Goal: Transaction & Acquisition: Obtain resource

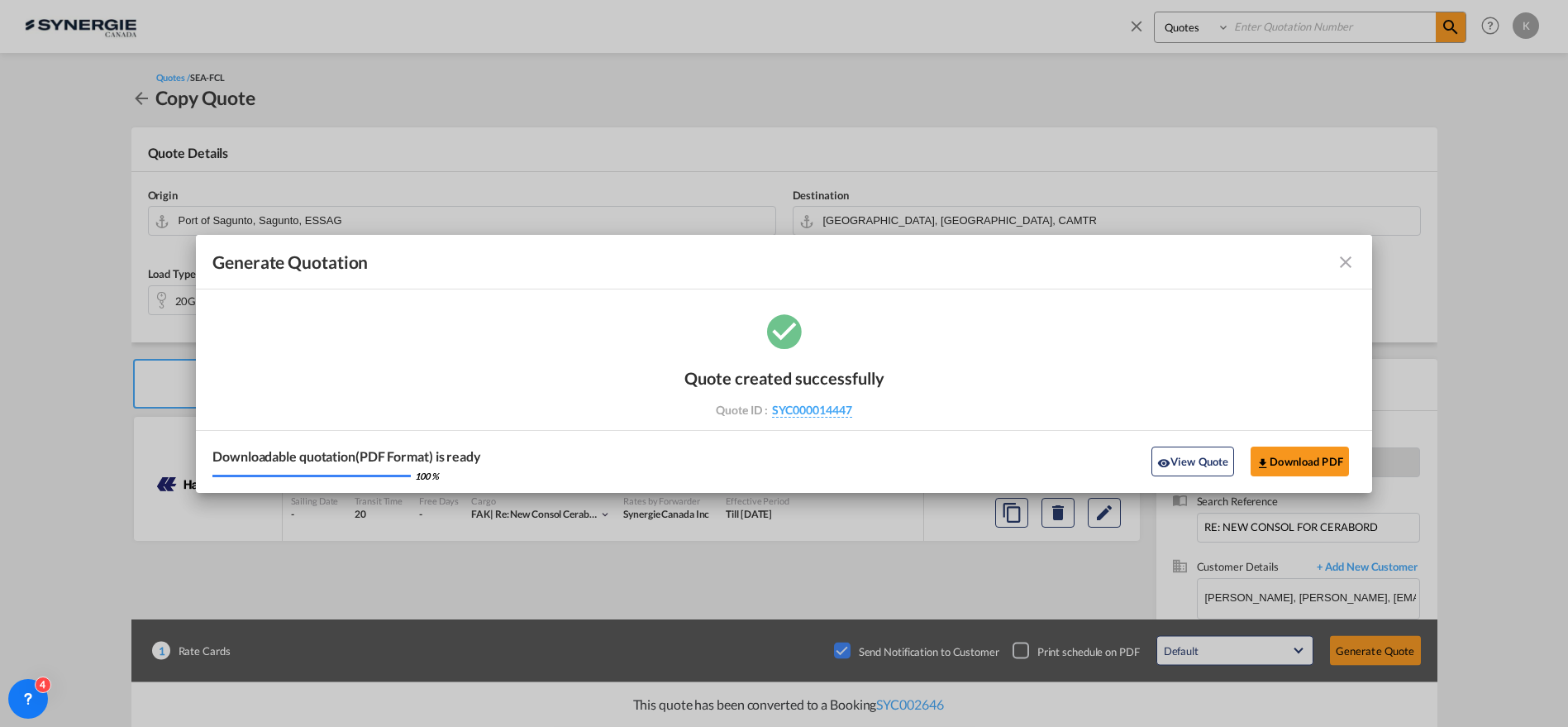
select select "Quotes"
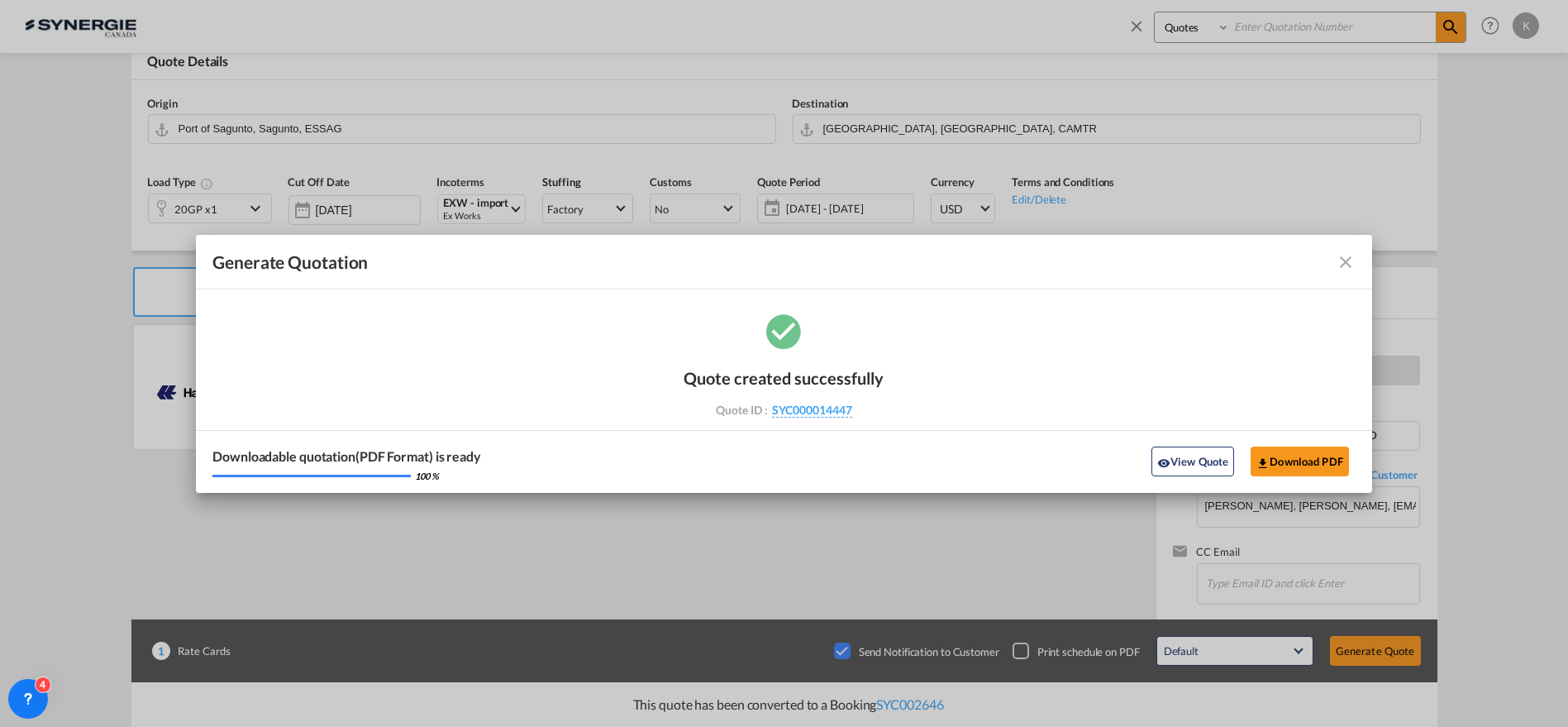
click at [1346, 257] on md-icon "icon-close fg-AAA8AD cursor m-0" at bounding box center [1345, 262] width 20 height 20
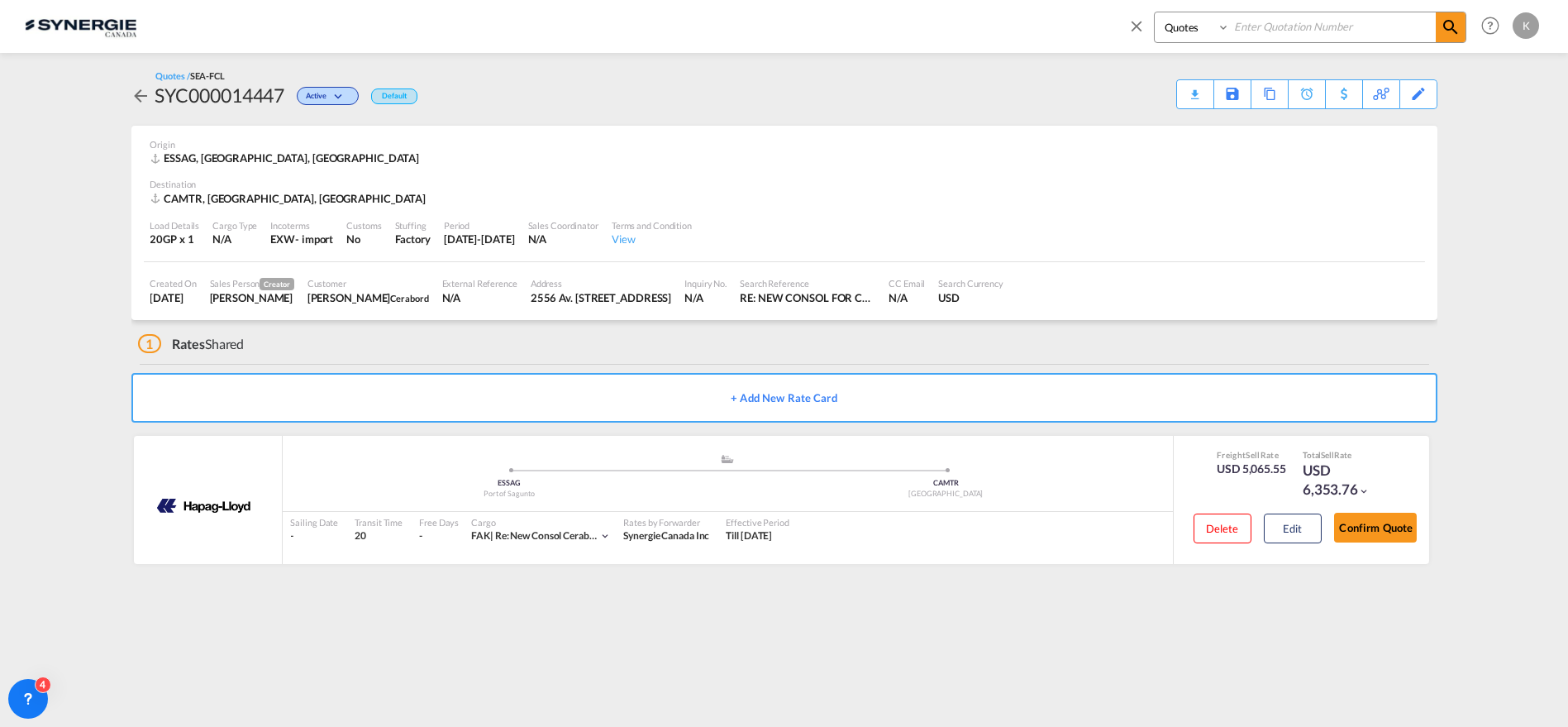
click at [1259, 18] on input at bounding box center [1333, 26] width 206 height 29
type input "13583"
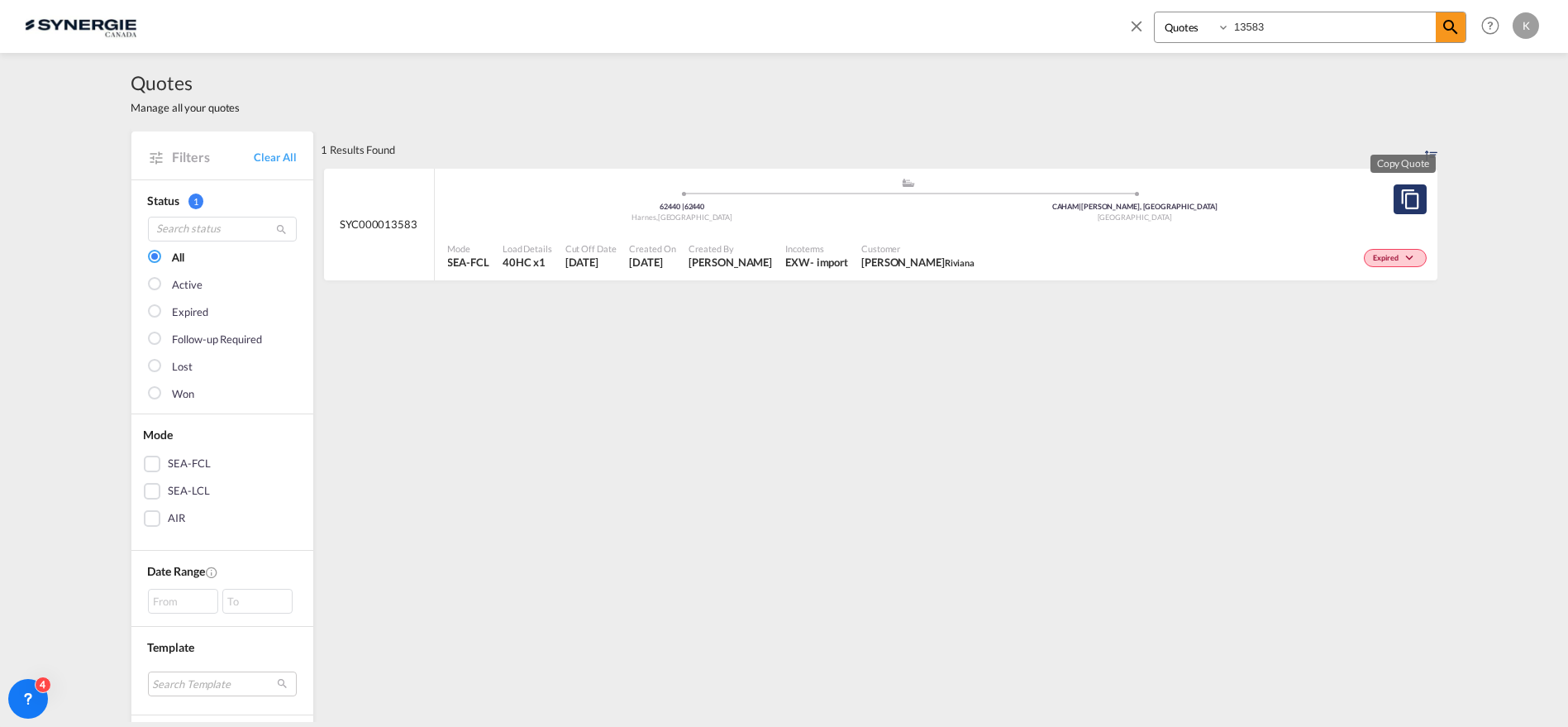
click at [1404, 201] on md-icon "assets/icons/custom/copyQuote.svg" at bounding box center [1410, 199] width 20 height 20
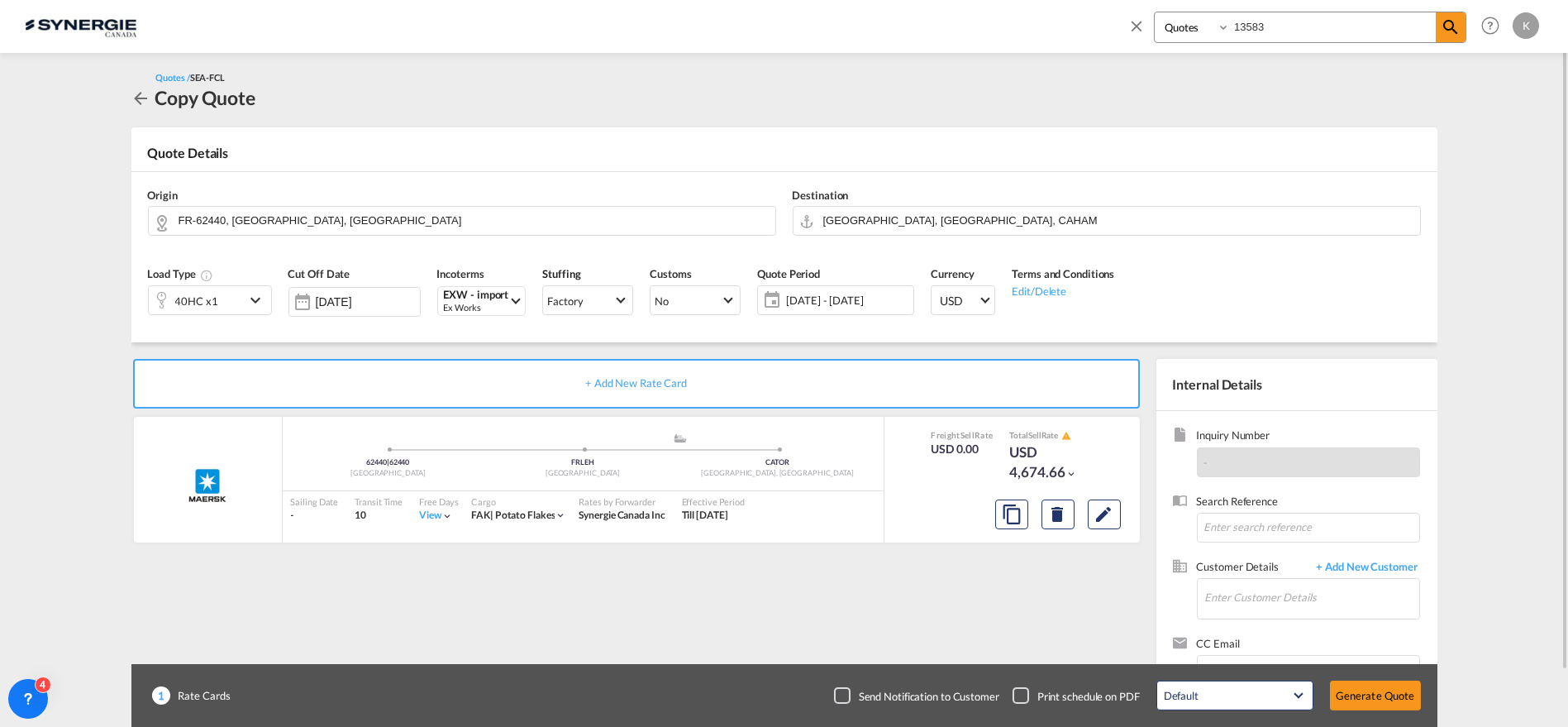
click at [828, 302] on span "[DATE] - [DATE]" at bounding box center [847, 300] width 123 height 15
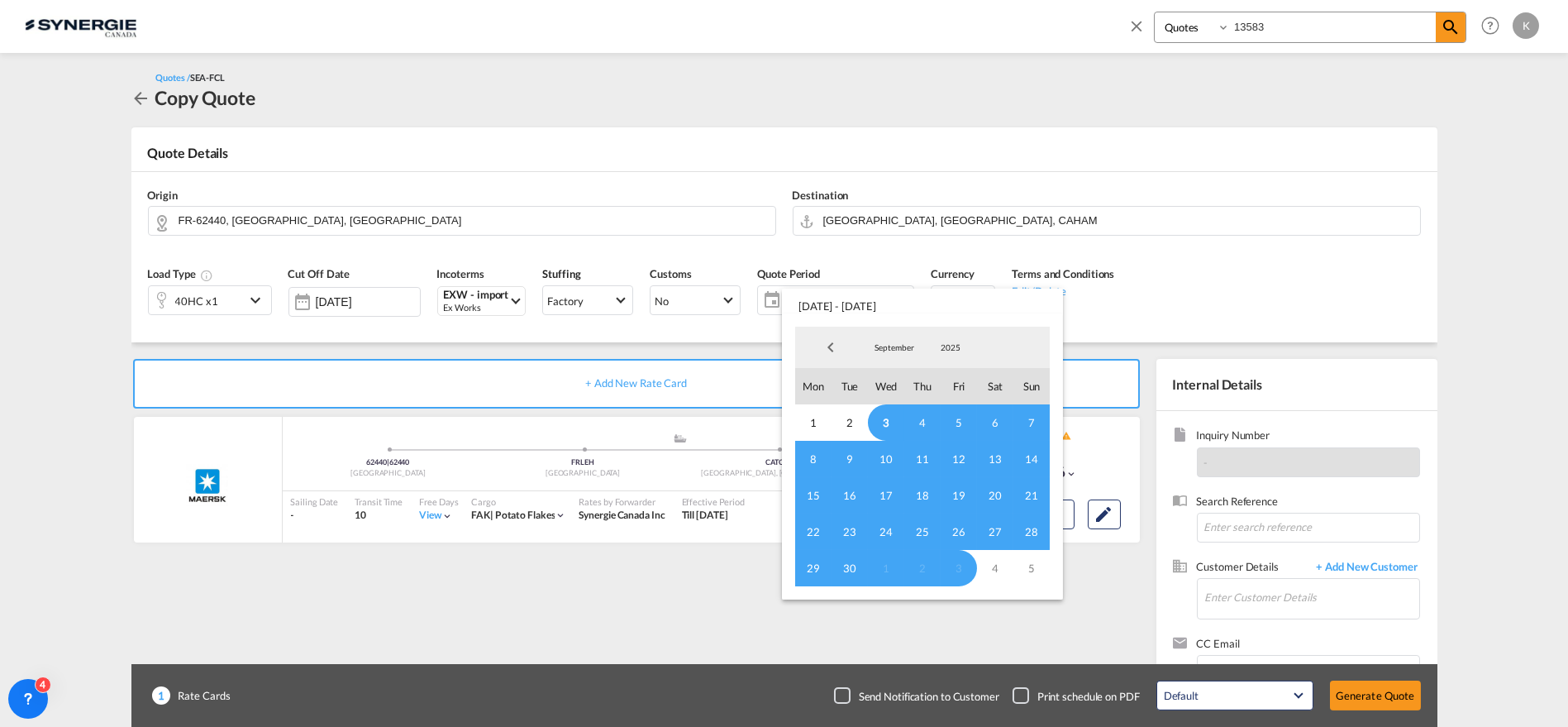
click at [889, 426] on span "3" at bounding box center [886, 422] width 37 height 37
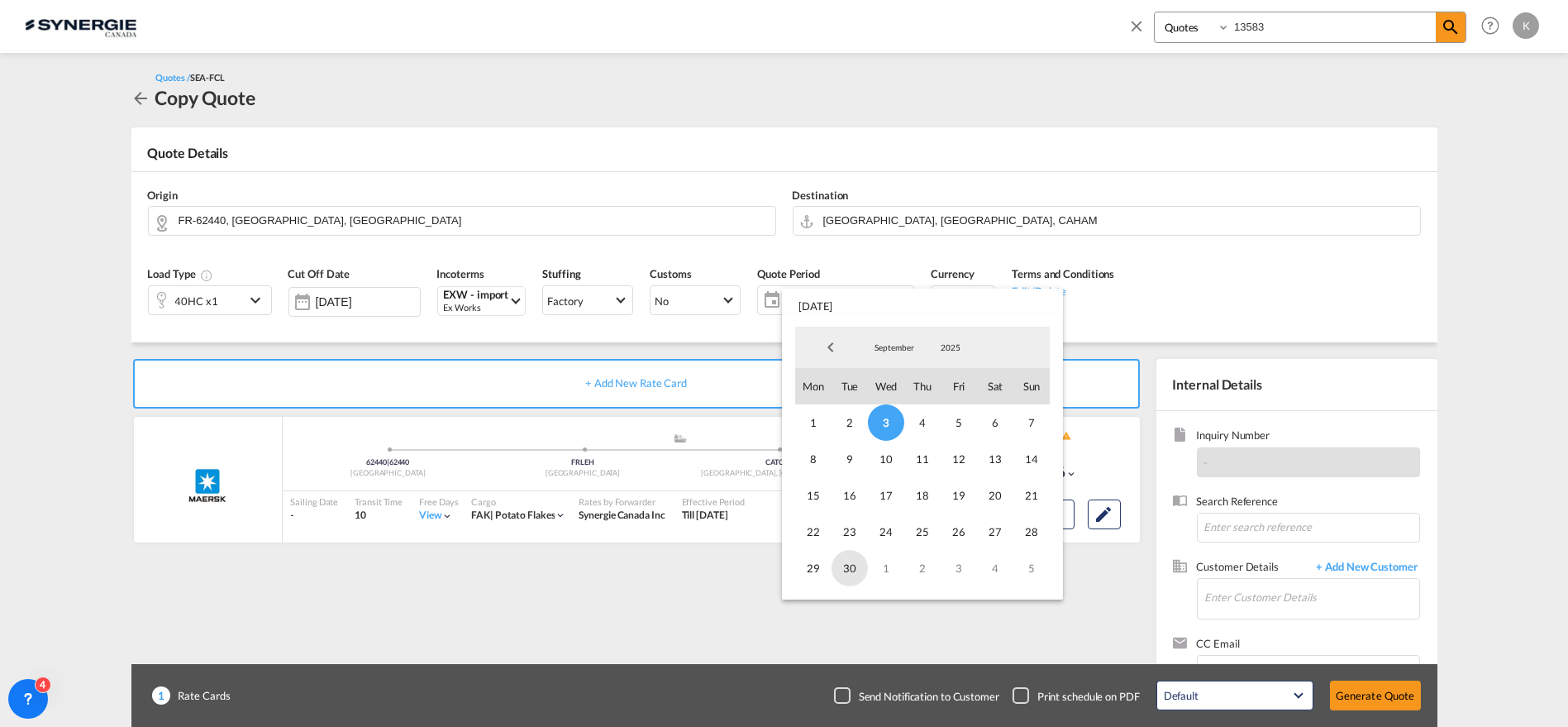
click at [861, 578] on span "30" at bounding box center [850, 568] width 37 height 37
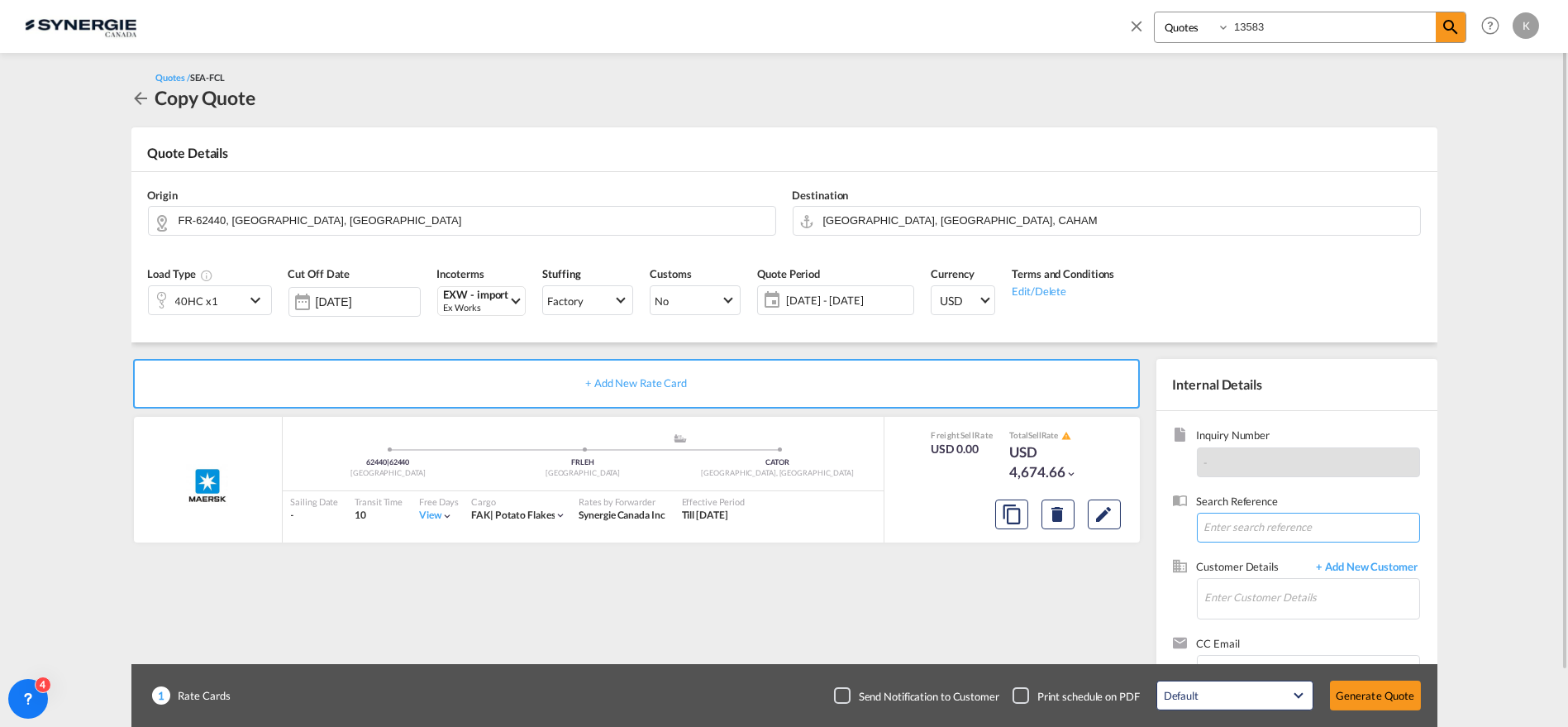
click at [1235, 531] on input at bounding box center [1308, 528] width 223 height 30
paste input "QROI008273 + 8581 - FCL DRY - EXW 62 HARNES TO TORONTO - Riviana updated rates …"
type input "QROI008273 + 8581 - FCL DRY - EXW 62 HARNES TO TORONTO - Riviana updated rates …"
click at [1258, 594] on input "Enter Customer Details" at bounding box center [1312, 598] width 214 height 38
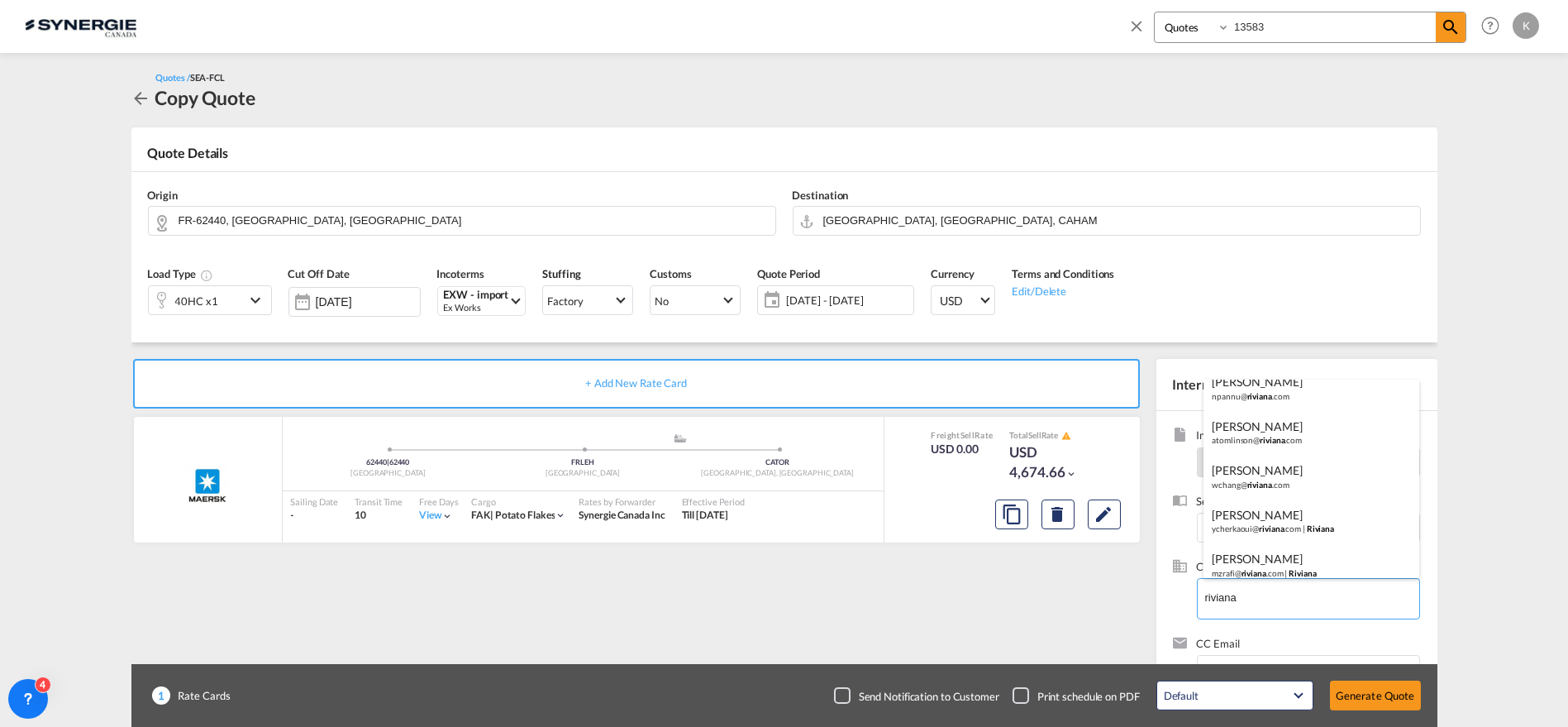
scroll to position [113, 0]
click at [1284, 504] on div "Yassine Cherkaoui ycherkaoui@ riviana .com | Riviana" at bounding box center [1311, 509] width 216 height 44
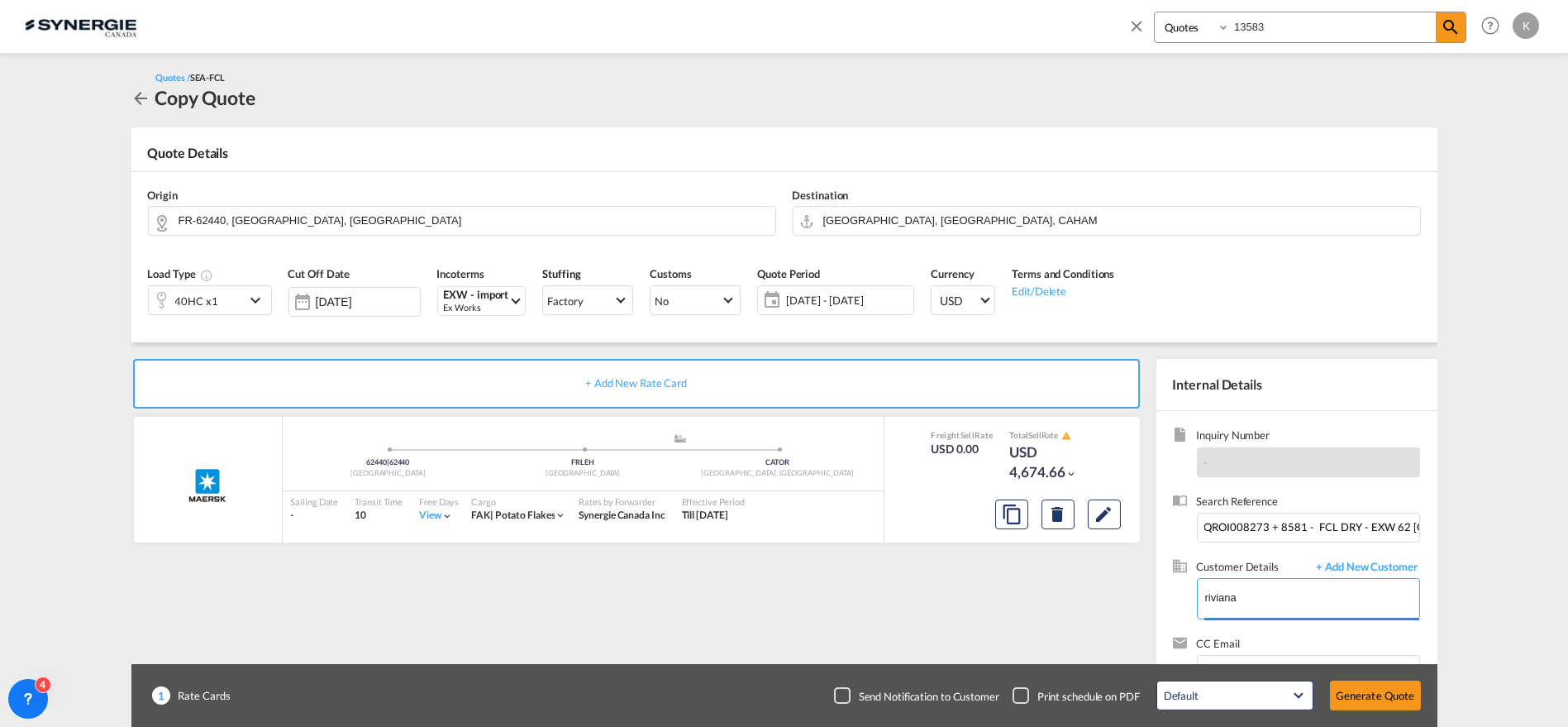
type input "Riviana, [PERSON_NAME], [EMAIL_ADDRESS][DOMAIN_NAME]"
click at [1099, 518] on md-icon "Edit" at bounding box center [1104, 514] width 20 height 20
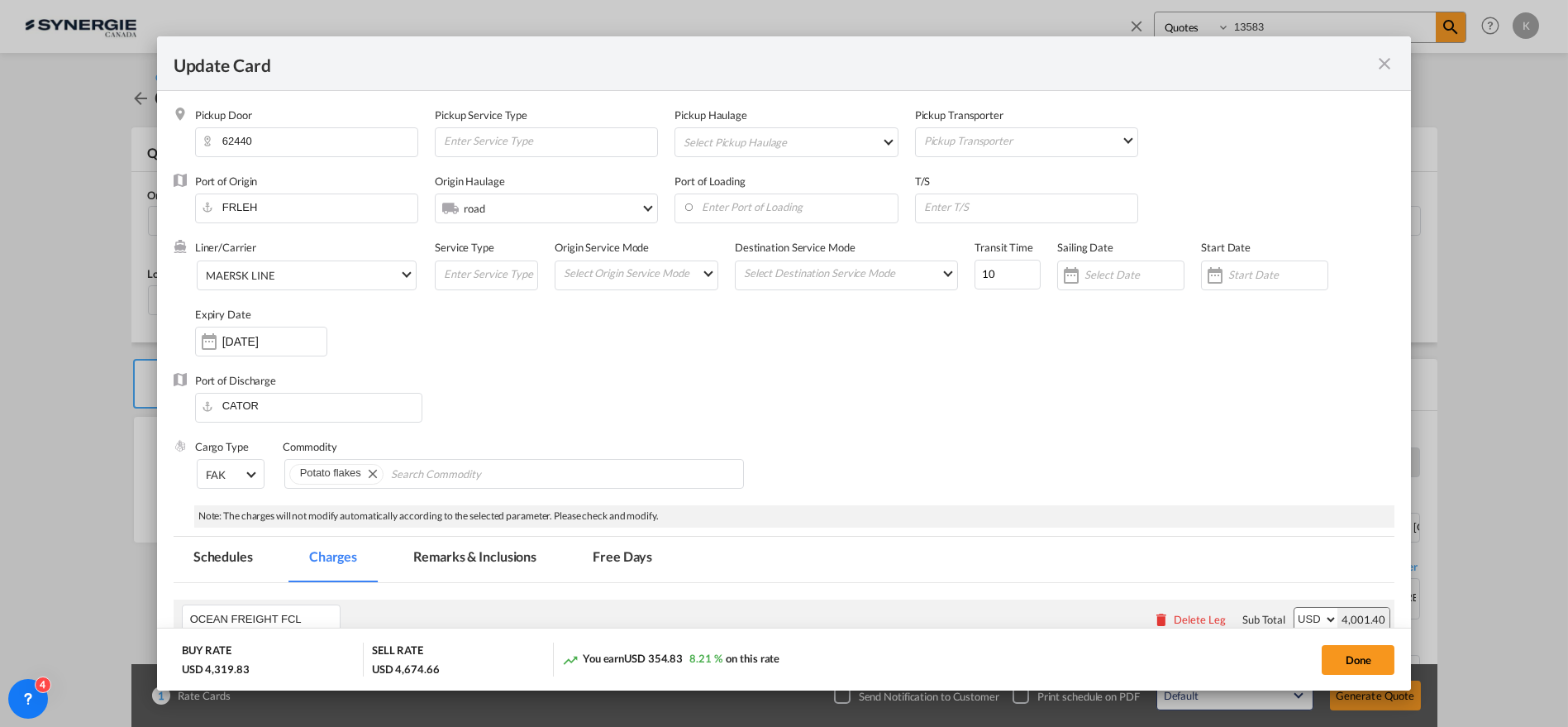
click at [268, 344] on input "[DATE]" at bounding box center [274, 342] width 104 height 13
click at [228, 343] on div at bounding box center [784, 364] width 1568 height 727
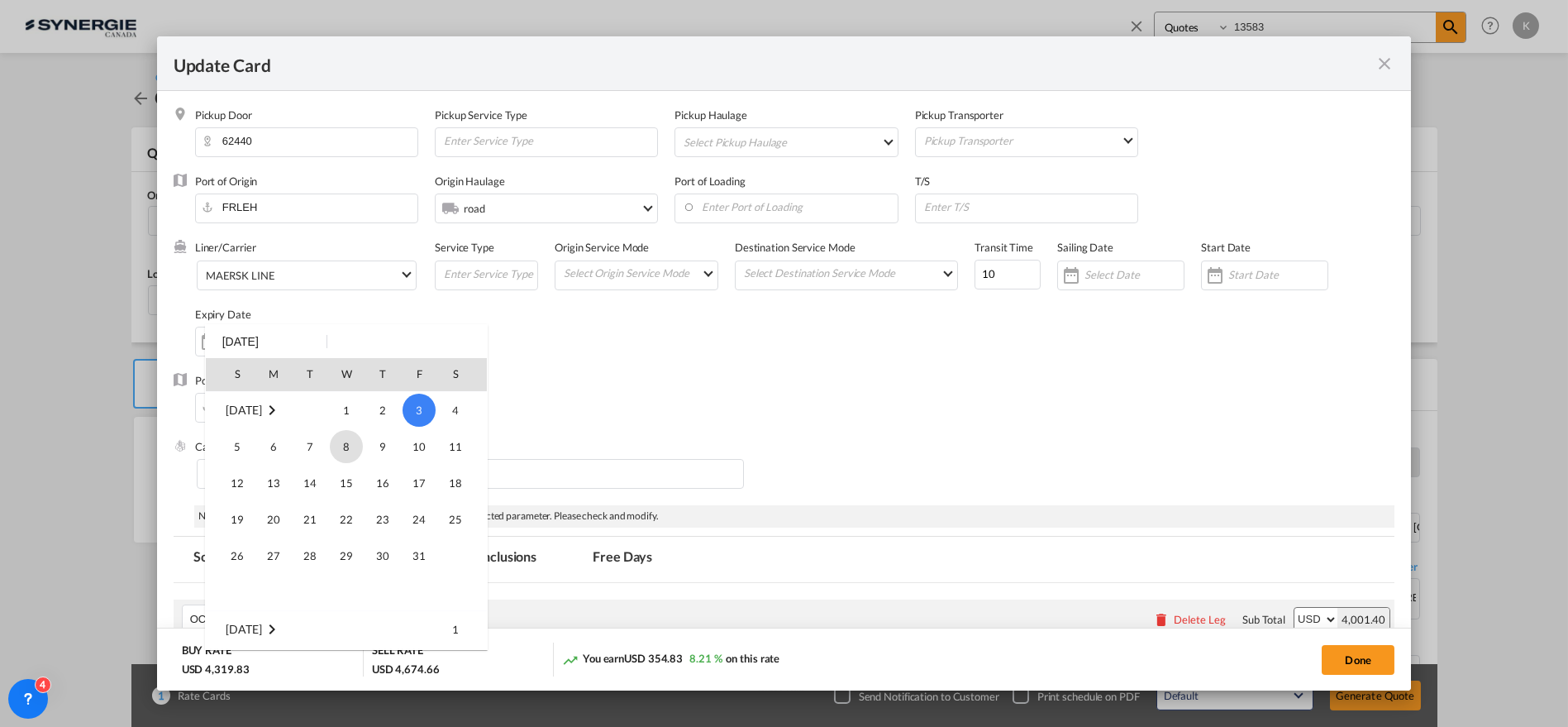
scroll to position [383137, 0]
click at [313, 591] on span "30" at bounding box center [310, 591] width 33 height 33
type input "[DATE]"
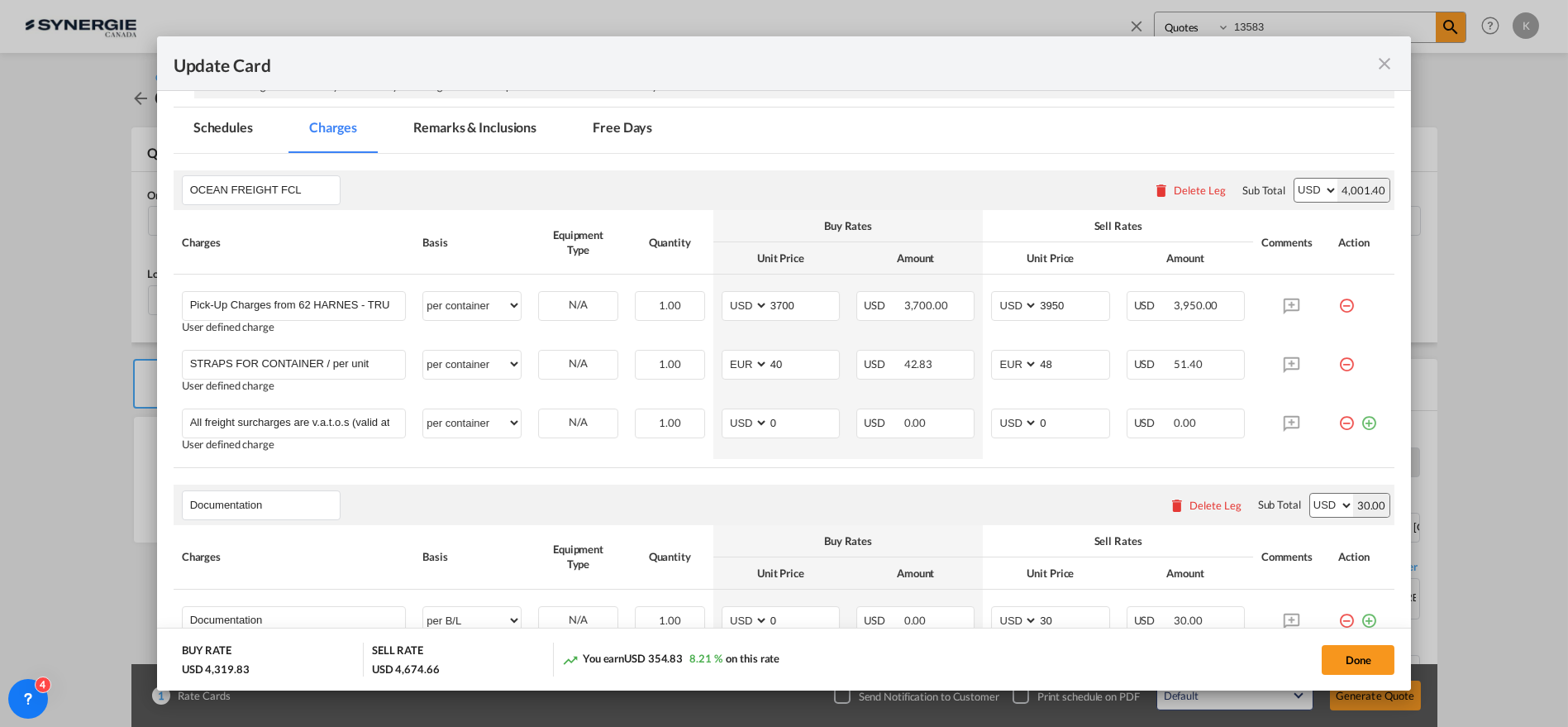
scroll to position [447, 0]
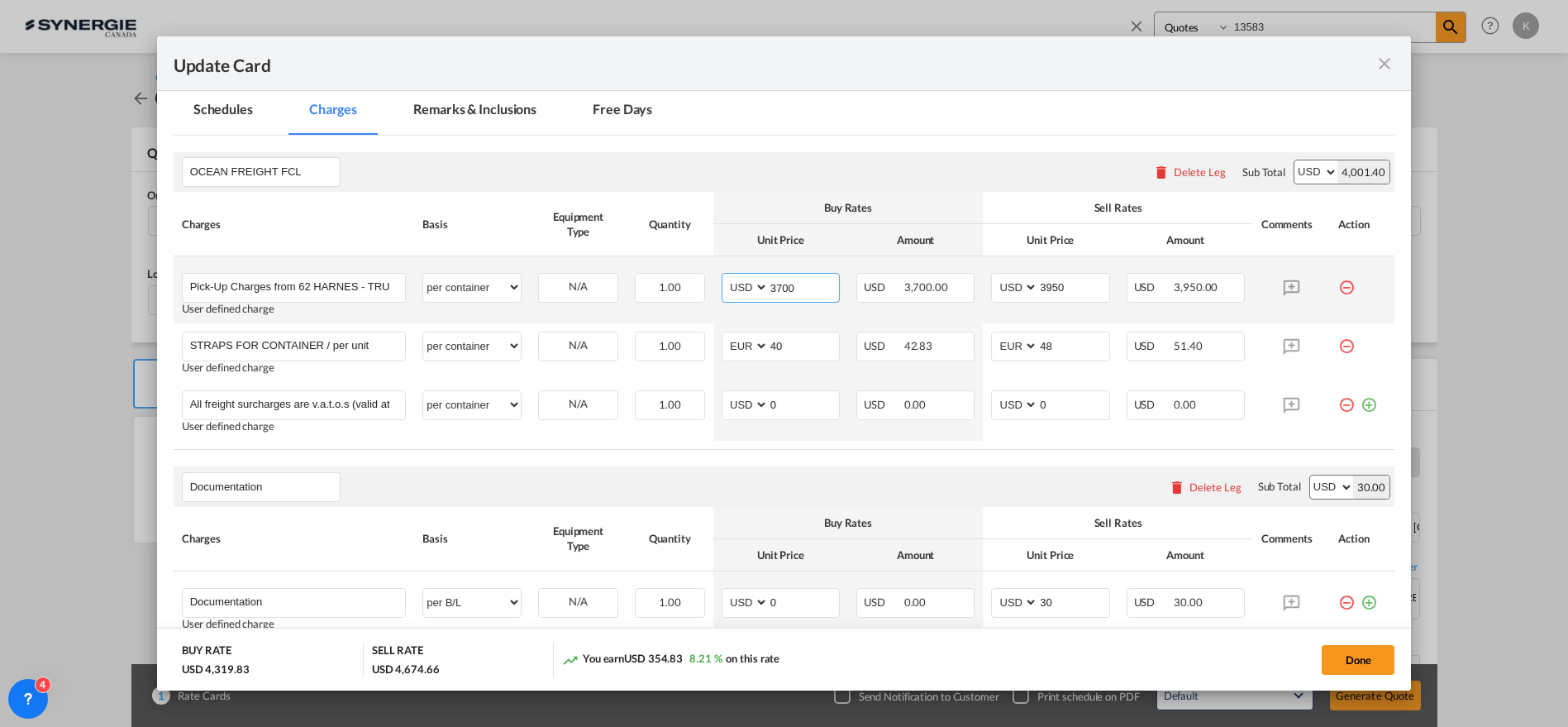
click at [734, 283] on md-input-container "AED AFN ALL AMD ANG AOA ARS AUD AWG AZN BAM BBD BDT BGN BHD BIF BMD BND BOB BRL…" at bounding box center [781, 288] width 119 height 30
click at [798, 289] on input "3700" at bounding box center [804, 286] width 71 height 24
drag, startPoint x: 795, startPoint y: 275, endPoint x: 741, endPoint y: 283, distance: 54.6
click at [741, 283] on md-input-container "AED AFN ALL AMD ANG AOA ARS AUD AWG AZN BAM BBD BDT BGN BHD BIF BMD BND BOB BRL…" at bounding box center [781, 288] width 119 height 30
type input "3200"
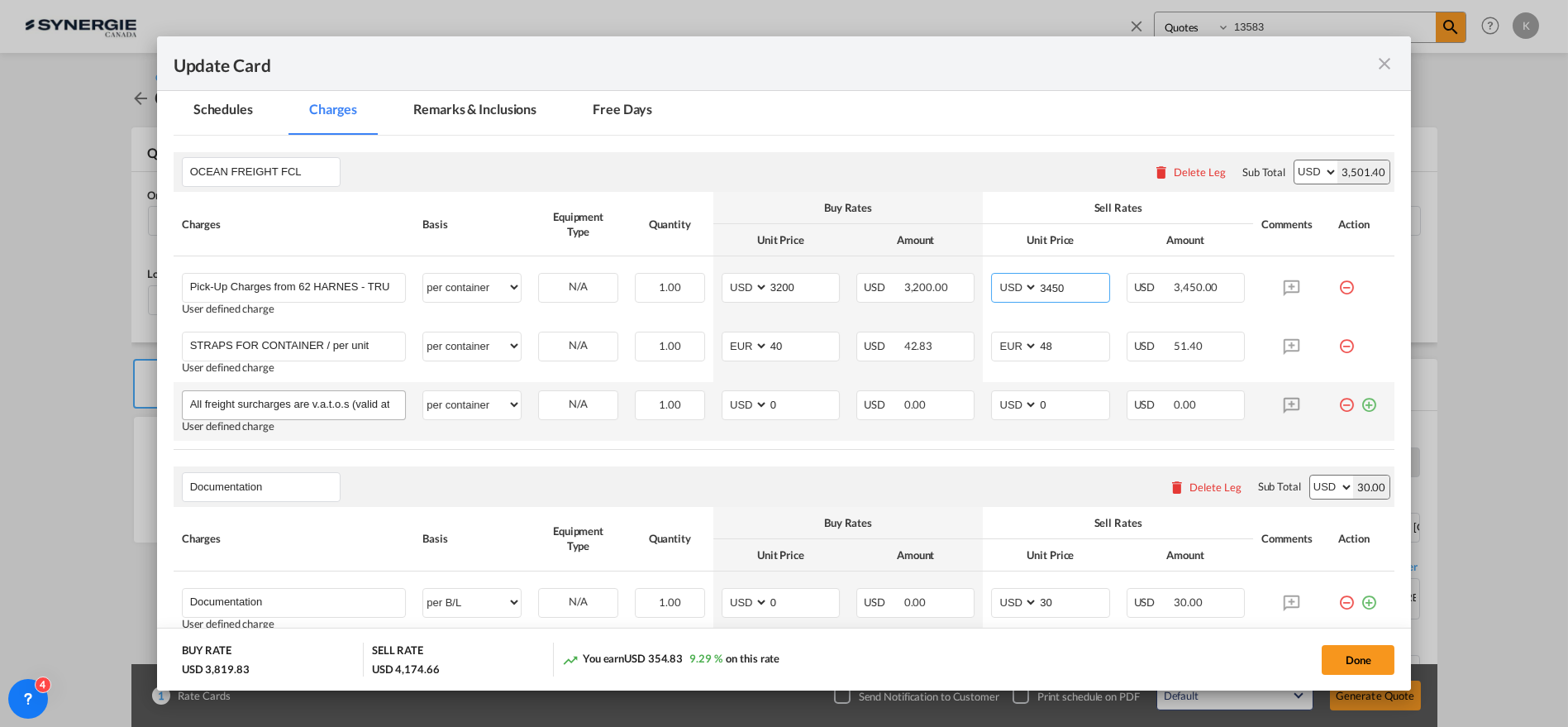
type input "3450"
click at [372, 407] on input "All freight surcharges are v.a.t.o.s (valid at time of shipping) Rates based on…" at bounding box center [297, 403] width 216 height 24
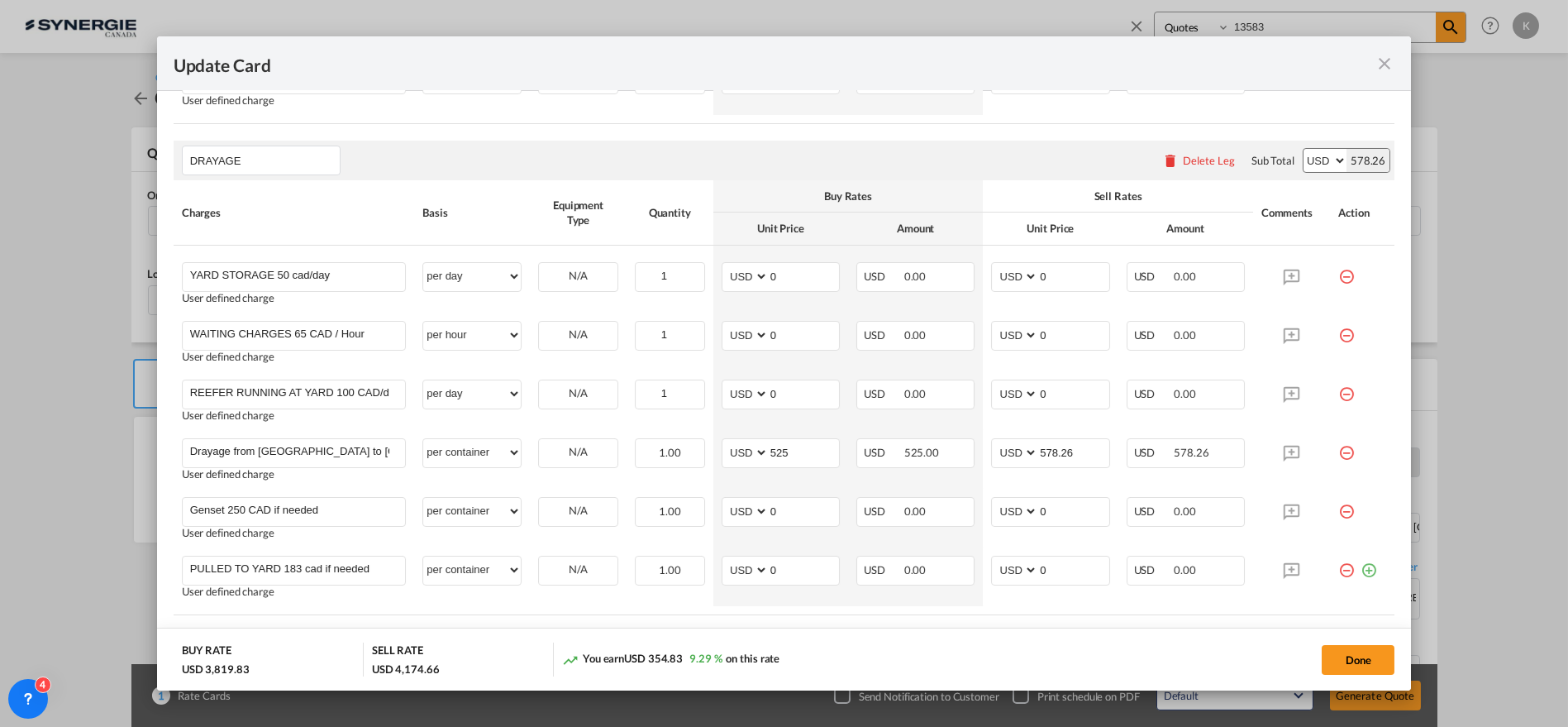
scroll to position [999, 0]
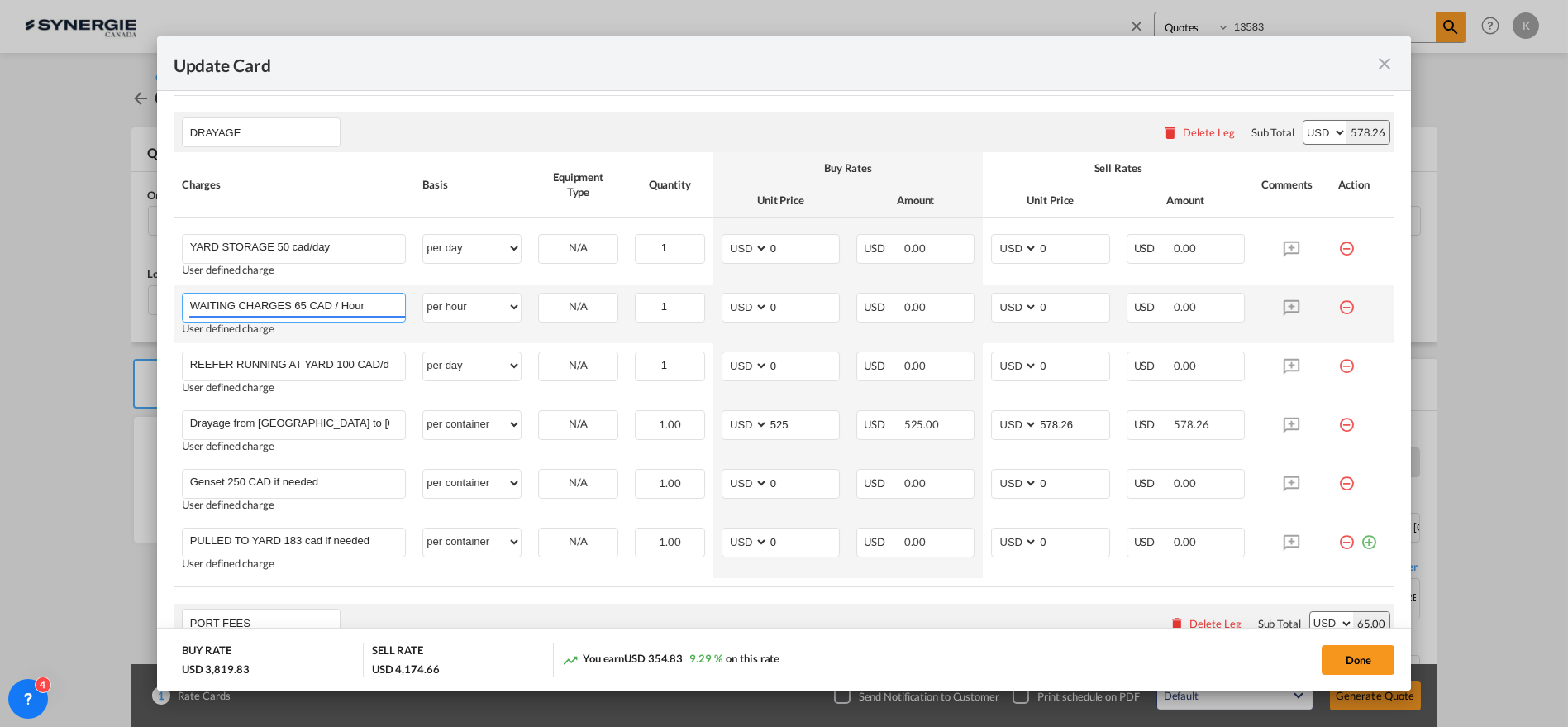
drag, startPoint x: 296, startPoint y: 301, endPoint x: 330, endPoint y: 296, distance: 34.4
click at [330, 296] on input "WAITING CHARGES 65 CAD / Hour" at bounding box center [297, 306] width 216 height 24
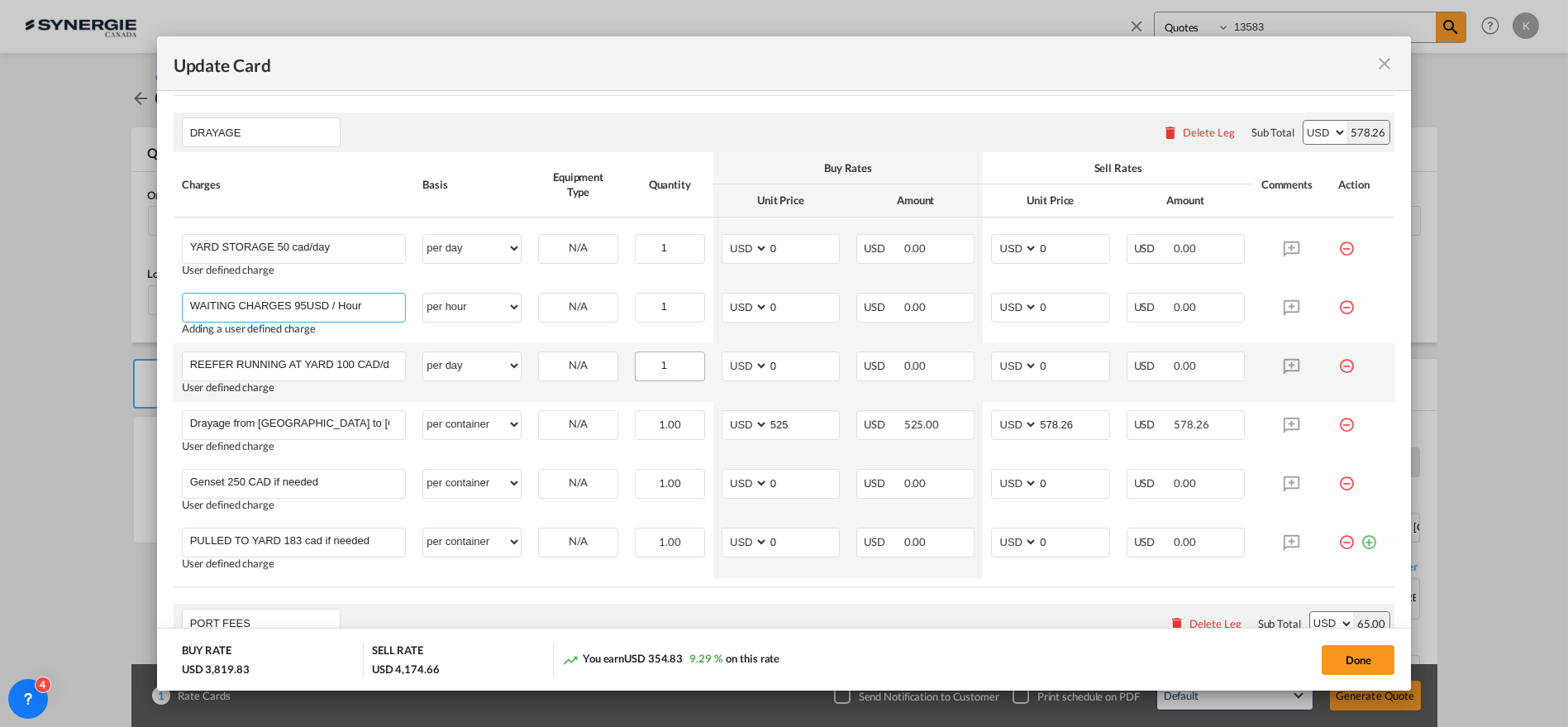
type input "WAITING CHARGES 95USD / Hour"
click at [658, 353] on input "1" at bounding box center [670, 364] width 68 height 24
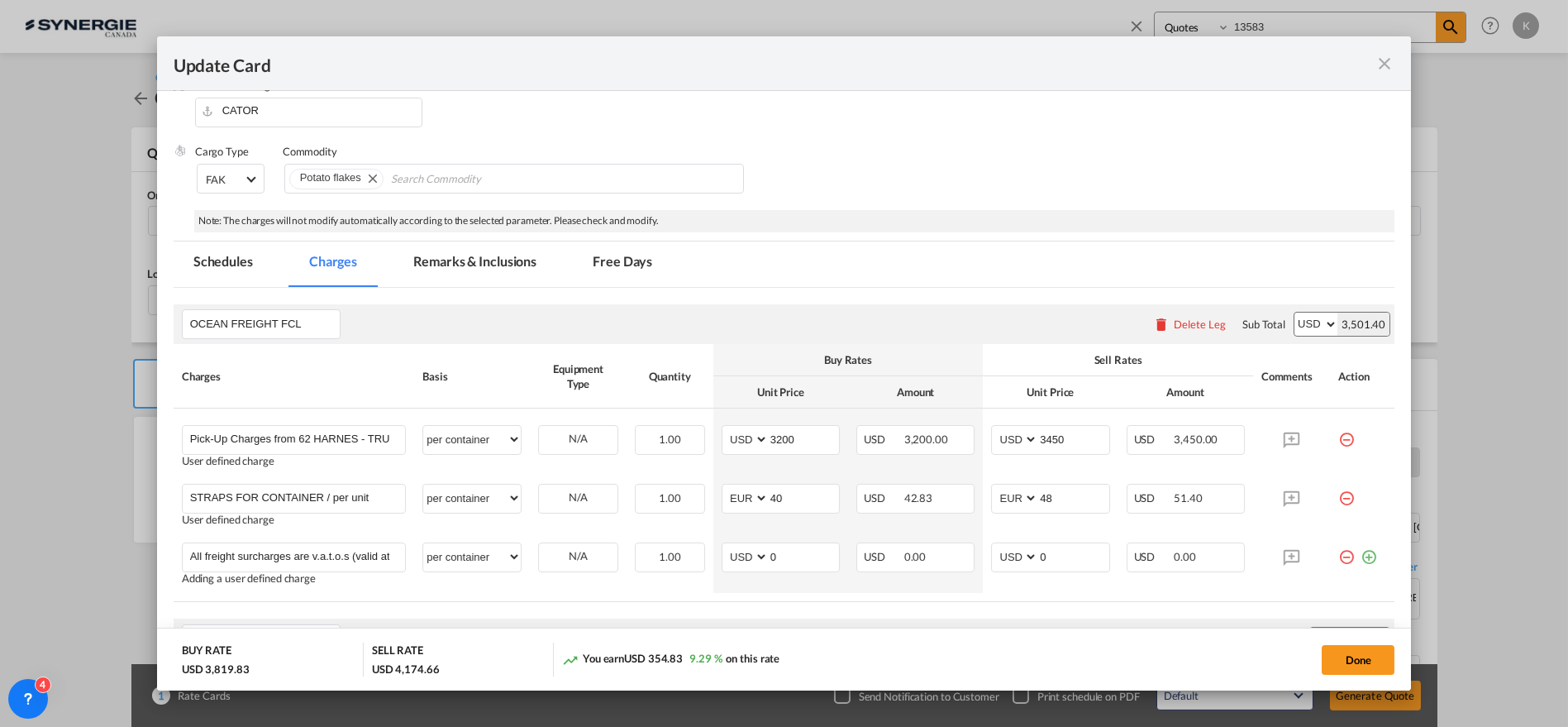
scroll to position [249, 0]
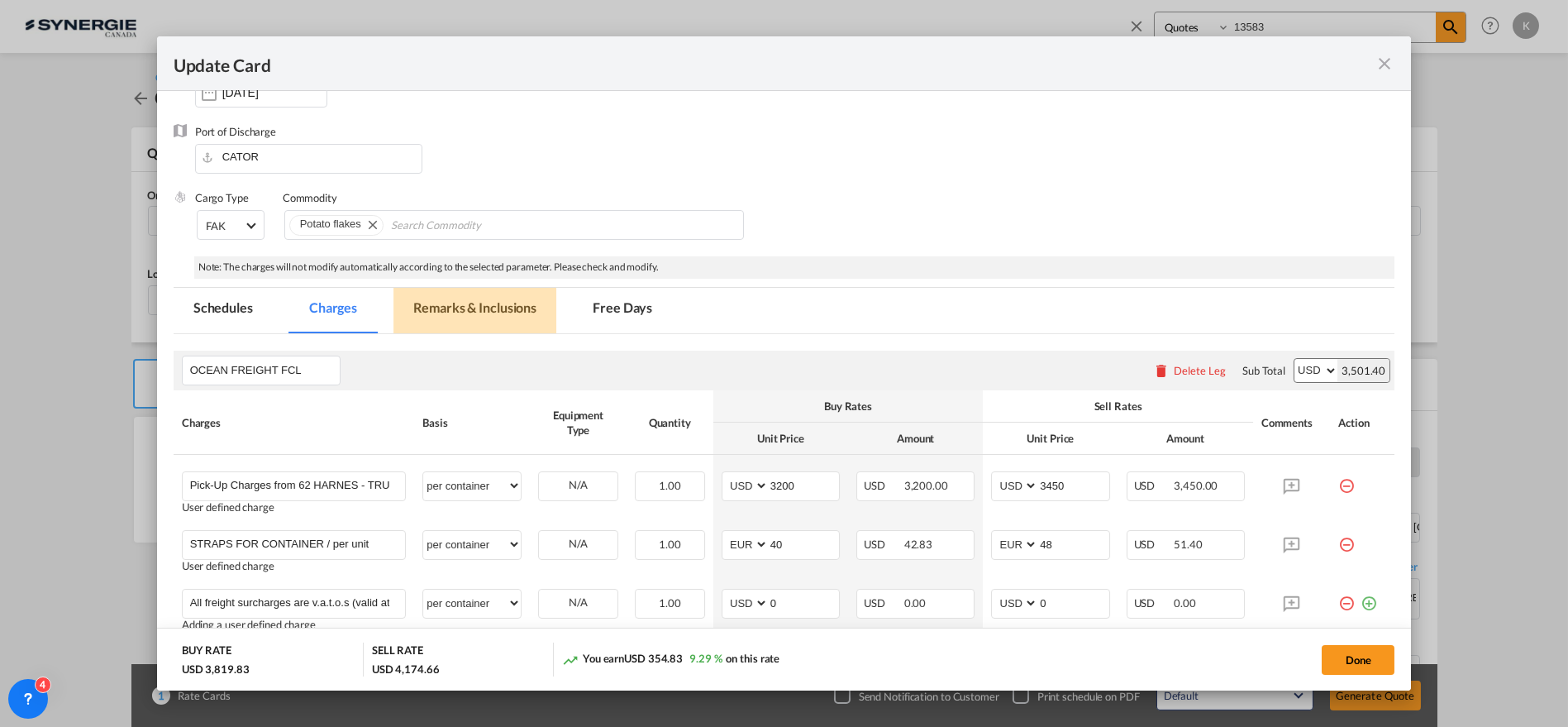
click at [440, 310] on md-tab-item "Remarks & Inclusions" at bounding box center [474, 311] width 163 height 45
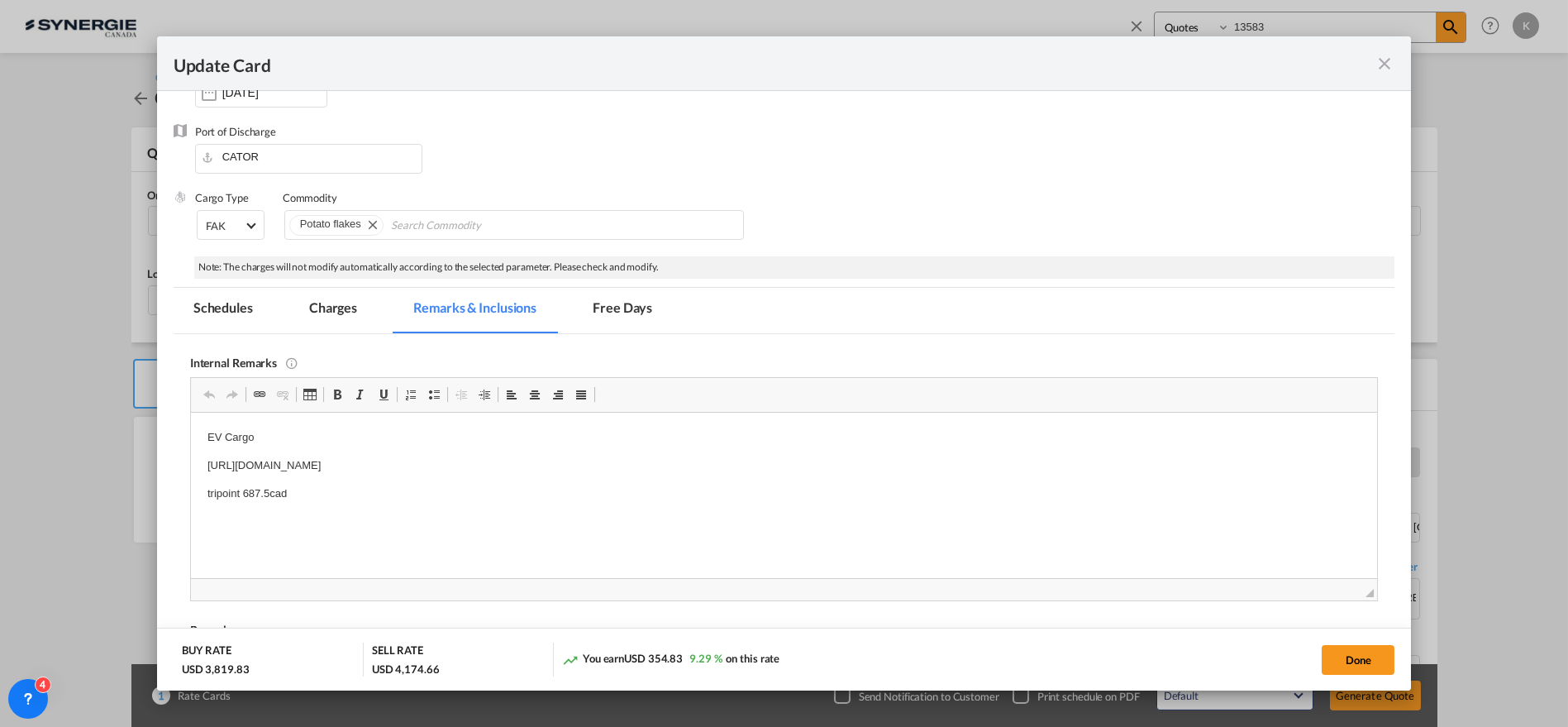
scroll to position [0, 0]
click at [307, 466] on p "https://app.frontapp.com/open/msg_1got85xr?key=EGLIh5Wo2Awpl3v7ubcgbbd7bmqDhIca" at bounding box center [784, 465] width 1154 height 17
click at [331, 310] on md-tab-item "Charges" at bounding box center [332, 311] width 88 height 45
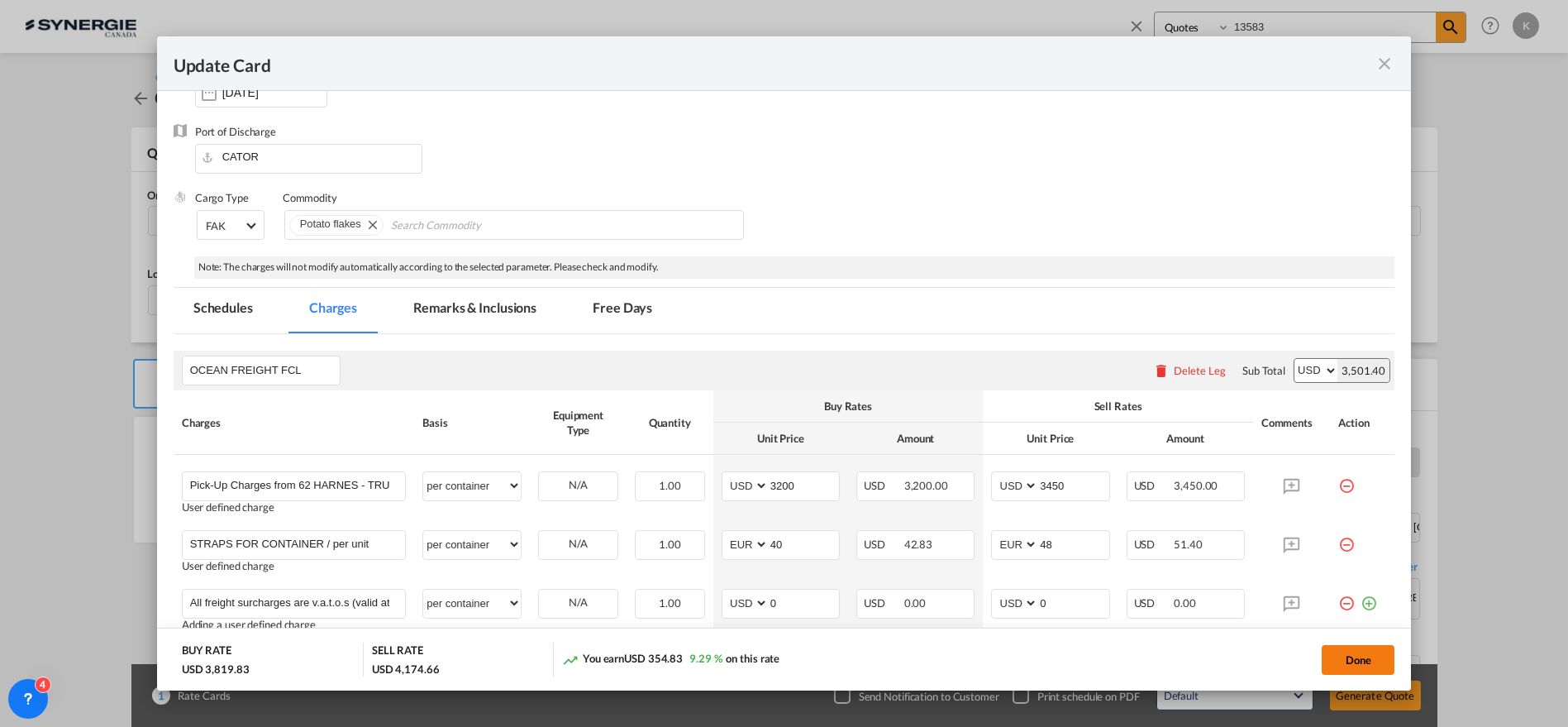
click at [1361, 652] on button "Done" at bounding box center [1357, 660] width 72 height 30
type input "[DATE]"
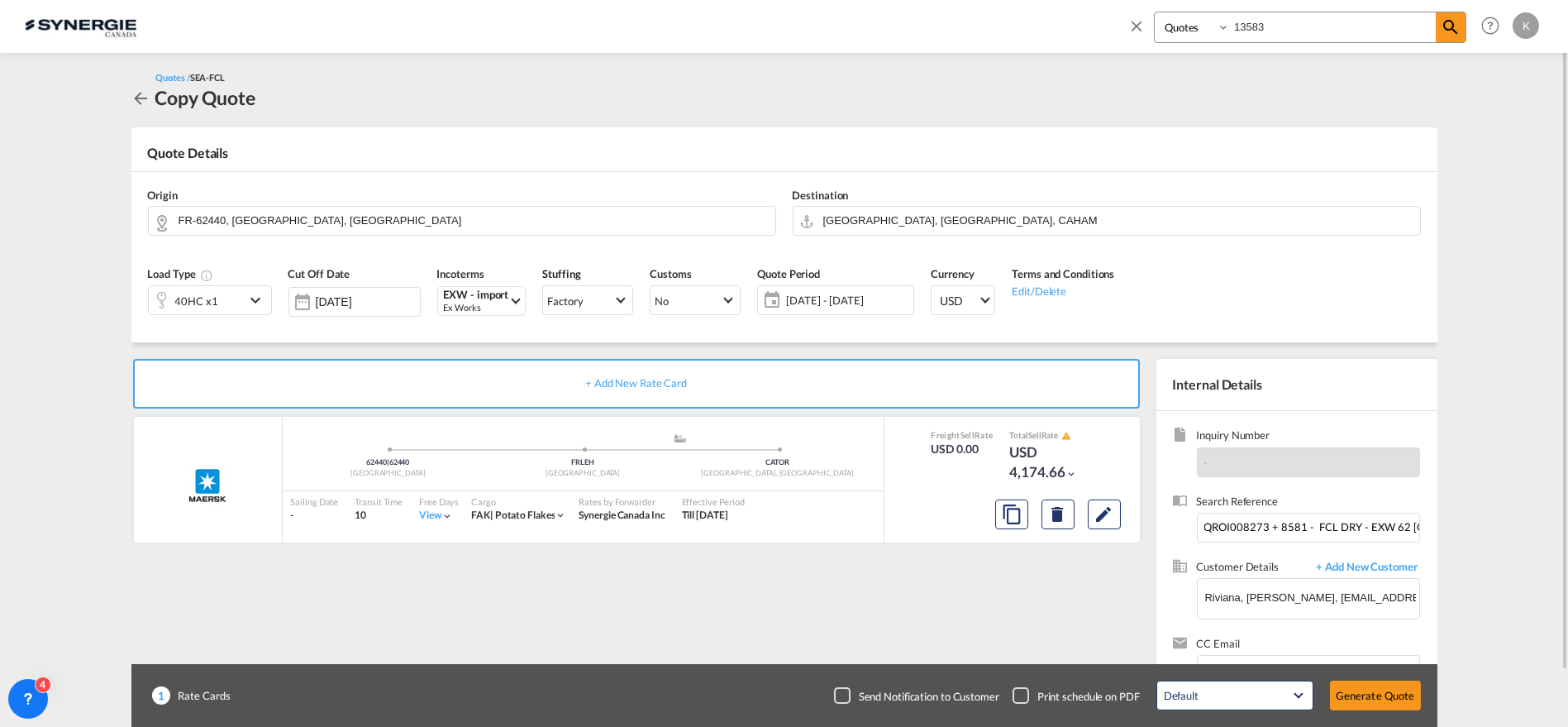
click at [841, 693] on div "Checkbox No Ink" at bounding box center [842, 696] width 17 height 17
click at [1357, 699] on button "Generate Quote" at bounding box center [1375, 696] width 91 height 30
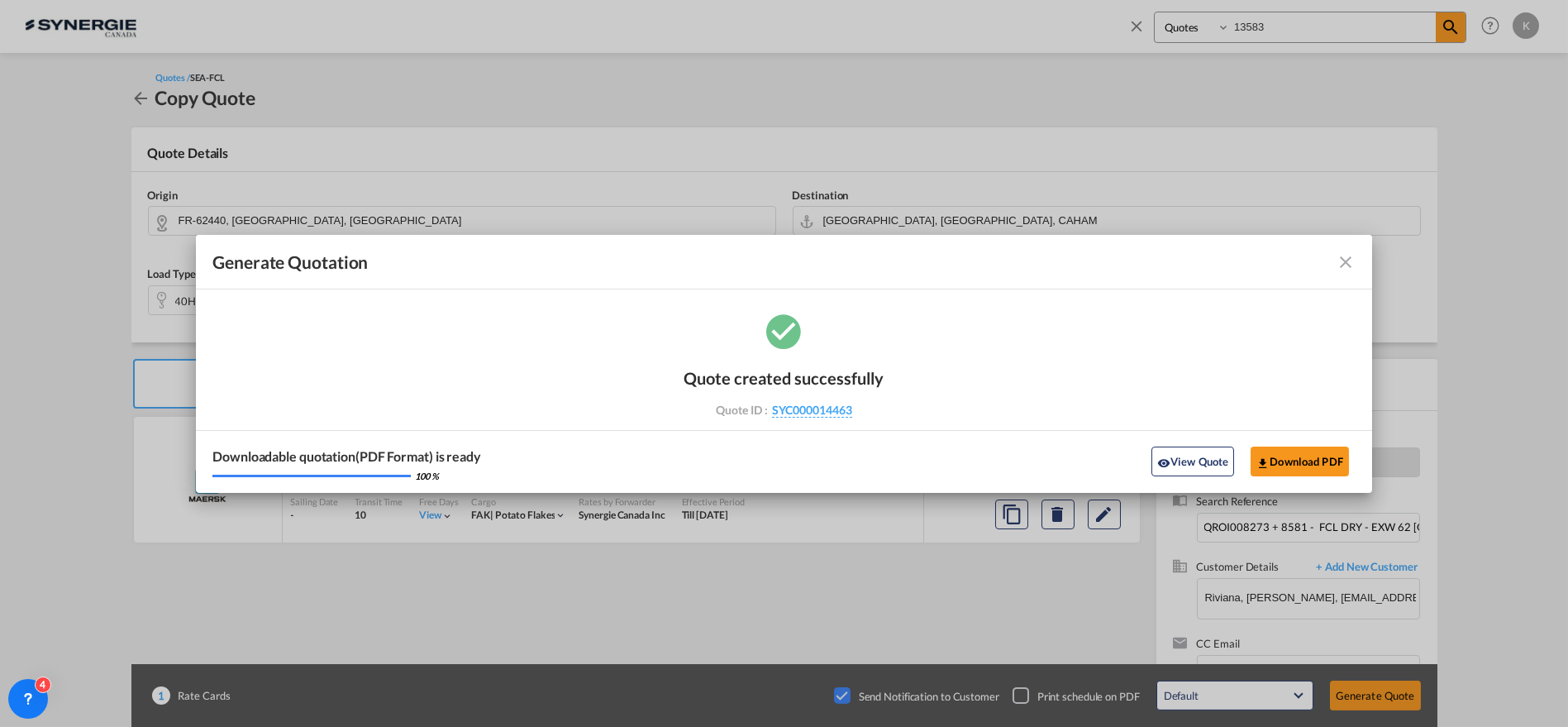
click at [1348, 260] on md-icon "icon-close fg-AAA8AD cursor m-0" at bounding box center [1345, 262] width 20 height 20
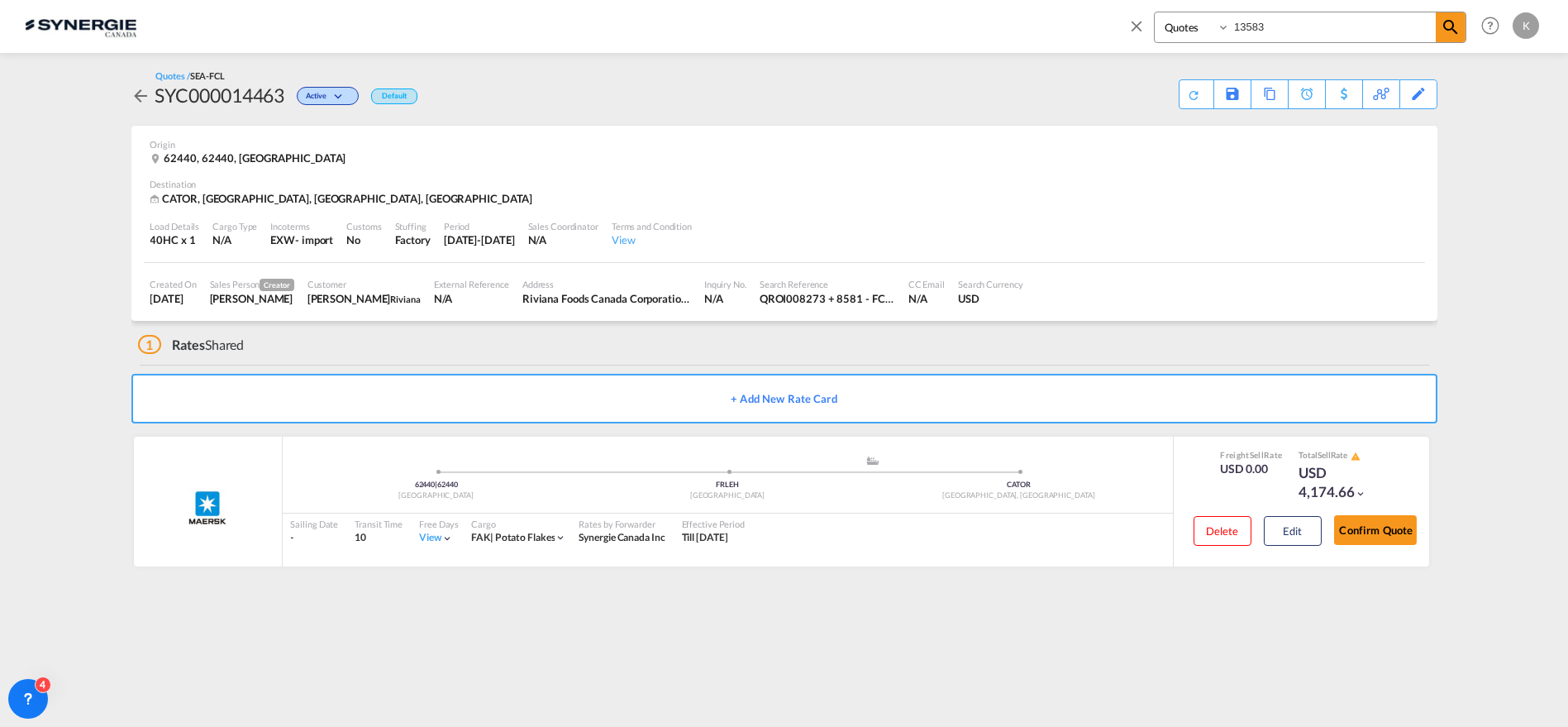
click at [1267, 31] on input "13583" at bounding box center [1333, 26] width 206 height 29
type input "13580"
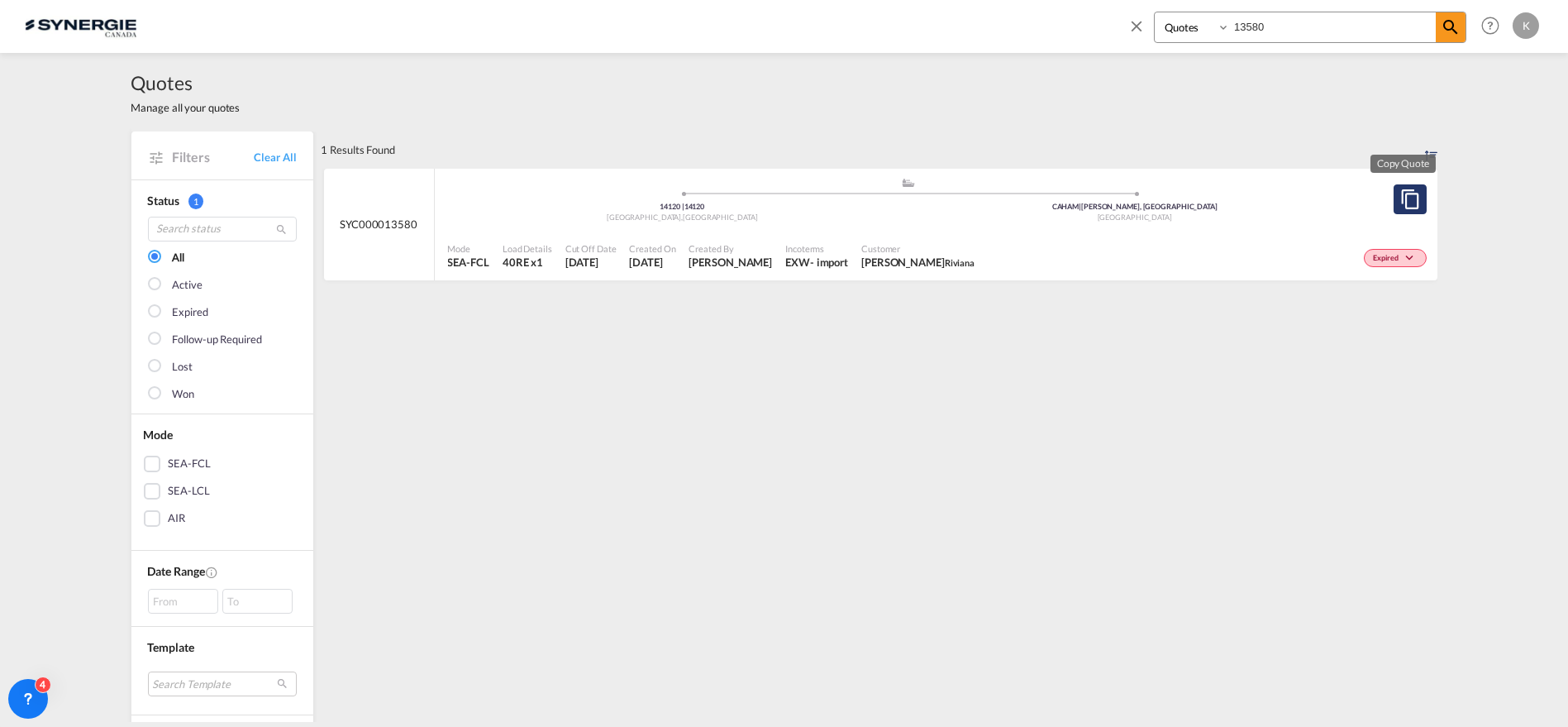
click at [1407, 201] on md-icon "assets/icons/custom/copyQuote.svg" at bounding box center [1410, 199] width 20 height 20
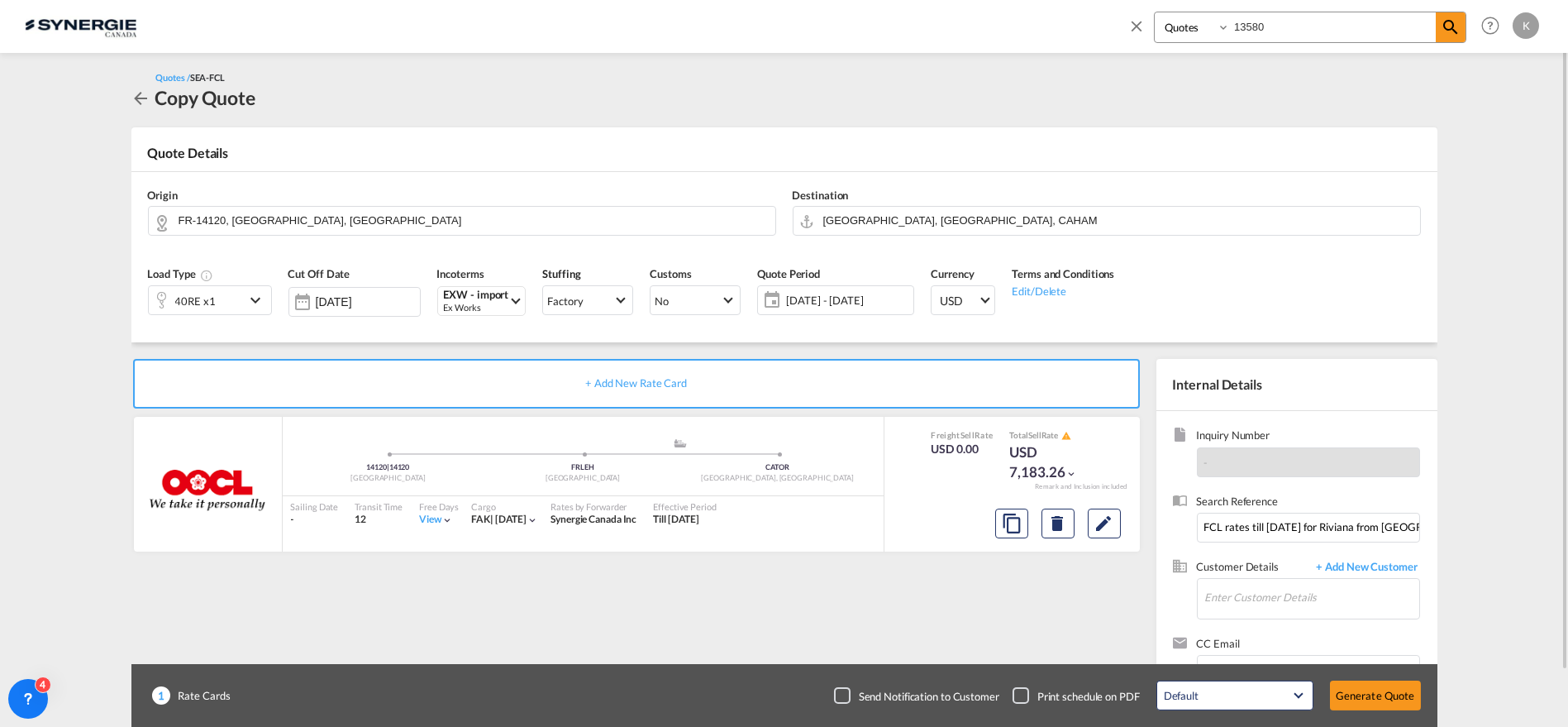
click at [831, 303] on span "[DATE] - [DATE]" at bounding box center [847, 300] width 123 height 15
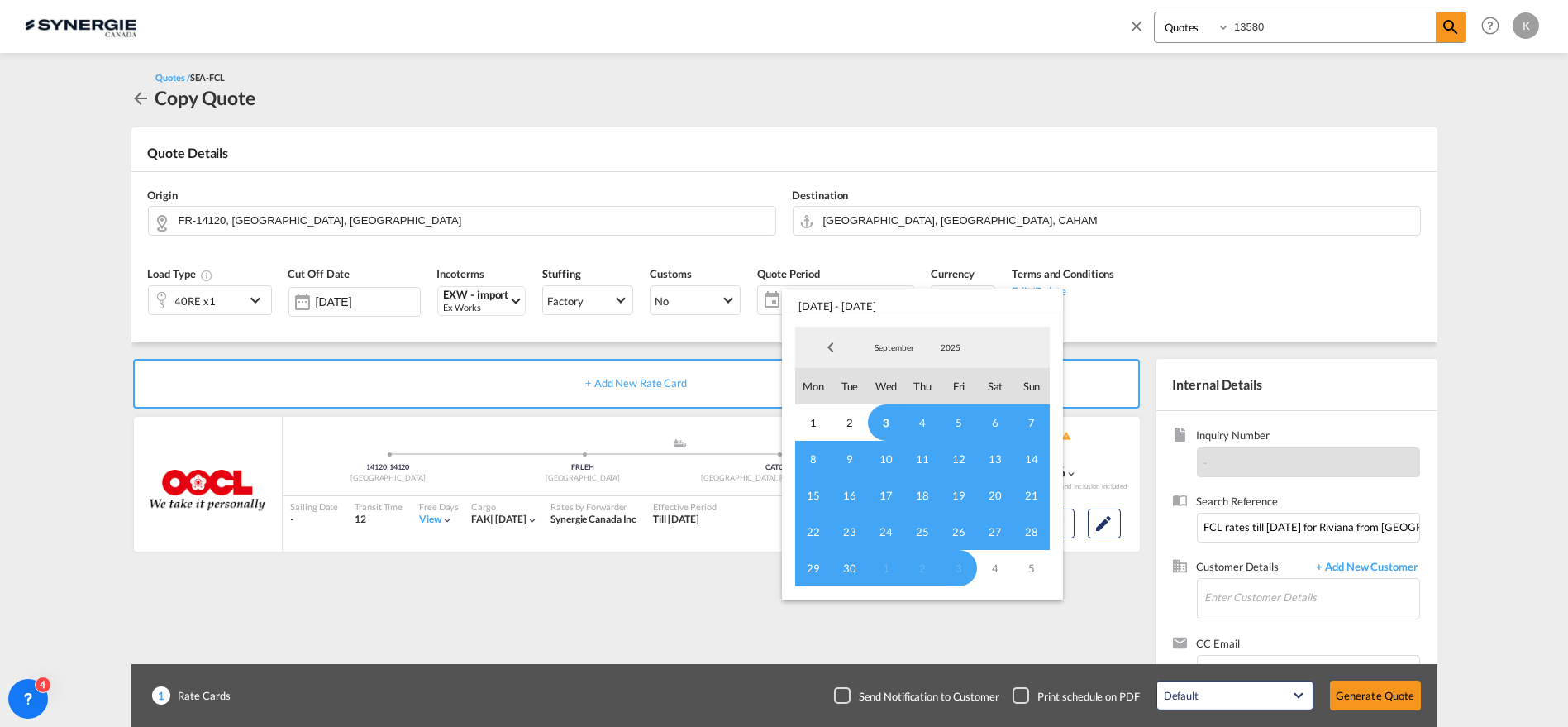
click at [893, 421] on span "3" at bounding box center [886, 422] width 37 height 37
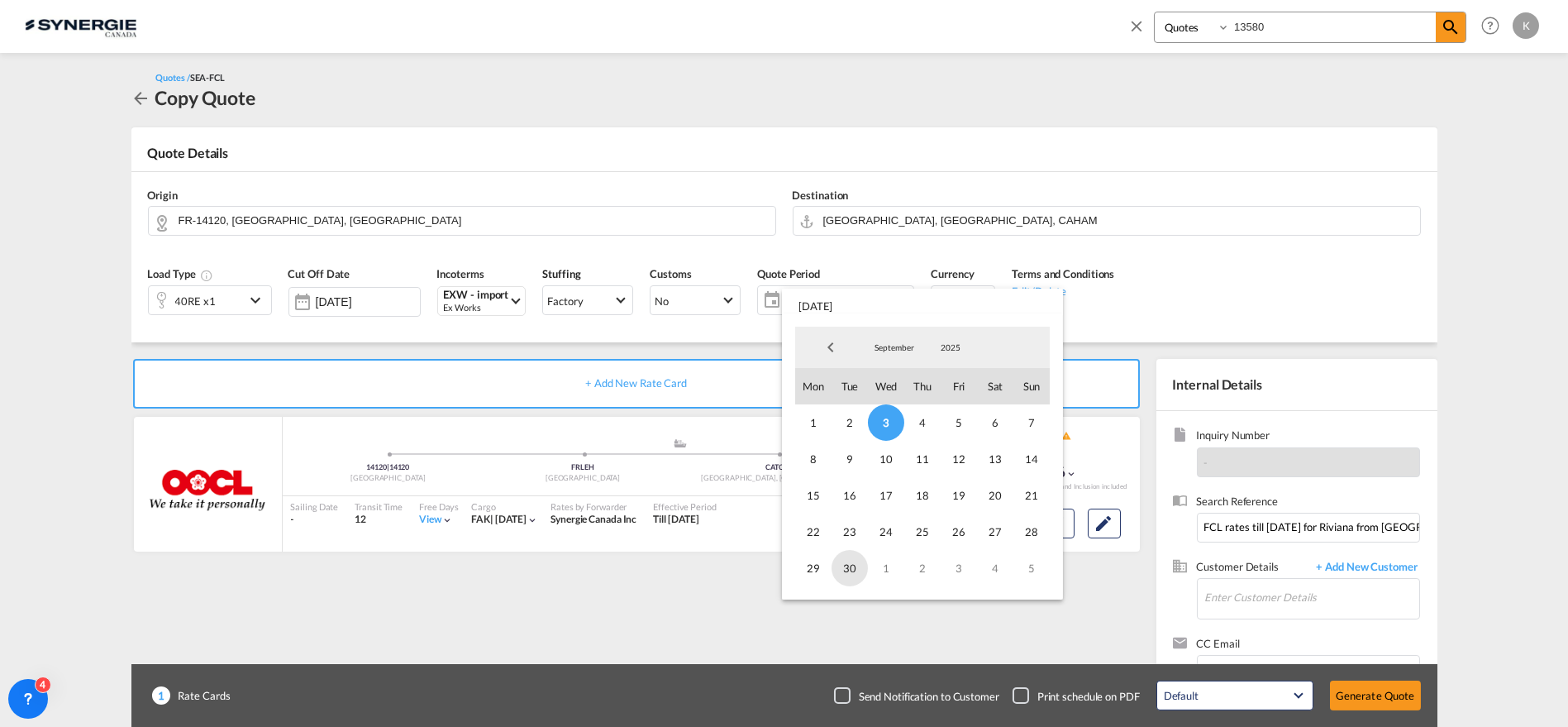
click at [855, 572] on span "30" at bounding box center [850, 568] width 37 height 37
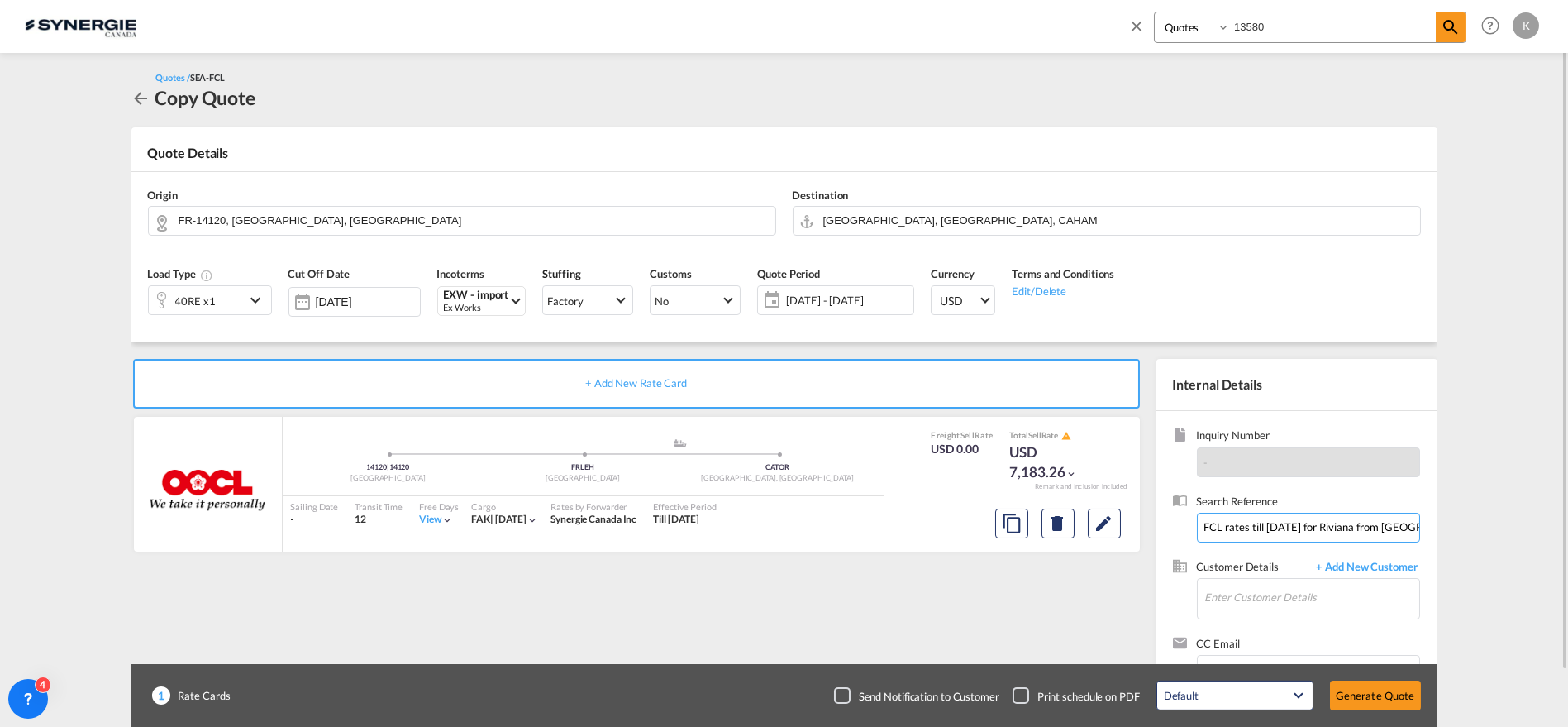
click at [1233, 521] on input "FCL rates till 31 August for Riviana from Mondeville" at bounding box center [1308, 528] width 223 height 30
paste input "QROI00008762 - FCL REEFER - EXW 14500 MONDEVILLE Riviana September rate France …"
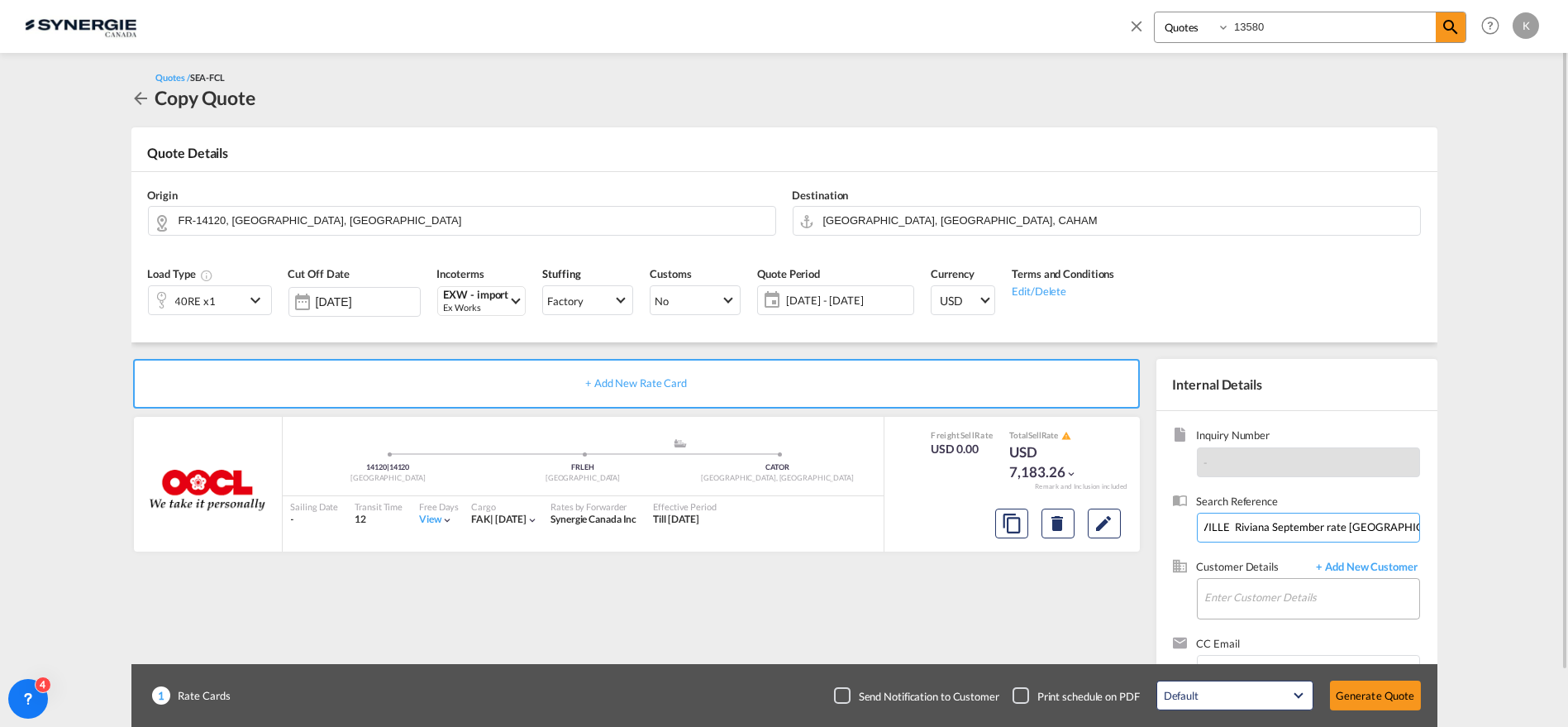
type input "QROI00008762 - FCL REEFER - EXW 14500 MONDEVILLE Riviana September rate France …"
click at [1271, 591] on input "Enter Customer Details" at bounding box center [1312, 598] width 214 height 38
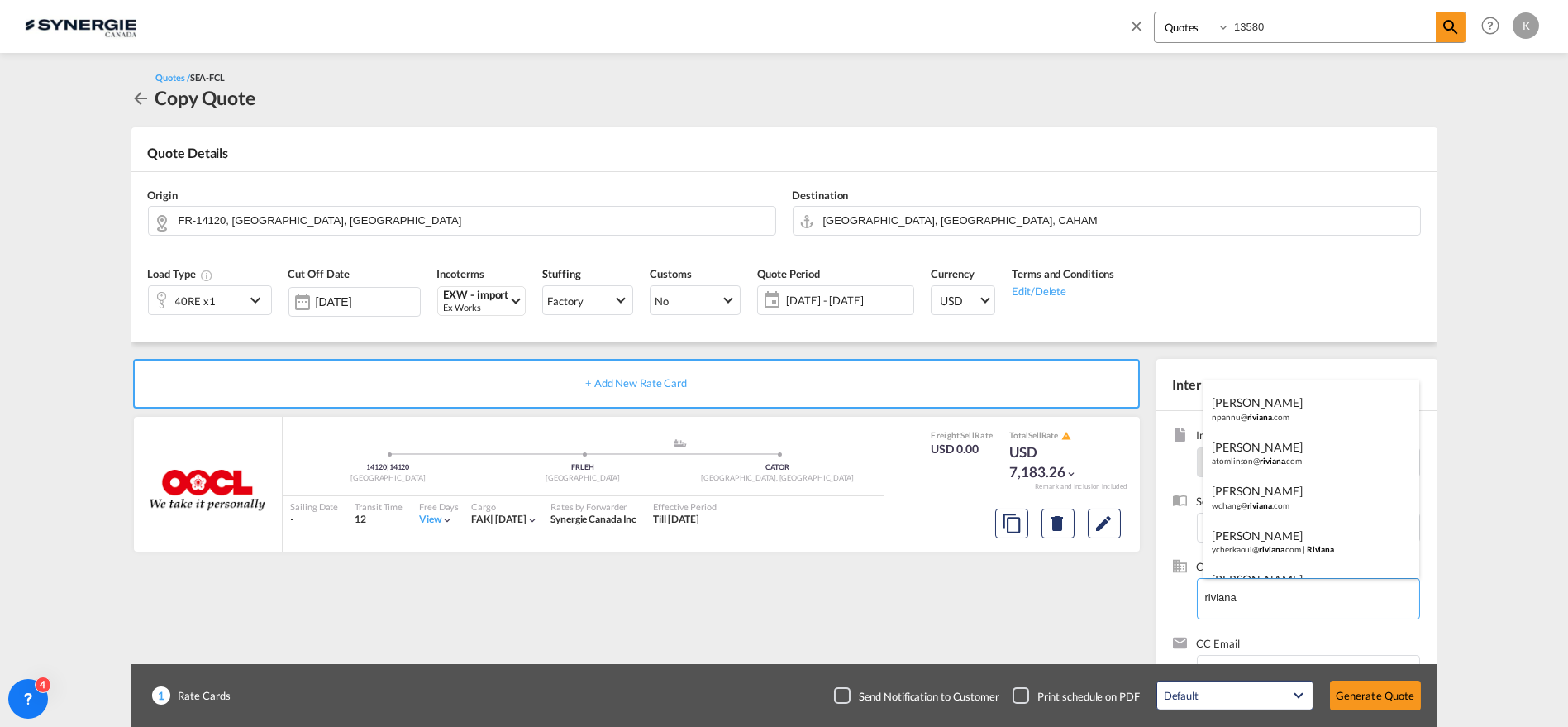
scroll to position [87, 0]
click at [1272, 536] on div "Yassine Cherkaoui ycherkaoui@ riviana .com | Riviana" at bounding box center [1311, 536] width 216 height 44
type input "Riviana, [PERSON_NAME], [EMAIL_ADDRESS][DOMAIN_NAME]"
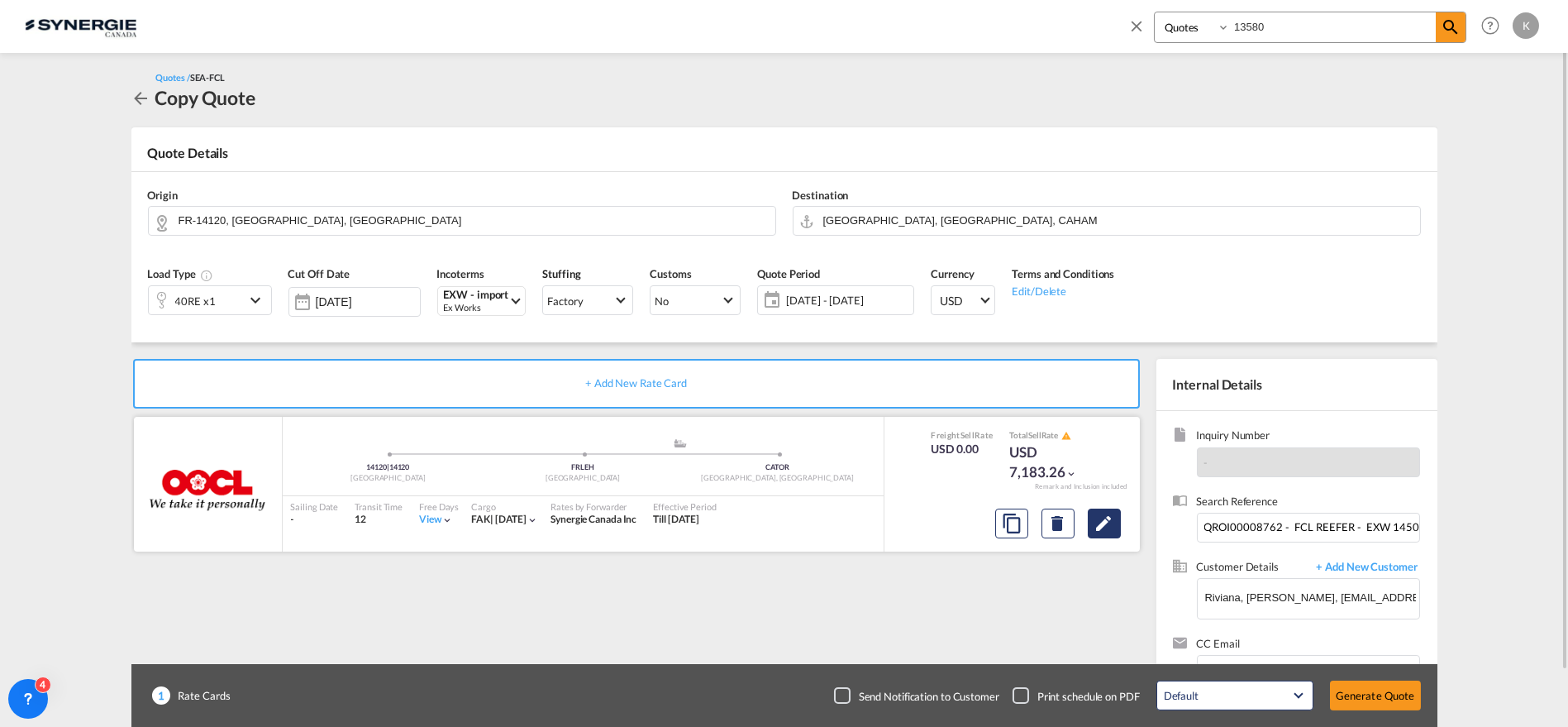
click at [1104, 520] on md-icon "Edit" at bounding box center [1104, 523] width 20 height 20
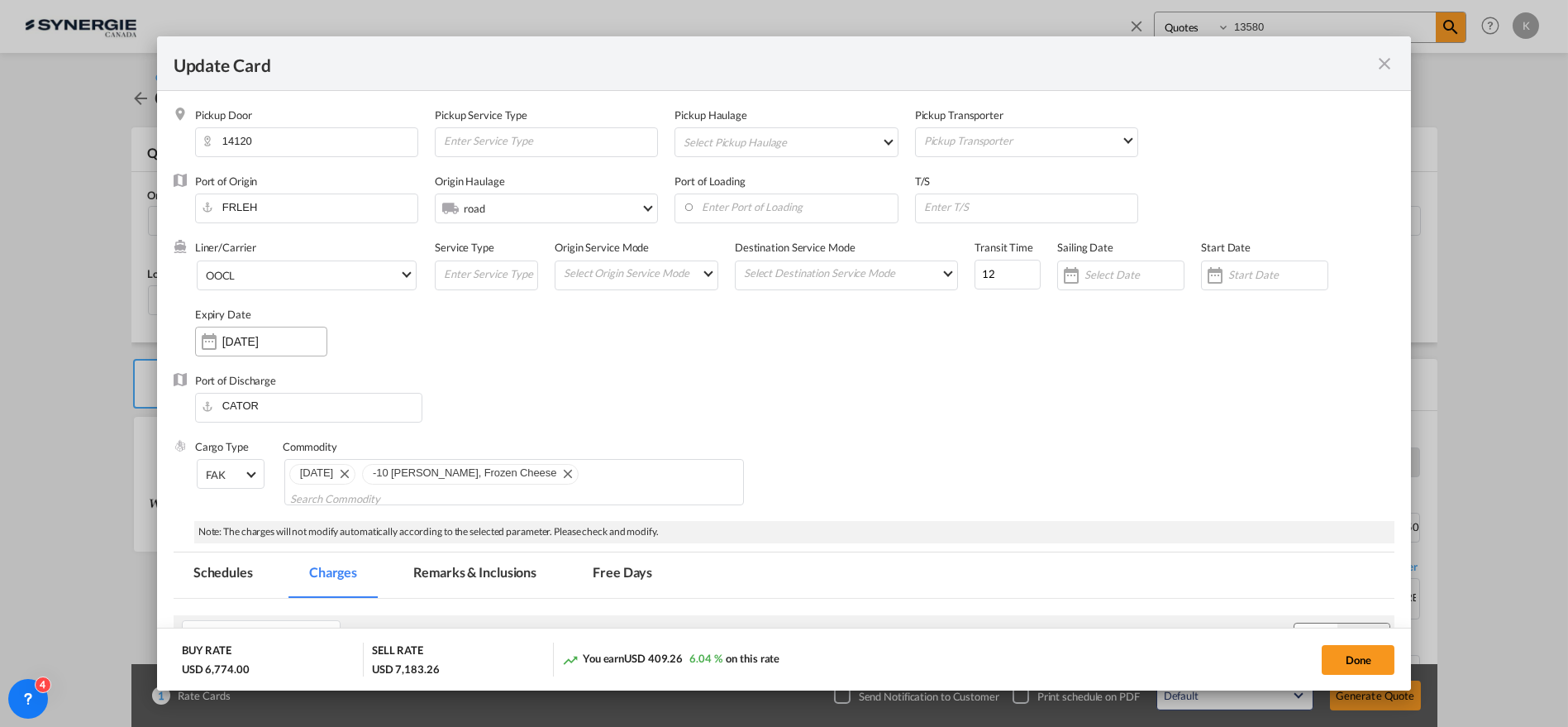
click at [267, 334] on div "[DATE]" at bounding box center [274, 342] width 104 height 15
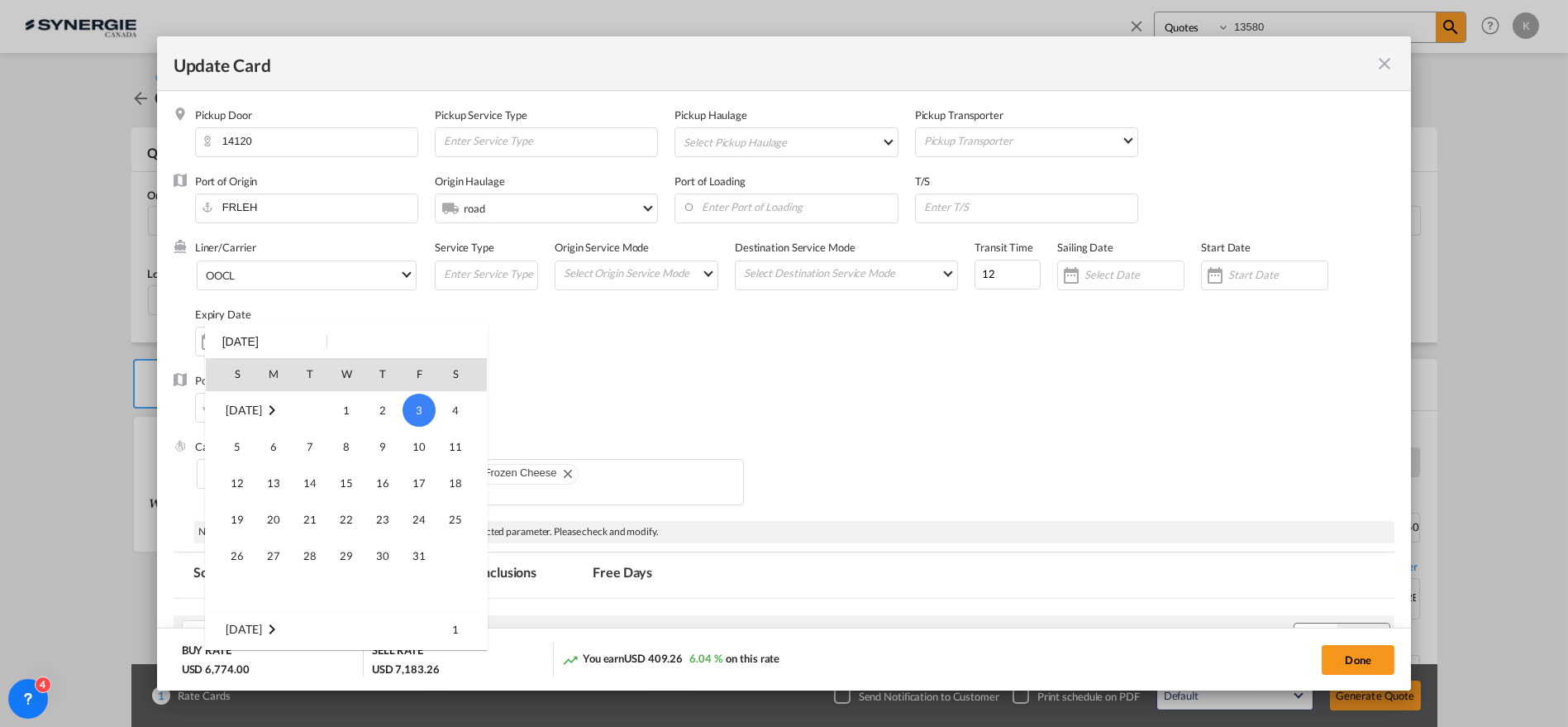
scroll to position [383137, 0]
click at [312, 594] on span "30" at bounding box center [310, 591] width 33 height 33
type input "[DATE]"
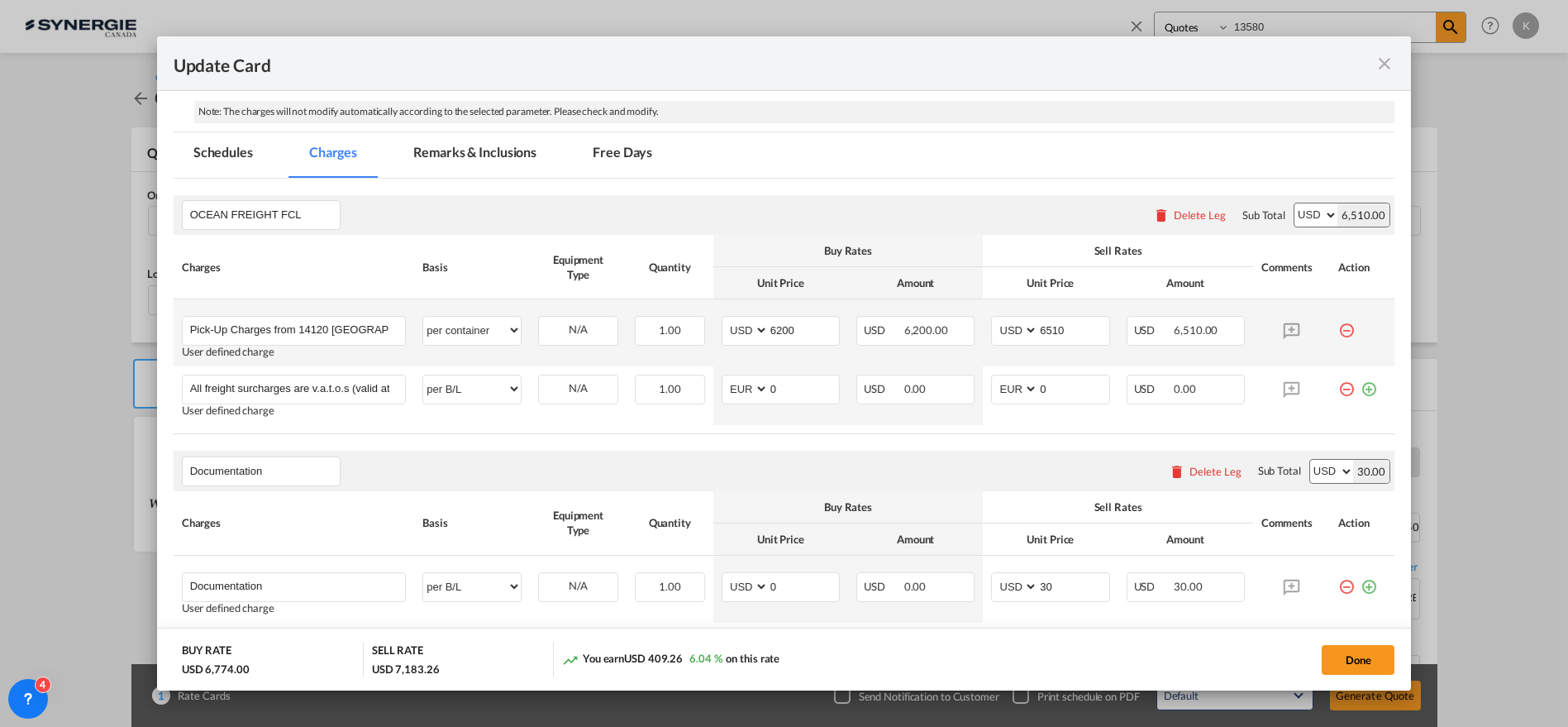
scroll to position [423, 0]
click at [748, 316] on select "AED AFN ALL AMD ANG AOA ARS AUD AWG AZN BAM BBD BDT BGN BHD BIF BMD BND [PERSON…" at bounding box center [746, 328] width 43 height 23
click at [776, 315] on input "6200" at bounding box center [804, 327] width 71 height 24
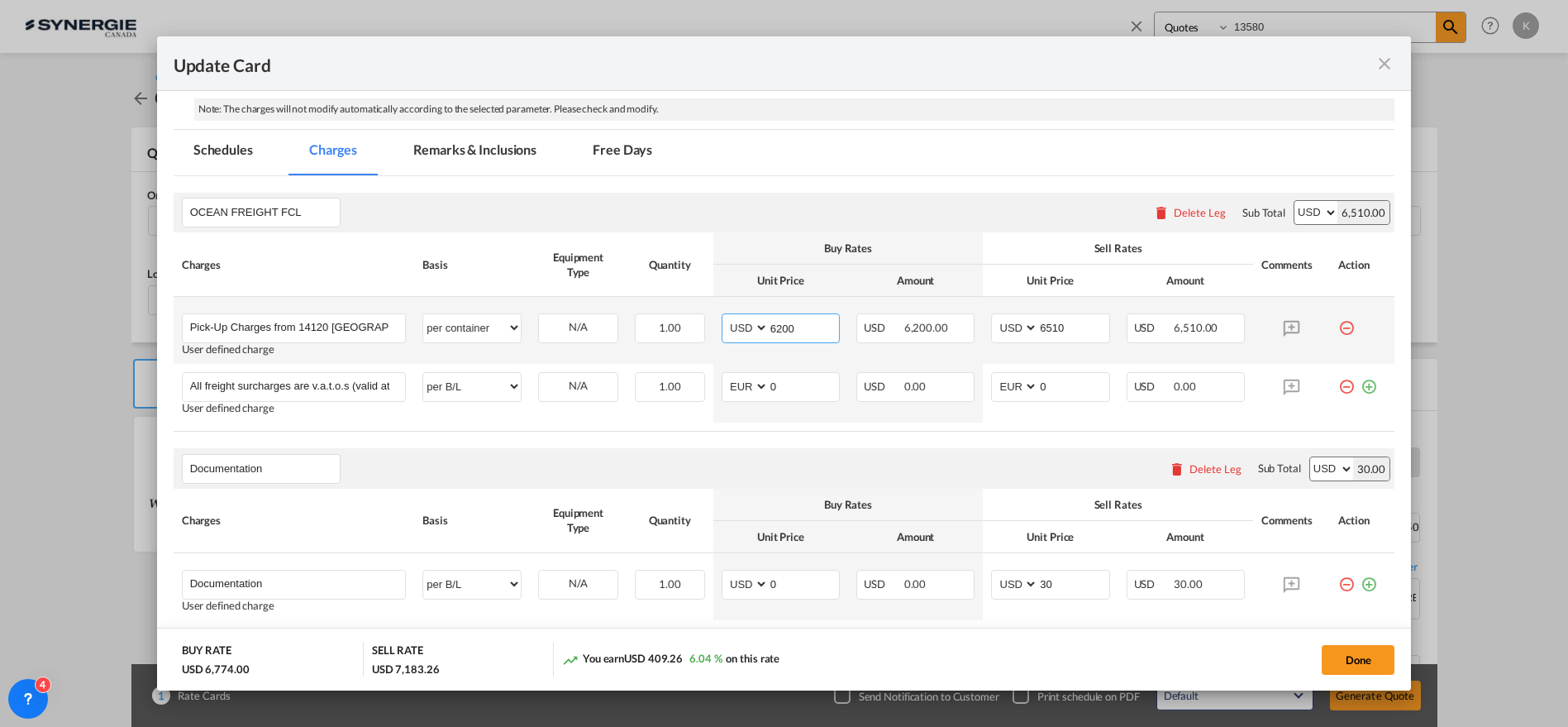
click at [776, 315] on input "6200" at bounding box center [804, 327] width 71 height 24
type input "6500"
type input "8"
type input "6825"
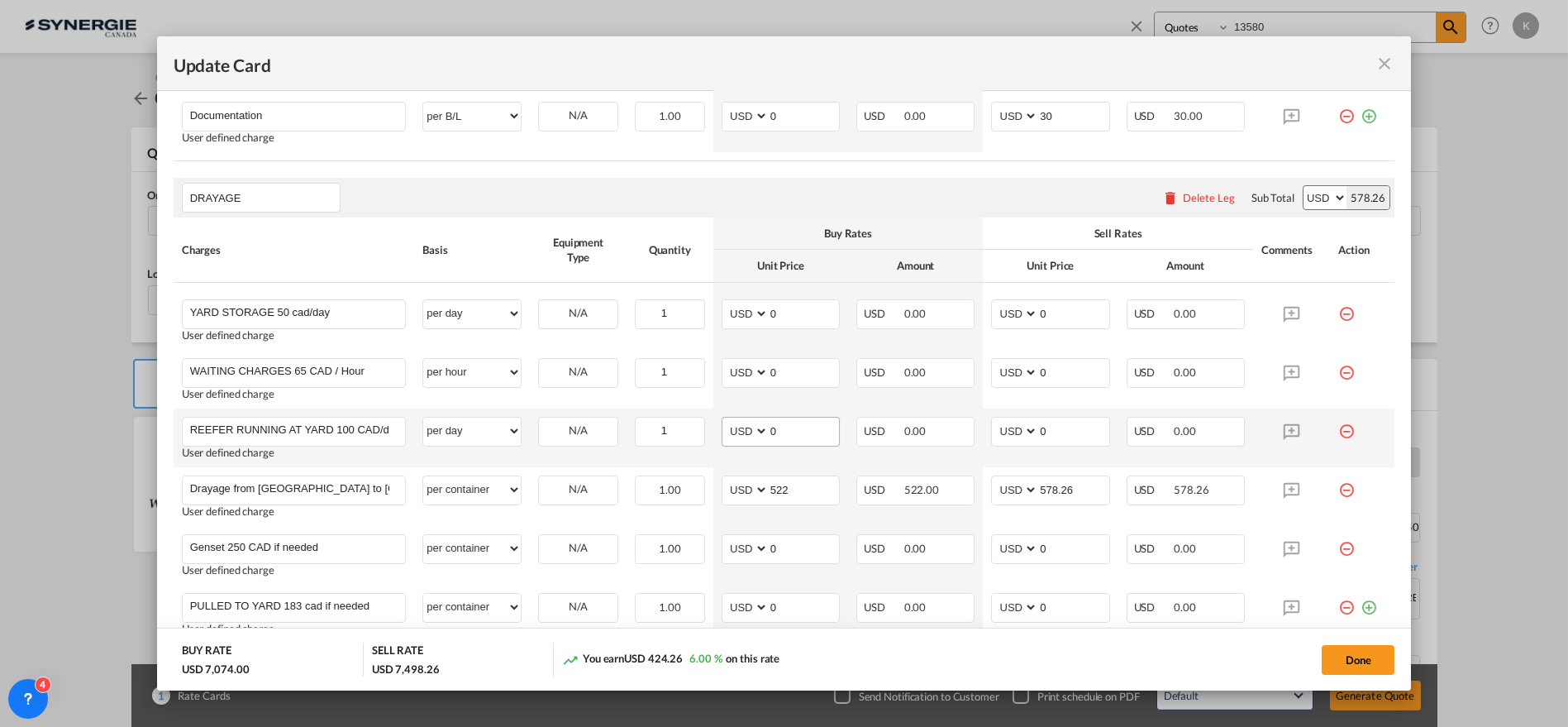
scroll to position [894, 0]
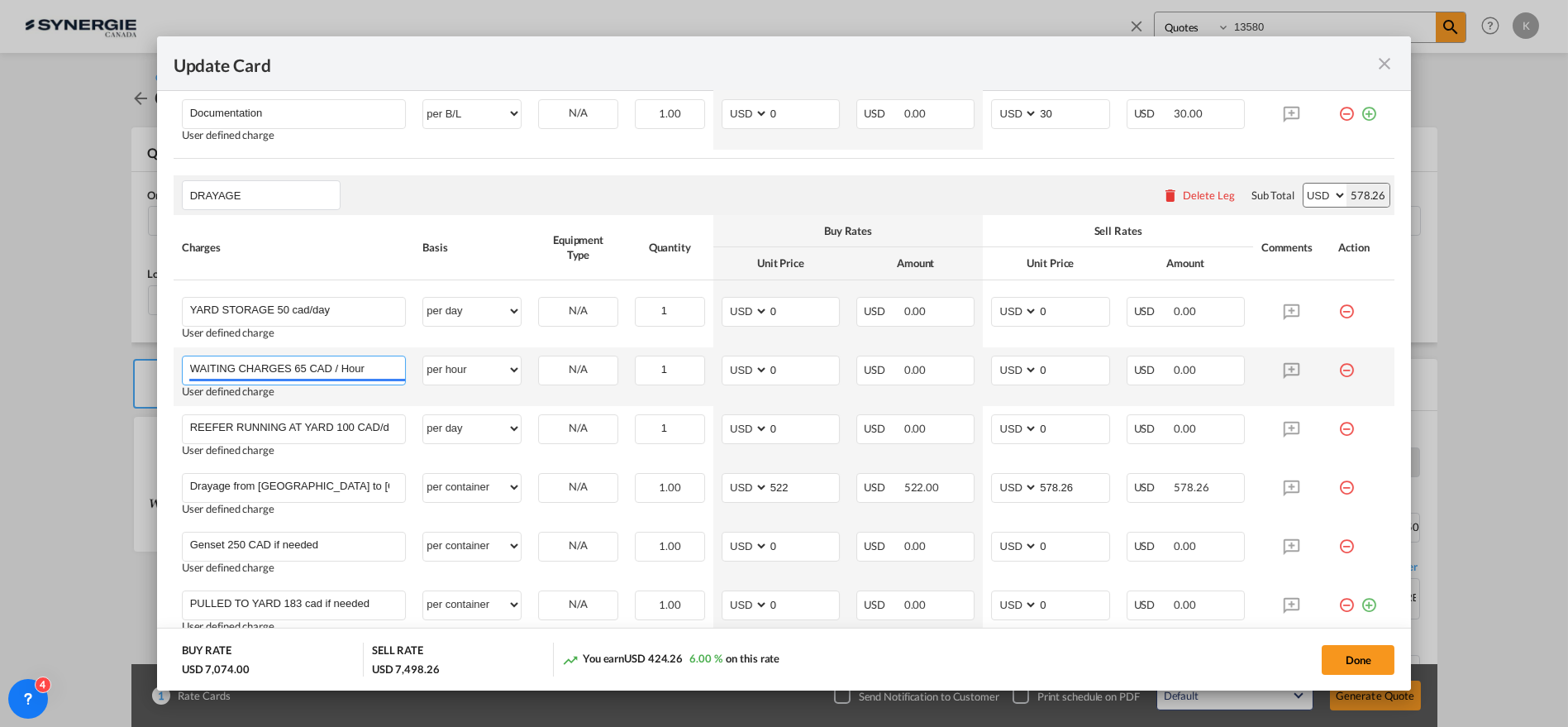
drag, startPoint x: 292, startPoint y: 346, endPoint x: 329, endPoint y: 347, distance: 37.0
click at [329, 357] on input "WAITING CHARGES 65 CAD / Hour" at bounding box center [297, 369] width 216 height 24
type input "WAITING CHARGES 95 USD / Hour"
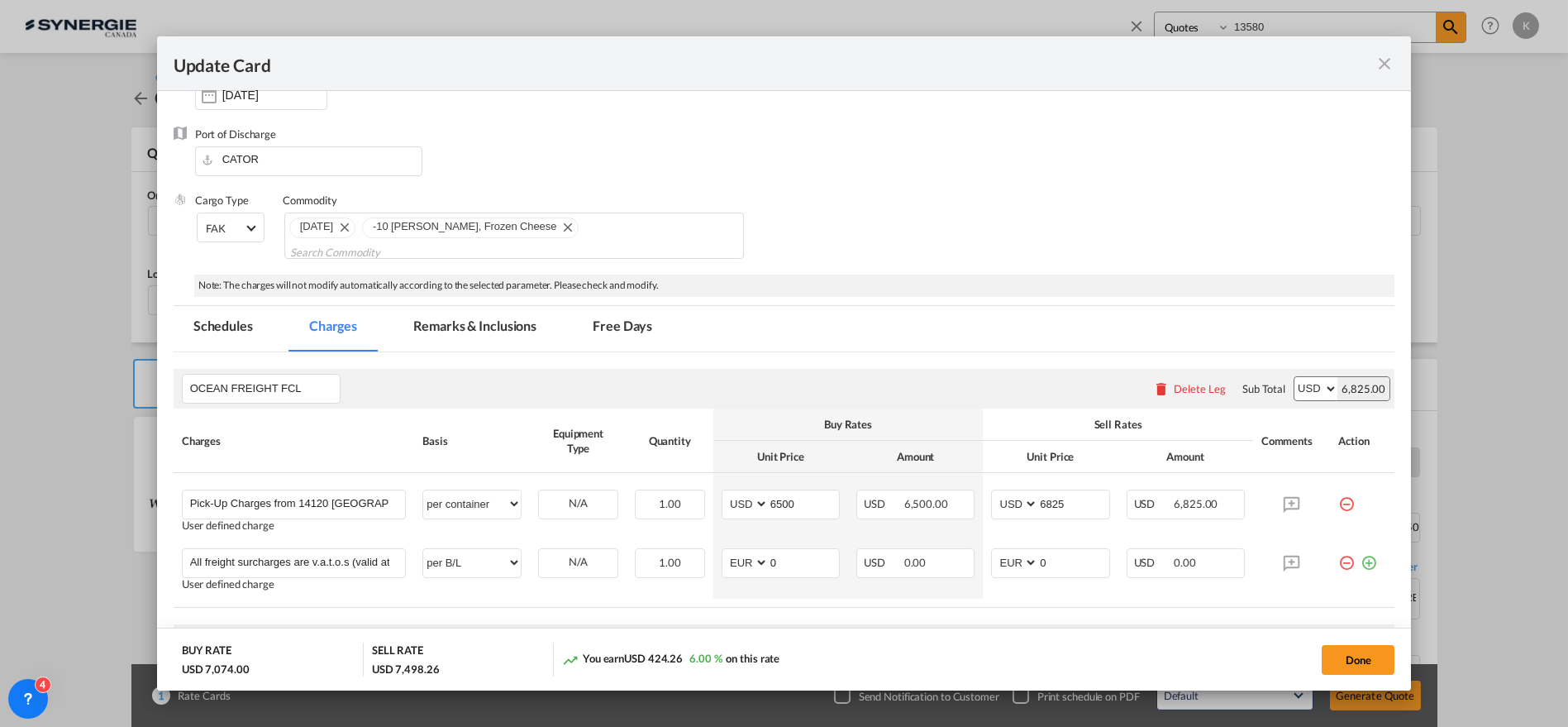
scroll to position [219, 0]
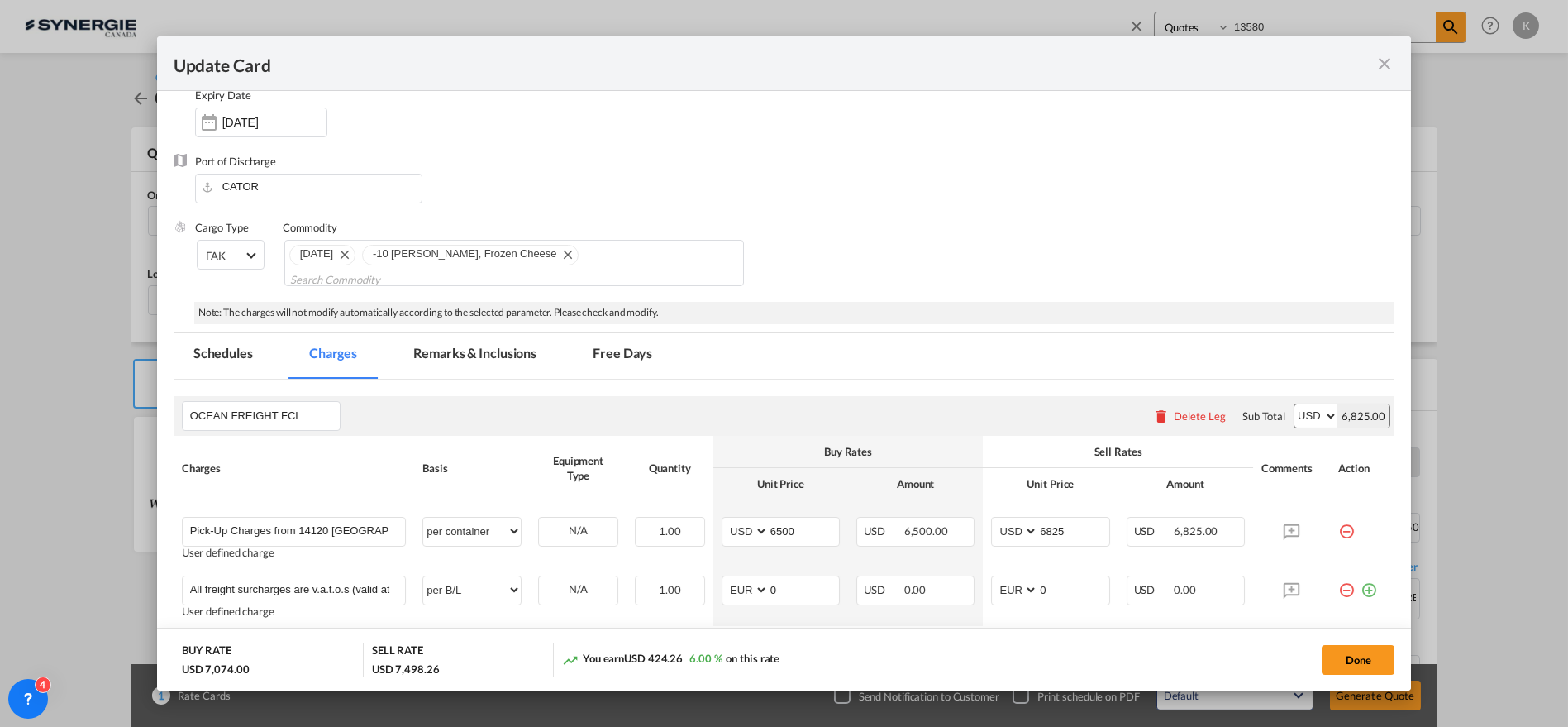
click at [465, 341] on md-tab-item "Remarks & Inclusions" at bounding box center [474, 356] width 163 height 45
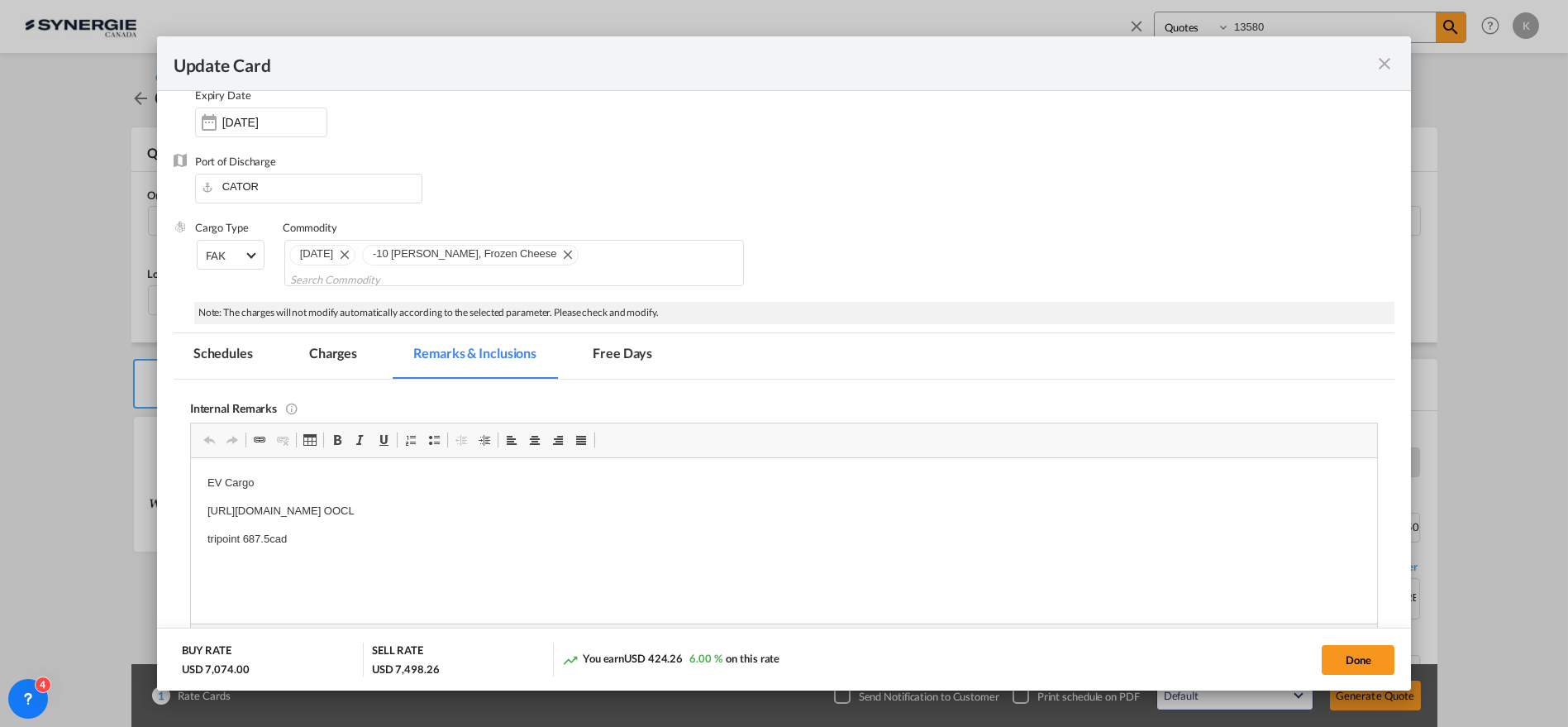
scroll to position [0, 0]
drag, startPoint x: 338, startPoint y: 251, endPoint x: 339, endPoint y: 260, distance: 9.1
click at [338, 251] on md-icon "Remove aug 25" at bounding box center [344, 253] width 20 height 20
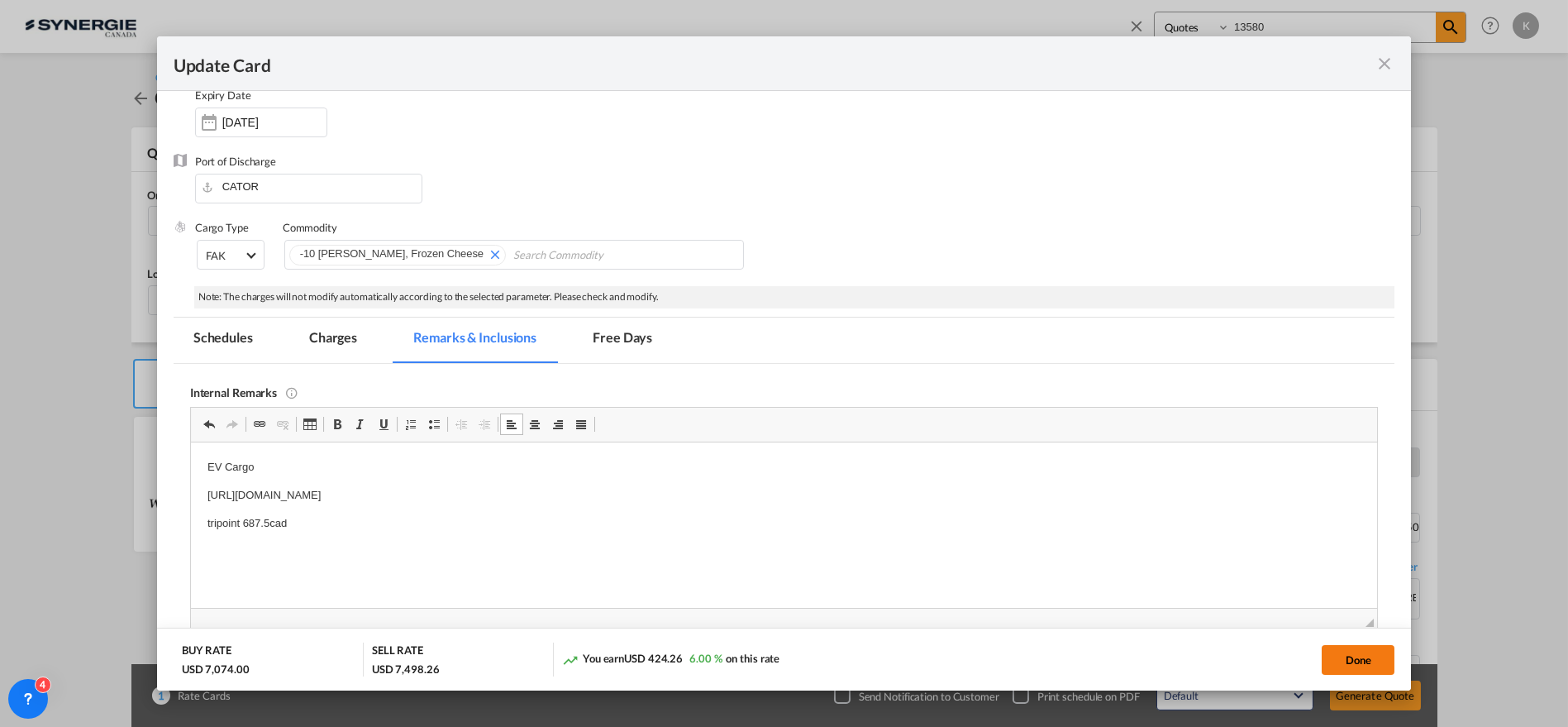
click at [1349, 657] on button "Done" at bounding box center [1357, 660] width 72 height 30
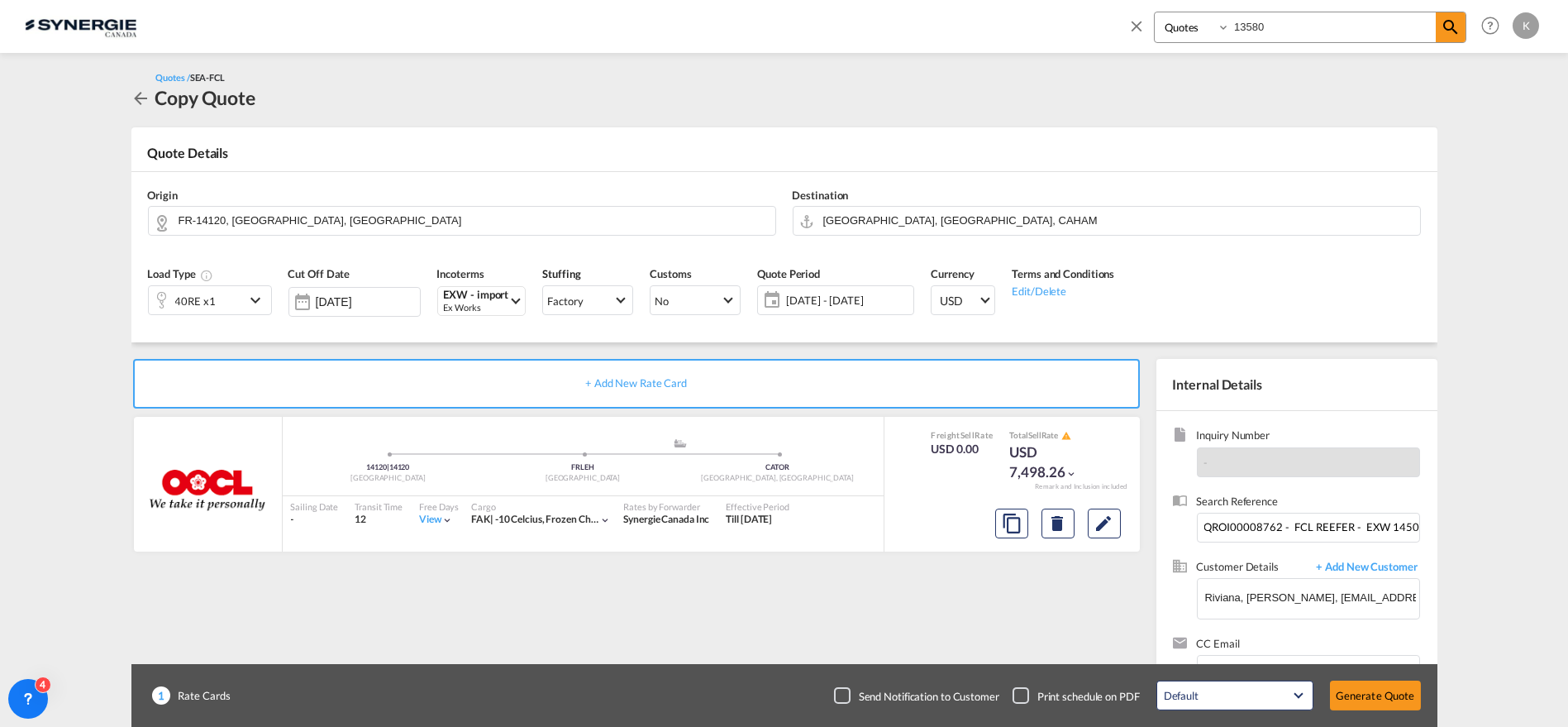
type input "[DATE]"
drag, startPoint x: 846, startPoint y: 696, endPoint x: 933, endPoint y: 696, distance: 87.0
click at [846, 696] on div "Checkbox No Ink" at bounding box center [842, 696] width 17 height 17
click at [1378, 688] on button "Generate Quote" at bounding box center [1375, 696] width 91 height 30
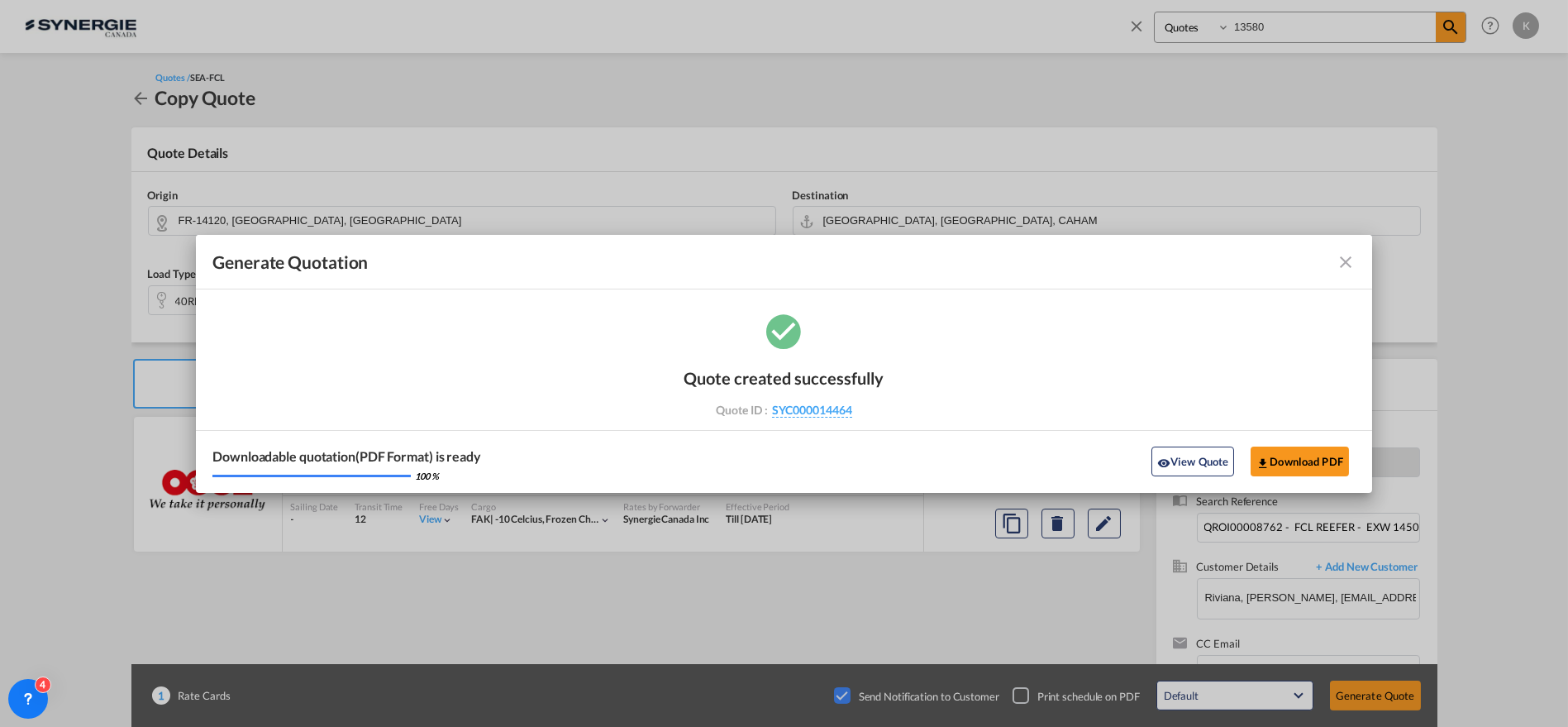
click at [1349, 264] on md-icon "icon-close fg-AAA8AD cursor m-0" at bounding box center [1345, 262] width 20 height 20
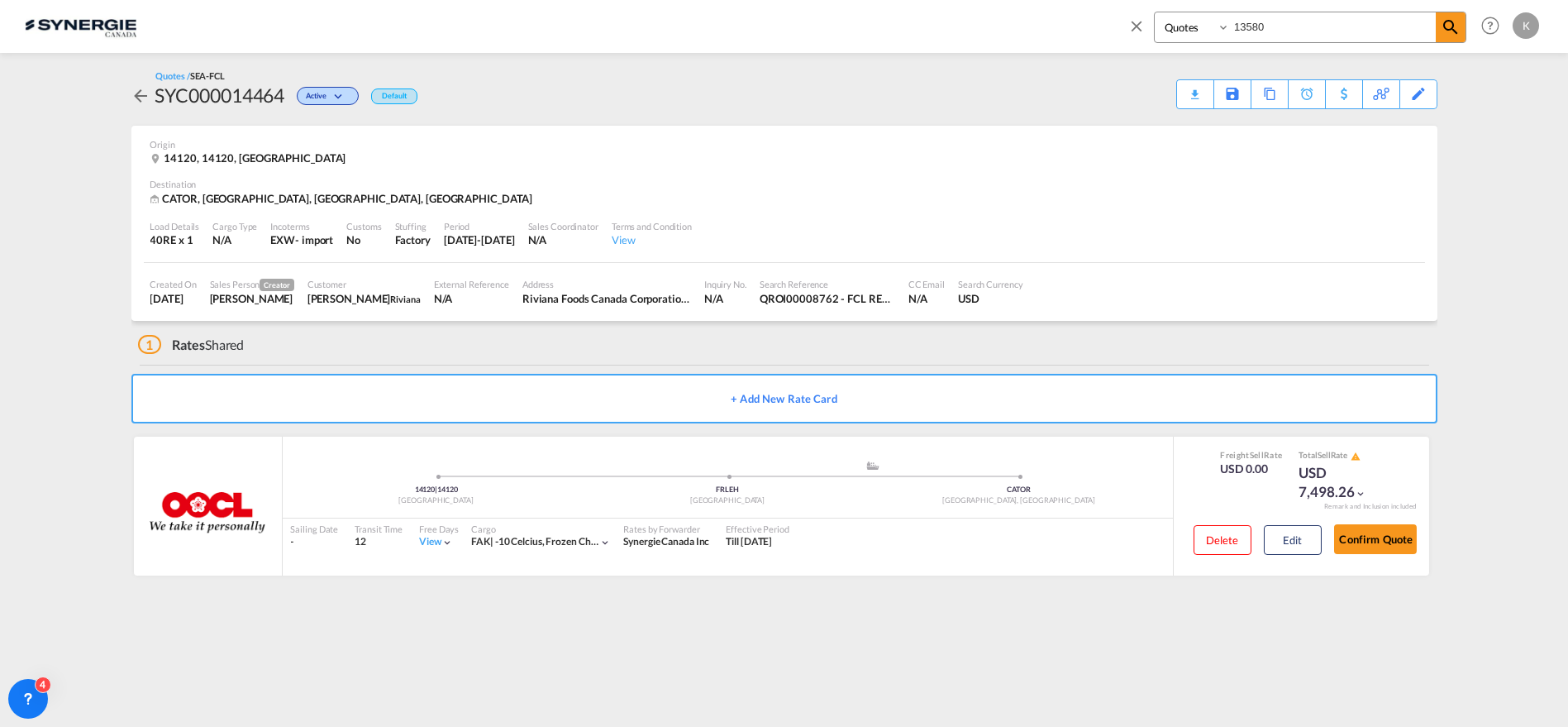
click at [1250, 24] on input "13580" at bounding box center [1333, 26] width 206 height 29
type input "13675"
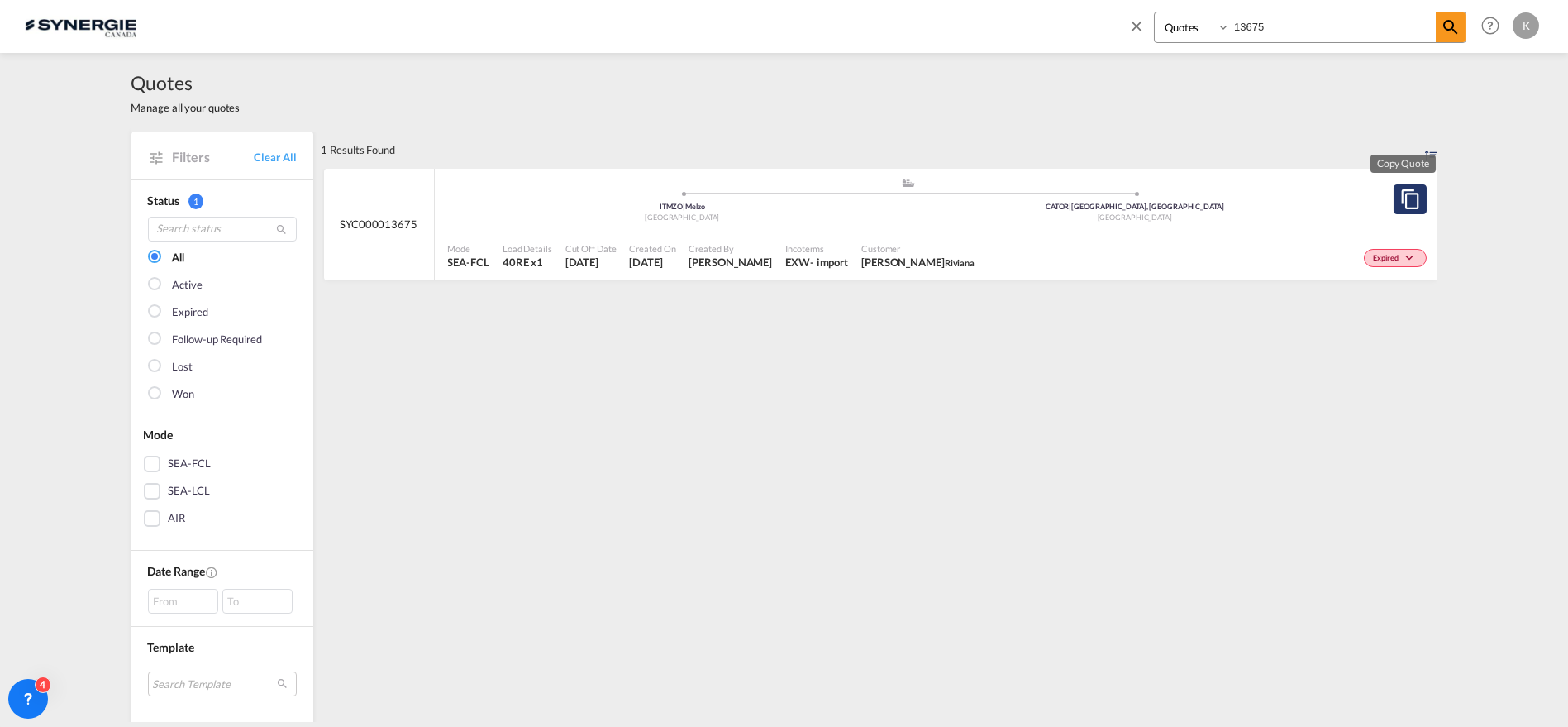
click at [1400, 195] on md-icon "assets/icons/custom/copyQuote.svg" at bounding box center [1410, 199] width 20 height 20
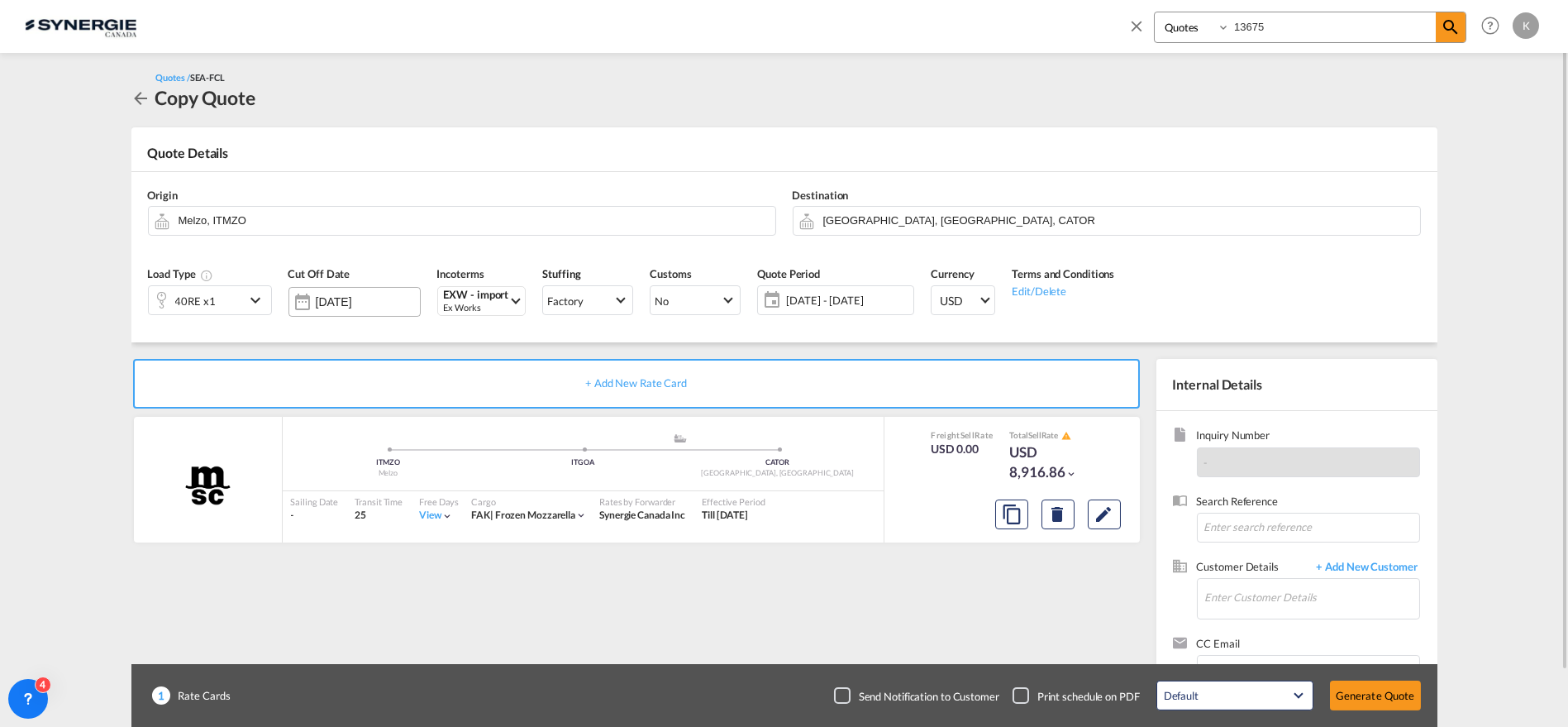
click at [350, 299] on input "[DATE]" at bounding box center [368, 302] width 104 height 13
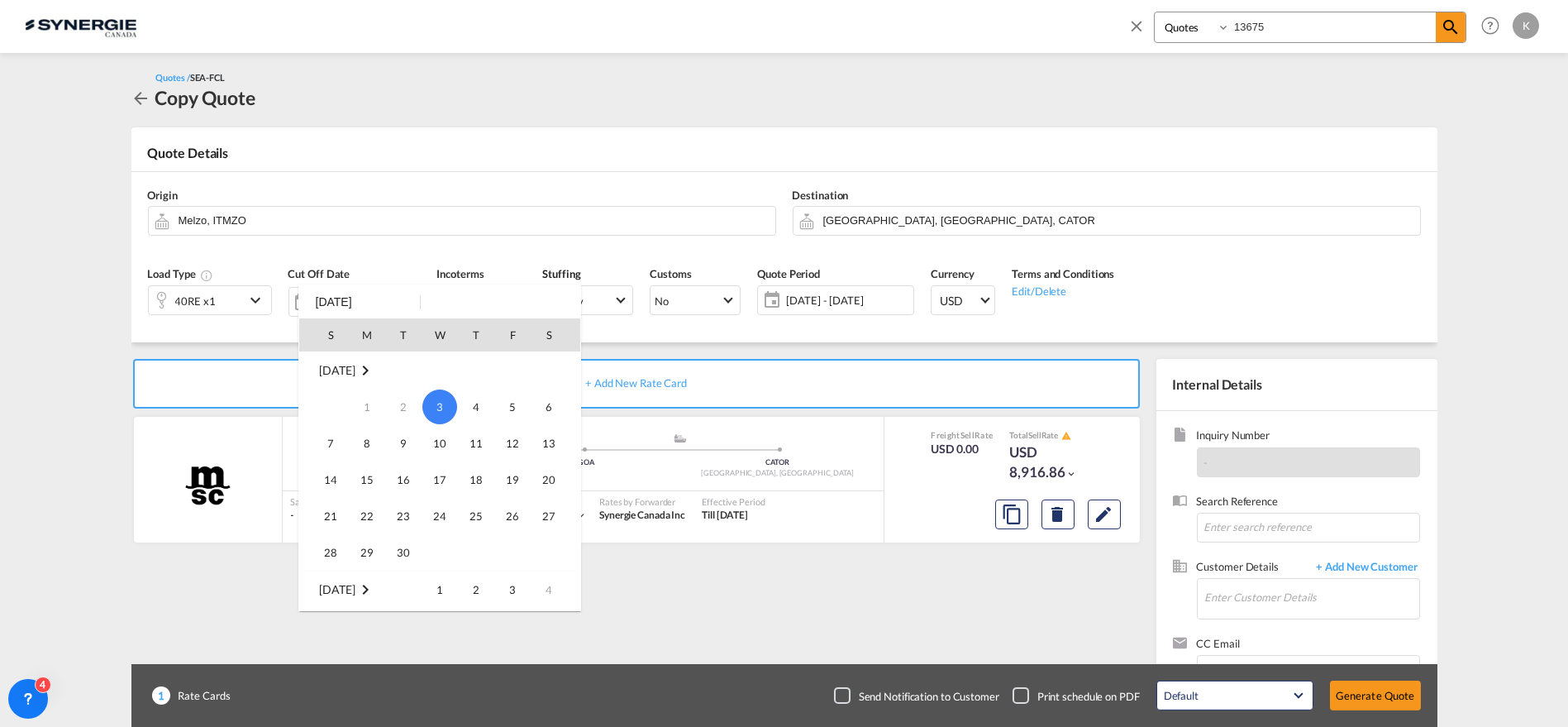
click at [830, 303] on div at bounding box center [784, 364] width 1568 height 727
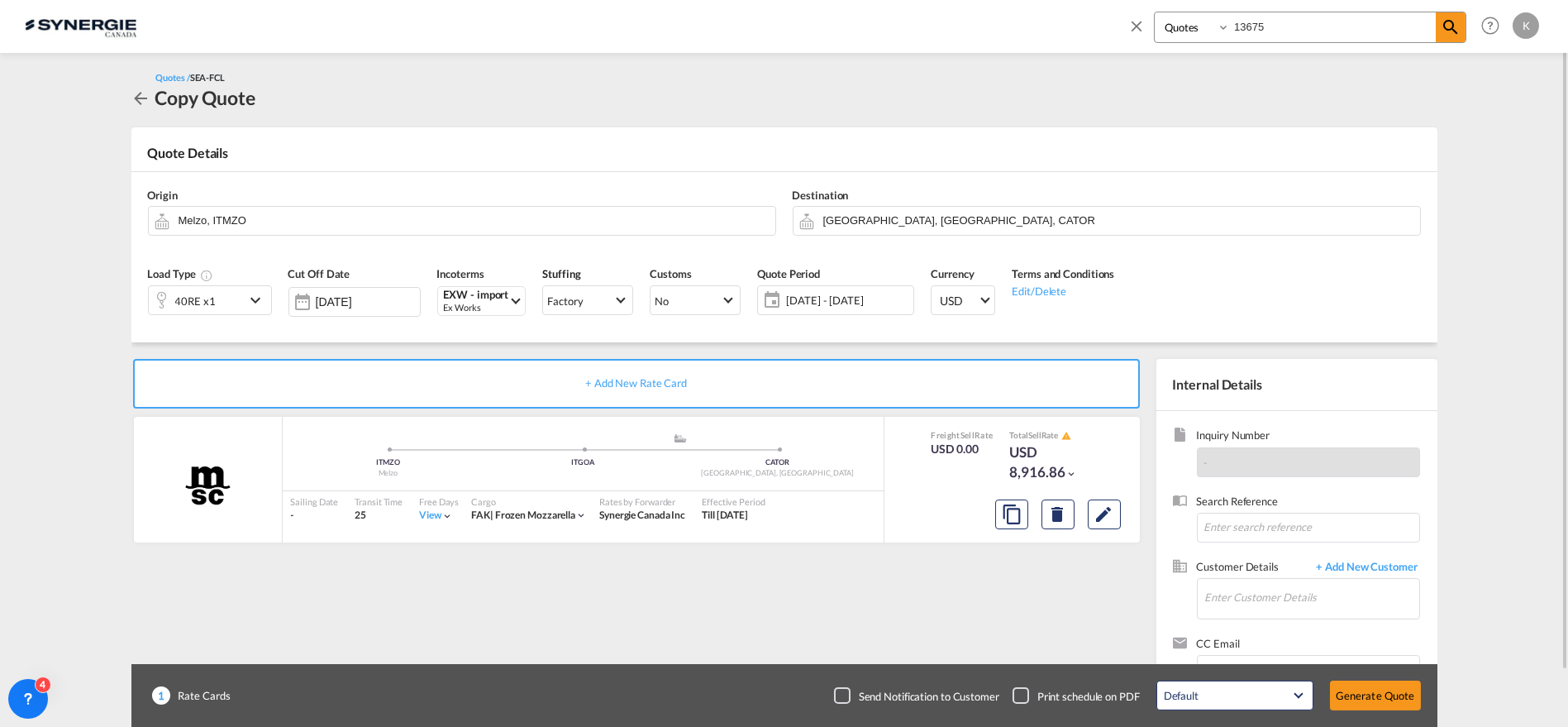
click at [845, 300] on span "[DATE] - [DATE]" at bounding box center [847, 300] width 123 height 15
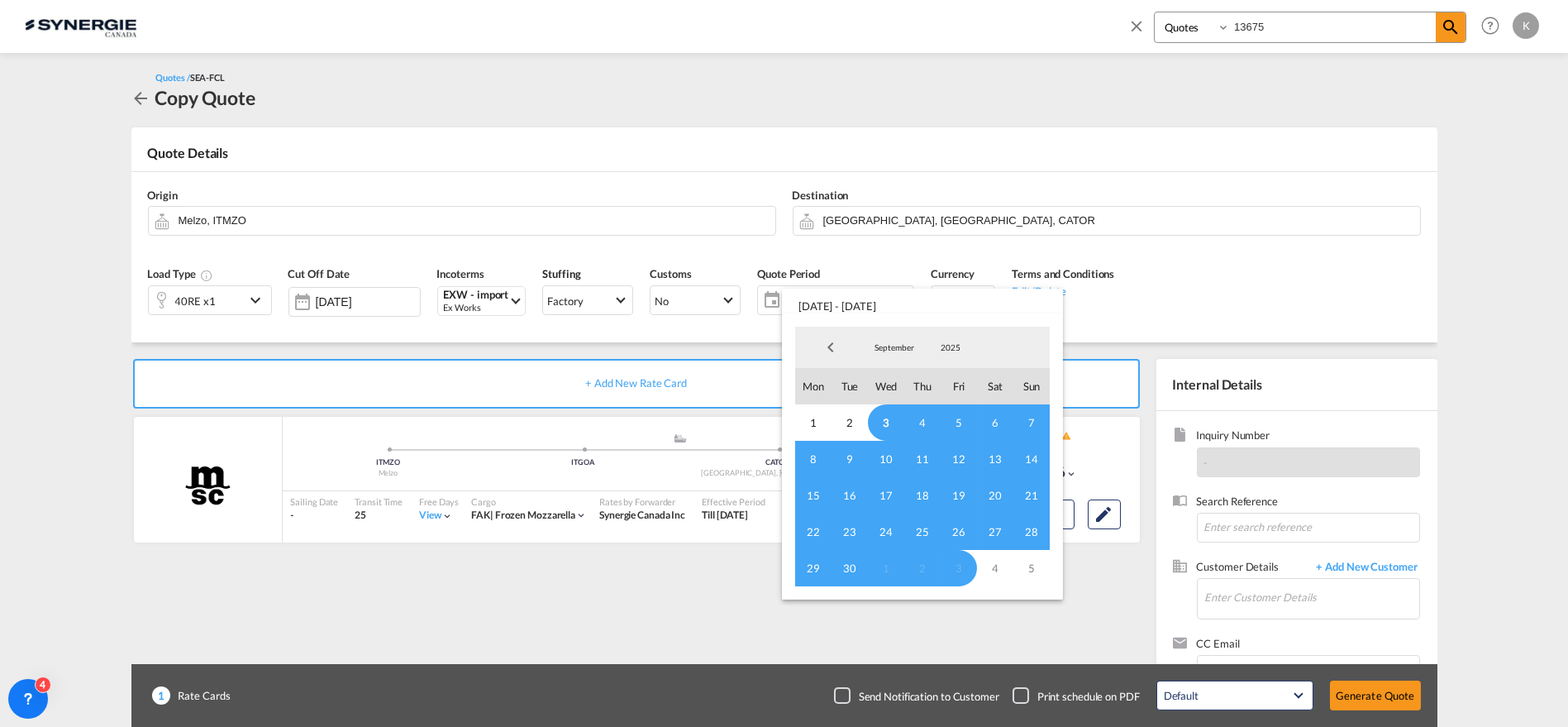
click at [889, 421] on span "3" at bounding box center [886, 422] width 37 height 37
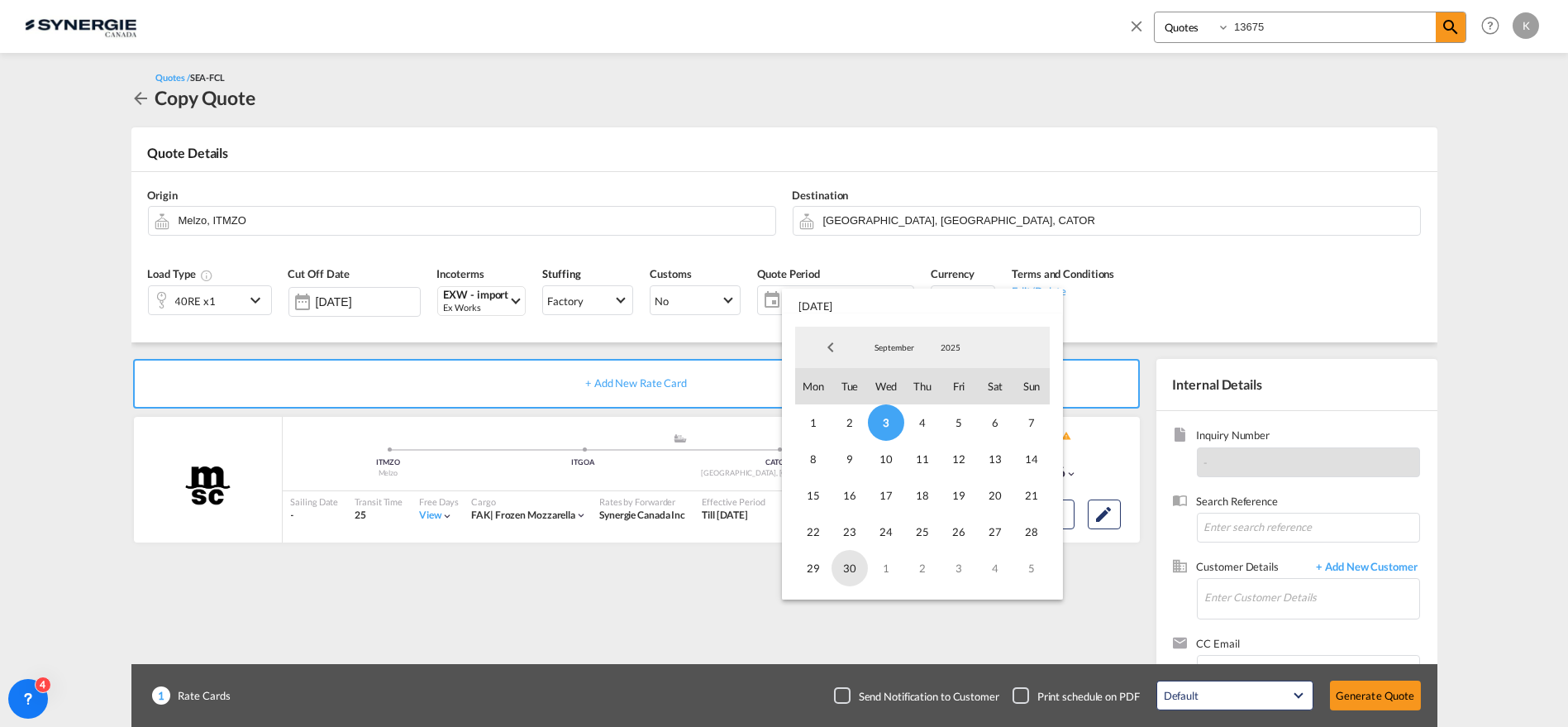
click at [854, 568] on span "30" at bounding box center [850, 568] width 37 height 37
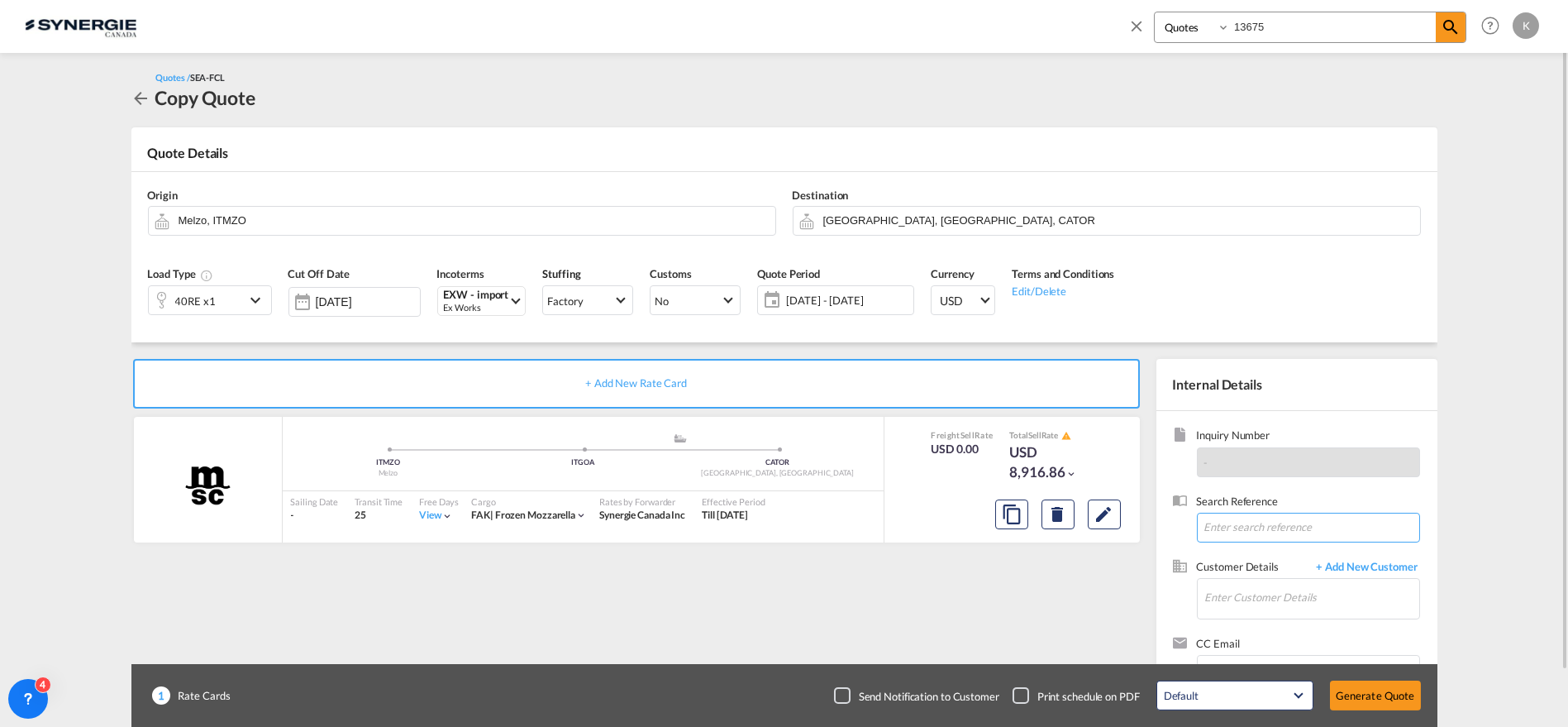
click at [1312, 524] on input at bounding box center [1308, 528] width 223 height 30
paste input "R: R: R: SYNERGIE CANADA: Riviana FCL rate for September Italy - 40 RF from MEL…"
type input "R: R: R: SYNERGIE CANADA: Riviana FCL rate for September Italy - 40 RF from MEL…"
click at [1279, 604] on input "Enter Customer Details" at bounding box center [1312, 598] width 214 height 38
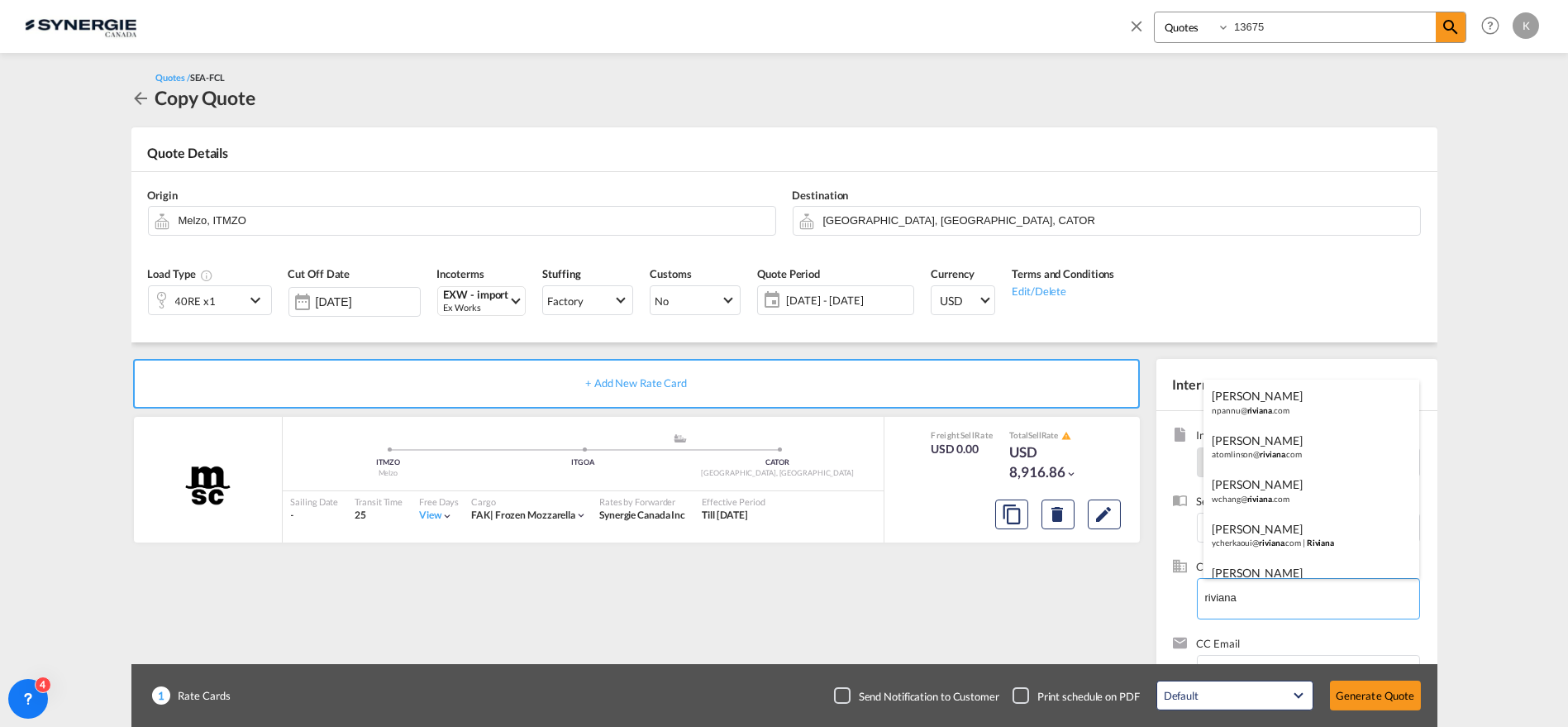
scroll to position [113, 0]
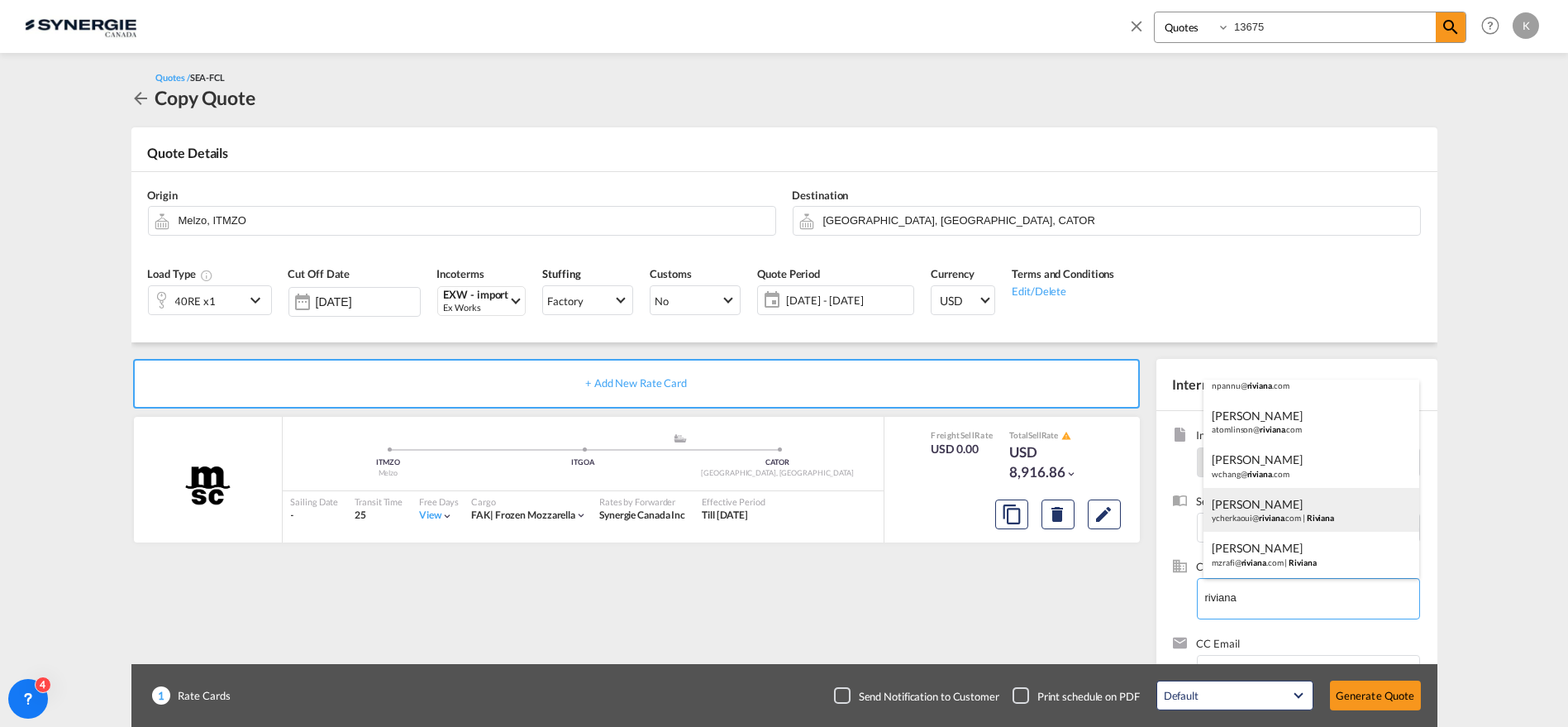
click at [1288, 513] on div "Yassine Cherkaoui ycherkaoui@ riviana .com | Riviana" at bounding box center [1311, 509] width 216 height 44
type input "Riviana, [PERSON_NAME], [EMAIL_ADDRESS][DOMAIN_NAME]"
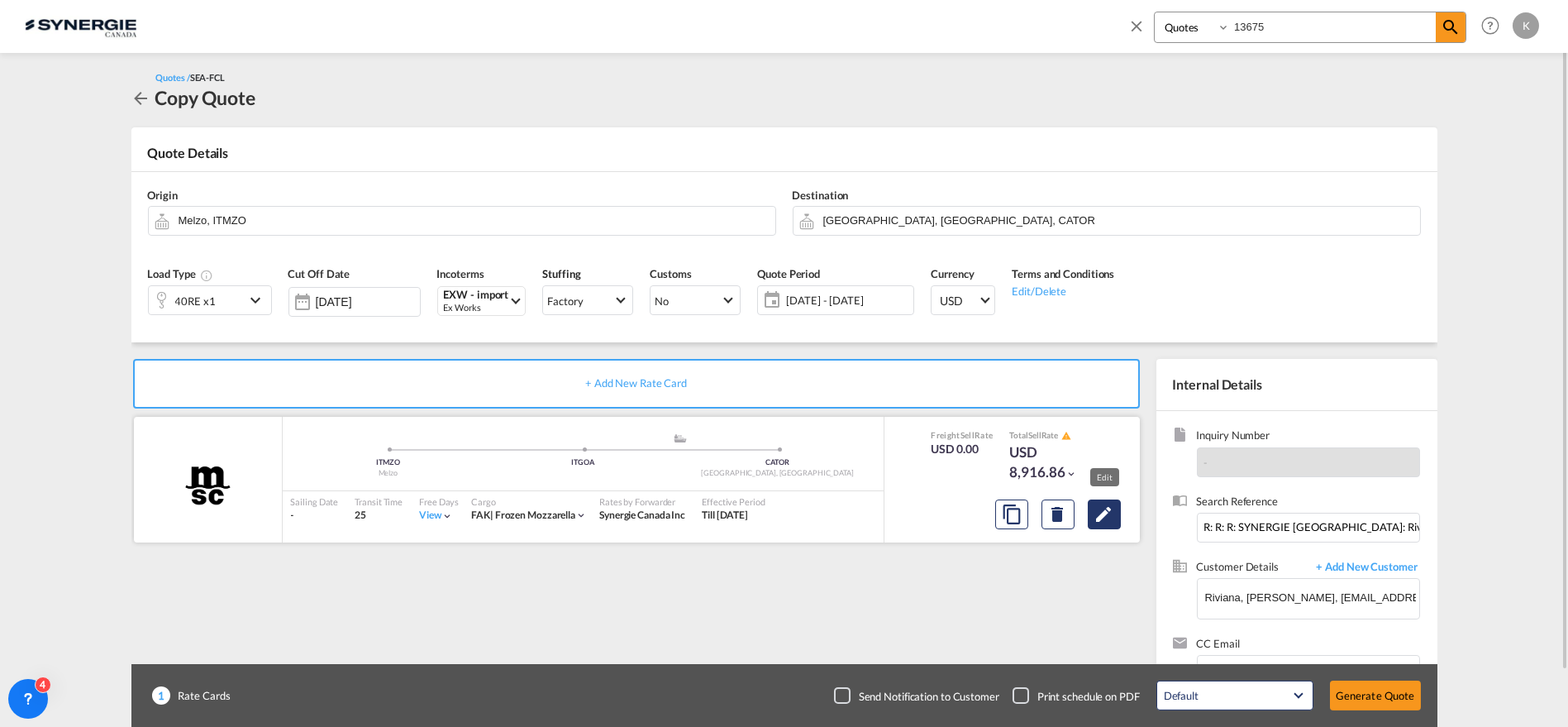
click at [1112, 509] on md-icon "Edit" at bounding box center [1104, 514] width 20 height 20
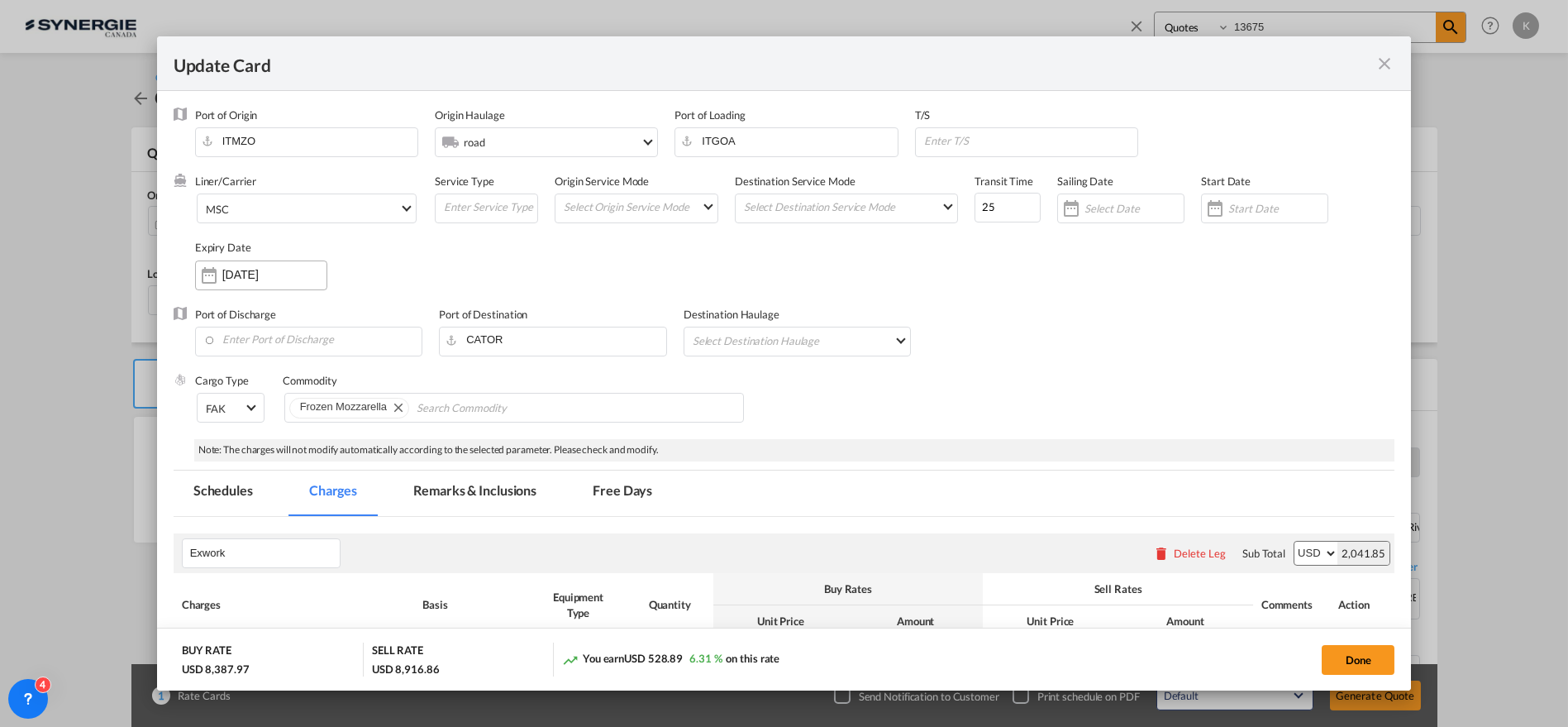
click at [256, 275] on input "[DATE]" at bounding box center [274, 275] width 104 height 13
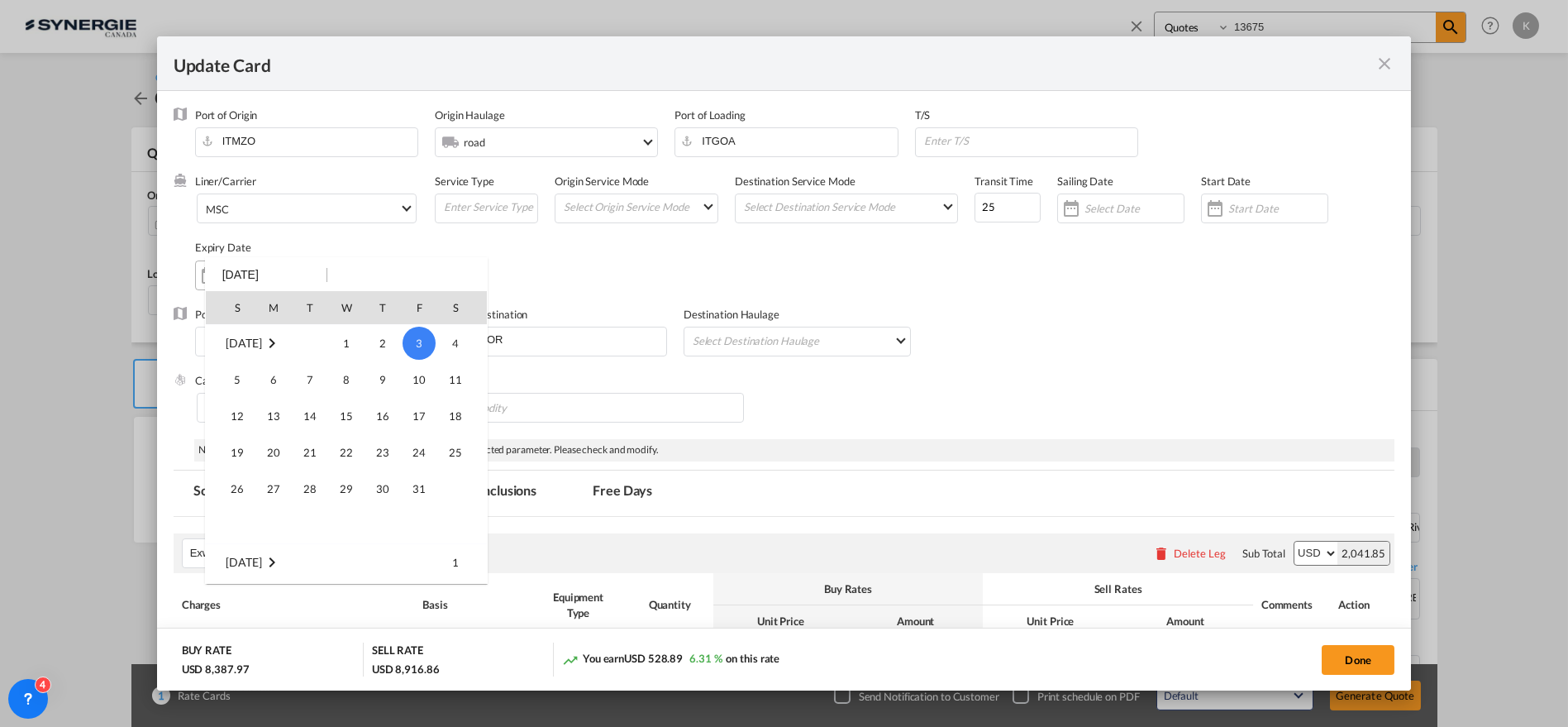
scroll to position [383137, 0]
click at [311, 520] on span "30" at bounding box center [310, 525] width 33 height 33
type input "[DATE]"
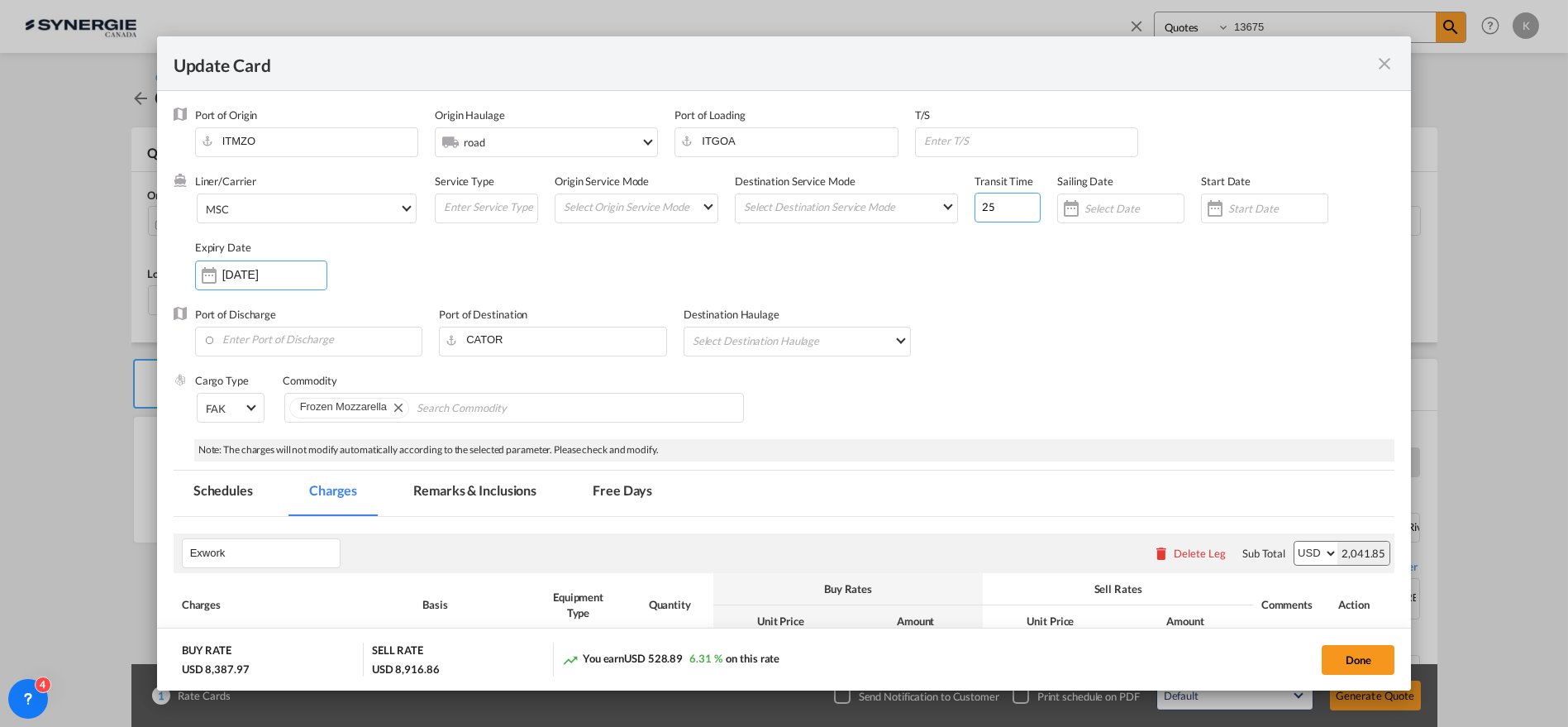
drag, startPoint x: 989, startPoint y: 214, endPoint x: 951, endPoint y: 212, distance: 38.1
click at [951, 212] on div "Liner/Carrier MSC 2HM LOGISTICS D.O.O AAXL GLOBAL SHIPPING LINES LLC ABDUL MUHS…" at bounding box center [794, 239] width 1200 height 133
type input "21"
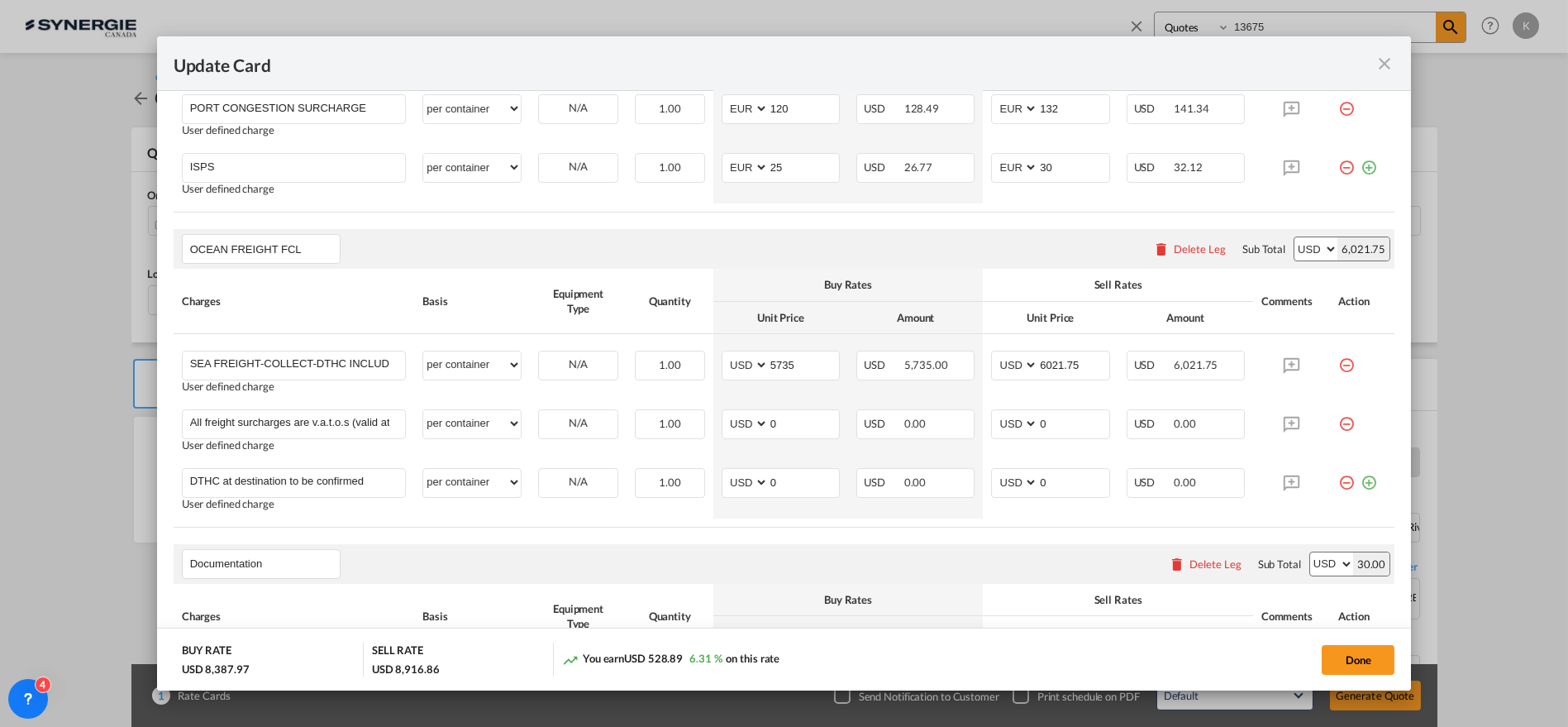
scroll to position [1033, 0]
drag, startPoint x: 798, startPoint y: 354, endPoint x: 751, endPoint y: 360, distance: 47.4
click at [752, 359] on md-input-container "AED AFN ALL AMD ANG AOA ARS AUD AWG AZN BAM BBD BDT BGN BHD BIF BMD BND BOB BRL…" at bounding box center [781, 363] width 119 height 30
type input "7420.20"
type input "7792"
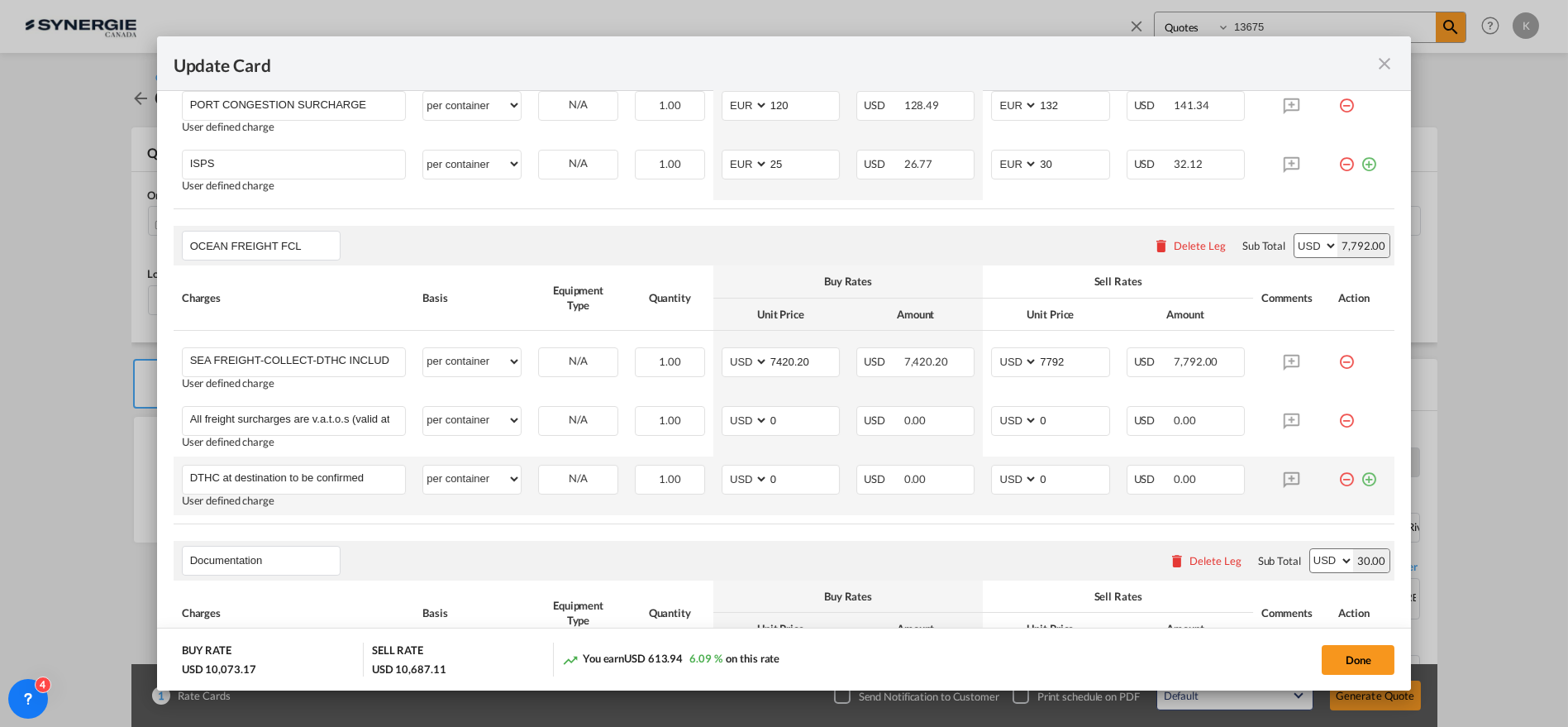
click at [1338, 473] on md-icon "icon-minus-circle-outline red-400-fg" at bounding box center [1347, 474] width 17 height 17
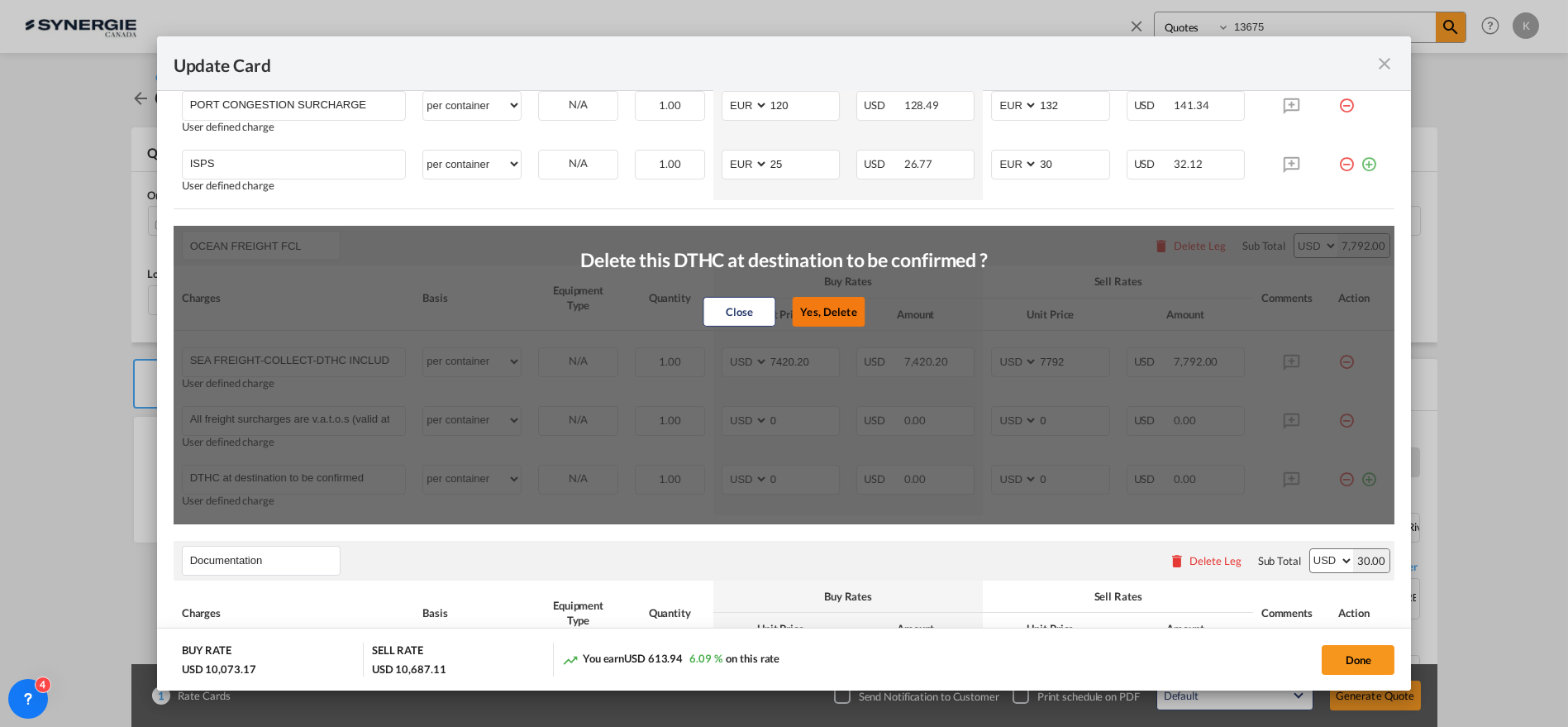
click at [845, 309] on button "Yes, Delete" at bounding box center [827, 312] width 72 height 30
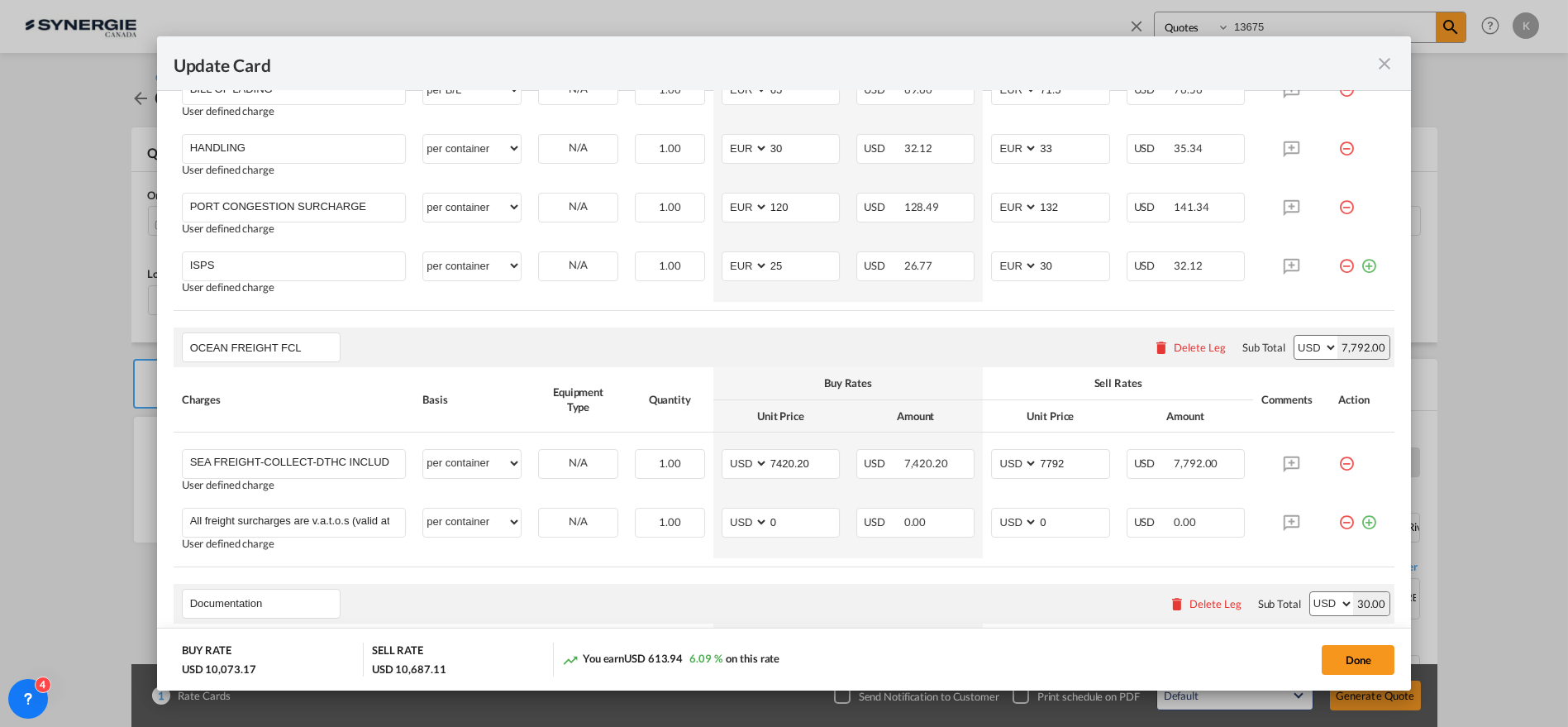
scroll to position [849, 0]
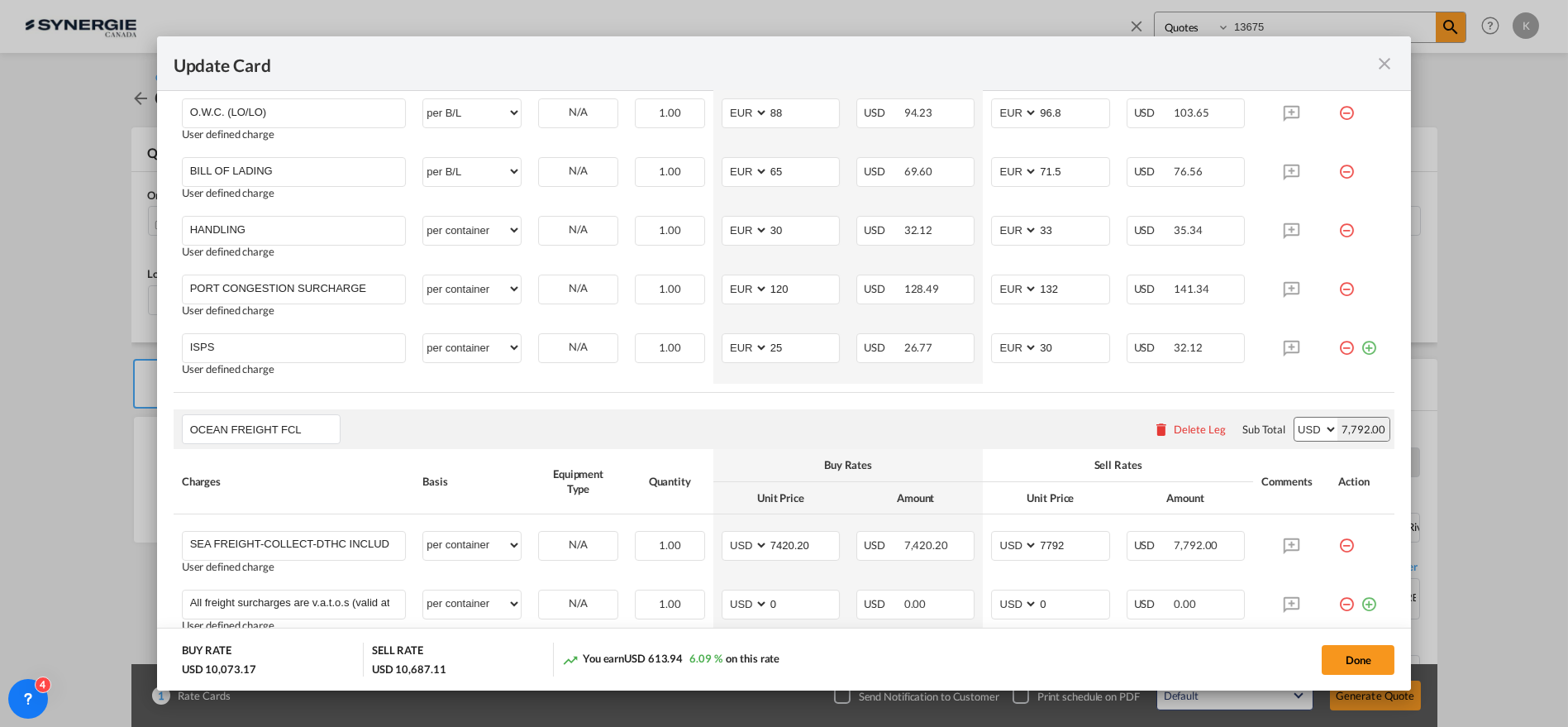
drag, startPoint x: 1336, startPoint y: 347, endPoint x: 1219, endPoint y: 299, distance: 126.5
click at [1338, 347] on md-icon "icon-minus-circle-outline red-400-fg" at bounding box center [1347, 342] width 17 height 17
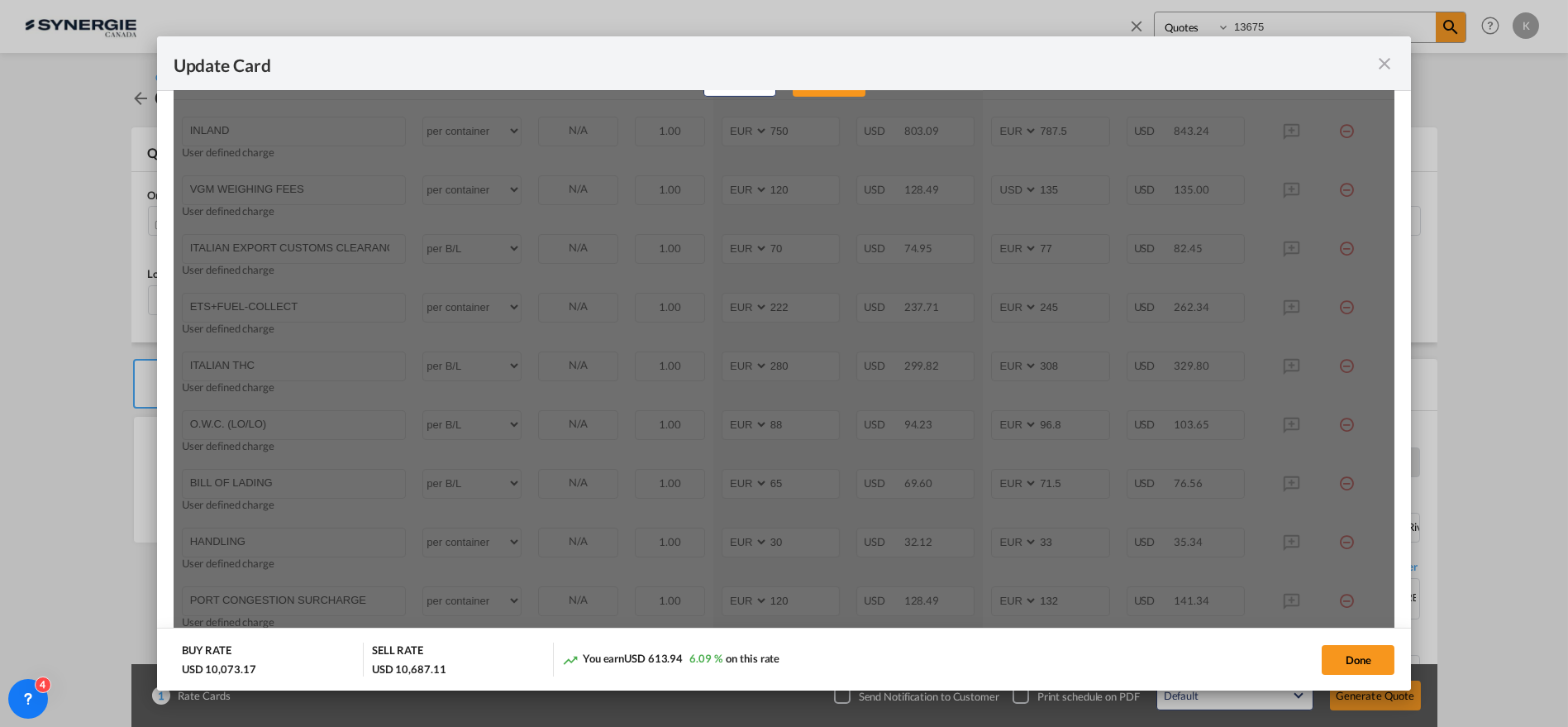
scroll to position [481, 0]
click at [839, 128] on button "Yes, Delete" at bounding box center [828, 138] width 72 height 30
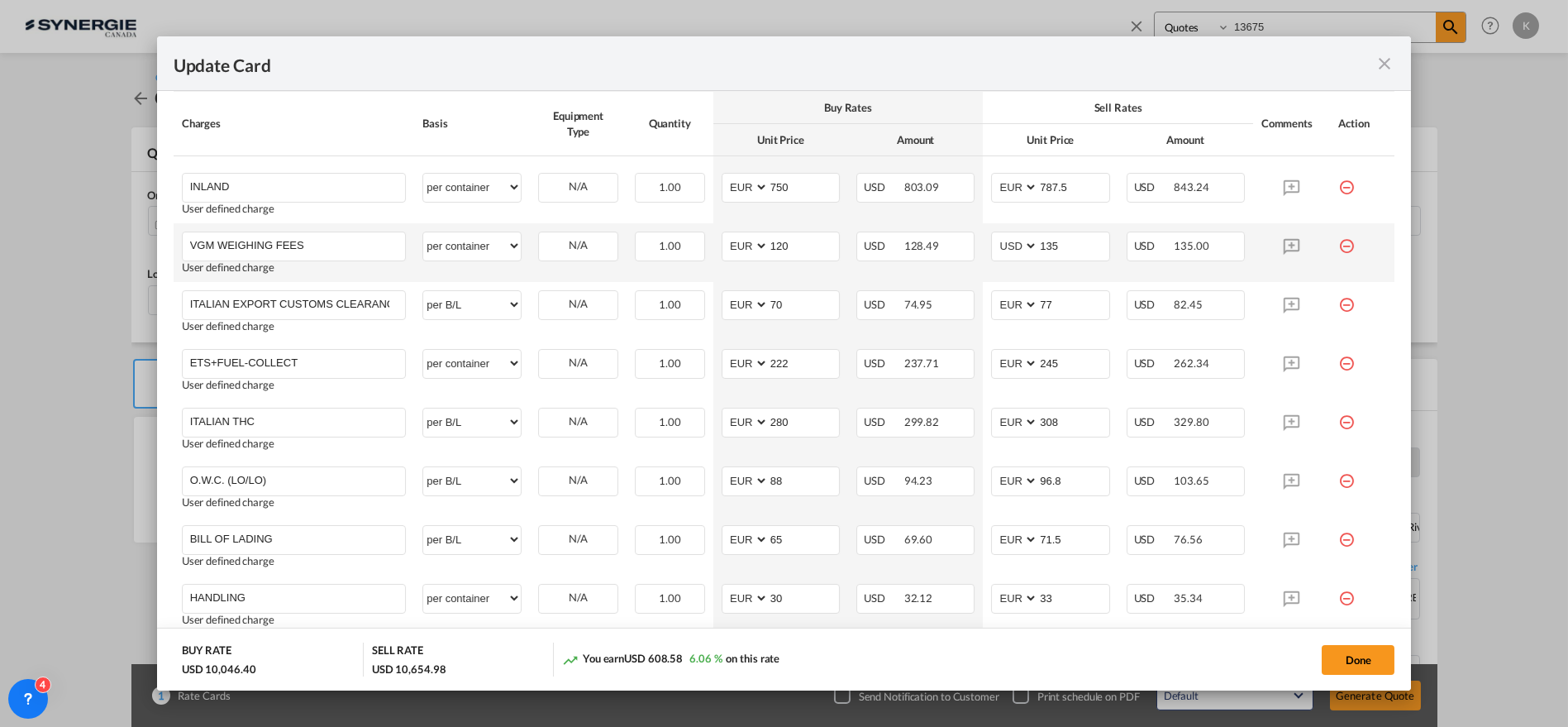
click at [1338, 243] on md-icon "icon-minus-circle-outline red-400-fg" at bounding box center [1347, 240] width 17 height 17
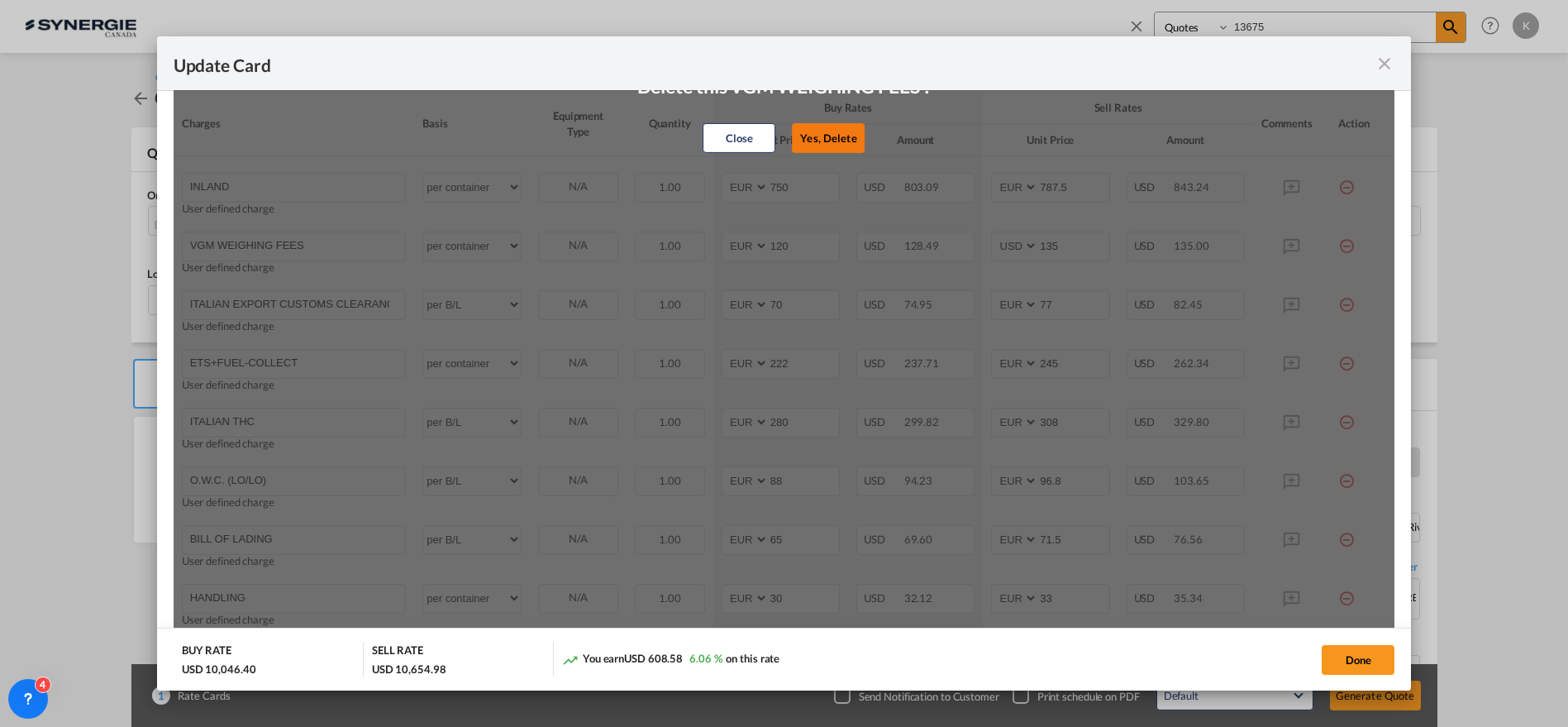
click at [827, 131] on button "Yes, Delete" at bounding box center [828, 138] width 72 height 30
type input "ITALIAN EXPORT CUSTOMS CLEARANCE EURO 70/SHIPPER/FIRST INVOICE EURO 35/invoice …"
select select "per B/L"
type input "70"
select select "string:EUR"
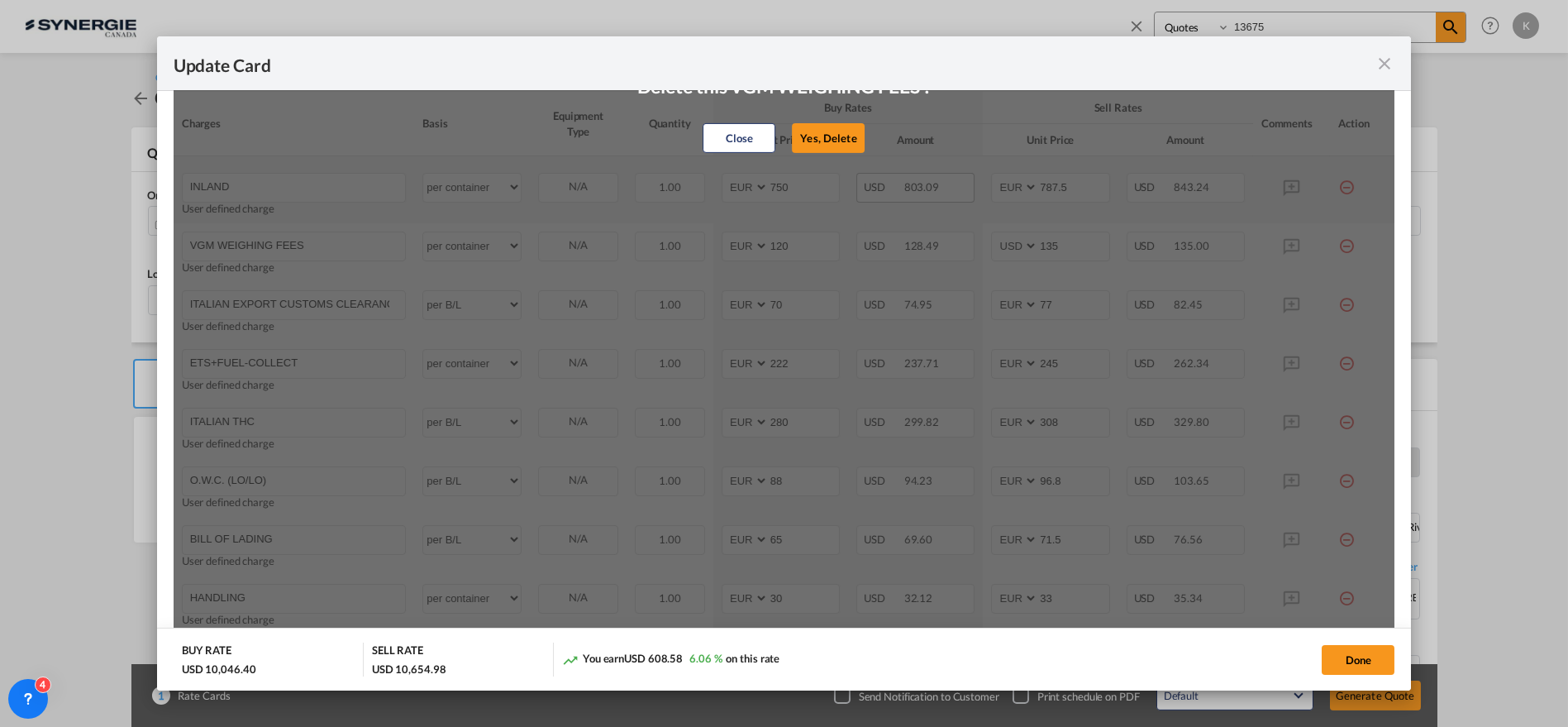
type input "77"
type input "ETS+FUEL-COLLECT"
select select "per container"
type input "222"
type input "245"
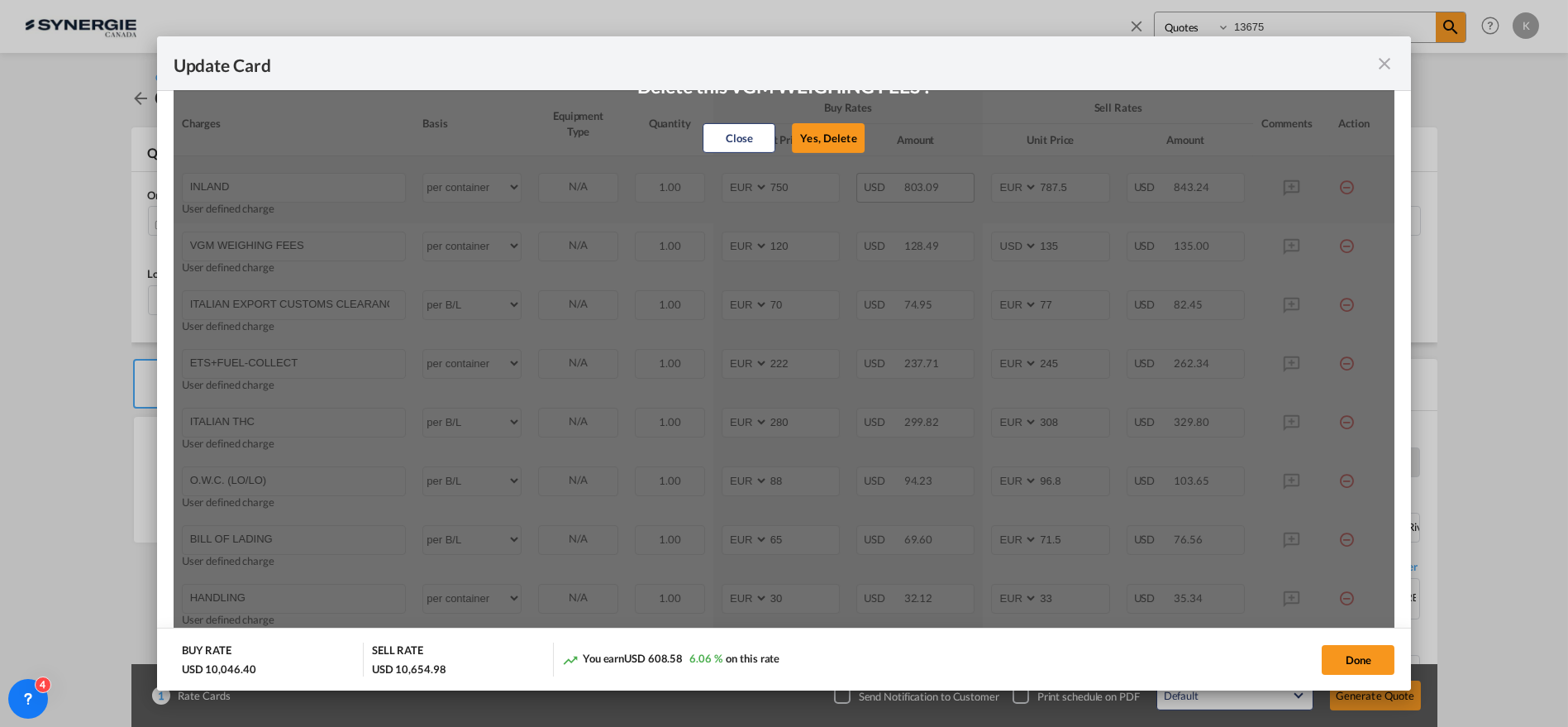
type input "ITALIAN THC"
select select "per B/L"
type input "280"
type input "308"
type input "O.W.C. (LO/LO)"
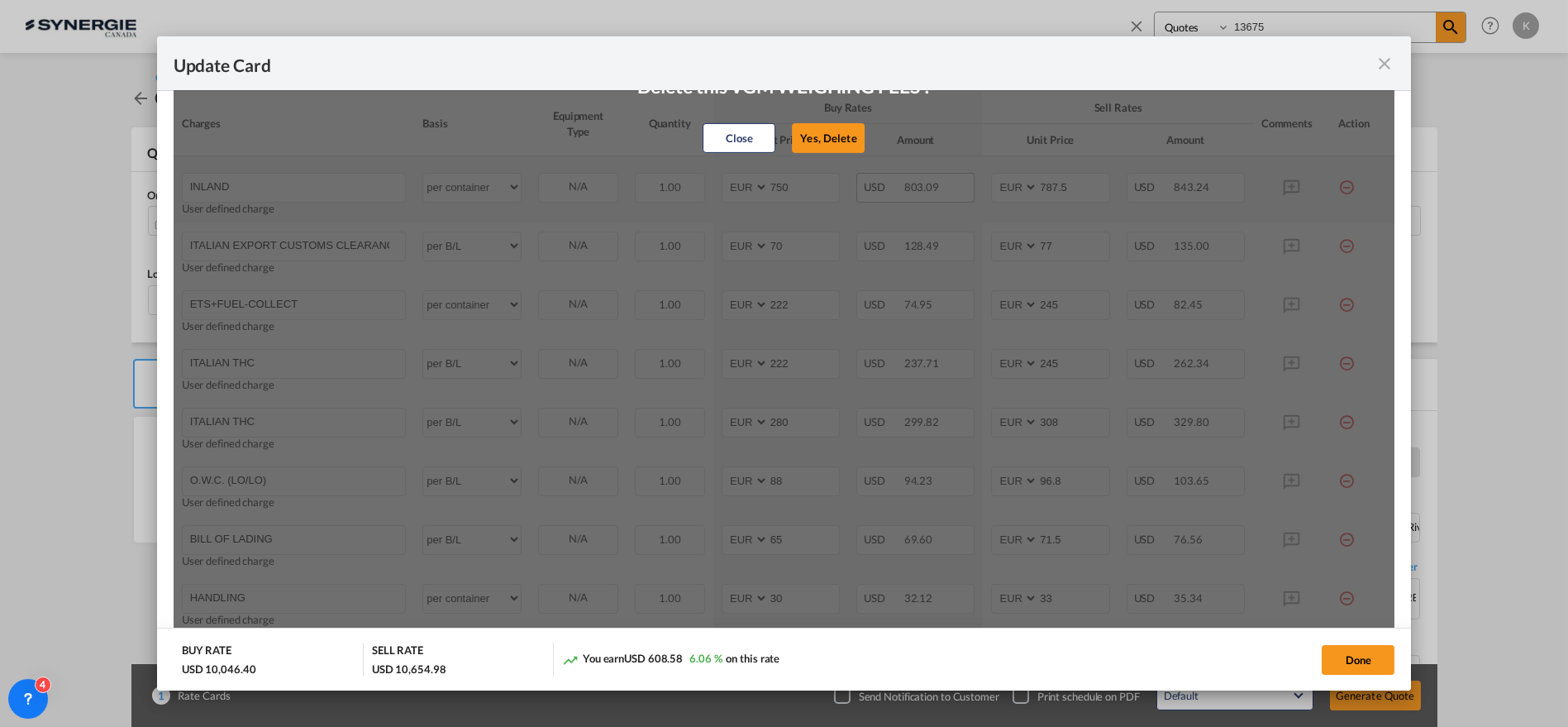
type input "88"
type input "96.8"
type input "BILL OF LADING"
type input "65"
type input "71.5"
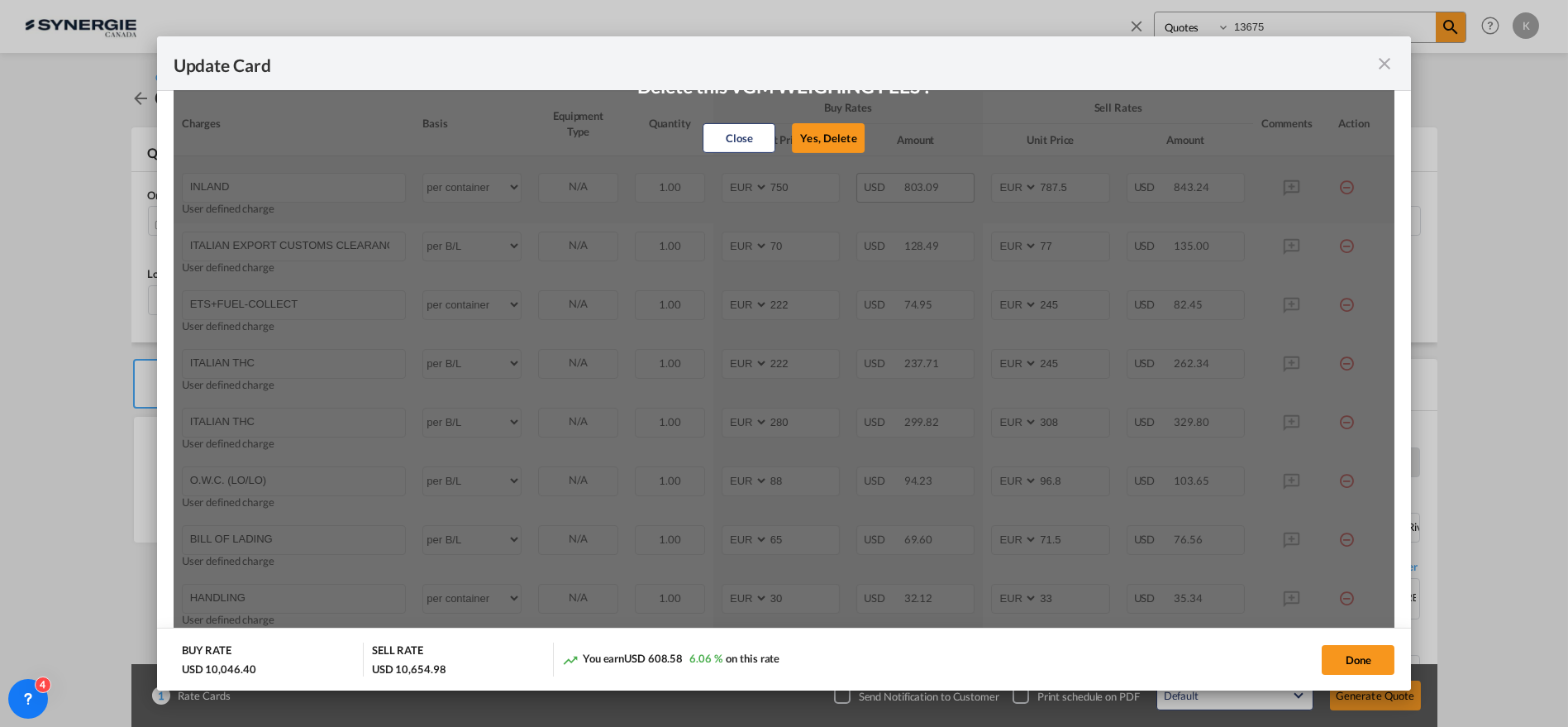
type input "HANDLING"
select select "per container"
type input "30"
type input "33"
type input "PORT CONGESTION SURCHARGE"
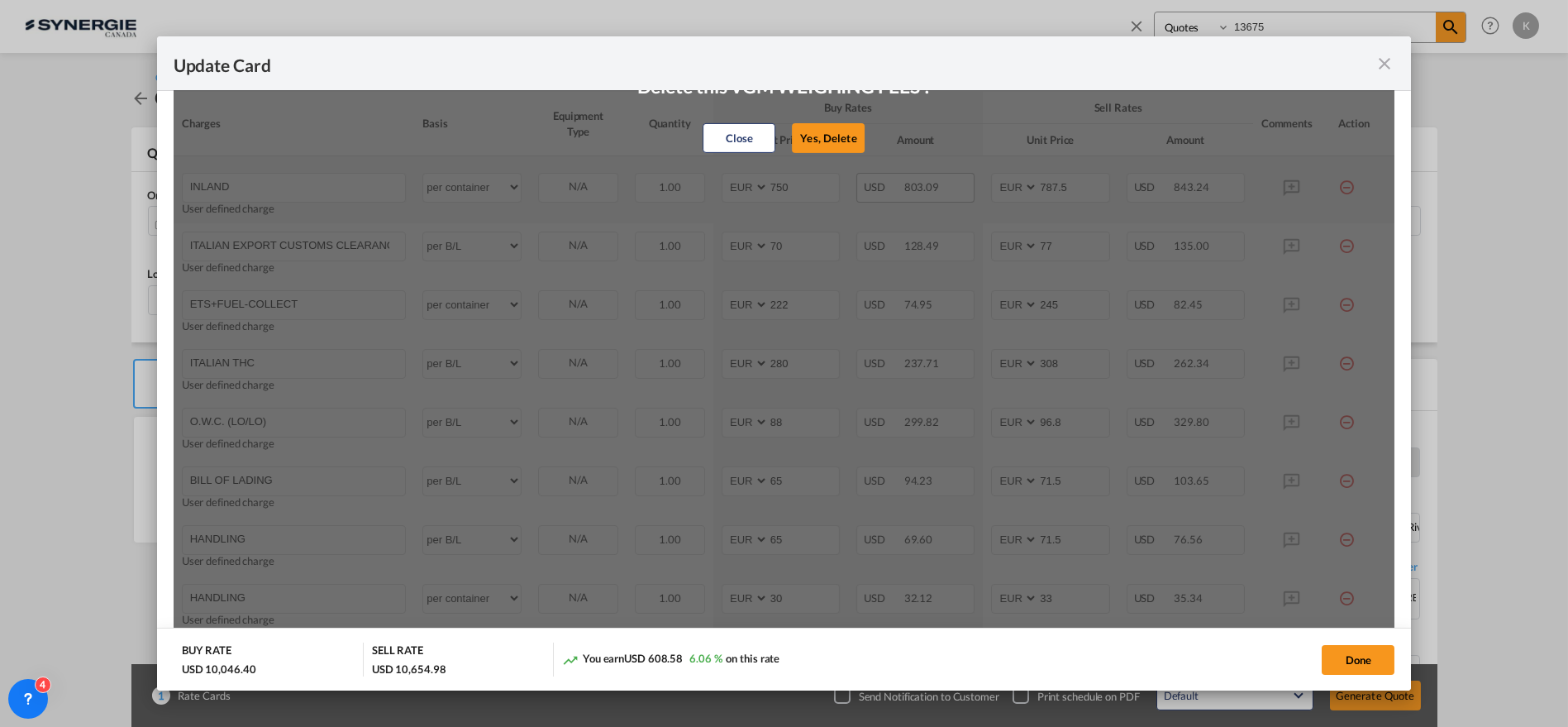
type input "120"
type input "132"
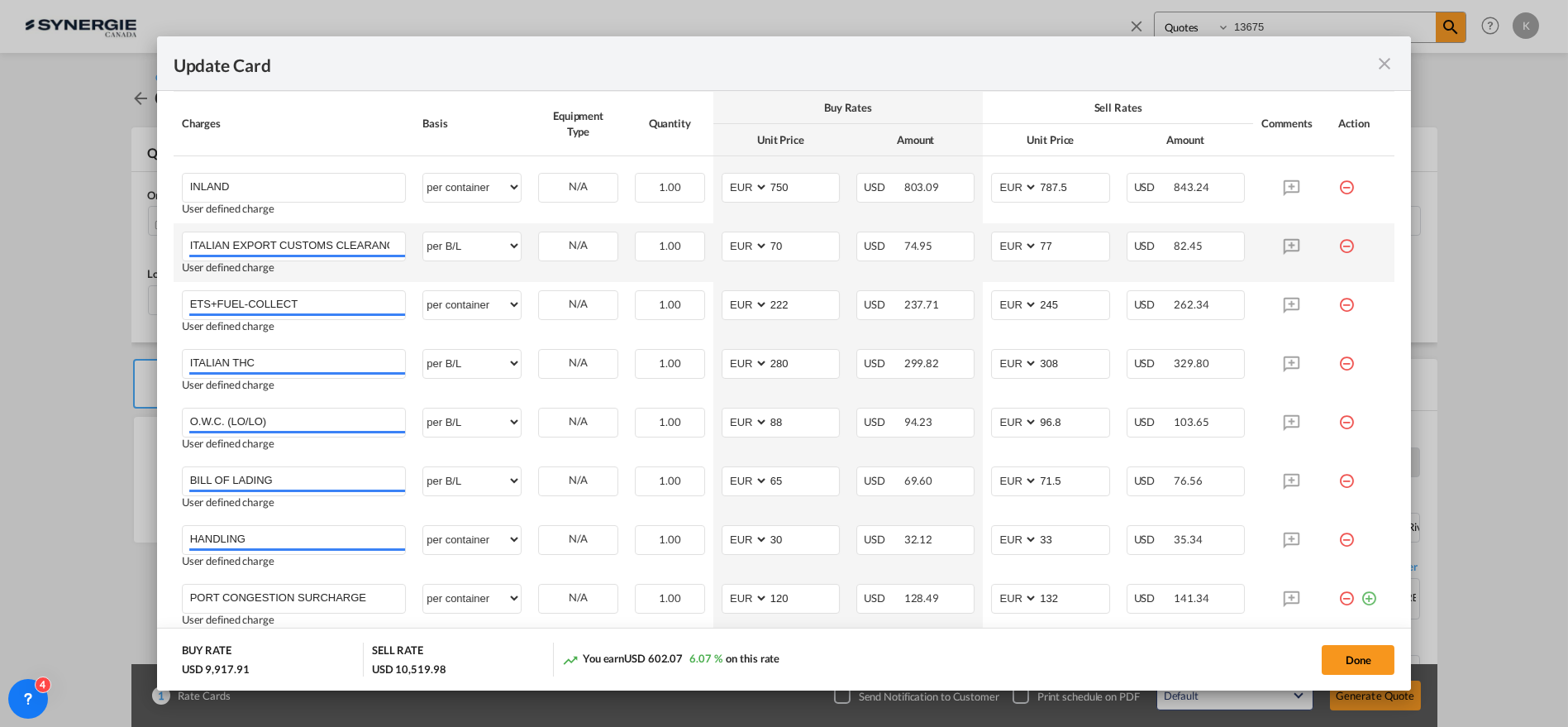
click at [1338, 243] on md-icon "icon-minus-circle-outline red-400-fg" at bounding box center [1347, 240] width 17 height 17
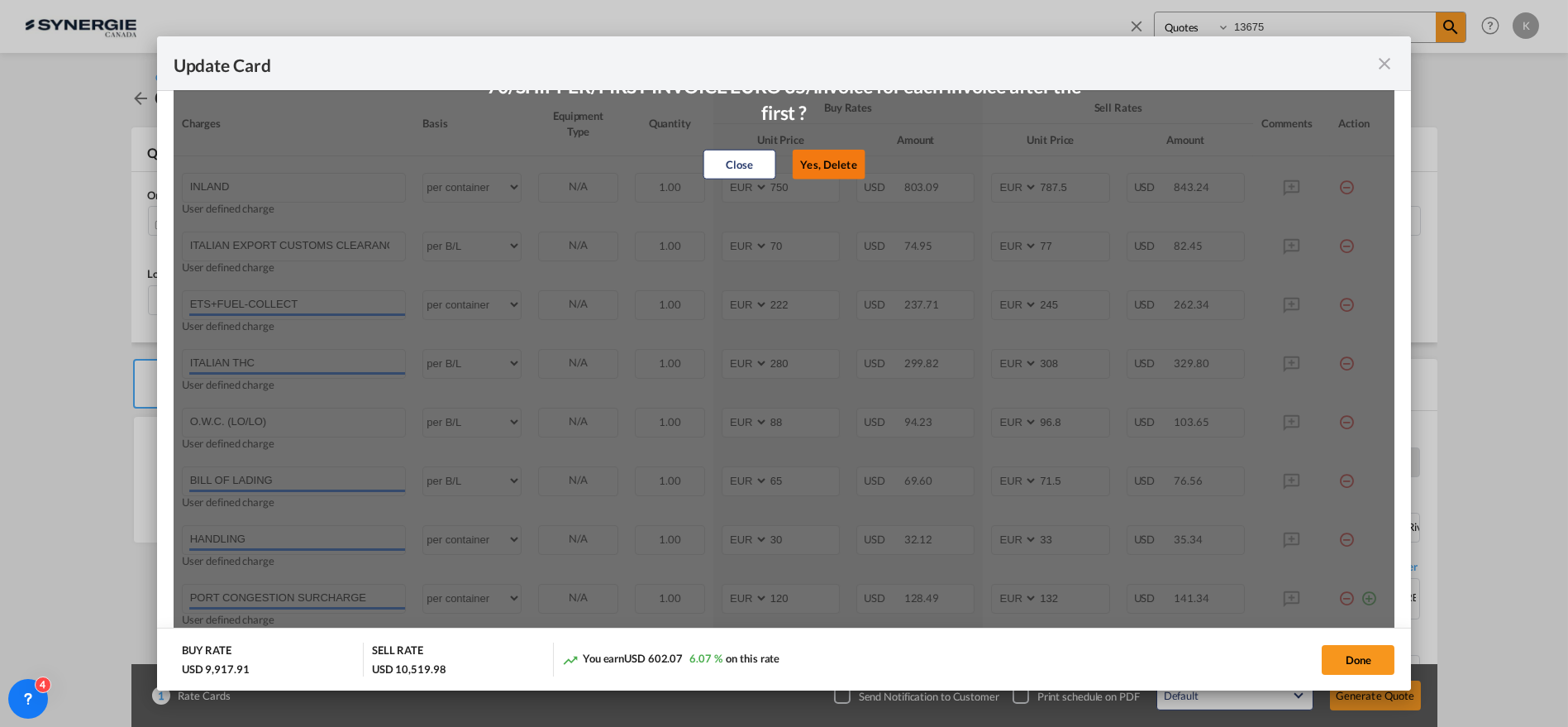
click at [811, 158] on button "Yes, Delete" at bounding box center [827, 165] width 72 height 30
type input "ETS+FUEL-COLLECT"
select select "per container"
type input "222"
type input "245"
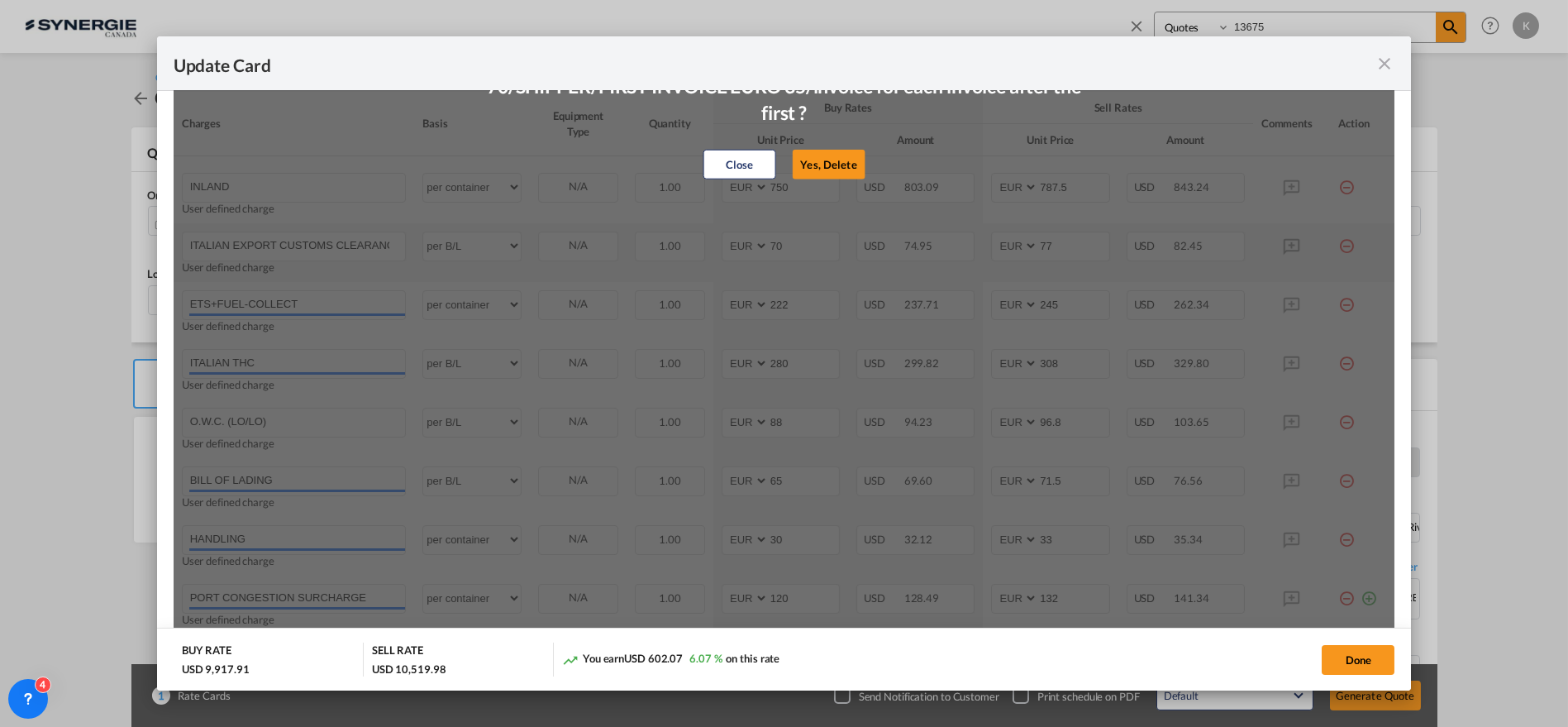
type input "ITALIAN THC"
select select "per B/L"
type input "280"
type input "308"
type input "O.W.C. (LO/LO)"
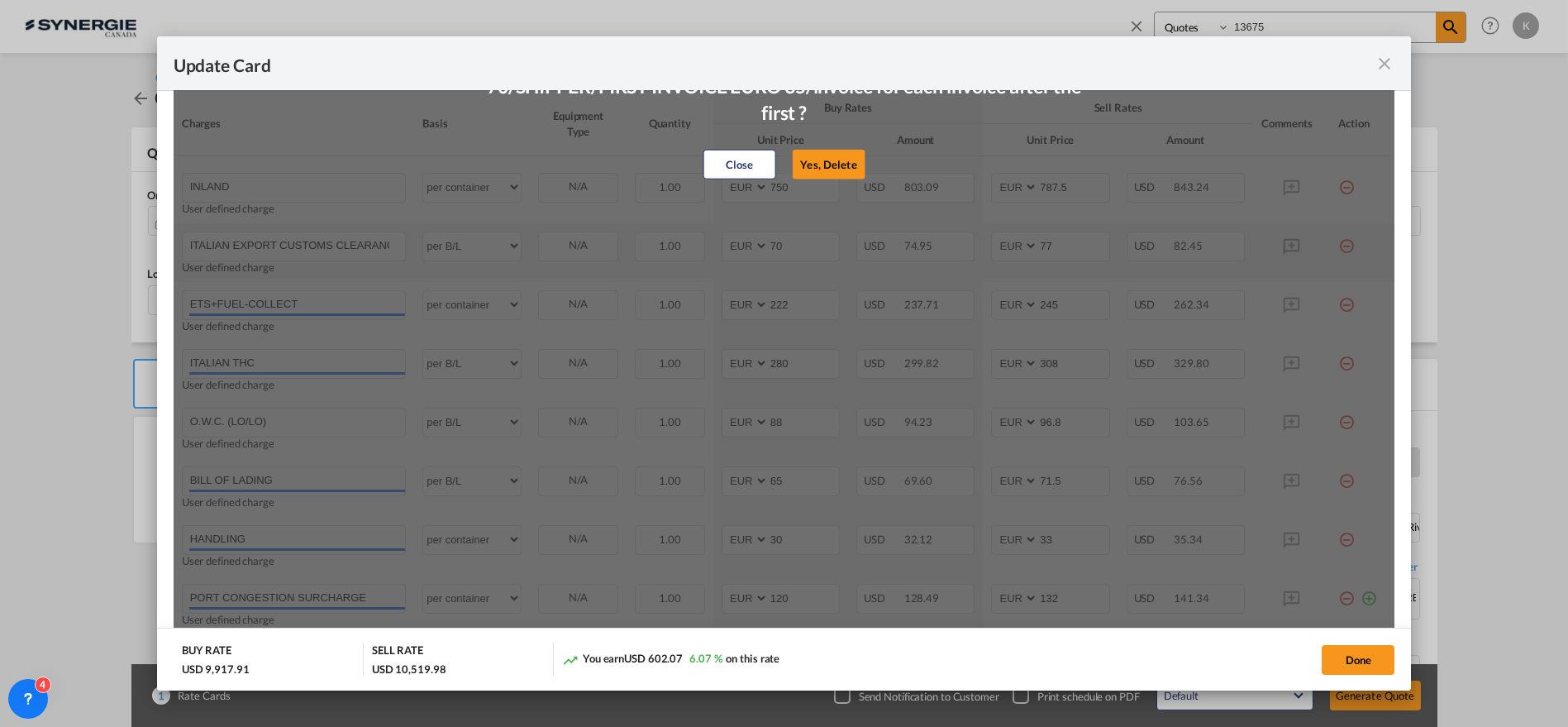
type input "88"
type input "96.8"
type input "BILL OF LADING"
type input "65"
type input "71.5"
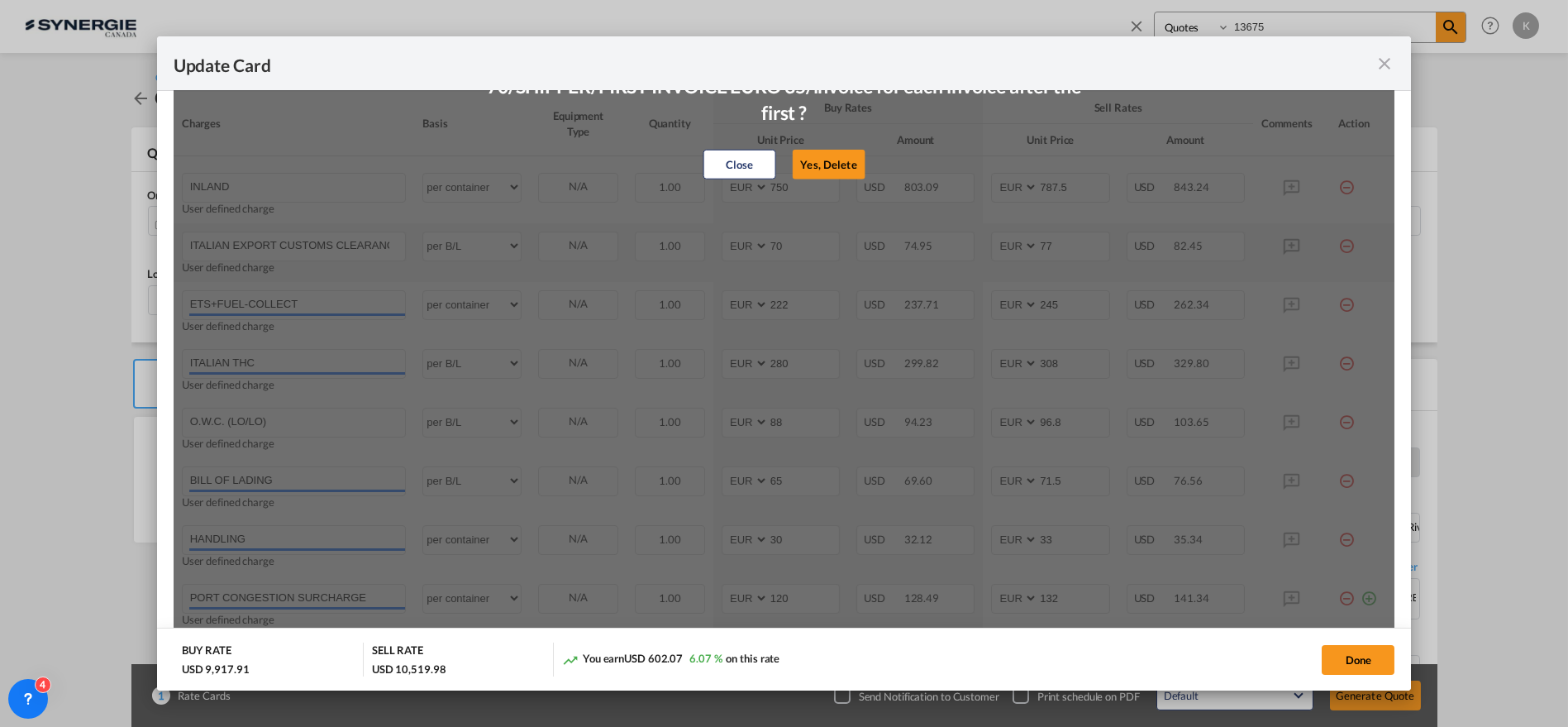
type input "HANDLING"
select select "per container"
type input "30"
type input "33"
type input "PORT CONGESTION SURCHARGE"
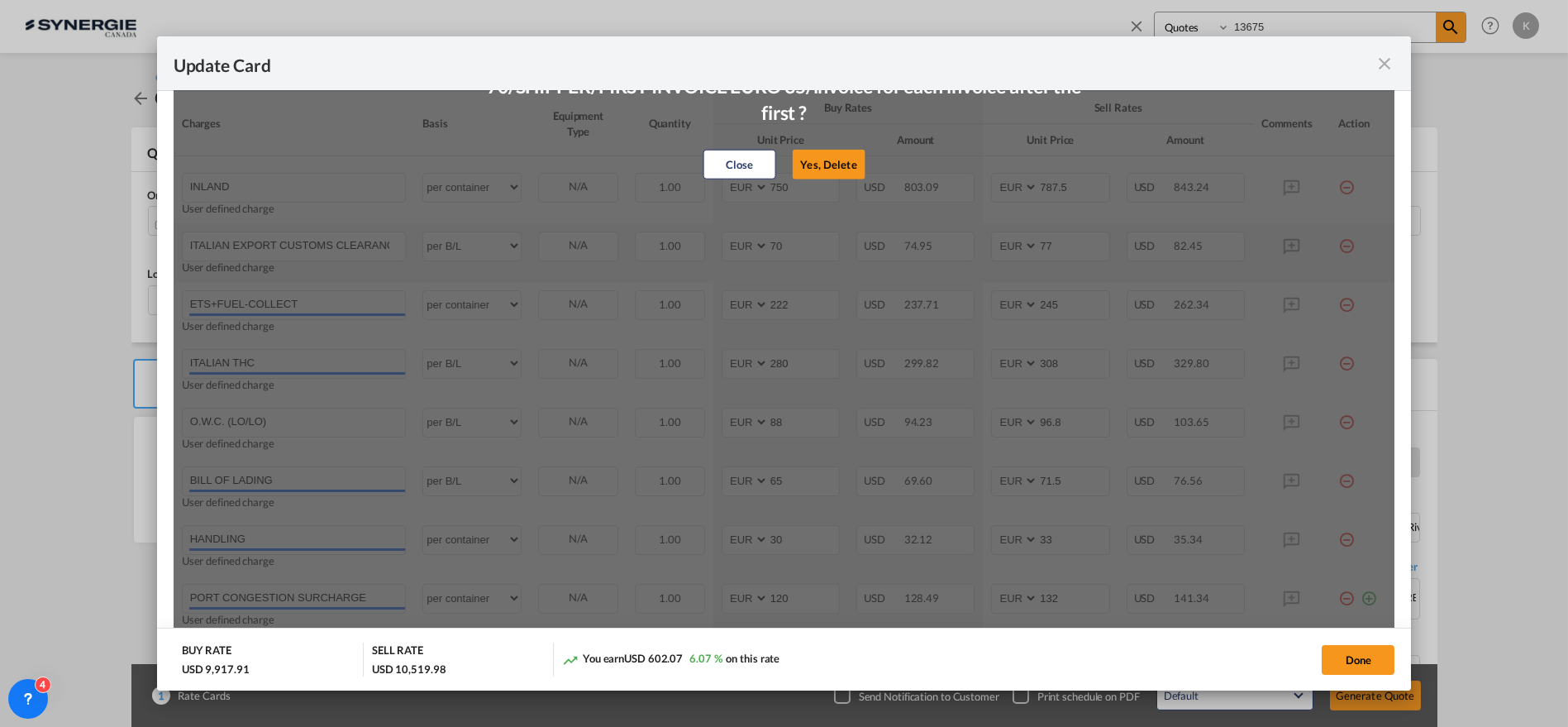
type input "120"
type input "132"
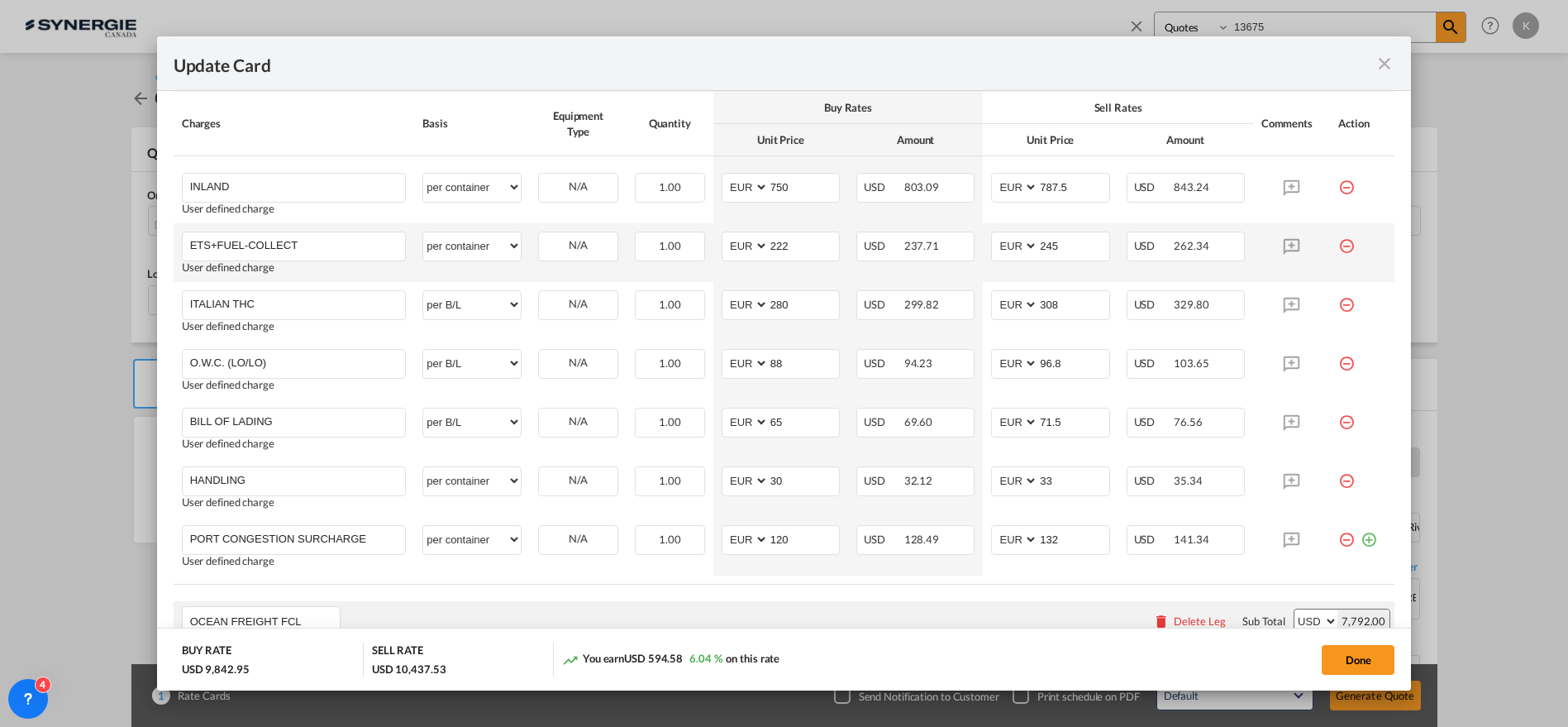
click at [1330, 244] on td "Update Card Port ..." at bounding box center [1362, 252] width 65 height 58
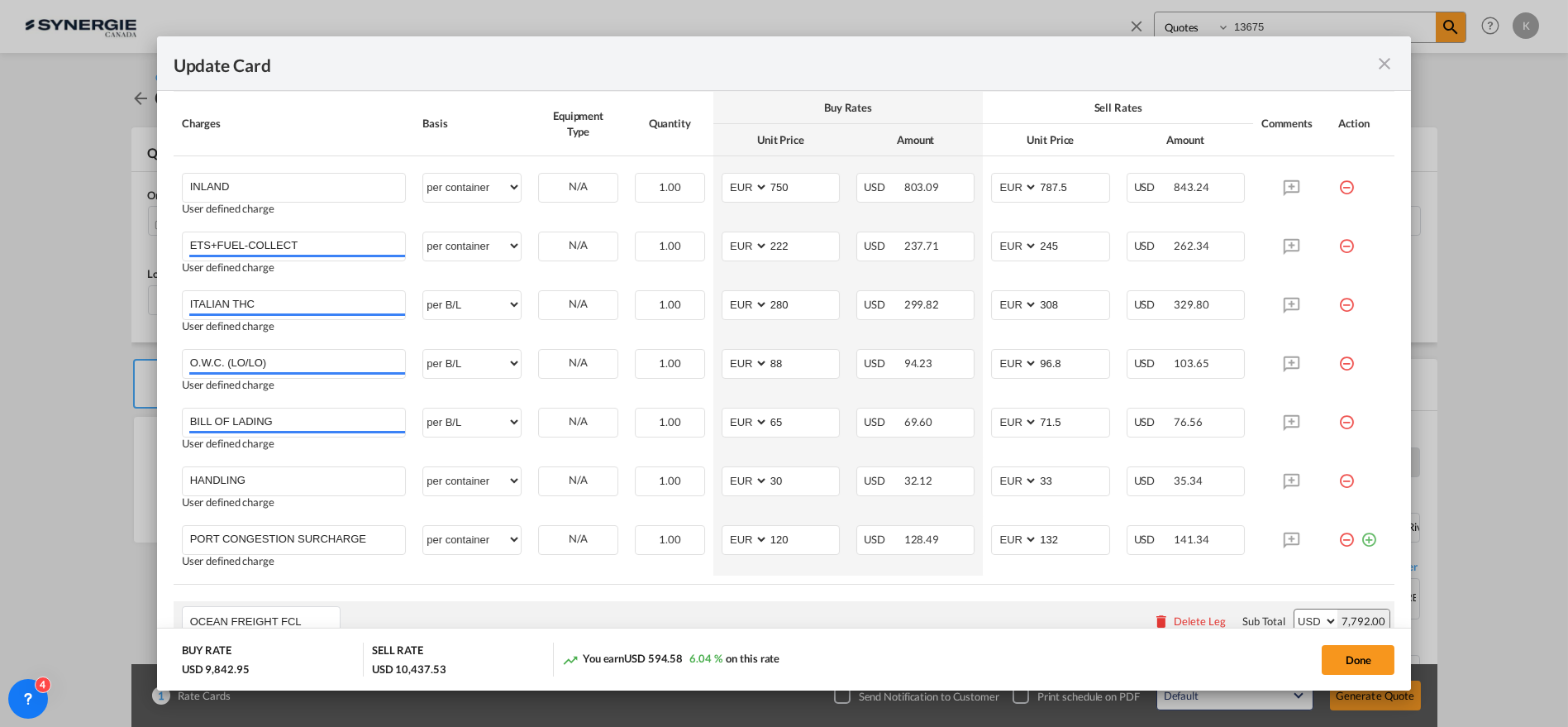
click at [1338, 244] on md-icon "icon-minus-circle-outline red-400-fg" at bounding box center [1347, 240] width 17 height 17
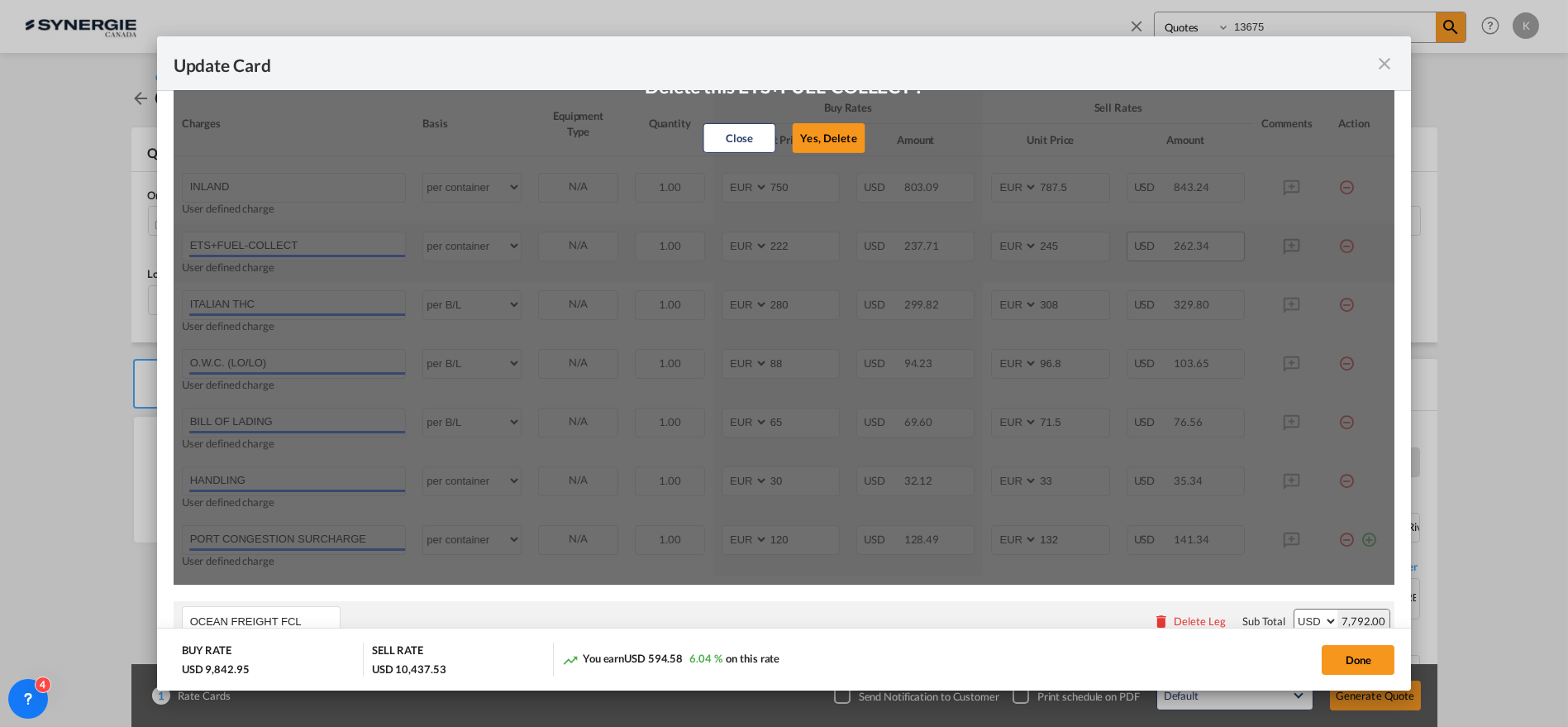
click at [832, 139] on button "Yes, Delete" at bounding box center [827, 138] width 72 height 30
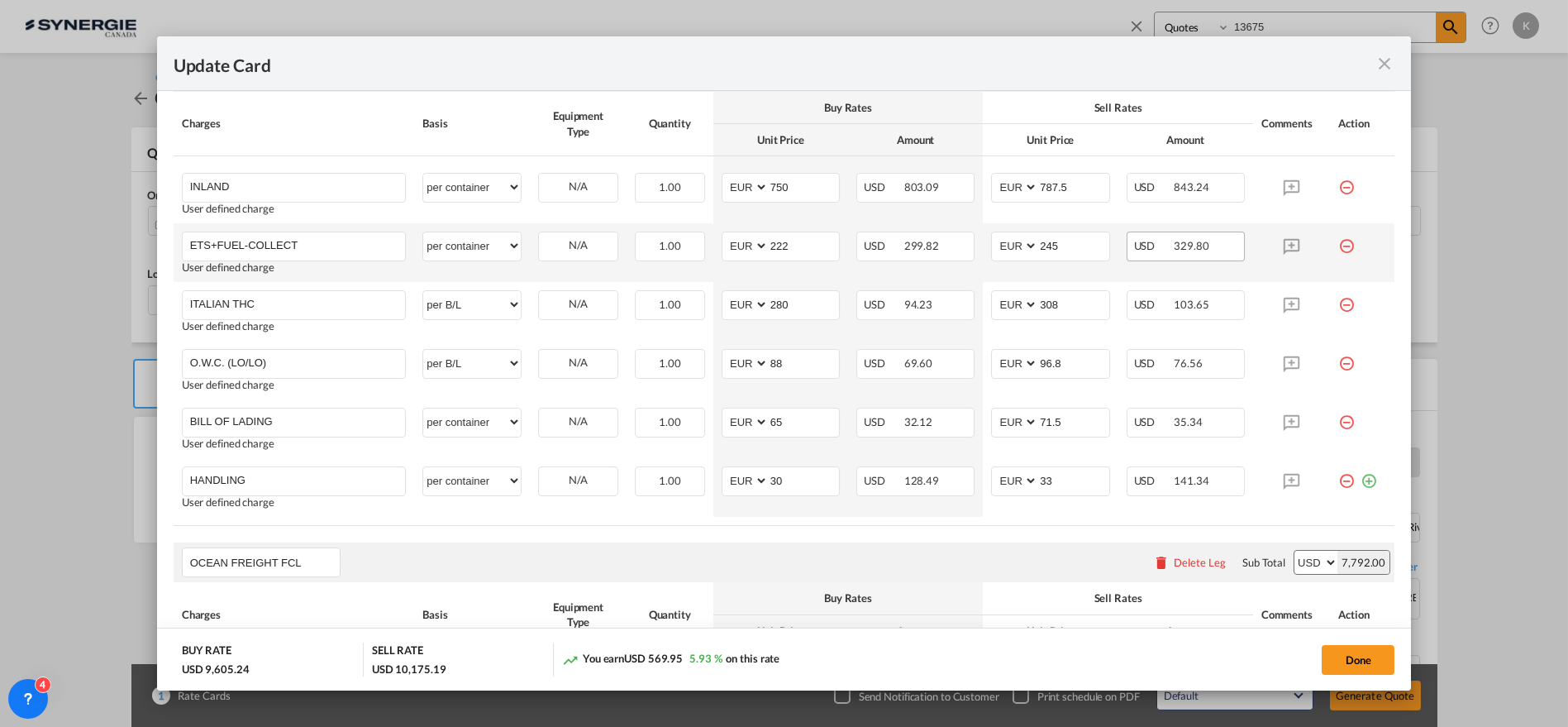
type input "ITALIAN THC"
select select "per B/L"
type input "280"
type input "308"
type input "O.W.C. (LO/LO)"
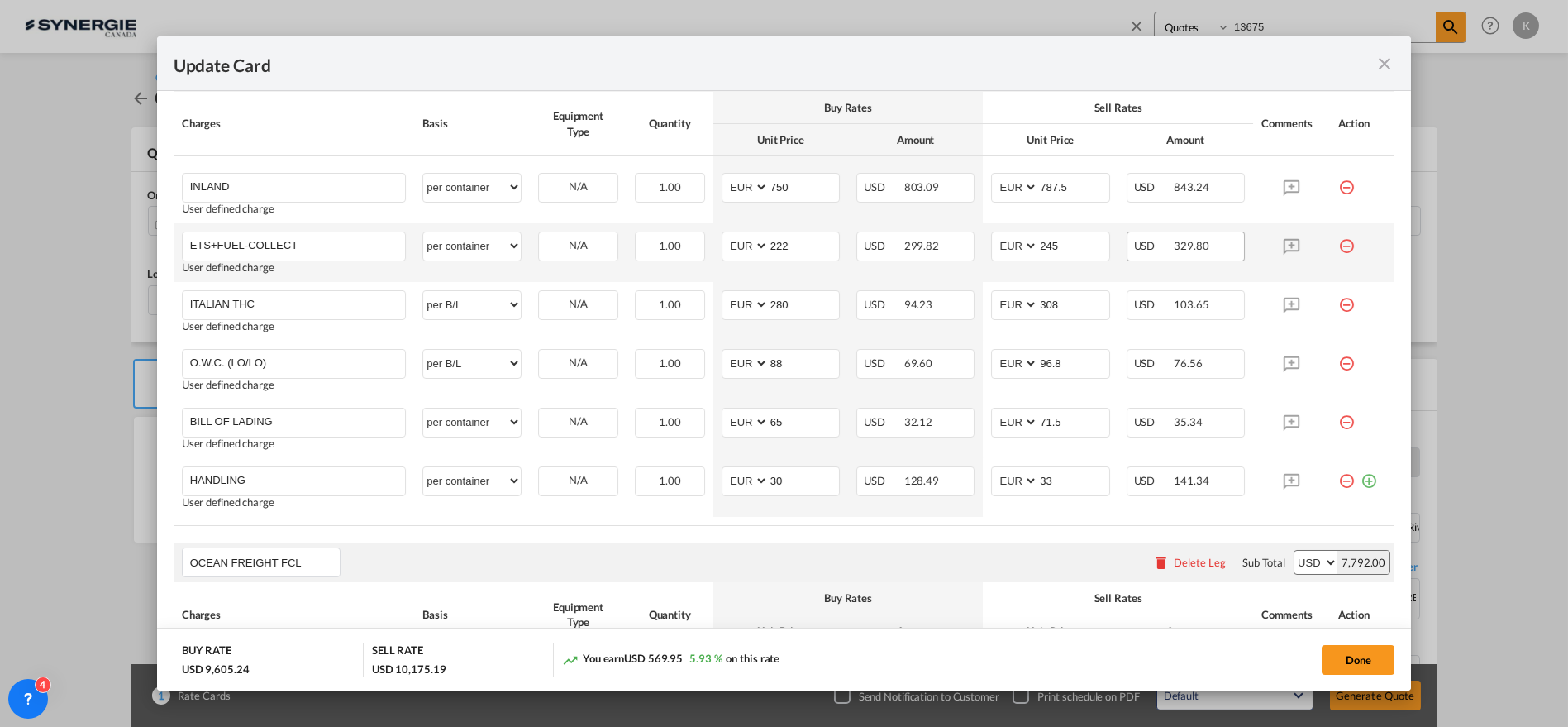
type input "88"
type input "96.8"
type input "BILL OF LADING"
type input "65"
type input "71.5"
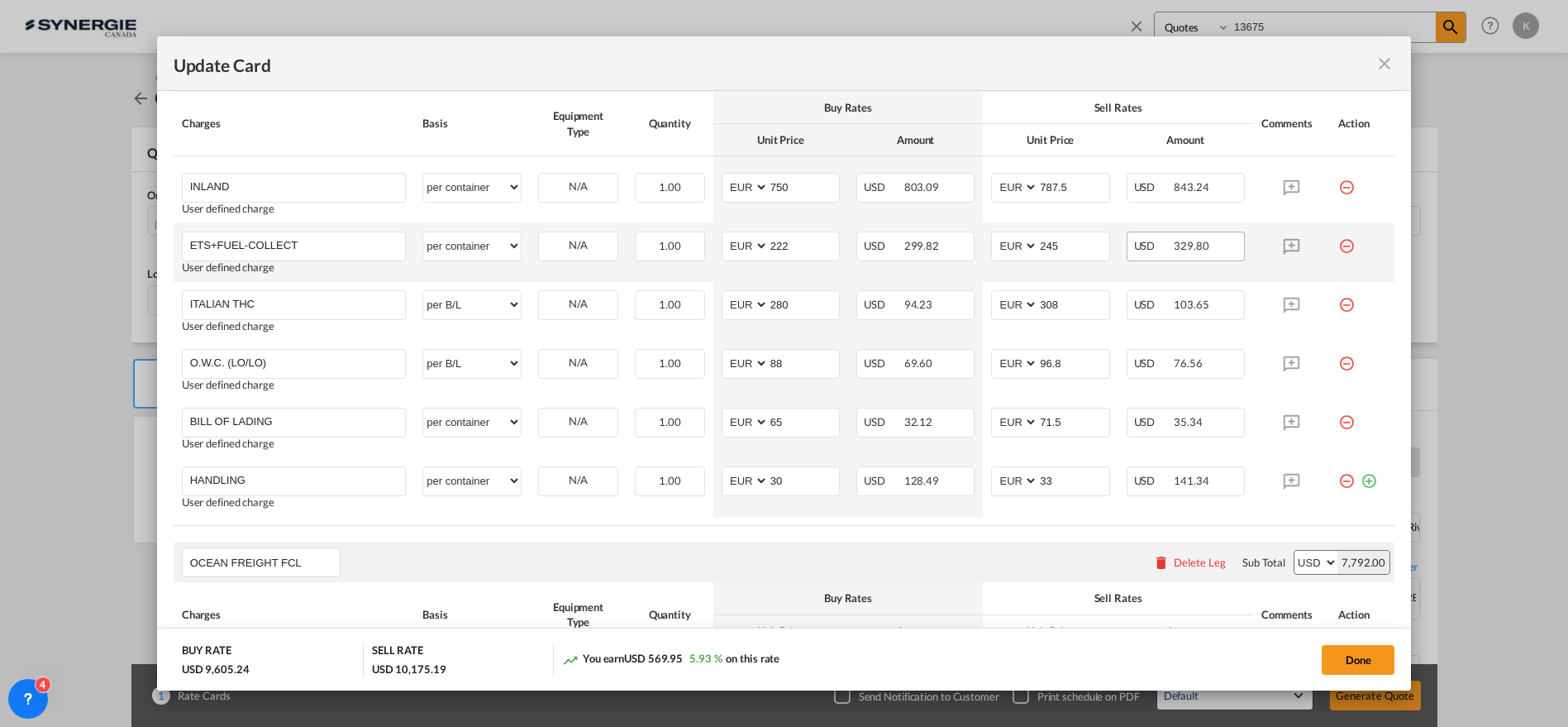
type input "HANDLING"
select select "per container"
type input "30"
type input "33"
type input "PORT CONGESTION SURCHARGE"
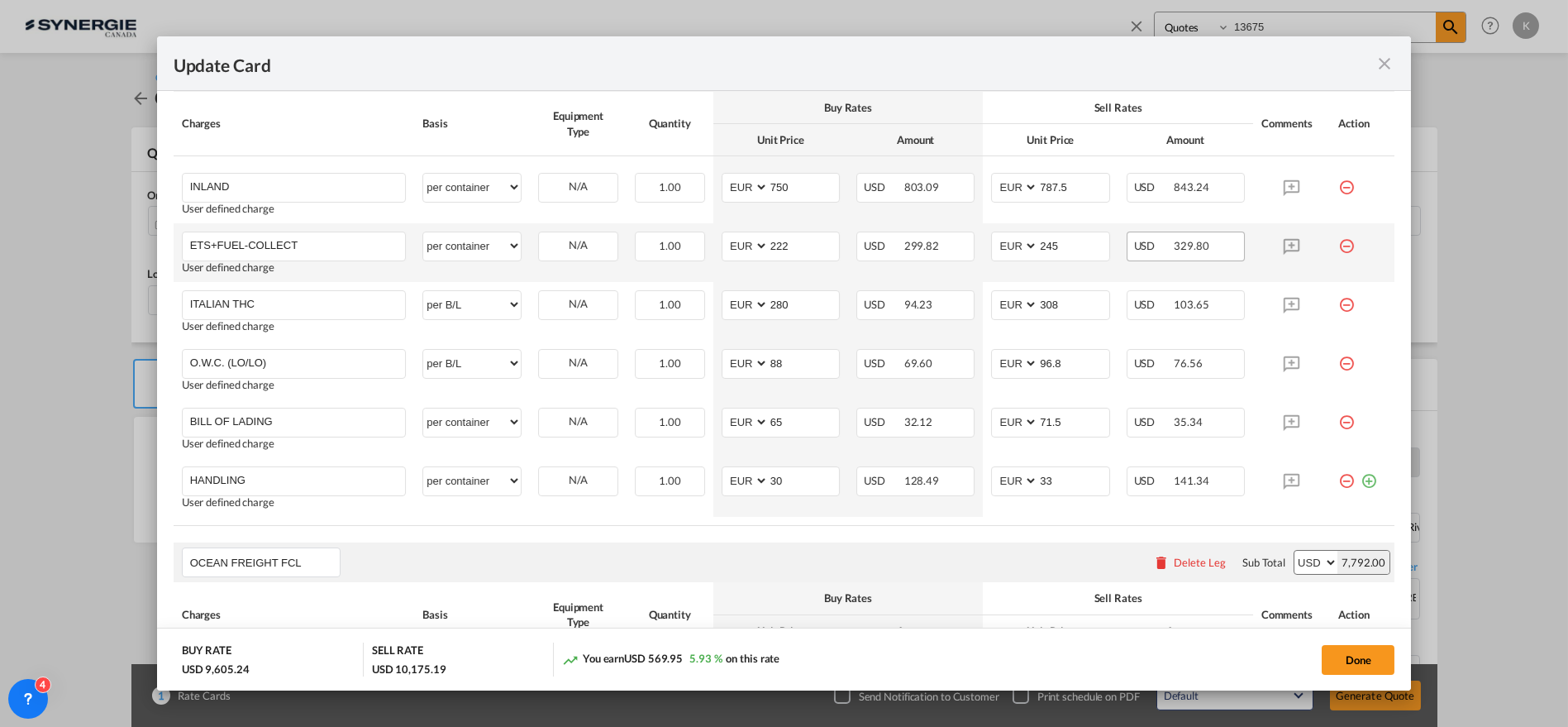
type input "120"
type input "132"
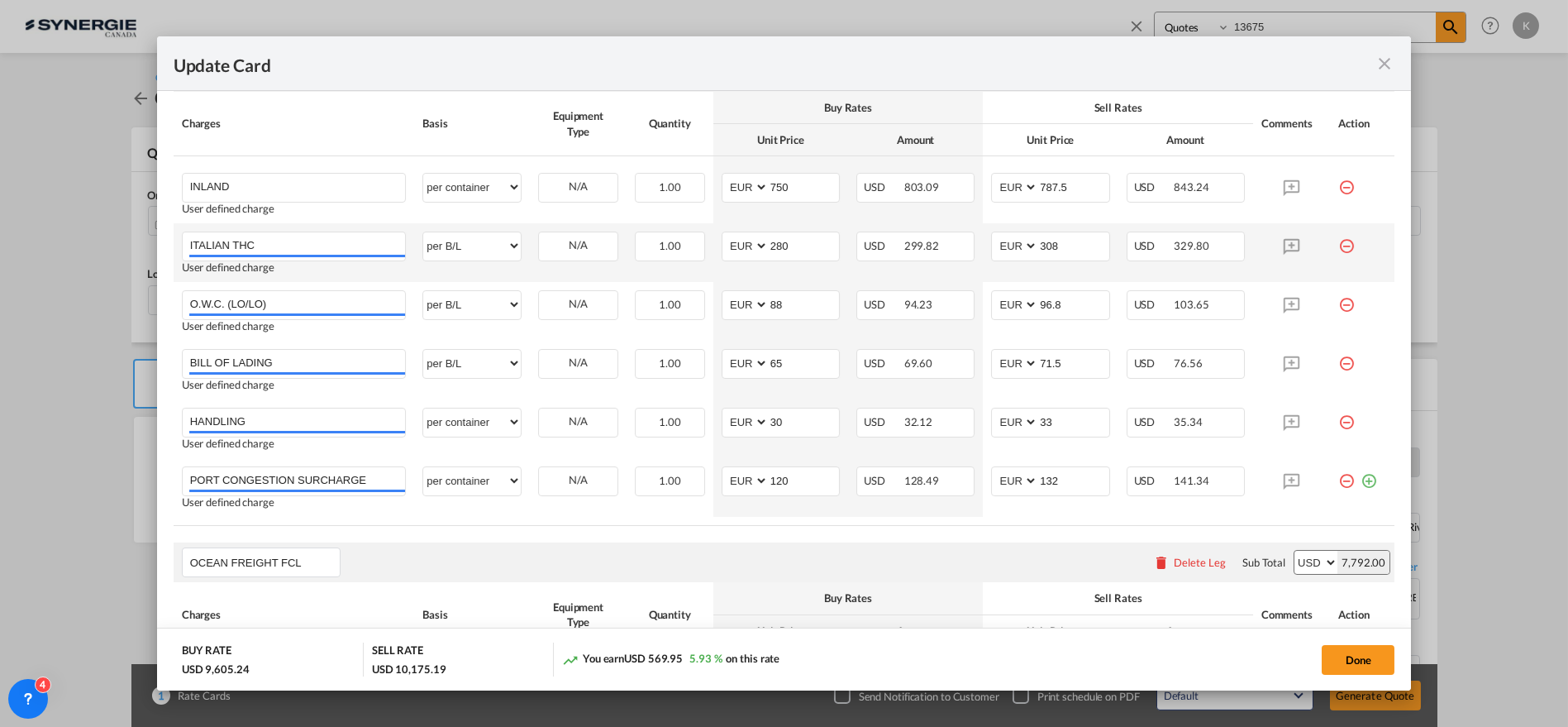
click at [1338, 245] on md-icon "icon-minus-circle-outline red-400-fg" at bounding box center [1347, 240] width 17 height 17
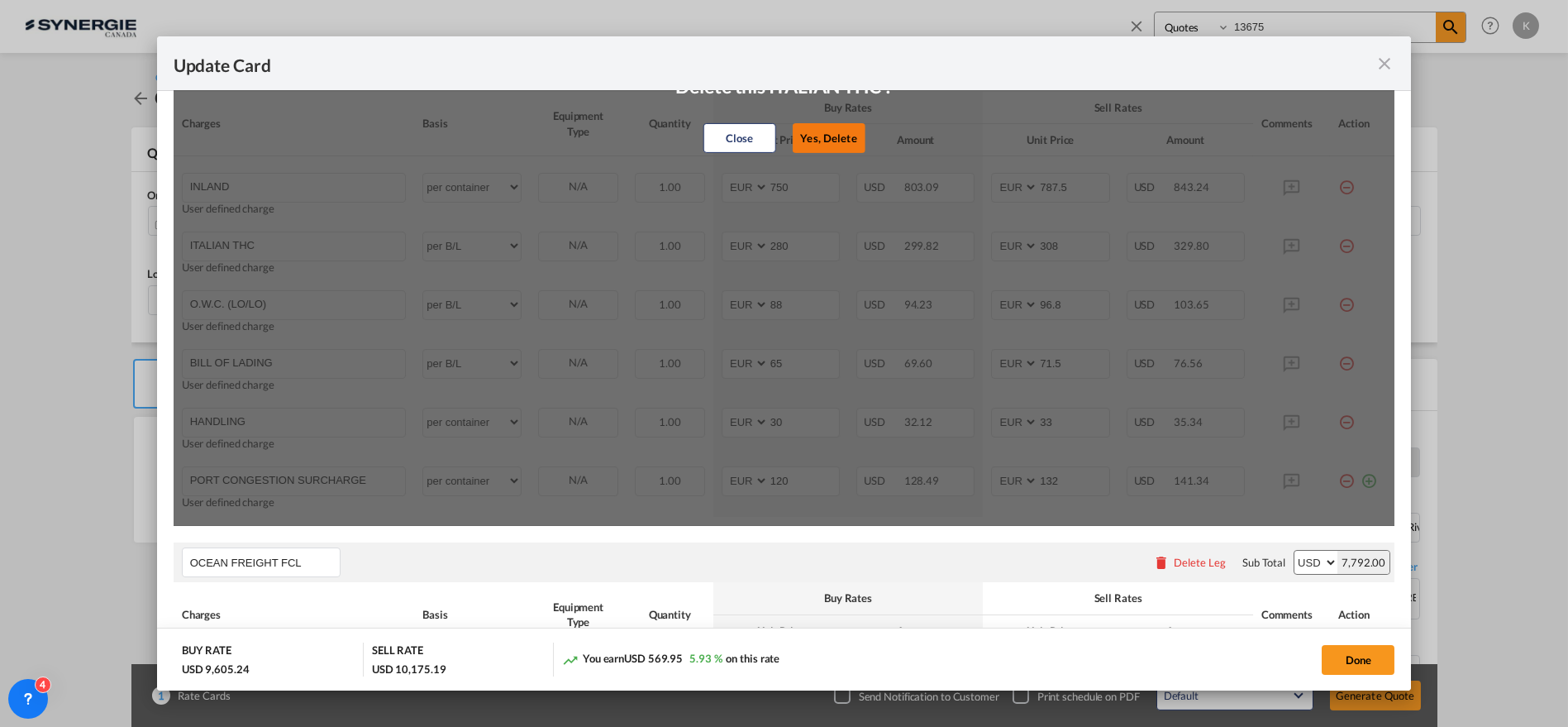
click at [842, 136] on button "Yes, Delete" at bounding box center [827, 138] width 72 height 30
type input "O.W.C. (LO/LO)"
type input "88"
type input "96.8"
type input "BILL OF LADING"
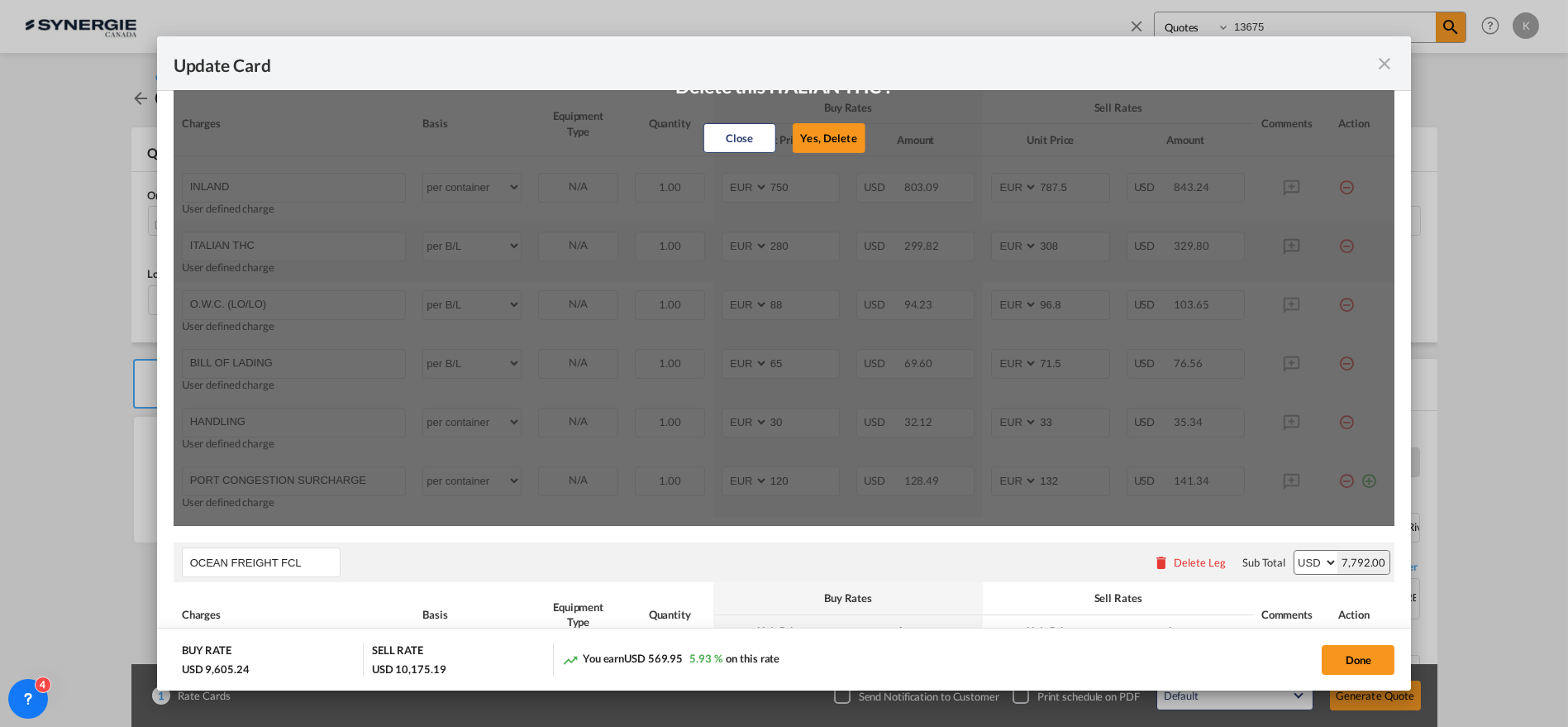
type input "65"
type input "71.5"
type input "HANDLING"
select select "per container"
type input "30"
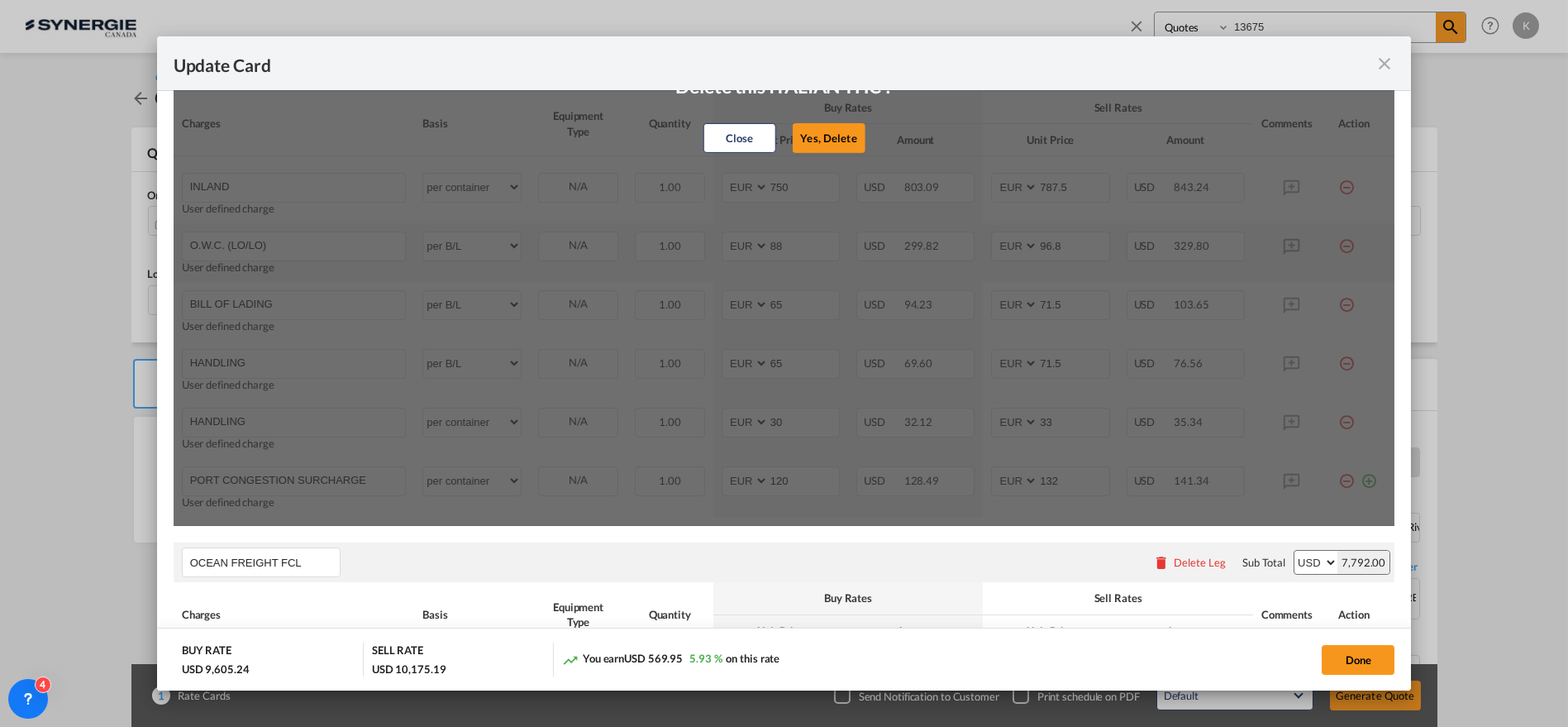
type input "33"
type input "PORT CONGESTION SURCHARGE"
type input "120"
type input "132"
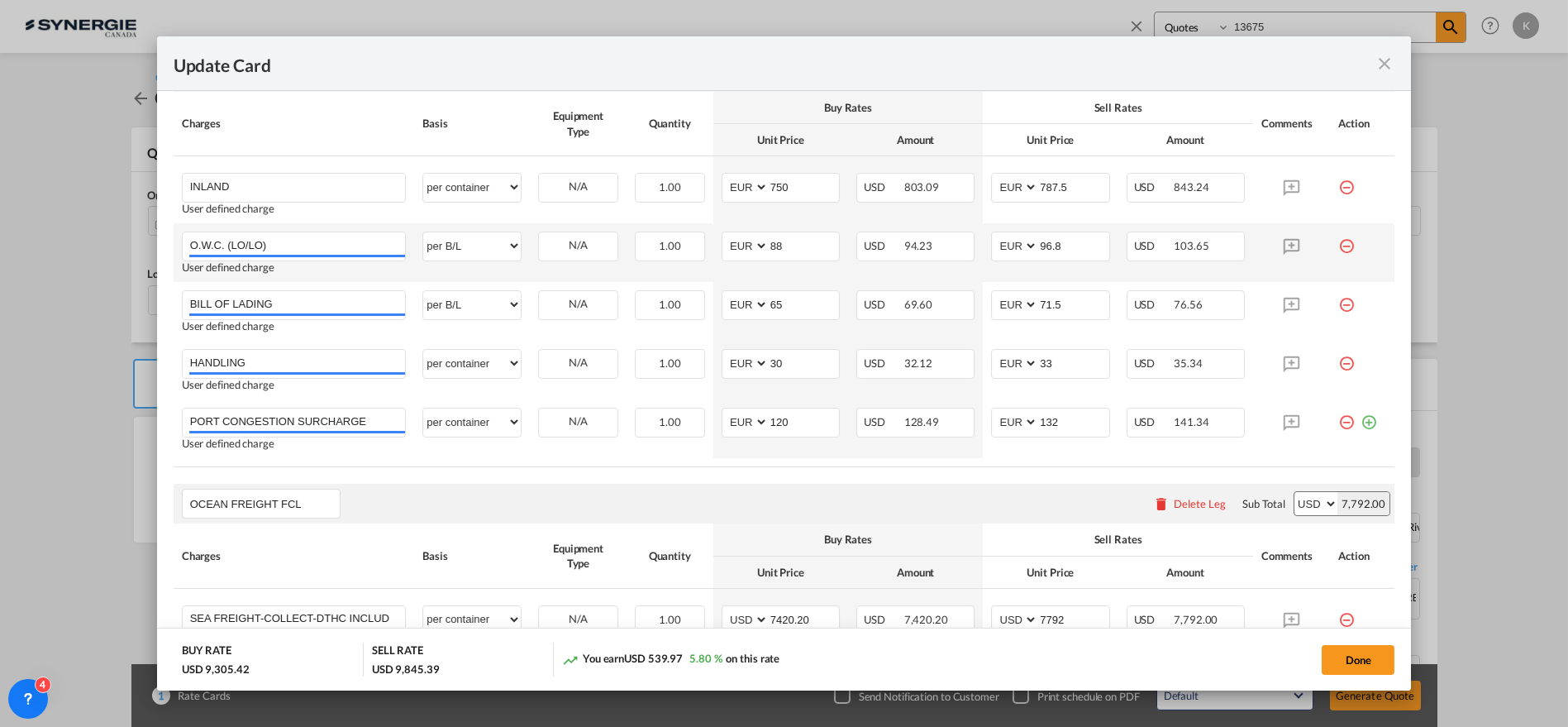
click at [1338, 248] on md-icon "icon-minus-circle-outline red-400-fg" at bounding box center [1347, 240] width 17 height 17
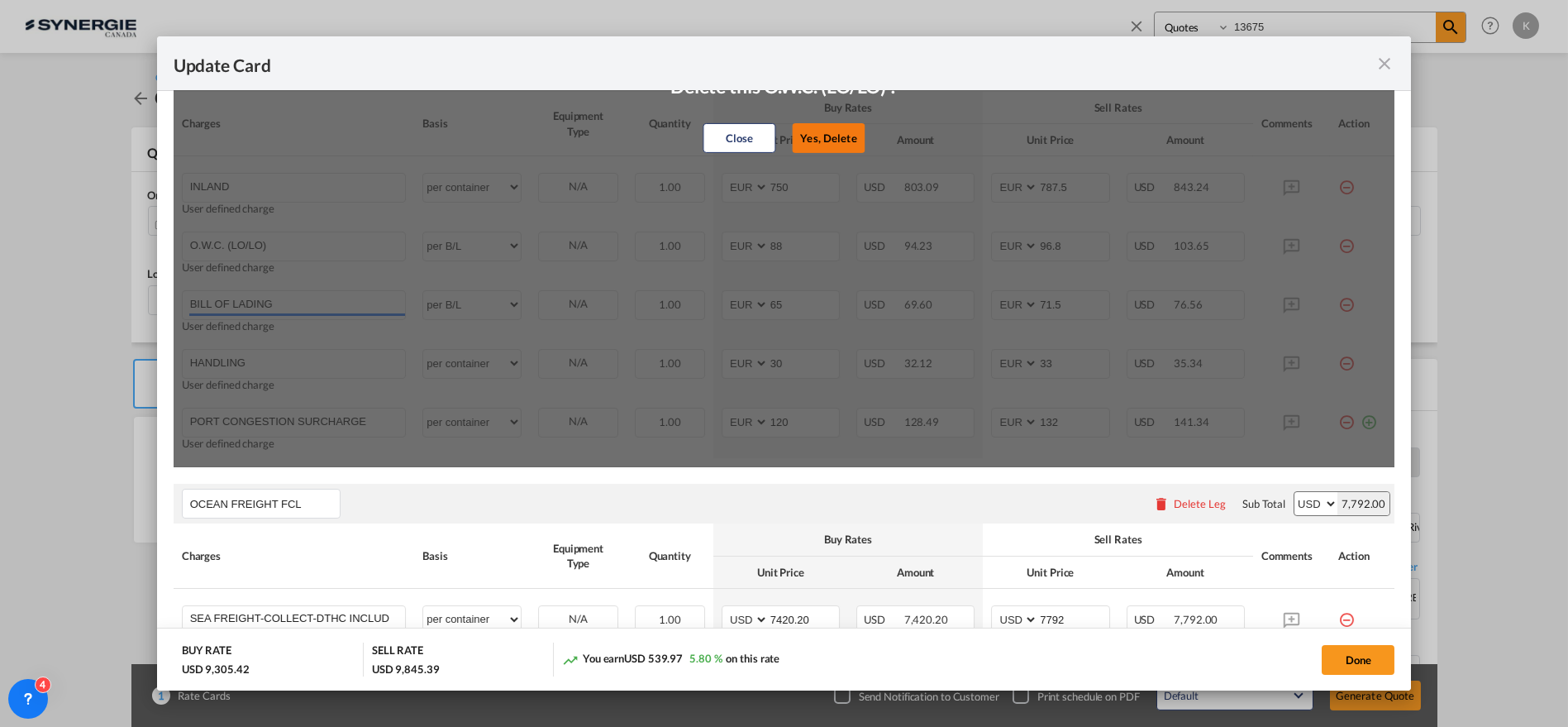
click at [814, 141] on button "Yes, Delete" at bounding box center [827, 138] width 72 height 30
type input "BILL OF LADING"
type input "65"
type input "71.5"
type input "HANDLING"
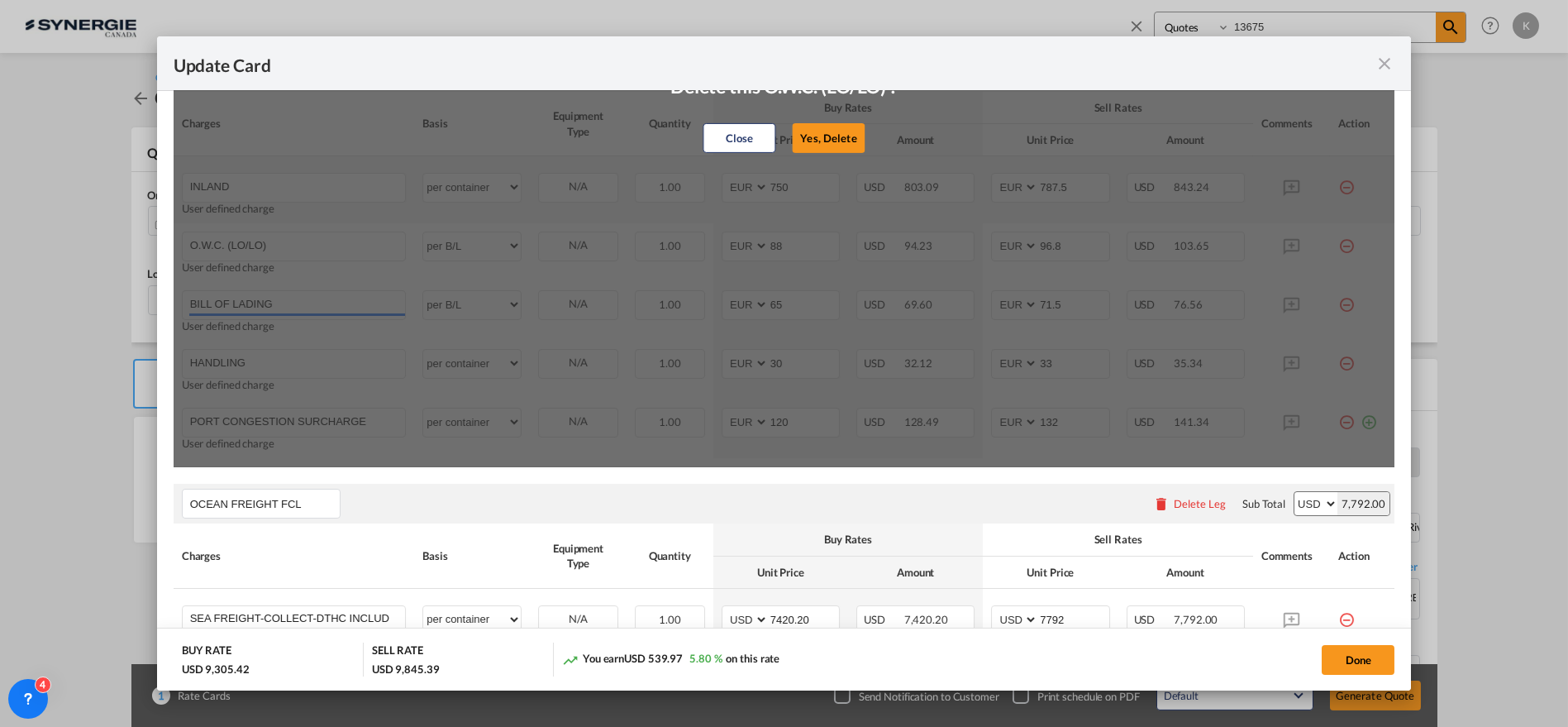
select select "per container"
type input "30"
type input "33"
type input "PORT CONGESTION SURCHARGE"
type input "120"
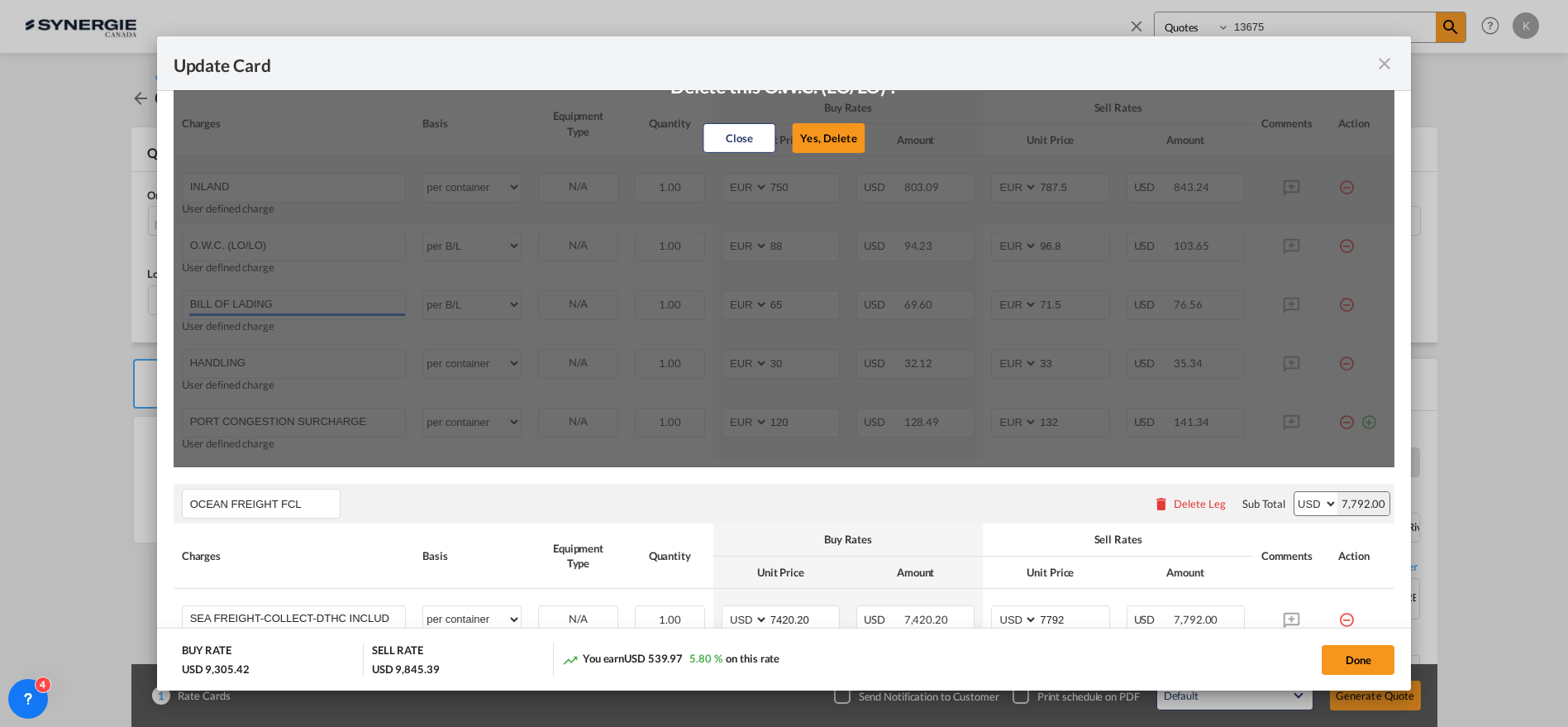
type input "132"
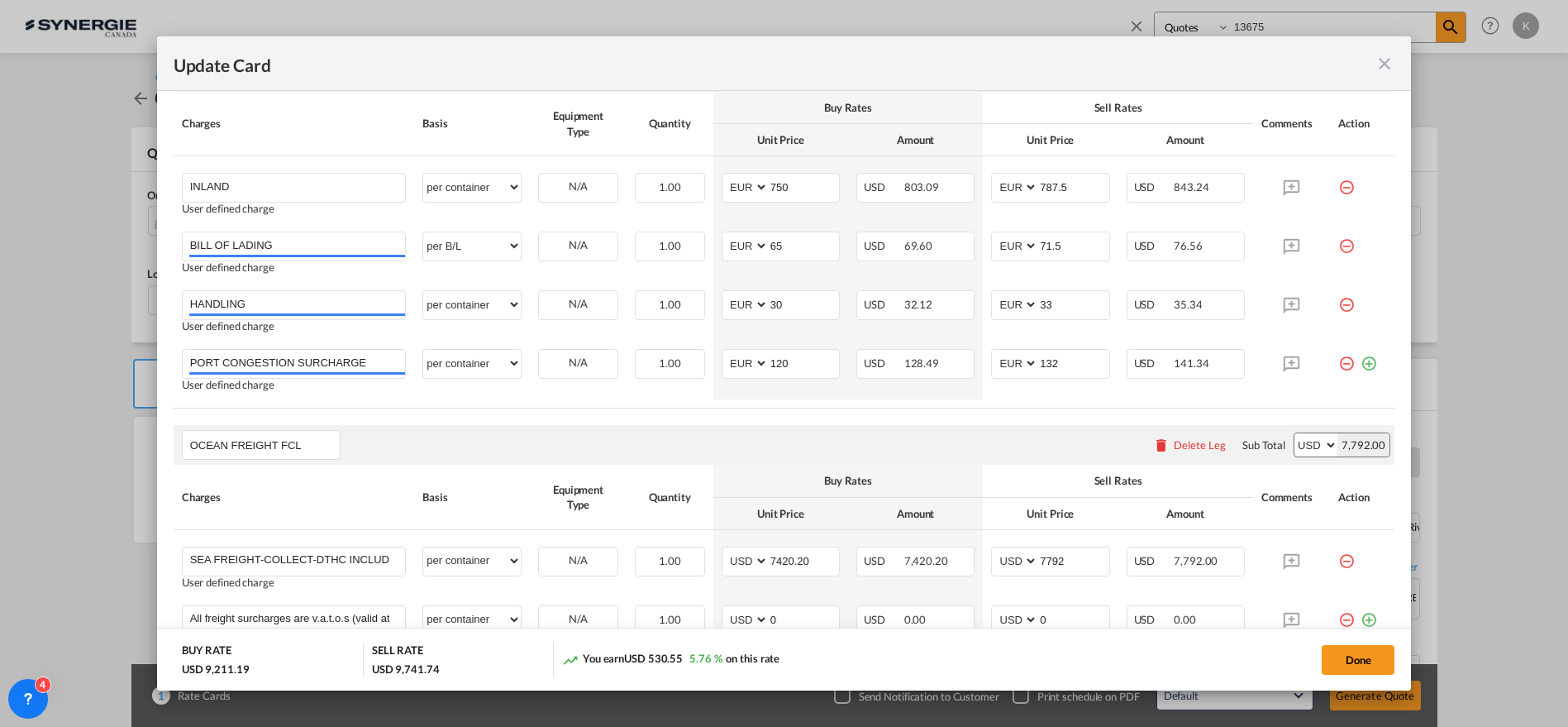
click at [1338, 243] on md-icon "icon-minus-circle-outline red-400-fg" at bounding box center [1347, 240] width 17 height 17
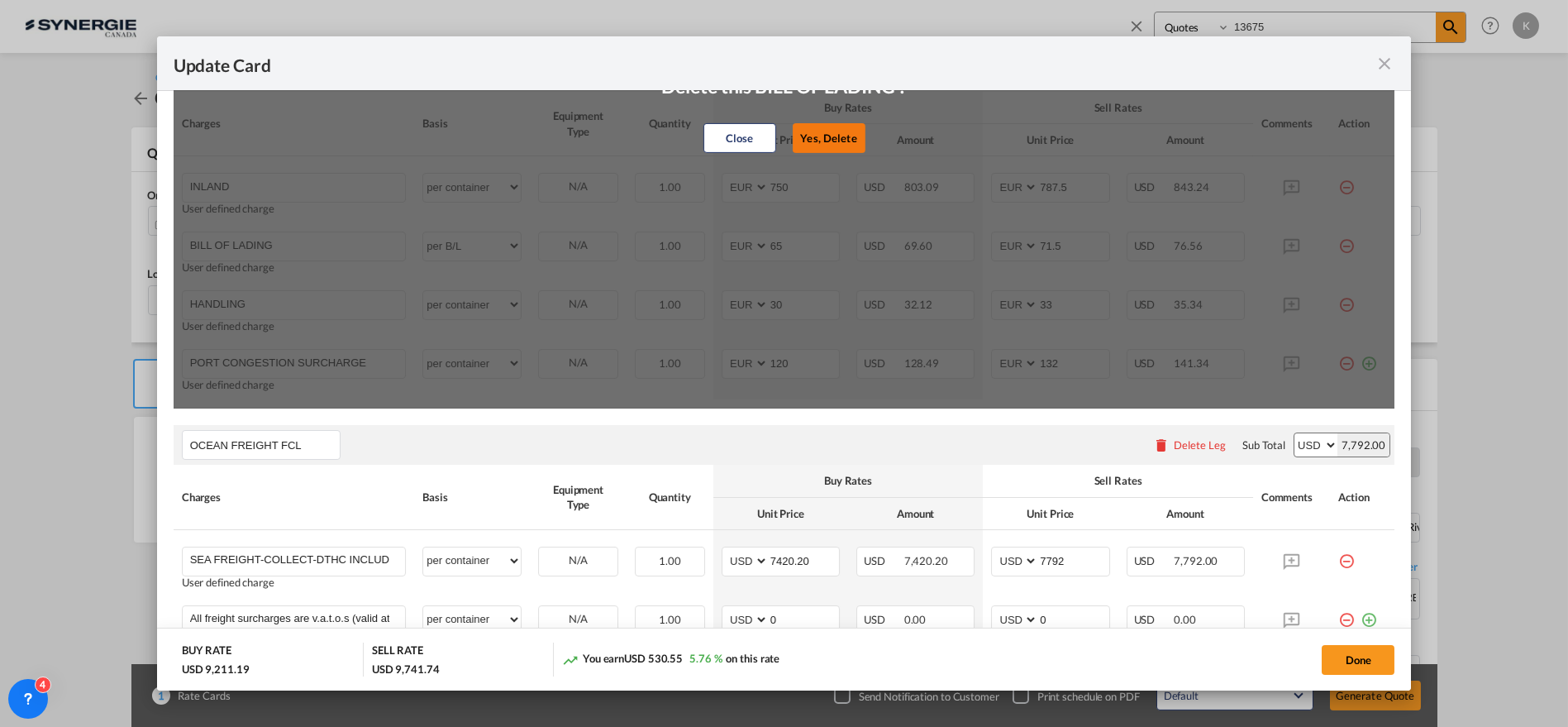
click at [822, 137] on button "Yes, Delete" at bounding box center [827, 138] width 72 height 30
type input "HANDLING"
select select "per container"
type input "30"
type input "33"
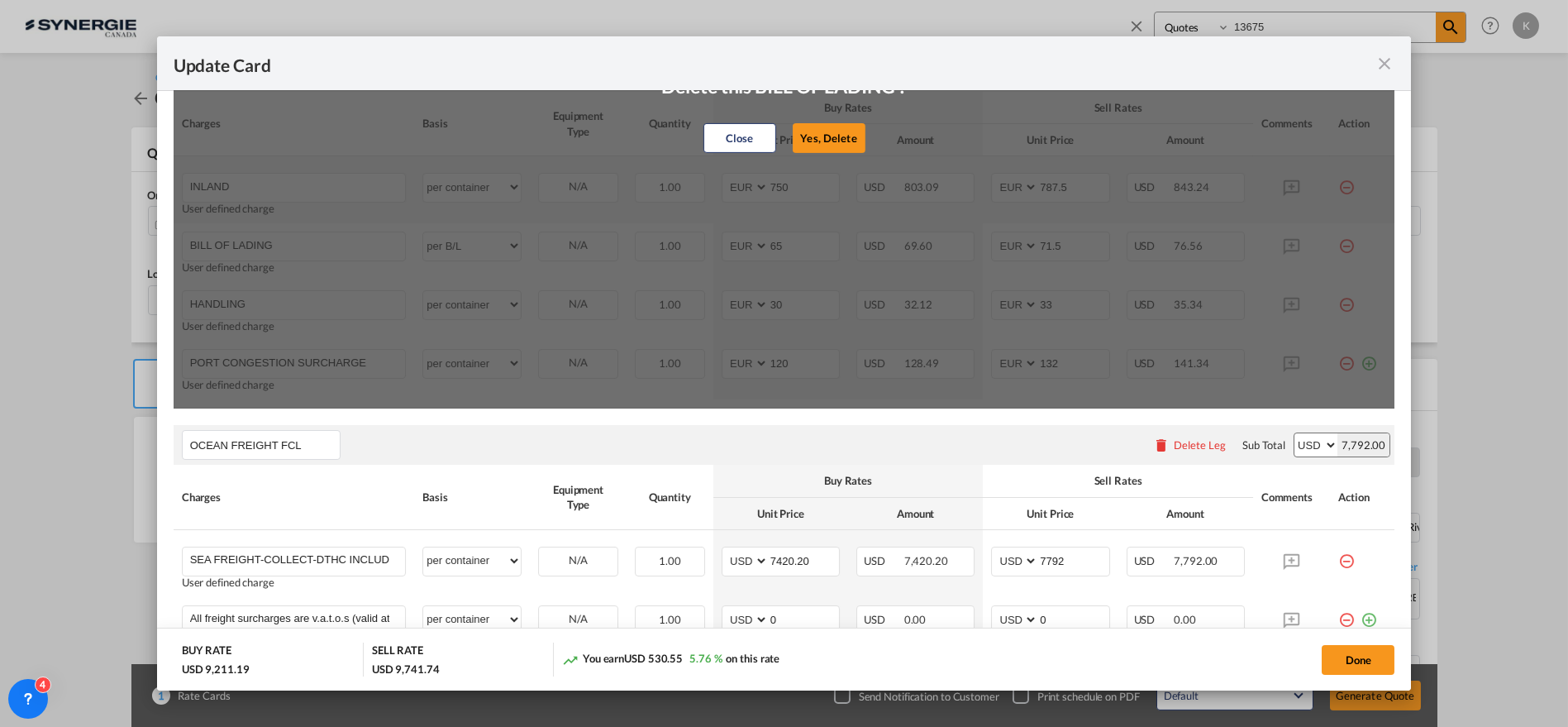
type input "PORT CONGESTION SURCHARGE"
type input "120"
type input "132"
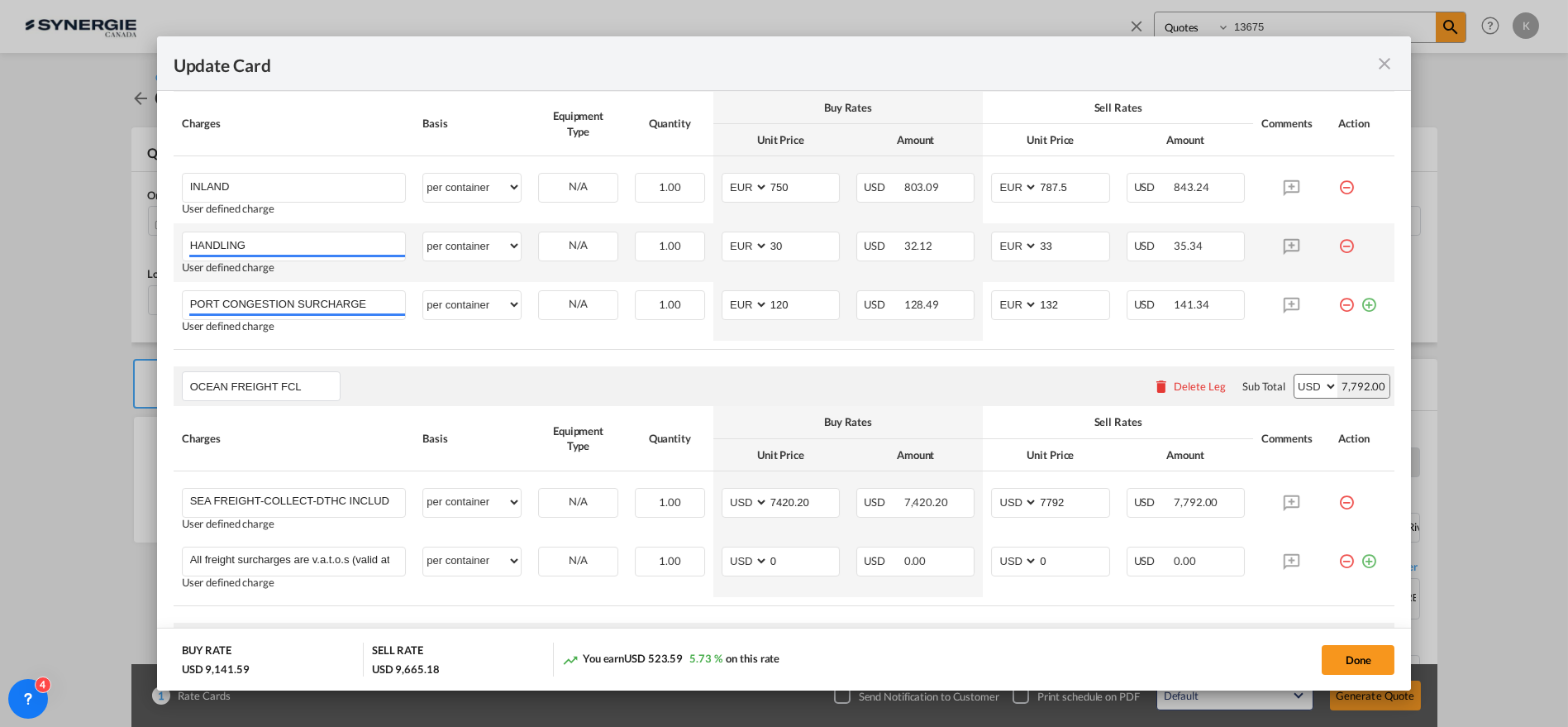
click at [1338, 242] on md-icon "icon-minus-circle-outline red-400-fg" at bounding box center [1347, 240] width 17 height 17
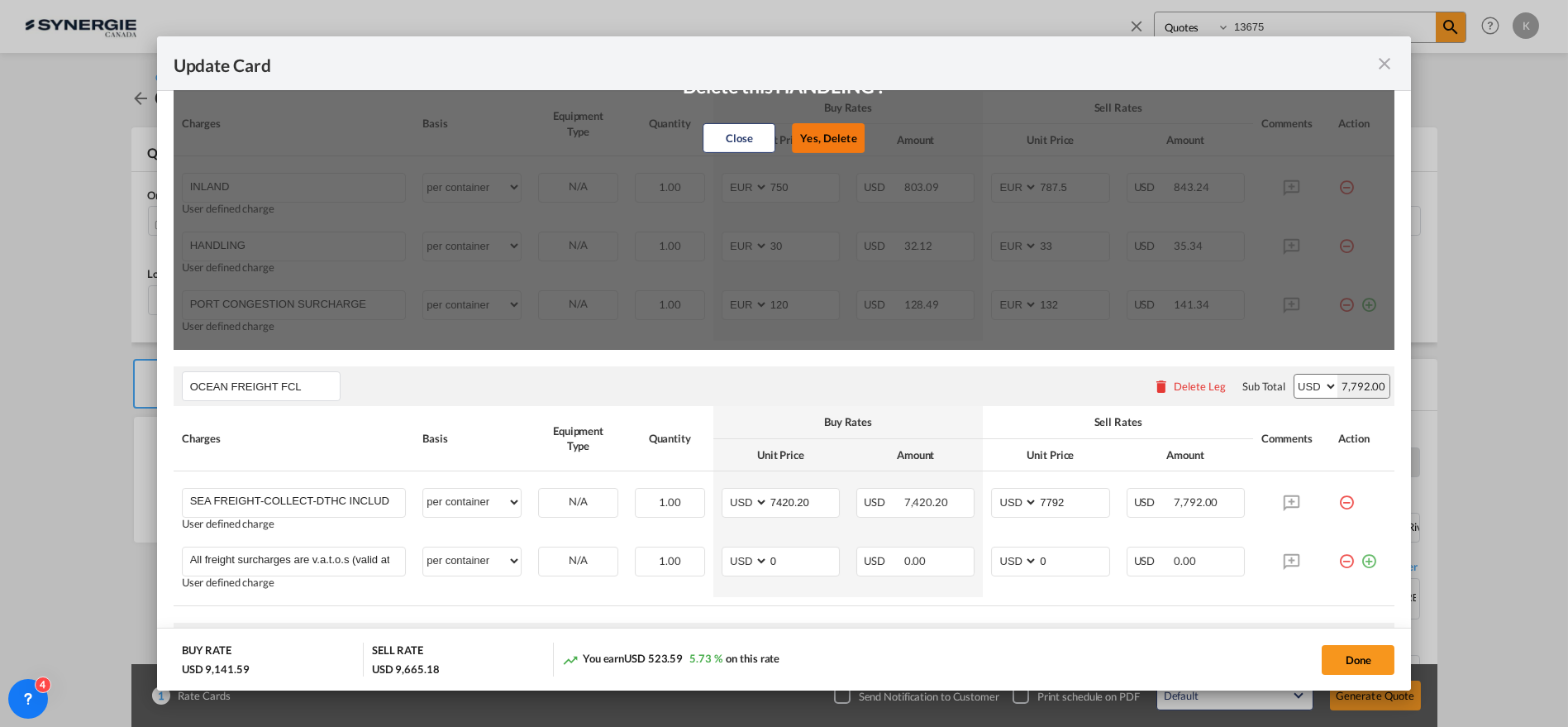
click at [793, 132] on button "Yes, Delete" at bounding box center [828, 138] width 72 height 30
type input "PORT CONGESTION SURCHARGE"
type input "120"
type input "132"
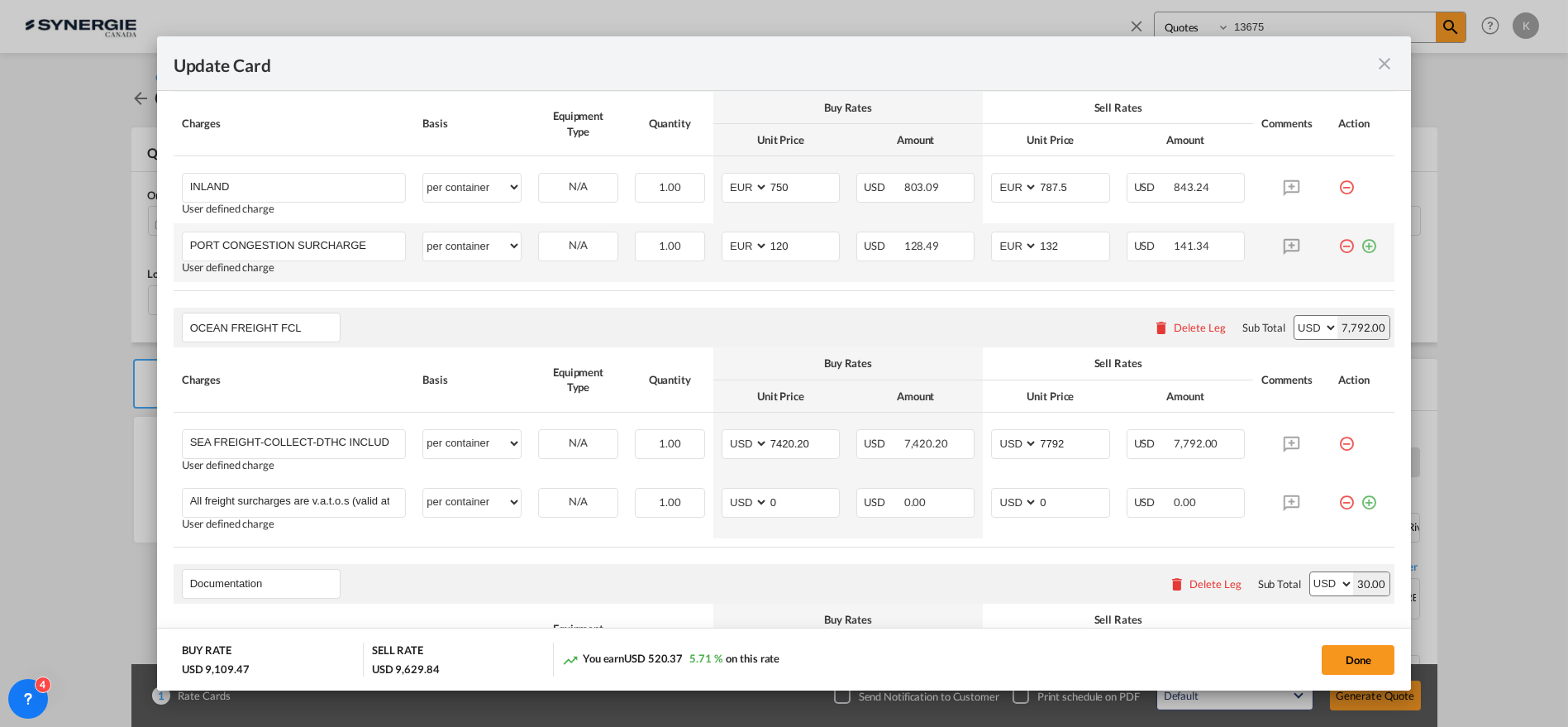
click at [1338, 244] on md-icon "icon-minus-circle-outline red-400-fg" at bounding box center [1347, 240] width 17 height 17
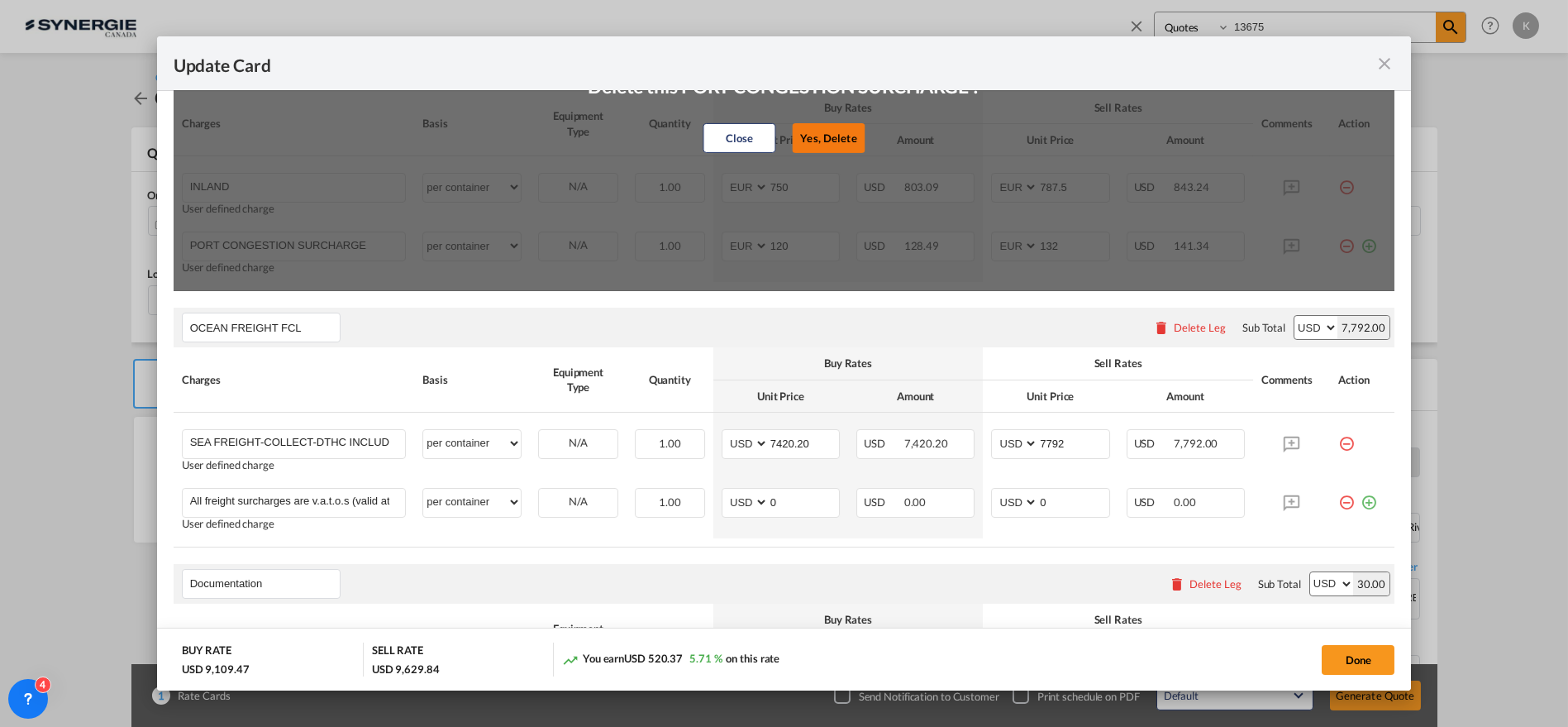
click at [831, 135] on button "Yes, Delete" at bounding box center [827, 138] width 72 height 30
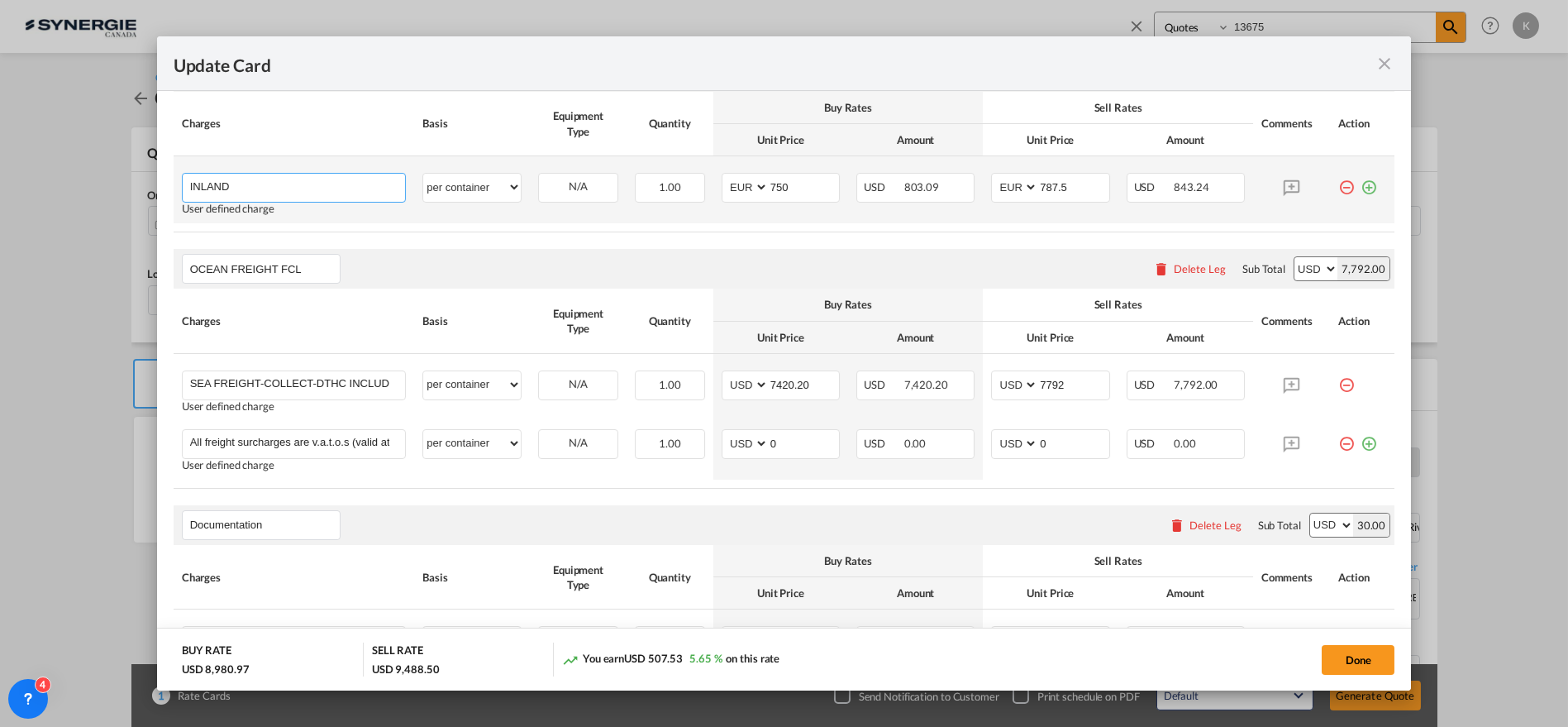
click at [252, 177] on input "INLAND" at bounding box center [297, 186] width 216 height 24
paste input "ITALIAN charges (2 hours free for the loading) With POL Genova :"
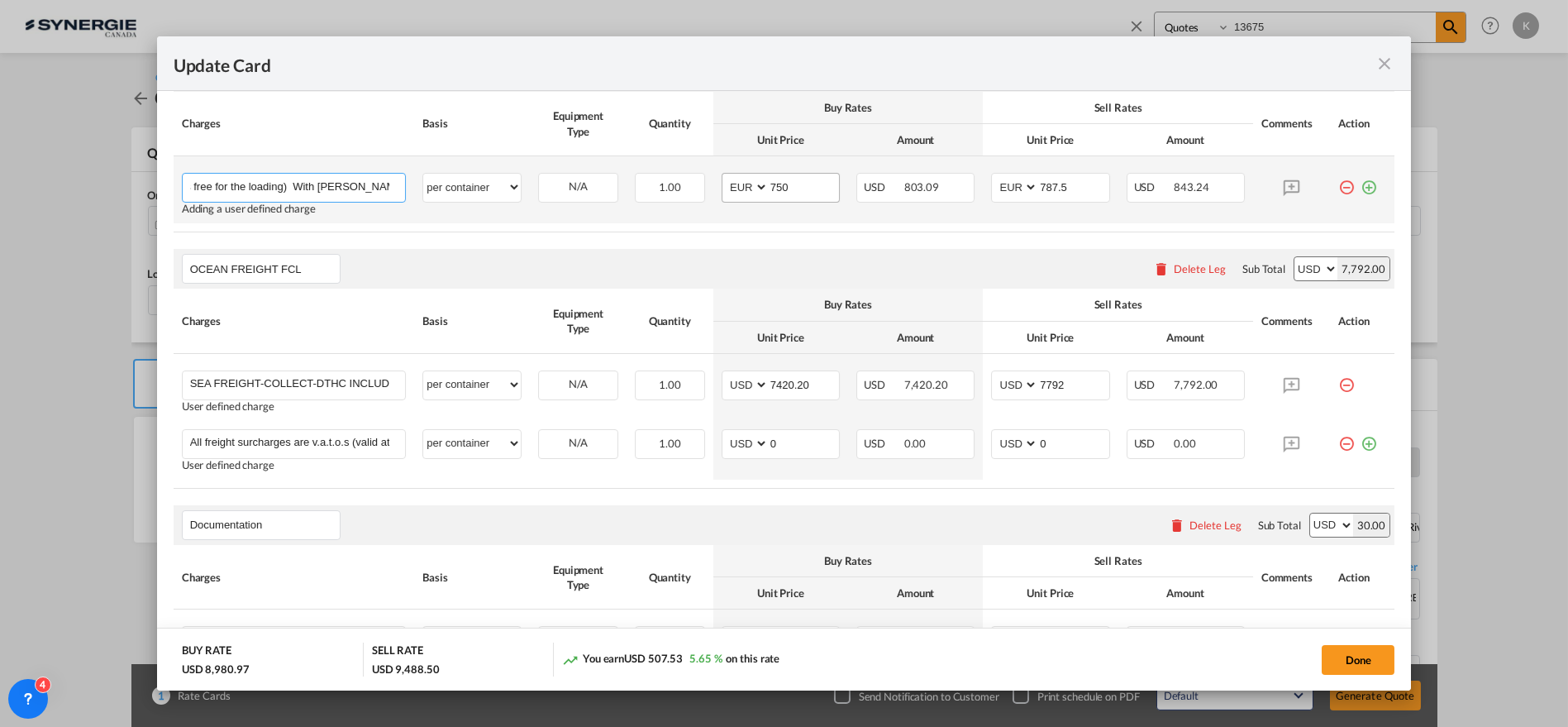
type input "ITALIAN charges (2 hours free for the loading) With POL Genova :"
click at [741, 194] on md-input-container "AED AFN ALL AMD ANG AOA ARS AUD AWG AZN BAM BBD BDT BGN BHD BIF BMD BND BOB BRL…" at bounding box center [781, 188] width 119 height 30
select select "string:USD"
type input "1530"
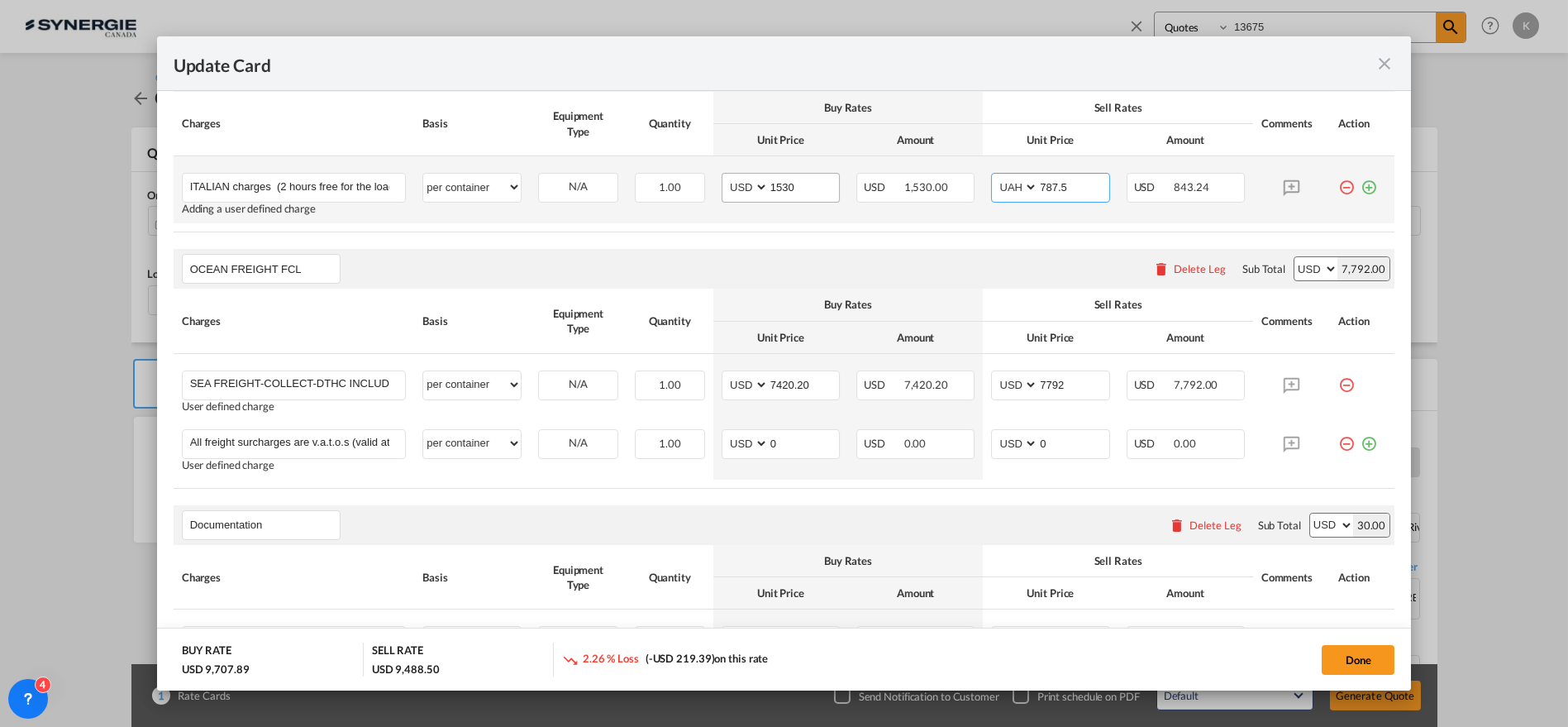
select select "string:USD"
type input "1607"
drag, startPoint x: 1350, startPoint y: 183, endPoint x: 1192, endPoint y: 202, distance: 159.1
click at [1361, 183] on md-icon "icon-plus-circle-outline green-400-fg" at bounding box center [1369, 182] width 17 height 17
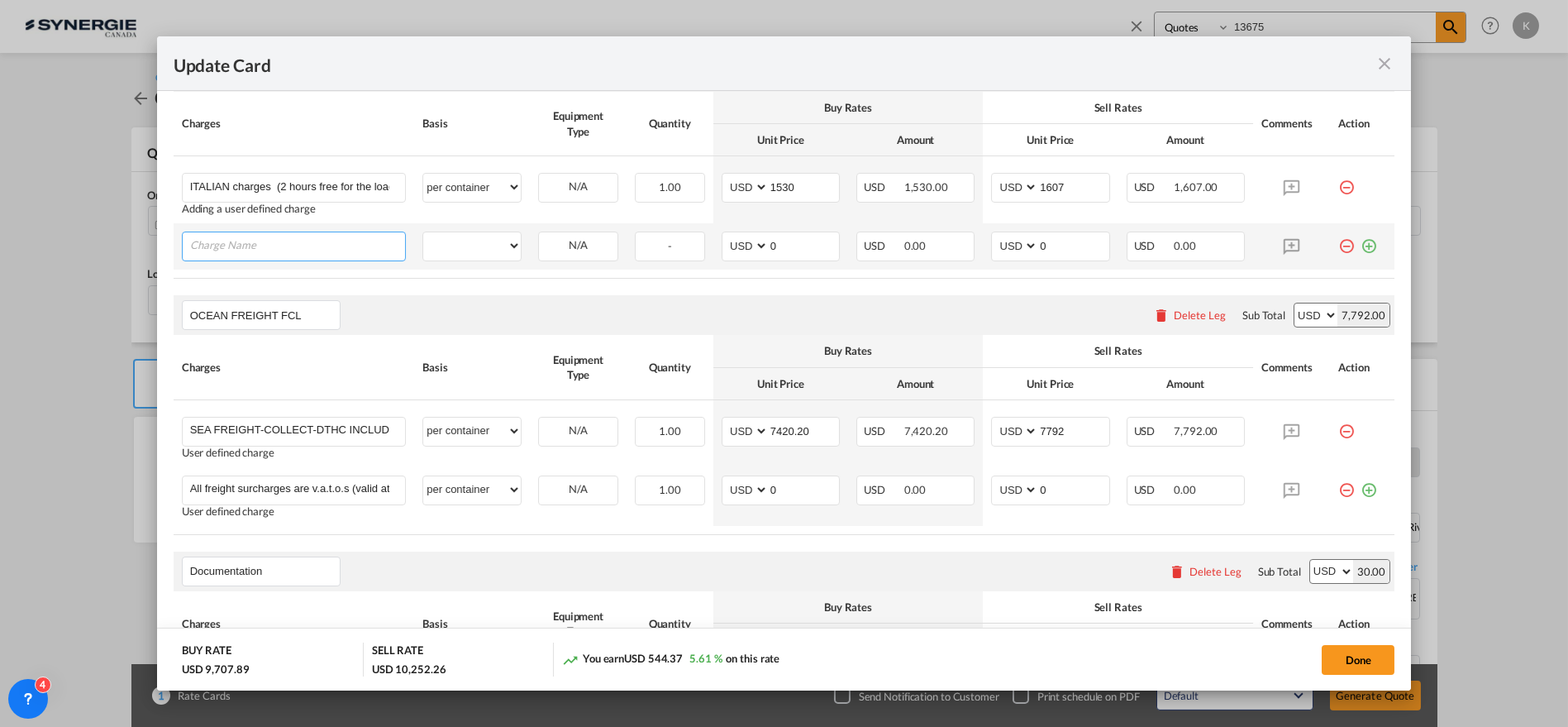
paste input "+ VGM made by shipper"
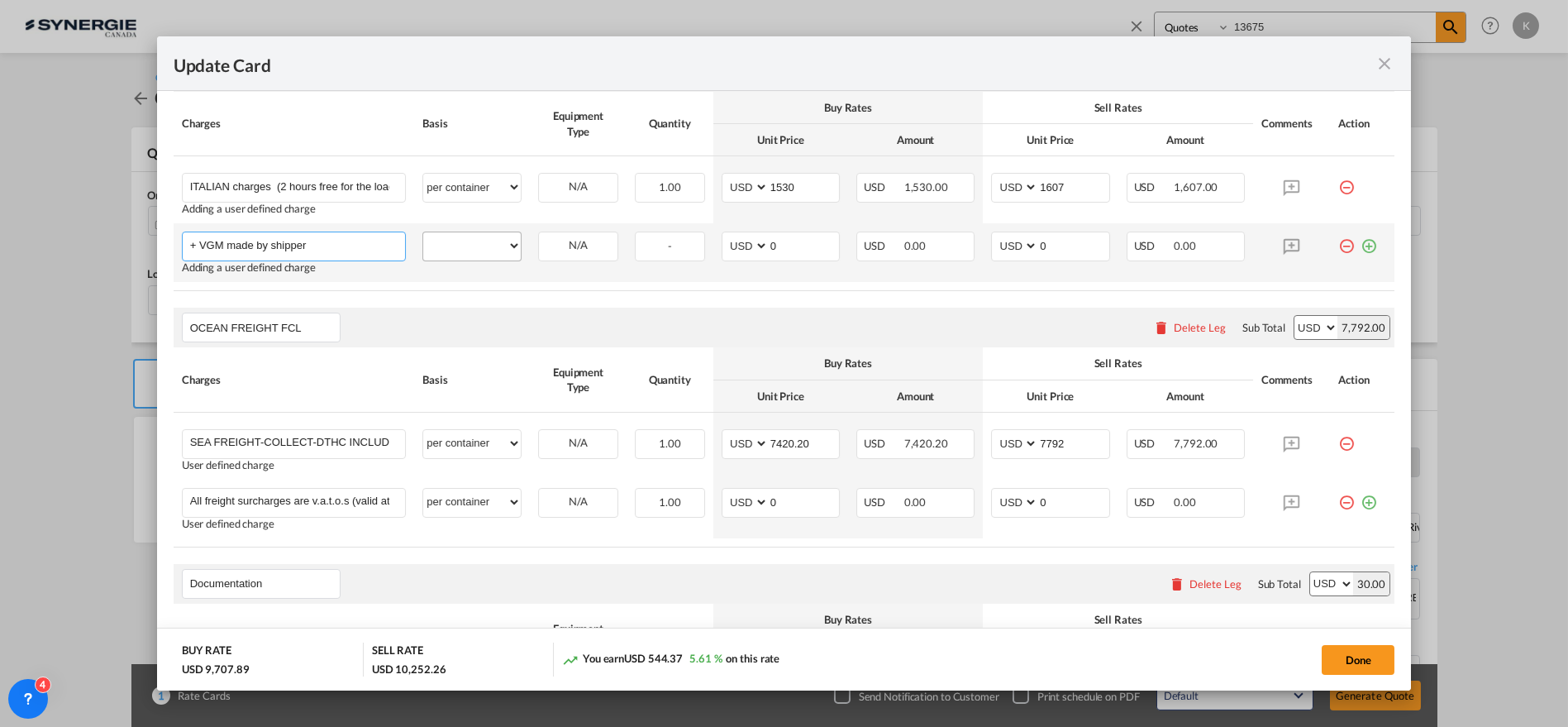
type input "+ VGM made by shipper"
click at [470, 248] on select "per equipment per container per B/L per shipping bill per shipment per pallet p…" at bounding box center [472, 246] width 98 height 26
select select "per container"
click at [424, 233] on select "per equipment per container per B/L per shipping bill per shipment per pallet p…" at bounding box center [472, 246] width 98 height 26
click at [1361, 247] on md-icon "icon-plus-circle-outline green-400-fg" at bounding box center [1369, 240] width 17 height 17
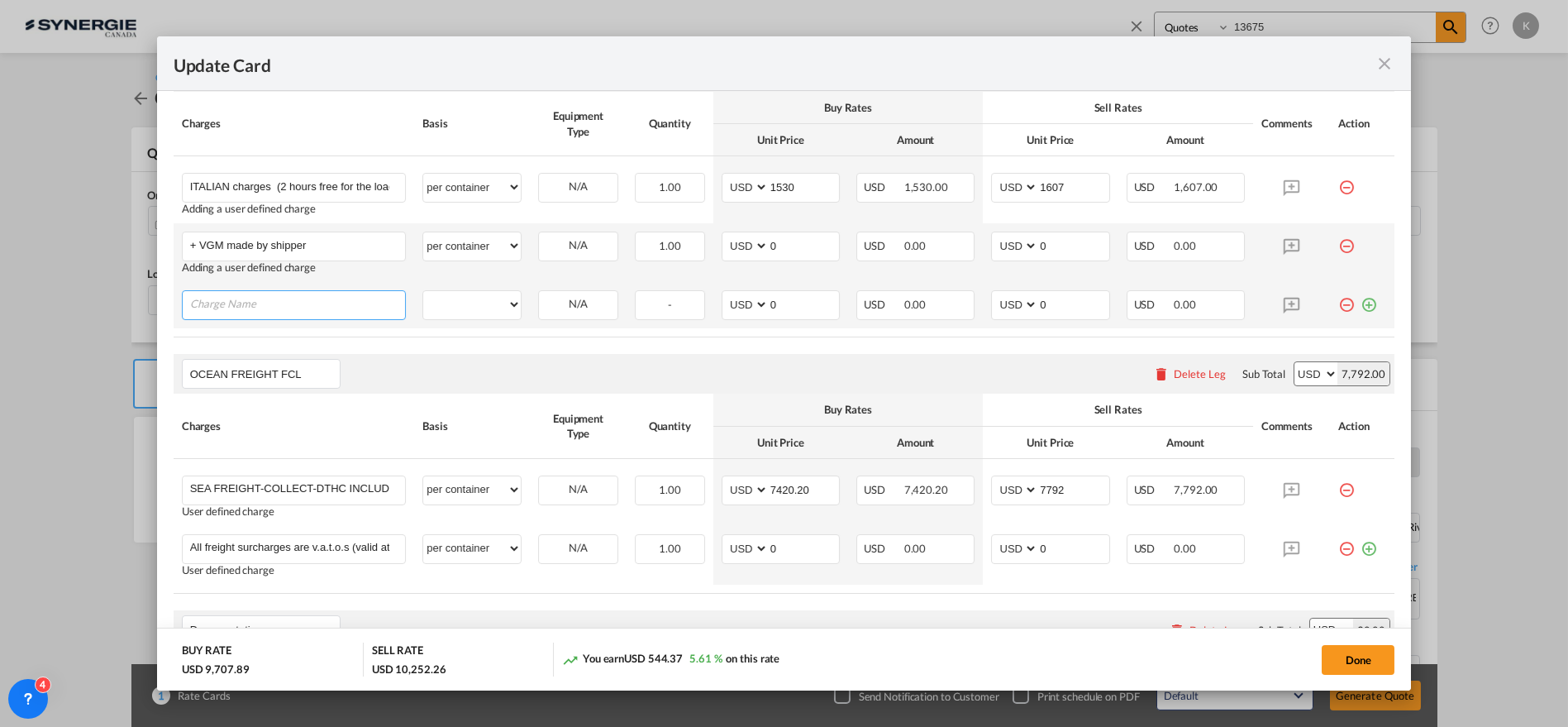
click at [282, 293] on input "Charge Name" at bounding box center [297, 303] width 216 height 24
paste input "BL"
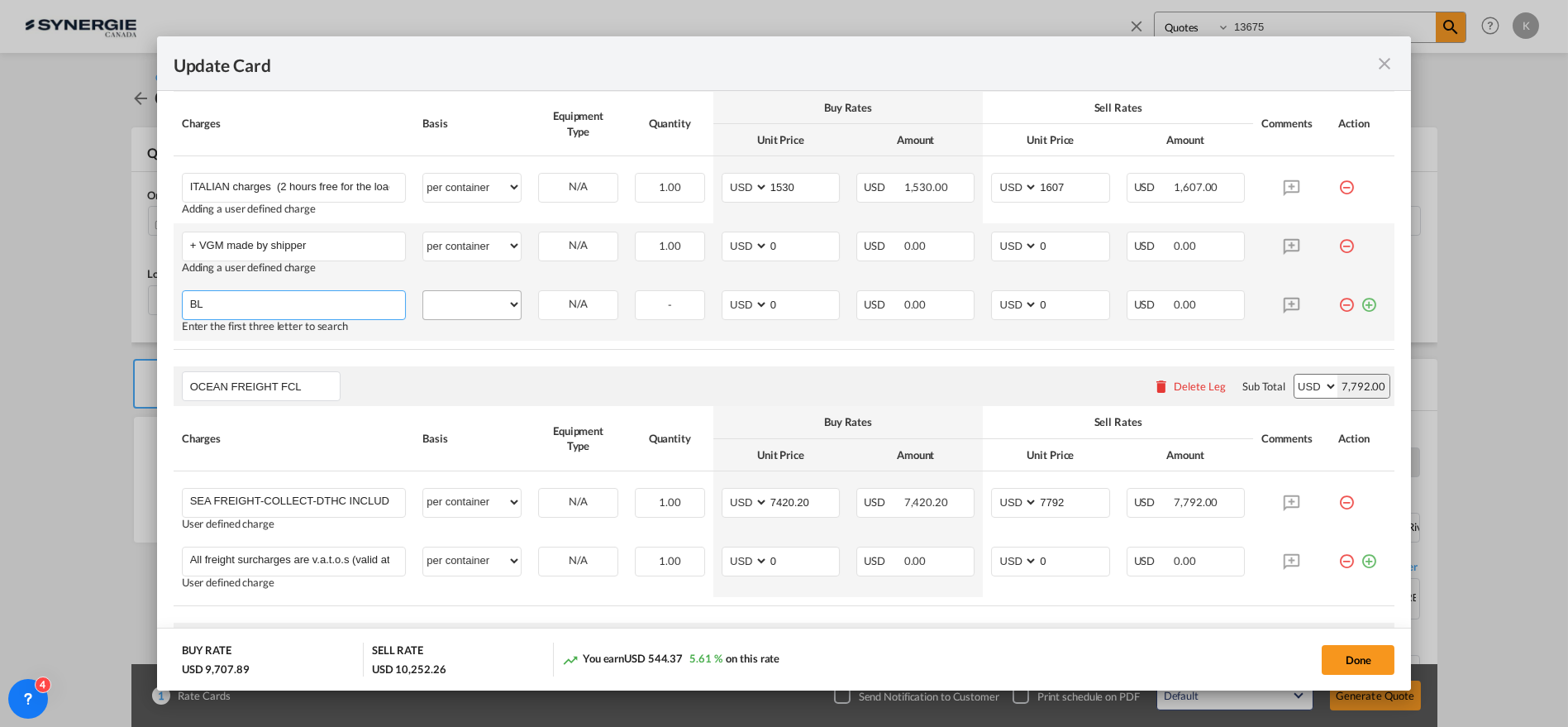
type input "BL"
click at [444, 299] on select "per equipment per container per B/L per shipping bill per shipment per pallet p…" at bounding box center [472, 304] width 98 height 26
select select "per B/L"
click at [424, 291] on select "per equipment per container per B/L per shipping bill per shipment per pallet p…" at bounding box center [472, 304] width 98 height 26
drag, startPoint x: 764, startPoint y: 309, endPoint x: 725, endPoint y: 315, distance: 39.5
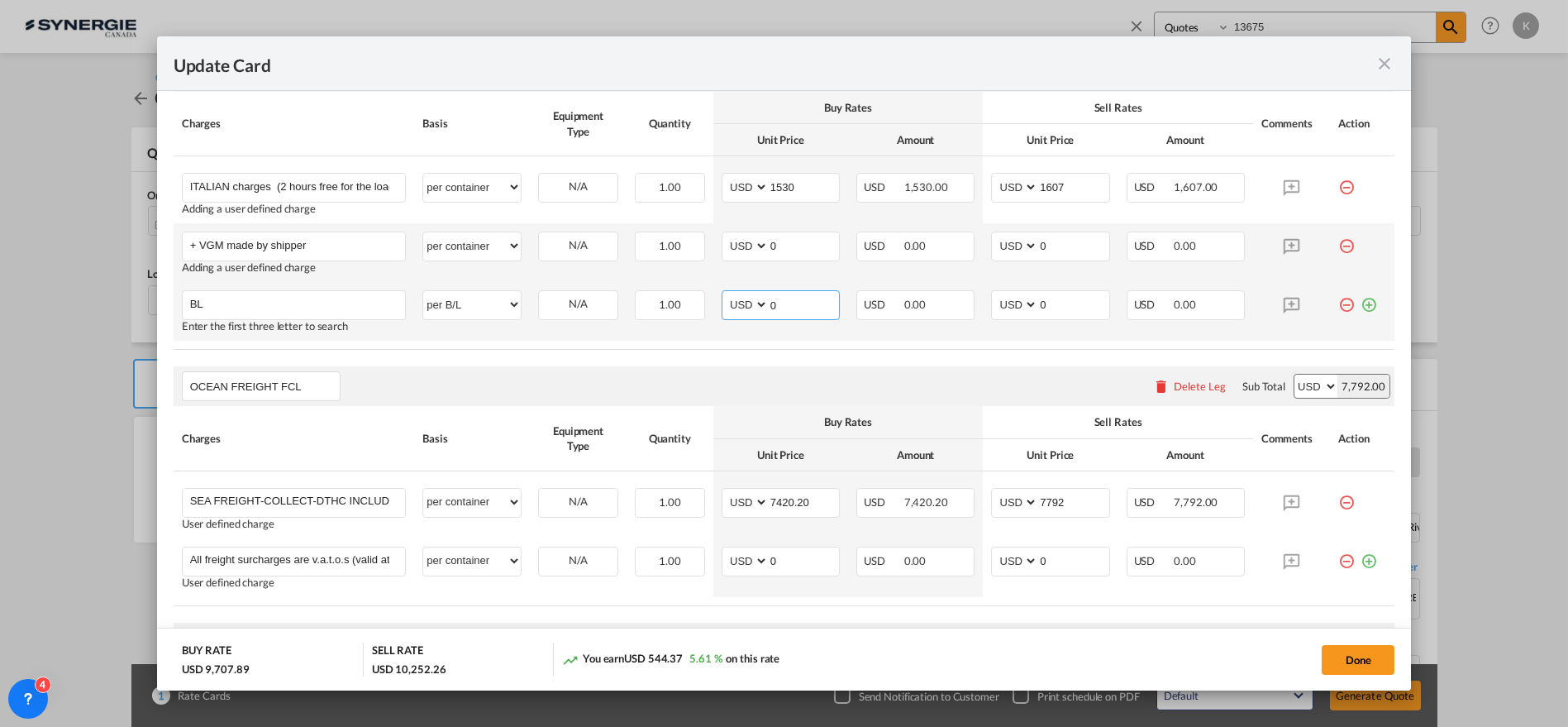
click at [727, 315] on md-input-container "AED AFN ALL AMD ANG AOA ARS AUD AWG AZN BAM BBD BDT BGN BHD BIF BMD BND BOB BRL…" at bounding box center [781, 305] width 119 height 30
type input "80"
type input "8"
type input "ocean freight"
drag, startPoint x: 1056, startPoint y: 294, endPoint x: 1002, endPoint y: 302, distance: 54.6
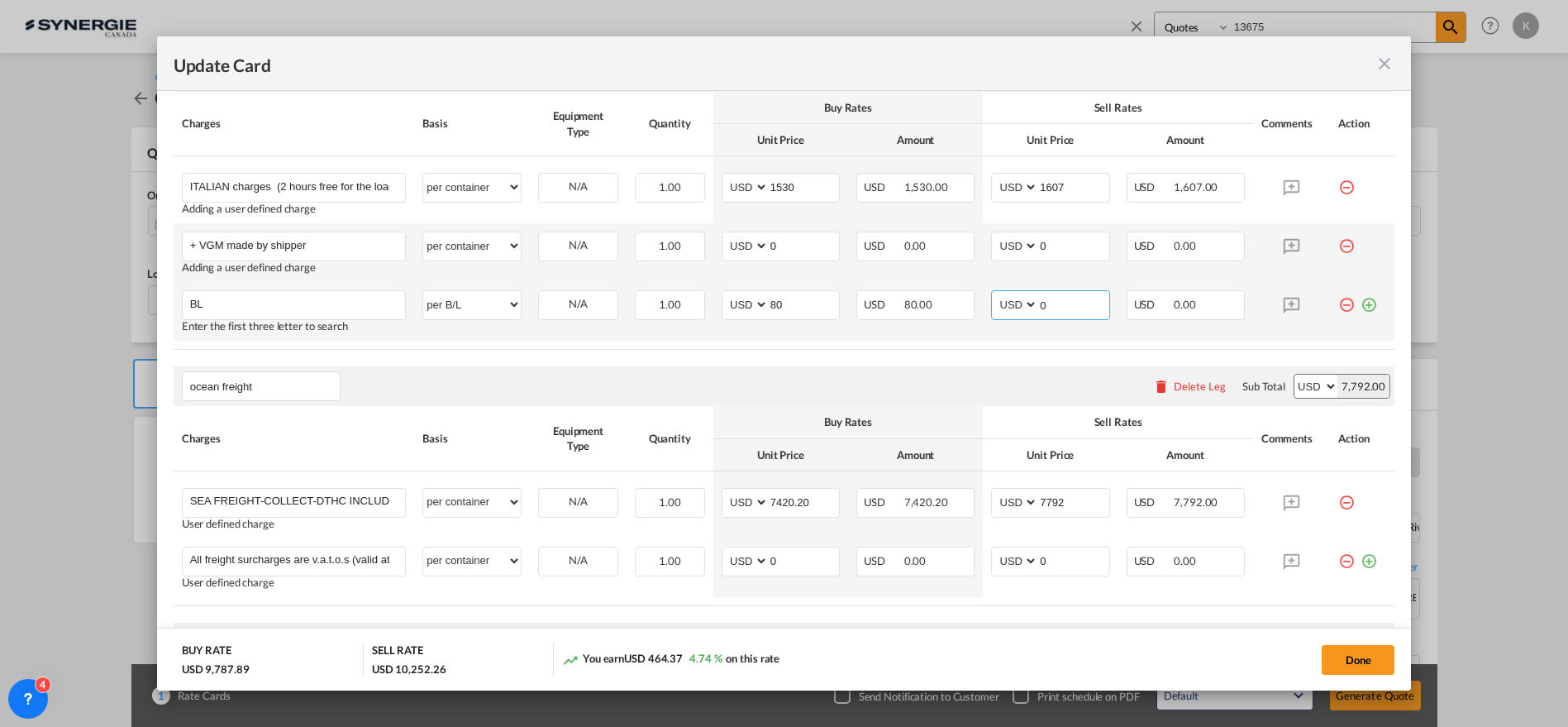
click at [1002, 302] on md-input-container "AED AFN ALL AMD ANG AOA ARS AUD AWG AZN BAM BBD BDT BGN BHD BIF BMD BND BOB BRL…" at bounding box center [1050, 305] width 119 height 30
type input "88"
click at [1361, 300] on md-icon "icon-plus-circle-outline green-400-fg" at bounding box center [1369, 299] width 17 height 17
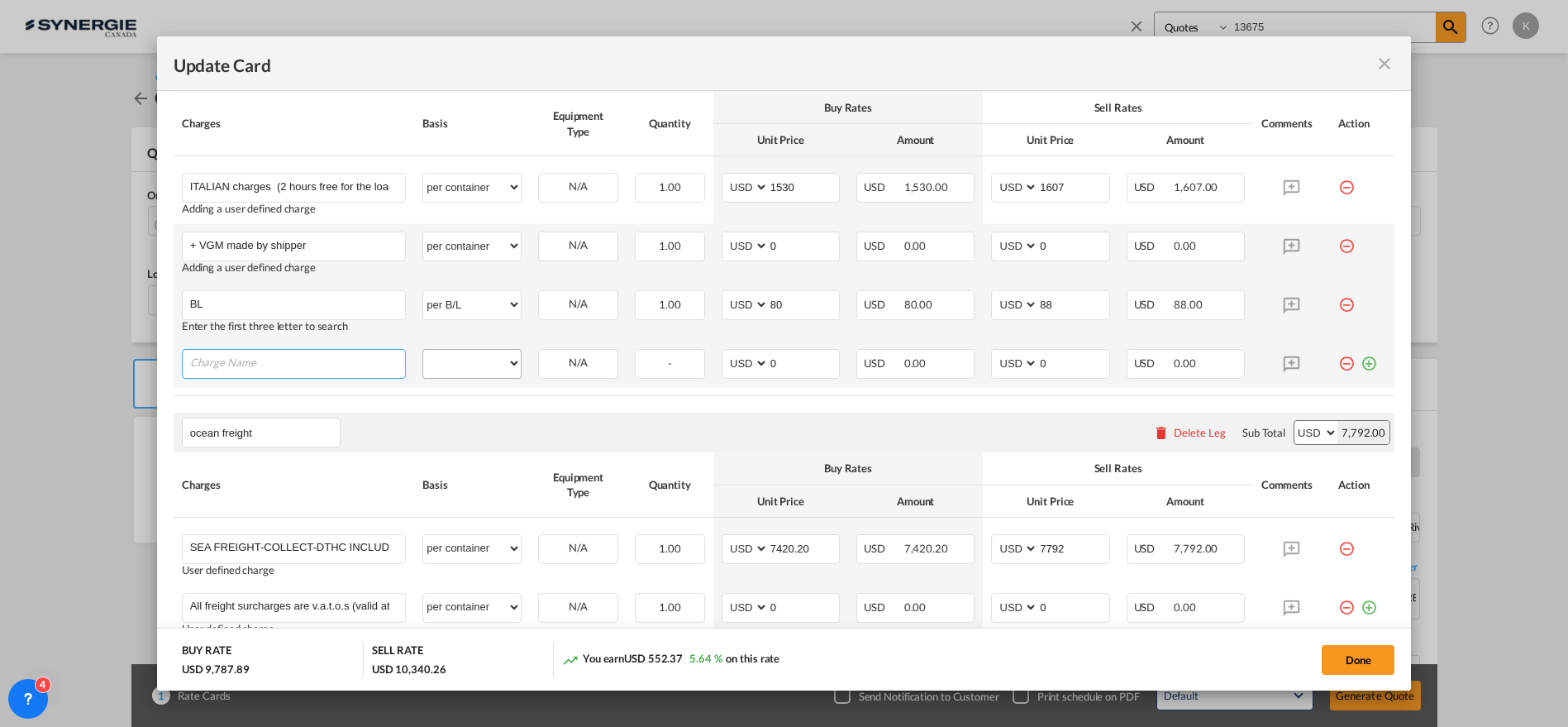
drag, startPoint x: 249, startPoint y: 359, endPoint x: 472, endPoint y: 356, distance: 223.0
click at [249, 359] on input "Charge Name" at bounding box center [297, 363] width 216 height 24
paste input "Telex"
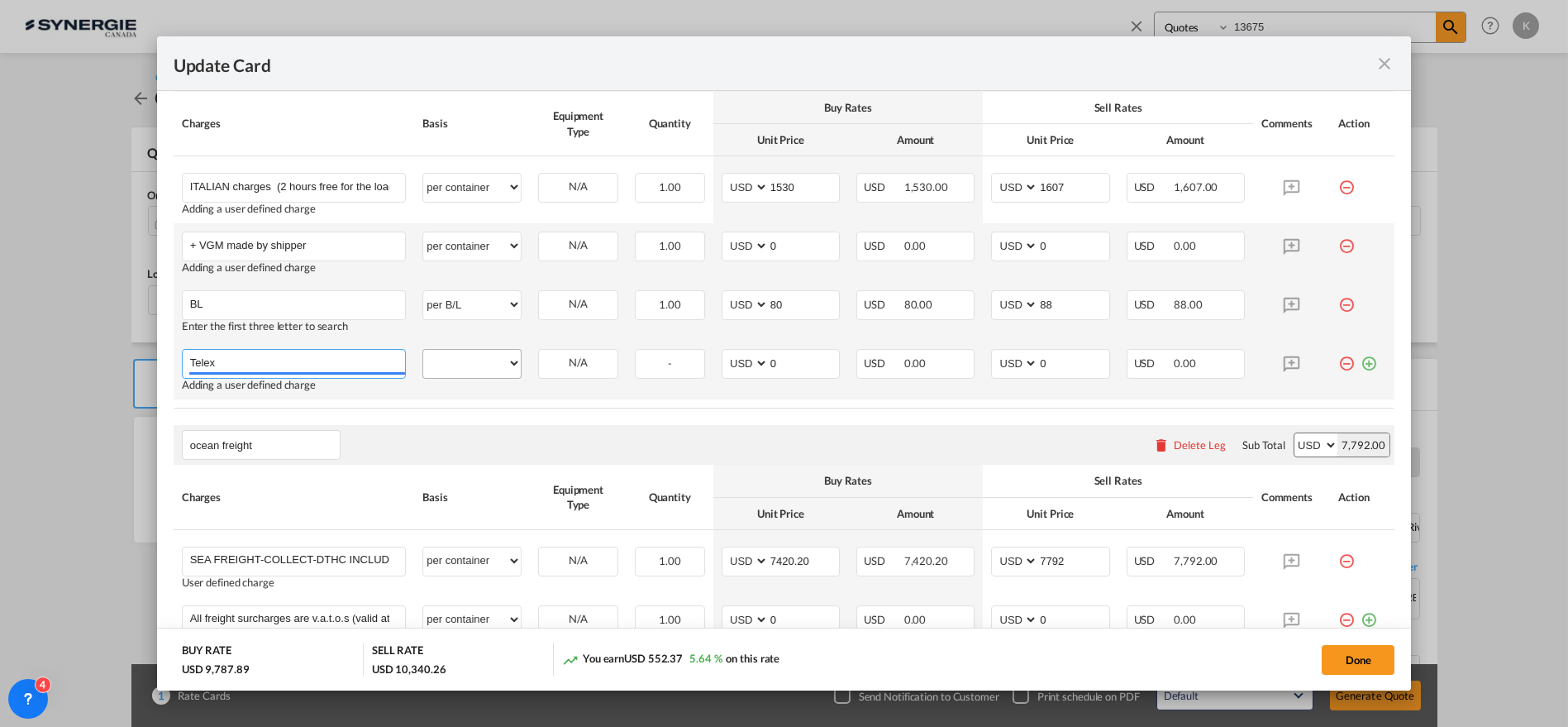
type input "Telex"
click at [472, 362] on select "per equipment per container per B/L per shipping bill per shipment per pallet p…" at bounding box center [472, 364] width 98 height 26
select select "per B/L"
click at [424, 350] on select "per equipment per container per B/L per shipping bill per shipment per pallet p…" at bounding box center [472, 364] width 98 height 26
click at [745, 365] on md-input-container "AED AFN ALL AMD ANG AOA ARS AUD AWG AZN BAM BBD BDT BGN BHD BIF BMD BND BOB BRL…" at bounding box center [781, 364] width 119 height 30
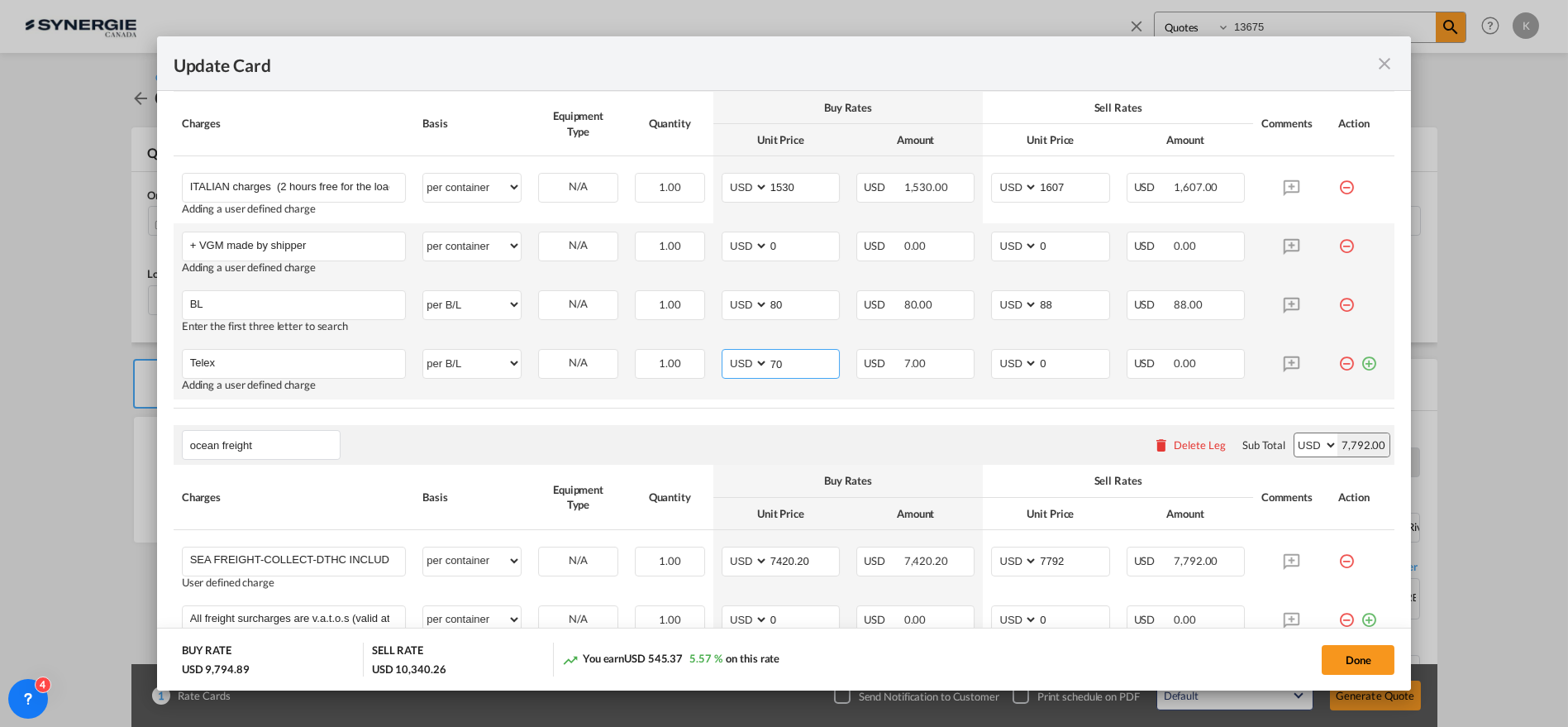
type input "70"
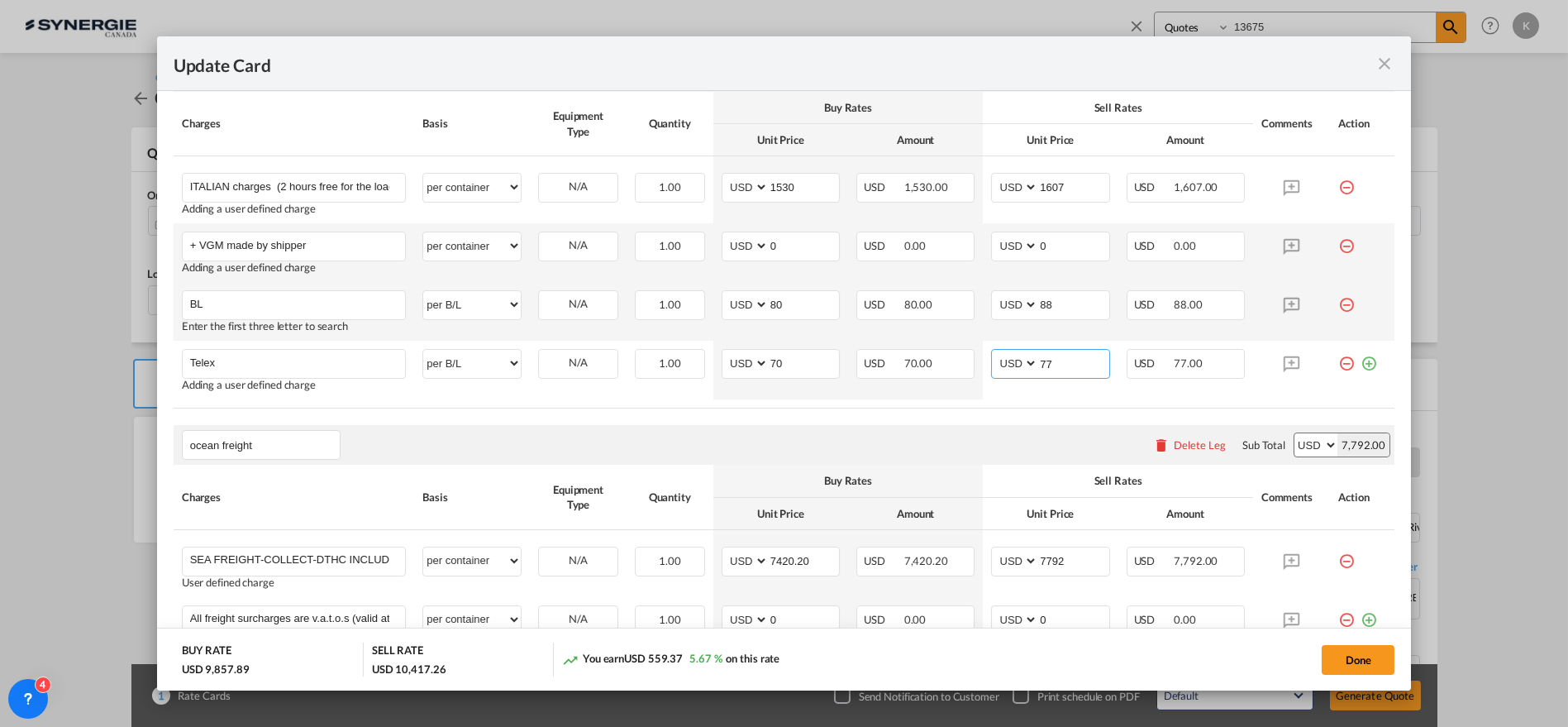
type input "77"
drag, startPoint x: 1357, startPoint y: 363, endPoint x: 893, endPoint y: 379, distance: 464.3
click at [1361, 363] on md-icon "icon-plus-circle-outline green-400-fg" at bounding box center [1369, 358] width 17 height 17
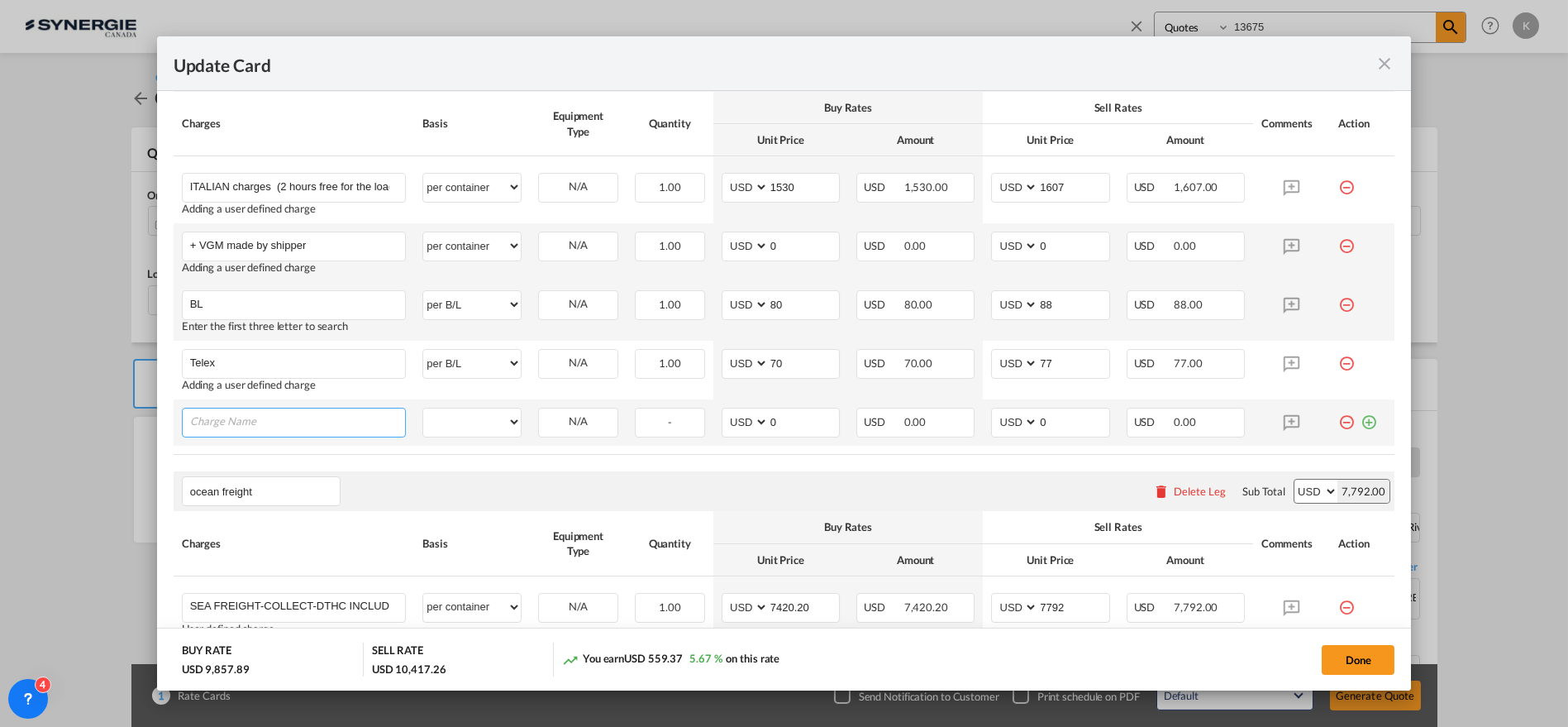
paste input "2 days free at the POL, then 80 usd/day"
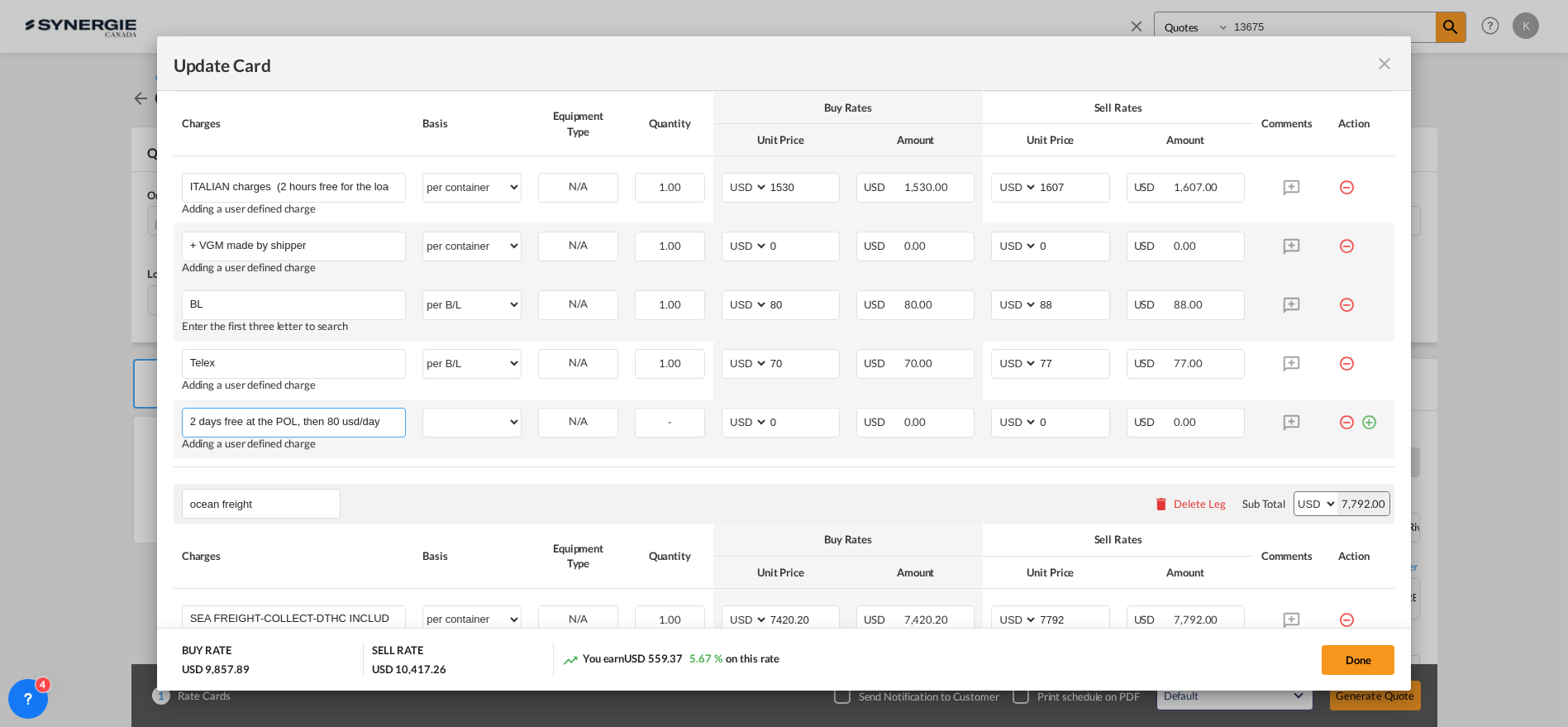
click at [329, 419] on input "2 days free at the POL, then 80 usd/day" at bounding box center [297, 421] width 216 height 24
type input "2 days free at the POL, then 88 usd/day"
click at [479, 426] on select "per equipment per container per B/L per shipping bill per shipment per pallet p…" at bounding box center [472, 422] width 98 height 26
select select "per day"
click at [424, 409] on select "per equipment per container per B/L per shipping bill per shipment per pallet p…" at bounding box center [472, 422] width 98 height 26
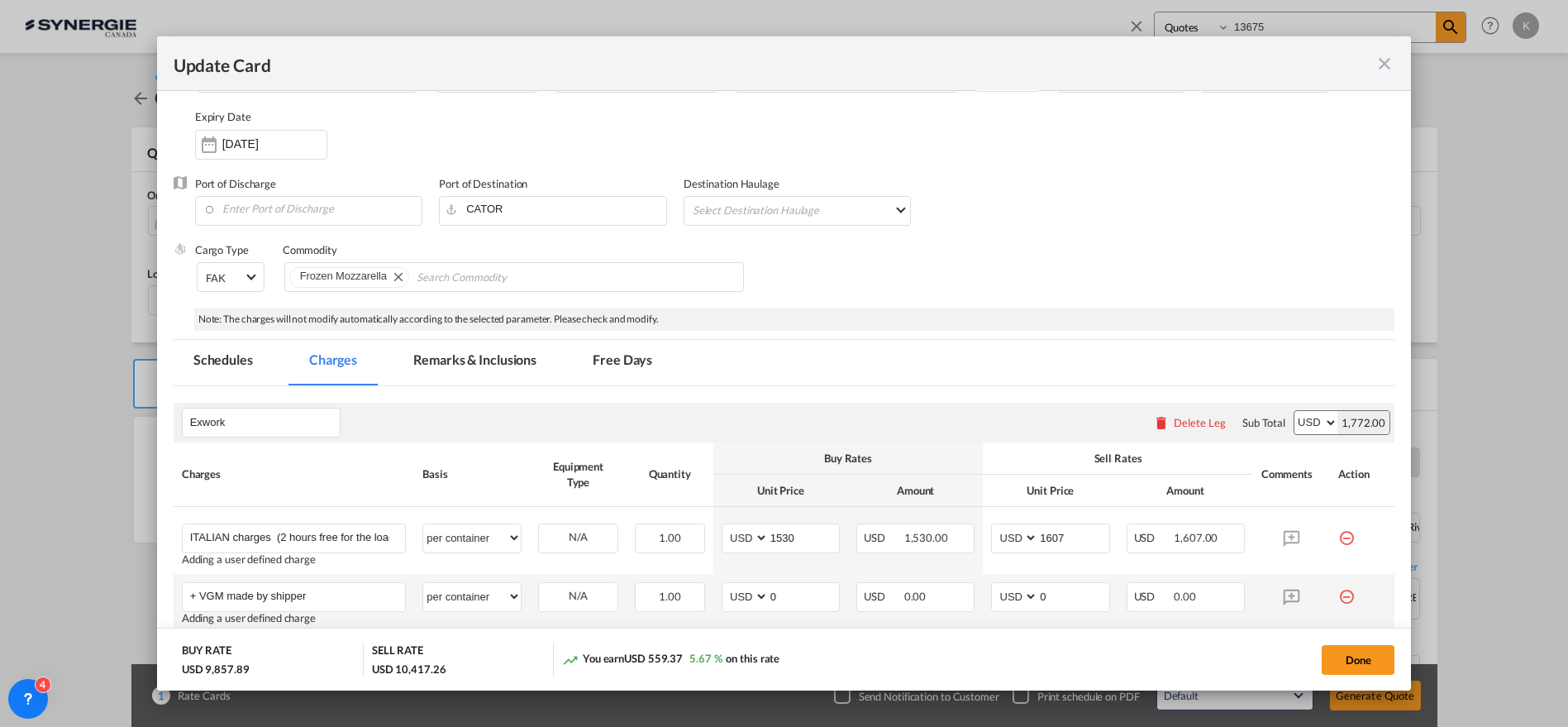
scroll to position [117, 0]
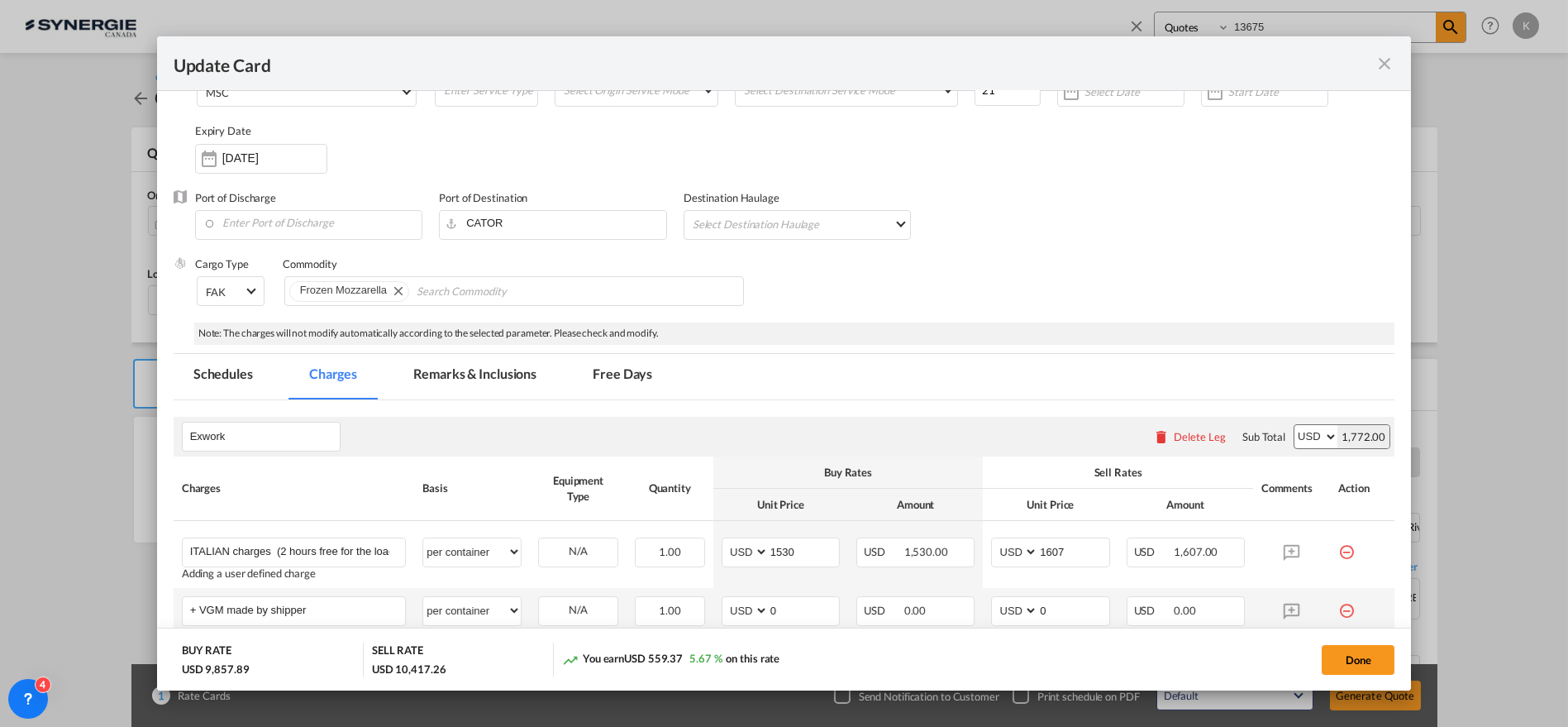
click at [488, 377] on md-tab-item "Remarks & Inclusions" at bounding box center [474, 377] width 163 height 45
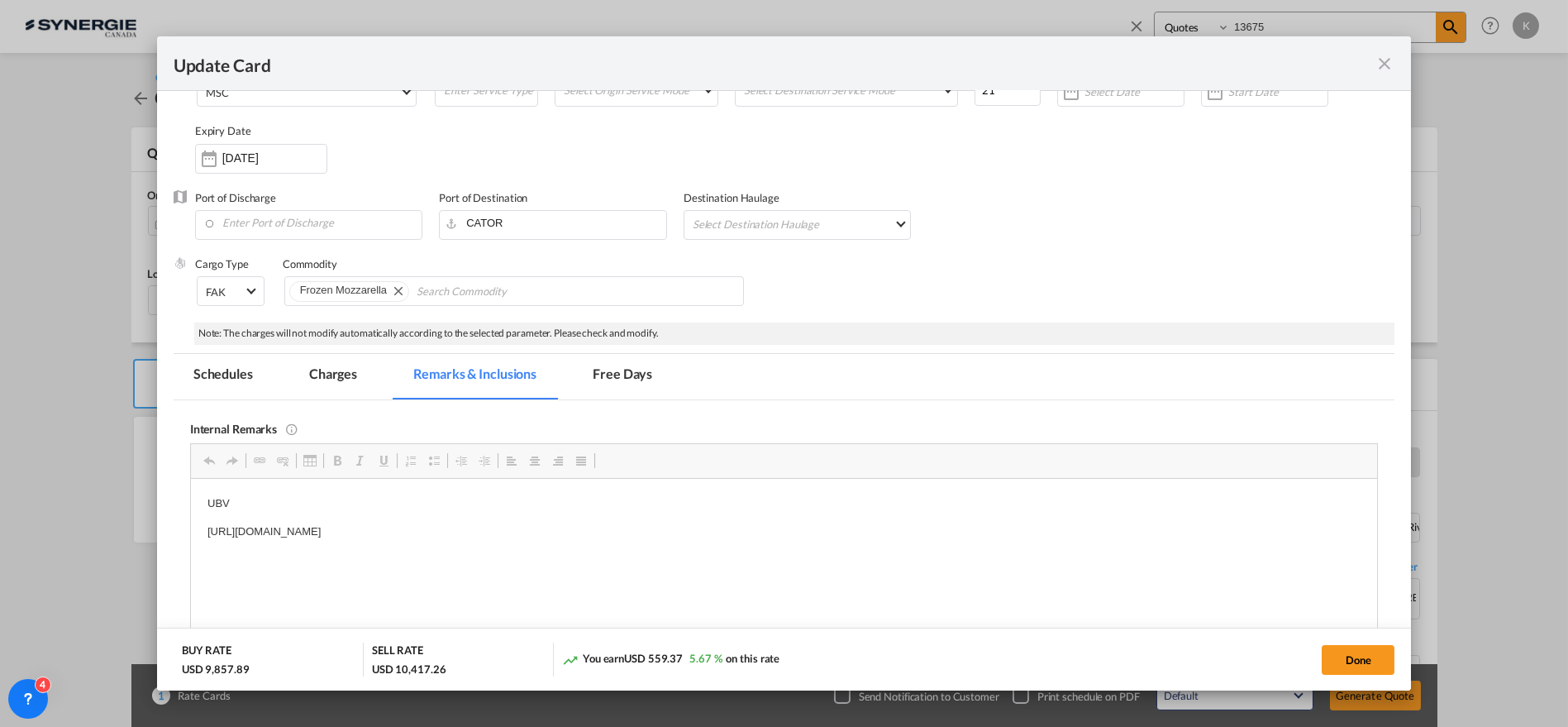
scroll to position [0, 0]
drag, startPoint x: 583, startPoint y: 533, endPoint x: 150, endPoint y: 500, distance: 434.3
click at [190, 500] on html "UBV https://app.frontapp.com/open/msg_1gry25u7?key=7YJYkBbotxGv4stEWcCkKcmb2ffZ…" at bounding box center [783, 517] width 1187 height 78
drag, startPoint x: 1369, startPoint y: 660, endPoint x: 18, endPoint y: 576, distance: 1353.6
click at [1369, 660] on button "Done" at bounding box center [1357, 660] width 72 height 30
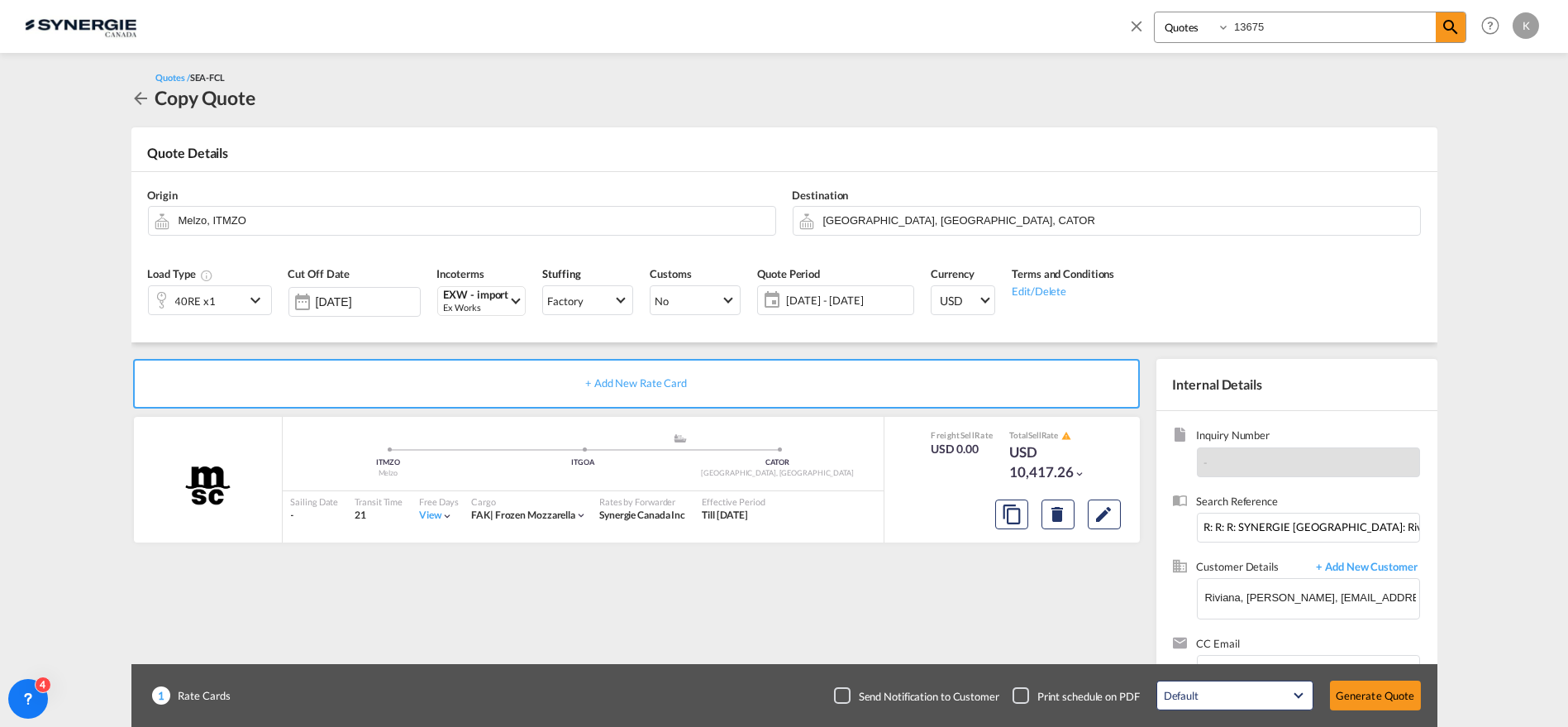
type input "[DATE]"
type input "7420.2"
drag, startPoint x: 843, startPoint y: 690, endPoint x: 884, endPoint y: 690, distance: 41.0
click at [843, 690] on div "Checkbox No Ink" at bounding box center [842, 696] width 17 height 17
click at [1365, 698] on button "Generate Quote" at bounding box center [1375, 696] width 91 height 30
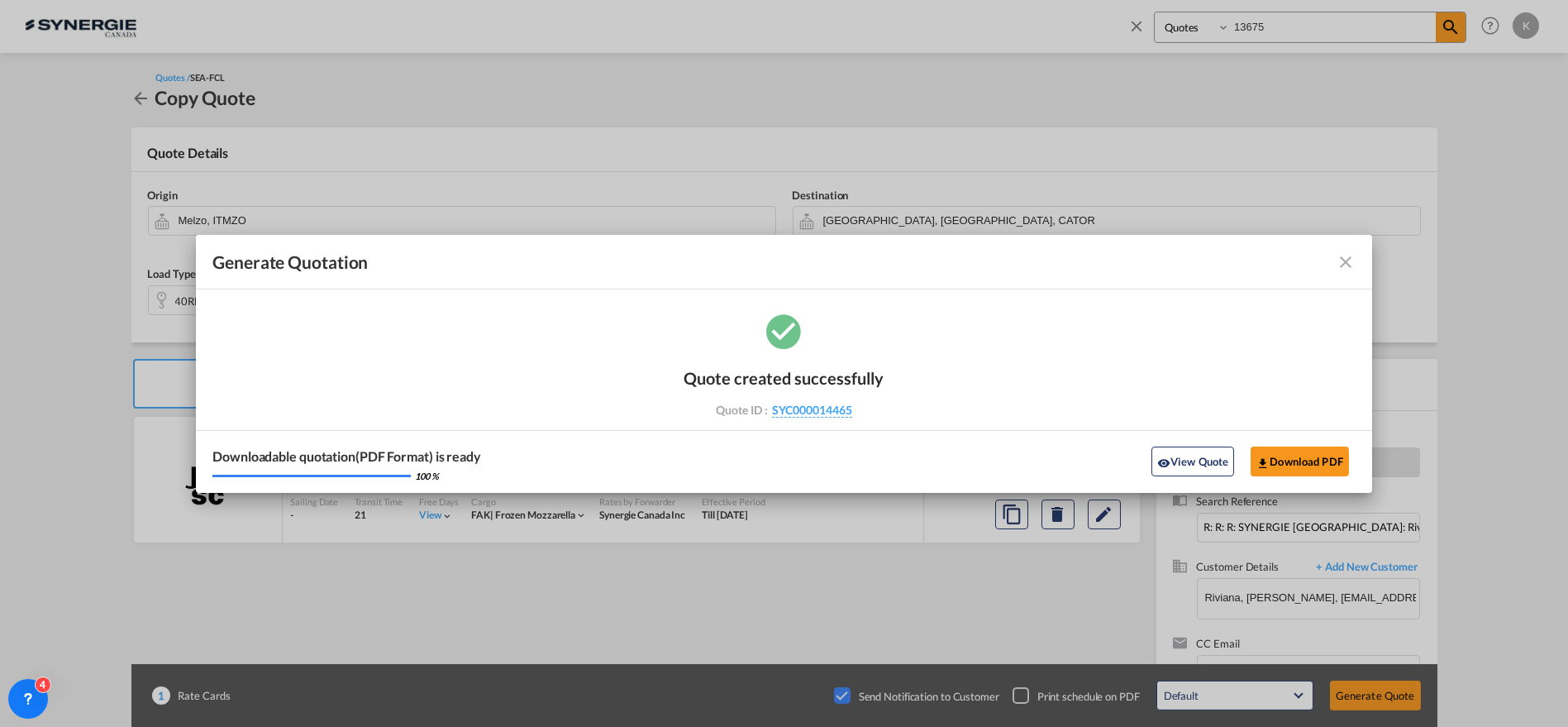
click at [1343, 267] on md-icon "icon-close fg-AAA8AD cursor m-0" at bounding box center [1345, 262] width 20 height 20
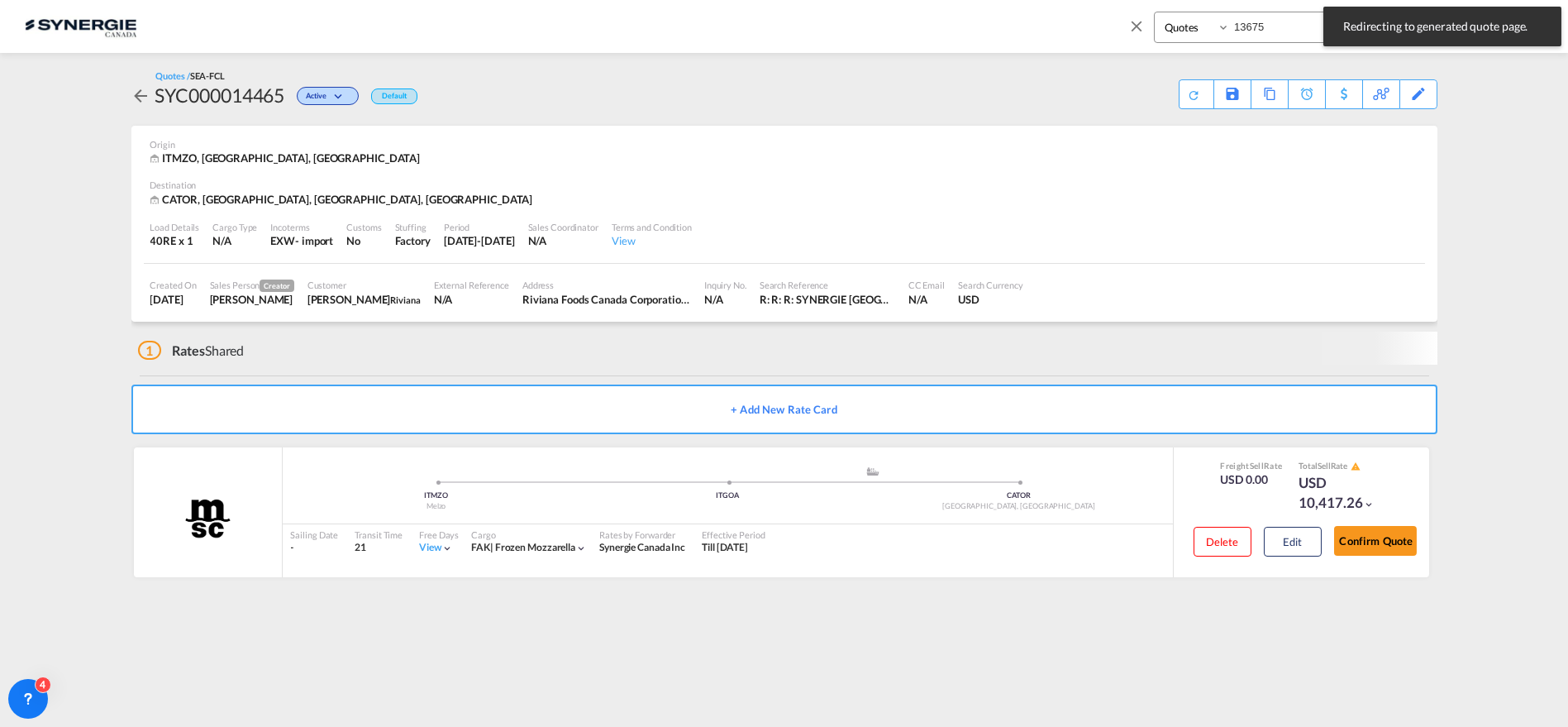
drag, startPoint x: 1268, startPoint y: 27, endPoint x: 1186, endPoint y: 28, distance: 82.0
click at [1188, 27] on div "Bookings Quotes Enquiries 13675" at bounding box center [1310, 26] width 312 height 31
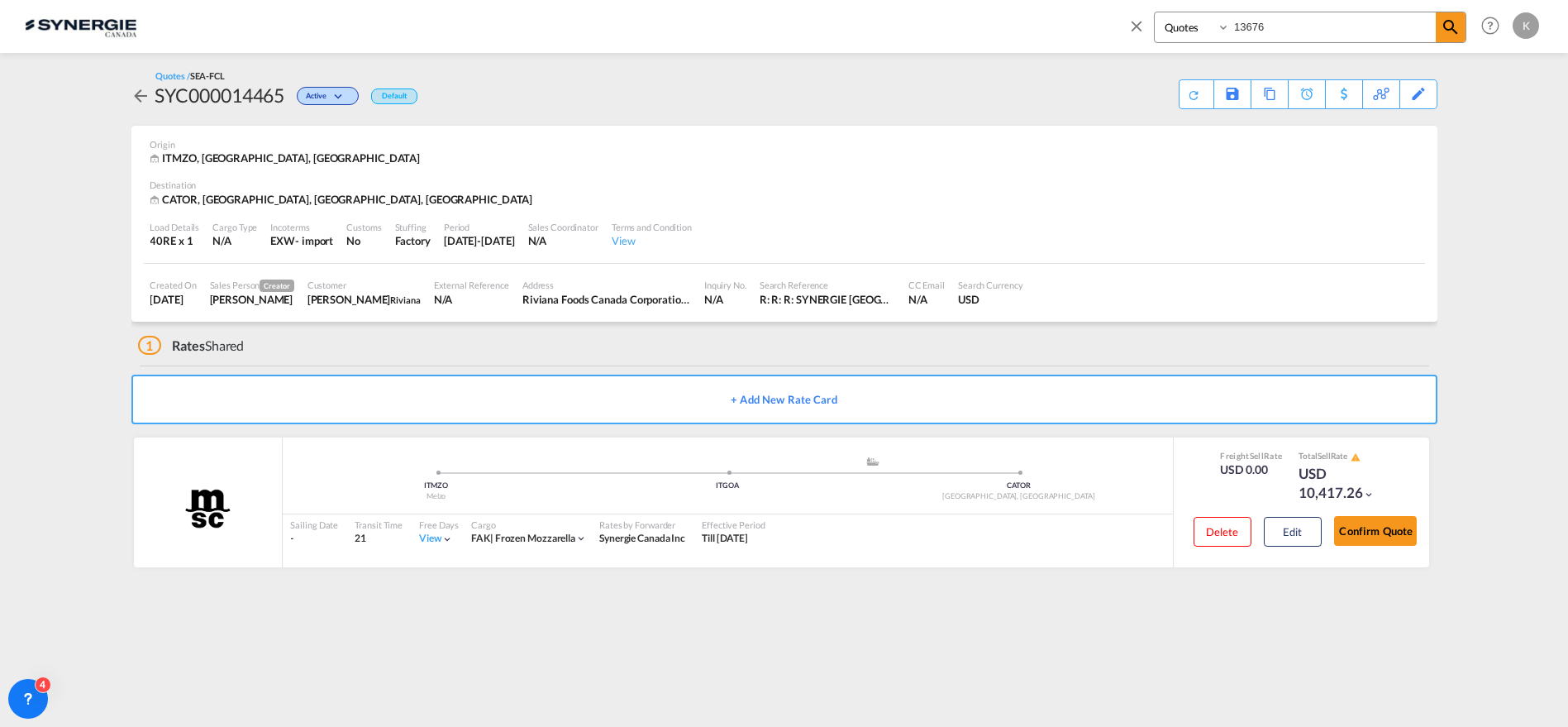
type input "13676"
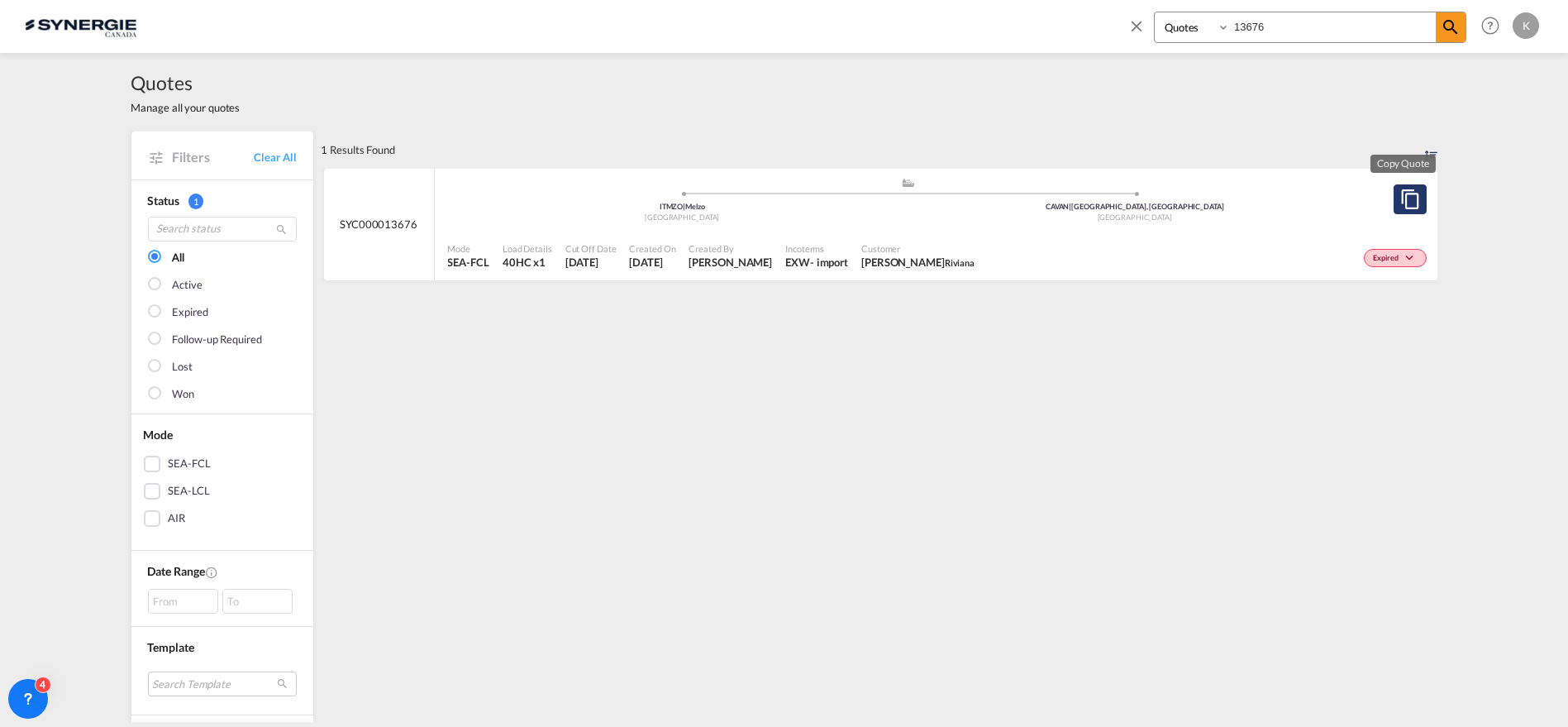
click at [1403, 201] on md-icon "assets/icons/custom/copyQuote.svg" at bounding box center [1410, 199] width 20 height 20
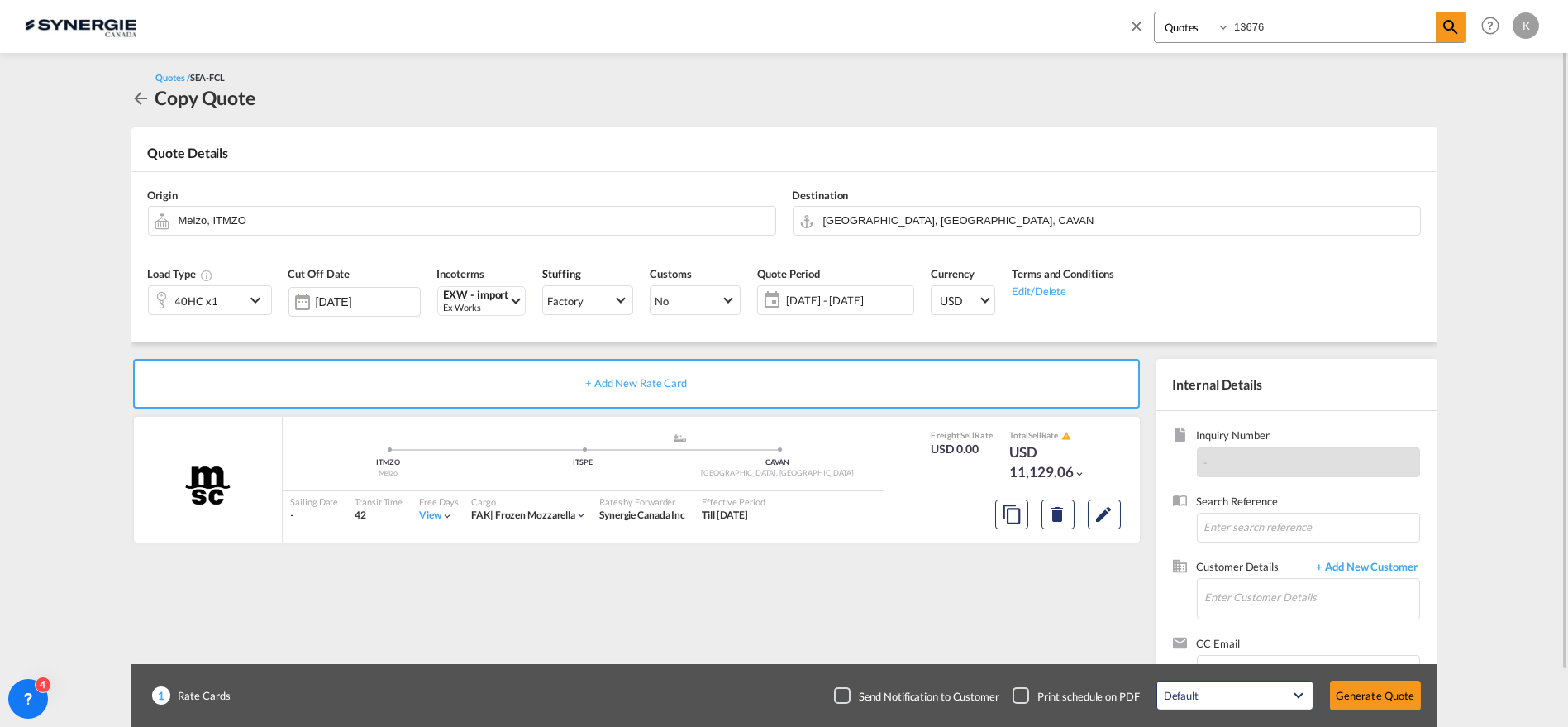
click at [825, 301] on span "[DATE] - [DATE]" at bounding box center [847, 300] width 123 height 15
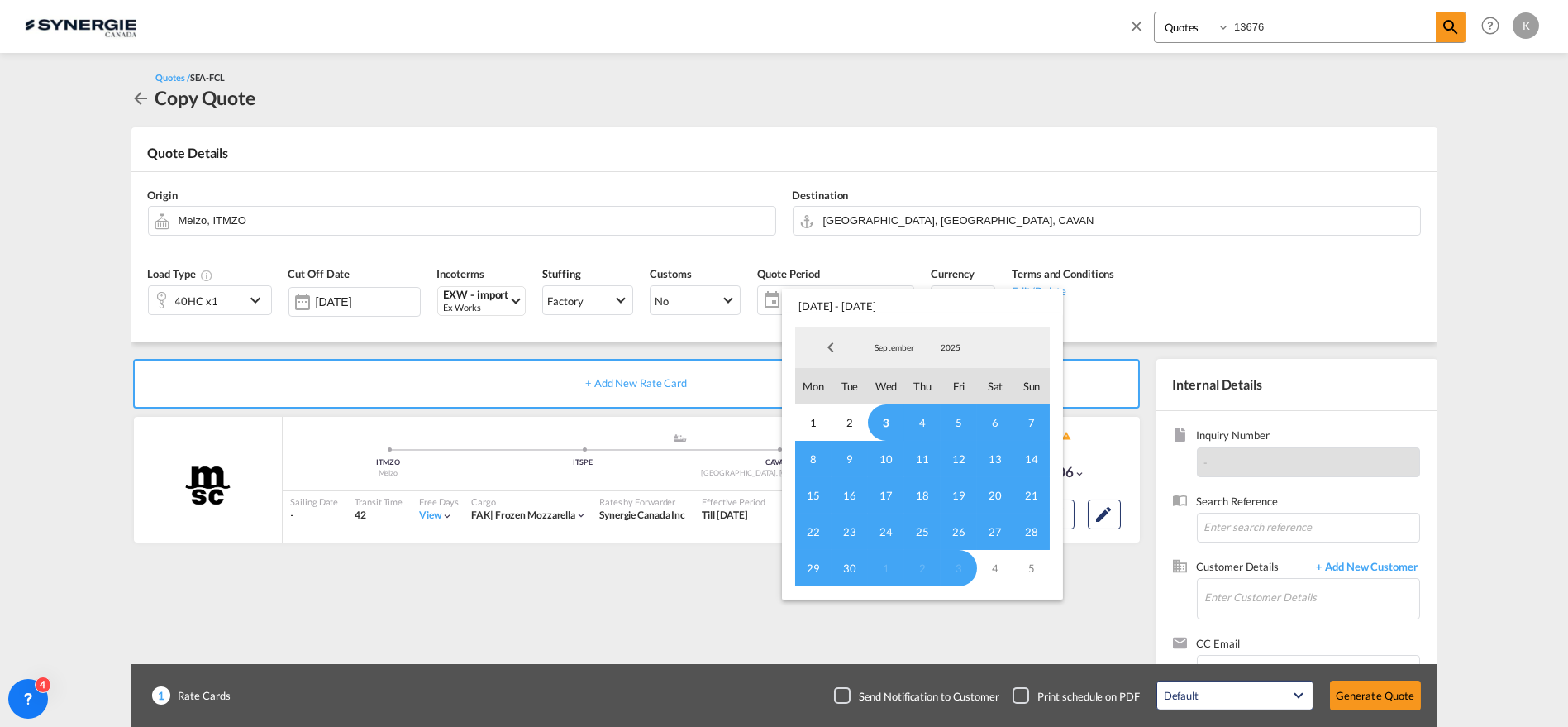
click at [881, 424] on span "3" at bounding box center [886, 422] width 37 height 37
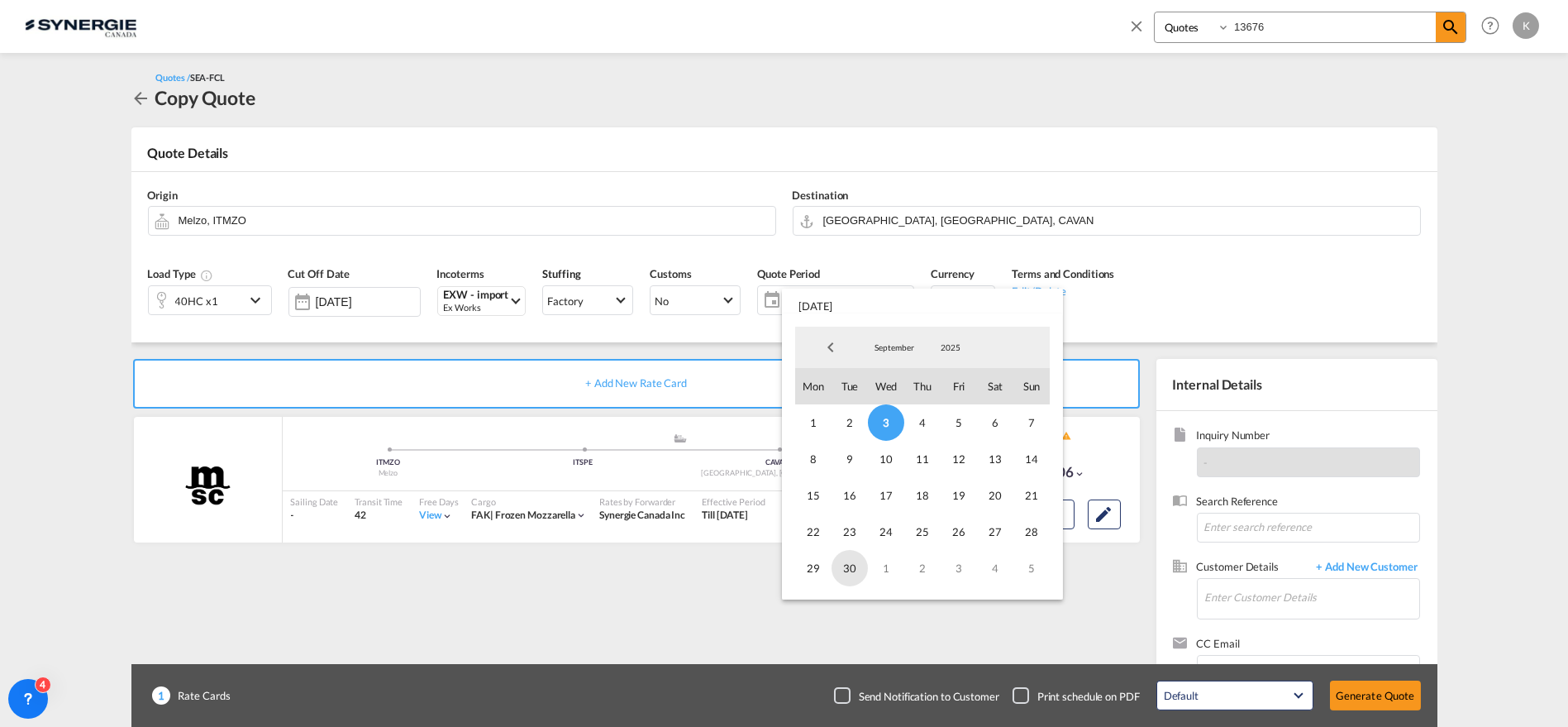
click at [851, 568] on span "30" at bounding box center [850, 568] width 37 height 37
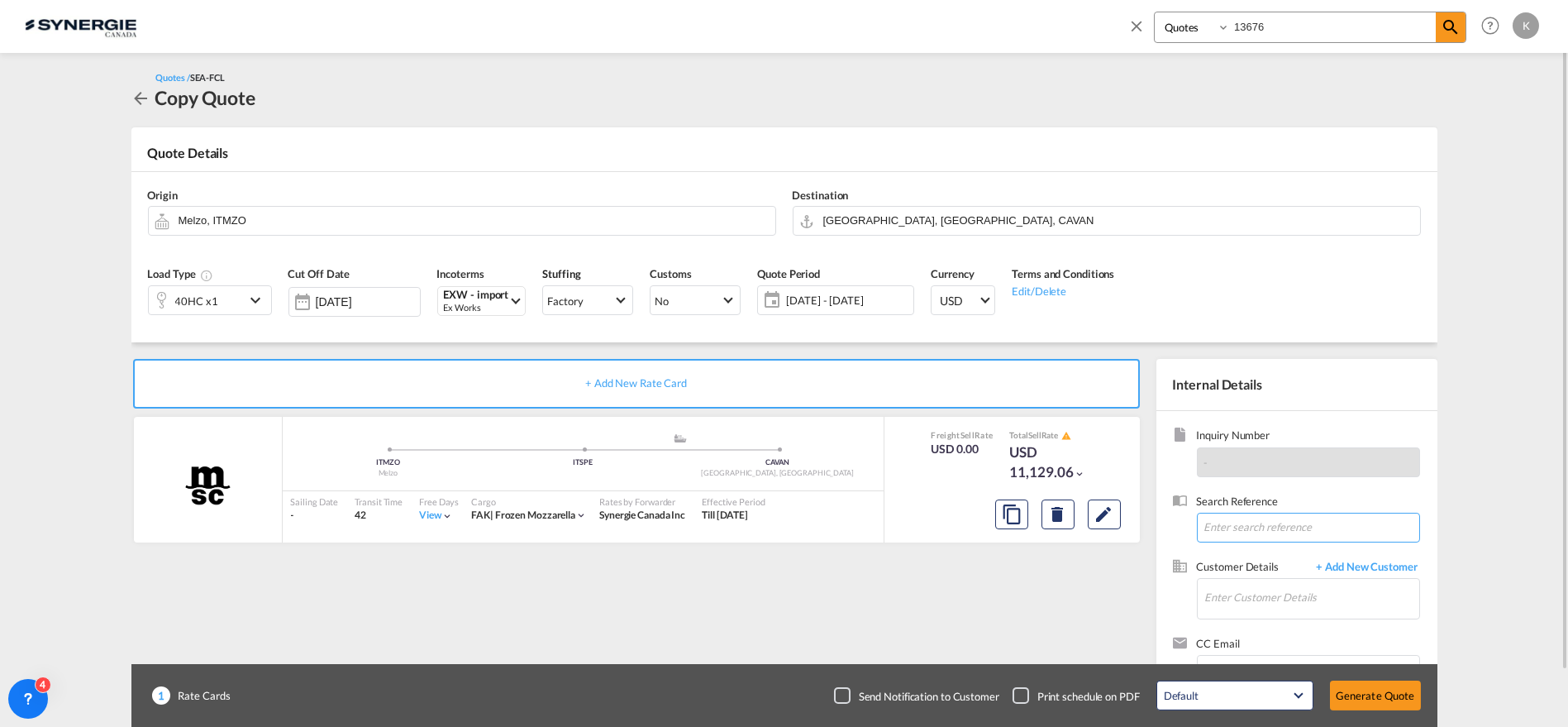
click at [1285, 519] on input at bounding box center [1308, 528] width 223 height 30
paste input "R: R: R: SYNERGIE CANADA: Riviana FCL rate for September Italy - 40 RF from MEL…"
type input "R: R: R: SYNERGIE CANADA: Riviana FCL rate for September Italy - 40 RF from MEL…"
click at [1272, 596] on input "Enter Customer Details" at bounding box center [1312, 598] width 214 height 38
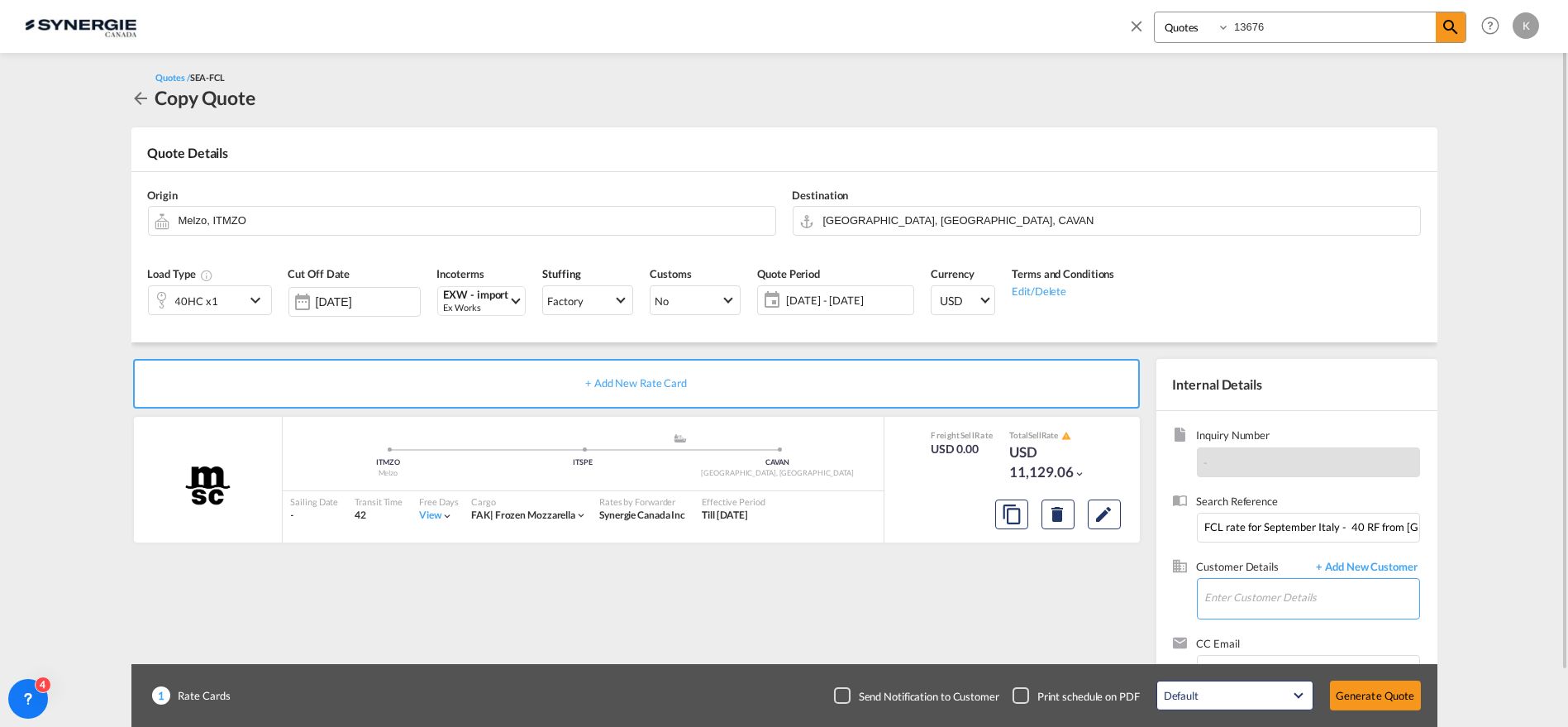
scroll to position [0, 0]
click at [1256, 553] on div "[PERSON_NAME] [EMAIL_ADDRESS][DOMAIN_NAME] | Riviana" at bounding box center [1311, 556] width 216 height 44
type input "Riviana, [PERSON_NAME], [EMAIL_ADDRESS][DOMAIN_NAME]"
click at [1101, 517] on md-icon "Edit" at bounding box center [1104, 514] width 20 height 20
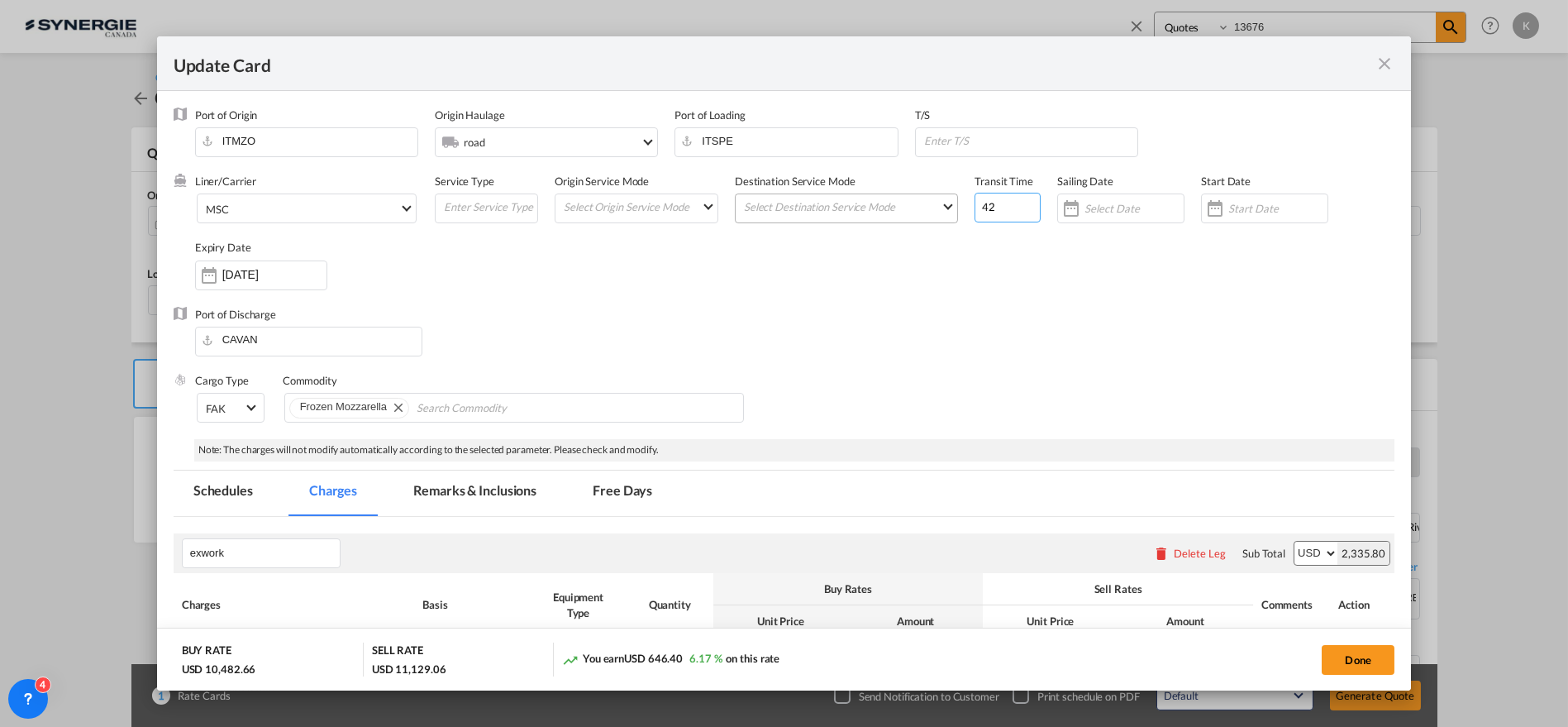
click at [941, 199] on div "Liner/Carrier MSC 2HM LOGISTICS D.O.O AAXL GLOBAL SHIPPING LINES LLC ABDUL MUHS…" at bounding box center [794, 239] width 1200 height 133
type input "28"
click at [400, 202] on md-select-value "MSC" at bounding box center [310, 207] width 212 height 26
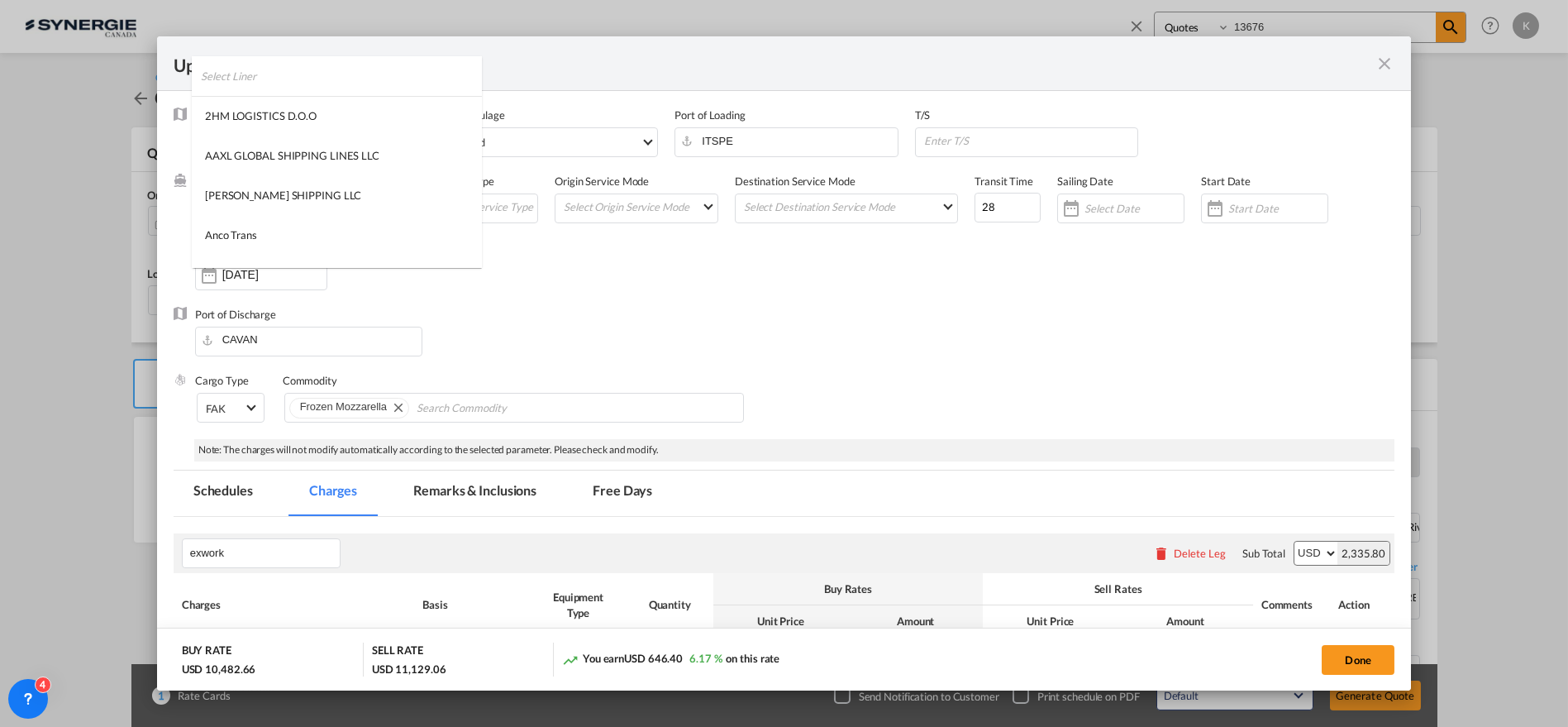
scroll to position [2209, 0]
type md-option "41"
click at [392, 78] on input "search" at bounding box center [341, 76] width 281 height 40
type input "zim"
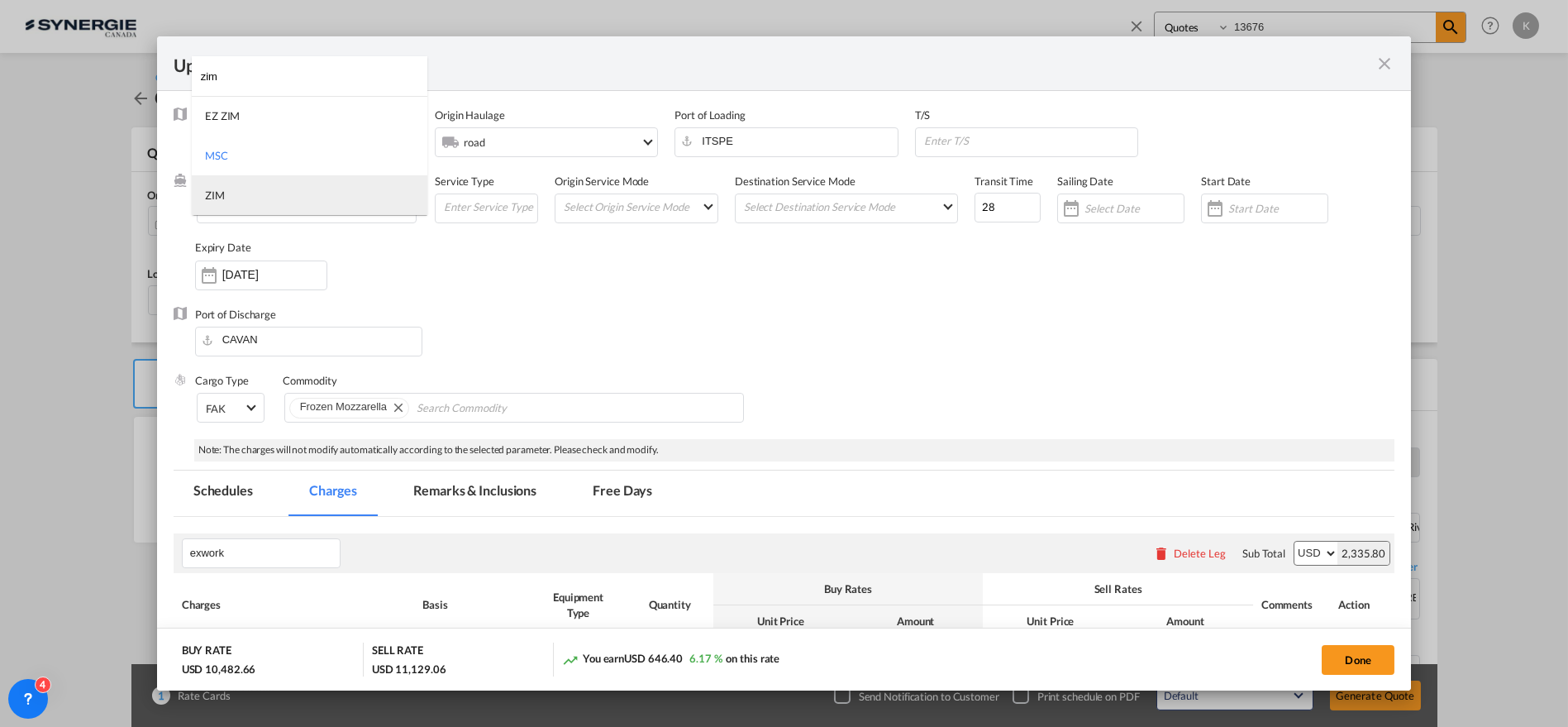
click at [233, 190] on md-option "ZIM" at bounding box center [310, 195] width 235 height 40
click at [767, 141] on input "ITSPE" at bounding box center [789, 140] width 214 height 24
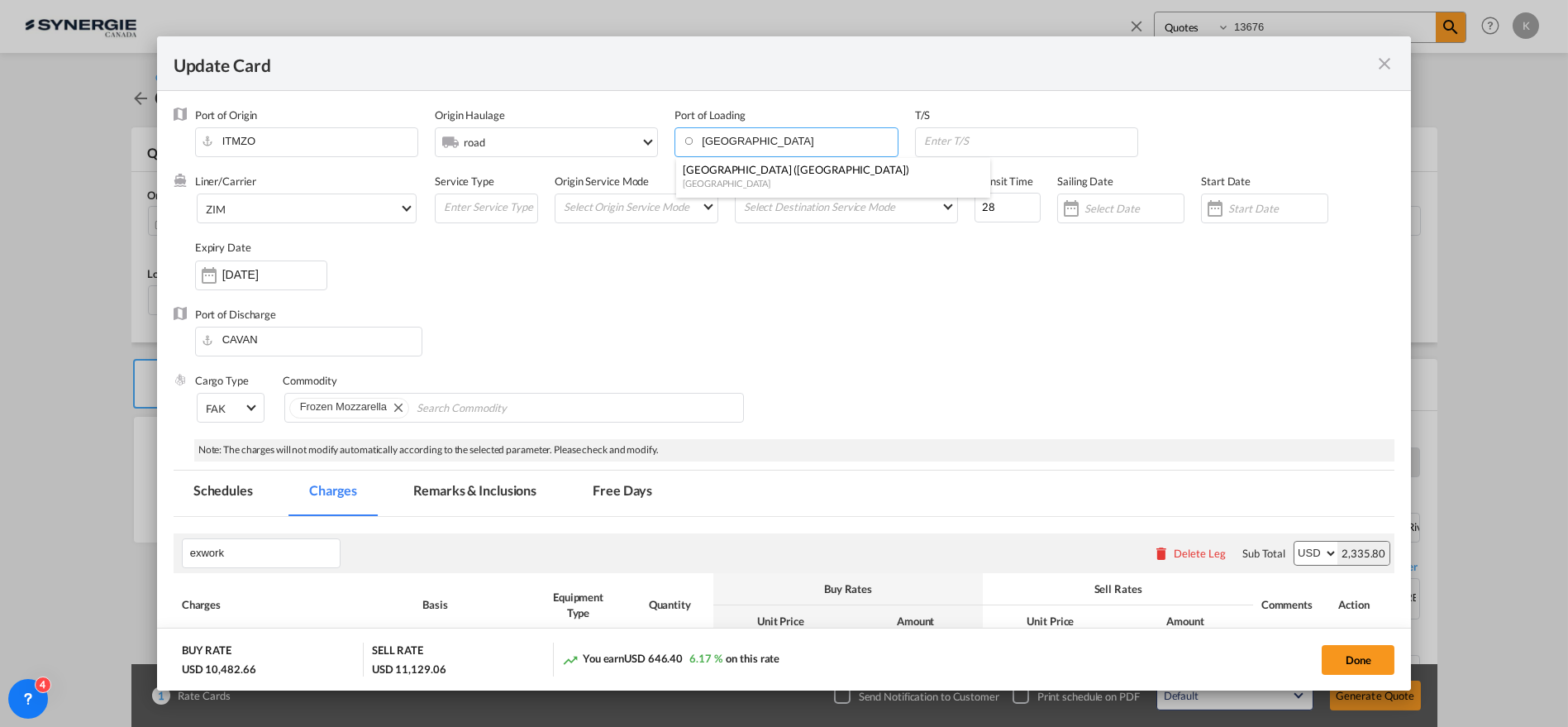
click at [718, 190] on div "Genova (Genoa) Italy" at bounding box center [826, 176] width 302 height 37
type input "Genova (Genoa), ITGOA"
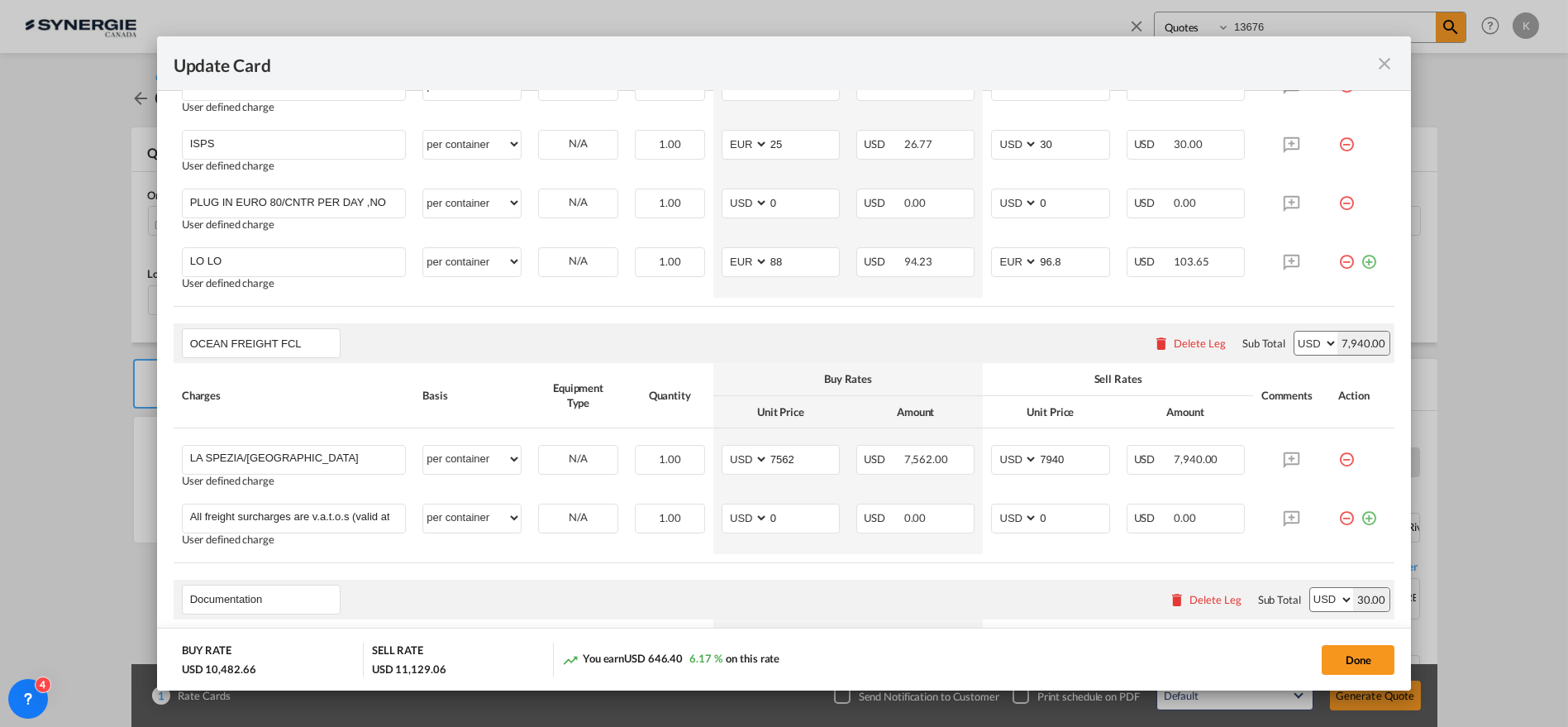
scroll to position [1123, 0]
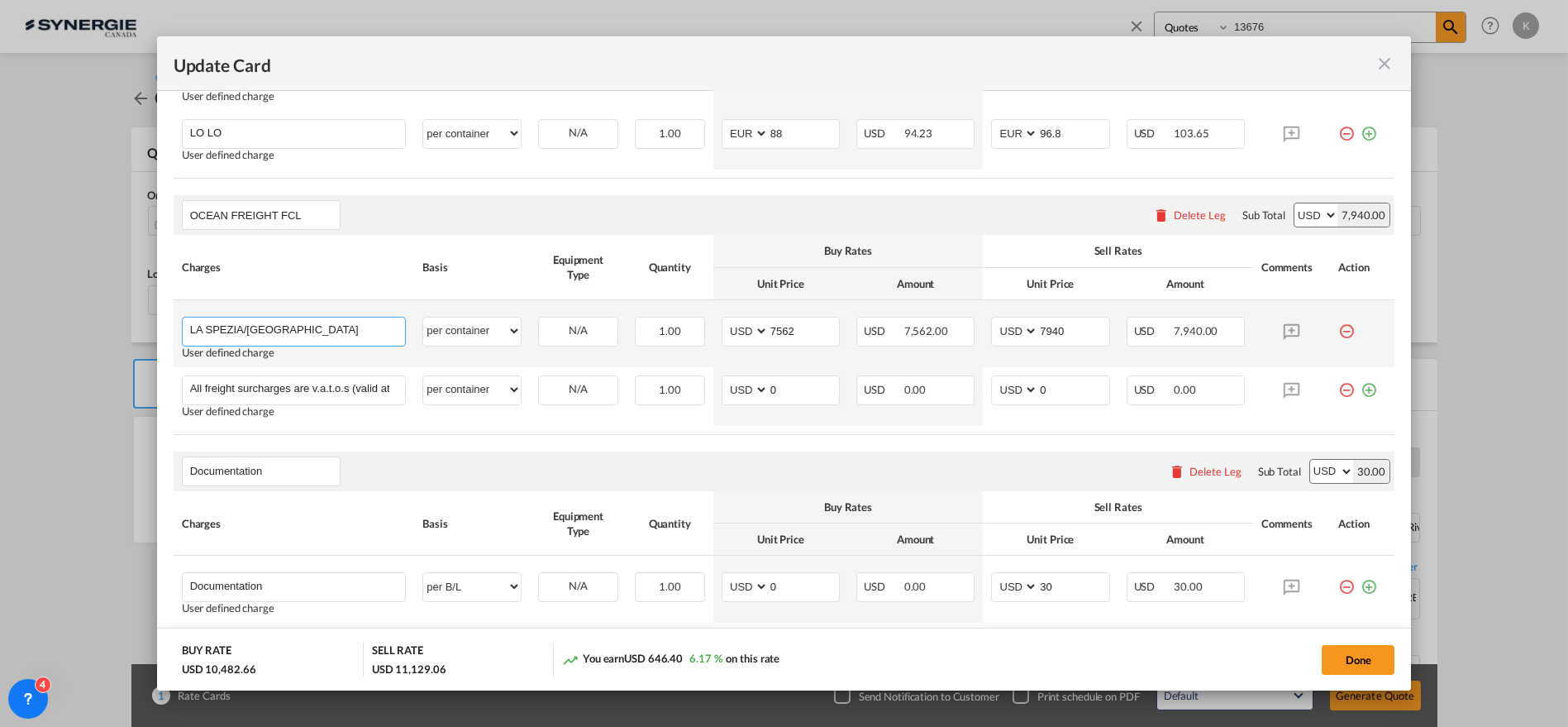
click at [264, 327] on input "LA SPEZIA/VANCOUVER" at bounding box center [297, 330] width 216 height 24
paste input "POL: Genova POD: Halifax Delivery to Vancouver Direct service in 28 days of TT"
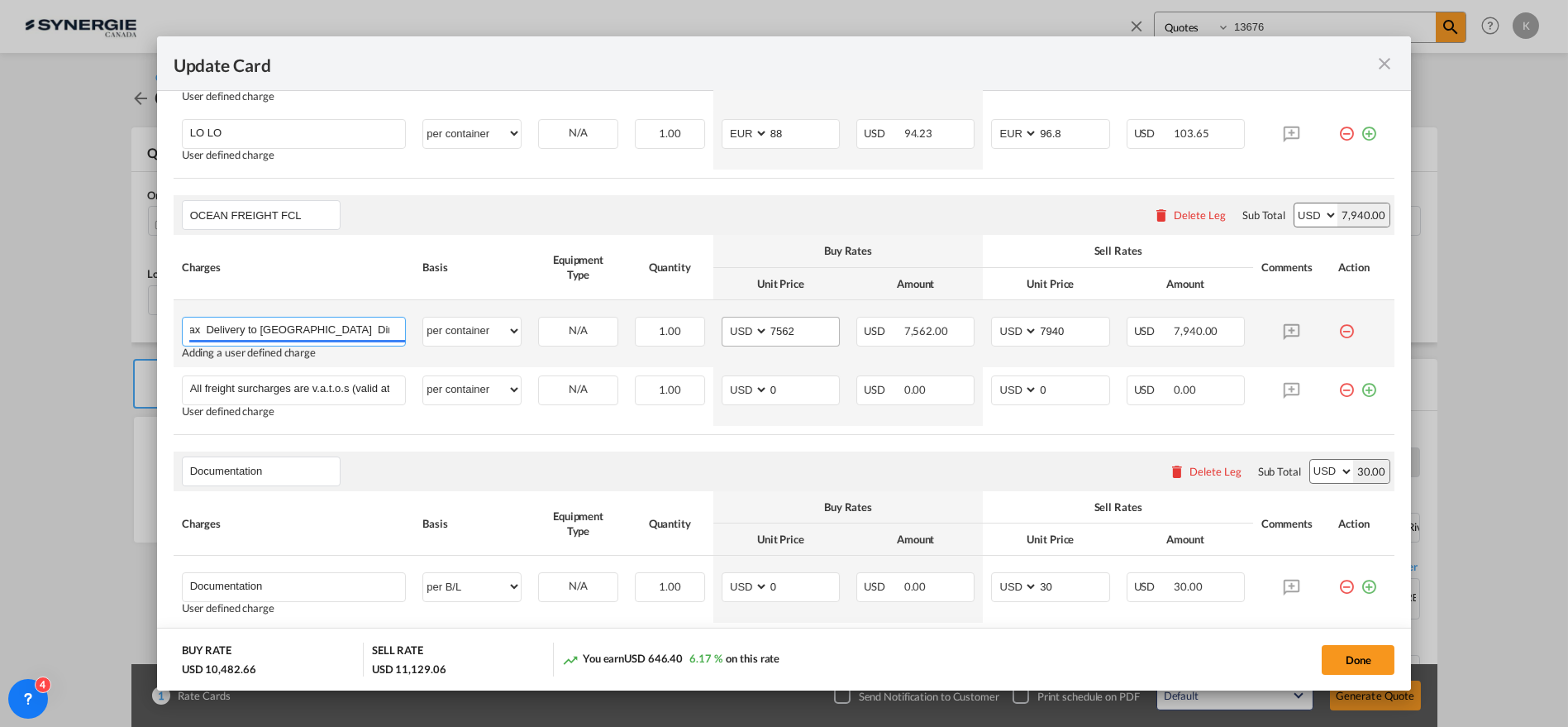
type input "POL: Genova POD: Halifax Delivery to Vancouver Direct service in 28 days of TT"
drag, startPoint x: 792, startPoint y: 324, endPoint x: 723, endPoint y: 324, distance: 69.0
click at [723, 324] on md-input-container "AED AFN ALL AMD ANG AOA ARS AUD AWG AZN BAM BBD BDT BGN BHD BIF BMD BND BOB BRL…" at bounding box center [781, 331] width 119 height 30
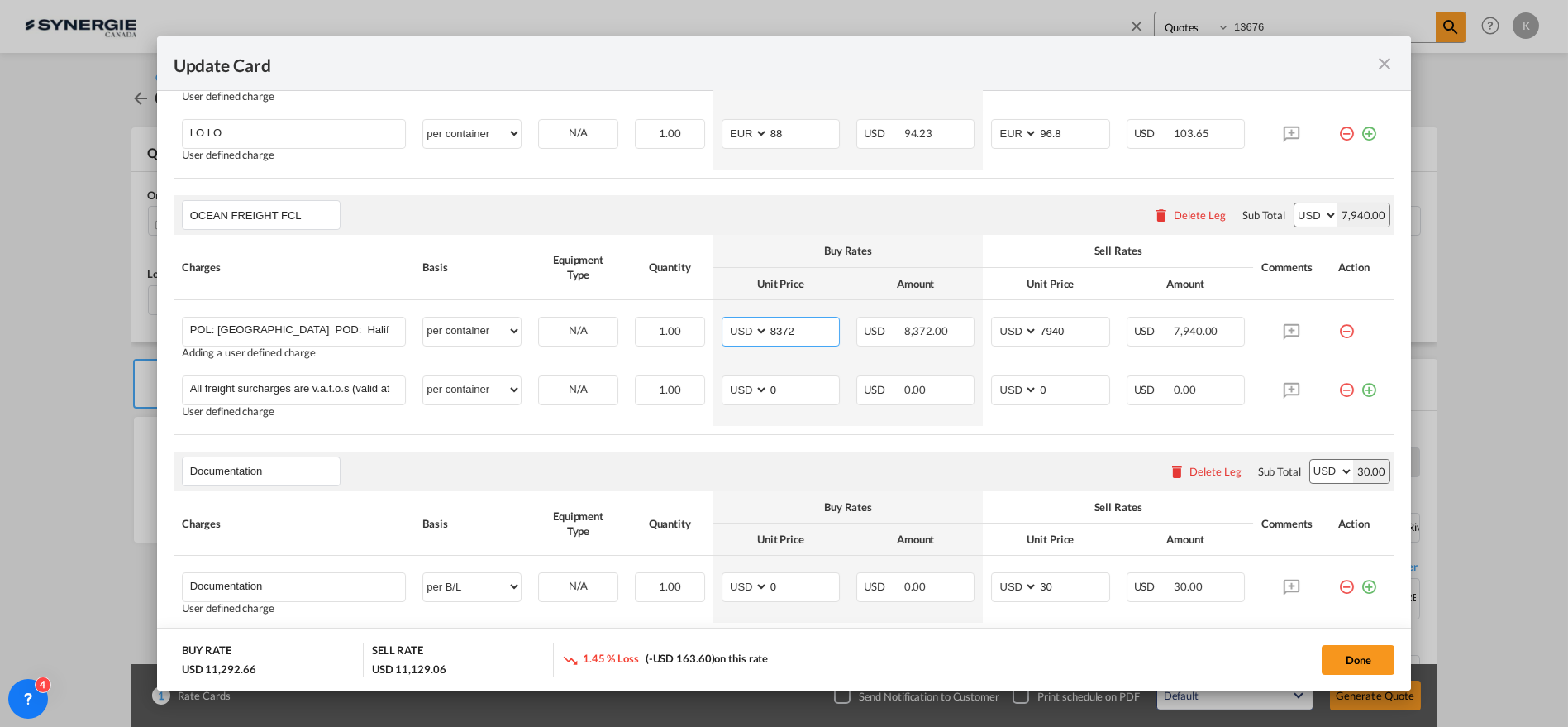
type input "8372"
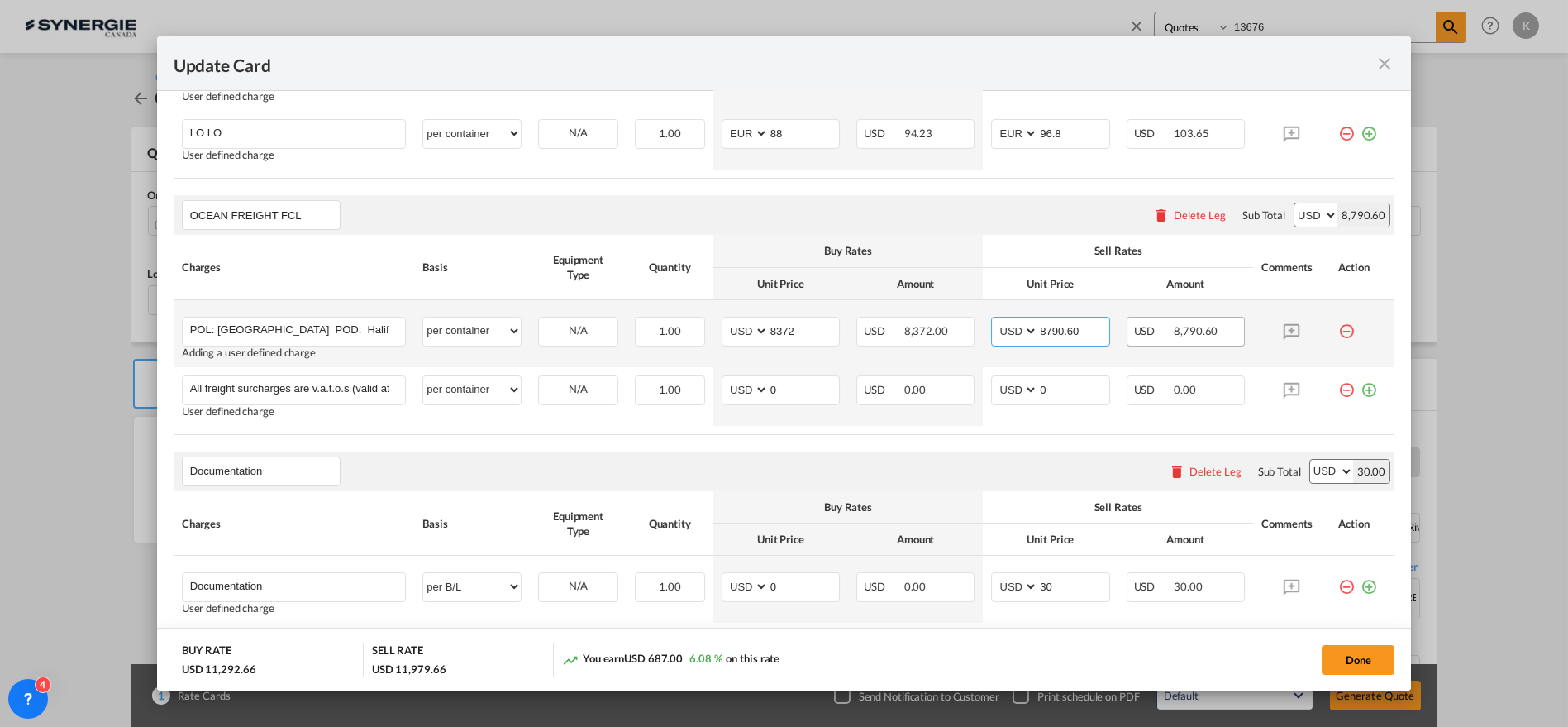
drag, startPoint x: 1051, startPoint y: 330, endPoint x: 1139, endPoint y: 330, distance: 88.0
click at [1109, 330] on tr "POL: Genova POD: Halifax Delivery to Vancouver Direct service in 28 days of TT …" at bounding box center [784, 333] width 1222 height 67
type input "8791"
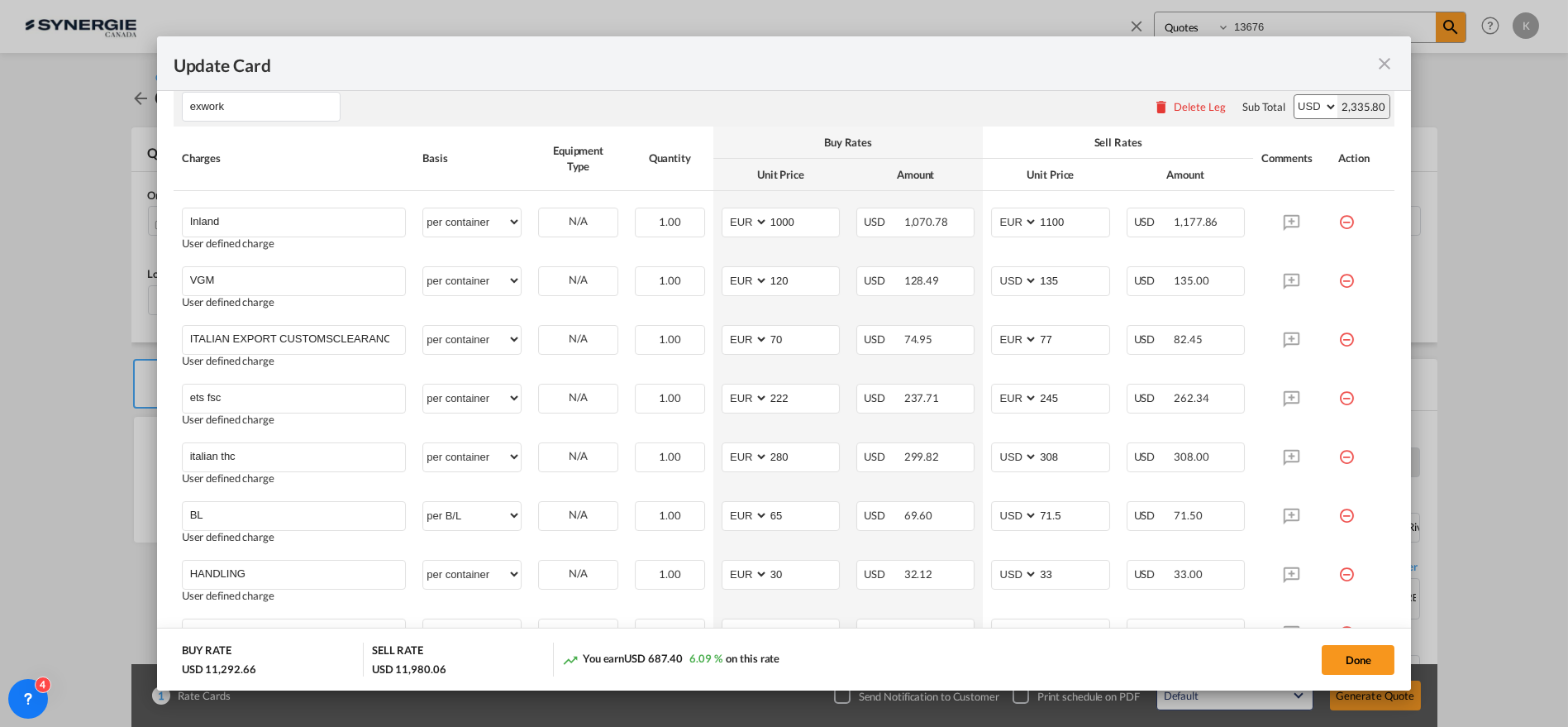
scroll to position [397, 0]
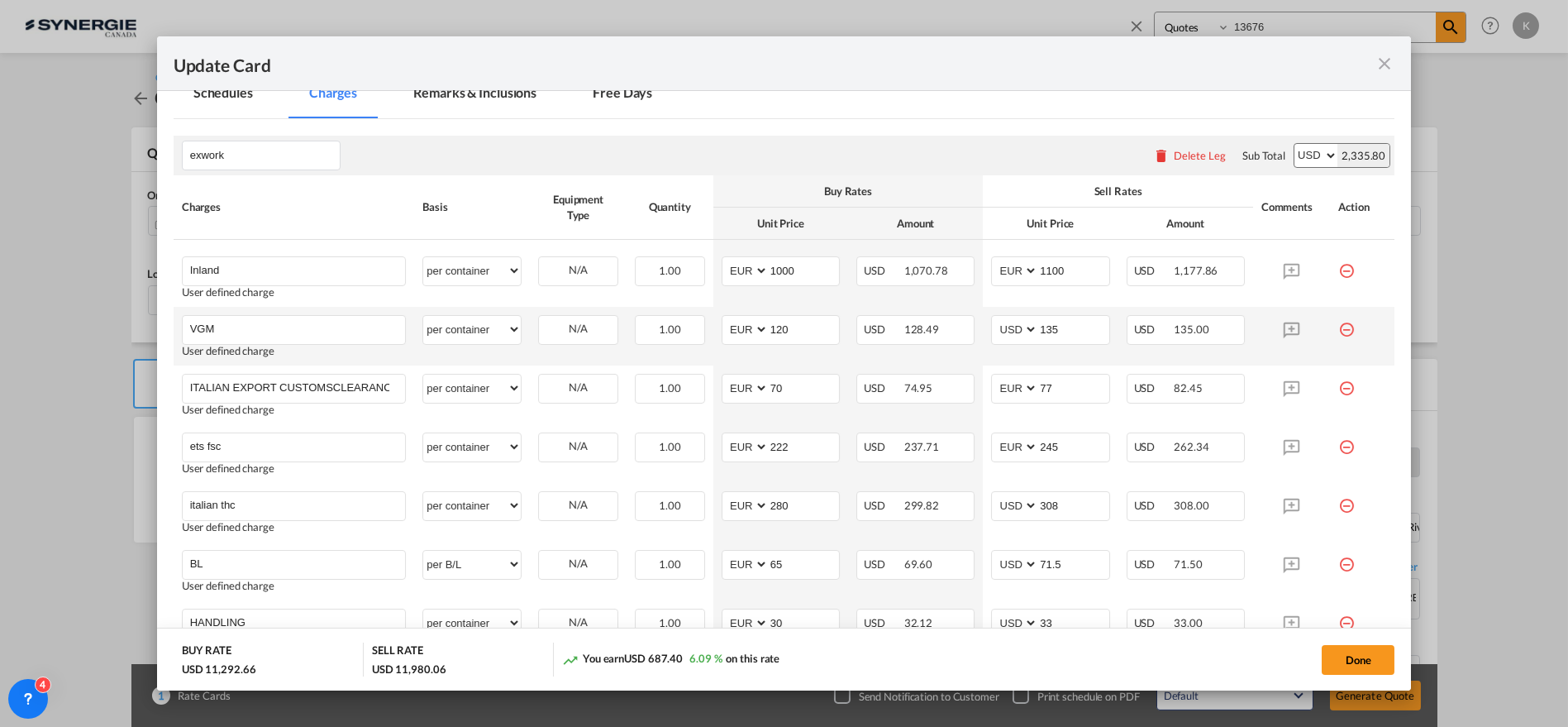
click at [1338, 328] on md-icon "icon-minus-circle-outline red-400-fg" at bounding box center [1347, 324] width 17 height 17
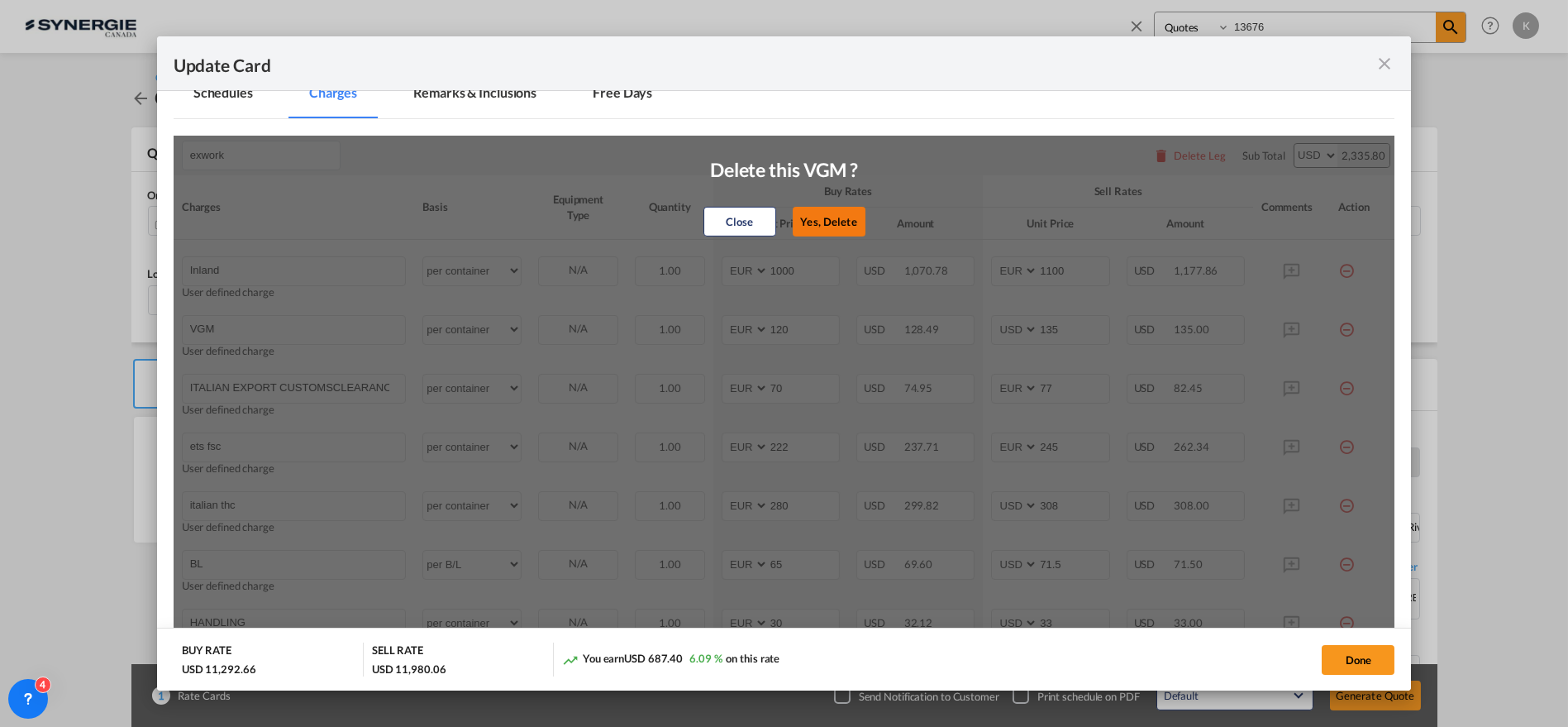
click at [826, 222] on button "Yes, Delete" at bounding box center [828, 222] width 72 height 30
type input "ITALIAN EXPORT CUSTOMSCLEARANCE EURO77/SHIPPER/FIRST INVOICE EURO35/invoice for…"
type input "70"
select select "string:EUR"
type input "77"
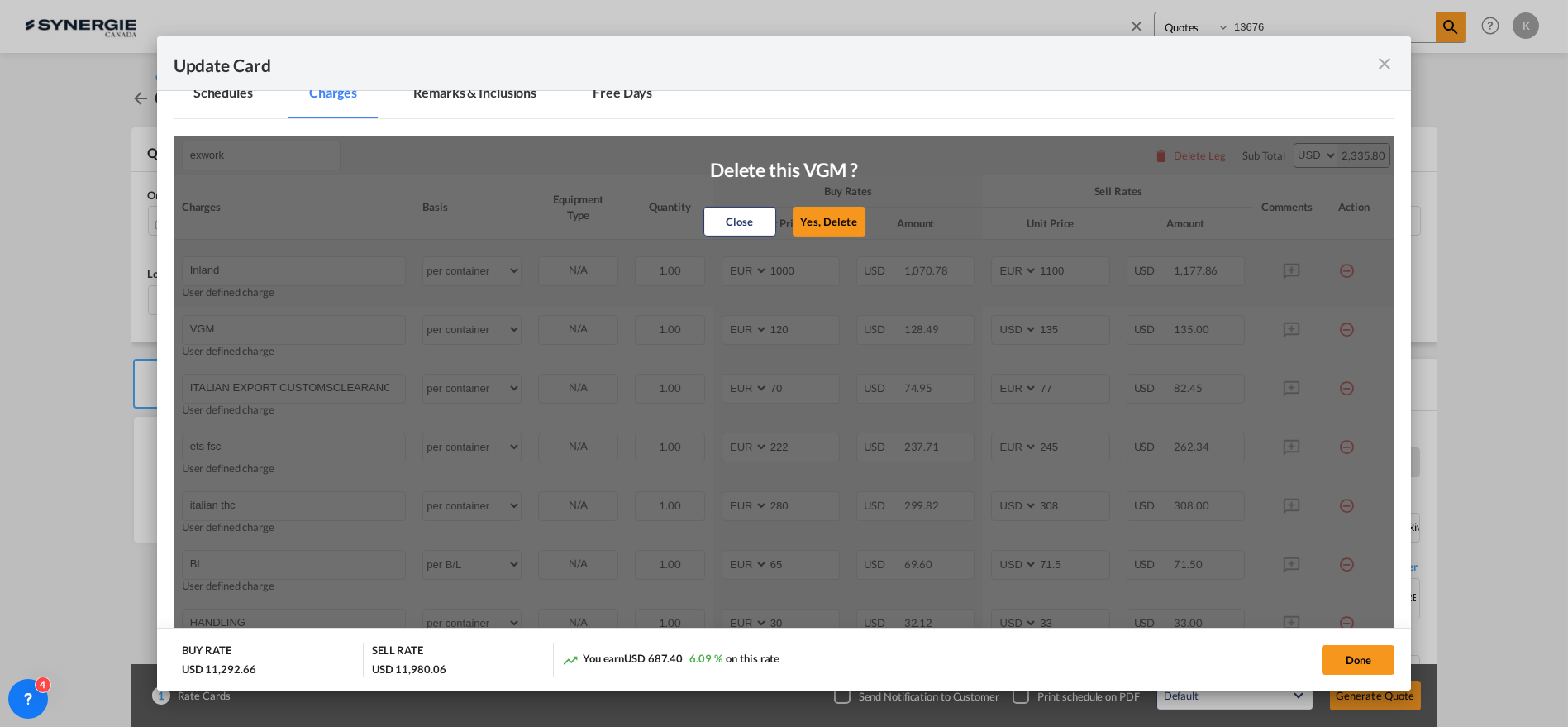
type input "ets fsc"
type input "222"
type input "245"
type input "italian thc"
type input "280"
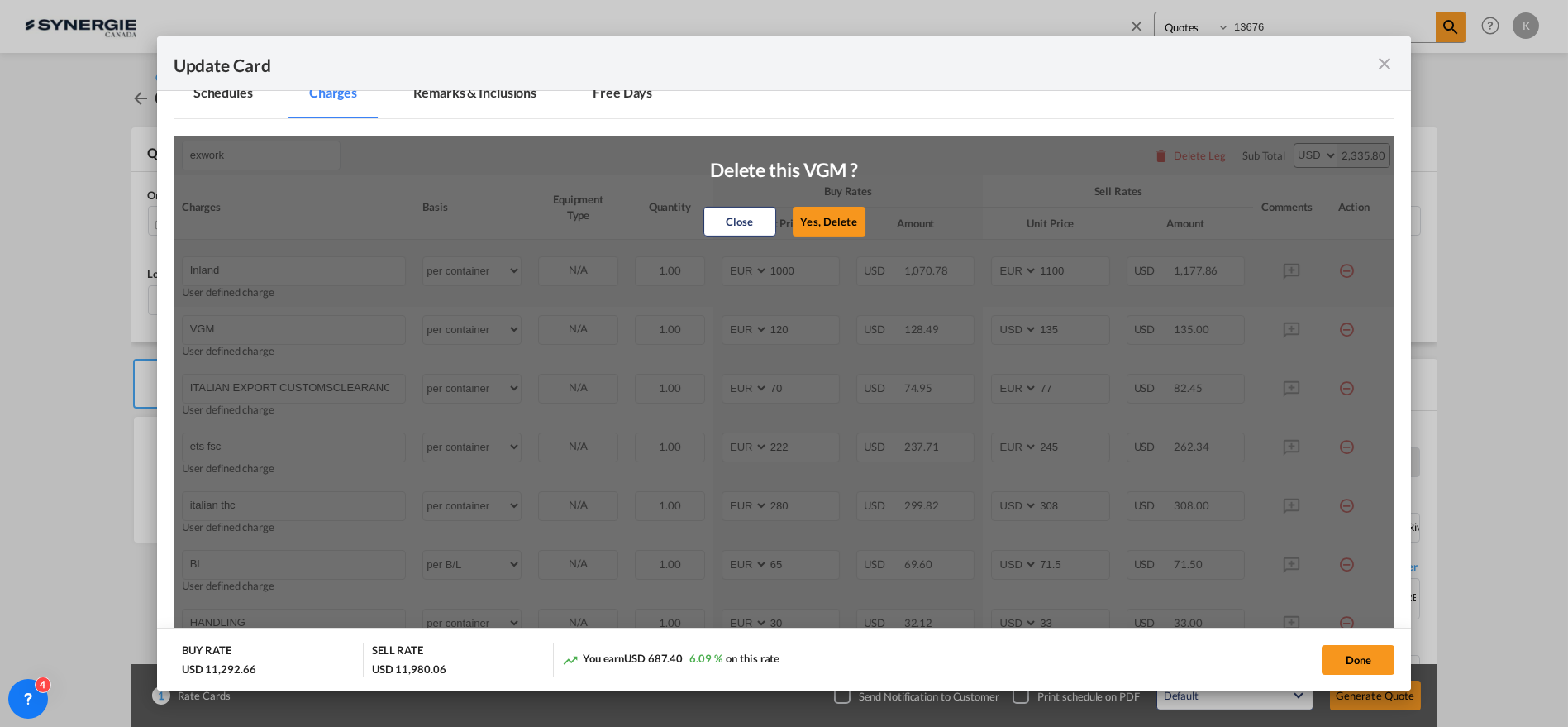
select select "string:USD"
type input "308"
type input "BL"
select select "per B/L"
type input "65"
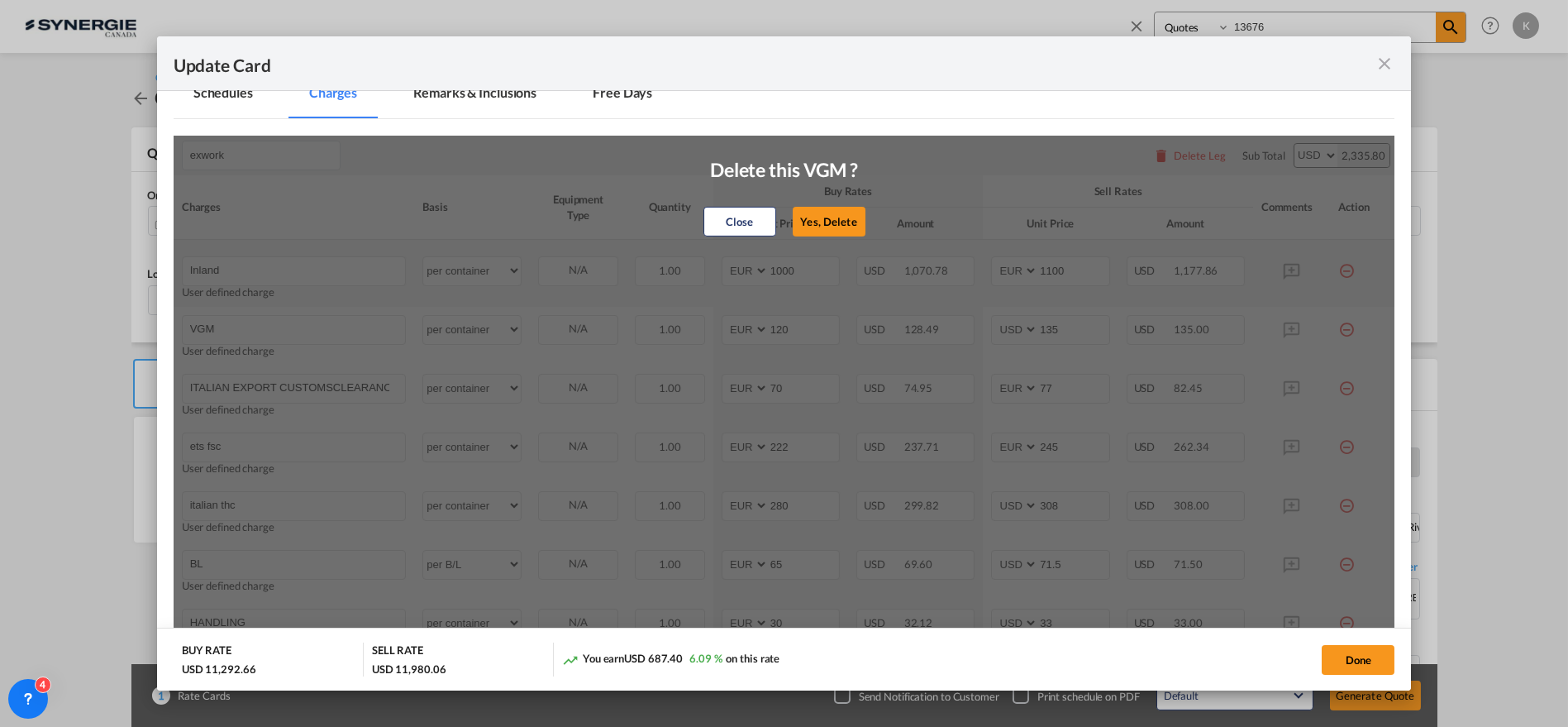
type input "71.5"
type input "HANDLING"
select select "per container"
type input "30"
type input "33"
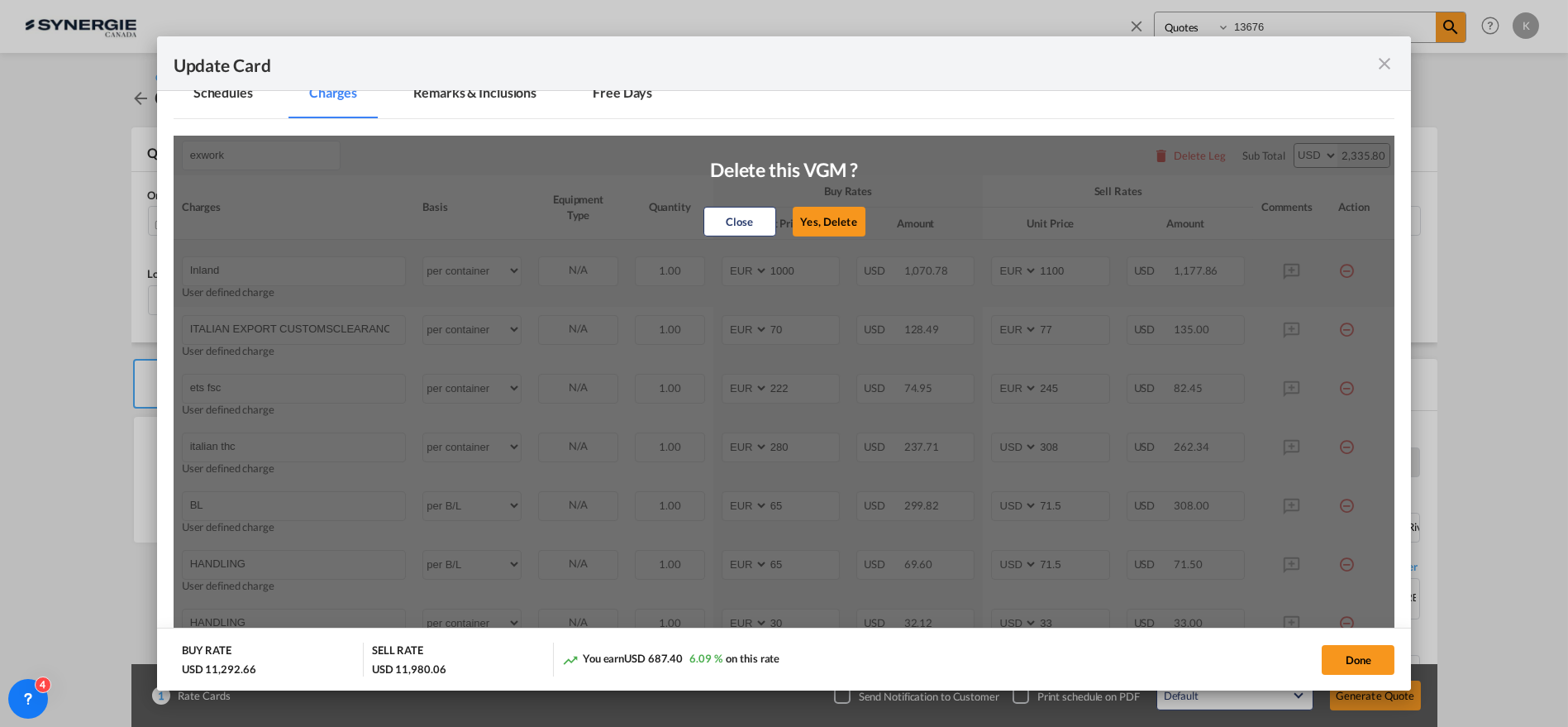
type input "PORT CONGESTION"
type input "120"
type input "132"
type input "ISPS"
type input "25"
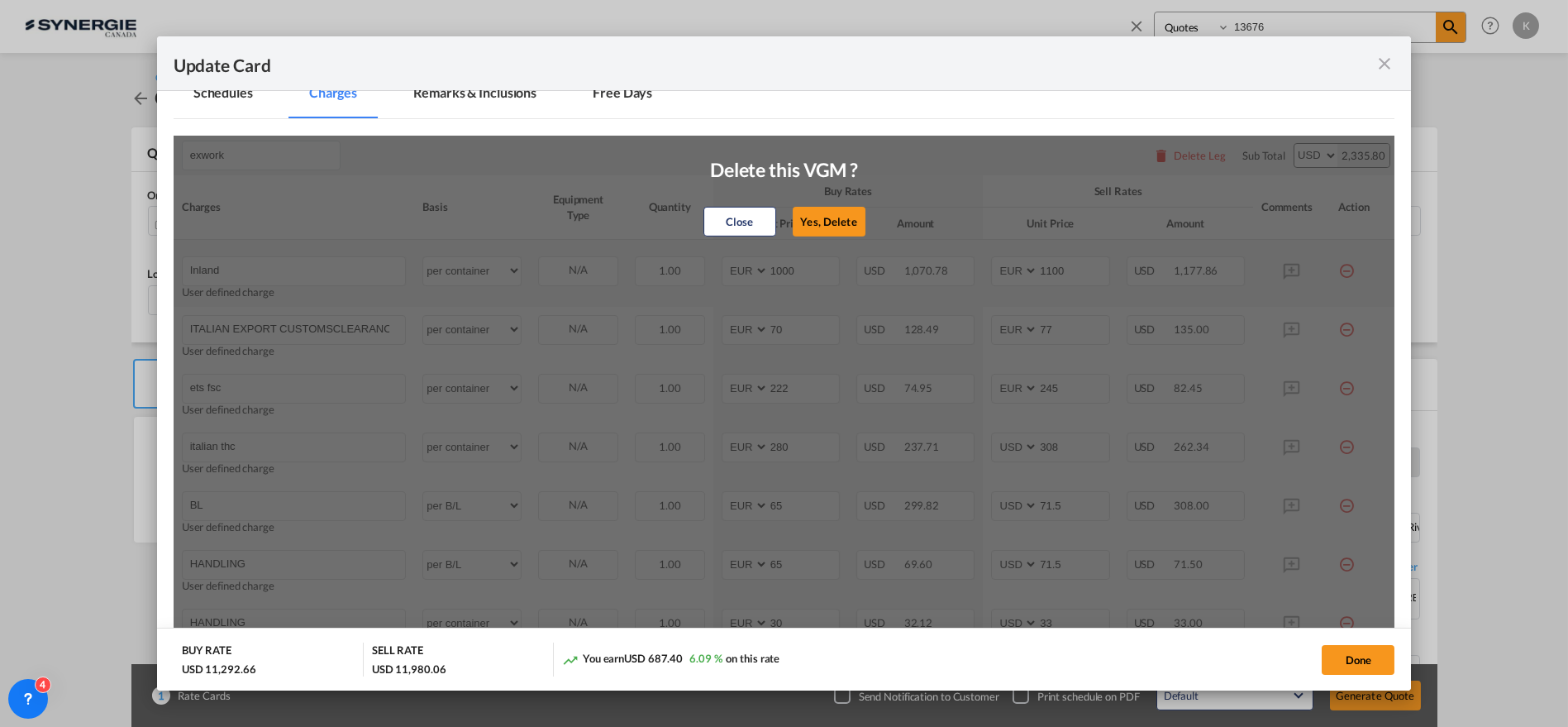
type input "30"
type input "PLUG IN EURO 80/CNTR PER DAY ,NO DAYS FREE AT POL"
select select "string:USD"
type input "0"
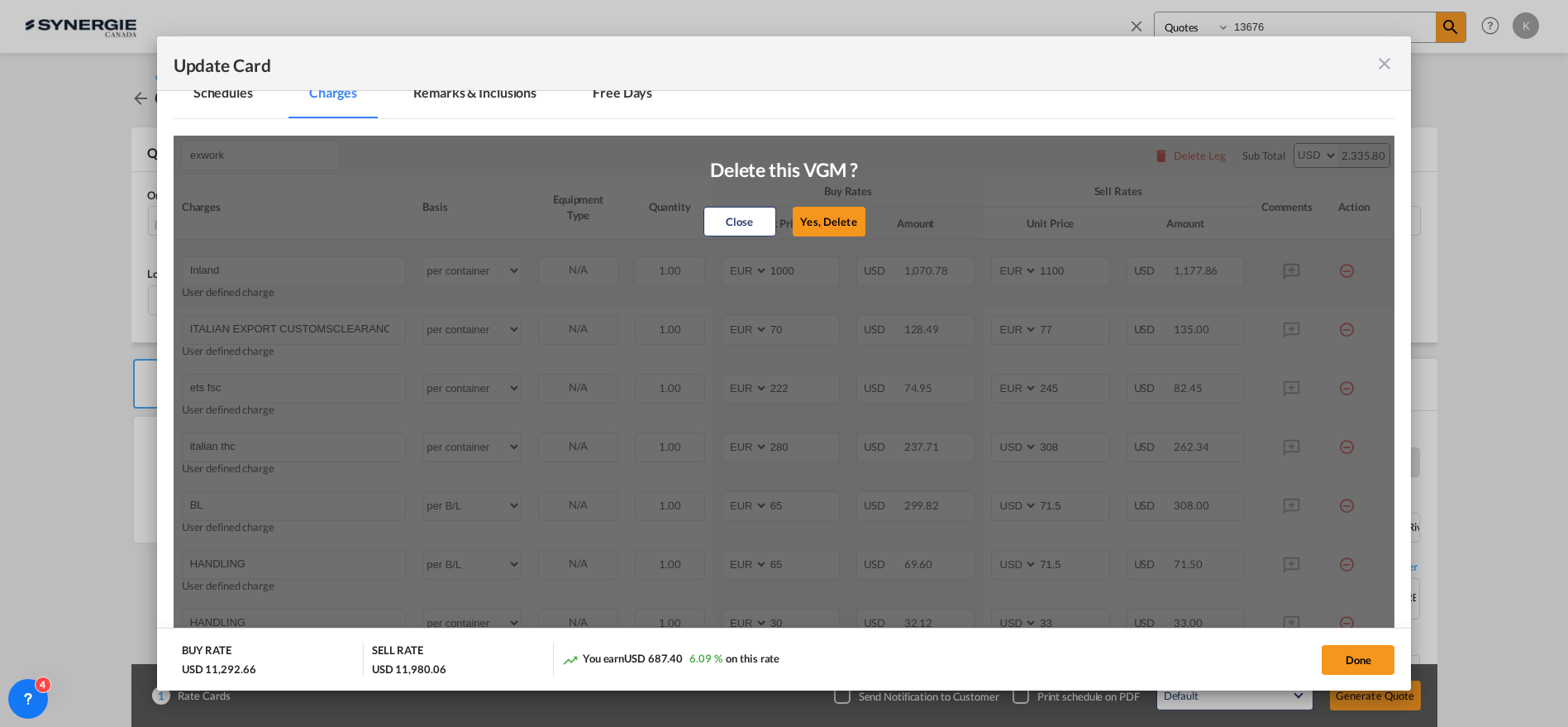
type input "LO LO"
select select "string:EUR"
type input "88"
select select "string:EUR"
type input "96.8"
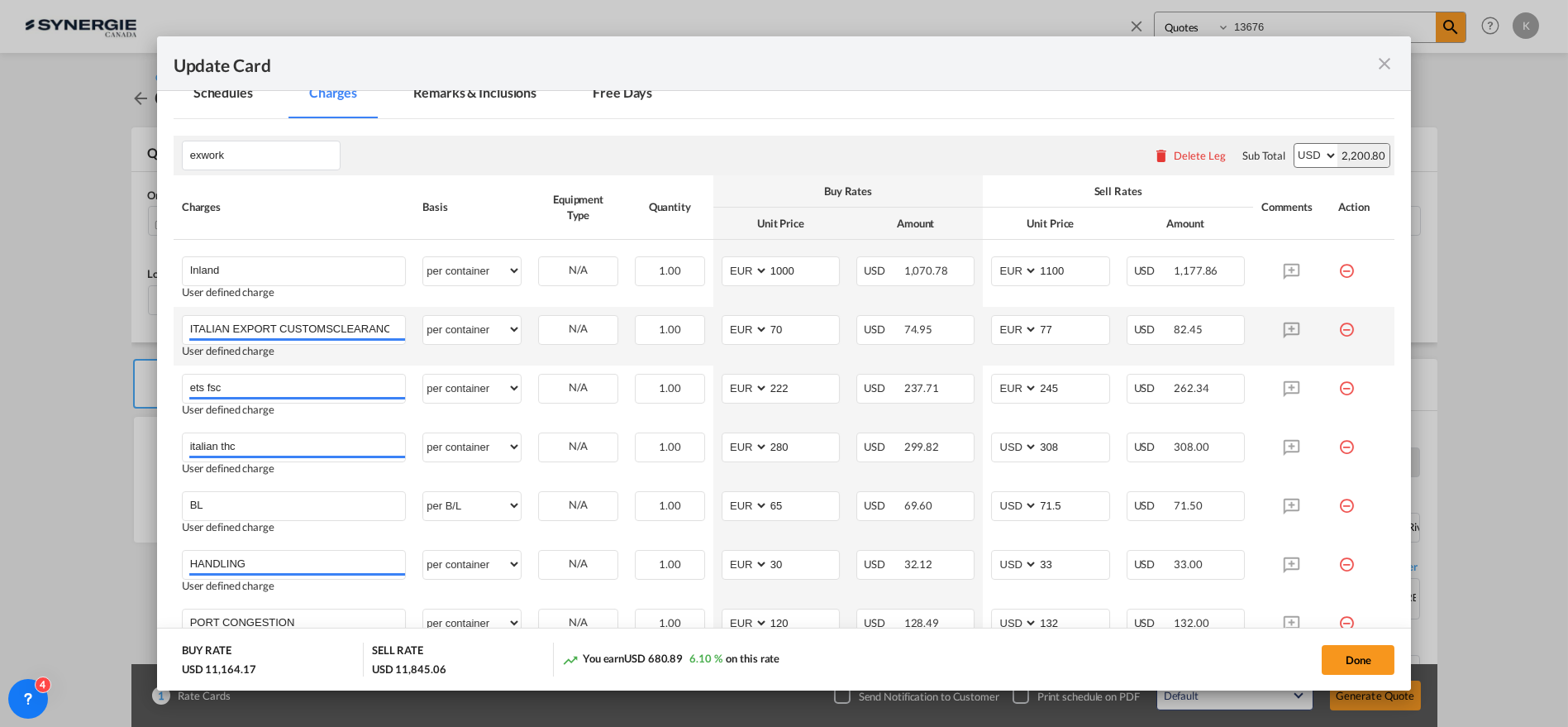
click at [1338, 324] on md-icon "icon-minus-circle-outline red-400-fg" at bounding box center [1347, 324] width 17 height 17
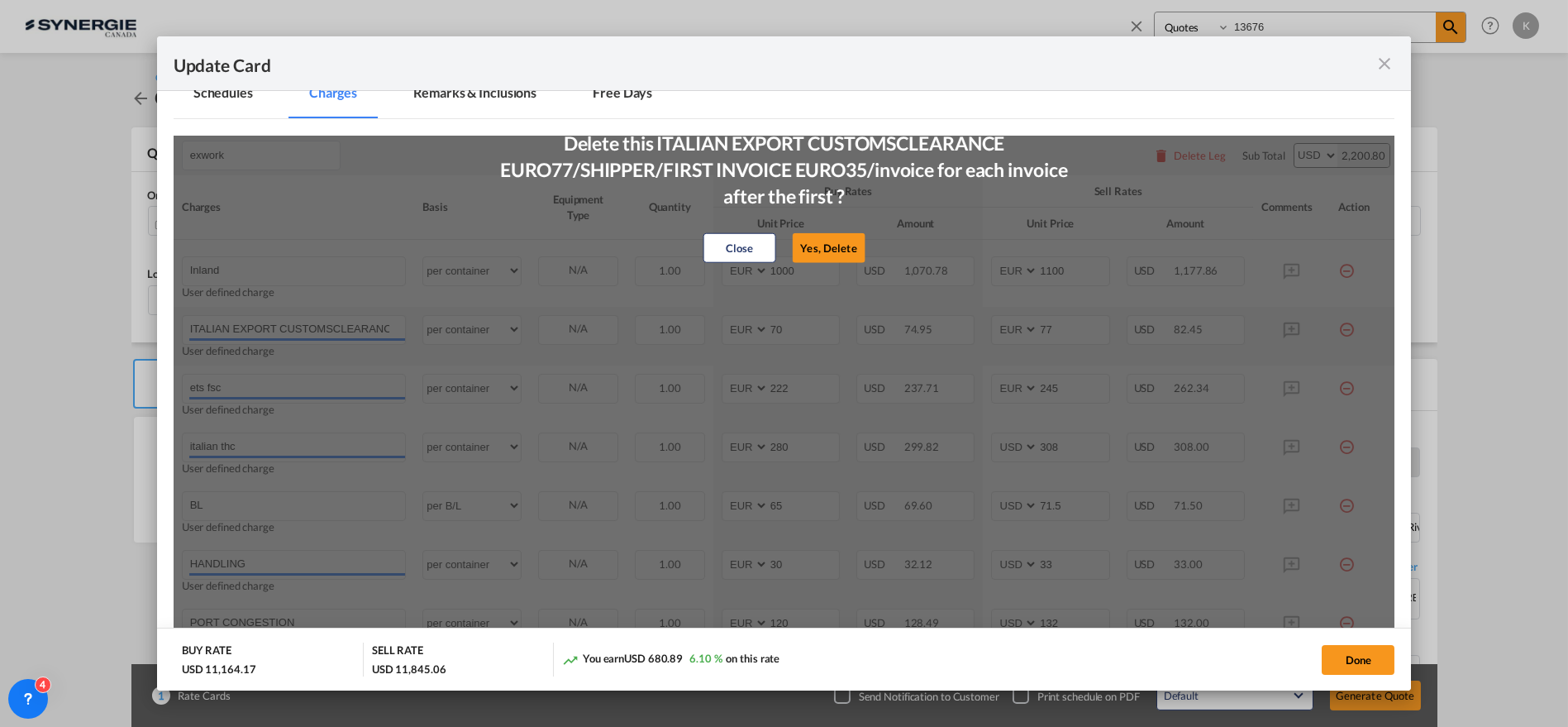
click at [825, 245] on button "Yes, Delete" at bounding box center [827, 249] width 72 height 30
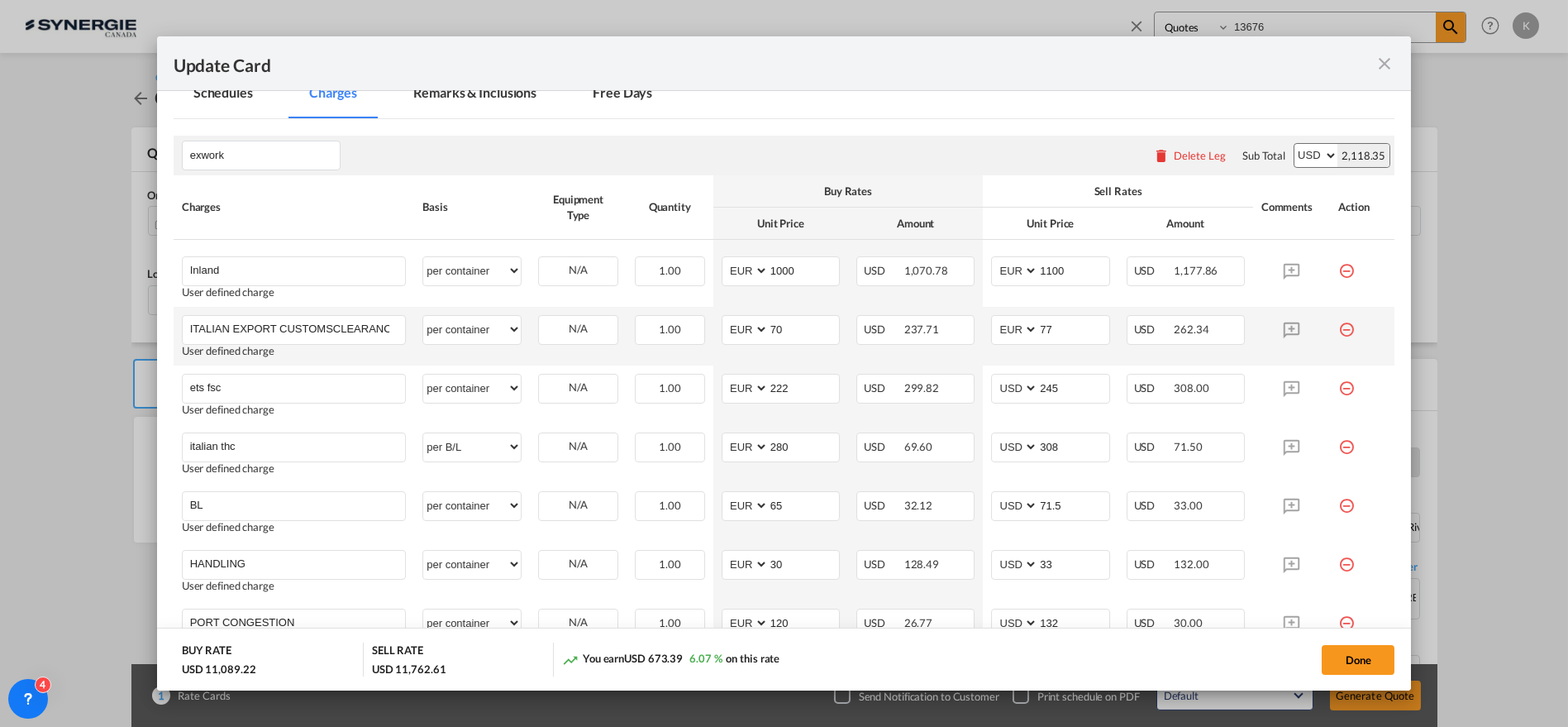
type input "ets fsc"
type input "222"
type input "245"
type input "italian thc"
type input "280"
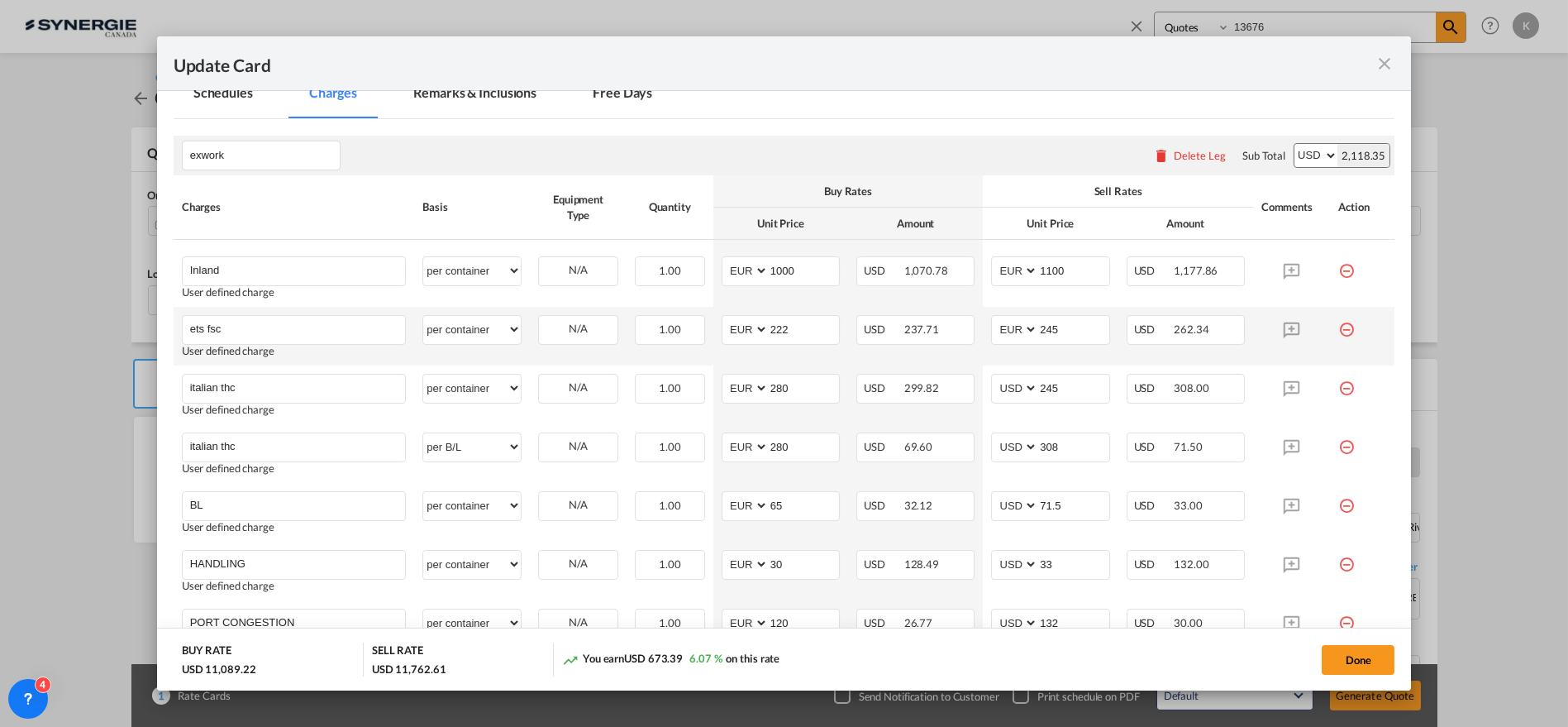
select select "string:USD"
type input "308"
type input "BL"
select select "per B/L"
type input "65"
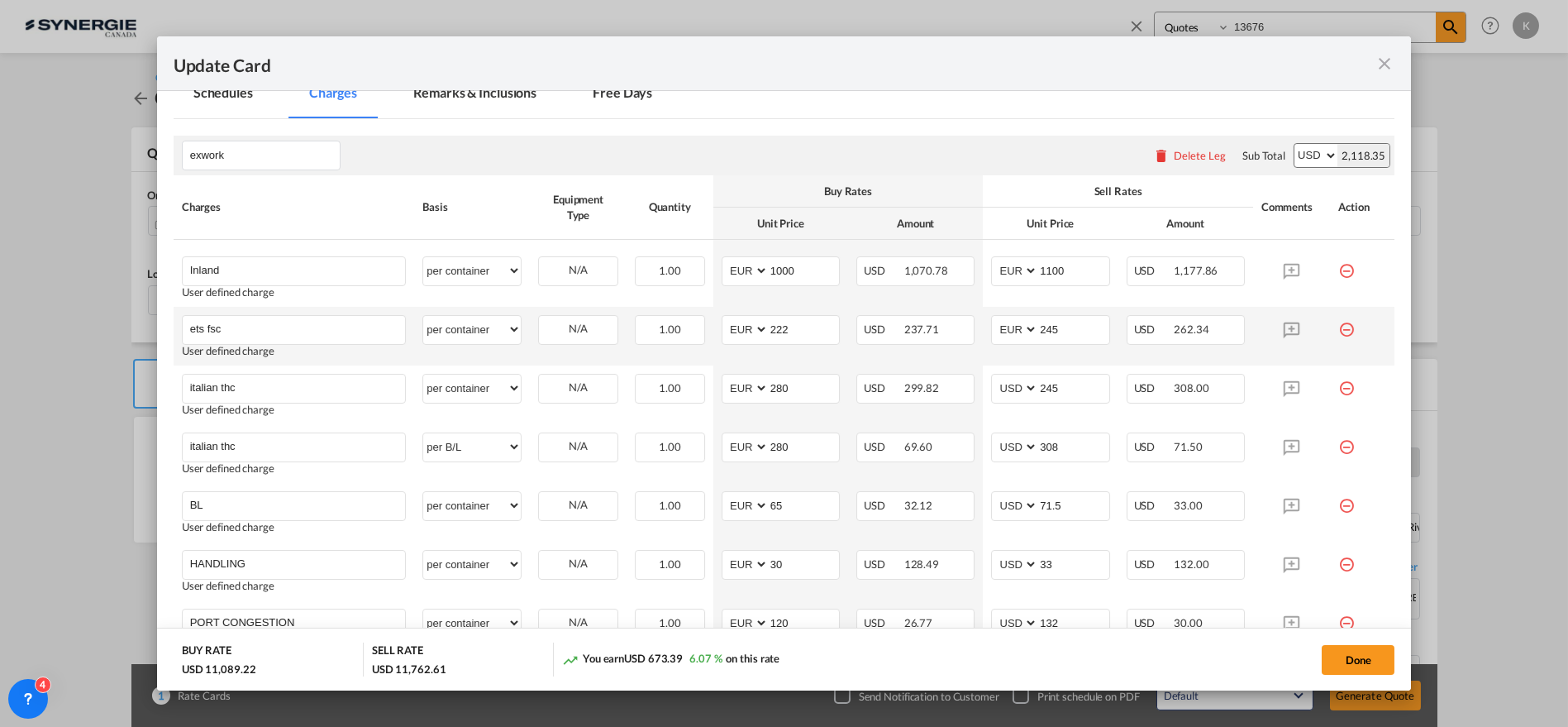
type input "71.5"
type input "HANDLING"
click at [1338, 330] on md-icon "icon-minus-circle-outline red-400-fg" at bounding box center [1347, 324] width 17 height 17
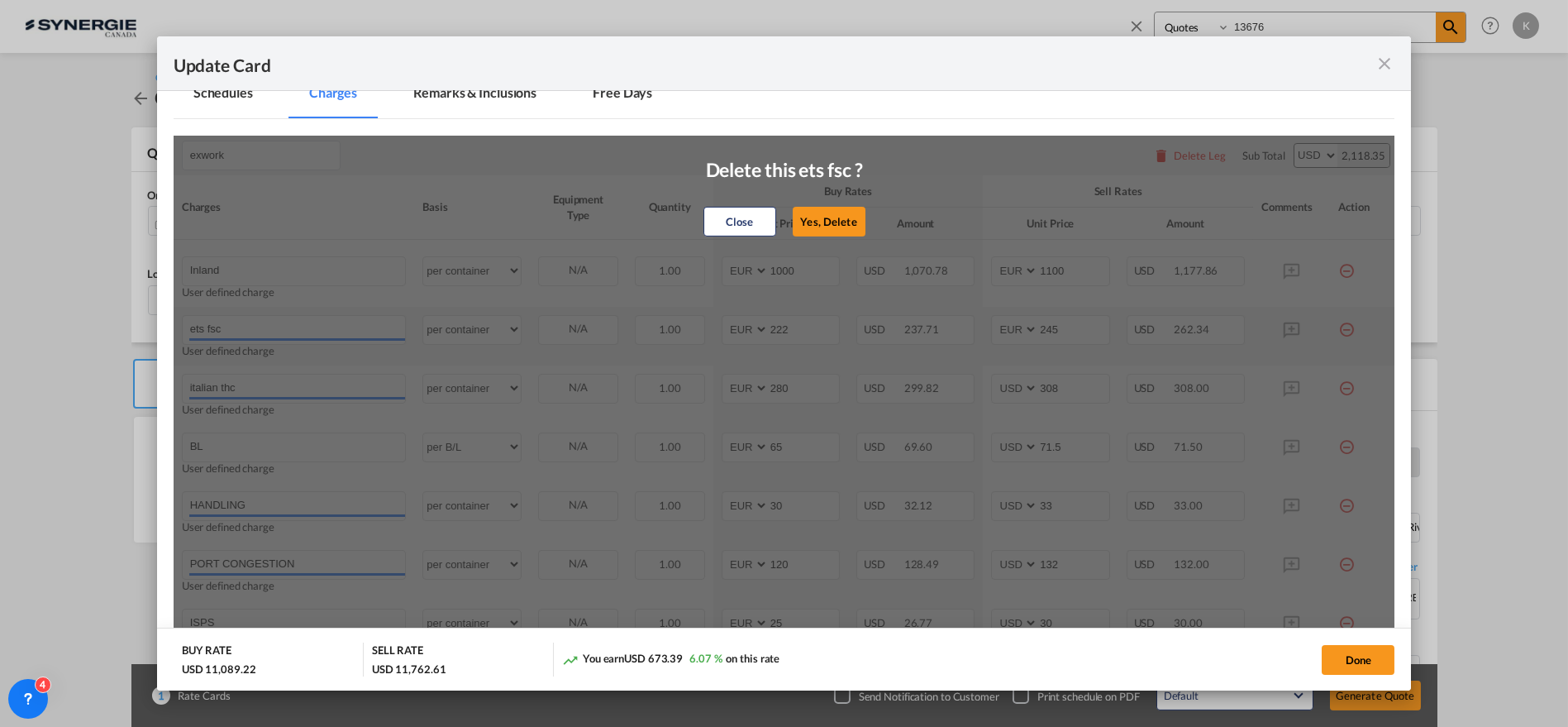
click at [822, 223] on button "Yes, Delete" at bounding box center [828, 222] width 72 height 30
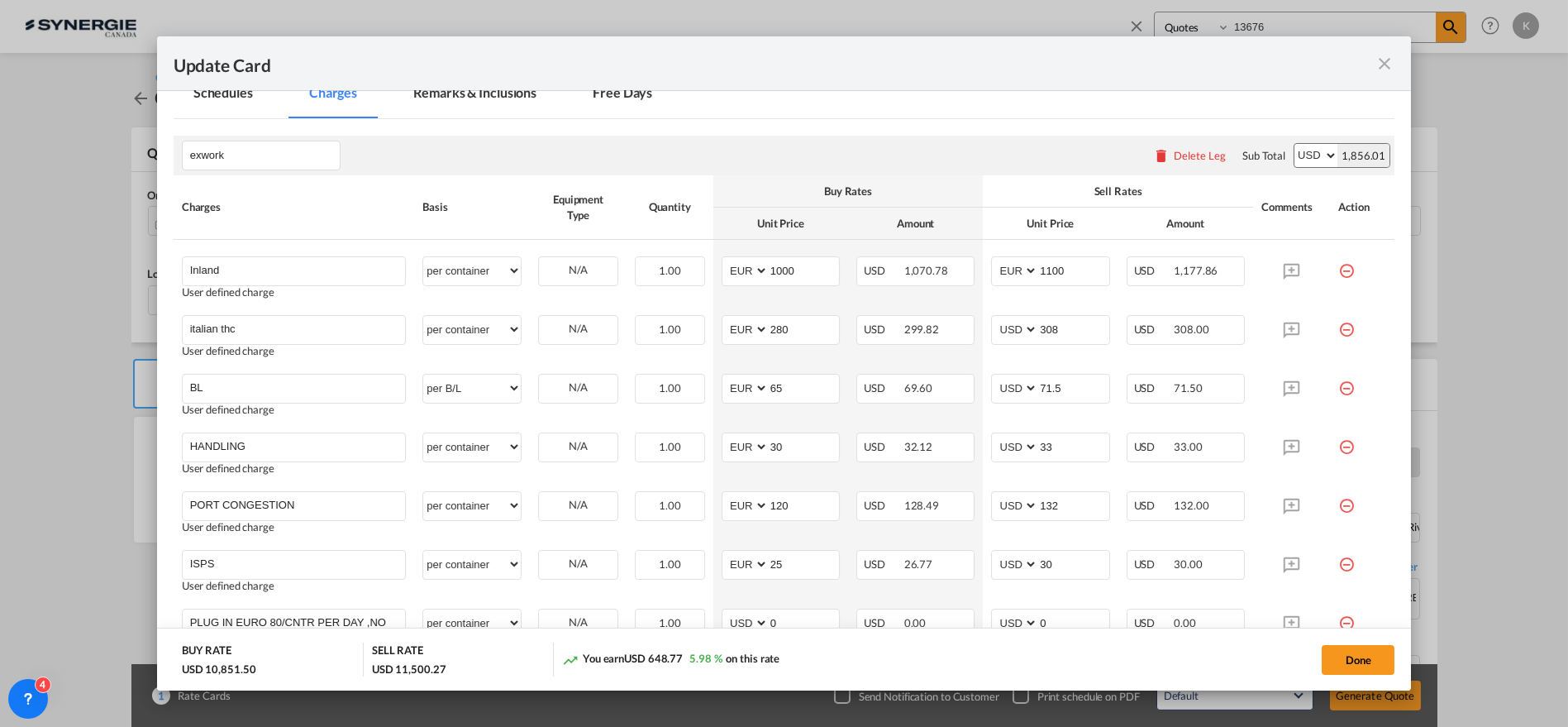
click at [1338, 329] on md-icon "icon-minus-circle-outline red-400-fg" at bounding box center [1347, 324] width 17 height 17
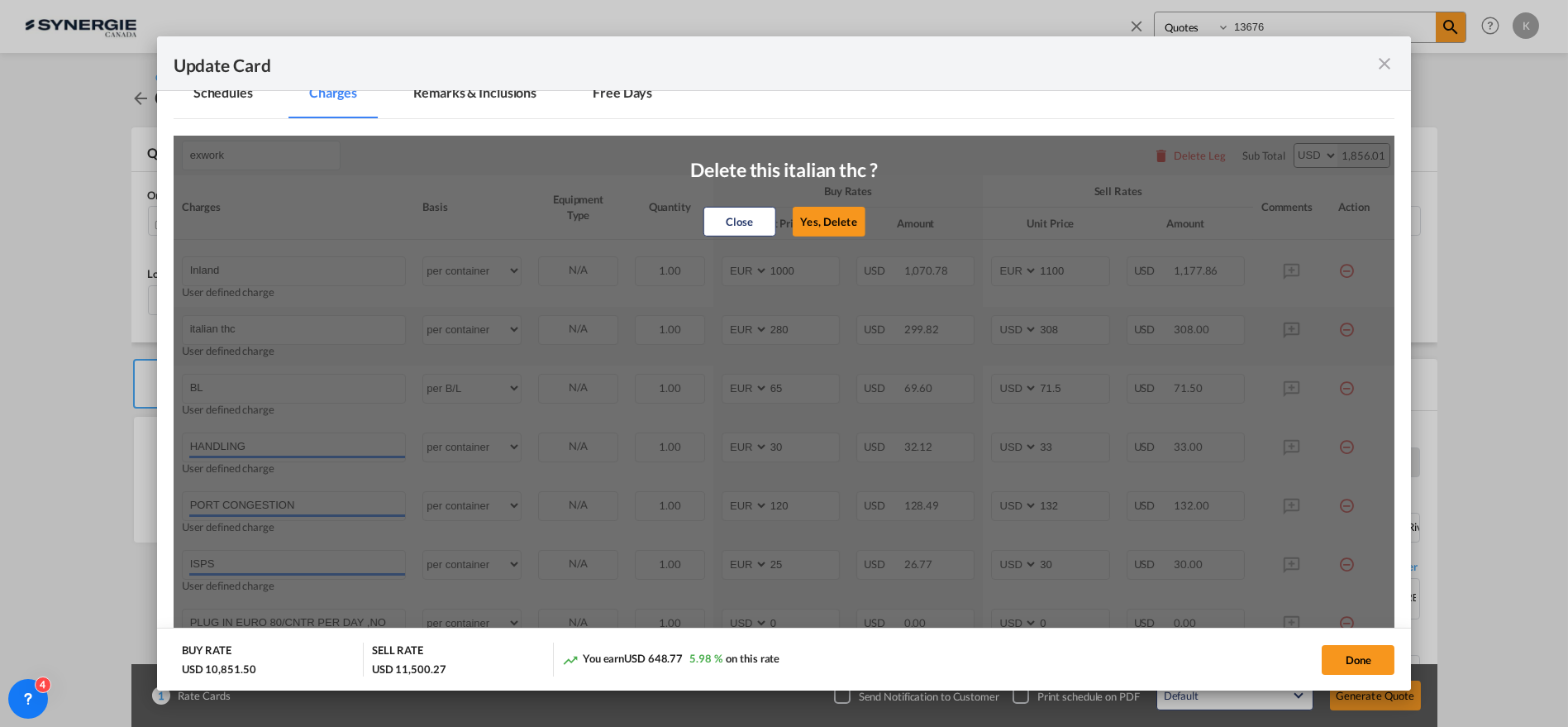
click at [827, 221] on button "Yes, Delete" at bounding box center [827, 222] width 72 height 30
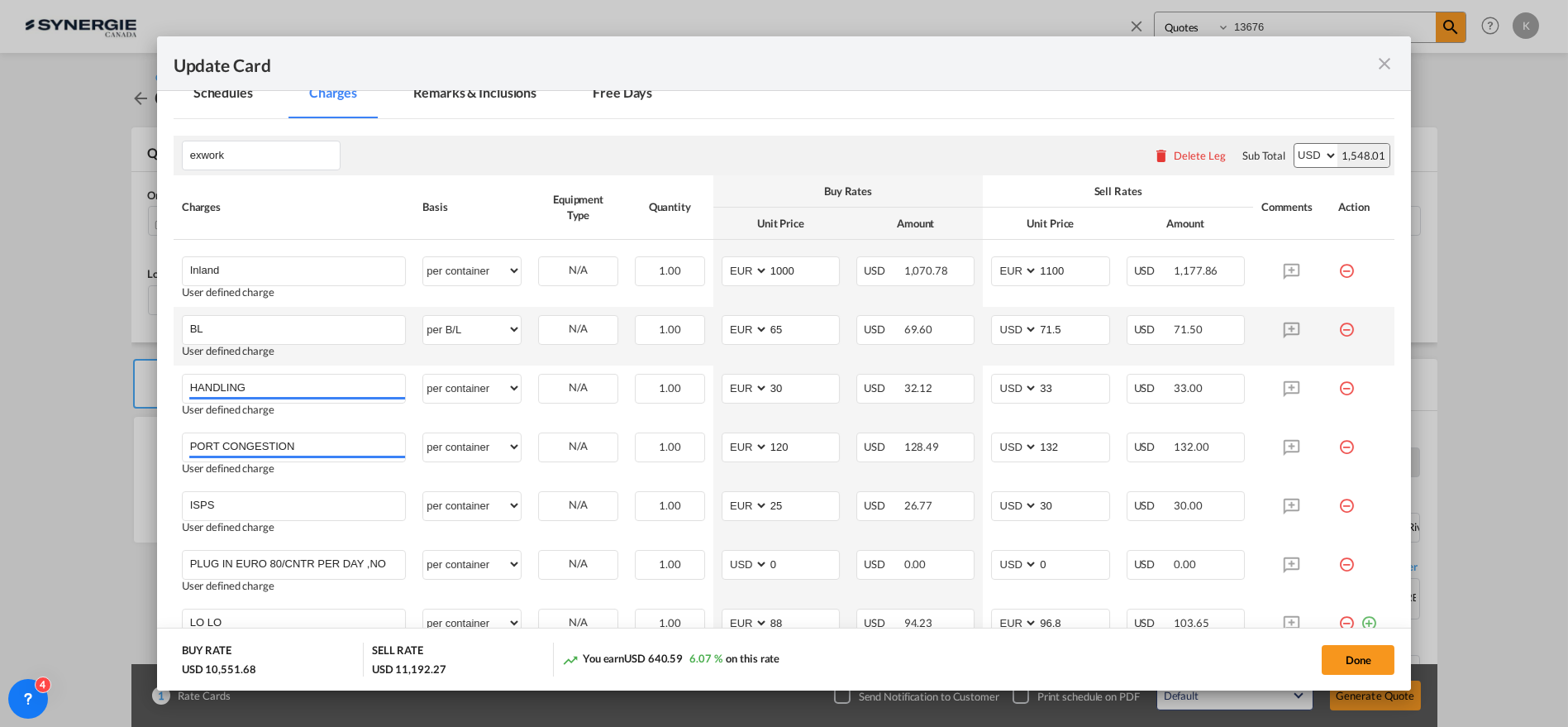
click at [1338, 330] on md-icon "icon-minus-circle-outline red-400-fg" at bounding box center [1347, 324] width 17 height 17
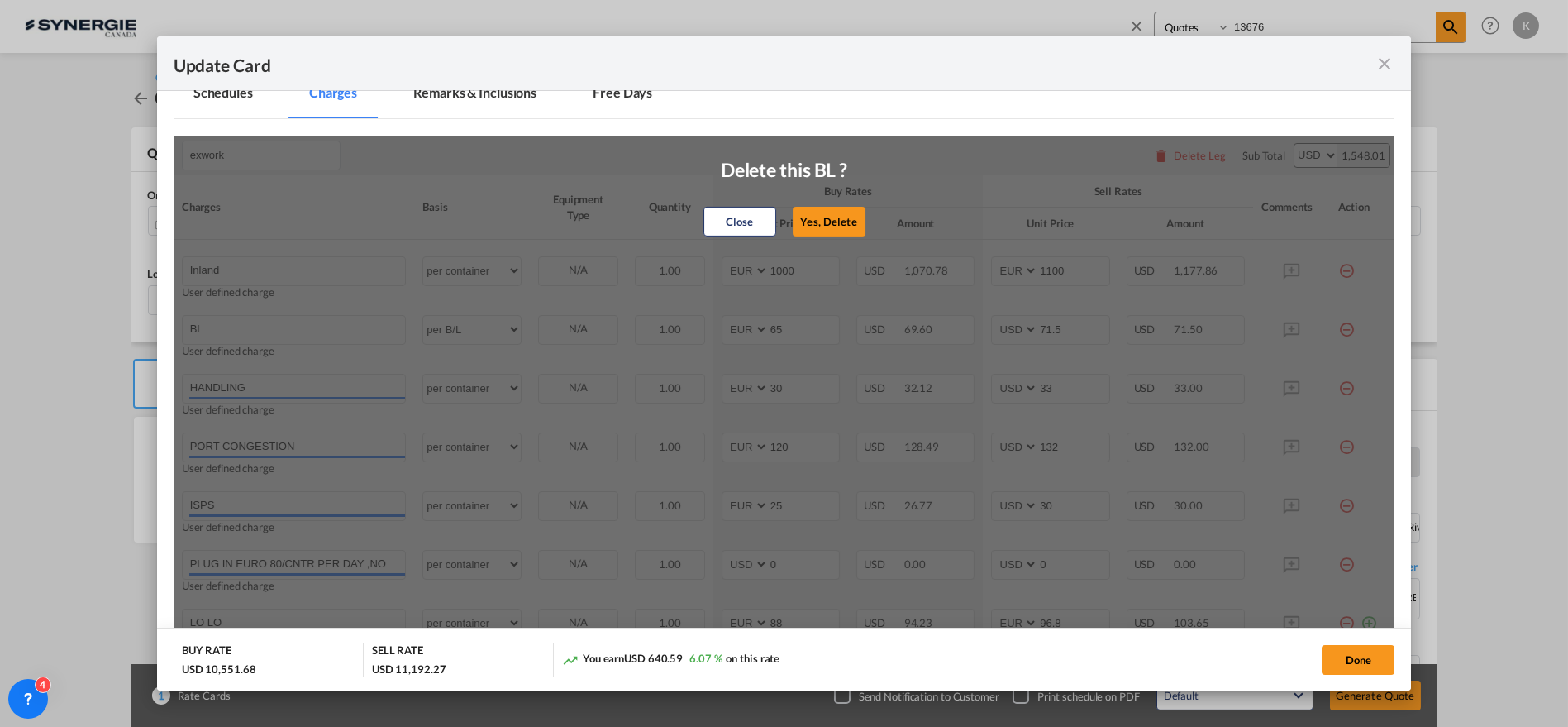
click at [844, 228] on button "Yes, Delete" at bounding box center [828, 222] width 72 height 30
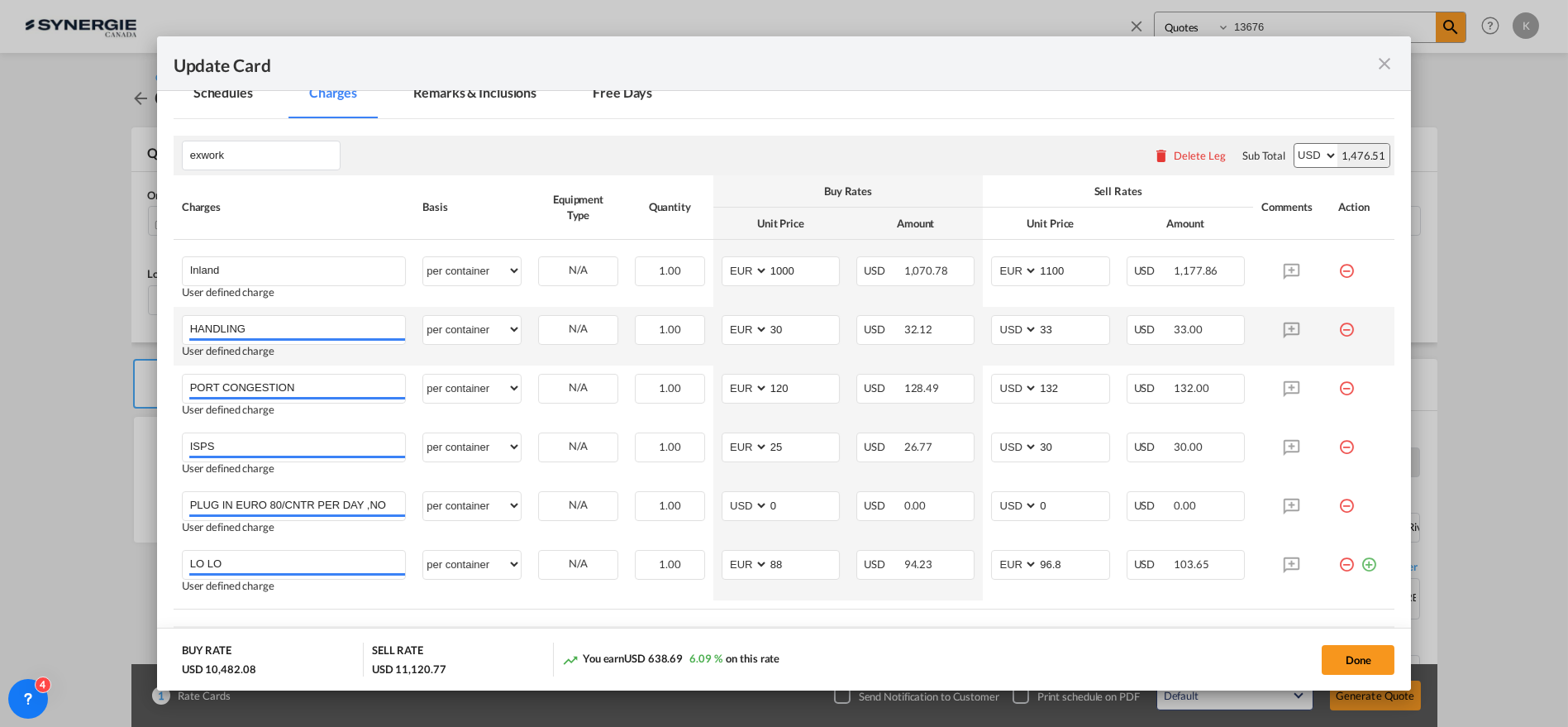
click at [1342, 323] on div "Update Card Port ..." at bounding box center [1362, 324] width 48 height 17
click at [1338, 324] on md-icon "icon-minus-circle-outline red-400-fg" at bounding box center [1347, 324] width 17 height 17
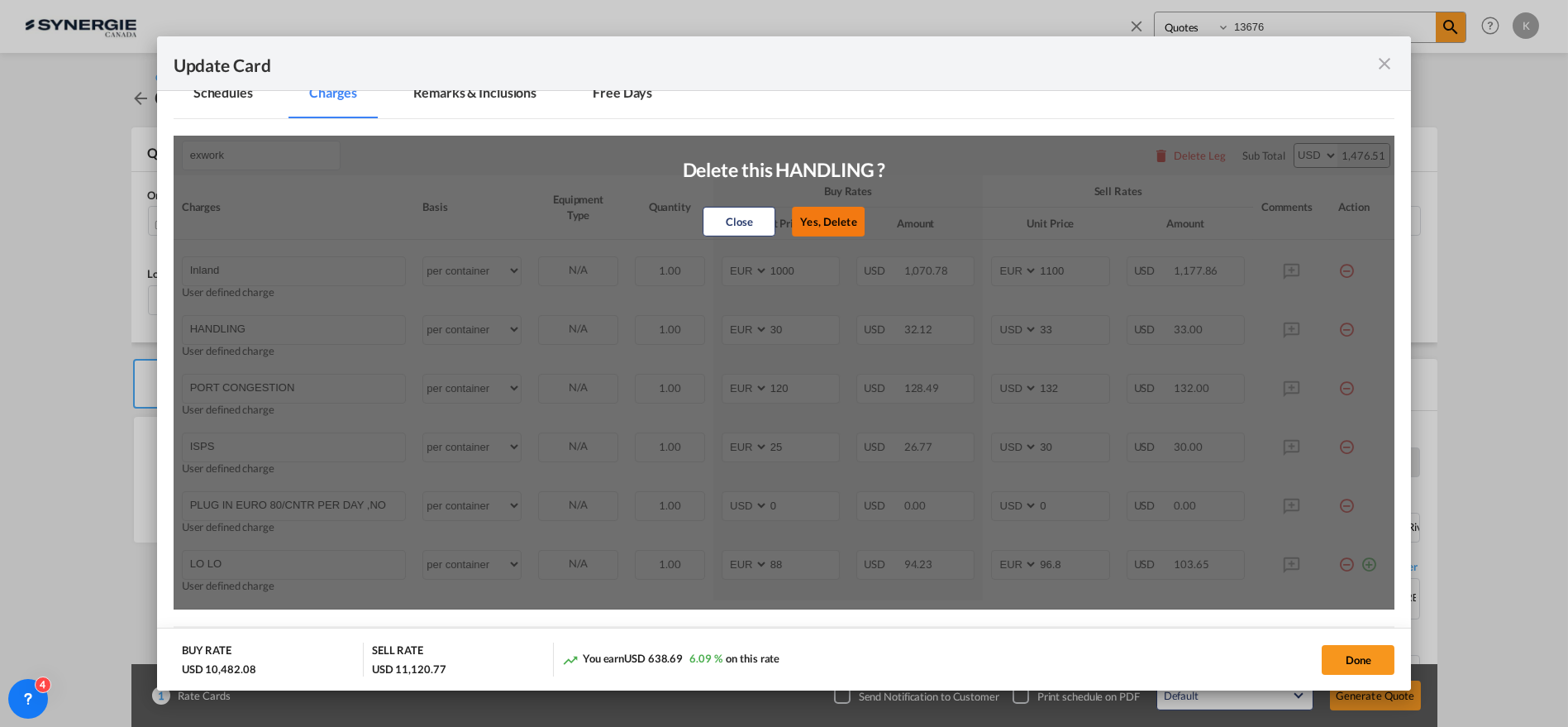
click at [824, 220] on button "Yes, Delete" at bounding box center [828, 222] width 72 height 30
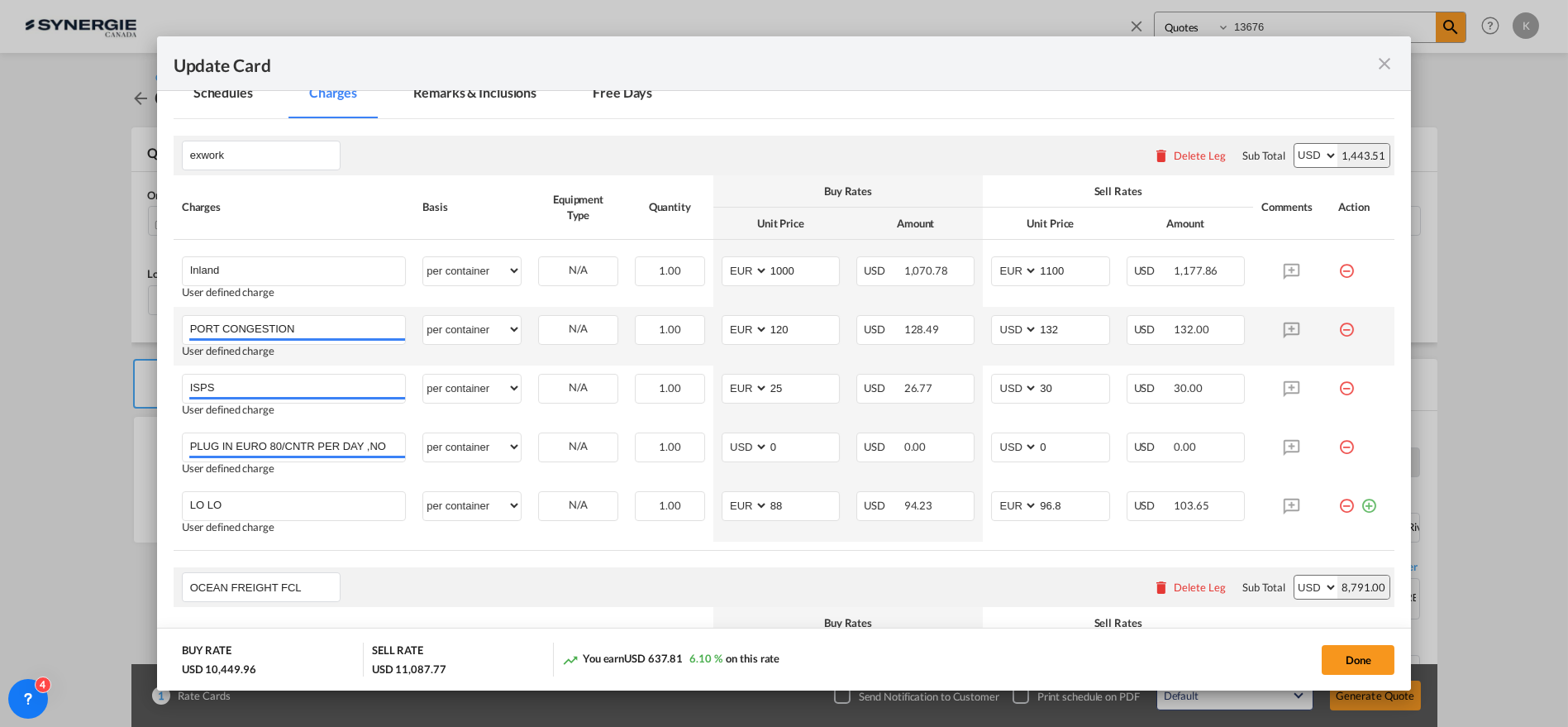
click at [1338, 331] on md-icon "icon-minus-circle-outline red-400-fg" at bounding box center [1347, 324] width 17 height 17
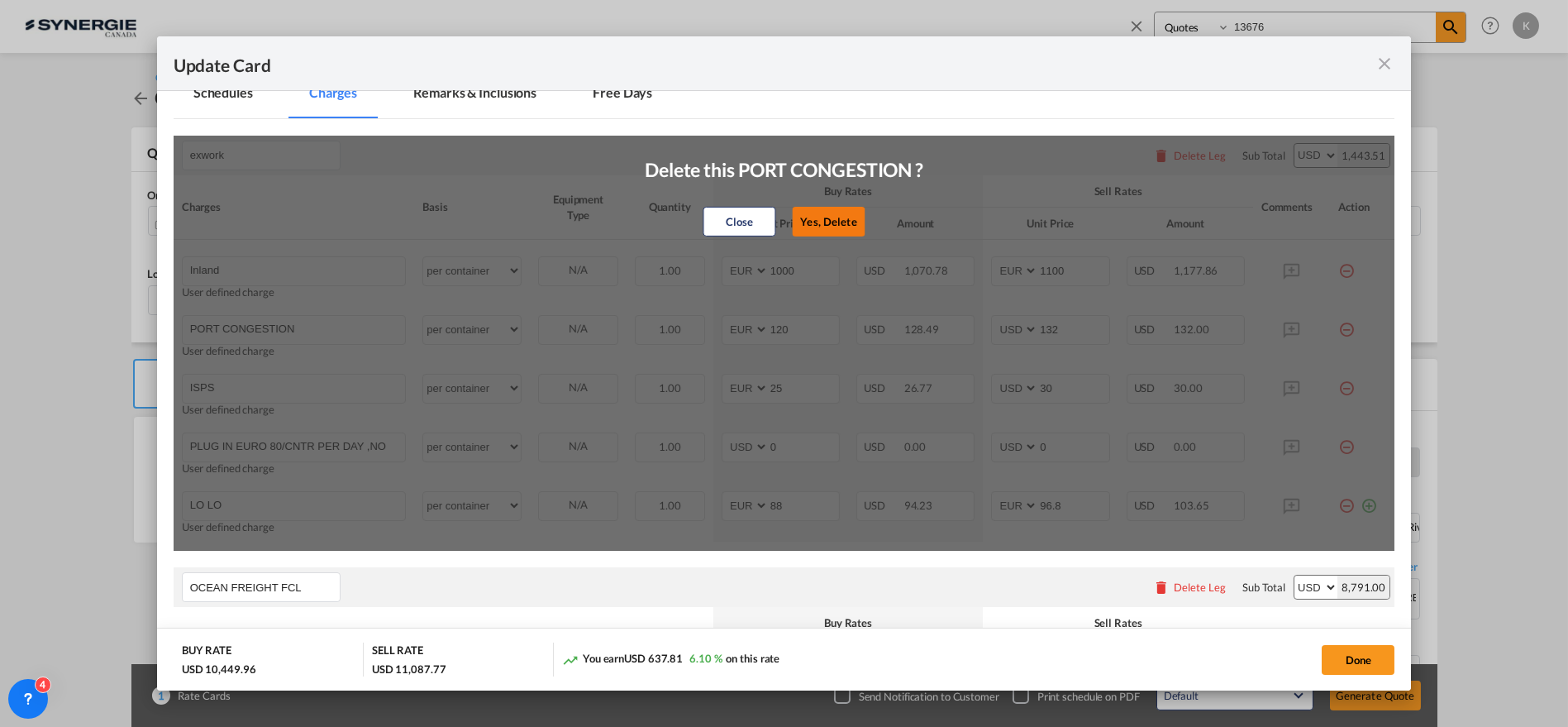
click at [812, 228] on button "Yes, Delete" at bounding box center [827, 222] width 72 height 30
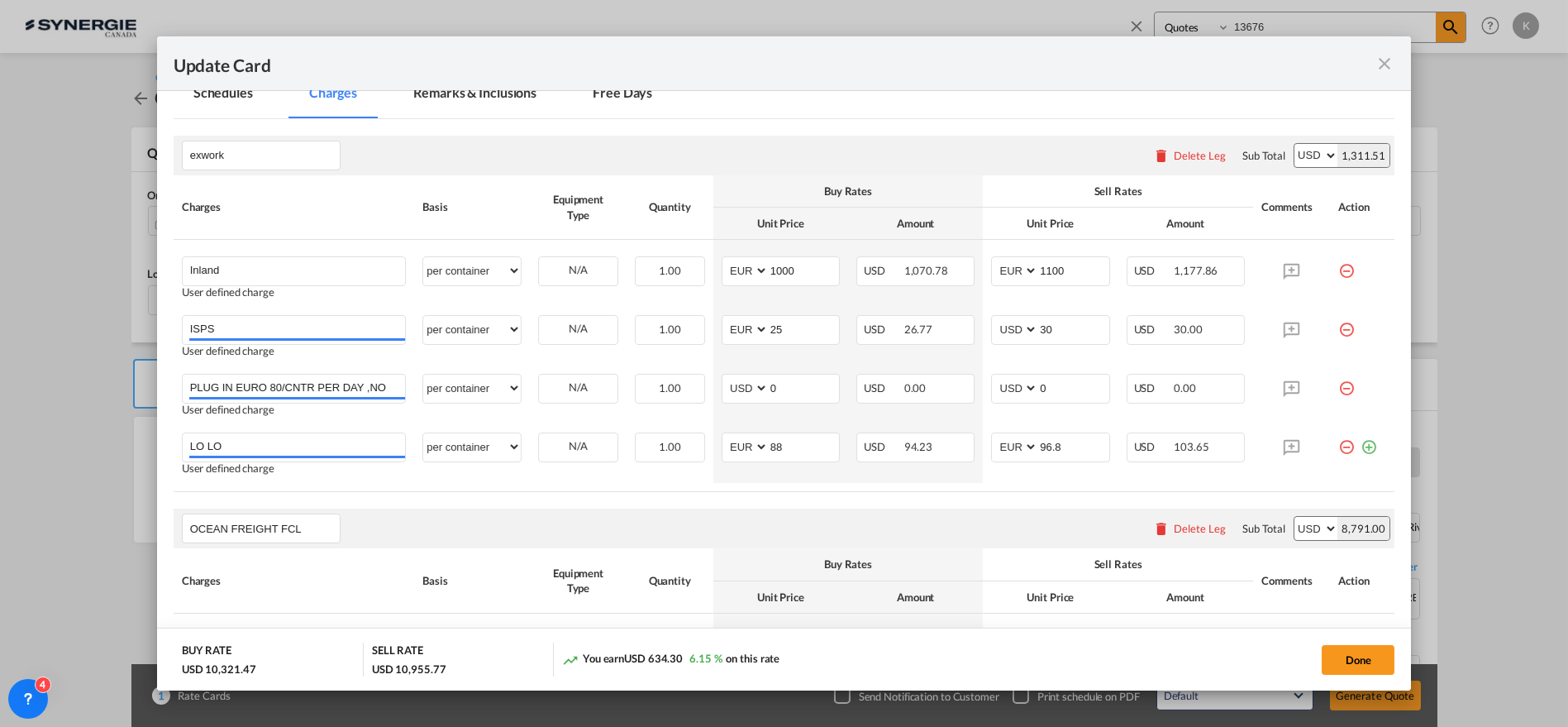
click at [1338, 330] on md-icon "icon-minus-circle-outline red-400-fg" at bounding box center [1347, 324] width 17 height 17
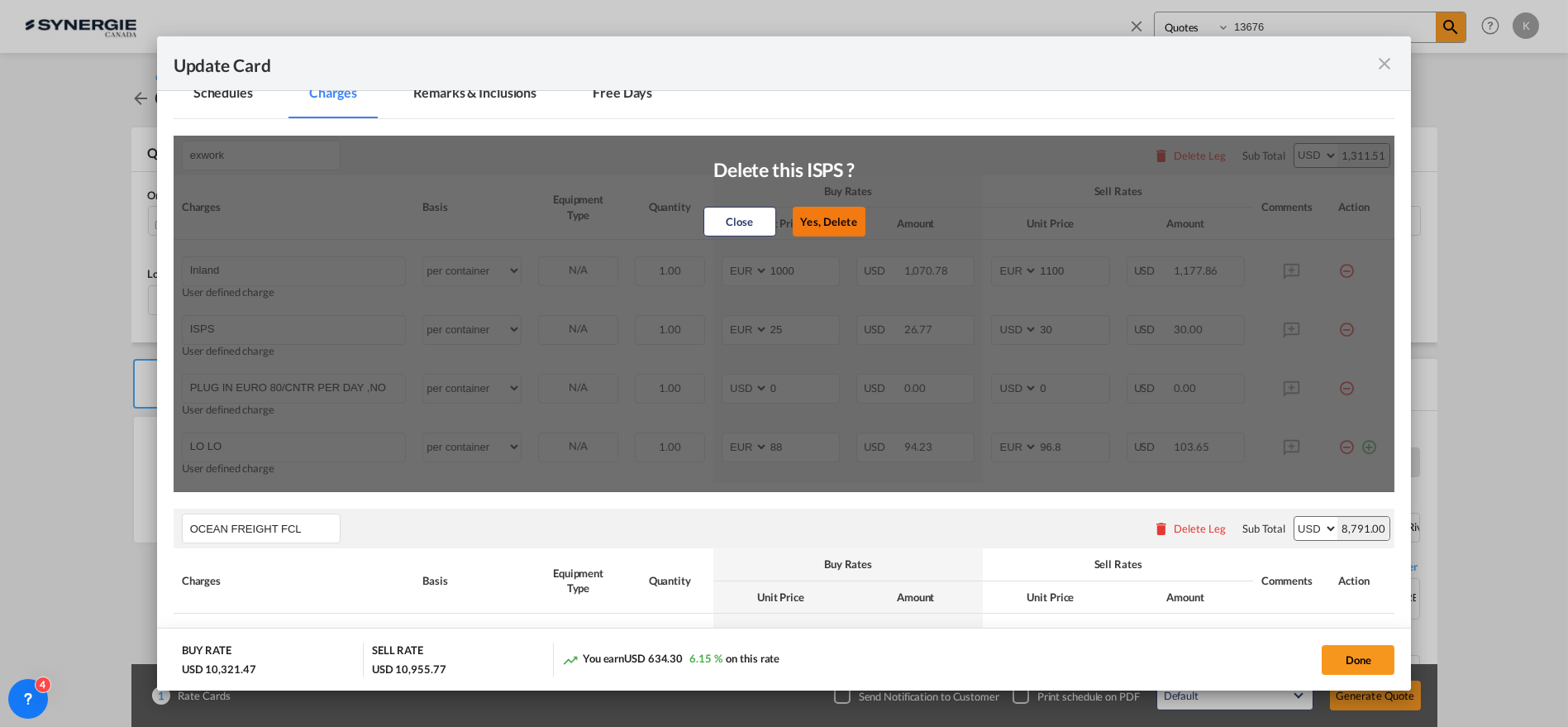
click at [792, 218] on button "Yes, Delete" at bounding box center [828, 222] width 72 height 30
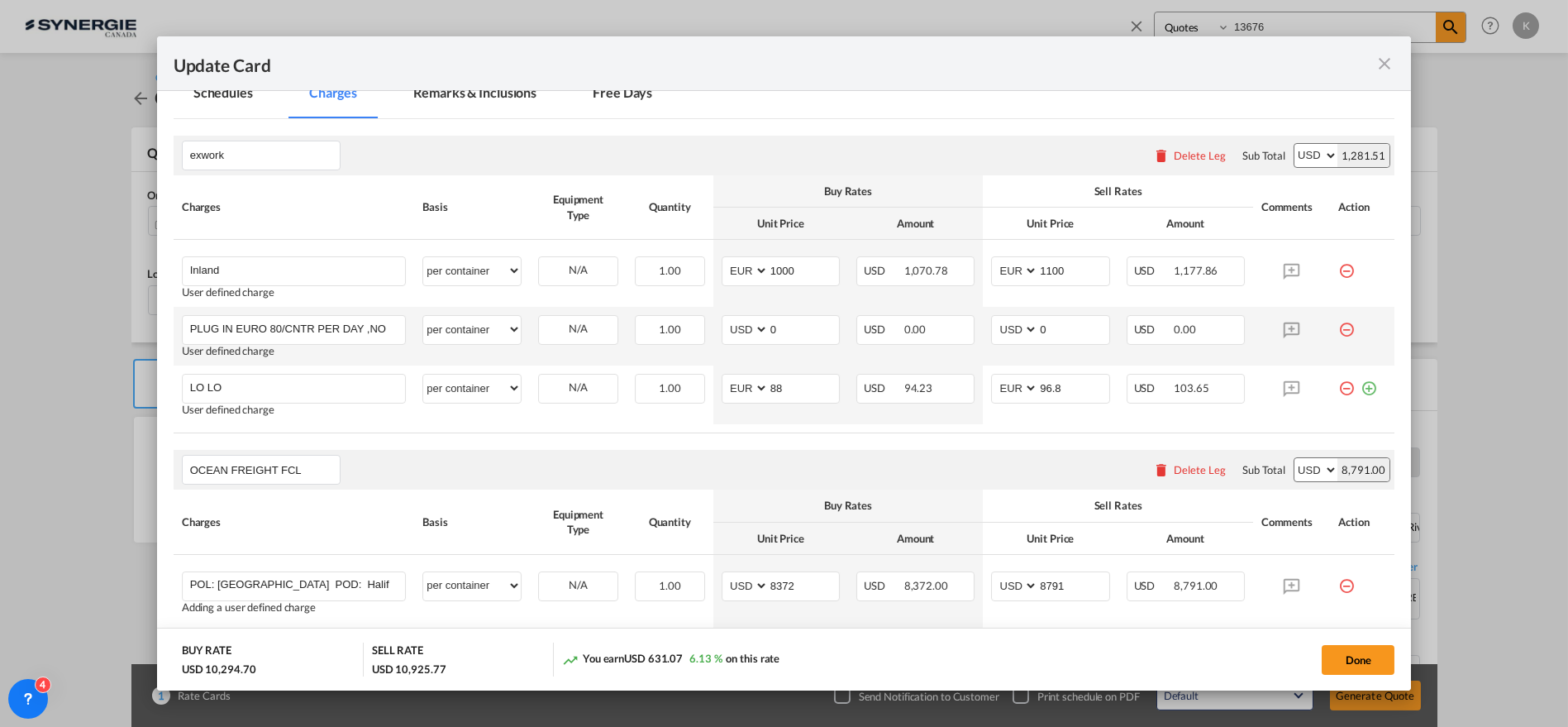
click at [1338, 328] on md-icon "icon-minus-circle-outline red-400-fg" at bounding box center [1347, 324] width 17 height 17
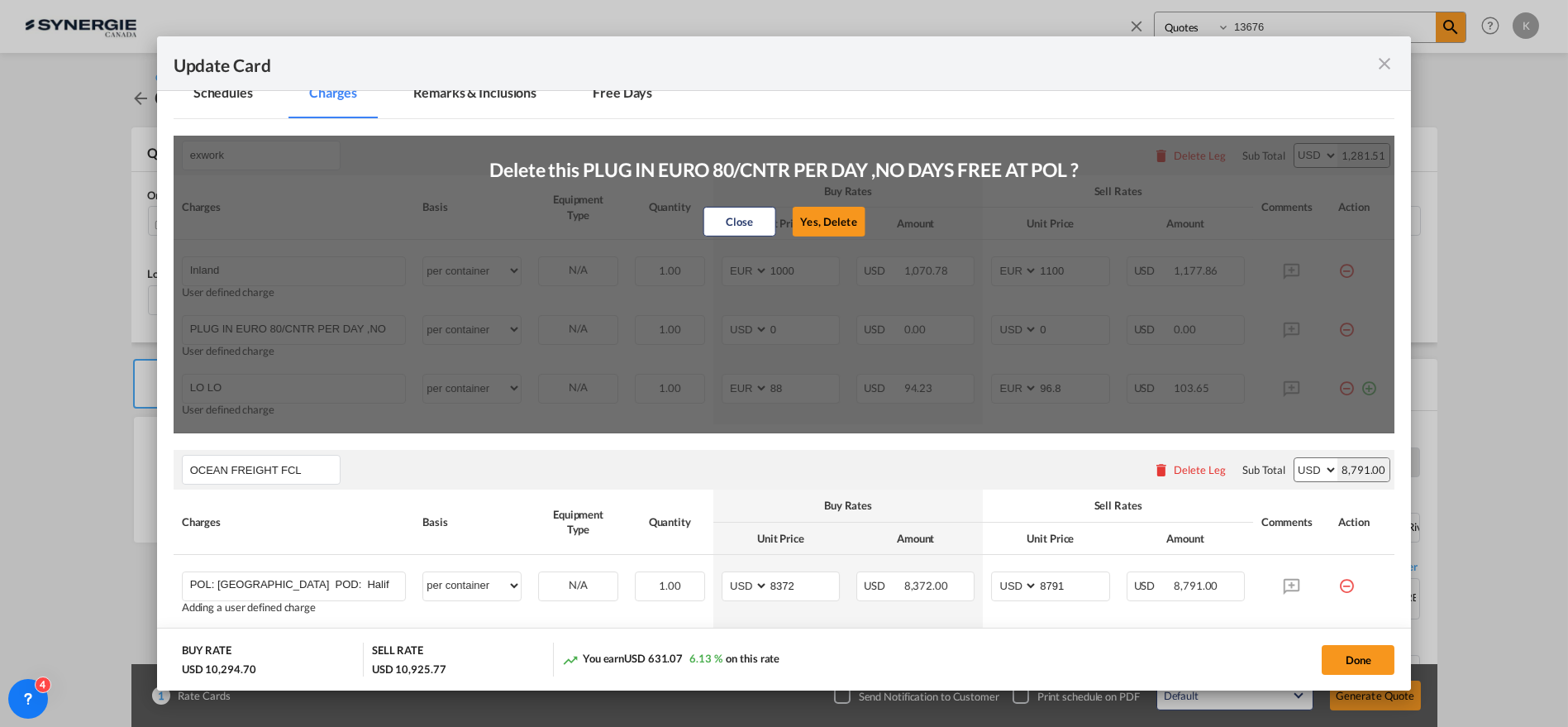
click at [824, 223] on button "Yes, Delete" at bounding box center [827, 222] width 72 height 30
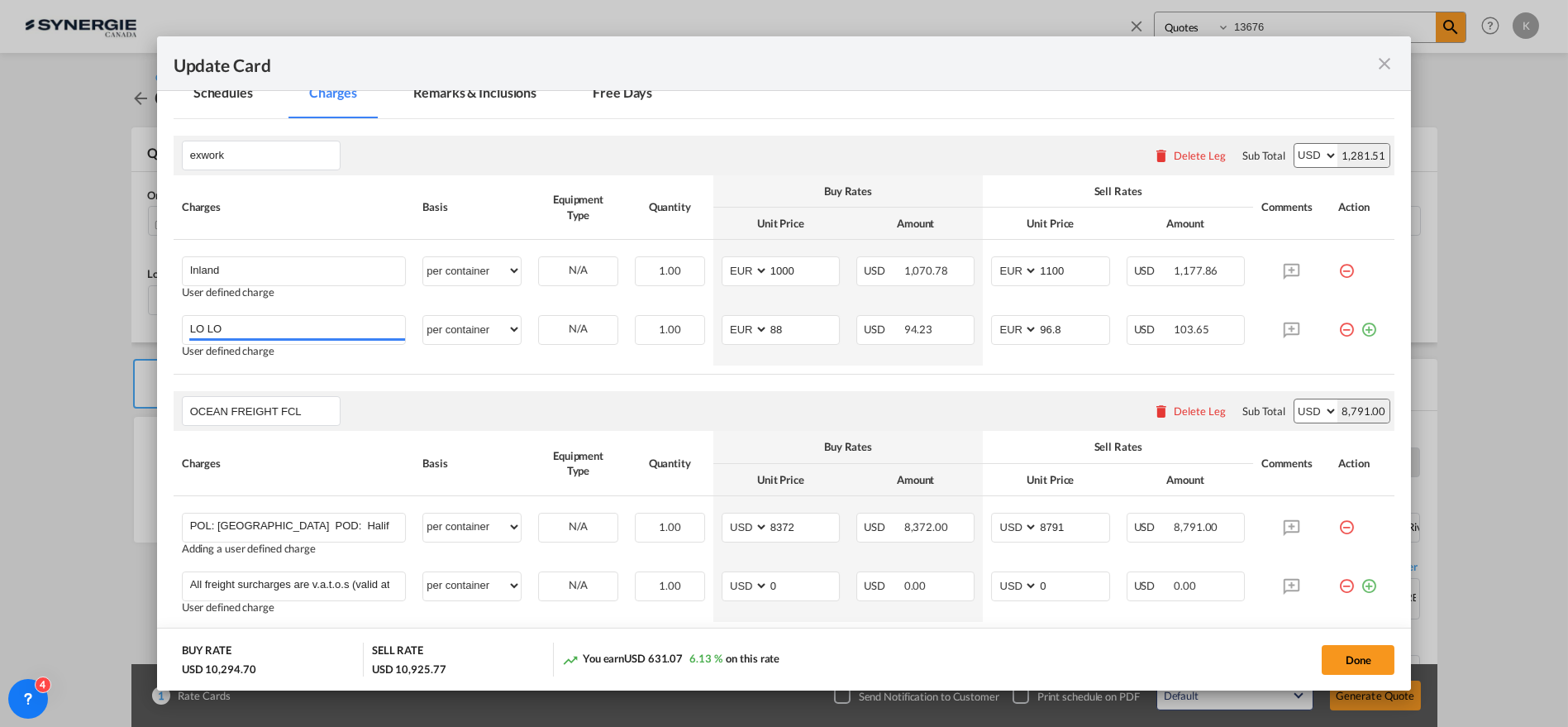
click at [1338, 329] on md-icon "icon-minus-circle-outline red-400-fg" at bounding box center [1347, 324] width 17 height 17
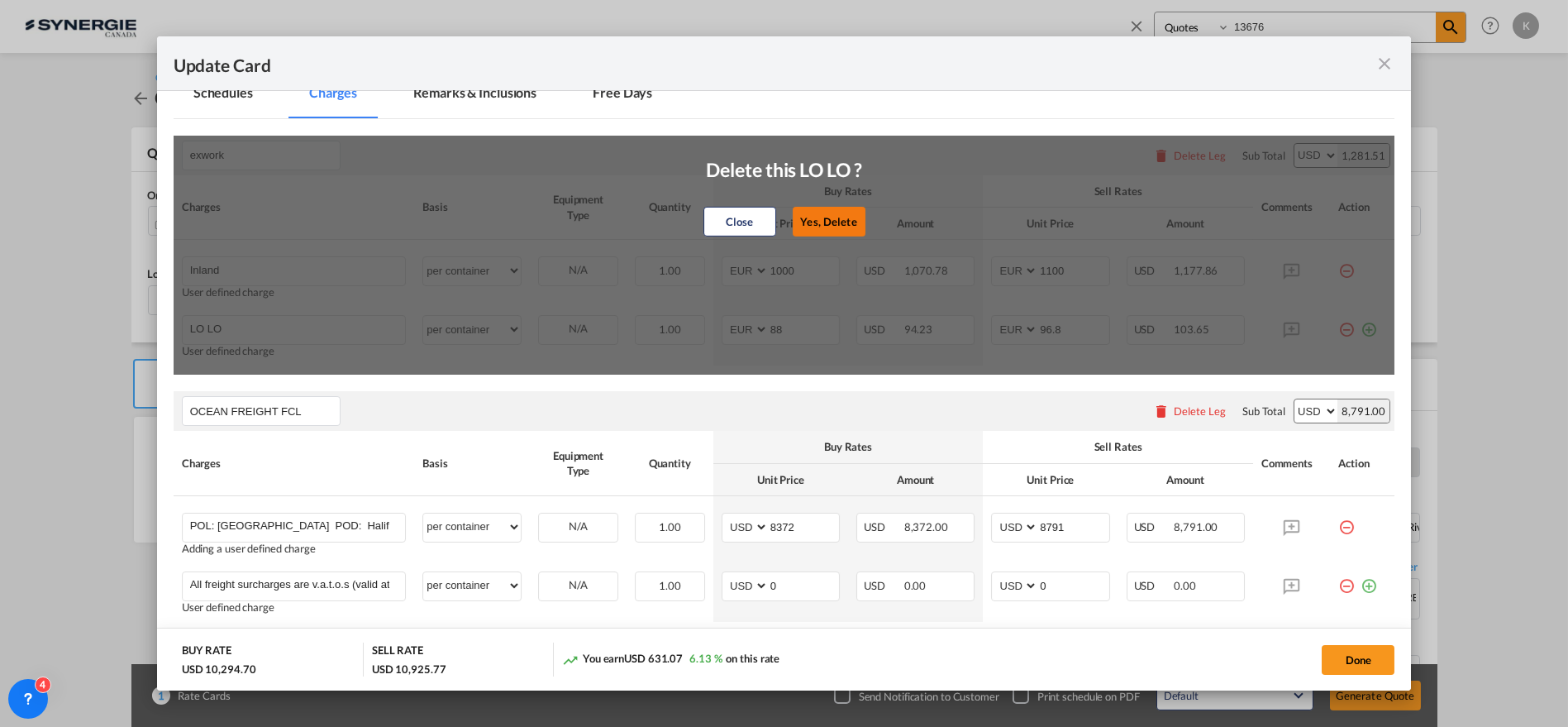
click at [834, 221] on button "Yes, Delete" at bounding box center [828, 222] width 72 height 30
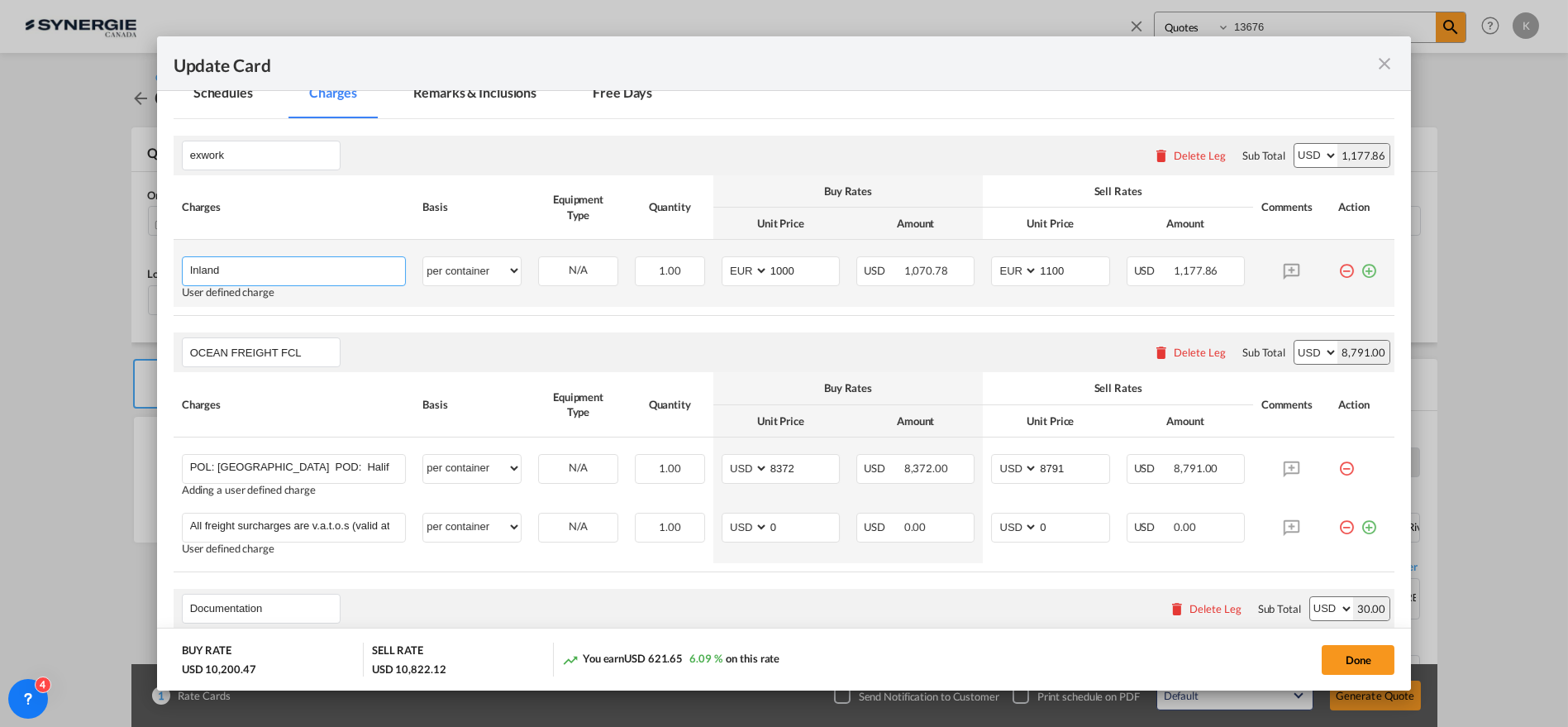
click at [234, 274] on input "Inland" at bounding box center [297, 269] width 216 height 24
paste input "sdm"
click at [725, 267] on select "AED AFN ALL AMD ANG AOA ARS AUD AWG AZN BAM BBD BDT BGN BHD BIF BMD BND [PERSON…" at bounding box center [746, 271] width 43 height 23
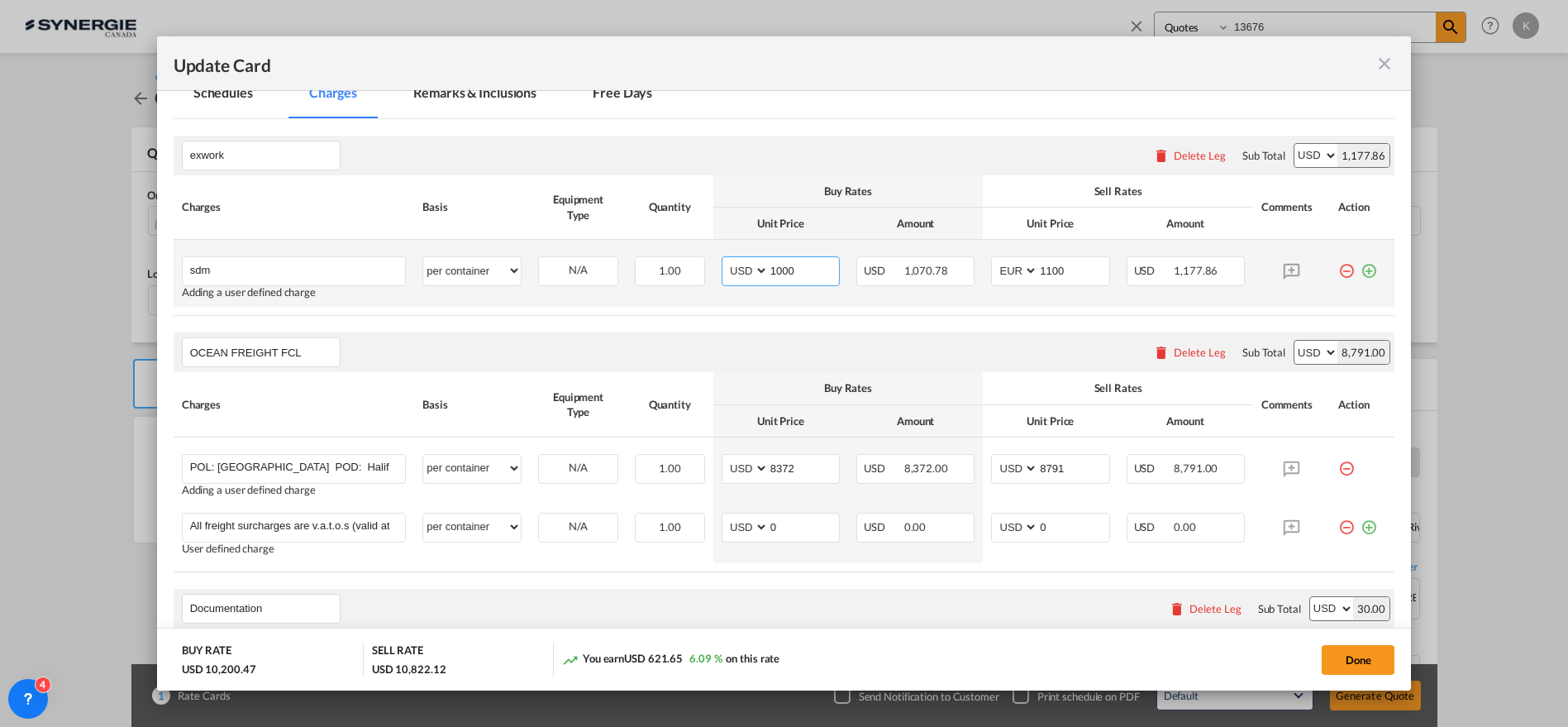
click at [725, 260] on select "AED AFN ALL AMD ANG AOA ARS AUD AWG AZN BAM BBD BDT BGN BHD BIF BMD BND [PERSON…" at bounding box center [746, 271] width 43 height 23
click at [1361, 273] on md-icon "icon-plus-circle-outline green-400-fg" at bounding box center [1369, 265] width 17 height 17
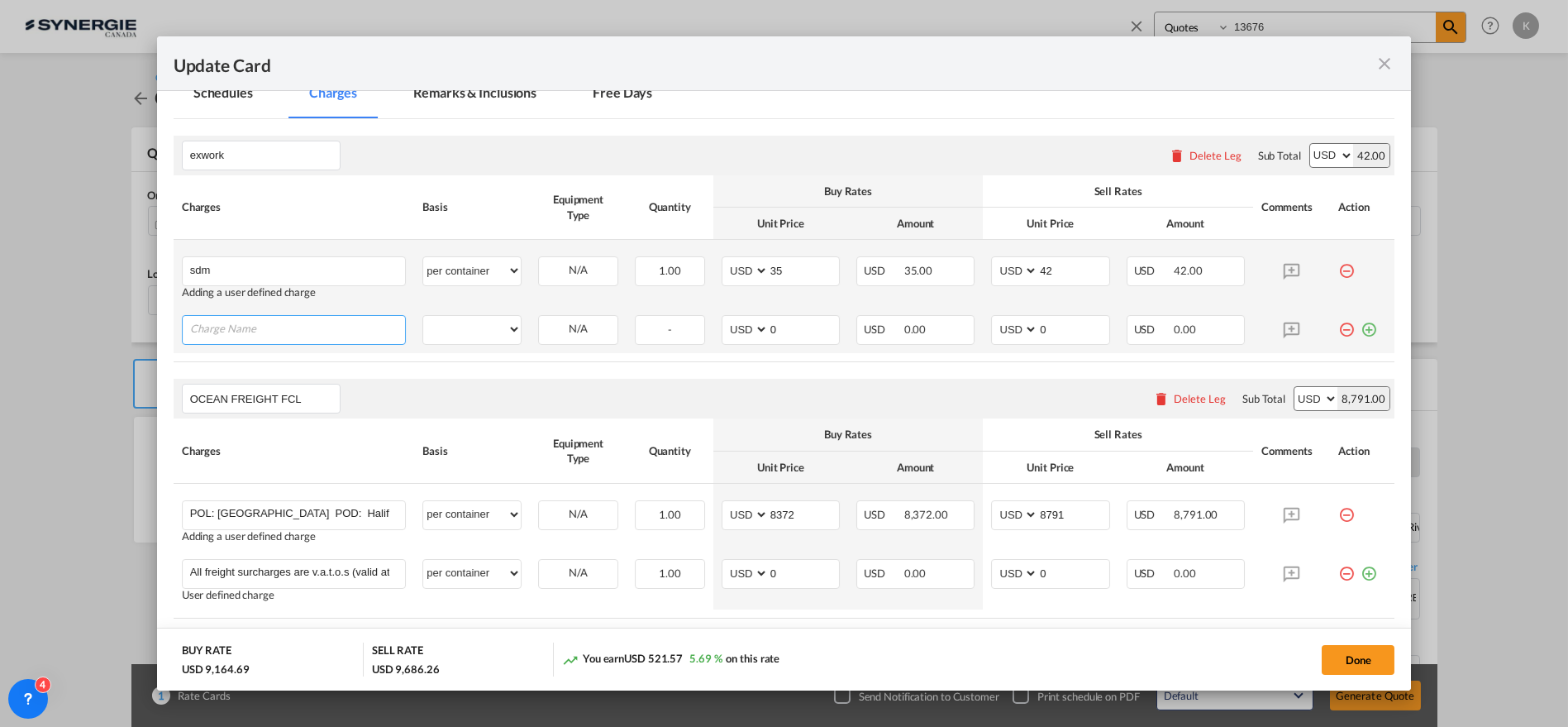
drag, startPoint x: 241, startPoint y: 327, endPoint x: 250, endPoint y: 326, distance: 9.1
click at [241, 327] on input "Charge Name" at bounding box center [297, 329] width 216 height 24
paste input "+ ITALIAN charges all il"
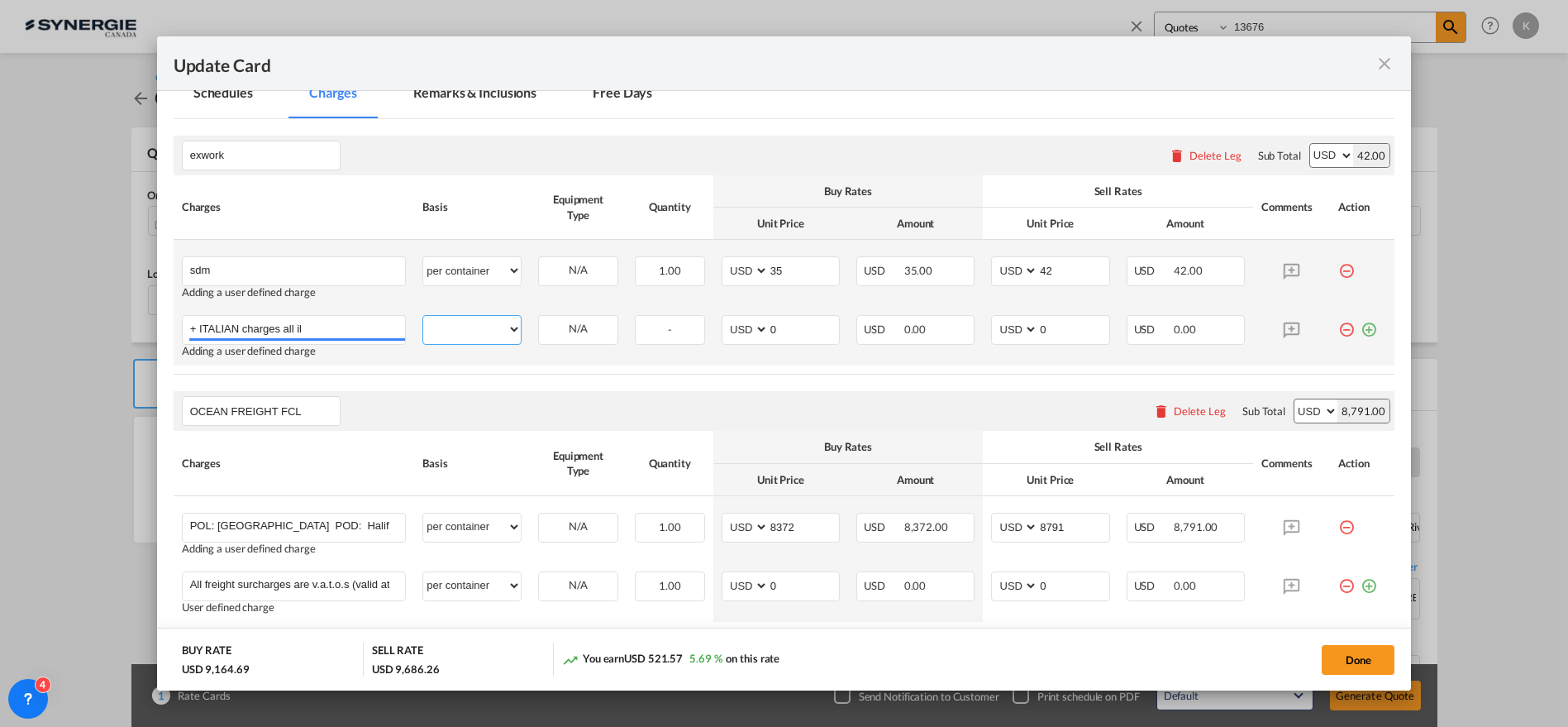
click at [458, 324] on select "per equipment per container per B/L per shipping bill per shipment per pallet p…" at bounding box center [472, 330] width 98 height 26
click at [424, 316] on select "per equipment per container per B/L per shipping bill per shipment per pallet p…" at bounding box center [472, 330] width 98 height 26
drag, startPoint x: 780, startPoint y: 330, endPoint x: 727, endPoint y: 330, distance: 53.0
click at [727, 330] on md-input-container "AED AFN ALL AMD ANG AOA ARS AUD AWG AZN BAM BBD BDT BGN BHD BIF BMD BND BOB BRL…" at bounding box center [781, 331] width 119 height 30
click at [333, 327] on input "+ ITALIAN charges all il" at bounding box center [297, 329] width 216 height 24
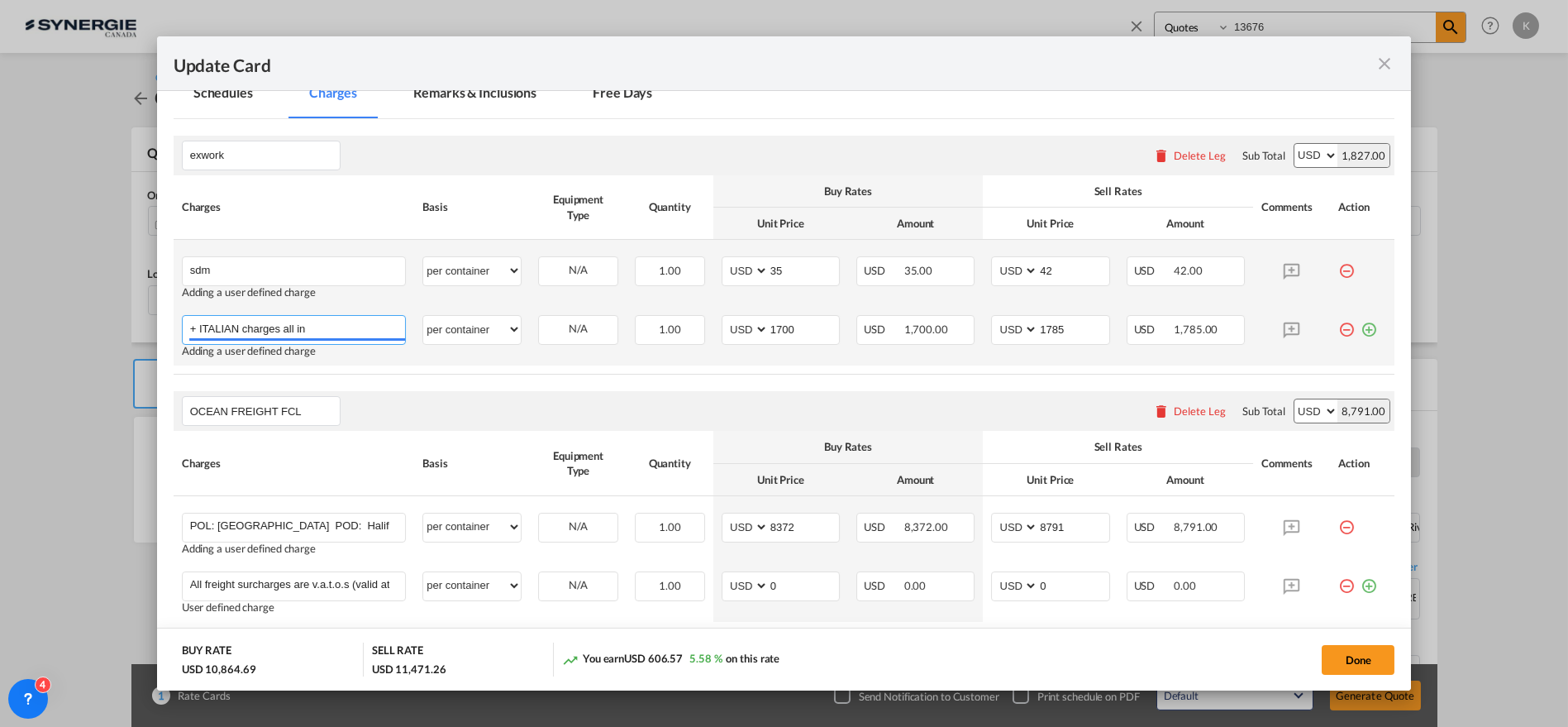
paste input "(2 hours free for the loading, NEF included)"
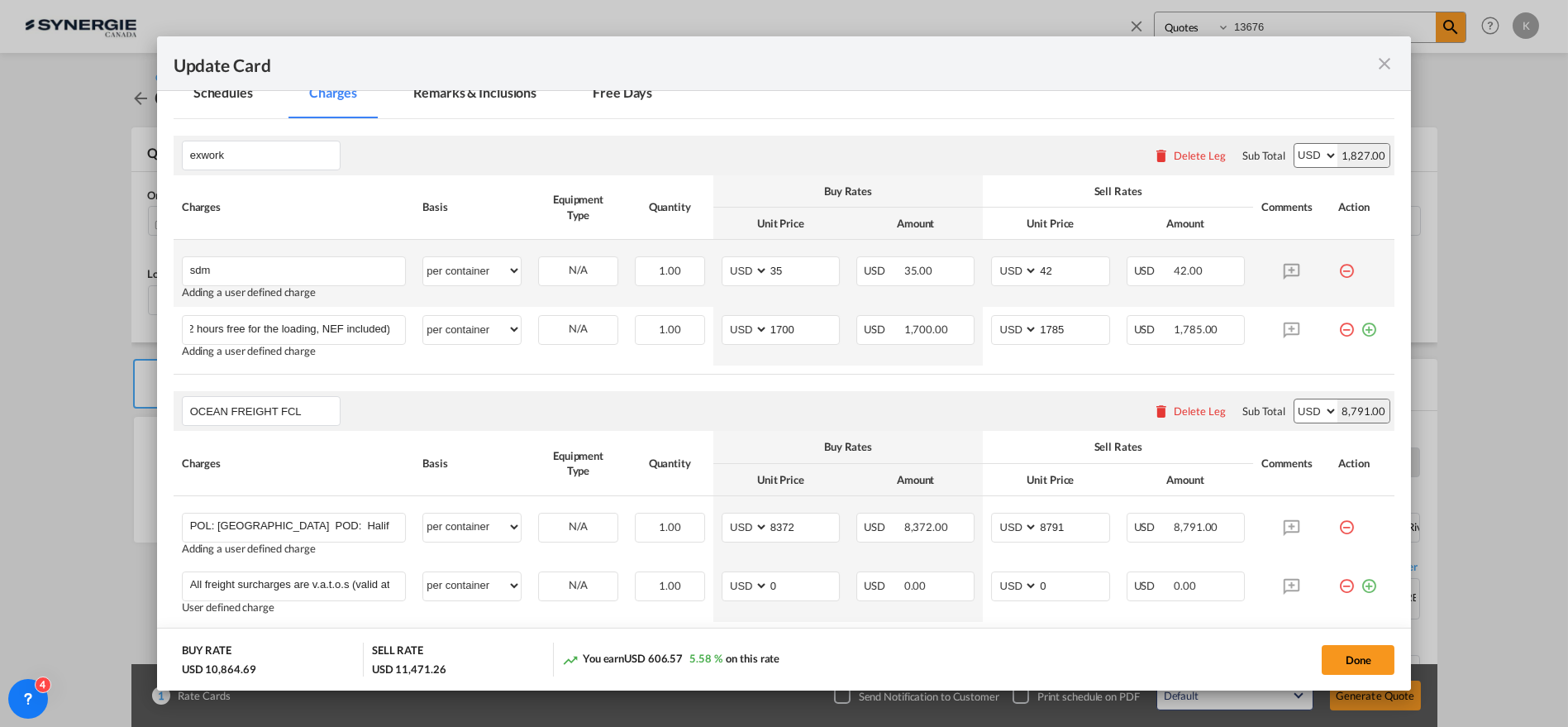
scroll to position [0, 0]
click at [1361, 329] on md-icon "icon-plus-circle-outline green-400-fg" at bounding box center [1369, 324] width 17 height 17
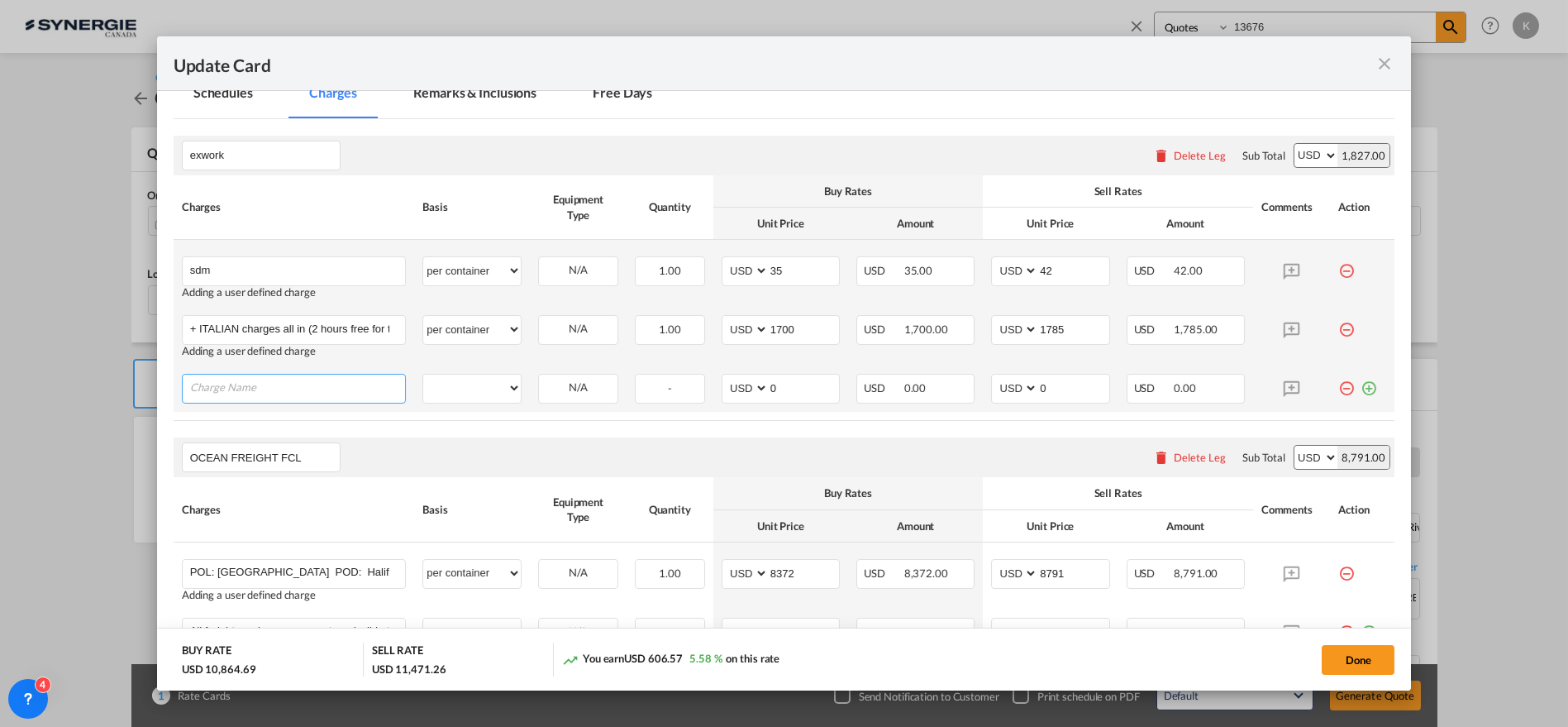
paste input "BL"
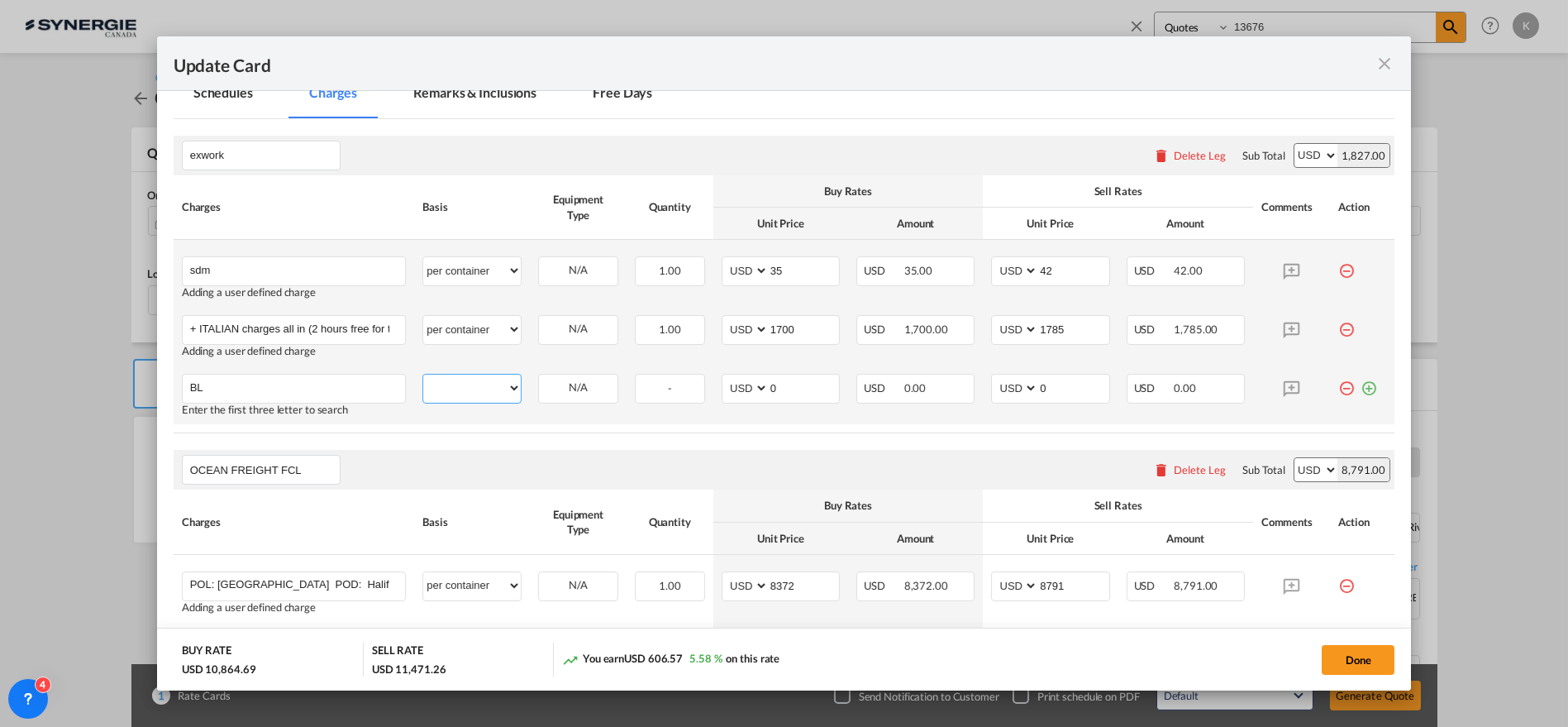
click at [459, 384] on select "per equipment per container per B/L per shipping bill per shipment per pallet p…" at bounding box center [472, 388] width 98 height 26
click at [424, 375] on select "per equipment per container per B/L per shipping bill per shipment per pallet p…" at bounding box center [472, 388] width 98 height 26
drag, startPoint x: 775, startPoint y: 389, endPoint x: 734, endPoint y: 389, distance: 41.0
click at [734, 389] on md-input-container "AED AFN ALL AMD ANG AOA ARS AUD AWG AZN BAM BBD BDT BGN BHD BIF BMD BND BOB BRL…" at bounding box center [781, 389] width 119 height 30
drag, startPoint x: 1359, startPoint y: 381, endPoint x: 751, endPoint y: 405, distance: 608.5
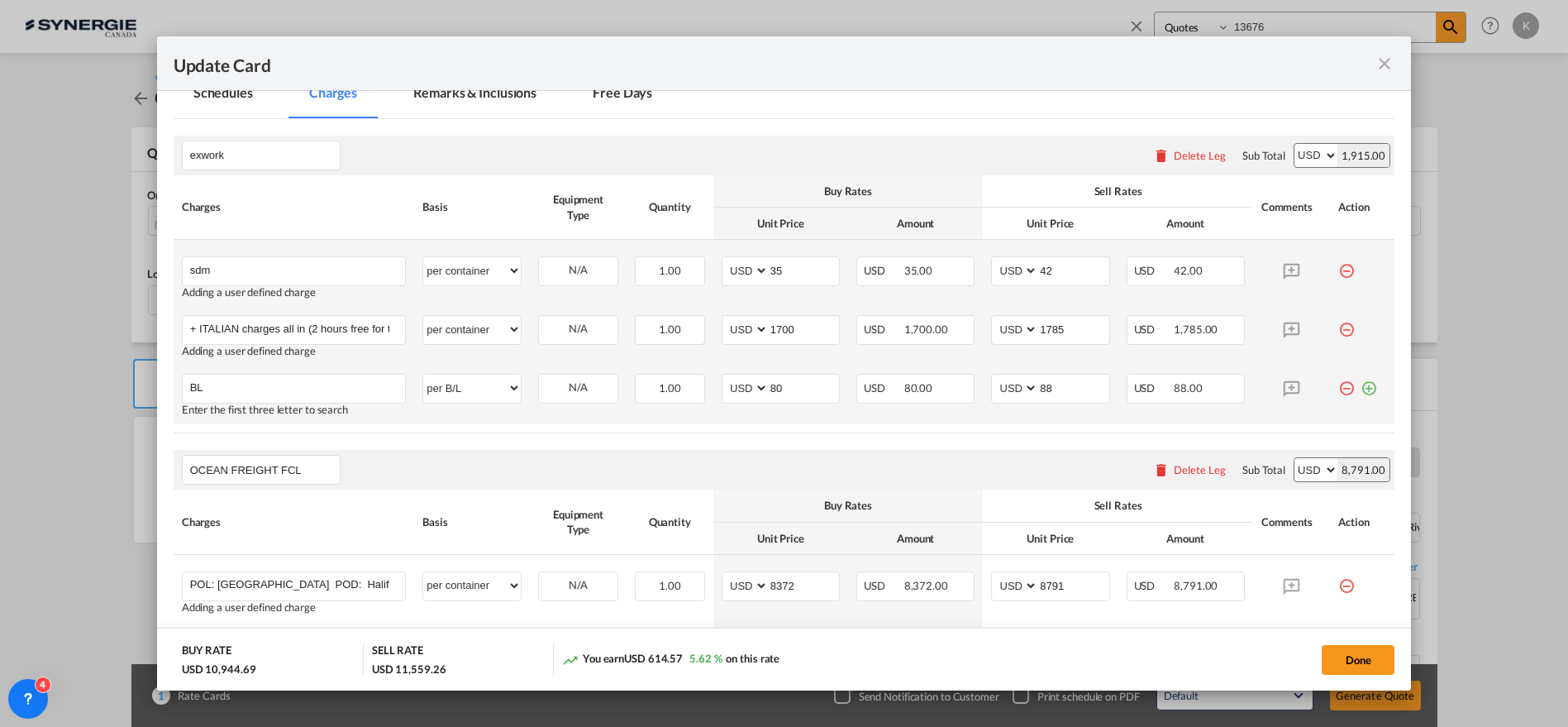
click at [1361, 381] on md-icon "icon-plus-circle-outline green-400-fg" at bounding box center [1369, 382] width 17 height 17
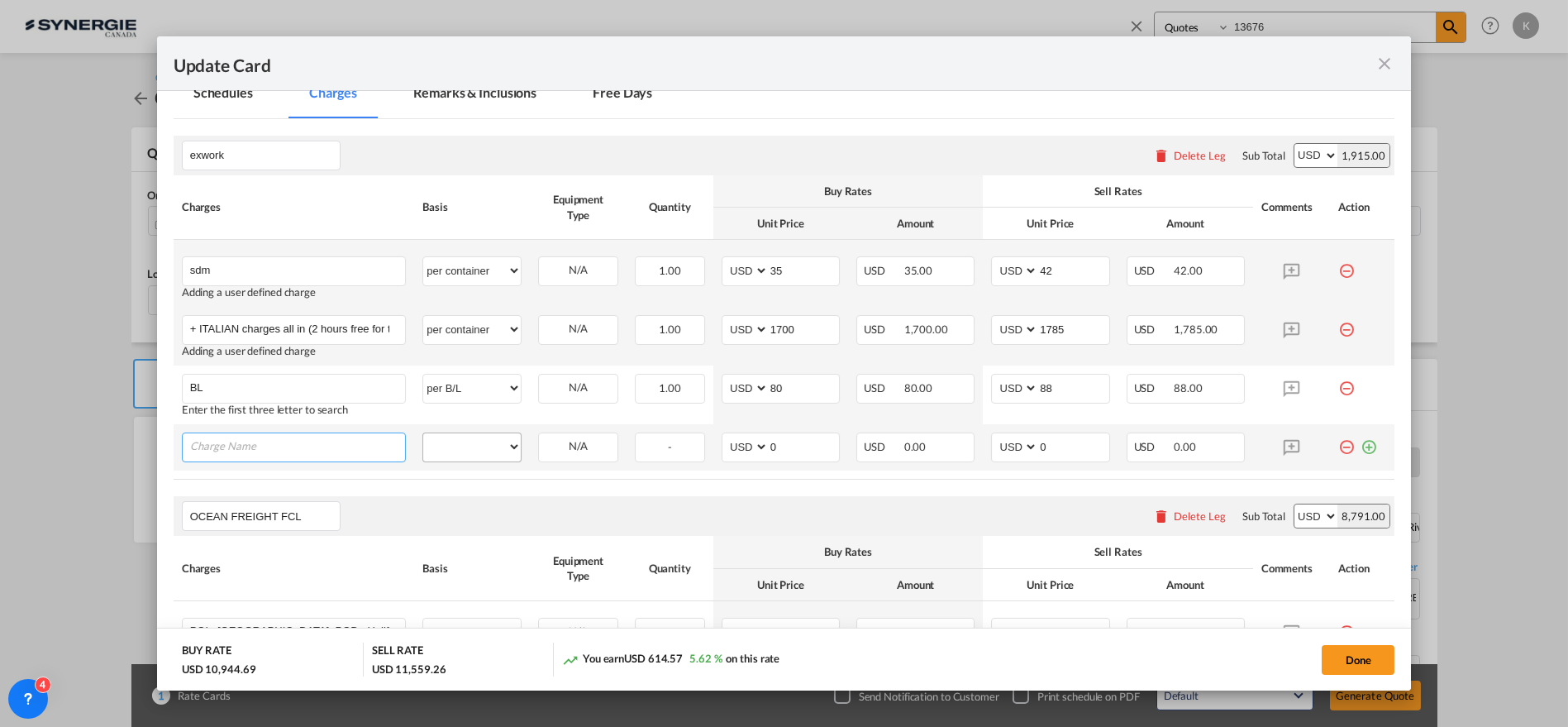
paste input "2 days free at the POL, then 90 usd/day"
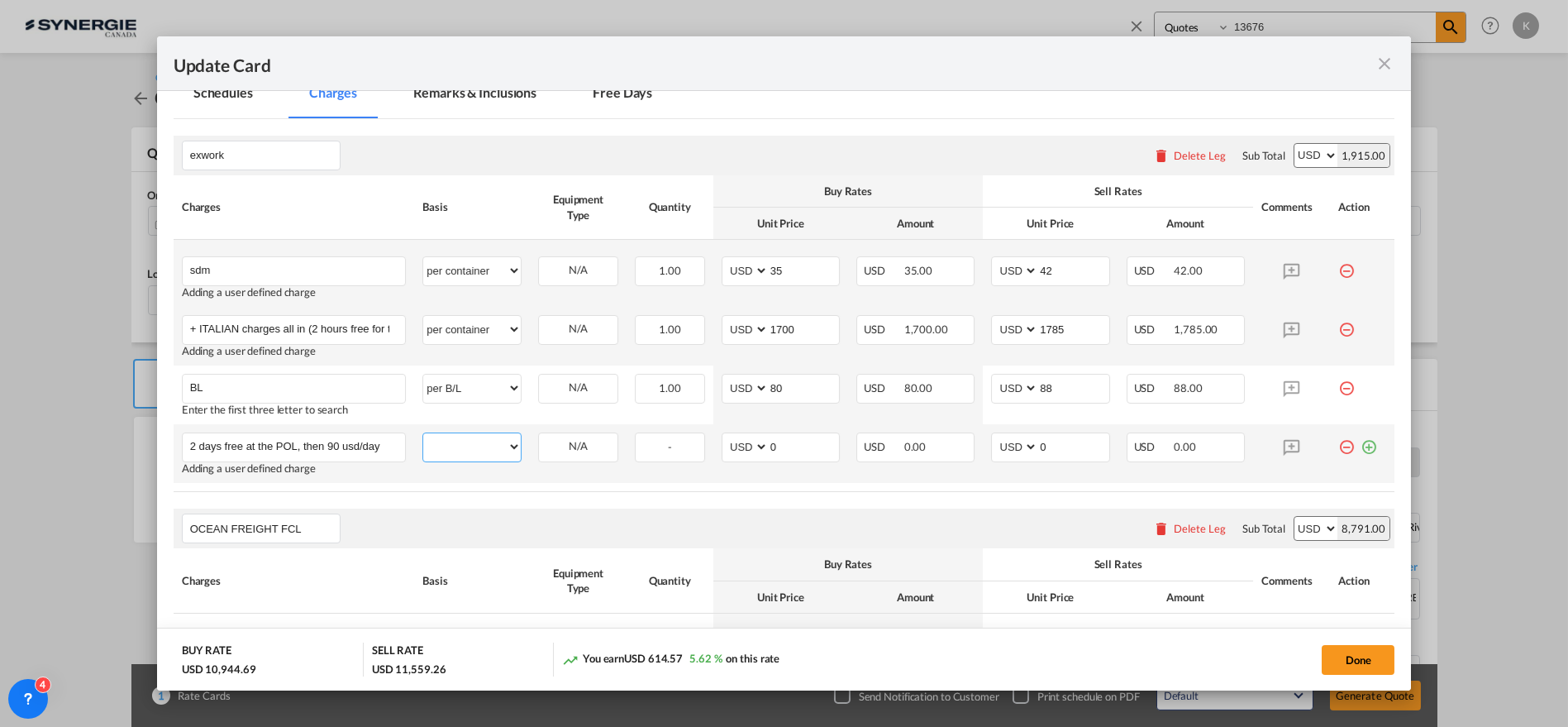
click at [454, 447] on select "per equipment per container per B/L per shipping bill per shipment per pallet p…" at bounding box center [472, 446] width 98 height 26
click at [424, 433] on select "per equipment per container per B/L per shipping bill per shipment per pallet p…" at bounding box center [472, 446] width 98 height 26
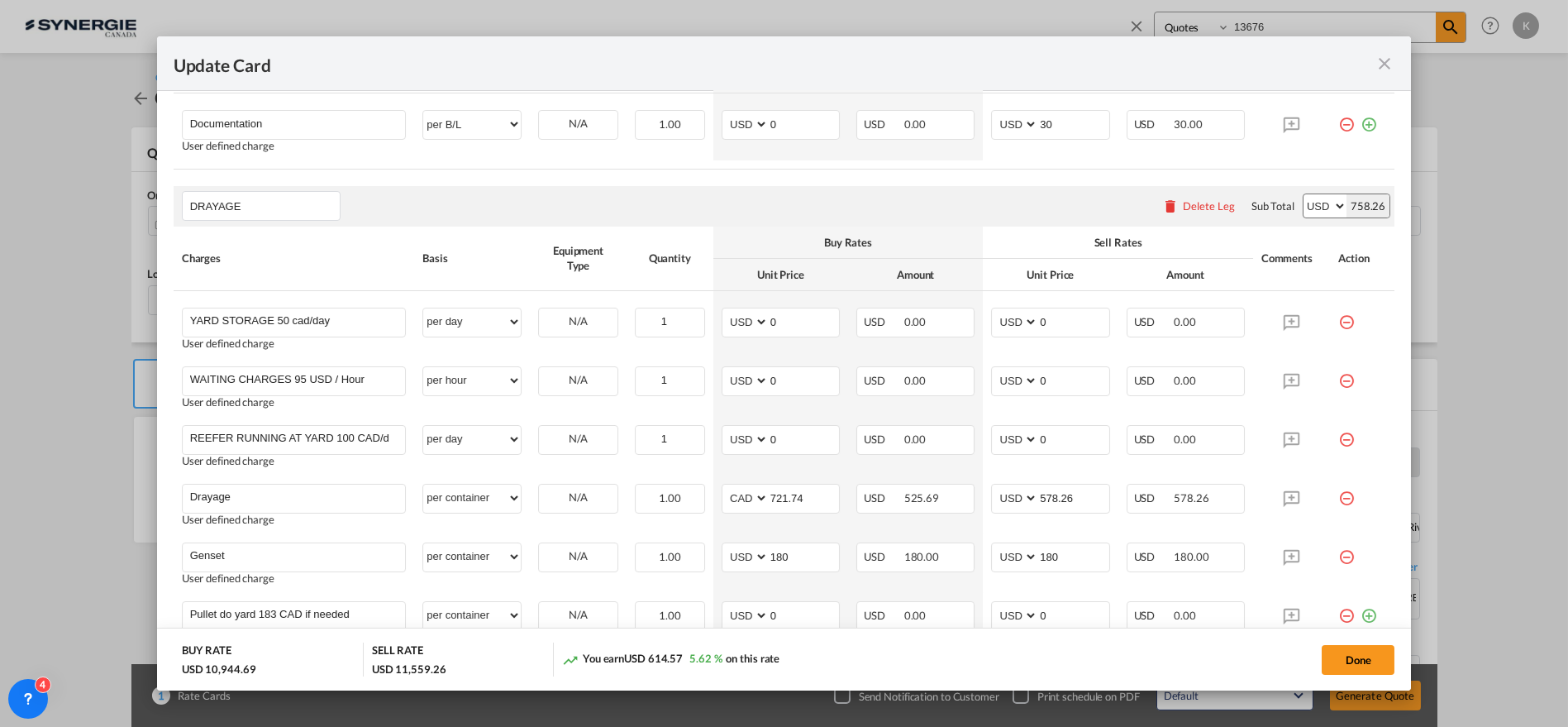
scroll to position [1204, 0]
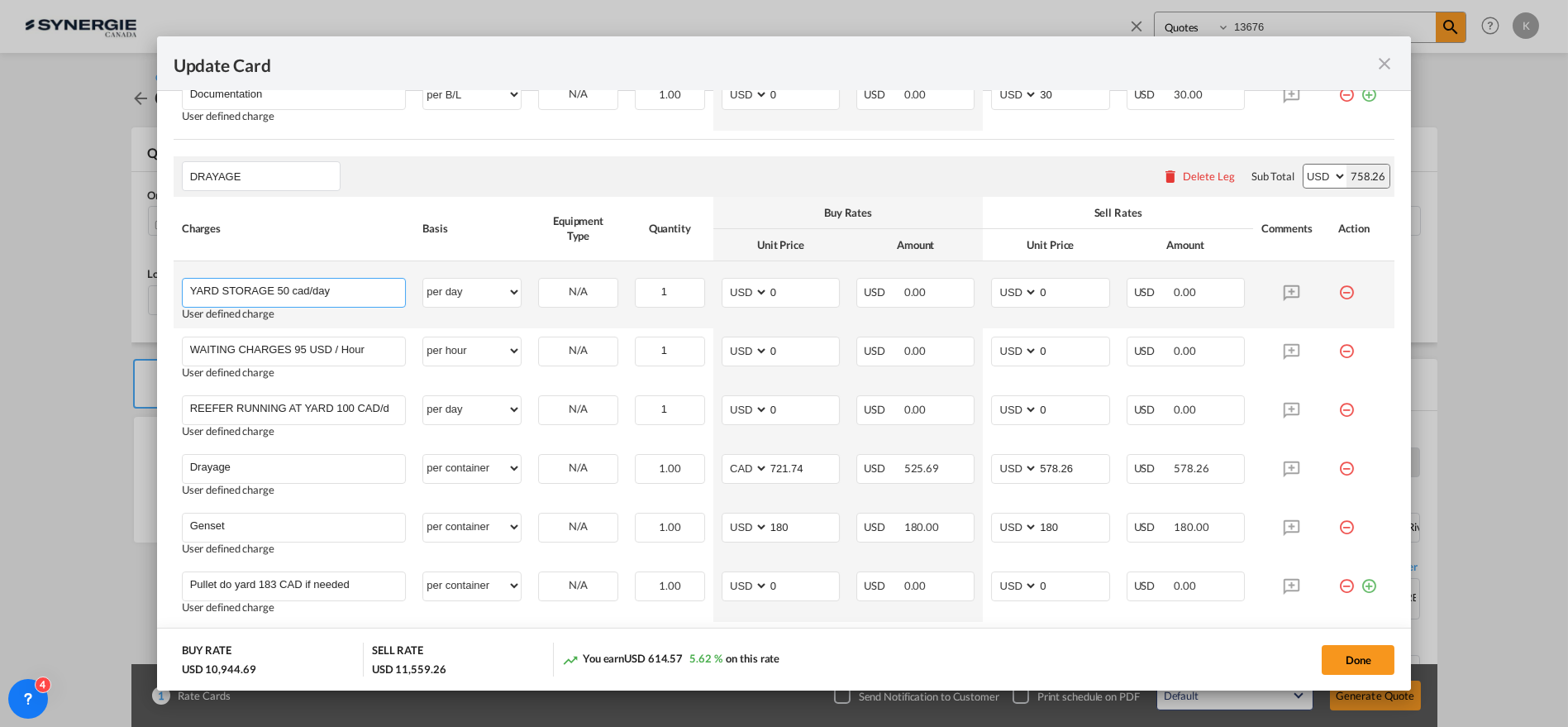
drag, startPoint x: 277, startPoint y: 286, endPoint x: 309, endPoint y: 287, distance: 32.0
click at [309, 287] on input "YARD STORAGE 50 cad/day" at bounding box center [297, 291] width 216 height 24
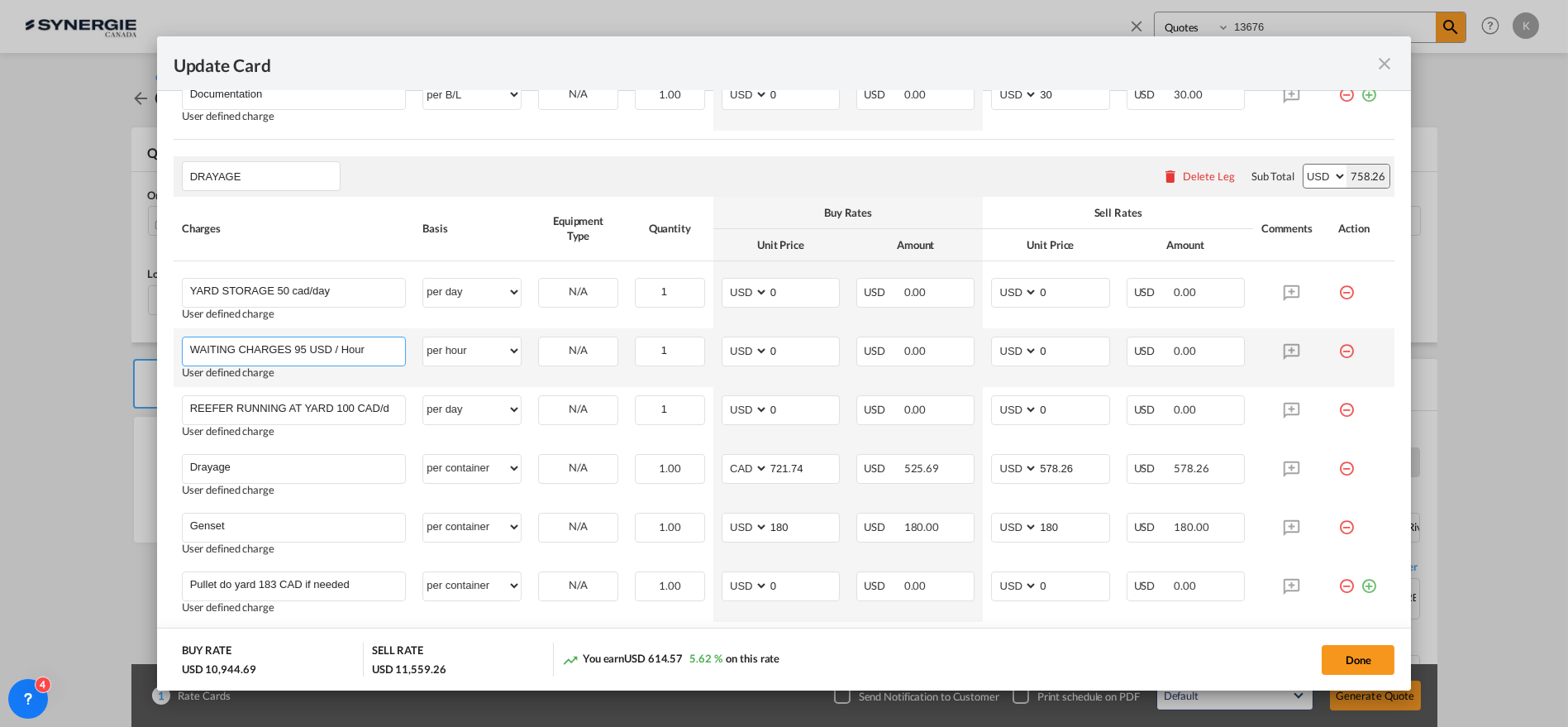
click at [309, 347] on input "WAITING CHARGES 95 USD / Hour" at bounding box center [297, 349] width 216 height 24
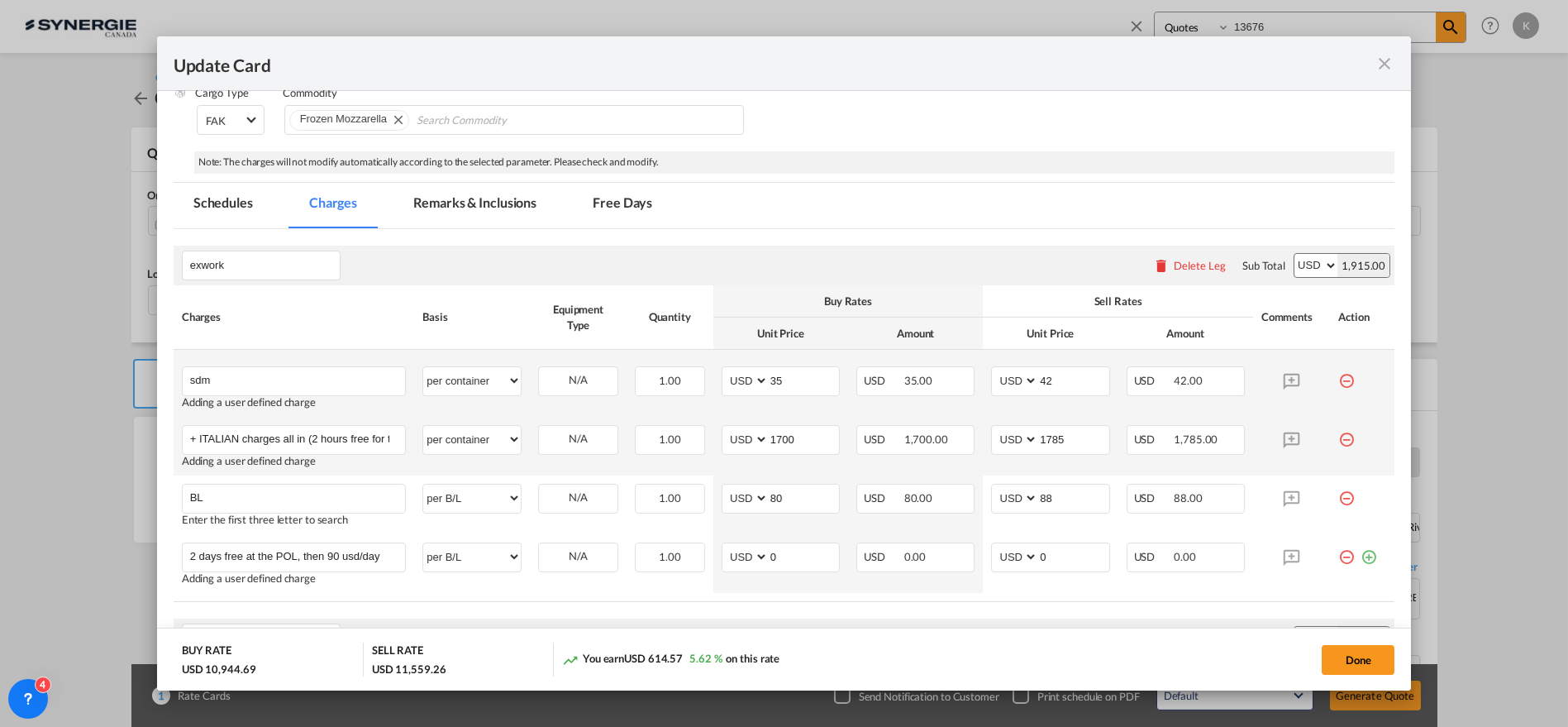
scroll to position [285, 0]
click at [430, 207] on md-tab-item "Remarks & Inclusions" at bounding box center [474, 208] width 163 height 45
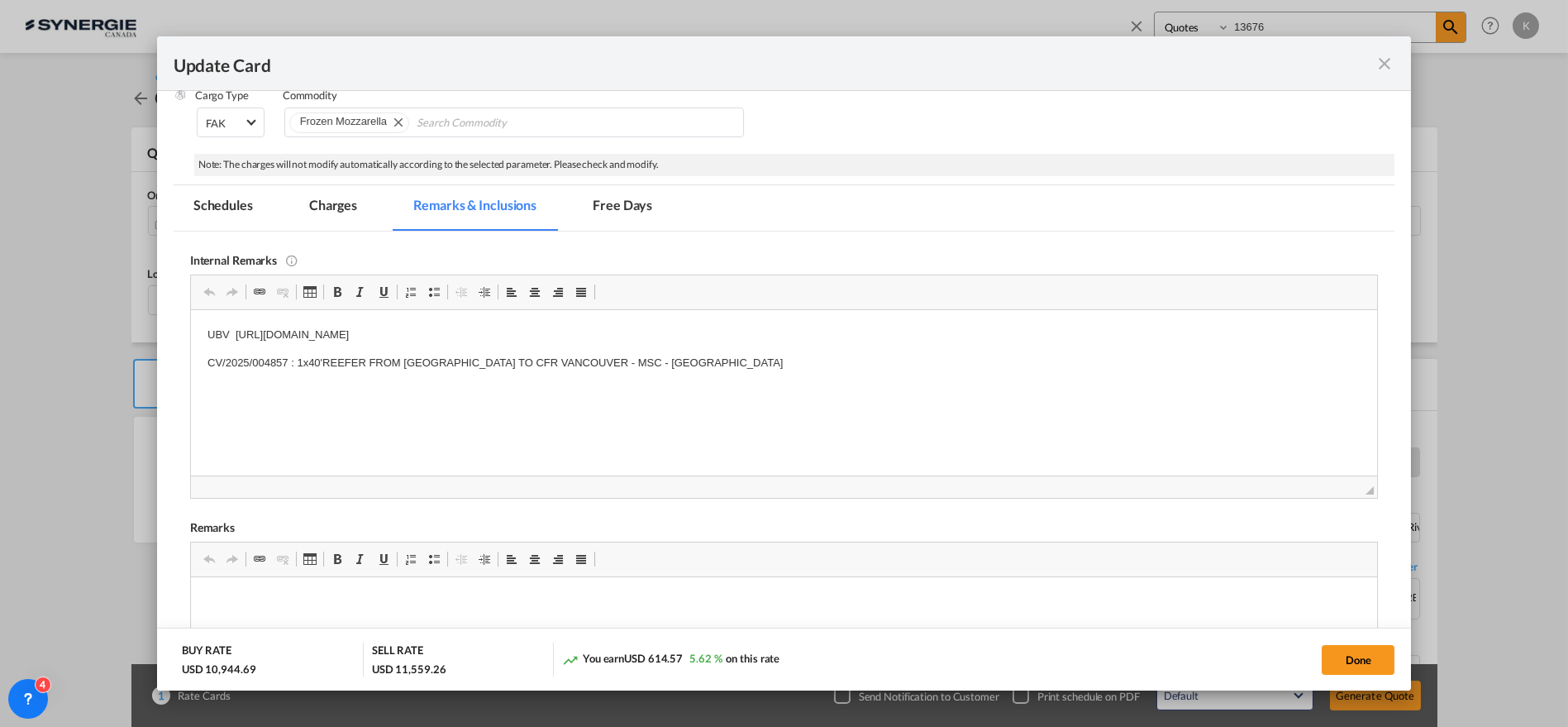
scroll to position [0, 0]
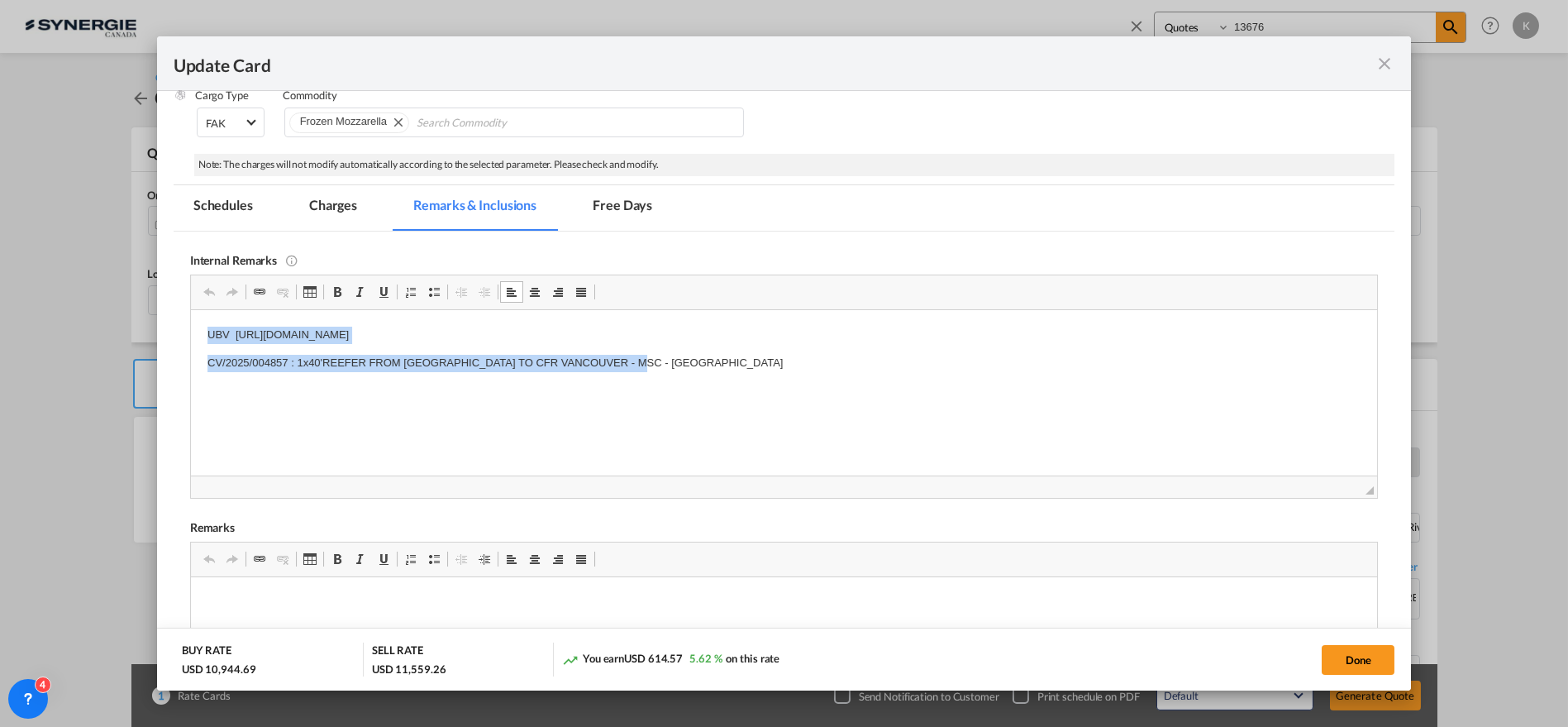
drag, startPoint x: 648, startPoint y: 360, endPoint x: 341, endPoint y: 629, distance: 408.2
click at [190, 321] on html "UBV https://app.frontapp.com/open/msg_1gry25u7?key=7YJYkBbotxGv4stEWcCkKcmb2ffZ…" at bounding box center [783, 347] width 1187 height 78
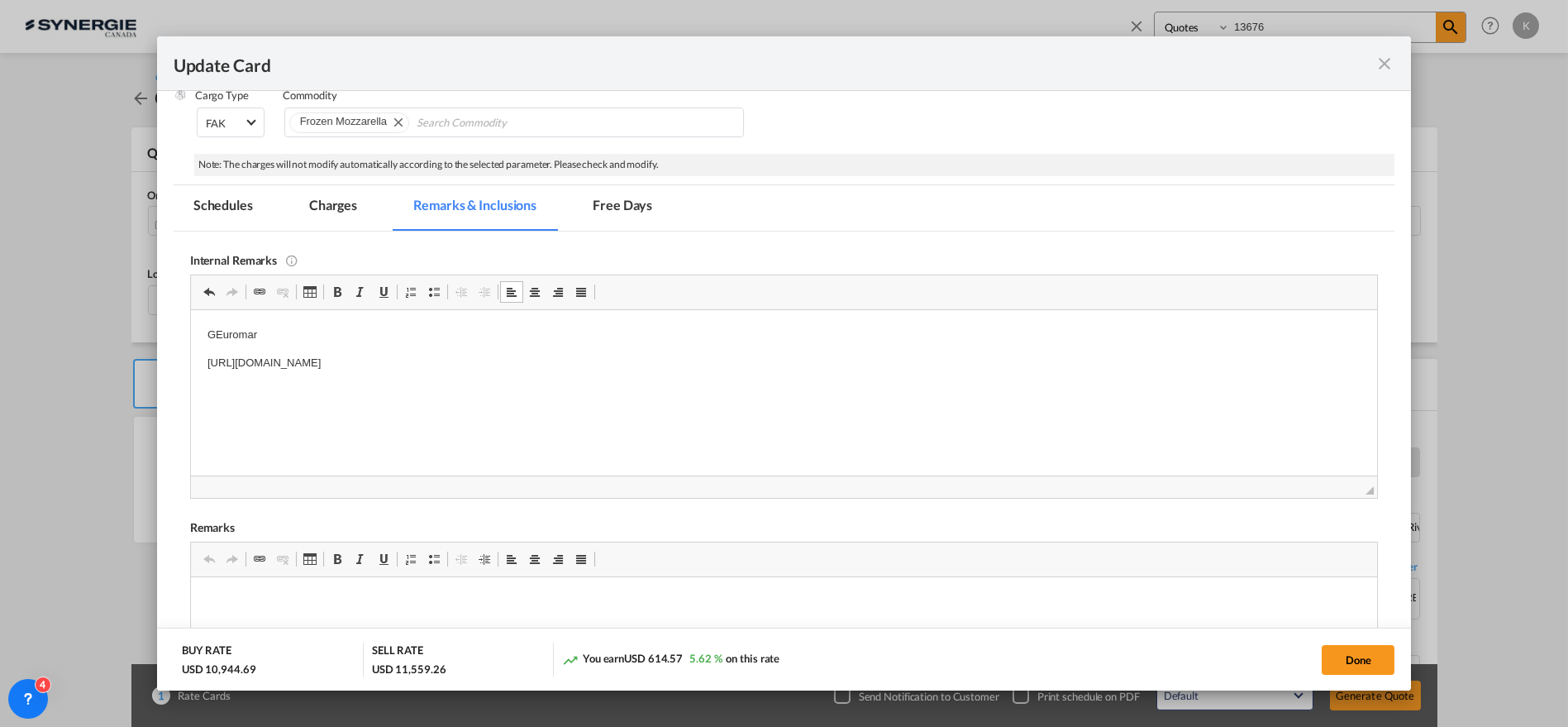
drag, startPoint x: 1364, startPoint y: 658, endPoint x: 65, endPoint y: 586, distance: 1301.0
click at [1364, 658] on button "Done" at bounding box center [1357, 660] width 72 height 30
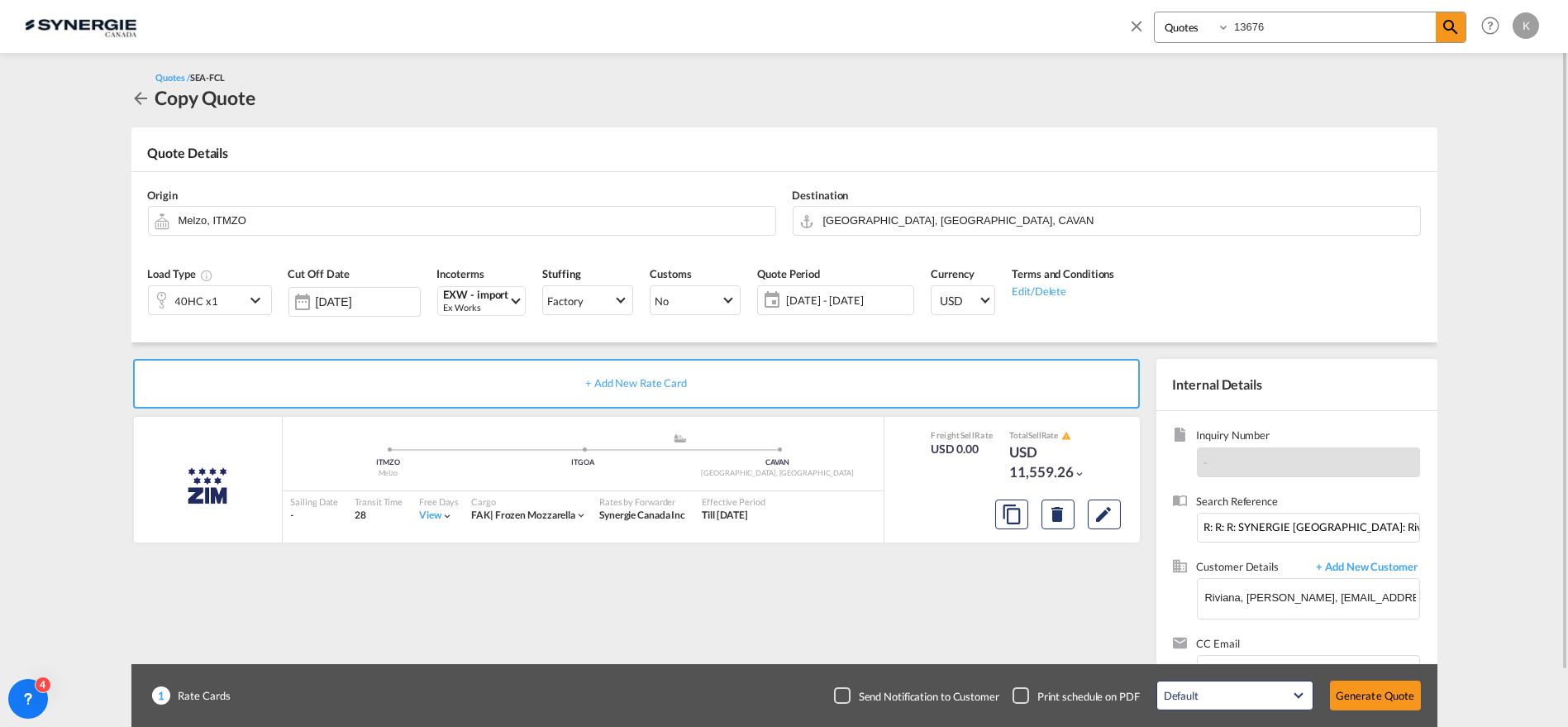
drag, startPoint x: 836, startPoint y: 696, endPoint x: 855, endPoint y: 695, distance: 19.0
click at [836, 696] on div "Checkbox No Ink" at bounding box center [842, 696] width 17 height 17
click at [1372, 691] on button "Generate Quote" at bounding box center [1375, 696] width 91 height 30
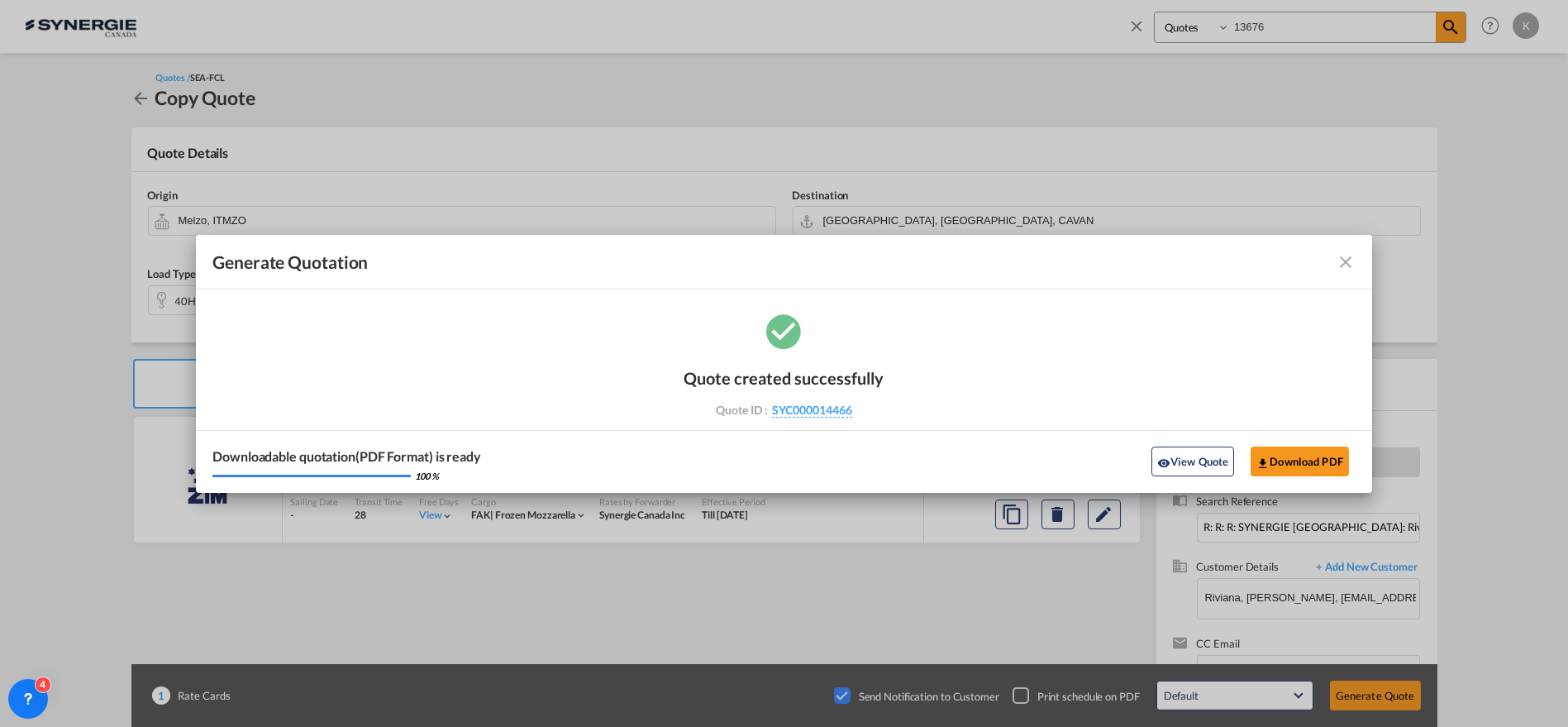
drag, startPoint x: 1342, startPoint y: 260, endPoint x: 1334, endPoint y: 237, distance: 24.4
click at [1343, 260] on md-icon "icon-close fg-AAA8AD cursor m-0" at bounding box center [1345, 262] width 20 height 20
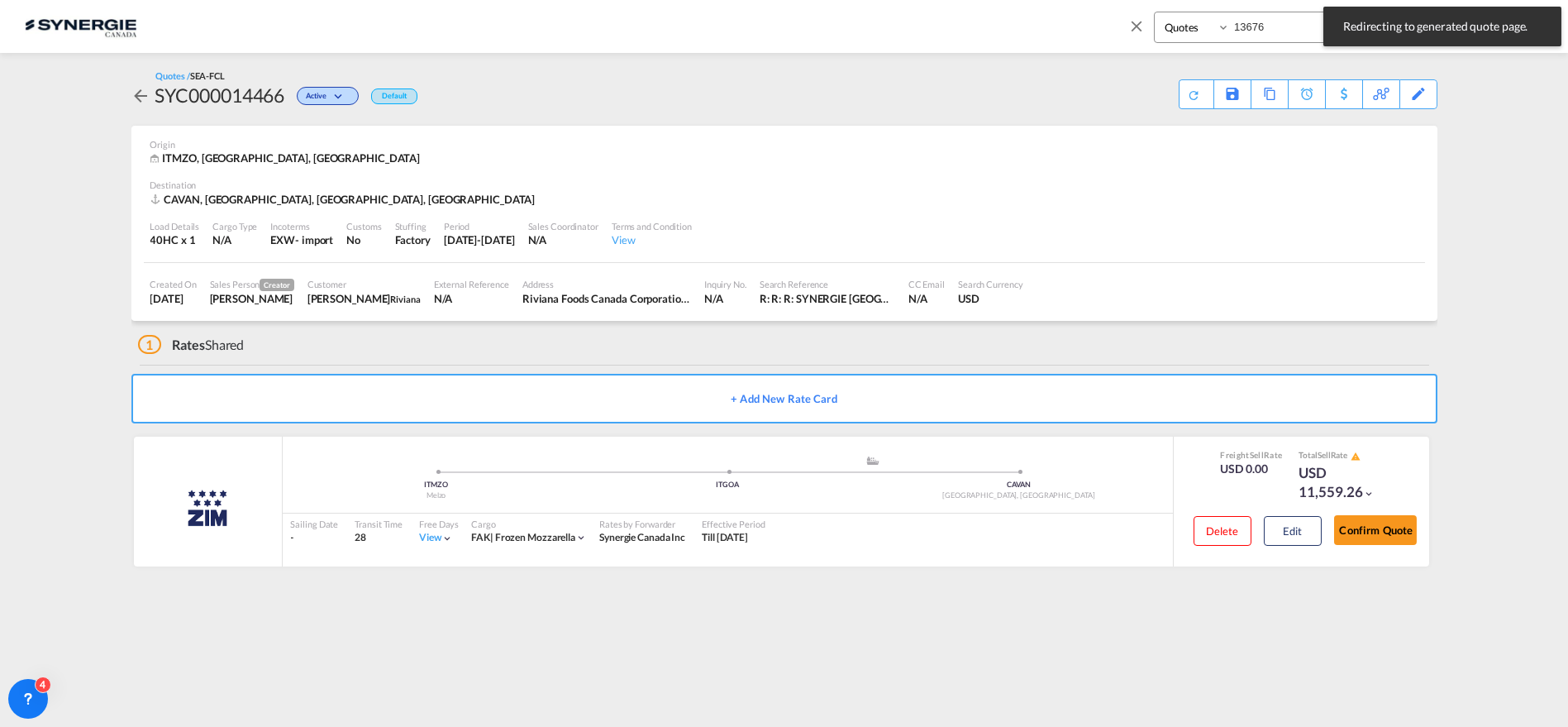
drag, startPoint x: 1267, startPoint y: 28, endPoint x: 1217, endPoint y: 27, distance: 50.0
click at [1217, 27] on div "Bookings Quotes Enquiries 13676" at bounding box center [1310, 26] width 312 height 31
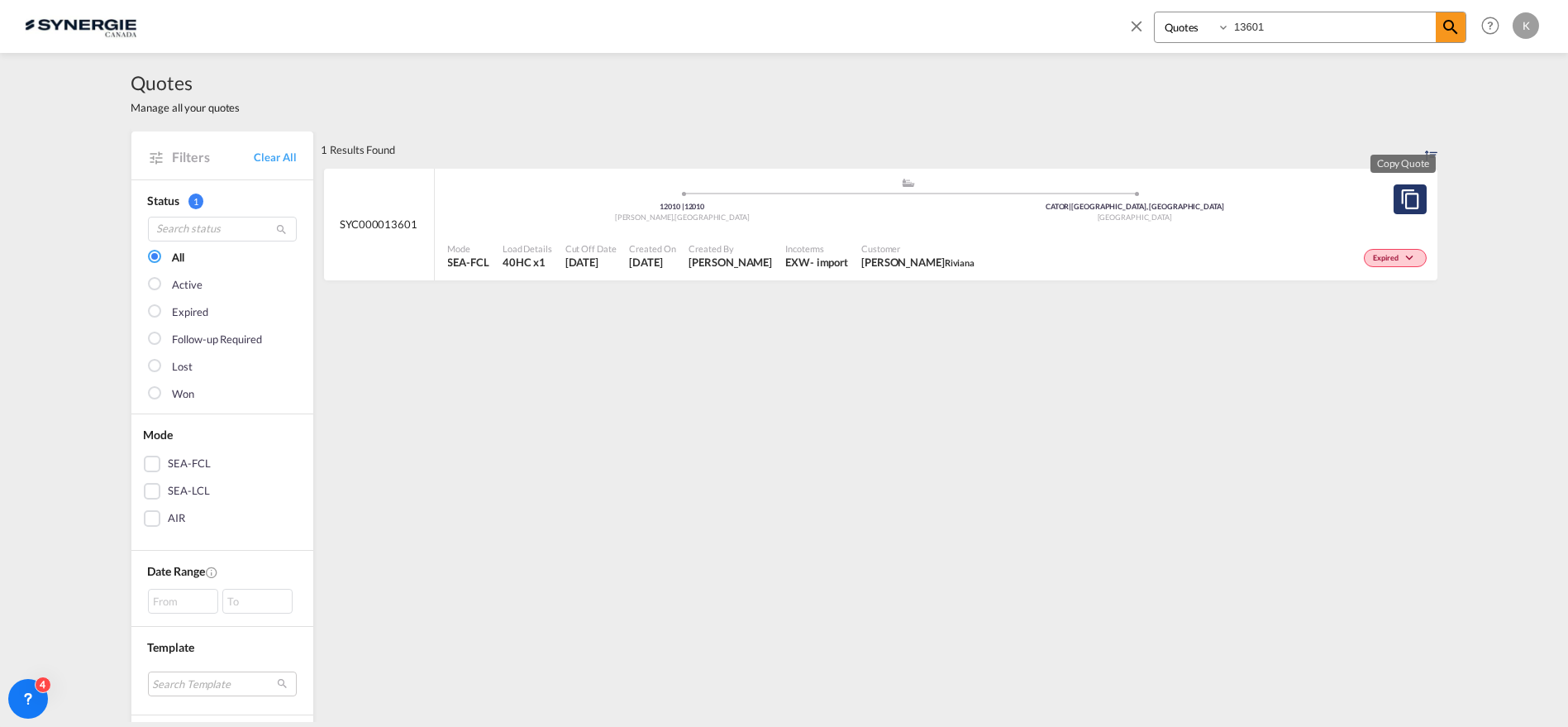
click at [1402, 207] on md-icon "assets/icons/custom/copyQuote.svg" at bounding box center [1410, 199] width 20 height 20
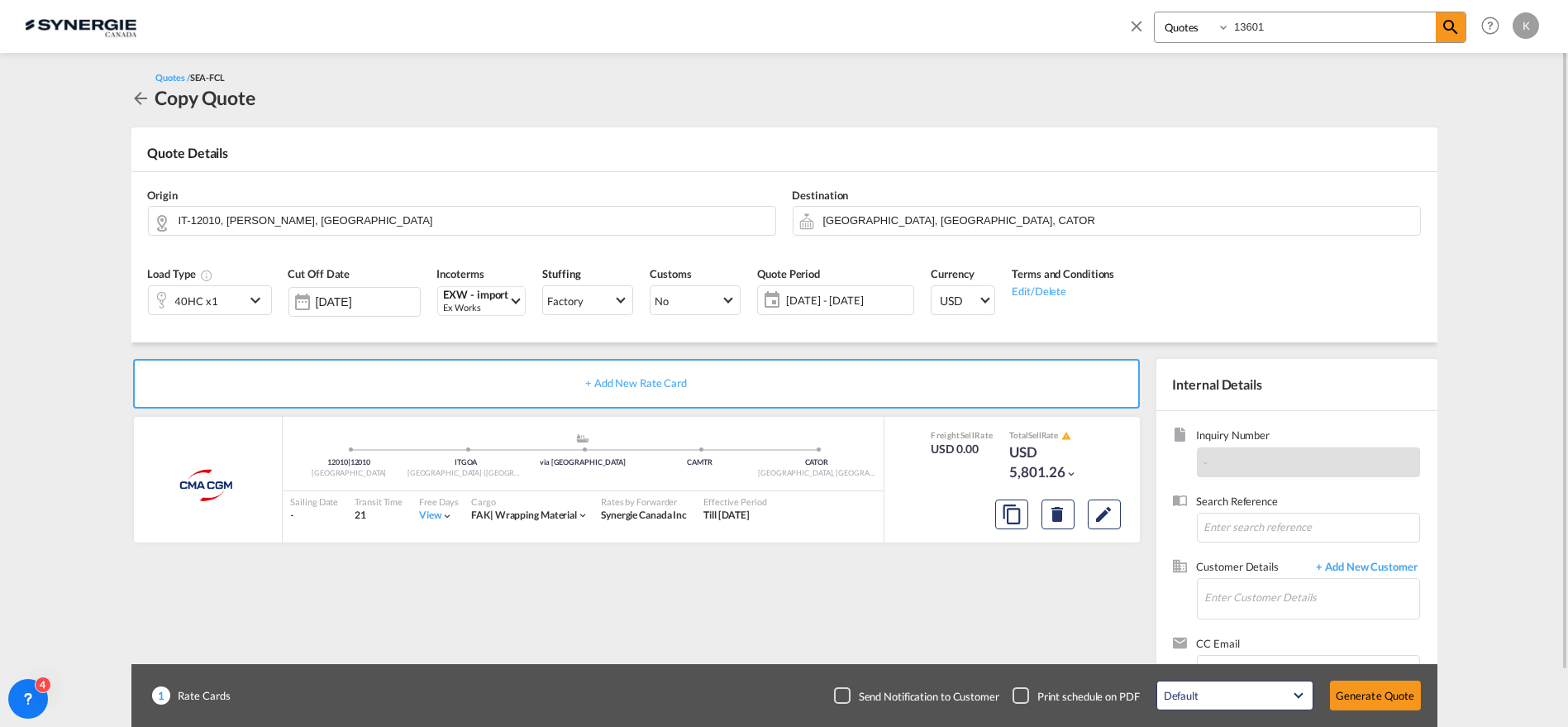
click at [817, 302] on span "[DATE] - [DATE]" at bounding box center [847, 300] width 123 height 15
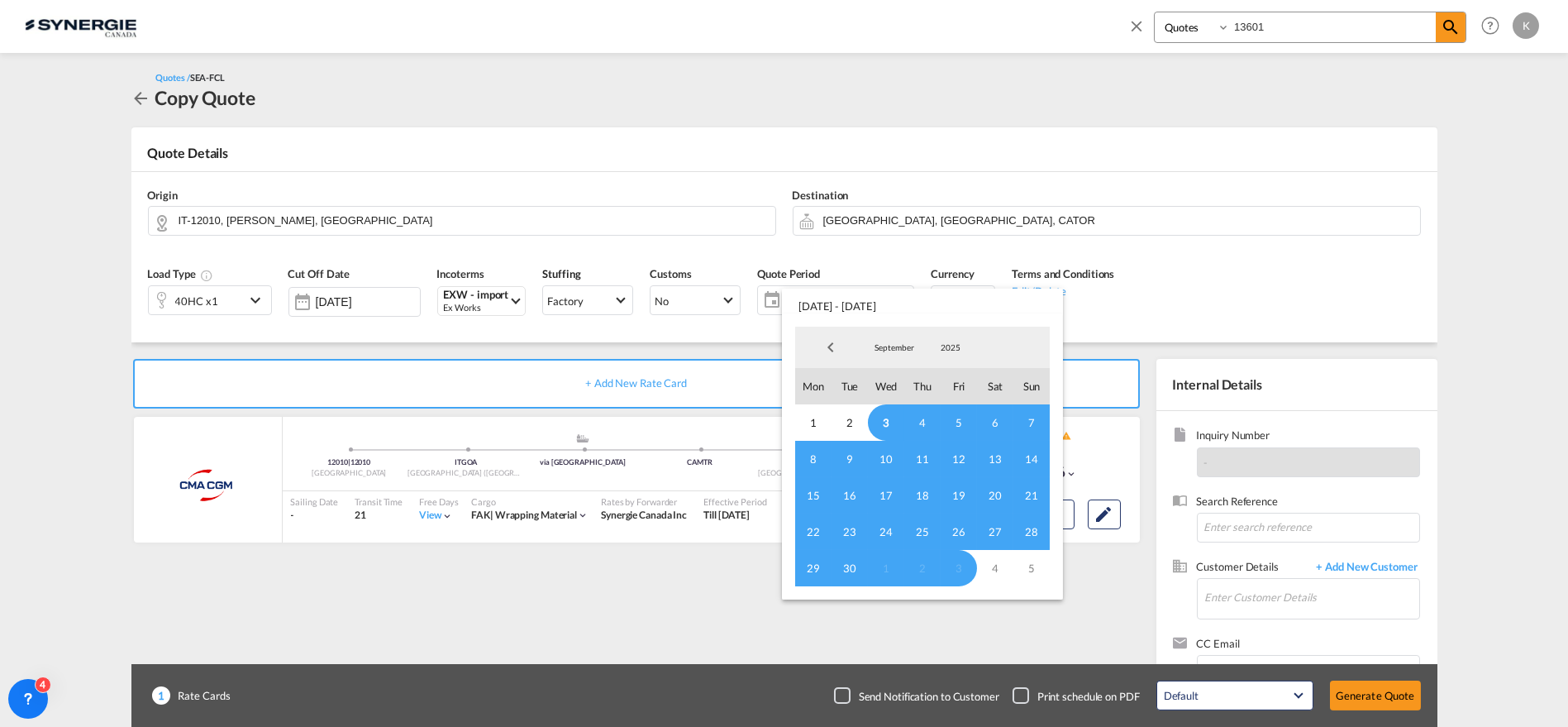
click at [878, 421] on span "3" at bounding box center [886, 422] width 37 height 37
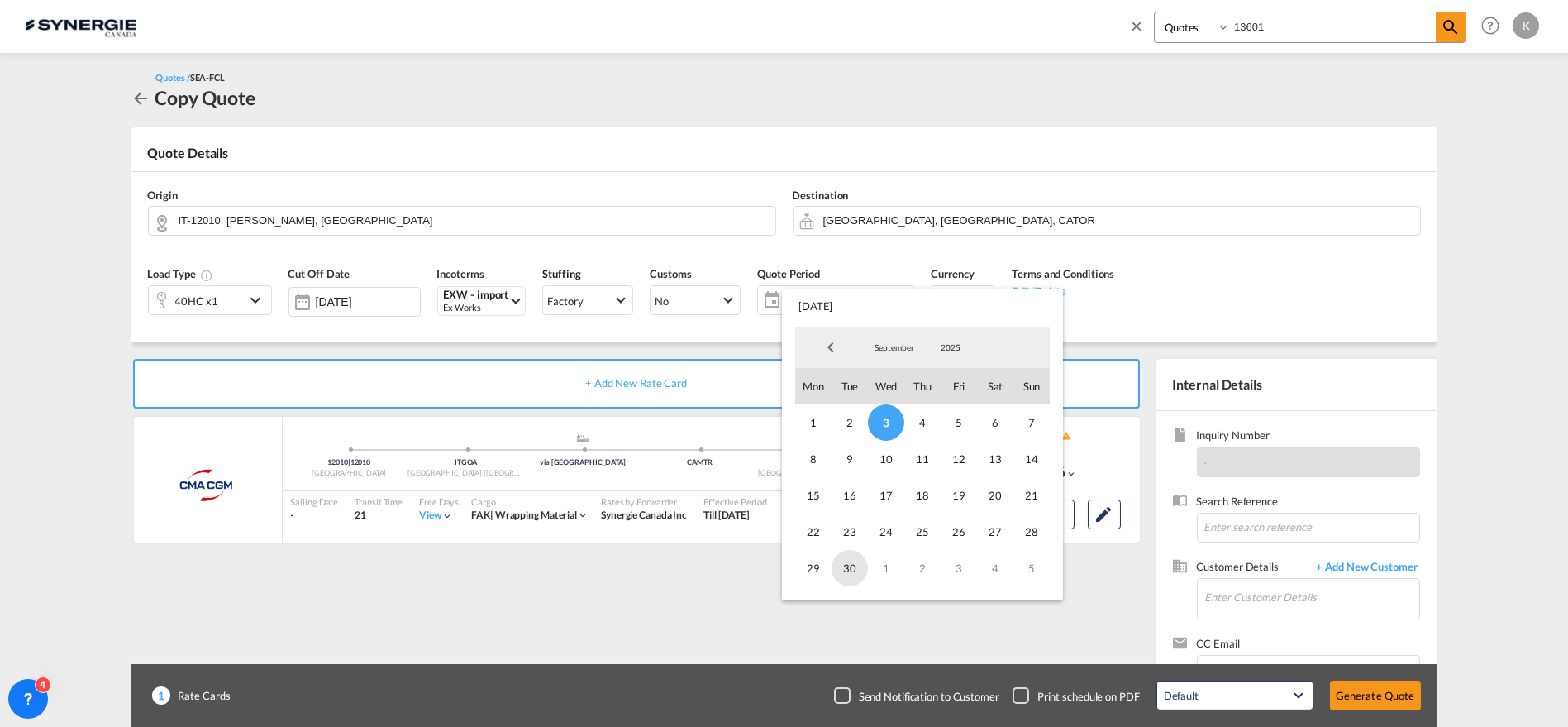
click at [850, 568] on span "30" at bounding box center [850, 568] width 37 height 37
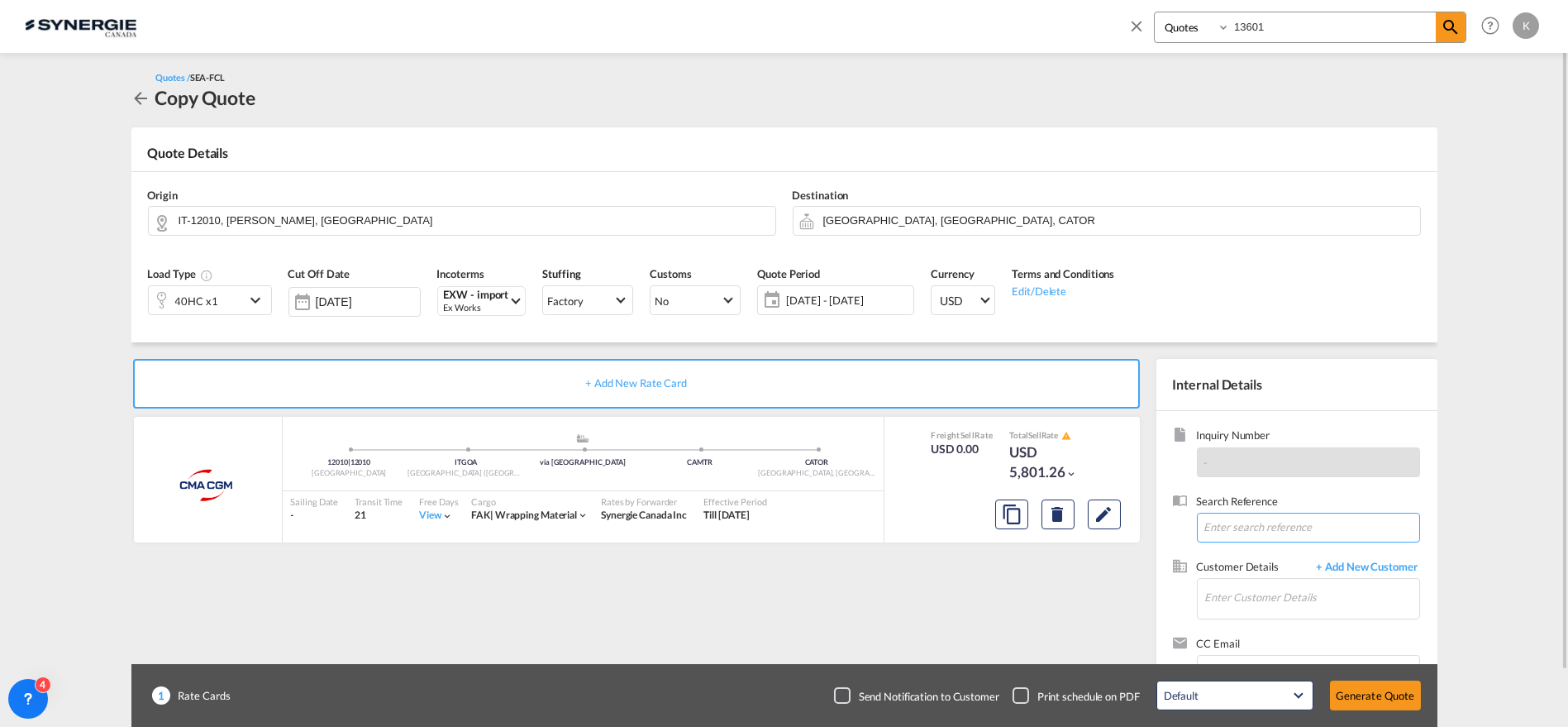
click at [1237, 525] on input at bounding box center [1308, 528] width 223 height 30
paste input "R: Riviana FCL rate for September [GEOGRAPHIC_DATA]"
click at [1261, 602] on input "Enter Customer Details" at bounding box center [1312, 598] width 214 height 38
click at [1252, 560] on div "[PERSON_NAME] [EMAIL_ADDRESS][DOMAIN_NAME] | Riviana" at bounding box center [1311, 556] width 216 height 44
click at [1097, 518] on md-icon "Edit" at bounding box center [1104, 514] width 20 height 20
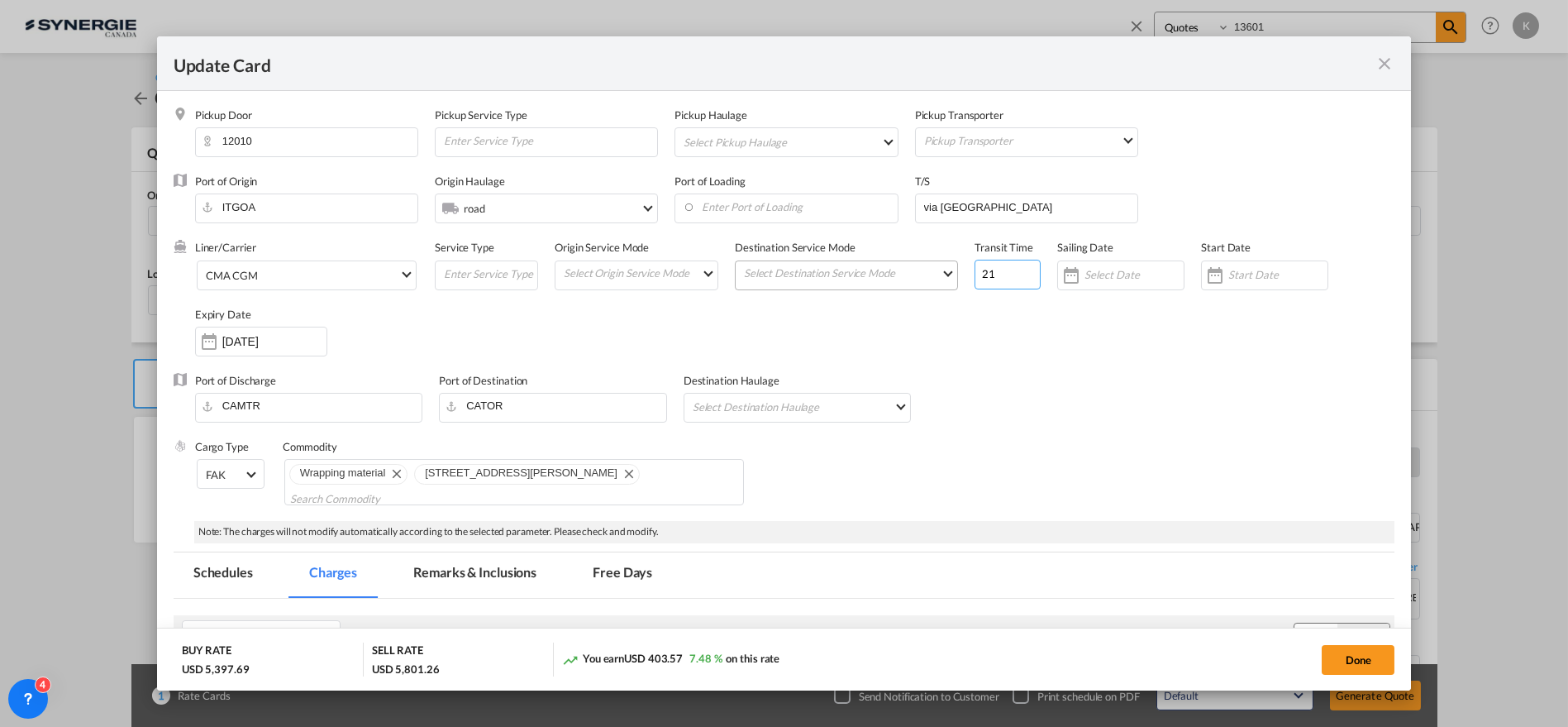
drag, startPoint x: 995, startPoint y: 267, endPoint x: 933, endPoint y: 268, distance: 62.0
click at [933, 268] on div "Liner/Carrier CMA CGM 2HM LOGISTICS D.O.O AAXL GLOBAL SHIPPING LINES LLC ABDUL …" at bounding box center [794, 306] width 1200 height 133
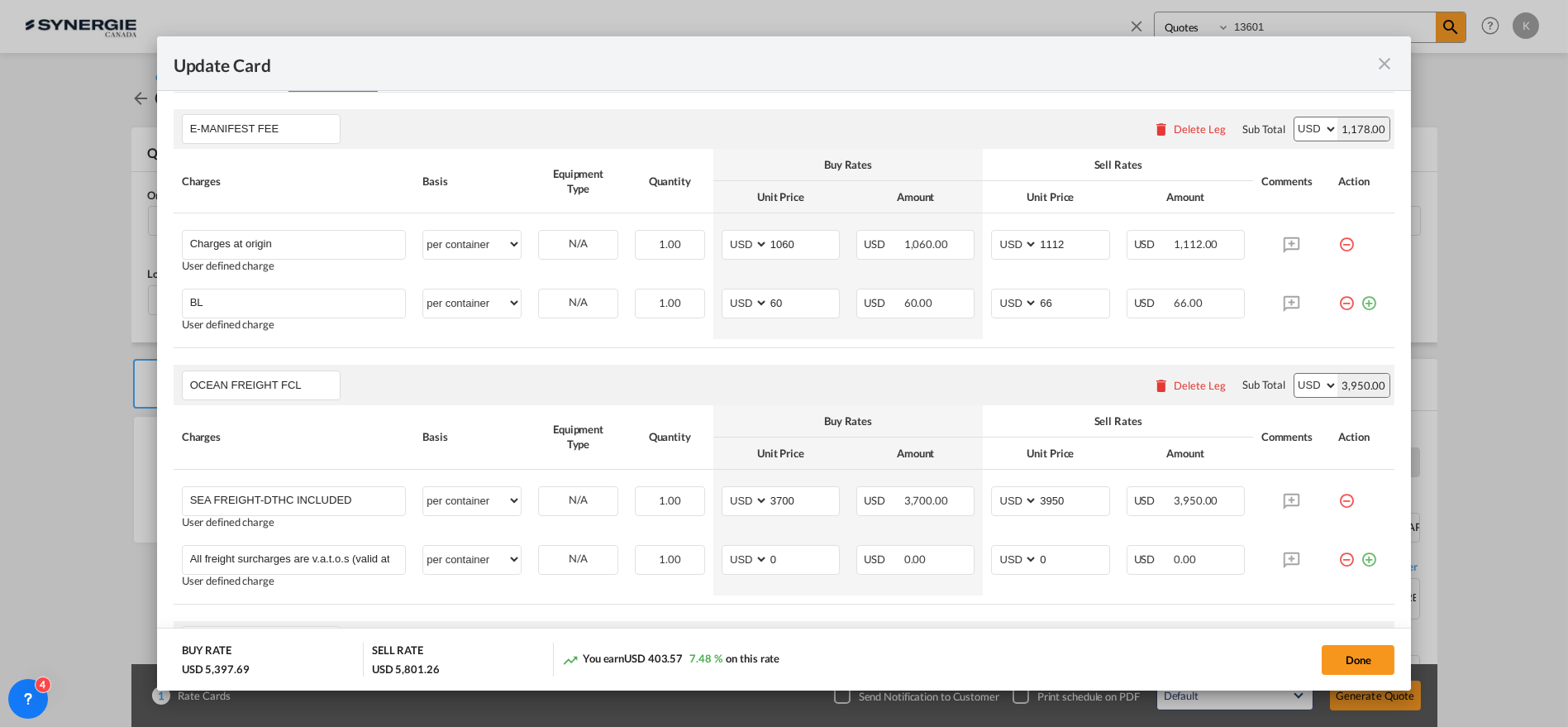
scroll to position [609, 0]
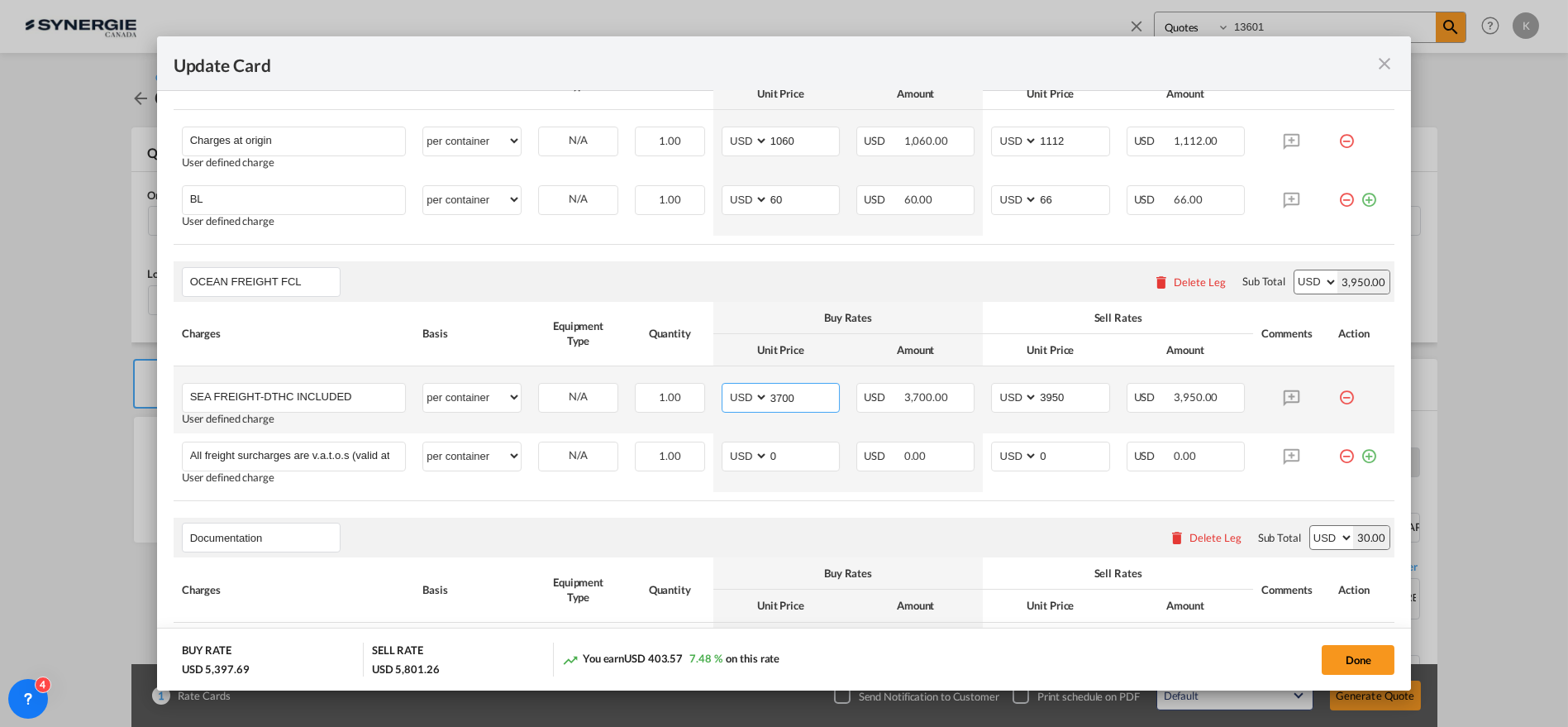
drag, startPoint x: 781, startPoint y: 390, endPoint x: 716, endPoint y: 390, distance: 65.0
click at [722, 390] on md-input-container "AED AFN ALL AMD ANG AOA ARS AUD AWG AZN BAM BBD BDT BGN BHD BIF BMD BND BOB BRL…" at bounding box center [781, 398] width 119 height 30
click at [337, 459] on input "All freight surcharges are v.a.t.o.s (valid at time of shipping) Rates based on…" at bounding box center [297, 455] width 216 height 24
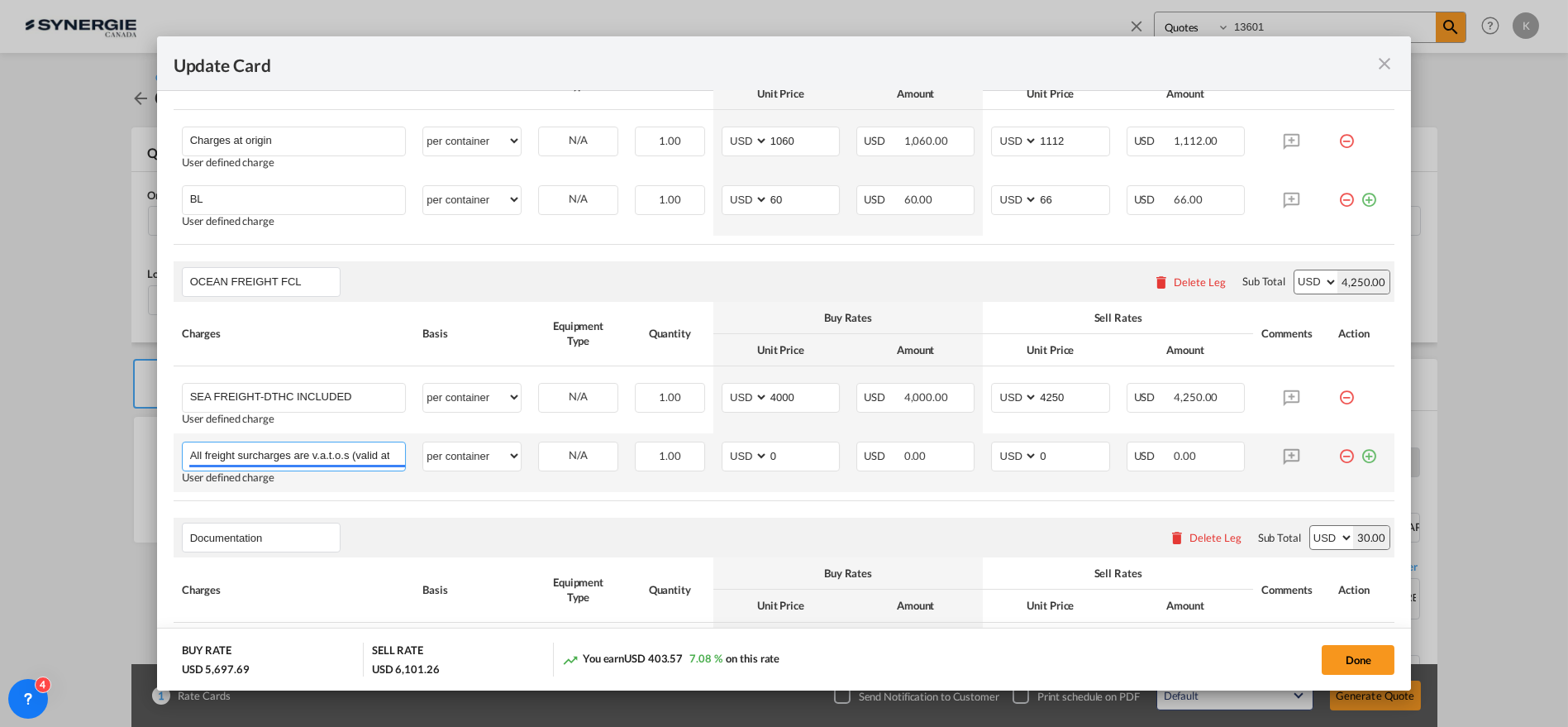
click at [337, 459] on input "All freight surcharges are v.a.t.o.s (valid at time of shipping) Rates based on…" at bounding box center [297, 455] width 216 height 24
click at [363, 455] on input "All freight surcharges are v.a.t.o.s (valid at time of shipping) Rates based on…" at bounding box center [297, 455] width 216 height 24
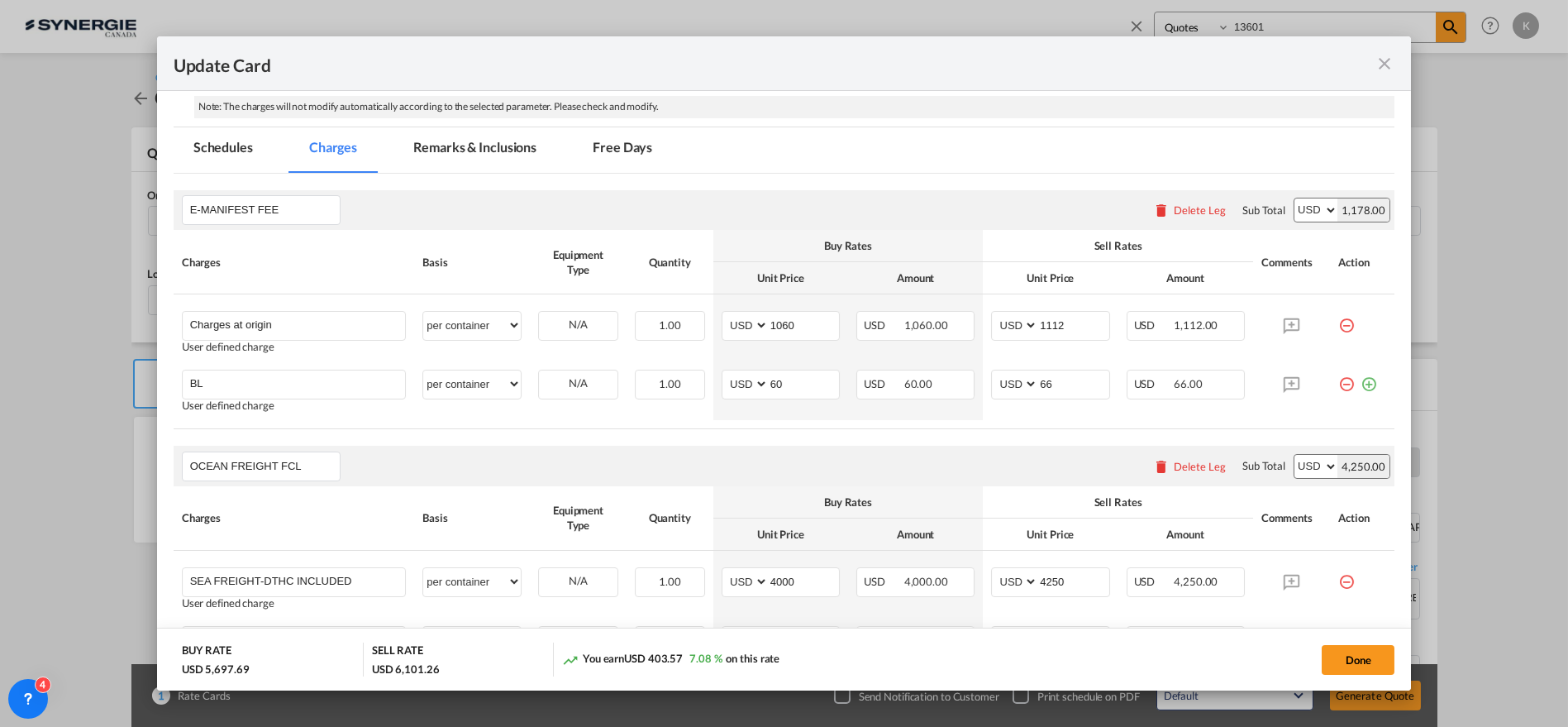
scroll to position [0, 0]
click at [267, 329] on input "Charges at origin" at bounding box center [297, 324] width 216 height 24
click at [266, 329] on input "Charges at origin" at bounding box center [297, 324] width 216 height 24
paste input "INLAND"
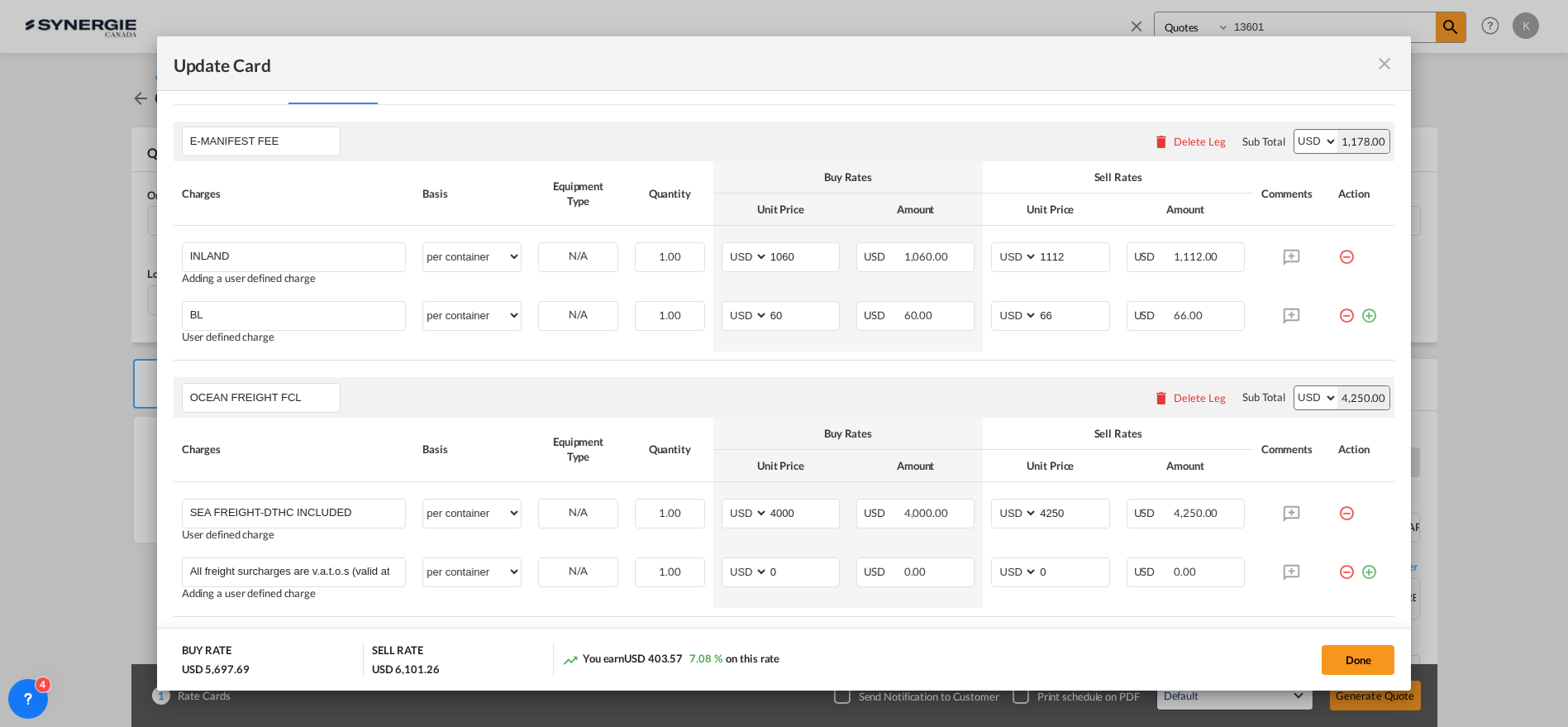
scroll to position [517, 0]
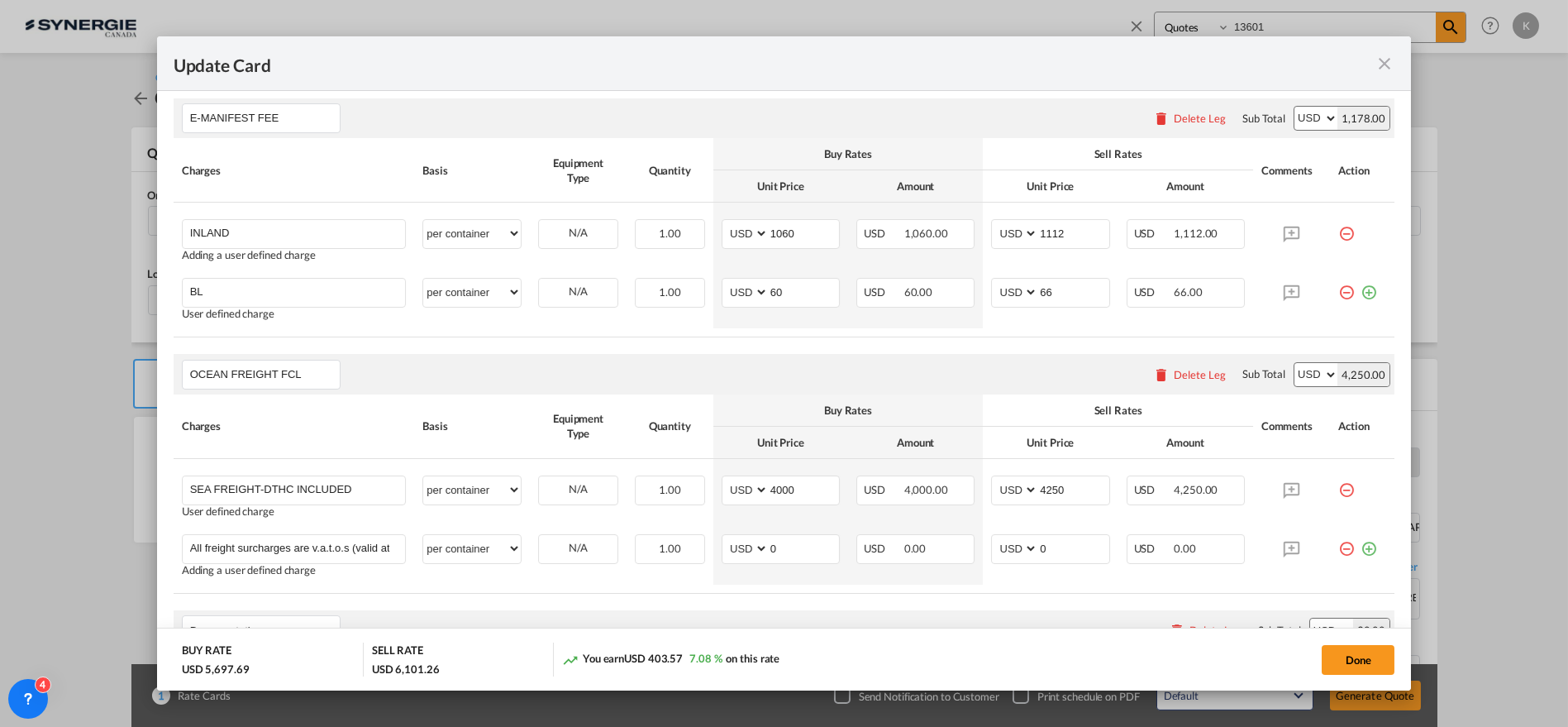
drag, startPoint x: 1332, startPoint y: 548, endPoint x: 1020, endPoint y: 566, distance: 312.5
click at [1338, 548] on md-icon "icon-minus-circle-outline red-400-fg" at bounding box center [1347, 542] width 17 height 17
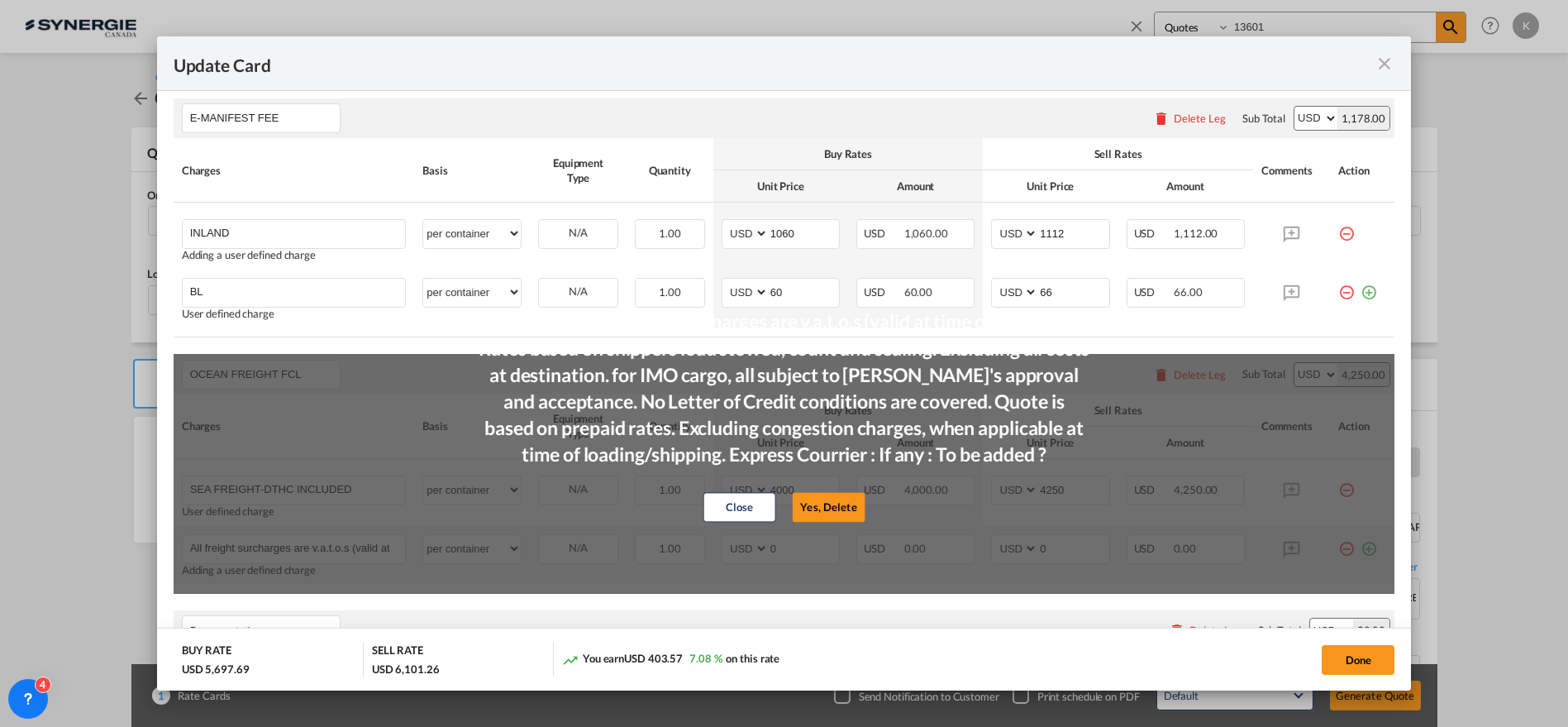
click at [751, 507] on button "Close" at bounding box center [739, 508] width 72 height 30
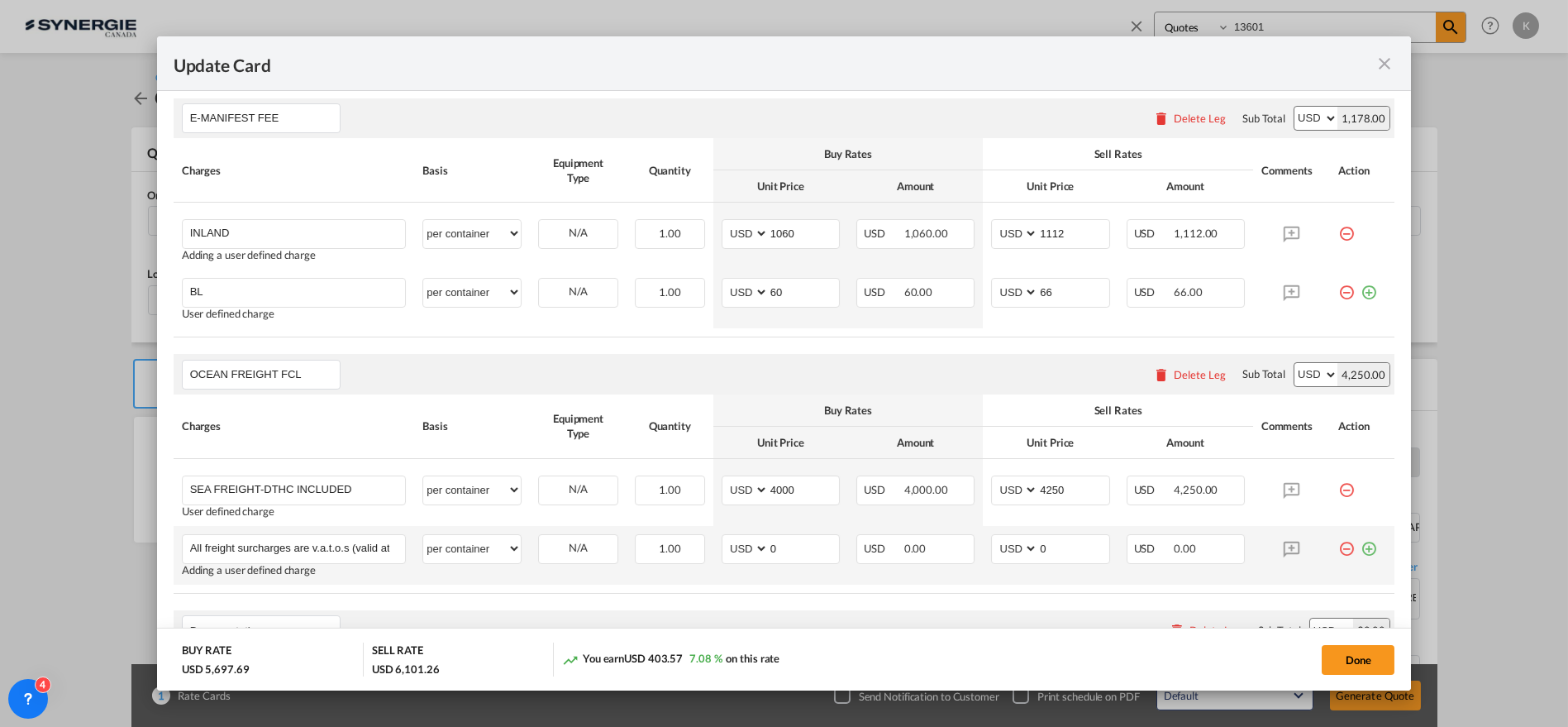
click at [1361, 547] on md-icon "icon-plus-circle-outline green-400-fg" at bounding box center [1369, 542] width 17 height 17
click at [451, 606] on select "per equipment per container per B/L per shipping bill per shipment per pallet p…" at bounding box center [472, 607] width 98 height 26
click at [424, 594] on select "per equipment per container per B/L per shipping bill per shipment per pallet p…" at bounding box center [472, 607] width 98 height 26
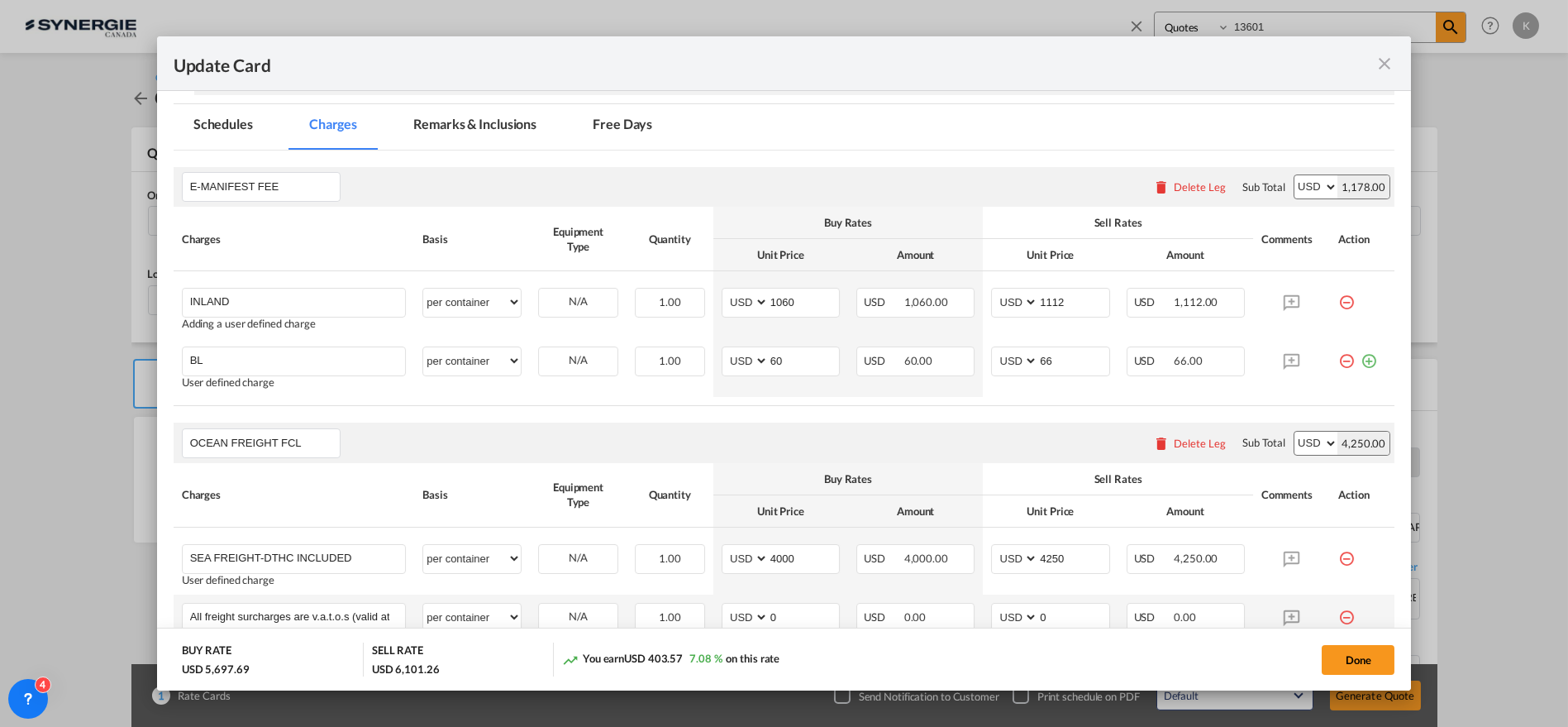
scroll to position [425, 0]
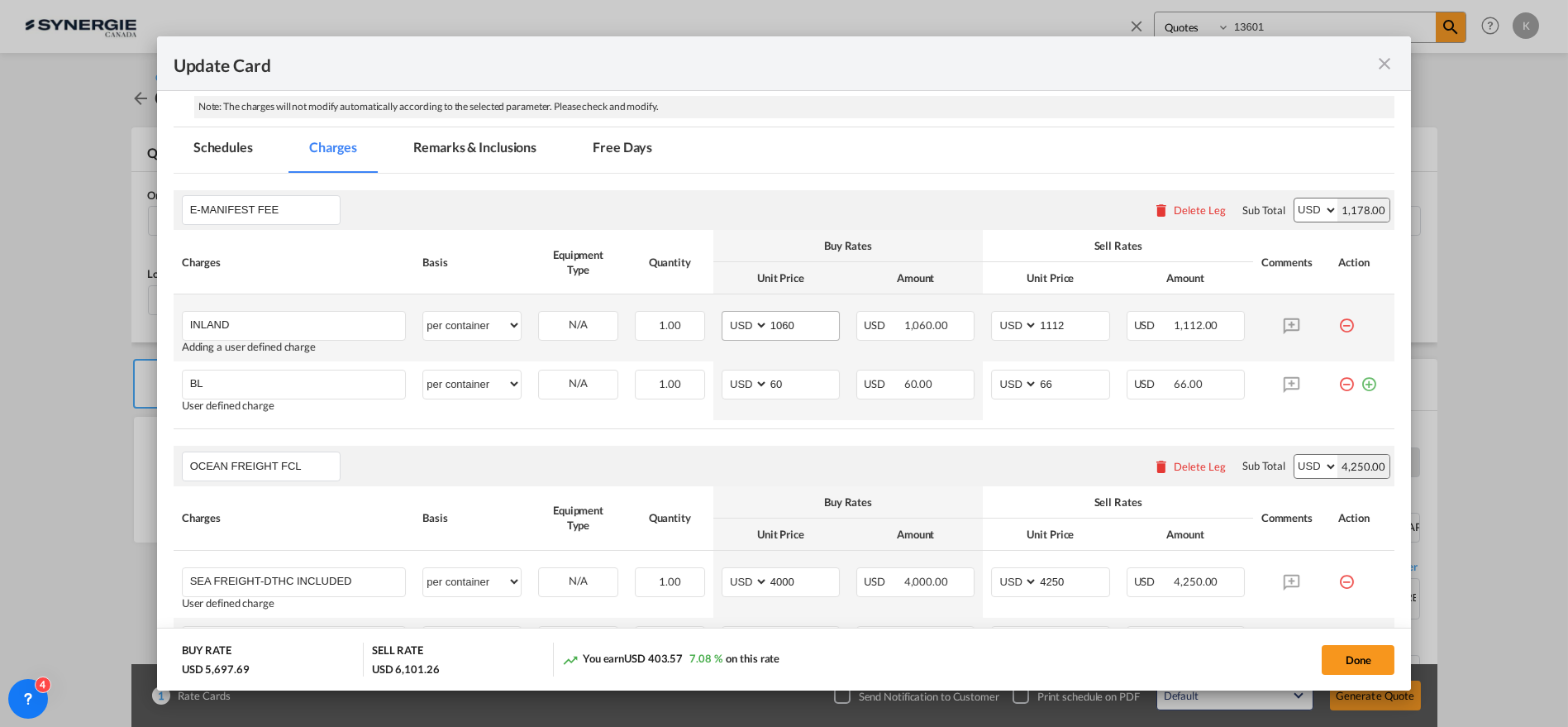
click at [768, 330] on div "Update Card Pickup ..." at bounding box center [768, 326] width 1 height 28
click at [743, 327] on select "AED AFN ALL AMD ANG AOA ARS AUD AWG AZN BAM BBD BDT BGN BHD BIF BMD BND [PERSON…" at bounding box center [746, 326] width 43 height 23
click at [725, 315] on select "AED AFN ALL AMD ANG AOA ARS AUD AWG AZN BAM BBD BDT BGN BHD BIF BMD BND [PERSON…" at bounding box center [746, 326] width 43 height 23
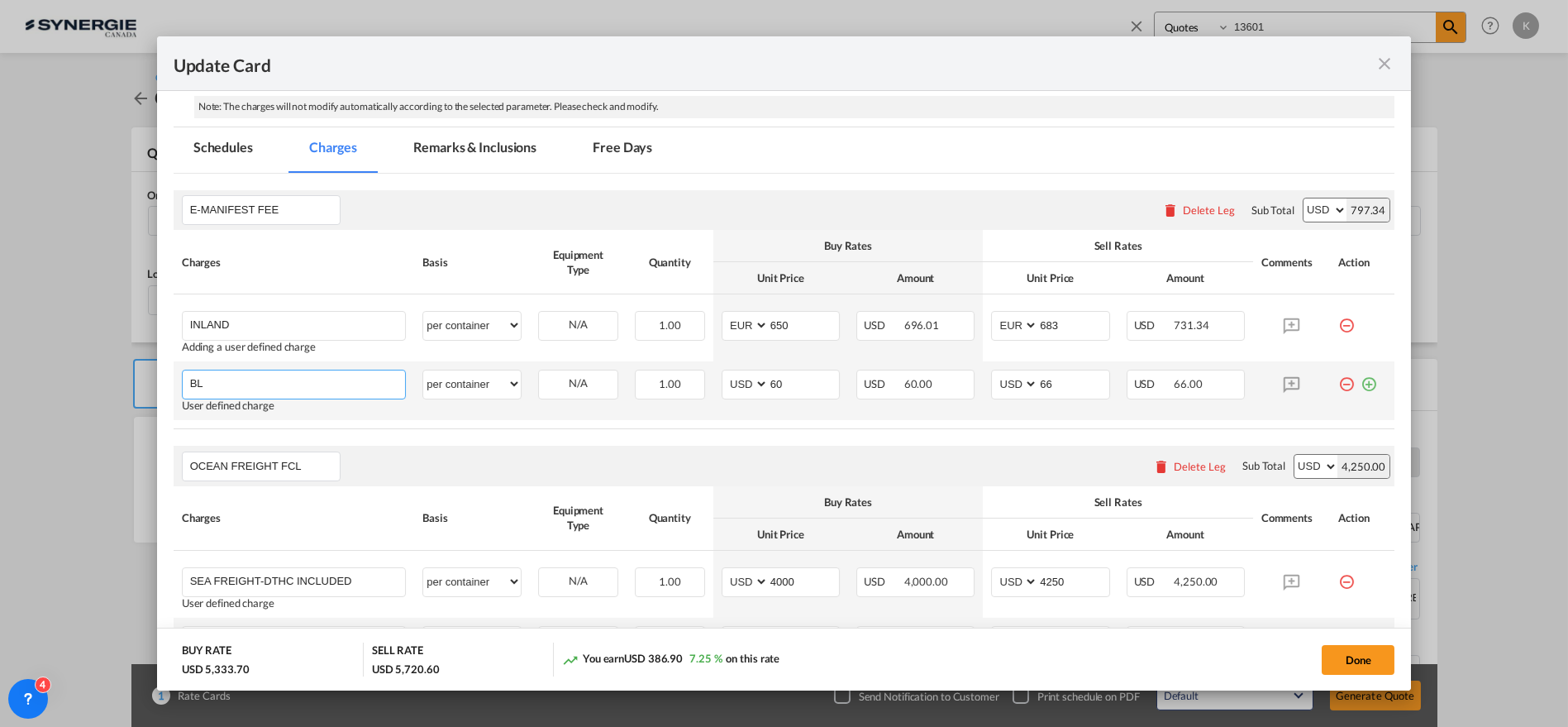
click at [280, 380] on input "BL" at bounding box center [297, 382] width 216 height 24
paste input "VGM WEIGHING FEES"
click at [744, 393] on span "AED AFN ALL AMD ANG AOA ARS AUD AWG AZN BAM BBD BDT BGN BHD BIF BMD BND [PERSON…" at bounding box center [746, 384] width 43 height 24
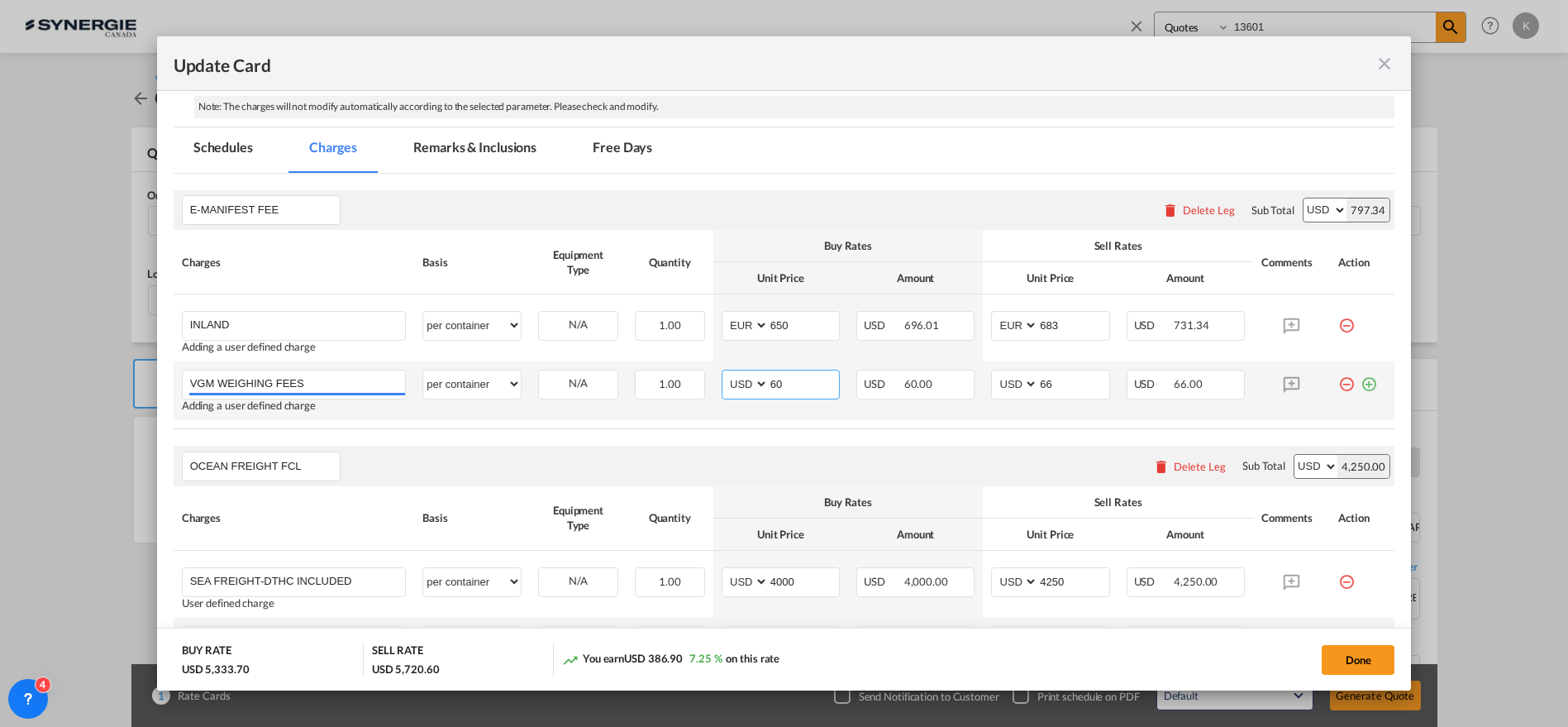
click at [744, 385] on select "AED AFN ALL AMD ANG AOA ARS AUD AWG AZN BAM BBD BDT BGN BHD BIF BMD BND [PERSON…" at bounding box center [746, 384] width 43 height 23
click at [725, 373] on select "AED AFN ALL AMD ANG AOA ARS AUD AWG AZN BAM BBD BDT BGN BHD BIF BMD BND [PERSON…" at bounding box center [746, 384] width 43 height 23
click at [1361, 381] on md-icon "icon-plus-circle-outline green-400-fg" at bounding box center [1369, 379] width 17 height 17
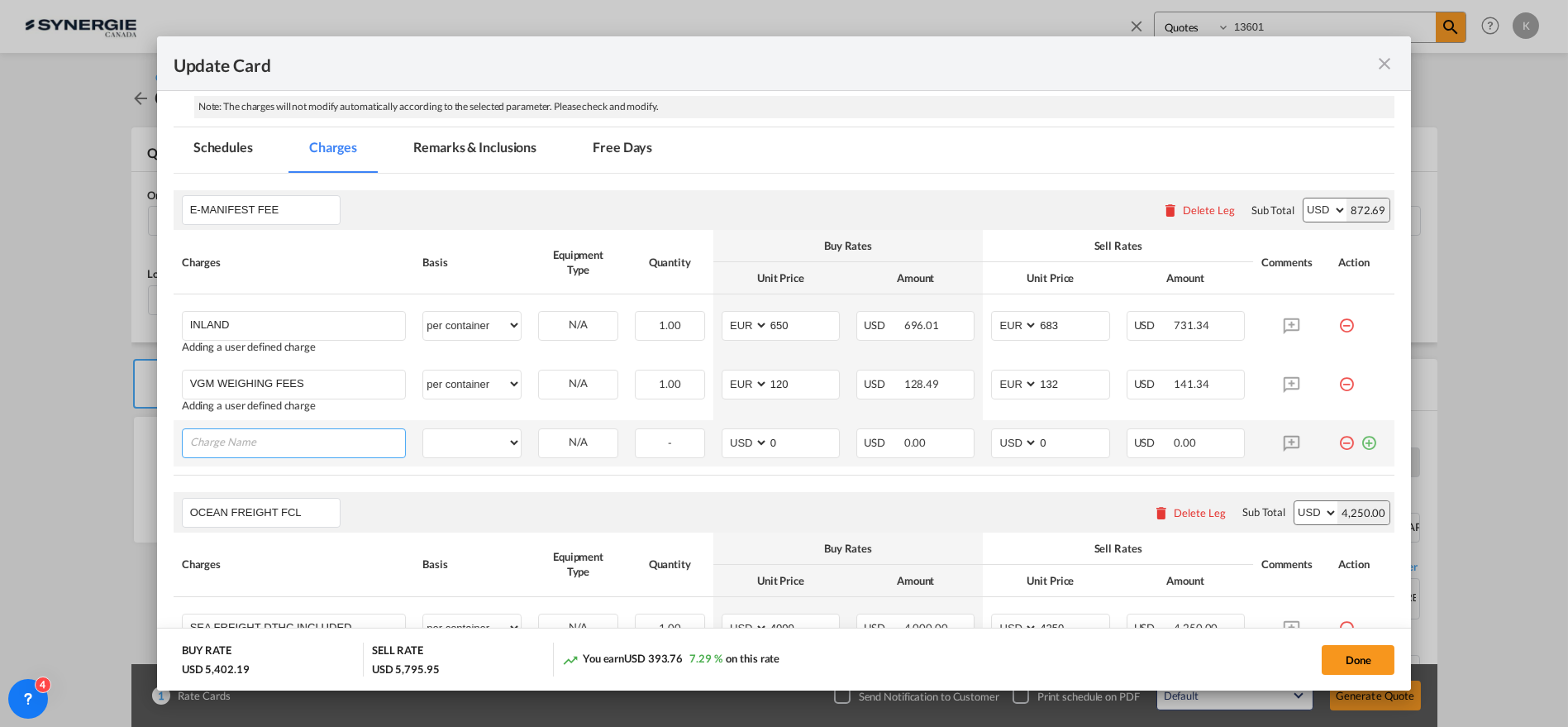
click at [232, 437] on input "Charge Name" at bounding box center [297, 442] width 216 height 24
paste input "ITALIAN EXPORT CUSTOMS CLEARANCE"
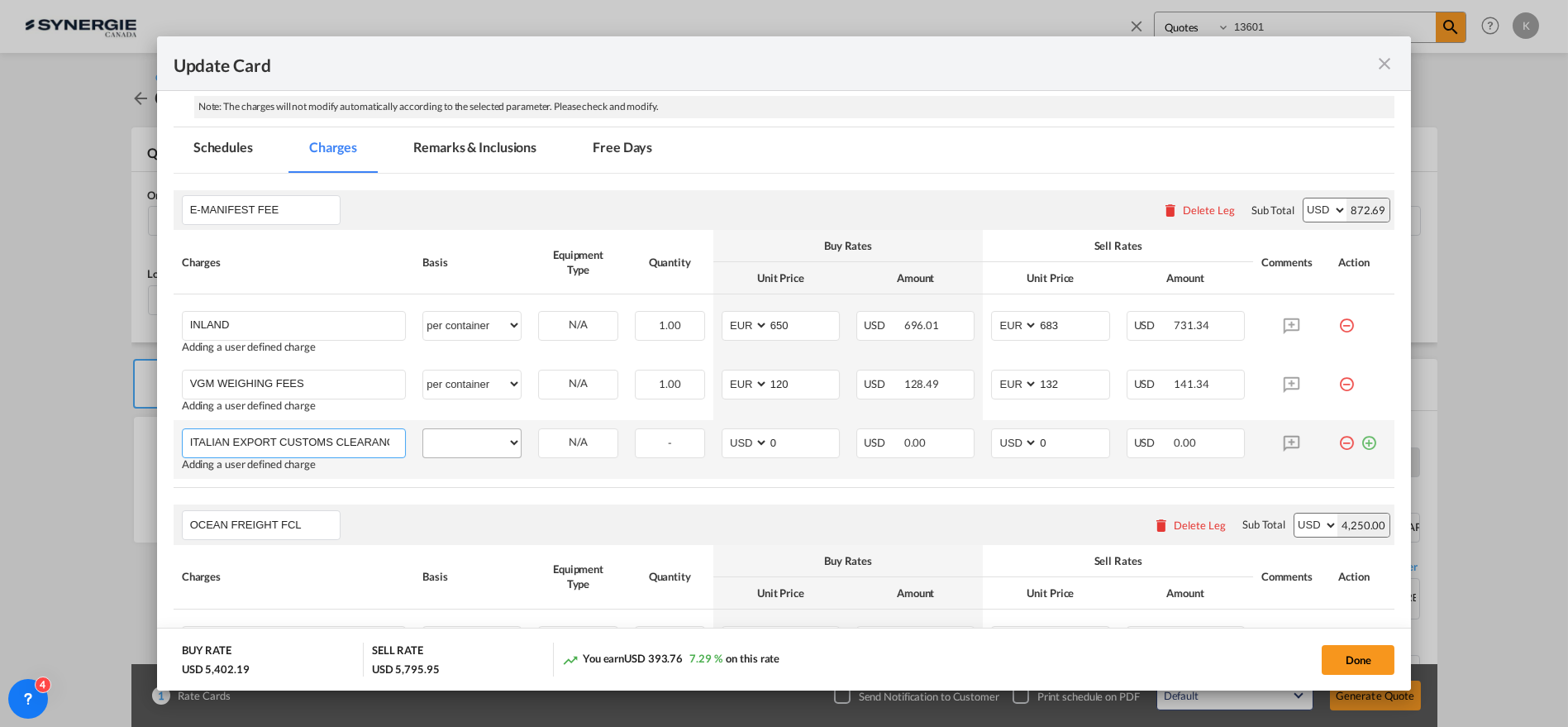
scroll to position [0, 14]
click at [481, 440] on select "per equipment per container per B/L per shipping bill per shipment per pallet p…" at bounding box center [472, 443] width 98 height 26
click at [424, 429] on select "per equipment per container per B/L per shipping bill per shipment per pallet p…" at bounding box center [472, 443] width 98 height 26
click at [729, 441] on select "AED AFN ALL AMD ANG AOA ARS AUD AWG AZN BAM BBD BDT BGN BHD BIF BMD BND [PERSON…" at bounding box center [746, 443] width 43 height 23
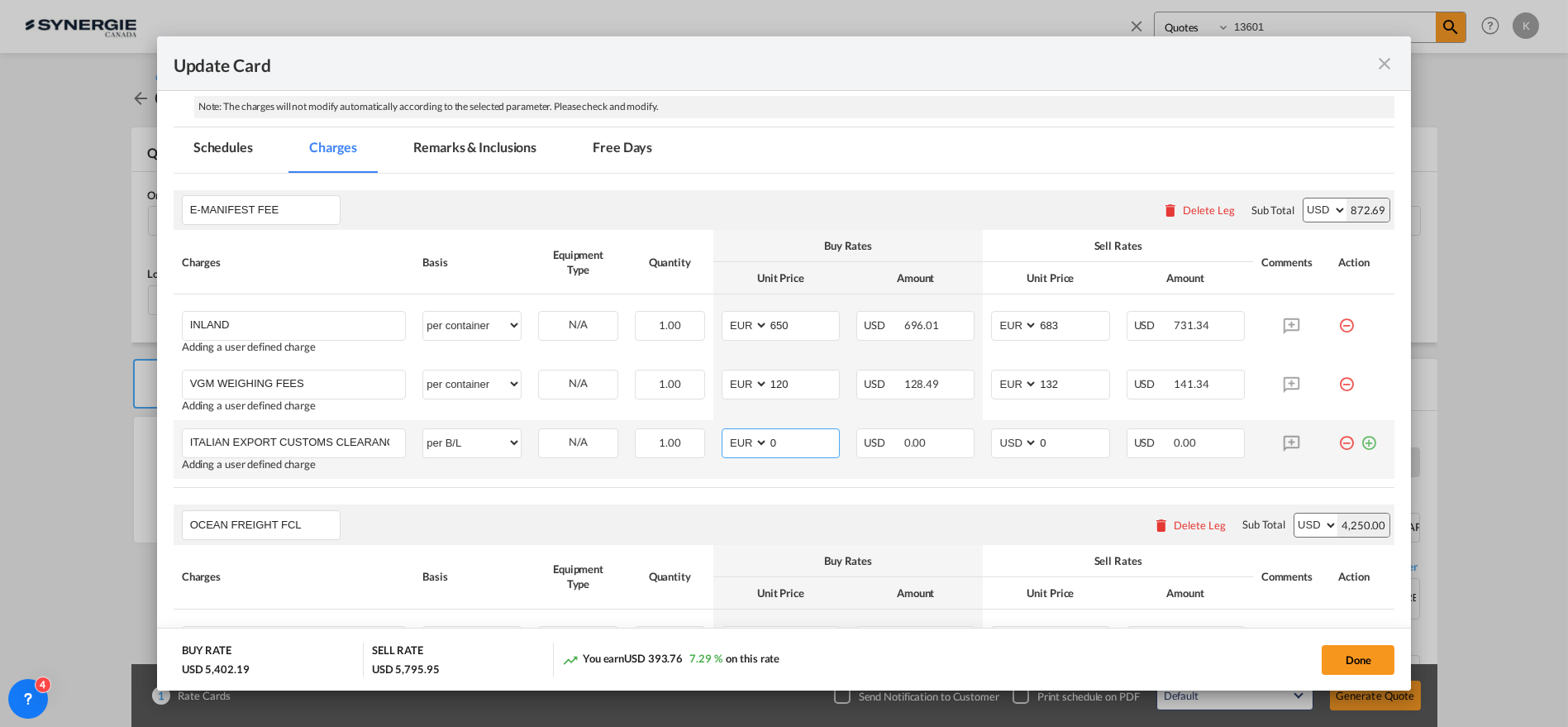
click at [725, 431] on select "AED AFN ALL AMD ANG AOA ARS AUD AWG AZN BAM BBD BDT BGN BHD BIF BMD BND [PERSON…" at bounding box center [746, 443] width 43 height 23
drag, startPoint x: 1354, startPoint y: 439, endPoint x: 15, endPoint y: 440, distance: 1339.0
click at [1361, 439] on md-icon "icon-plus-circle-outline green-400-fg" at bounding box center [1369, 437] width 17 height 17
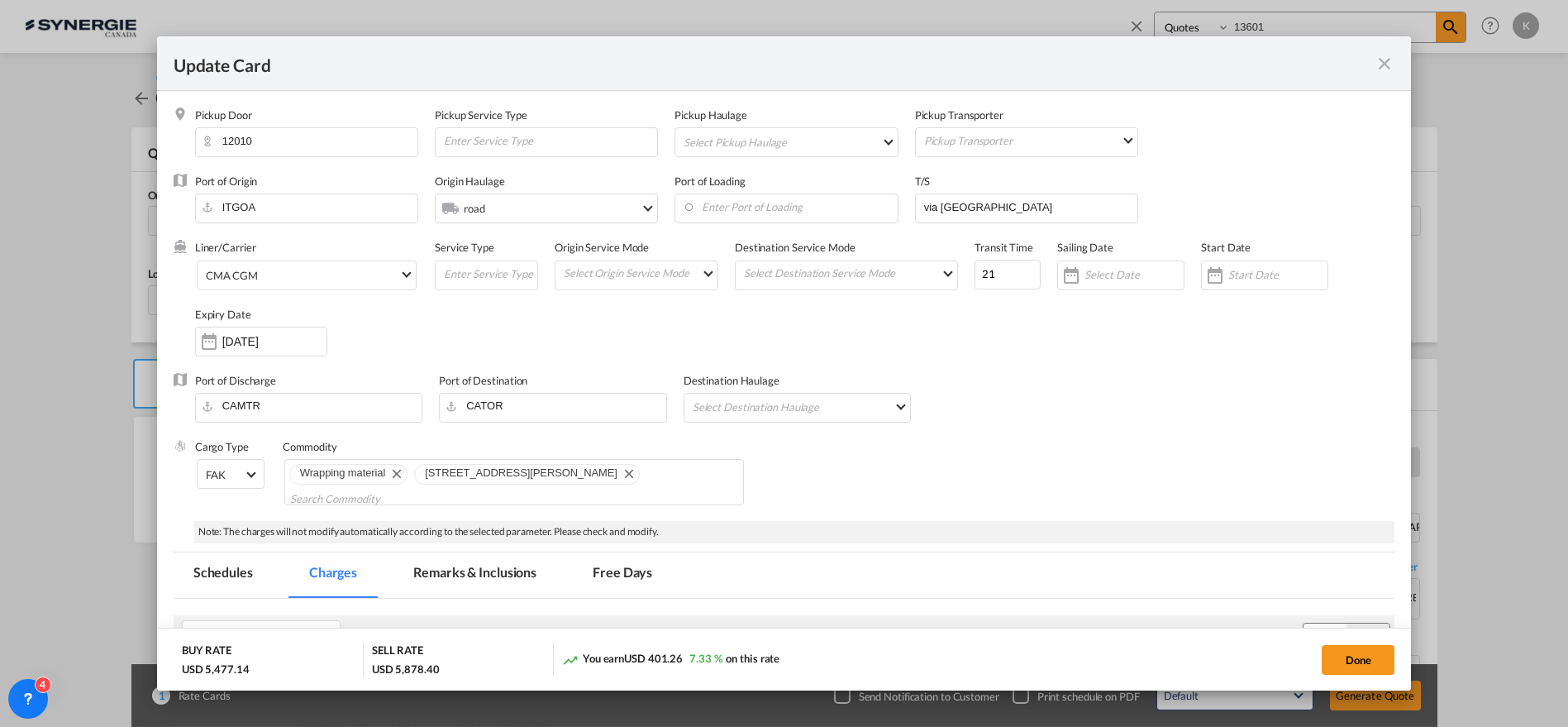
select select "Quotes"
select select "string:EUR"
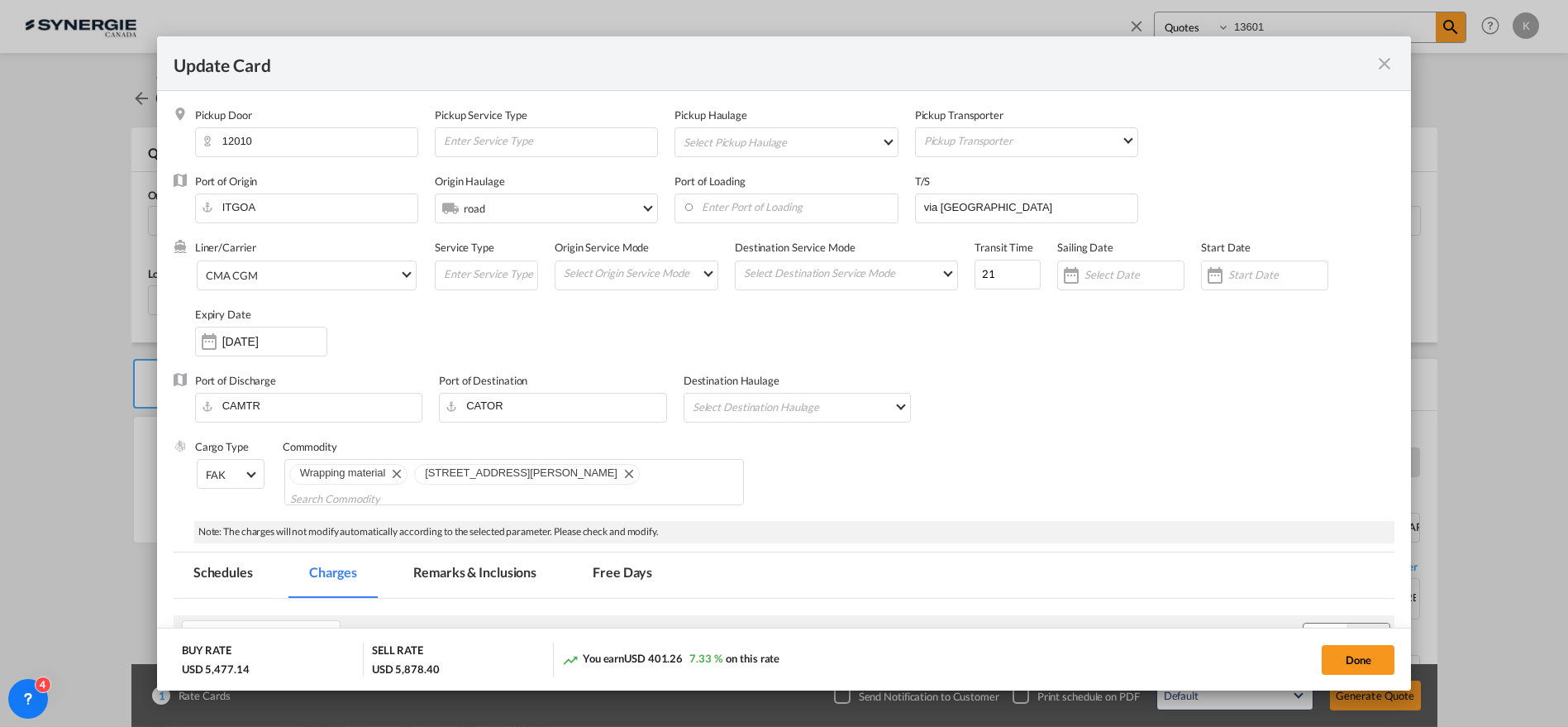
select select "per B/L"
select select "string:EUR"
select select "per container"
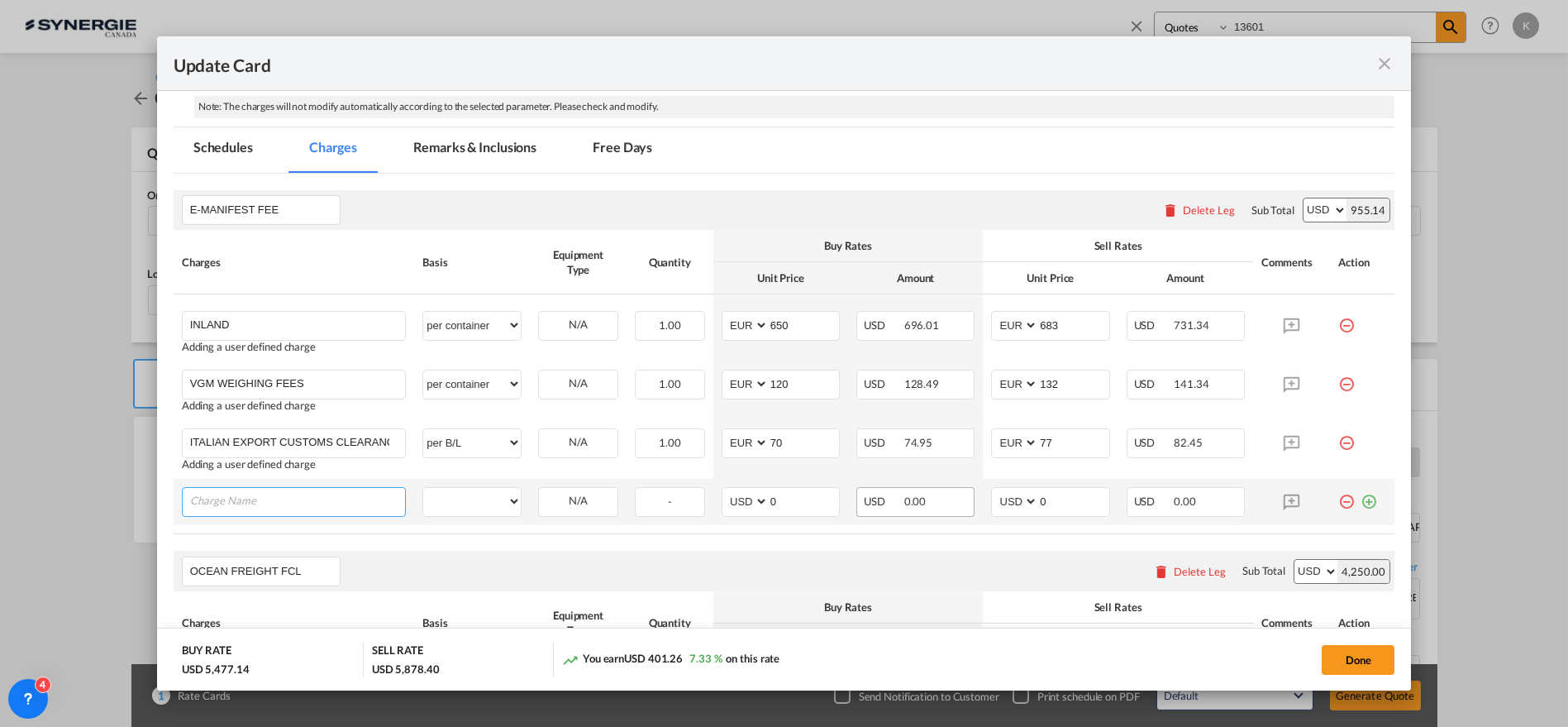
drag, startPoint x: 308, startPoint y: 503, endPoint x: 860, endPoint y: 509, distance: 552.0
click at [308, 503] on input "Charge Name" at bounding box center [297, 500] width 216 height 24
paste input "EURO 70/SHIPPER/FIRST INVOICE EURO 35/invoice for each invoice after the first"
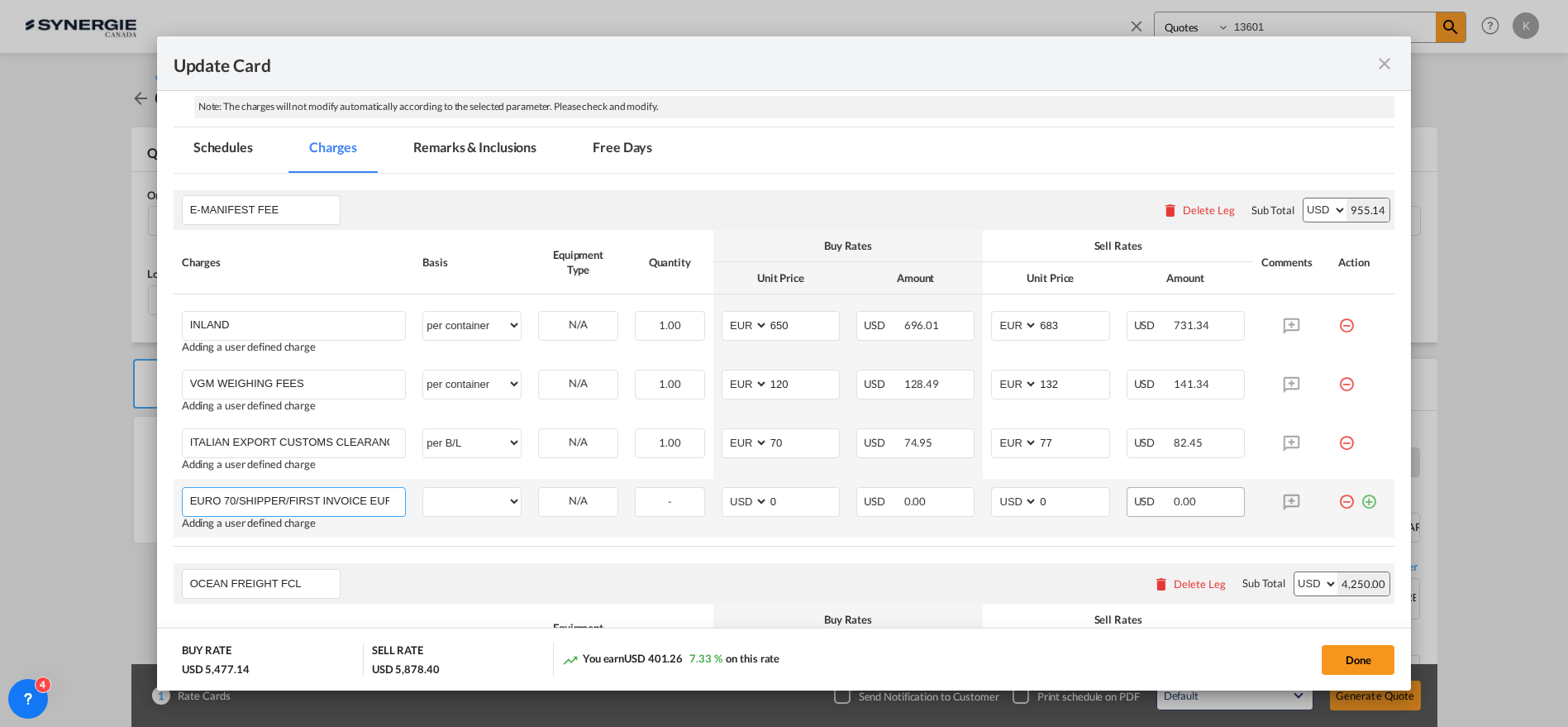
scroll to position [0, 206]
type input "EURO 70/SHIPPER/FIRST INVOICE EURO 35/invoice for each invoice after the first"
click at [472, 502] on select "per equipment per container per B/L per shipping bill per shipment per pallet p…" at bounding box center [472, 501] width 98 height 26
select select "per B/L"
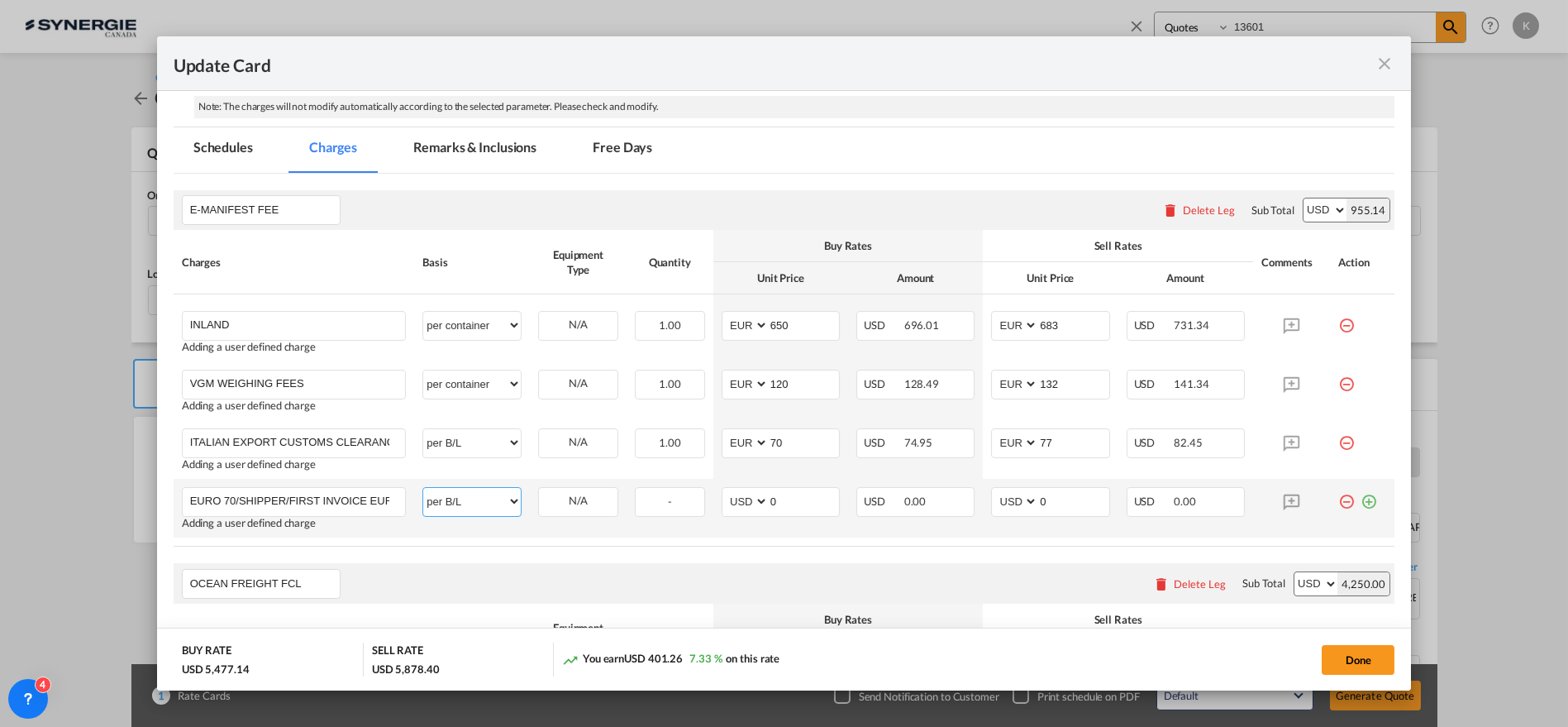
click at [424, 488] on select "per equipment per container per B/L per shipping bill per shipment per pallet p…" at bounding box center [472, 501] width 98 height 26
click at [1361, 500] on md-icon "icon-plus-circle-outline green-400-fg" at bounding box center [1369, 495] width 17 height 17
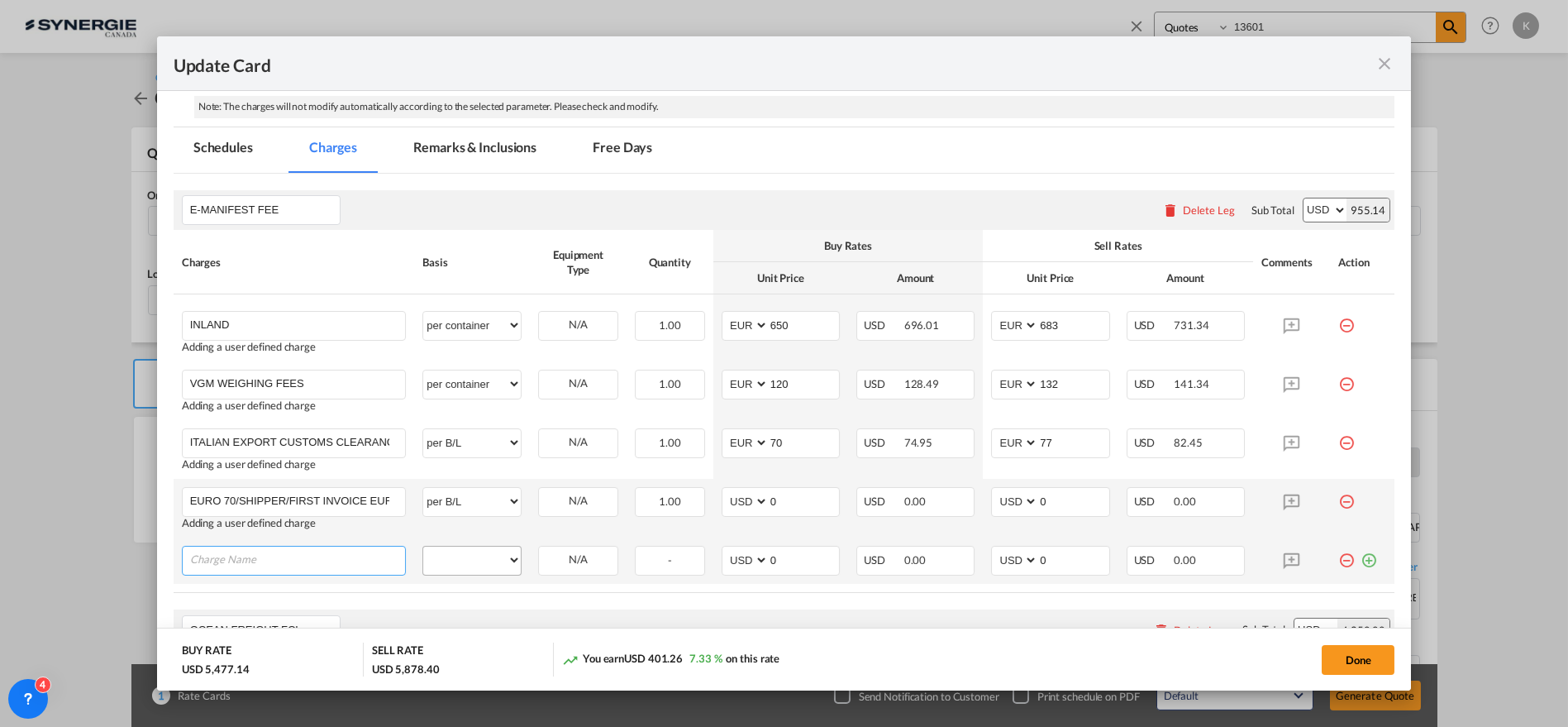
drag, startPoint x: 274, startPoint y: 562, endPoint x: 501, endPoint y: 562, distance: 227.0
click at [274, 562] on input "Charge Name" at bounding box center [297, 559] width 216 height 24
paste input "HANDLING"
type input "HANDLING"
click at [501, 562] on select "per equipment per container per B/L per shipping bill per shipment per pallet p…" at bounding box center [472, 560] width 98 height 26
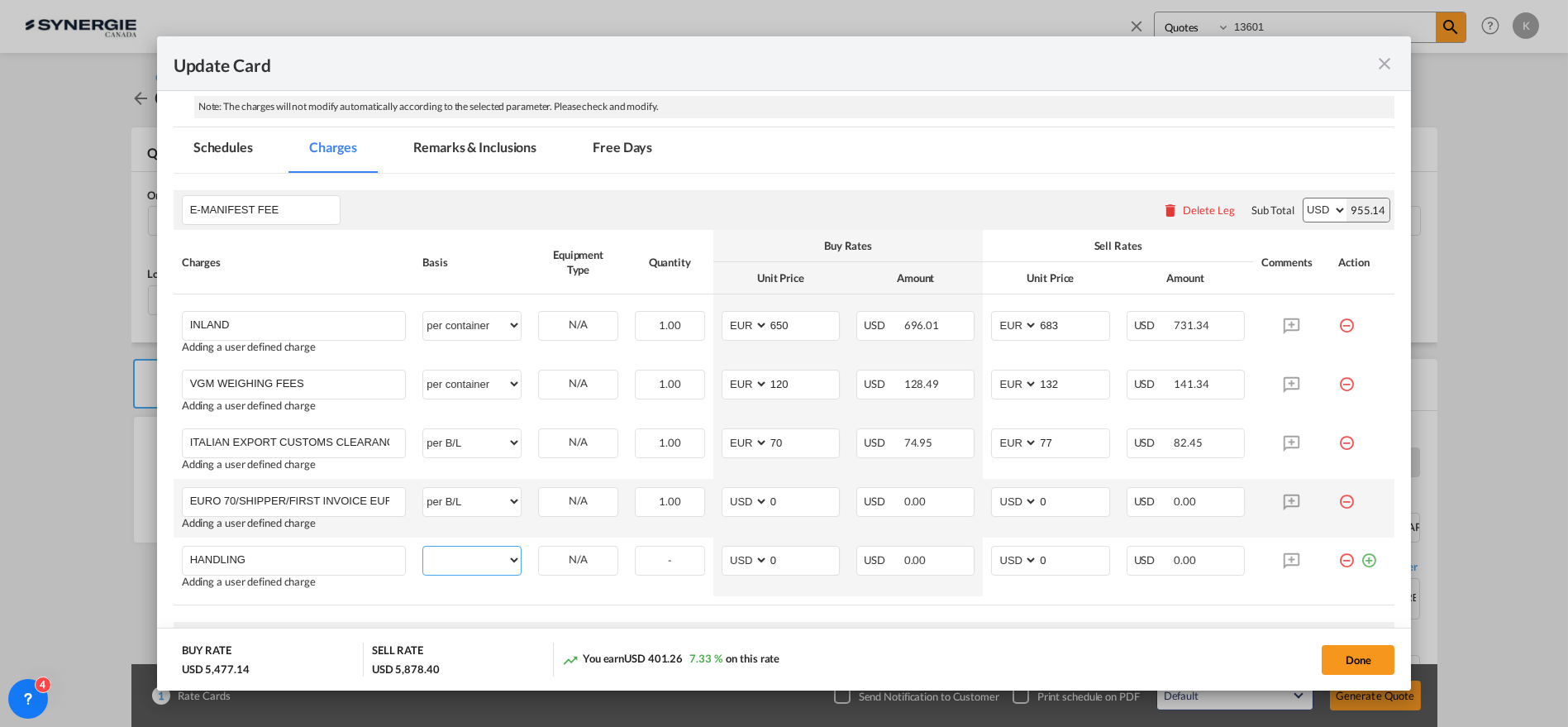
select select "per B/L"
click at [424, 547] on select "per equipment per container per B/L per shipping bill per shipment per pallet p…" at bounding box center [472, 560] width 98 height 26
click at [744, 554] on select "AED AFN ALL AMD ANG AOA ARS AUD AWG AZN BAM BBD BDT BGN BHD BIF BMD BND [PERSON…" at bounding box center [746, 560] width 43 height 23
select select "string:EUR"
click at [725, 549] on select "AED AFN ALL AMD ANG AOA ARS AUD AWG AZN BAM BBD BDT BGN BHD BIF BMD BND [PERSON…" at bounding box center [746, 560] width 43 height 23
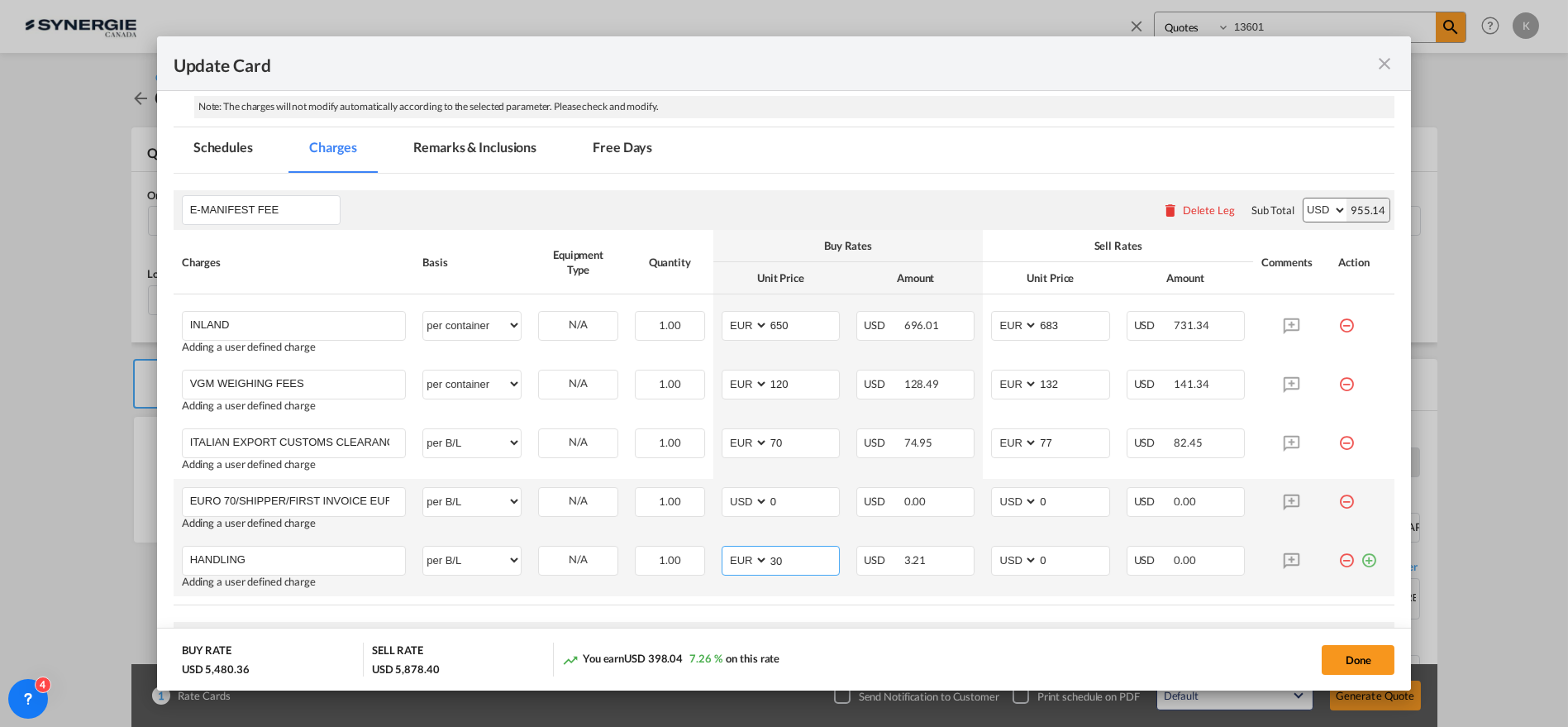
type input "30"
select select "string:EUR"
type input "36"
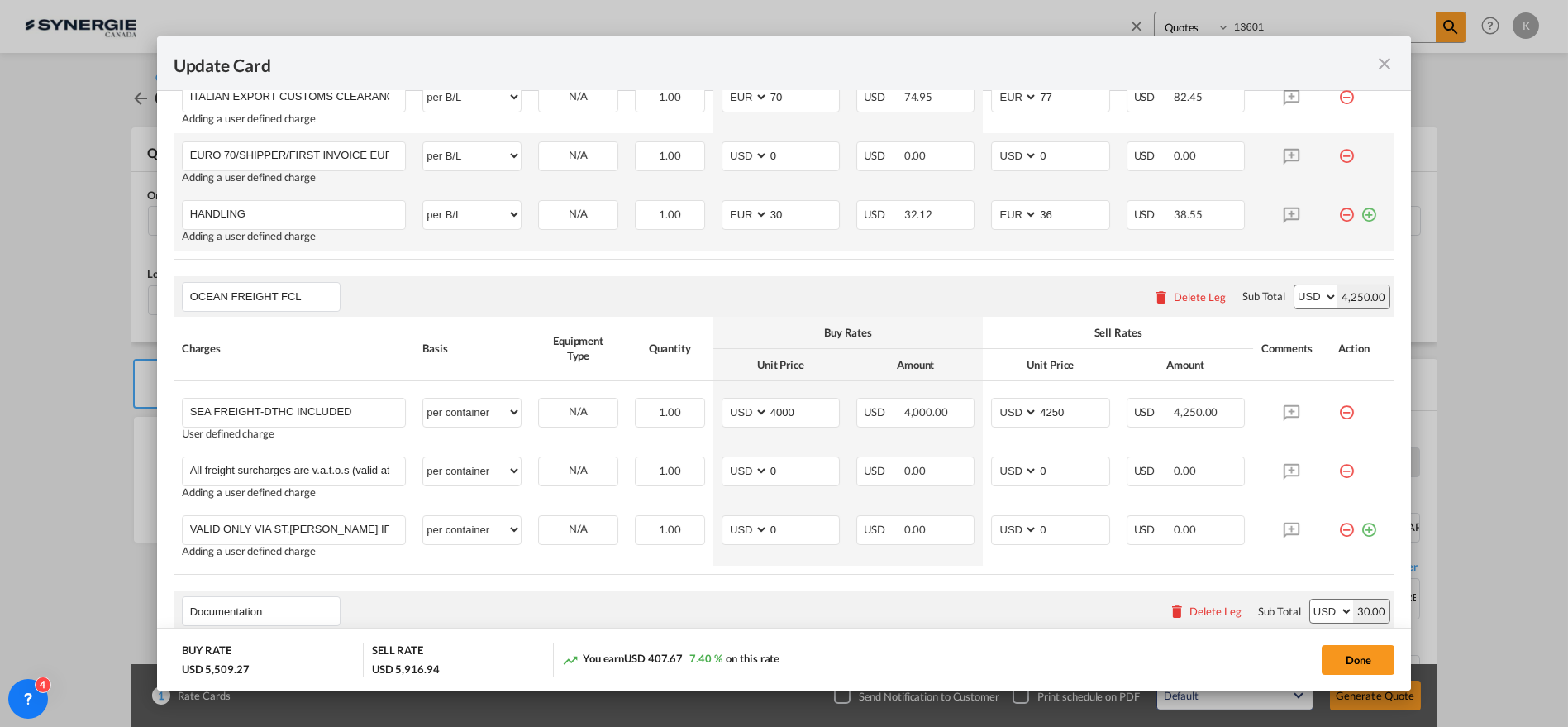
scroll to position [774, 0]
click at [1361, 212] on md-icon "icon-plus-circle-outline green-400-fg" at bounding box center [1369, 205] width 17 height 17
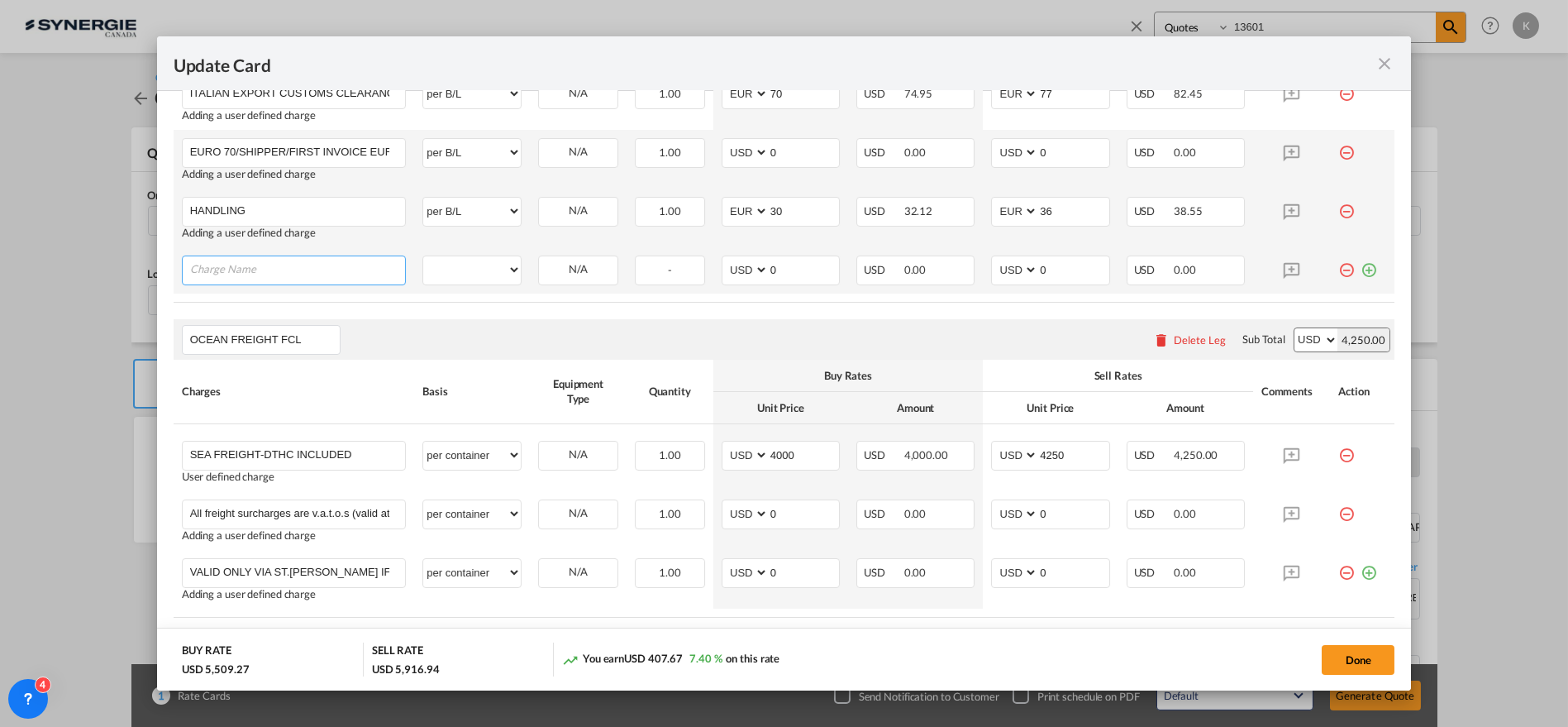
click at [296, 268] on input "Charge Name" at bounding box center [297, 268] width 216 height 24
paste input "PORT CONGESTION SURCHARGE"
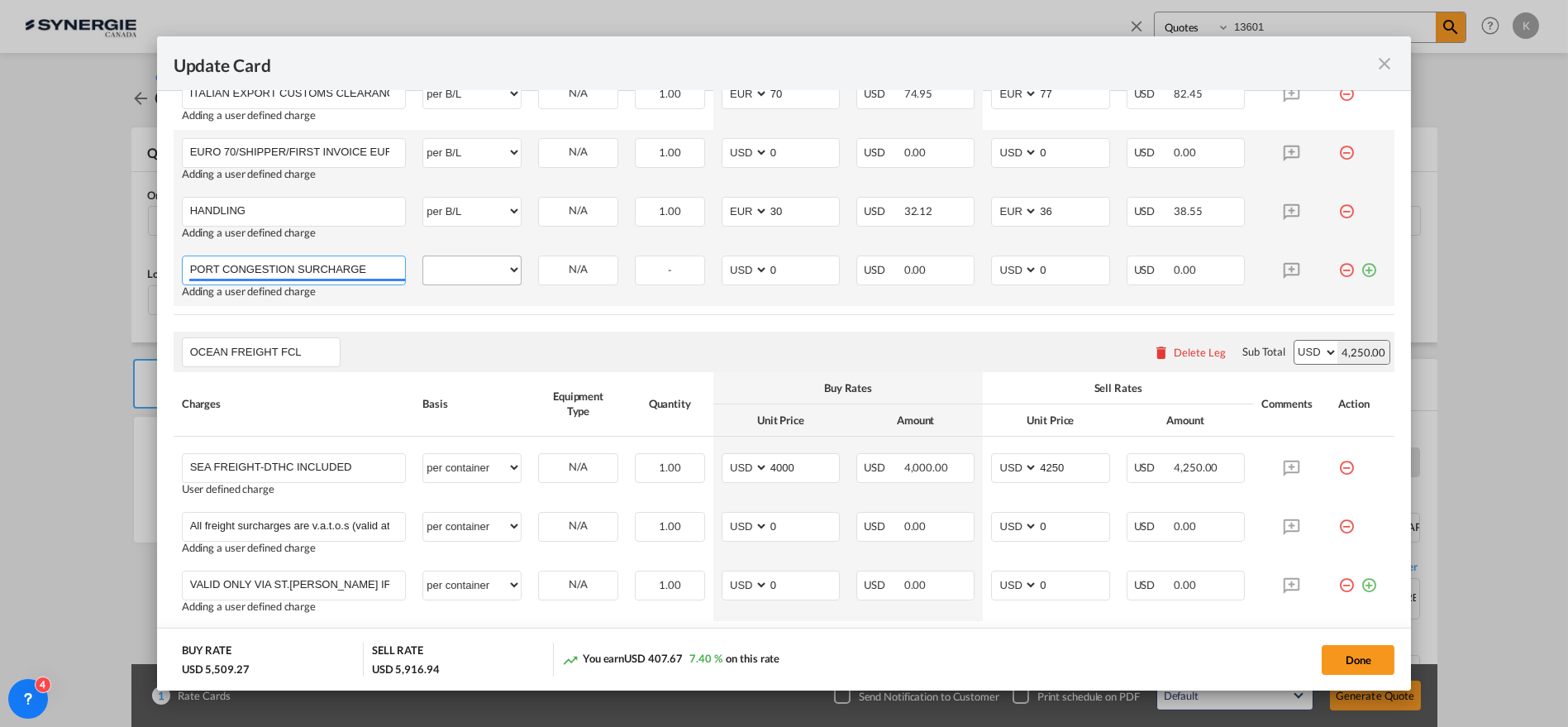
type input "PORT CONGESTION SURCHARGE"
click at [462, 277] on select "per equipment per container per B/L per shipping bill per shipment per pallet p…" at bounding box center [472, 269] width 98 height 26
select select "per container"
click at [424, 256] on select "per equipment per container per B/L per shipping bill per shipment per pallet p…" at bounding box center [472, 269] width 98 height 26
click at [733, 269] on select "AED AFN ALL AMD ANG AOA ARS AUD AWG AZN BAM BBD BDT BGN BHD BIF BMD BND [PERSON…" at bounding box center [746, 270] width 43 height 23
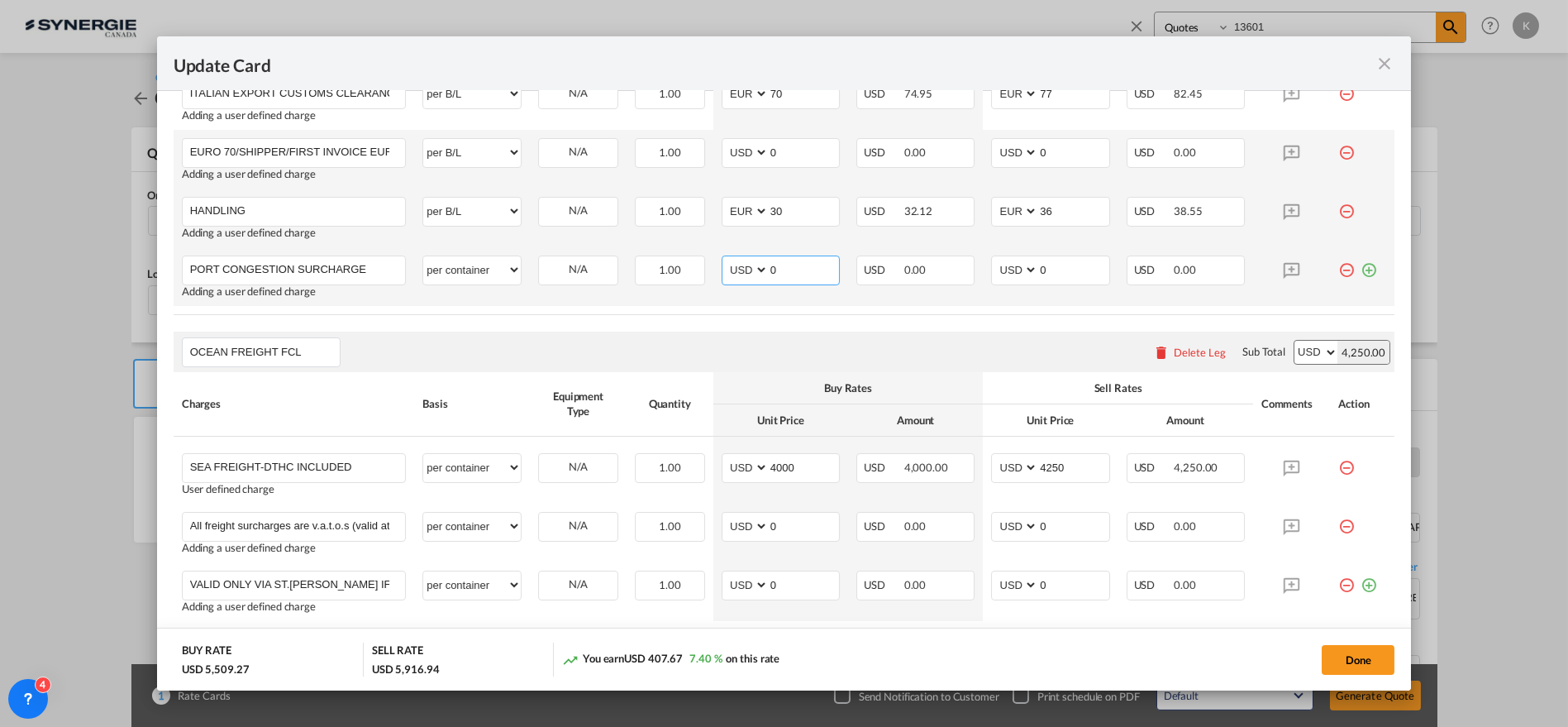
select select "string:EUR"
click at [725, 259] on select "AED AFN ALL AMD ANG AOA ARS AUD AWG AZN BAM BBD BDT BGN BHD BIF BMD BND [PERSON…" at bounding box center [746, 270] width 43 height 23
type input "120"
select select "string:EUR"
type input "132"
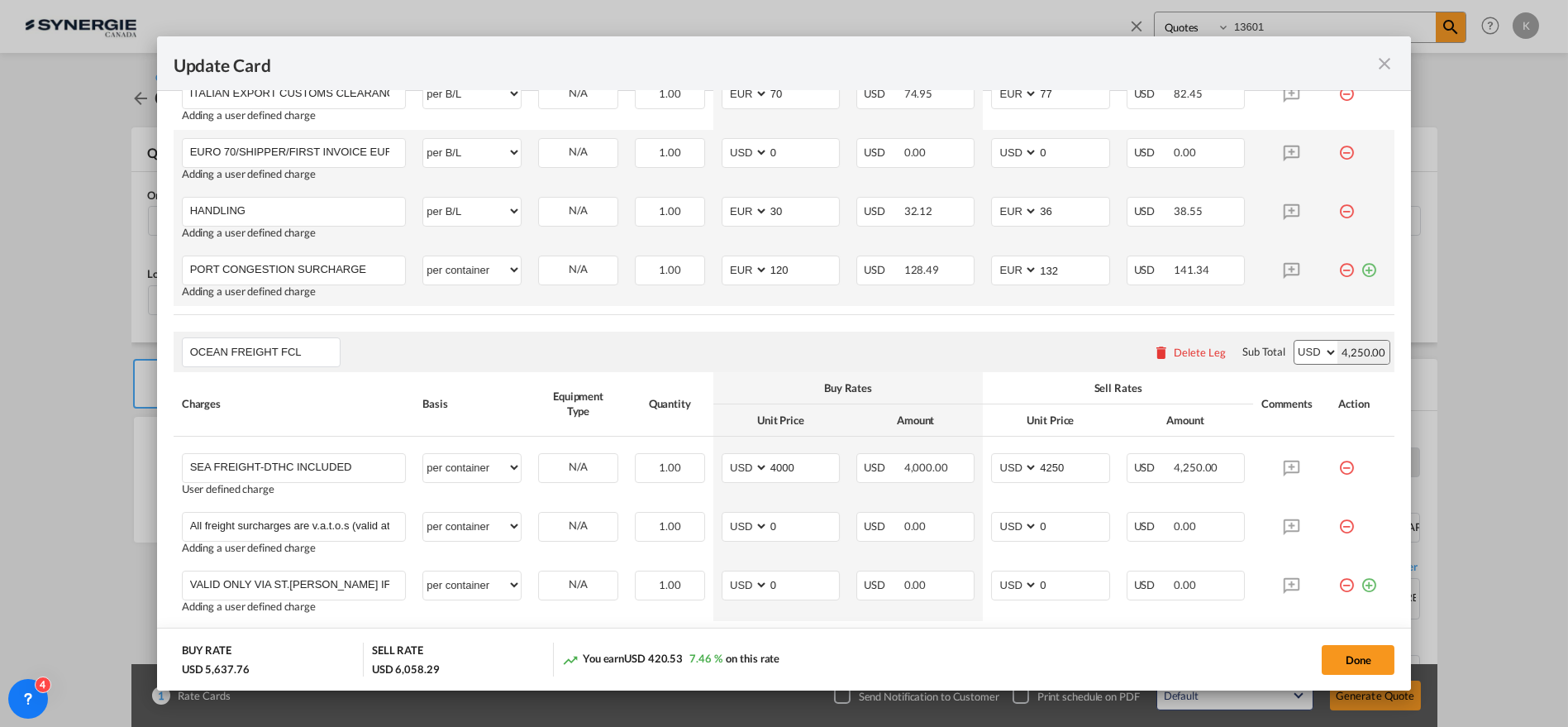
click at [1361, 267] on md-icon "icon-plus-circle-outline green-400-fg" at bounding box center [1369, 264] width 17 height 17
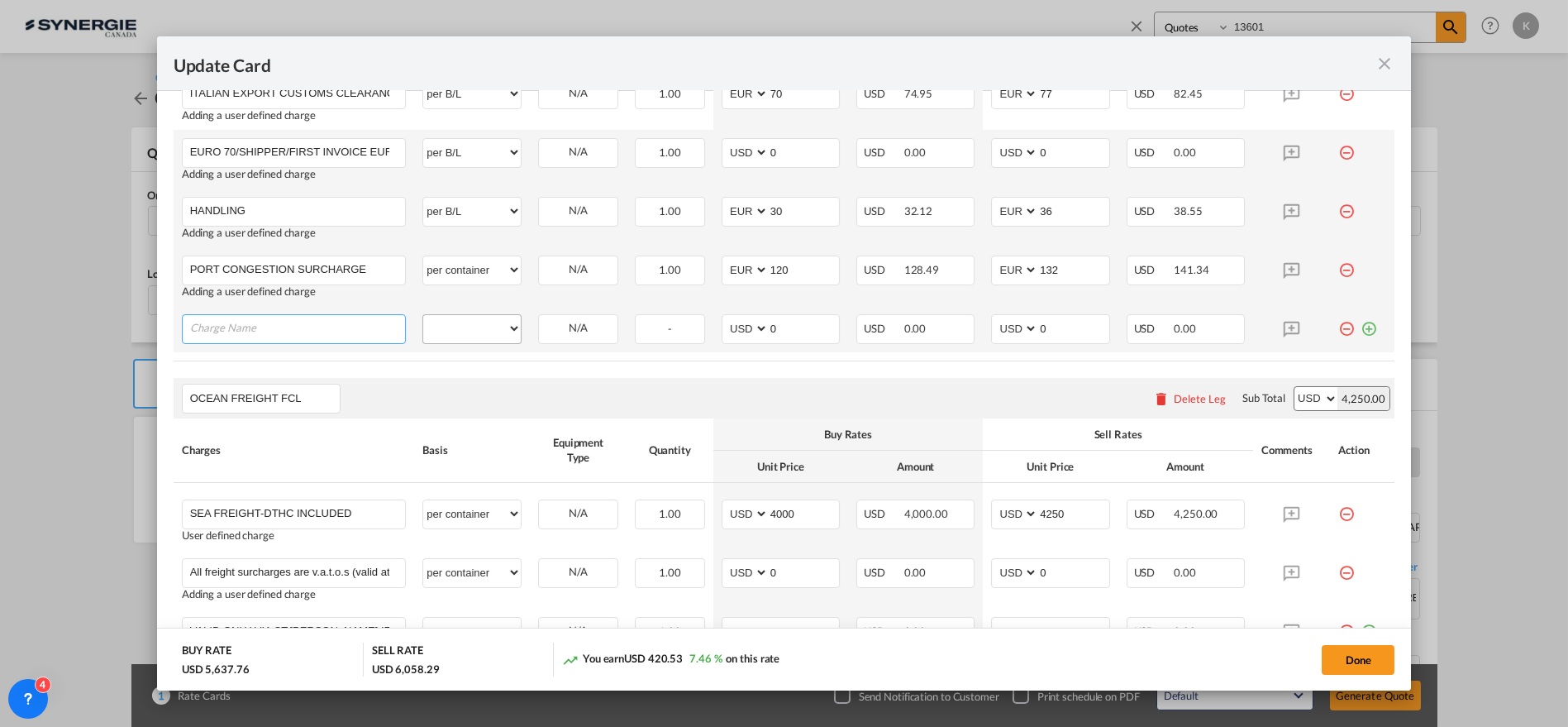
drag, startPoint x: 275, startPoint y: 331, endPoint x: 434, endPoint y: 326, distance: 159.1
click at [275, 331] on input "Charge Name" at bounding box center [297, 328] width 216 height 24
paste input "EXW CHARGES-[PERSON_NAME]"
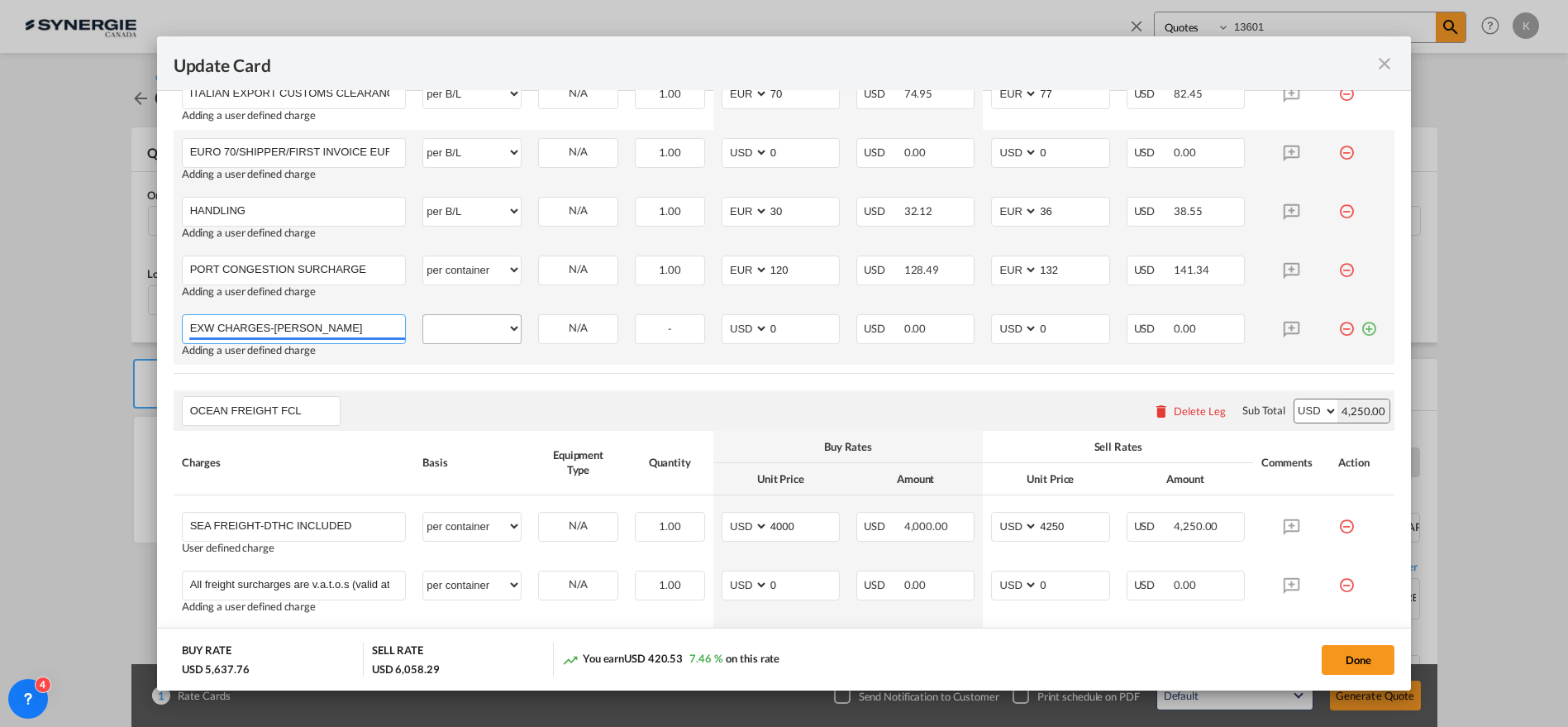
type input "EXW CHARGES-[PERSON_NAME]"
click at [463, 329] on select "per equipment per container per B/L per shipping bill per shipment per pallet p…" at bounding box center [472, 329] width 98 height 26
select select "per container"
click at [424, 315] on select "per equipment per container per B/L per shipping bill per shipment per pallet p…" at bounding box center [472, 329] width 98 height 26
click at [736, 324] on select "AED AFN ALL AMD ANG AOA ARS AUD AWG AZN BAM BBD BDT BGN BHD BIF BMD BND [PERSON…" at bounding box center [746, 329] width 43 height 23
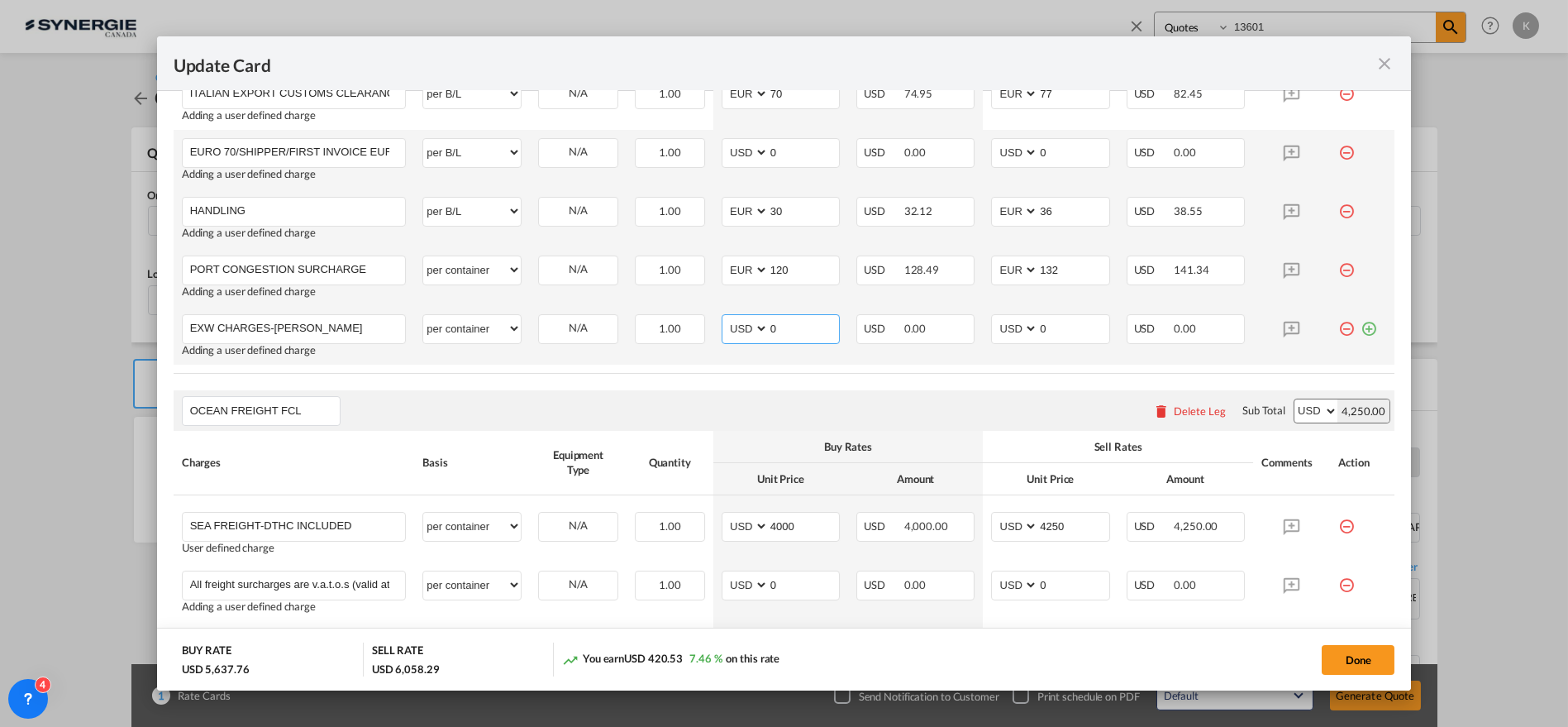
select select "string:EUR"
click at [725, 317] on select "AED AFN ALL AMD ANG AOA ARS AUD AWG AZN BAM BBD BDT BGN BHD BIF BMD BND [PERSON…" at bounding box center [746, 329] width 43 height 23
type input "158"
select select "string:EUR"
type input "174"
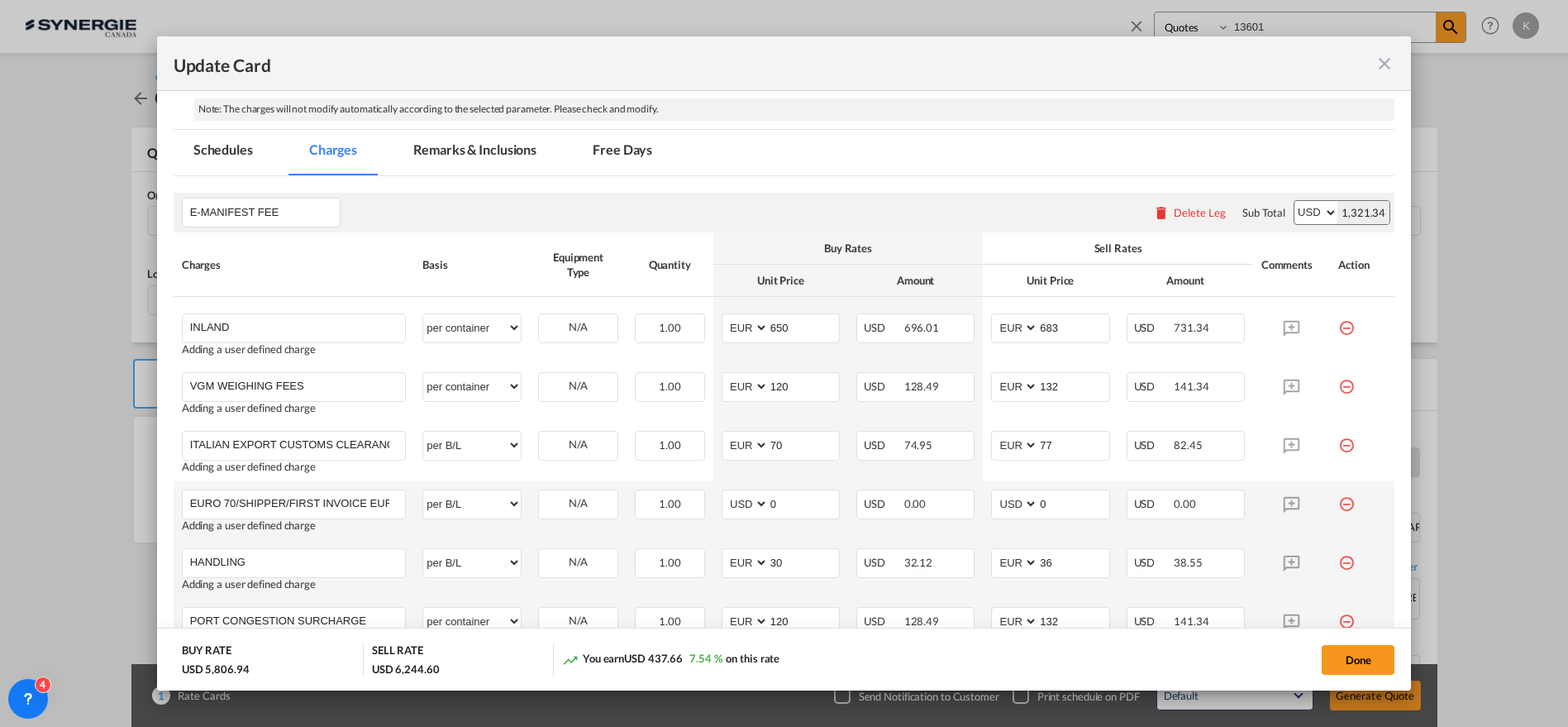
scroll to position [203, 0]
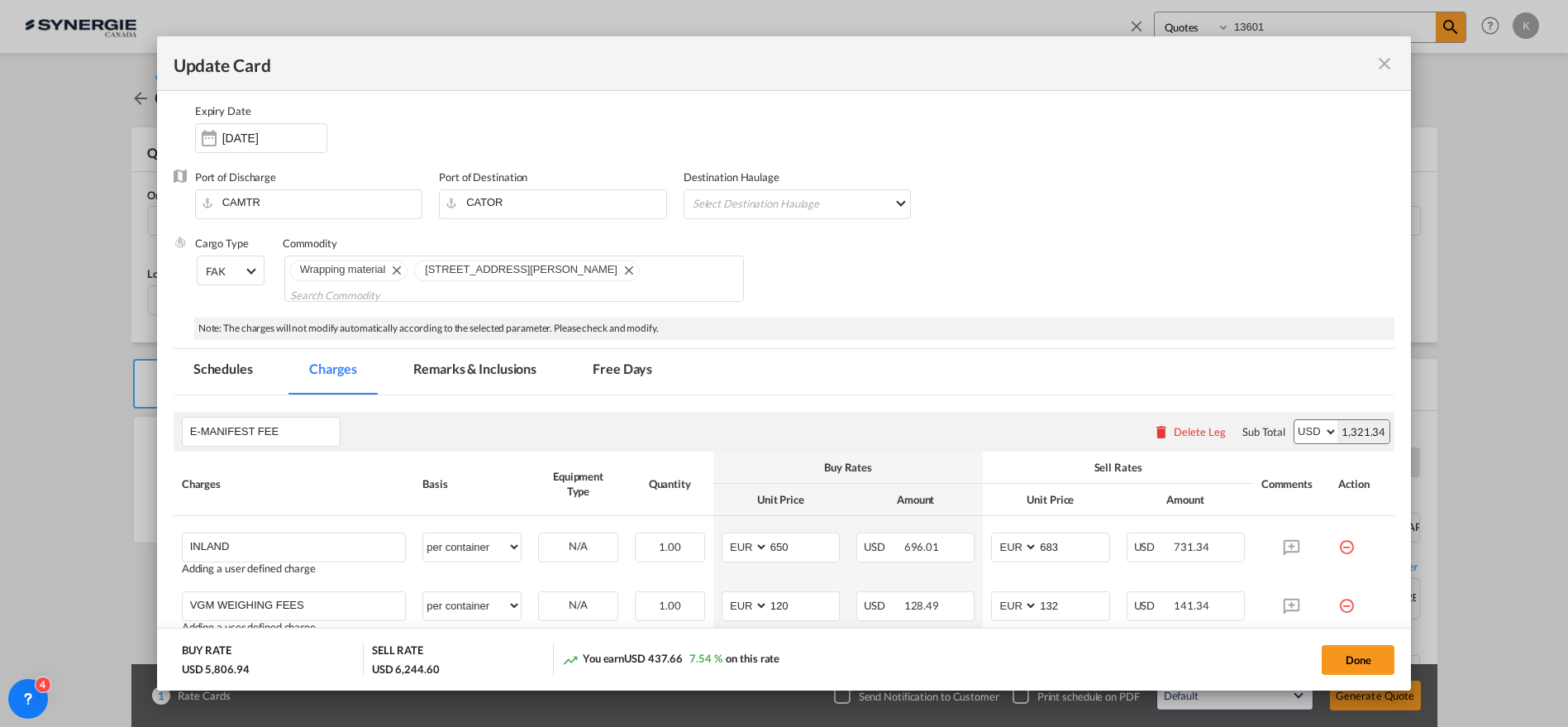
click at [488, 377] on md-tab-item "Remarks & Inclusions" at bounding box center [474, 372] width 163 height 45
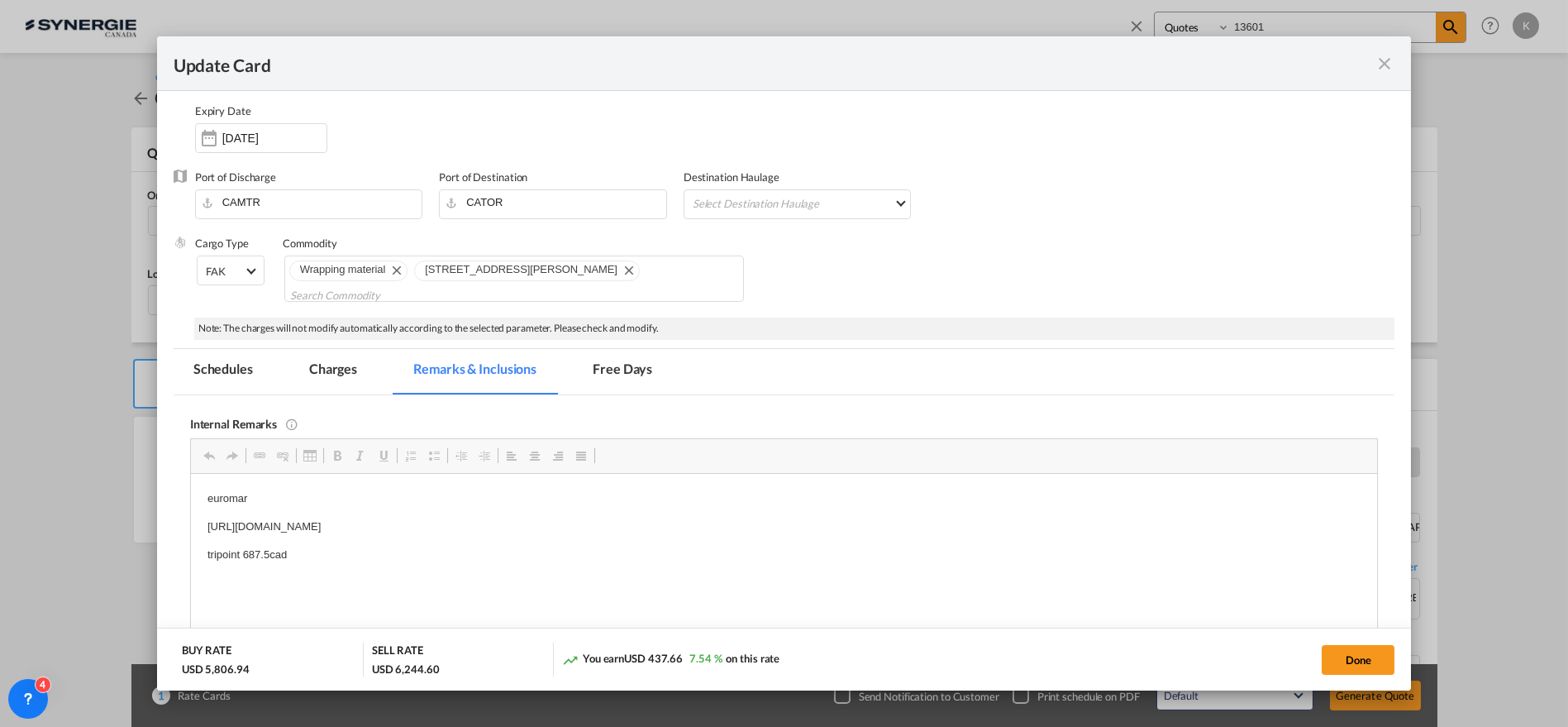
scroll to position [0, 0]
drag, startPoint x: 655, startPoint y: 526, endPoint x: 364, endPoint y: 963, distance: 525.0
click at [190, 492] on html "euromar [URL][DOMAIN_NAME] tripoint 687.5cad" at bounding box center [783, 525] width 1187 height 105
click at [1372, 661] on button "Done" at bounding box center [1357, 660] width 72 height 30
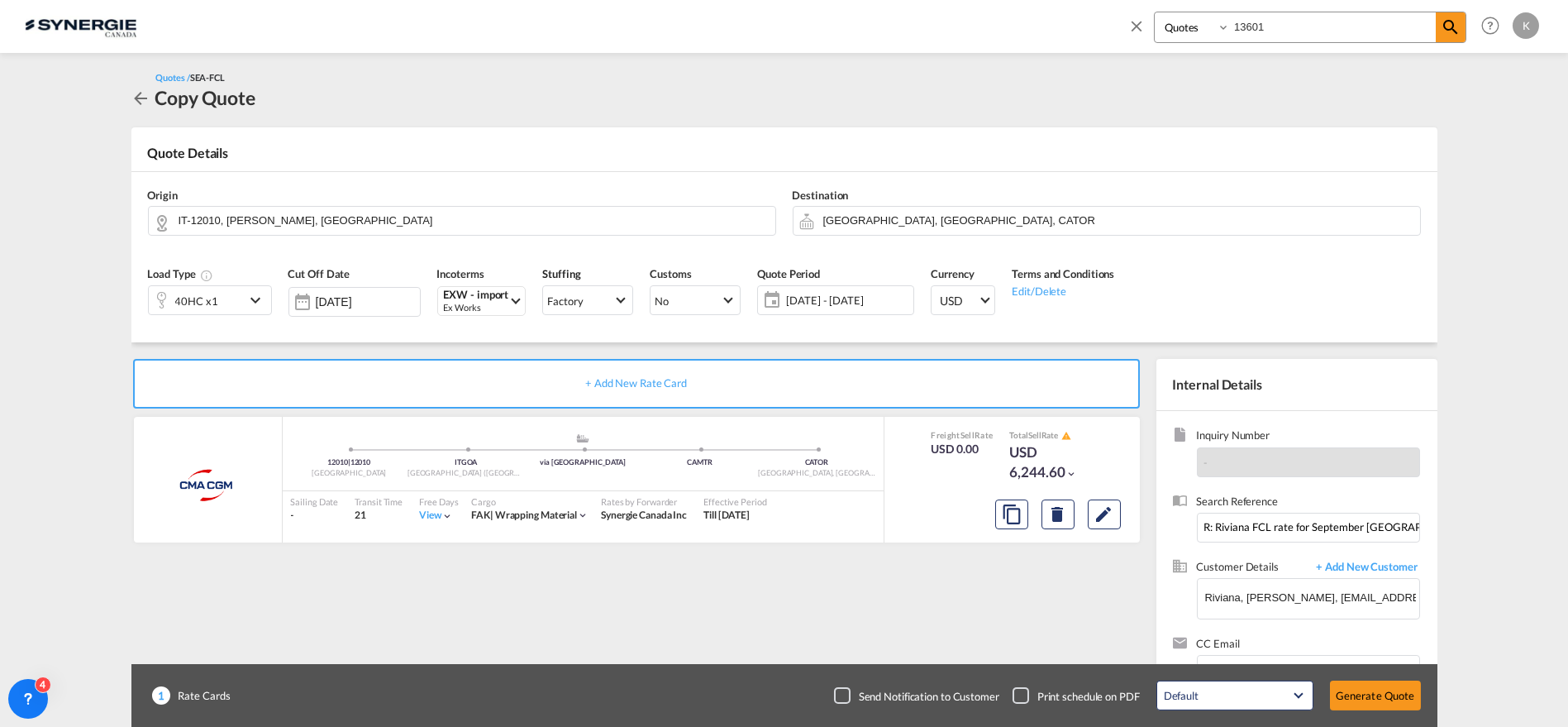
type input "[DATE]"
drag, startPoint x: 849, startPoint y: 690, endPoint x: 856, endPoint y: 700, distance: 12.2
click at [849, 690] on div "Checkbox No Ink" at bounding box center [842, 696] width 17 height 17
click at [1384, 695] on button "Generate Quote" at bounding box center [1375, 696] width 91 height 30
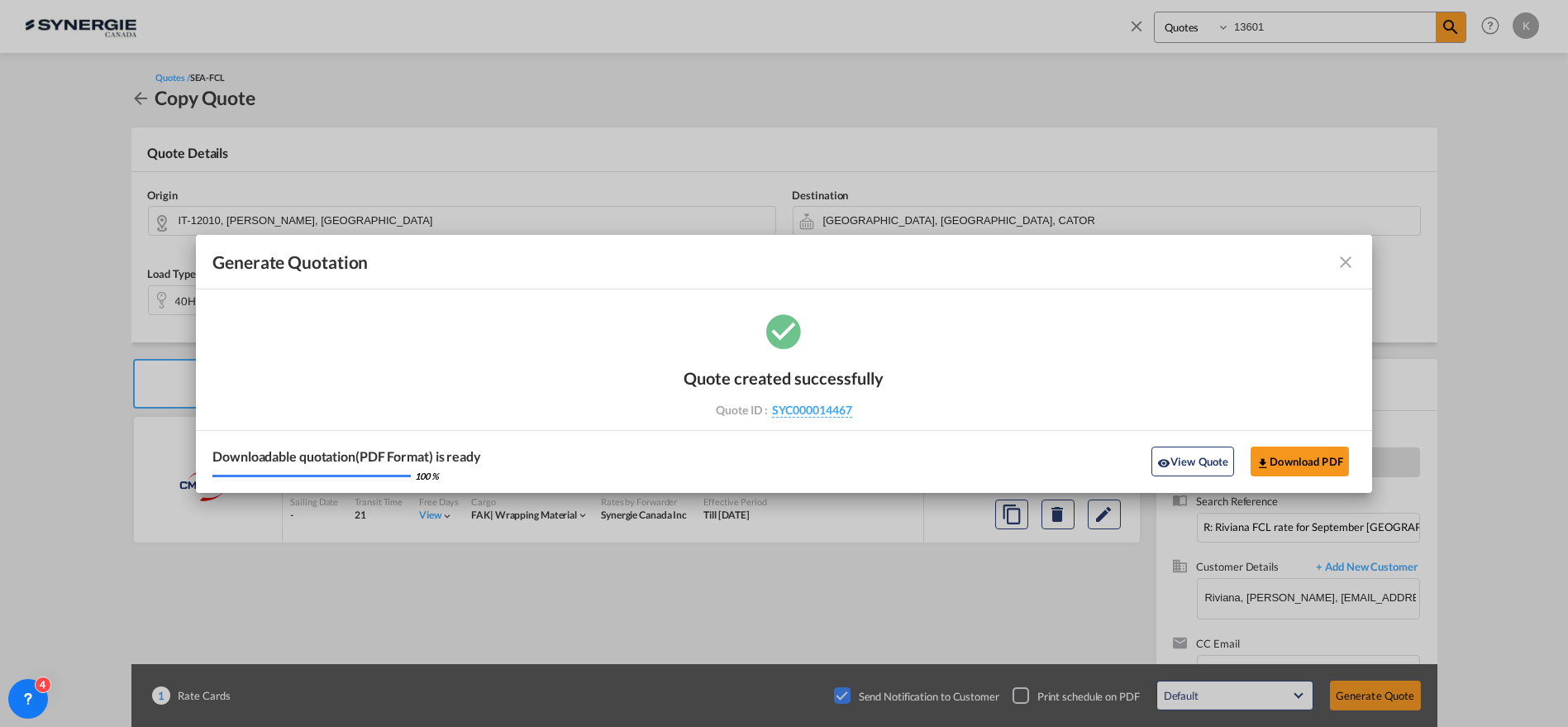
click at [1352, 266] on md-icon "icon-close fg-AAA8AD cursor m-0" at bounding box center [1345, 262] width 20 height 20
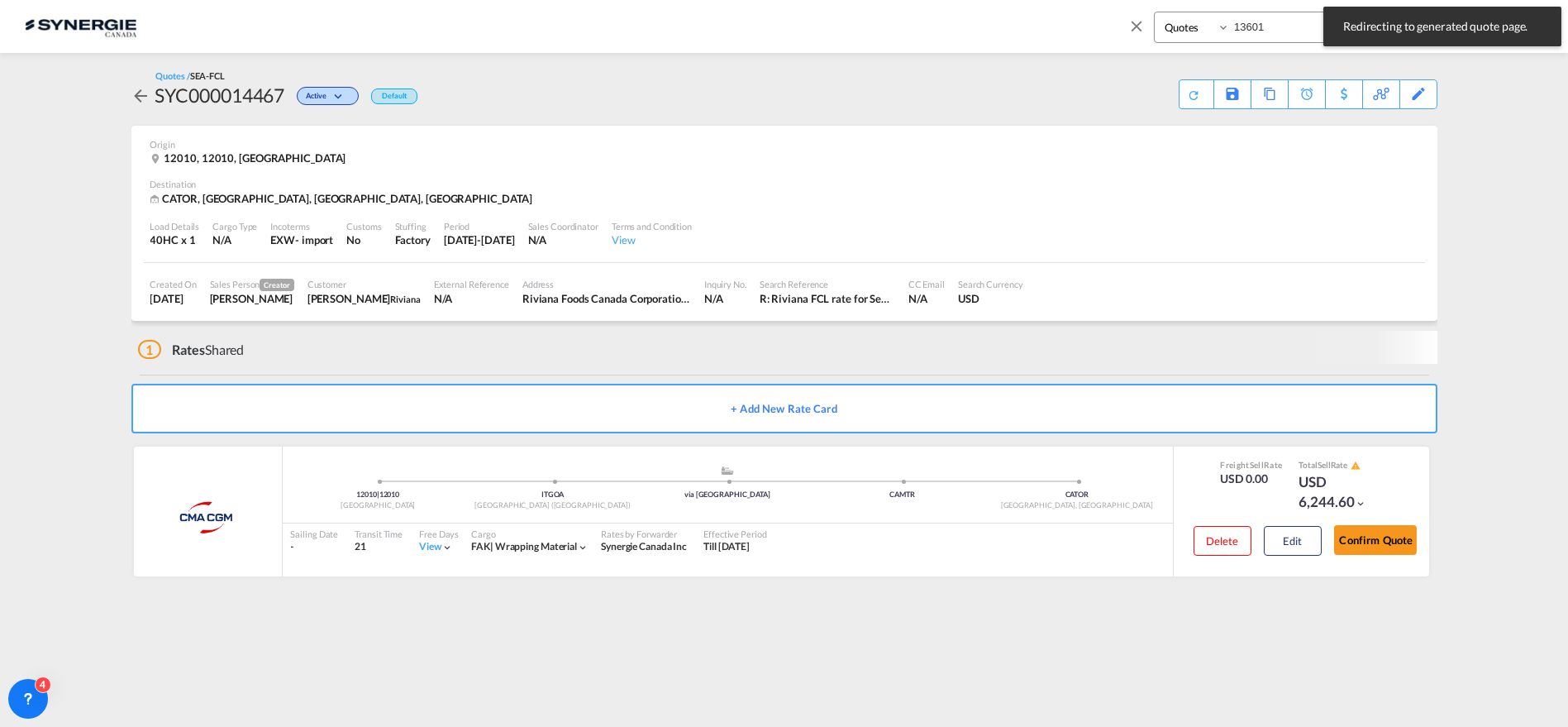
click at [1265, 28] on input "13601" at bounding box center [1333, 26] width 206 height 29
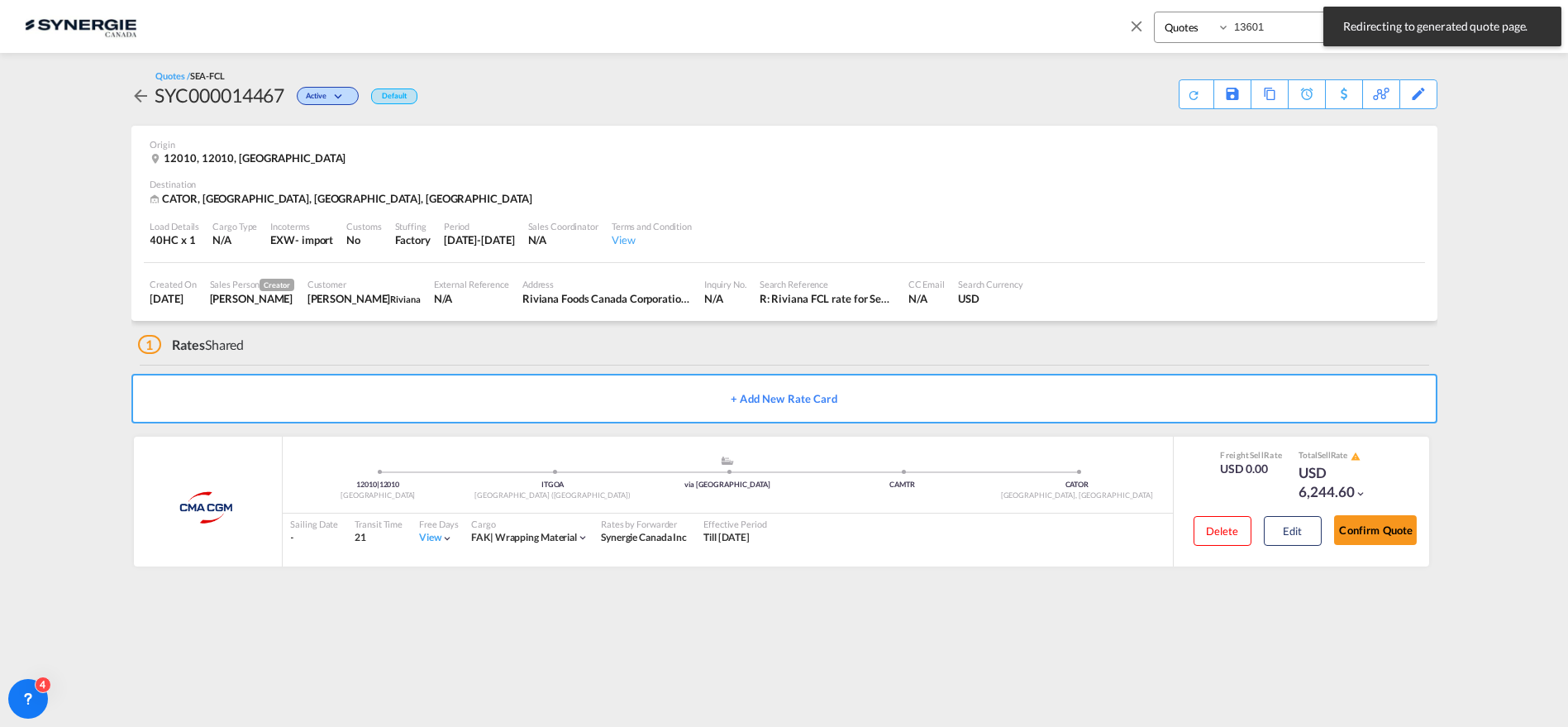
click at [1265, 28] on input "13601" at bounding box center [1333, 26] width 206 height 29
type input "13618"
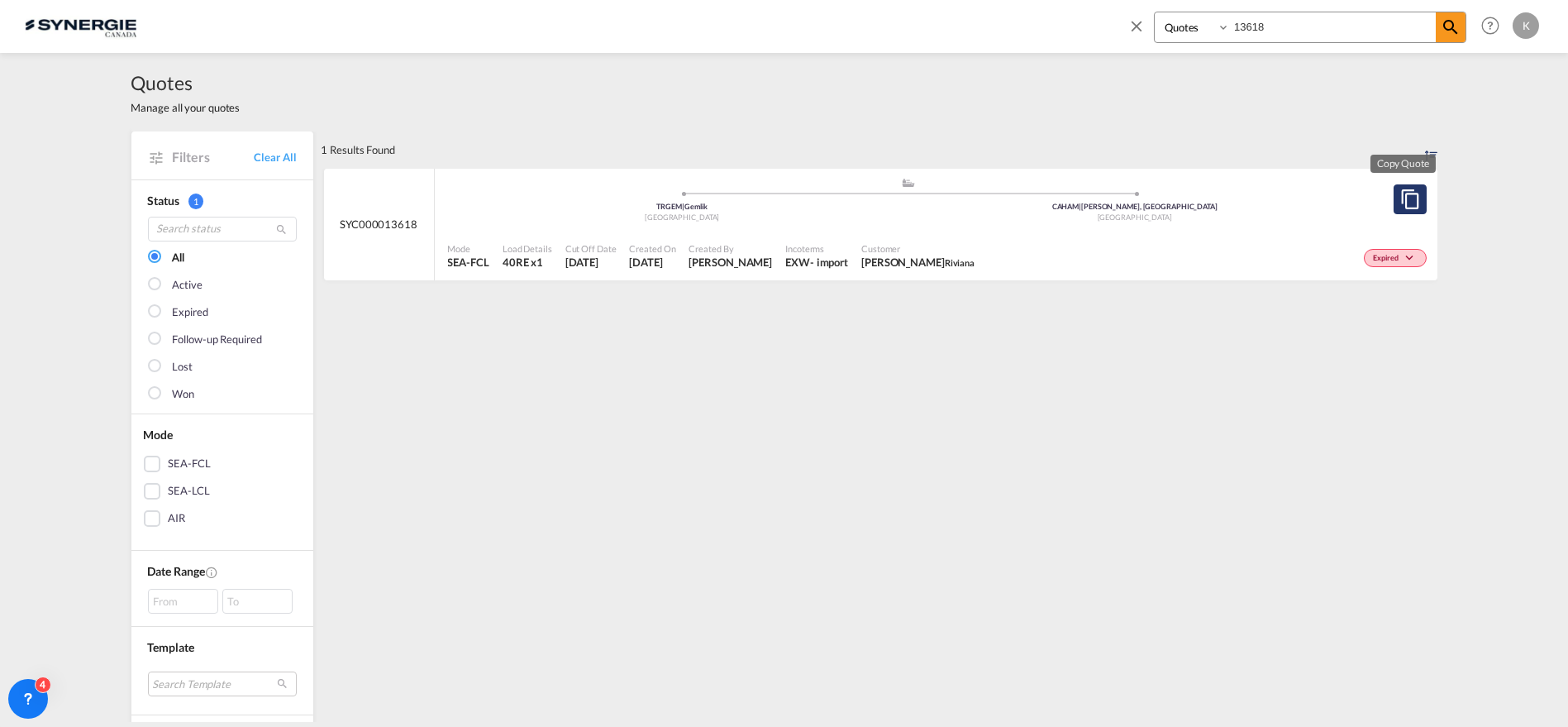
click at [1410, 194] on md-icon "assets/icons/custom/copyQuote.svg" at bounding box center [1410, 199] width 20 height 20
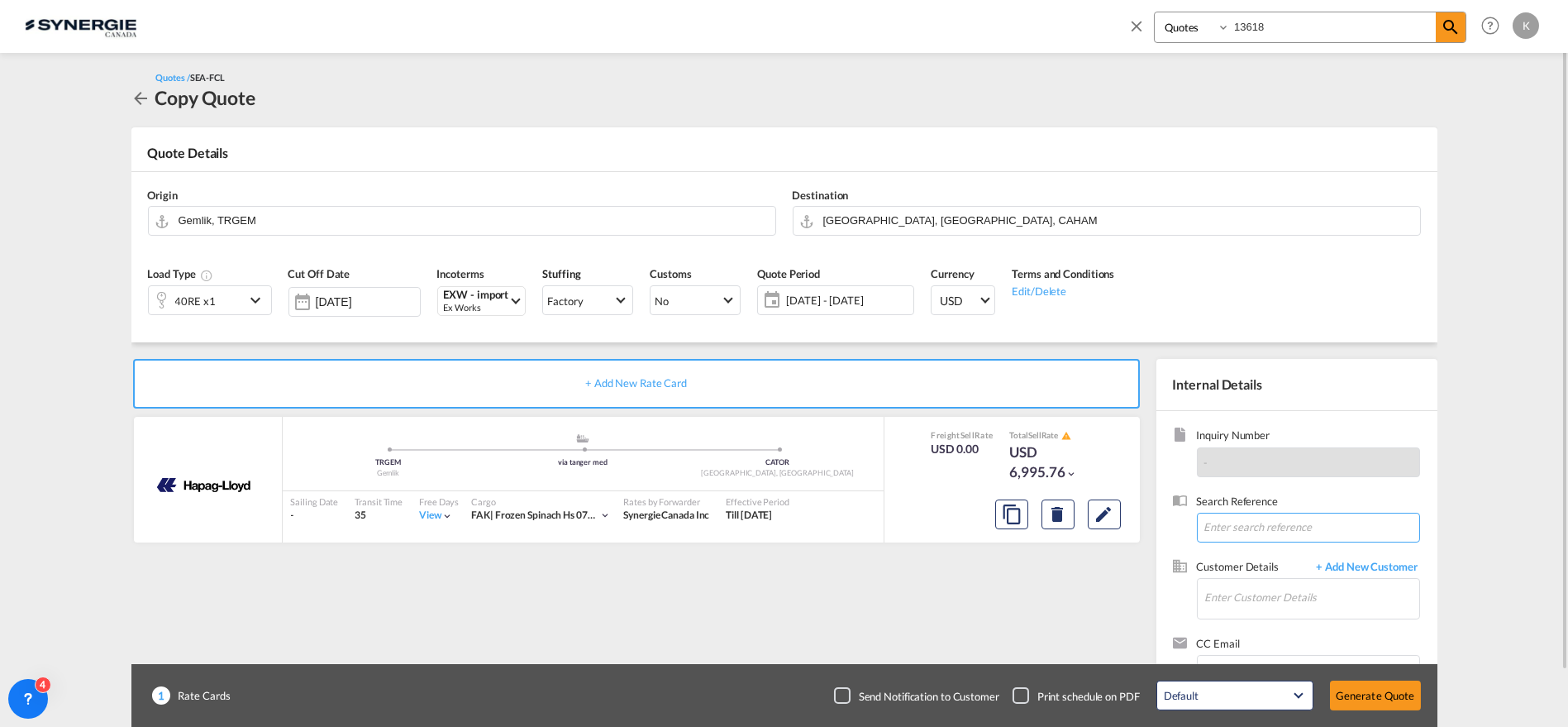
click at [1262, 521] on input at bounding box center [1308, 528] width 223 height 30
paste input "RE: Riviana September rate [GEOGRAPHIC_DATA] to [GEOGRAPHIC_DATA] and [GEOGRAPH…"
type input "RE: Riviana September rate [GEOGRAPHIC_DATA] to [GEOGRAPHIC_DATA] and [GEOGRAPH…"
click at [1258, 596] on input "Enter Customer Details" at bounding box center [1312, 598] width 214 height 38
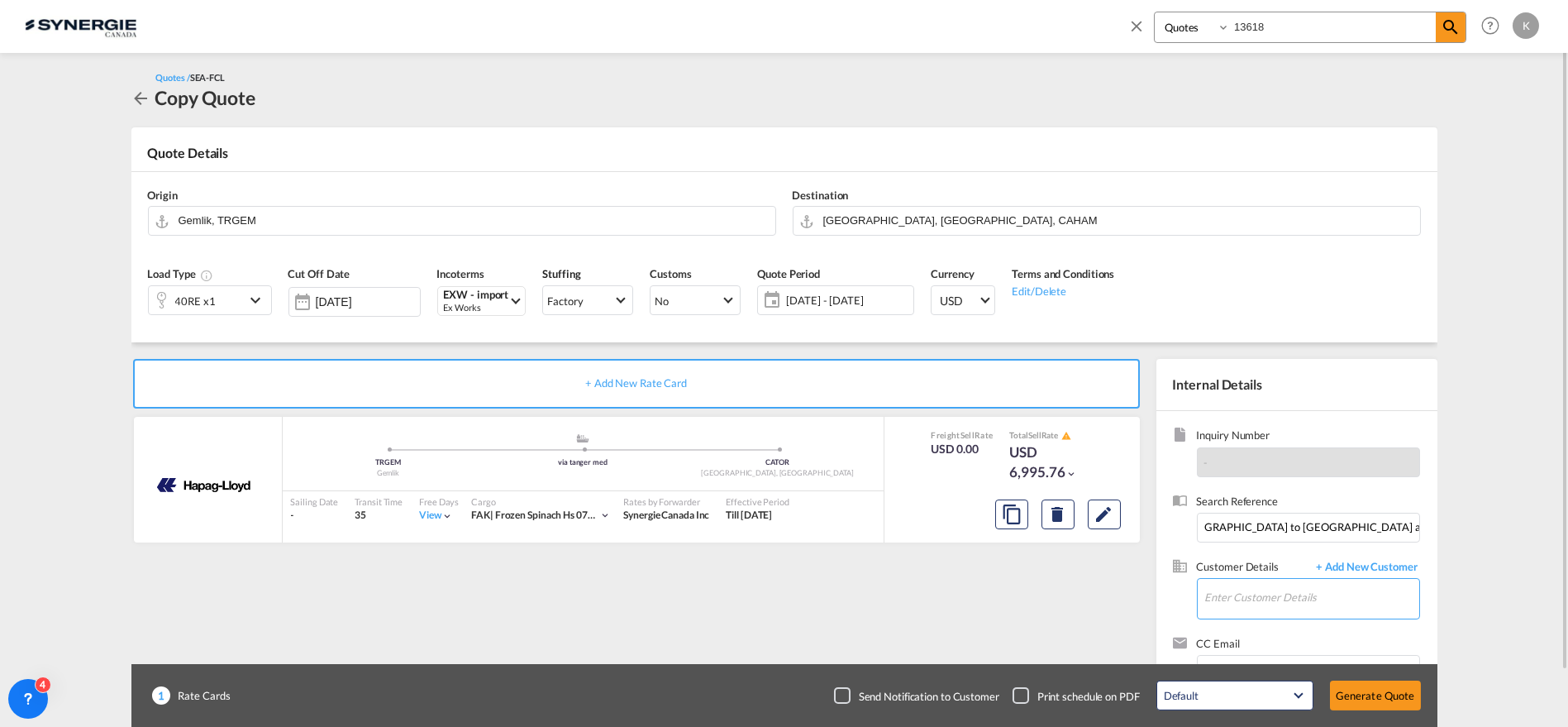
scroll to position [0, 0]
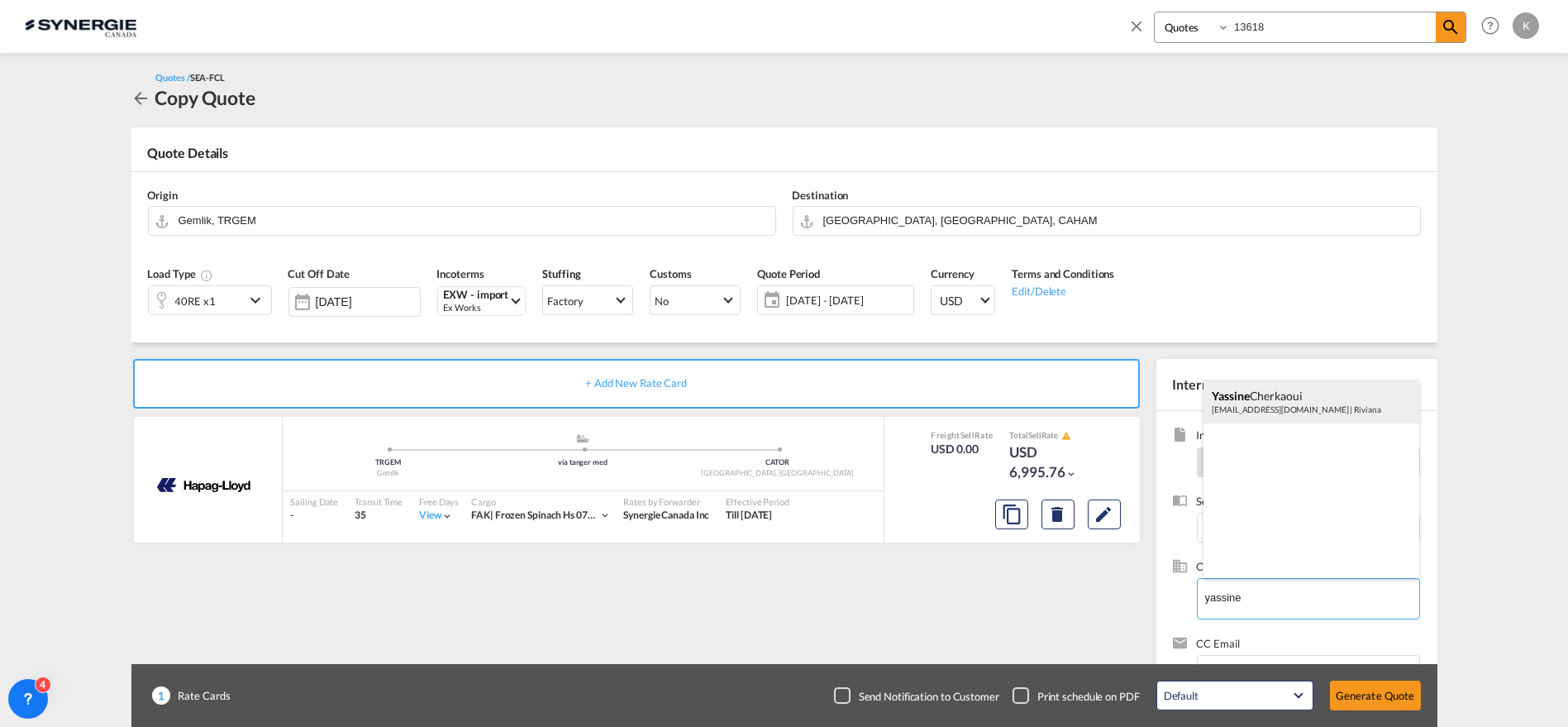
click at [1247, 396] on div "[PERSON_NAME] [EMAIL_ADDRESS][DOMAIN_NAME] | Riviana" at bounding box center [1311, 401] width 216 height 44
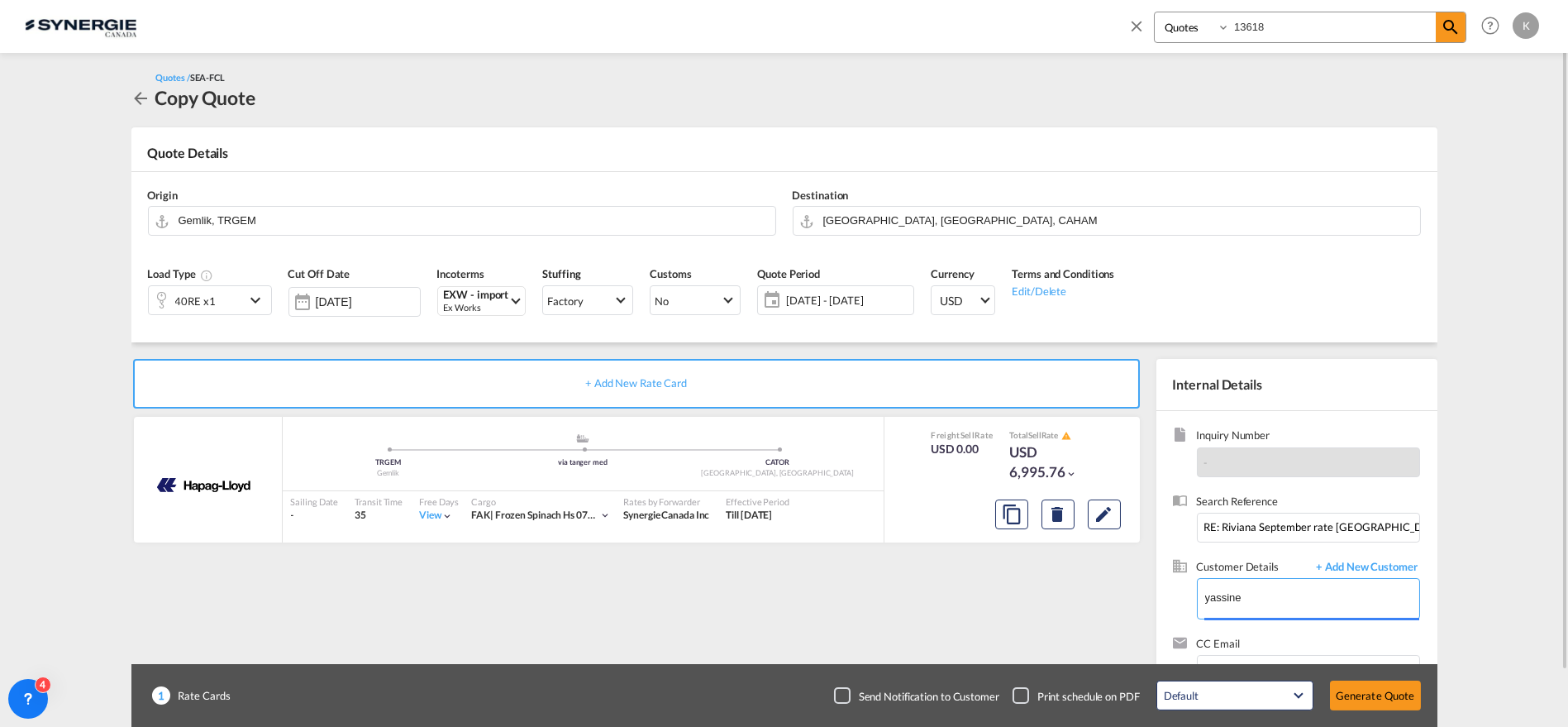
type input "Riviana, [PERSON_NAME], [EMAIL_ADDRESS][DOMAIN_NAME]"
click at [829, 303] on span "[DATE] - [DATE]" at bounding box center [847, 300] width 123 height 15
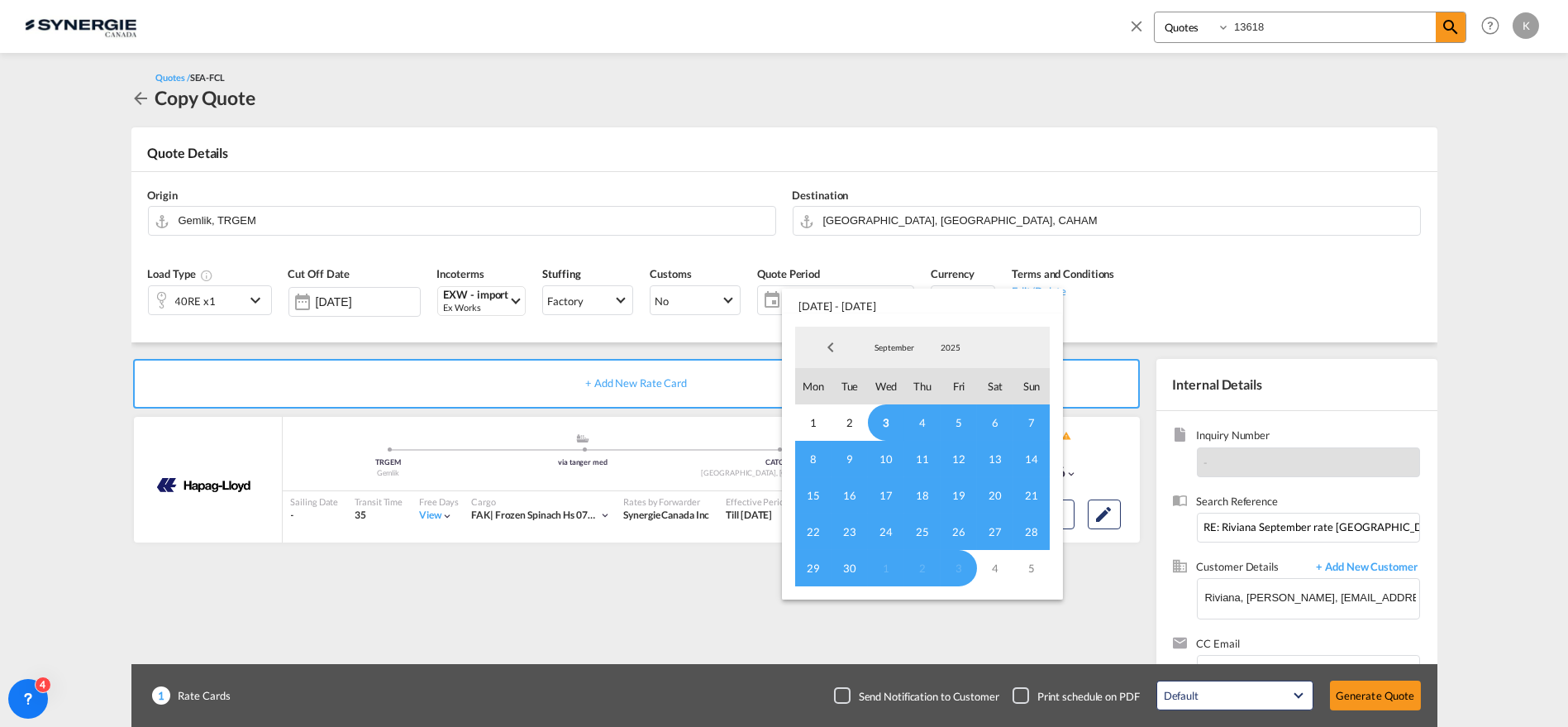
click at [880, 422] on span "3" at bounding box center [886, 422] width 37 height 37
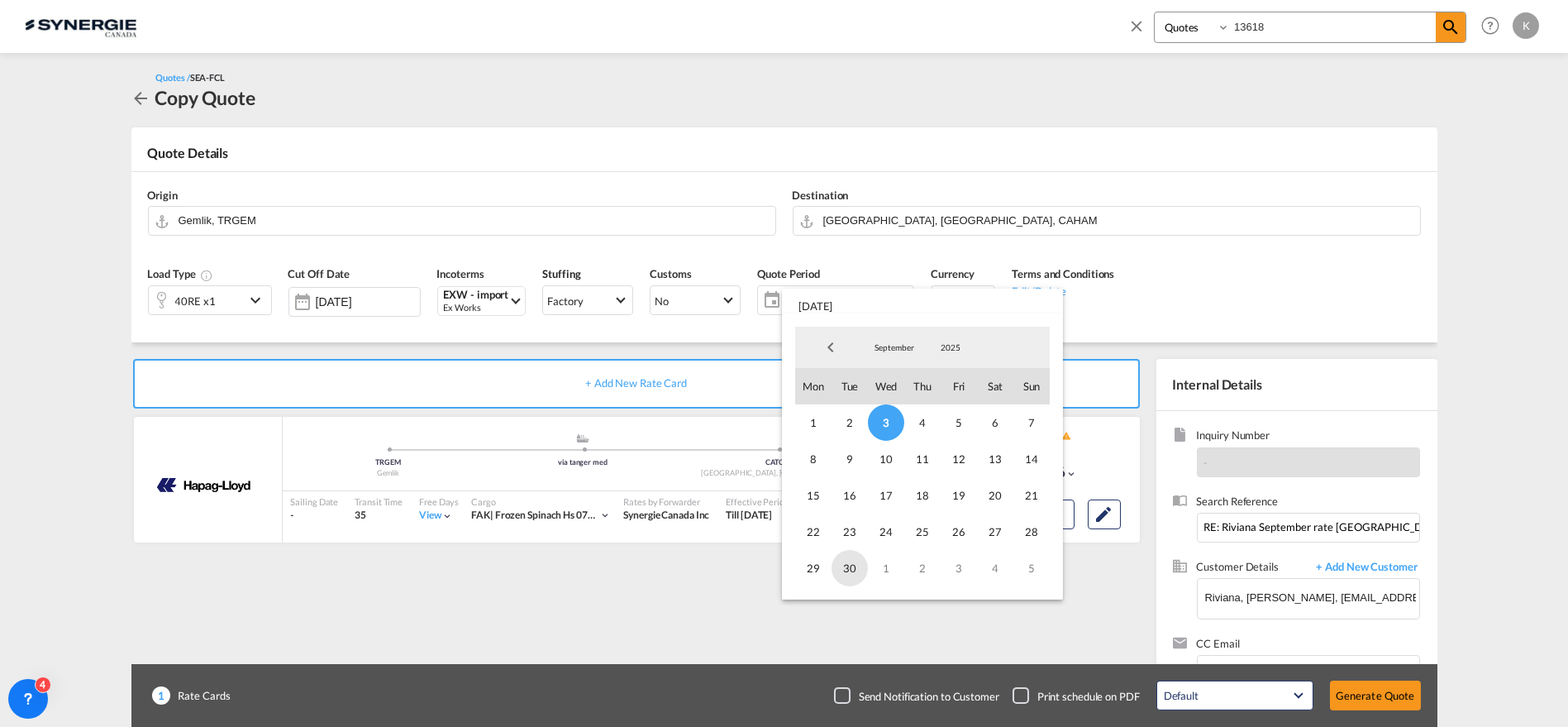
click at [848, 568] on span "30" at bounding box center [850, 568] width 37 height 37
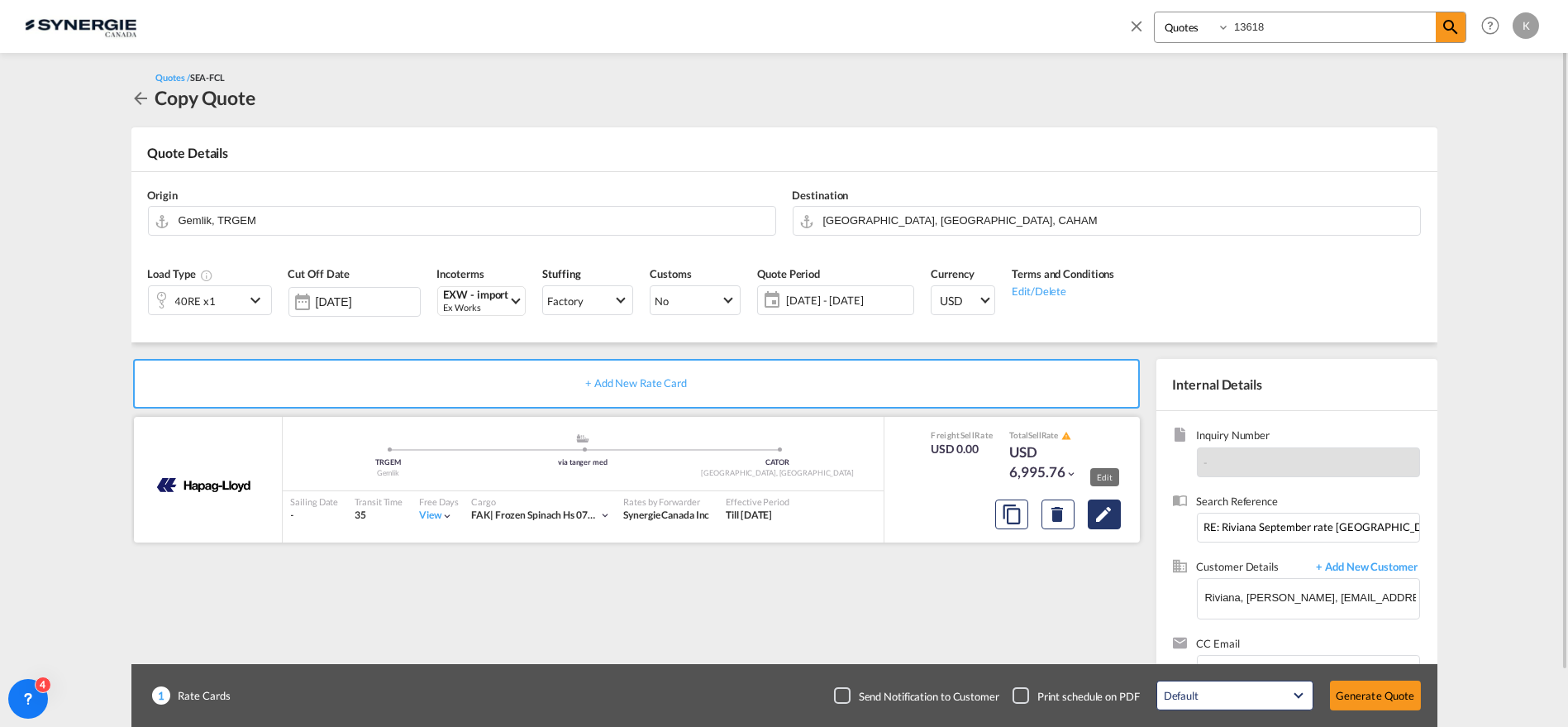
click at [1095, 513] on md-icon "Edit" at bounding box center [1104, 514] width 20 height 20
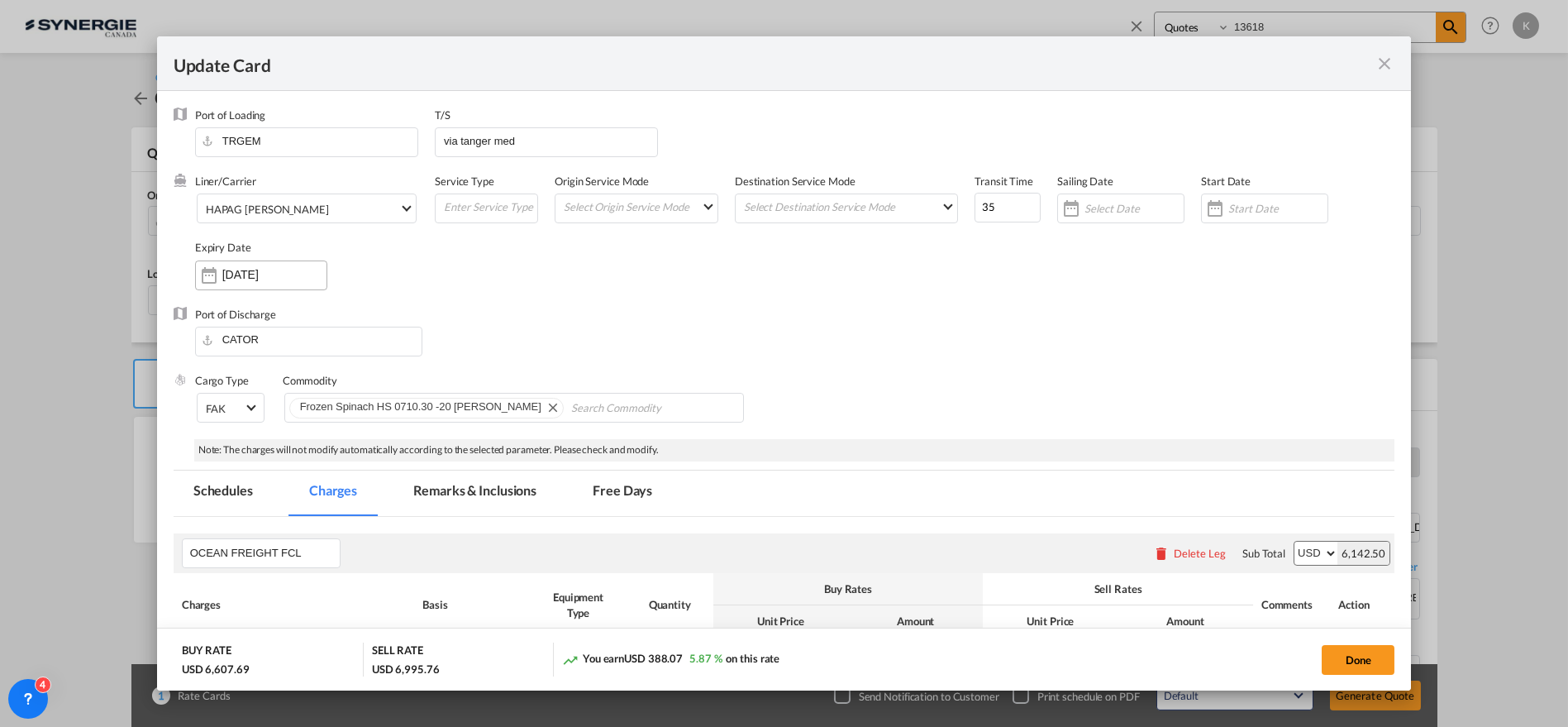
click at [296, 275] on input "[DATE]" at bounding box center [274, 275] width 104 height 13
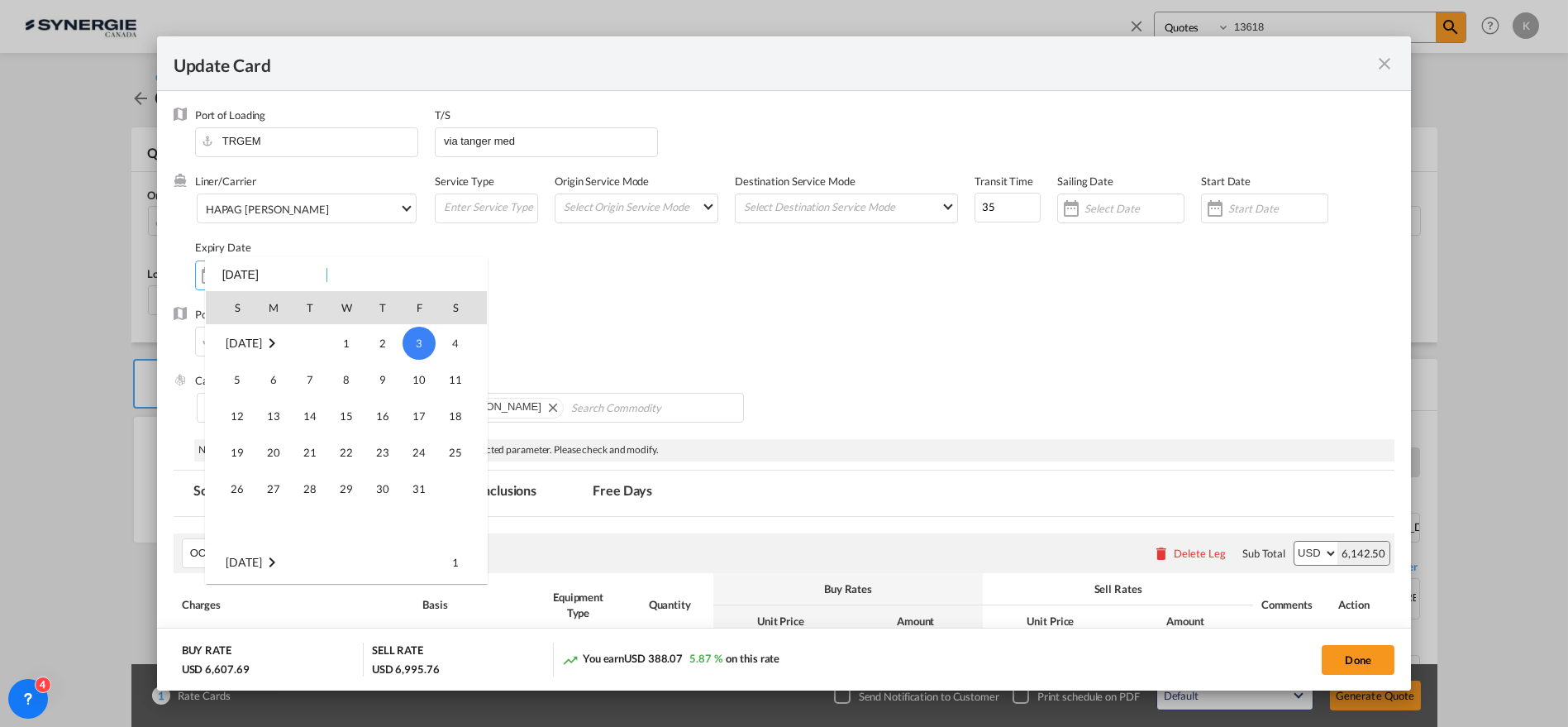
scroll to position [383137, 0]
click at [307, 513] on span "30" at bounding box center [310, 525] width 33 height 33
type input "[DATE]"
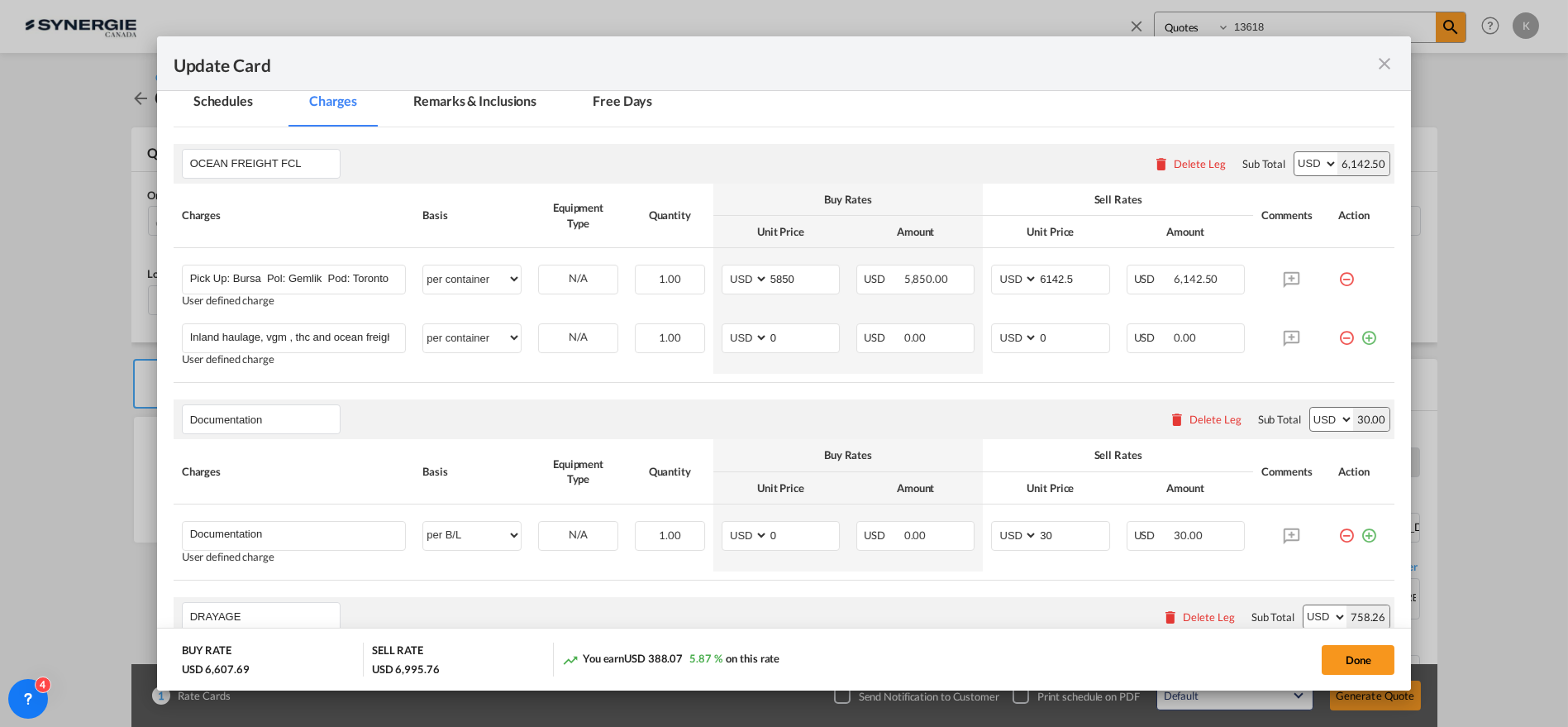
scroll to position [439, 0]
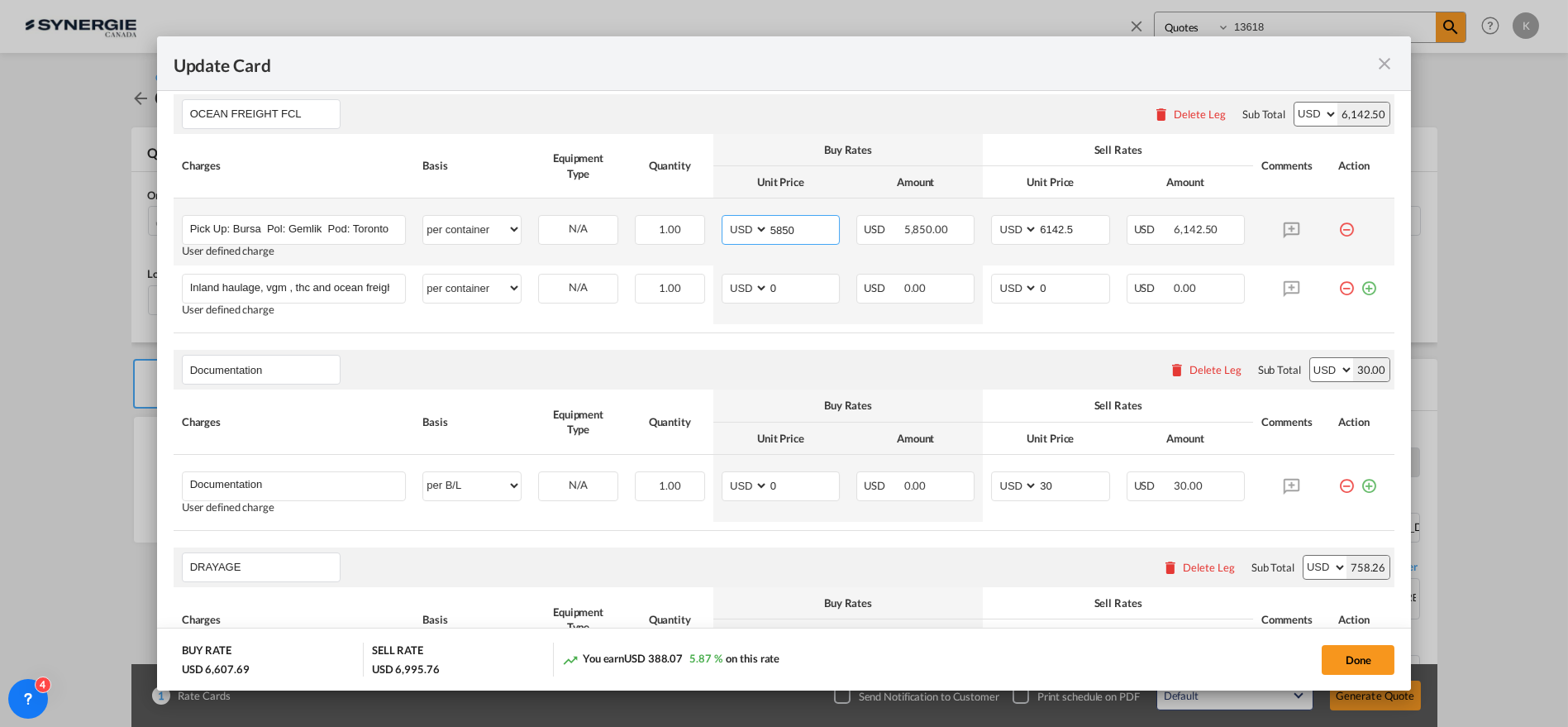
drag, startPoint x: 792, startPoint y: 232, endPoint x: 714, endPoint y: 233, distance: 78.0
click at [714, 233] on td "AED AFN ALL AMD ANG AOA ARS AUD AWG AZN BAM BBD BDT BGN BHD BIF BMD BND [PERSON…" at bounding box center [780, 232] width 135 height 67
type input "5650"
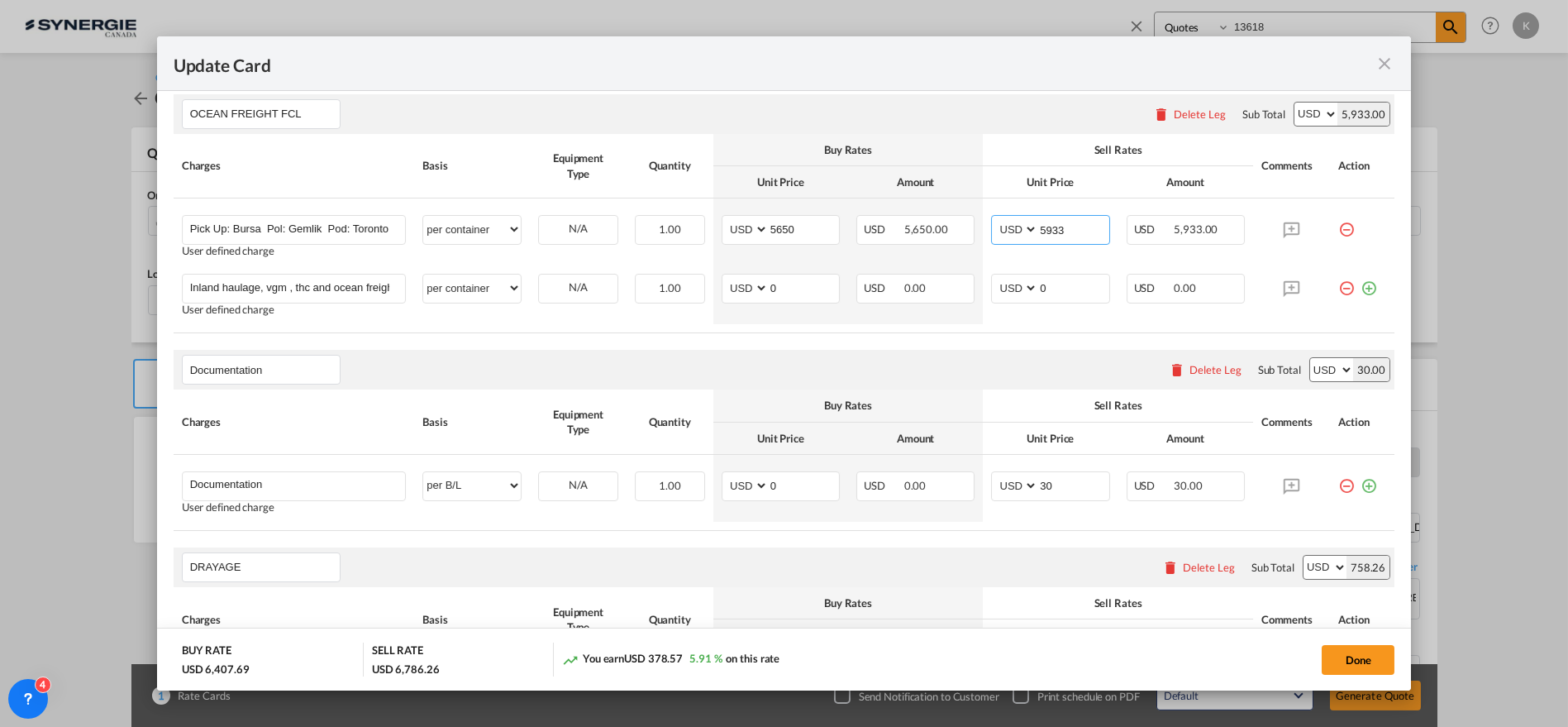
type input "5933"
click at [272, 284] on input "Inland haulage, vgm , thc and ocean freight included. There is no storage free …" at bounding box center [297, 287] width 216 height 24
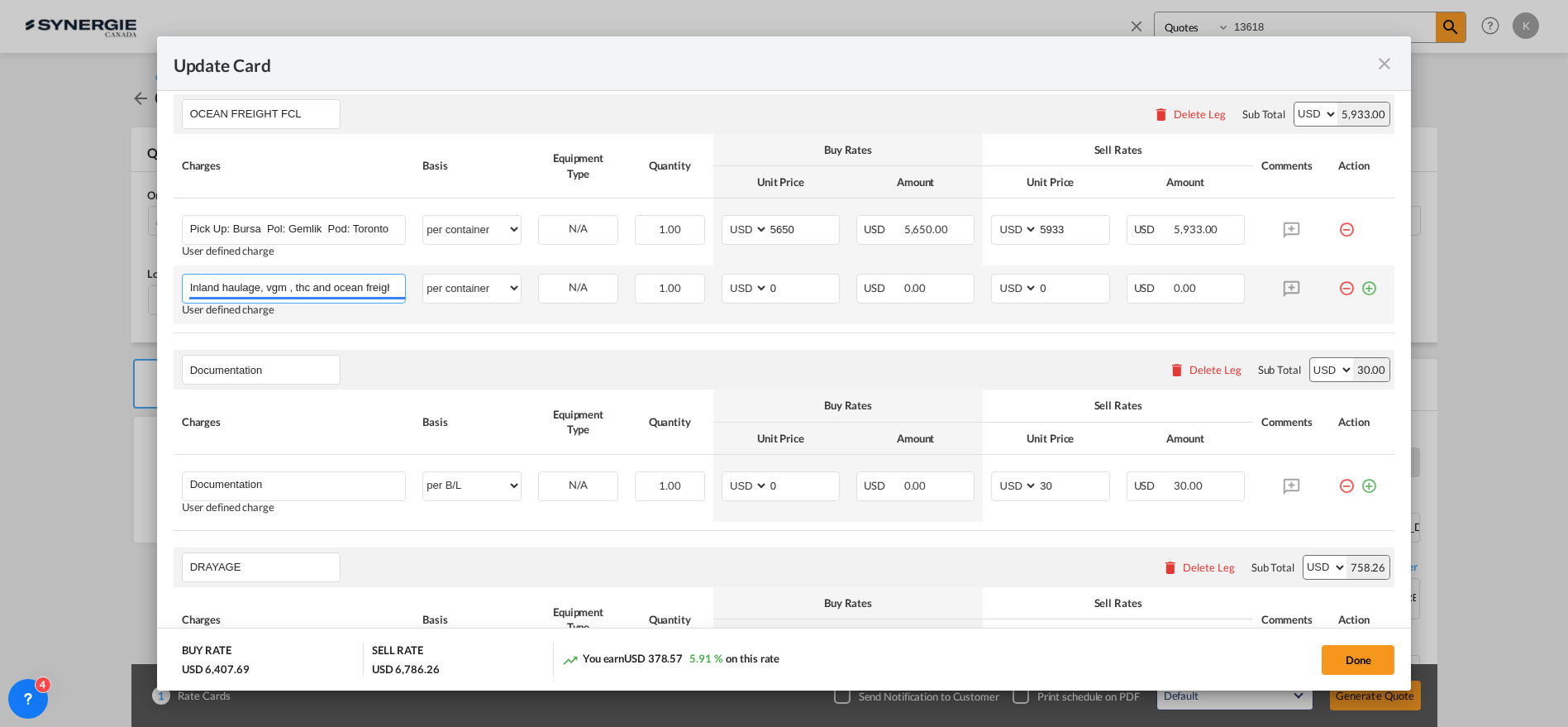
click at [272, 284] on input "Inland haulage, vgm , thc and ocean freight included. There is no storage free …" at bounding box center [297, 287] width 216 height 24
paste input "Charge Name"
type input "Inland haulage, vgm , thc and ocean freight included. There is no storage free …"
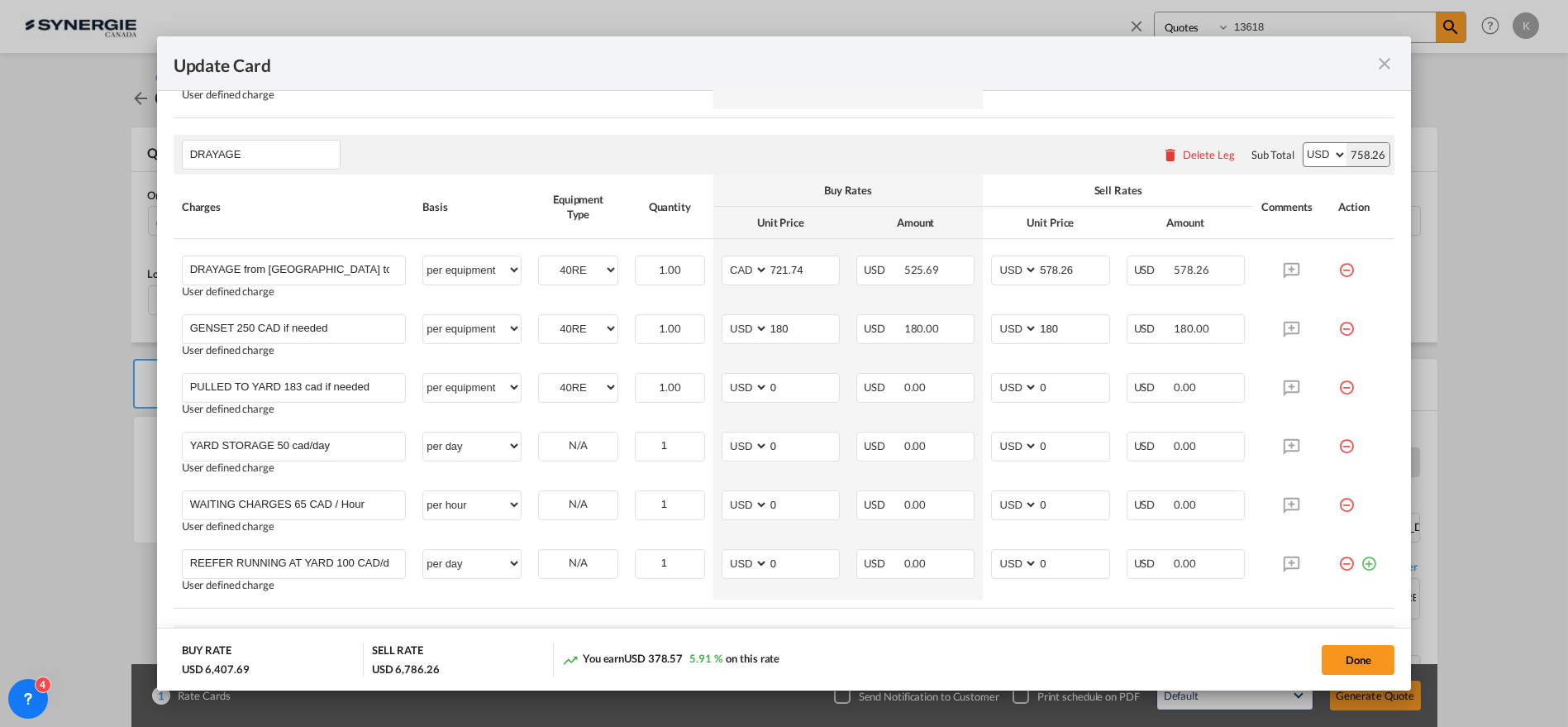
scroll to position [855, 0]
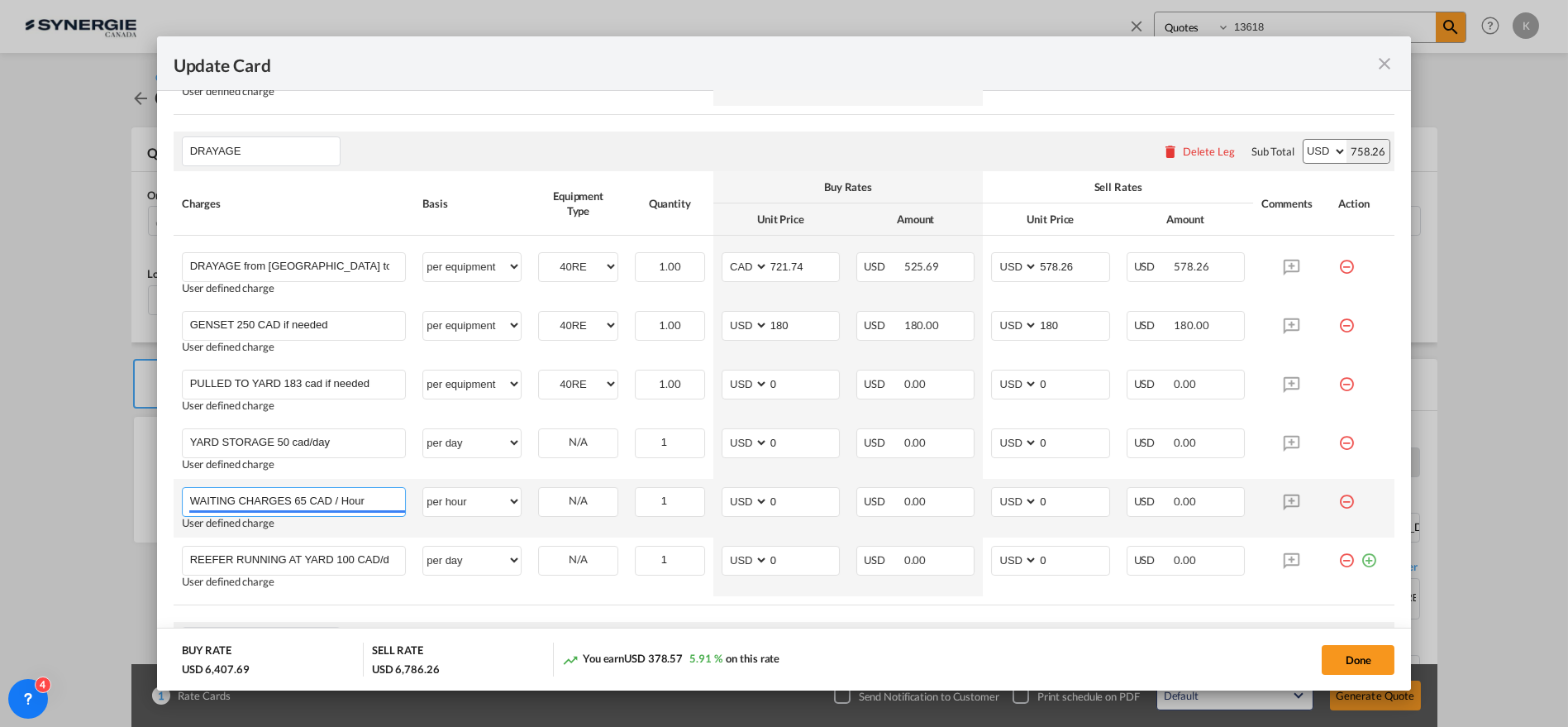
drag, startPoint x: 293, startPoint y: 493, endPoint x: 392, endPoint y: 468, distance: 102.1
click at [334, 494] on input "WAITING CHARGES 65 CAD / Hour" at bounding box center [297, 500] width 216 height 24
type input "WAITING CHARGES 95USD / Hour"
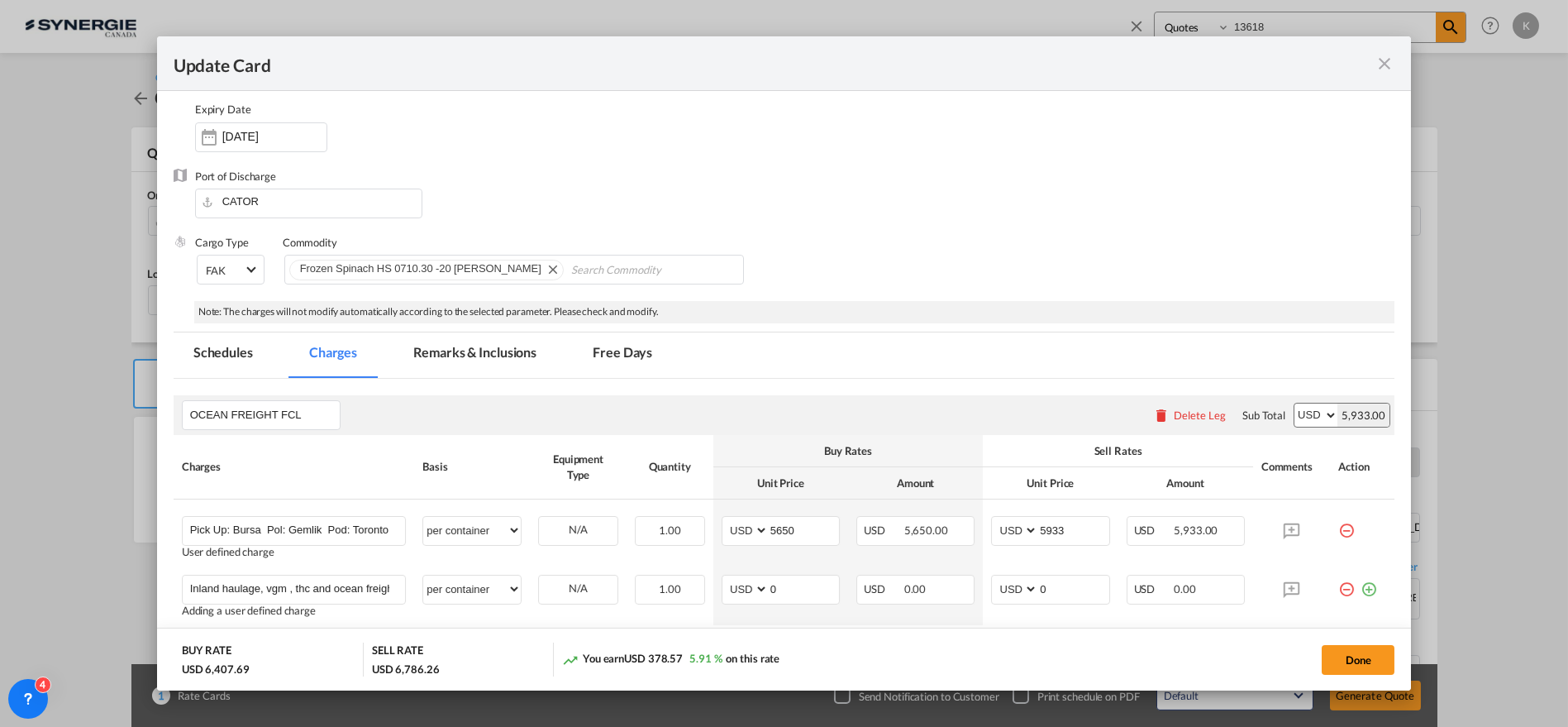
scroll to position [130, 0]
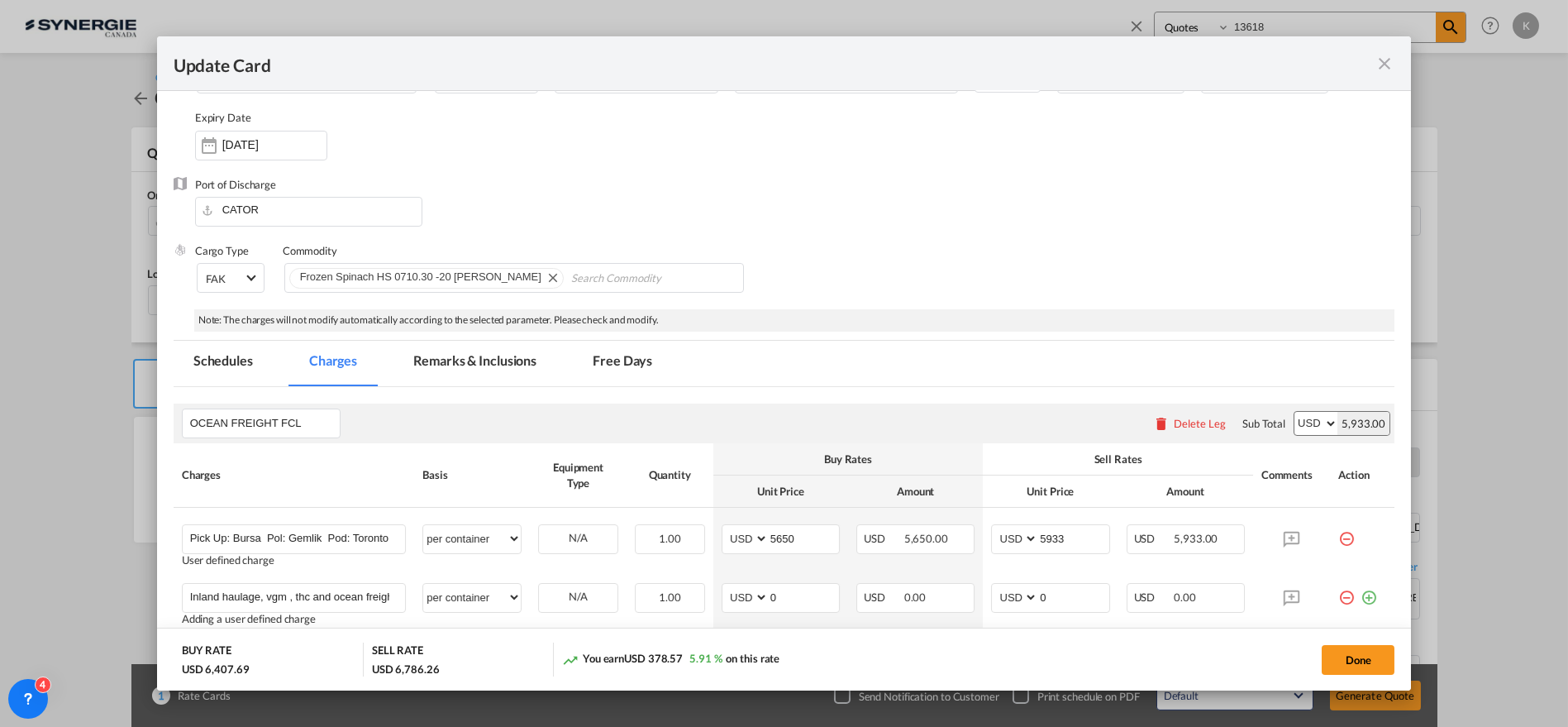
click at [481, 366] on md-tab-item "Remarks & Inclusions" at bounding box center [474, 364] width 163 height 45
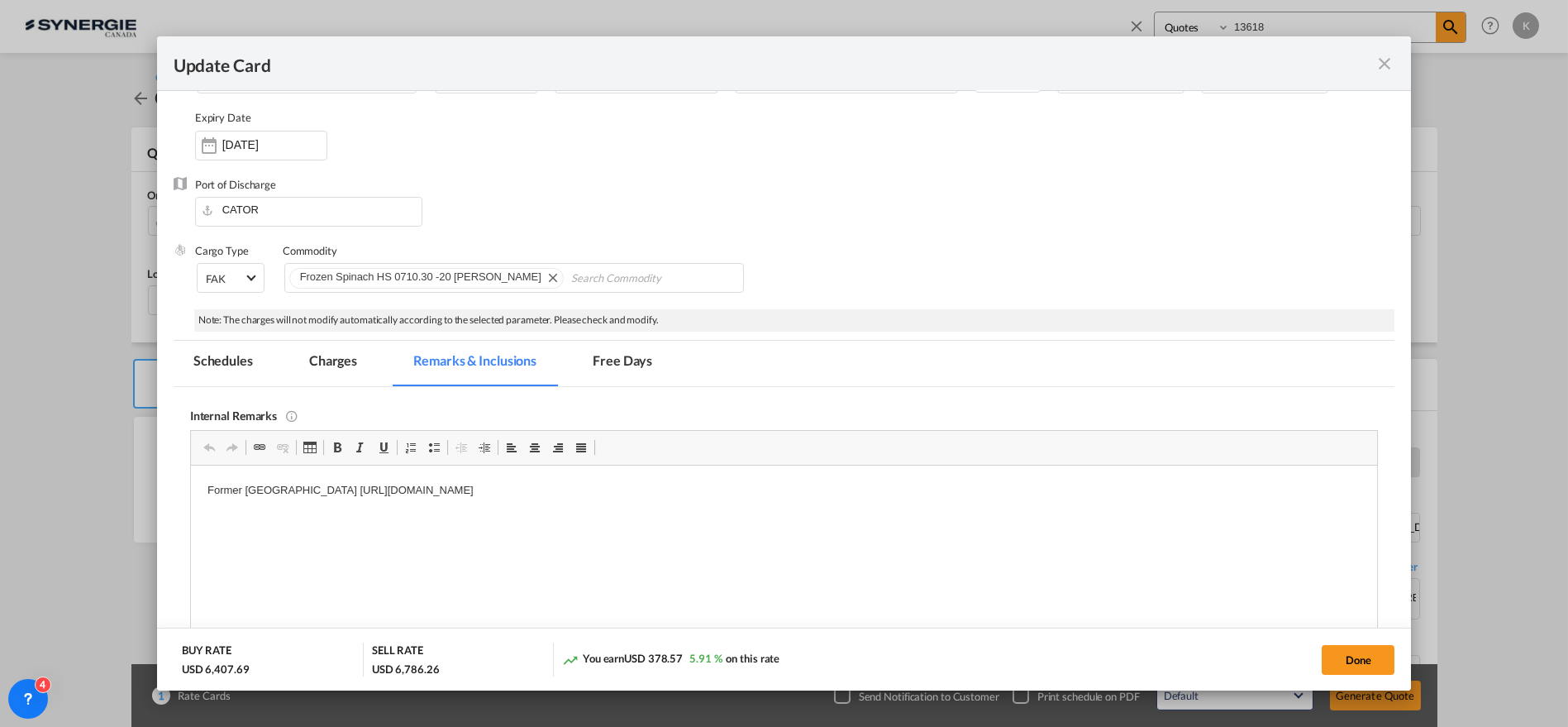
scroll to position [0, 0]
click at [1349, 660] on button "Done" at bounding box center [1357, 660] width 72 height 30
type input "[DATE]"
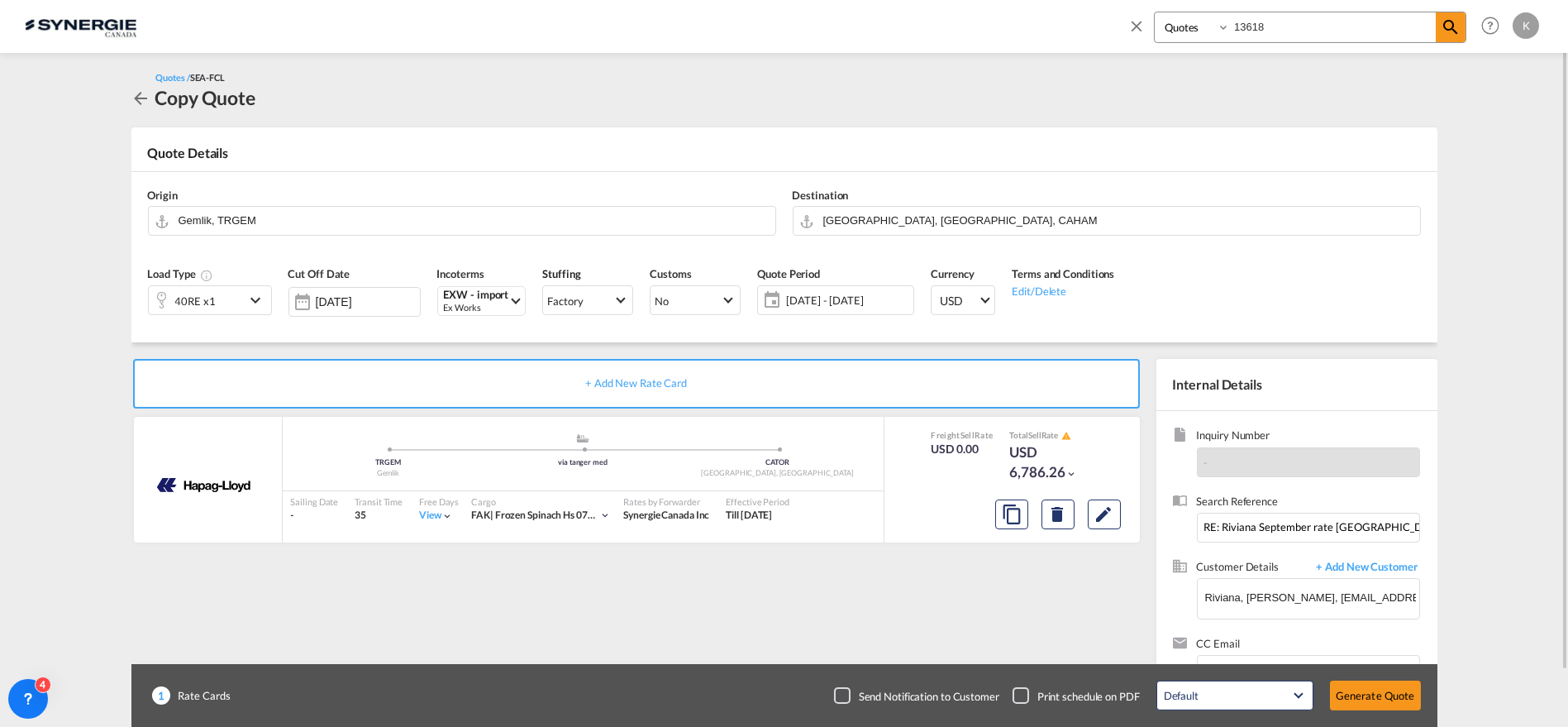
click at [843, 696] on div "Checkbox No Ink" at bounding box center [842, 696] width 17 height 17
click at [1367, 692] on button "Generate Quote" at bounding box center [1375, 696] width 91 height 30
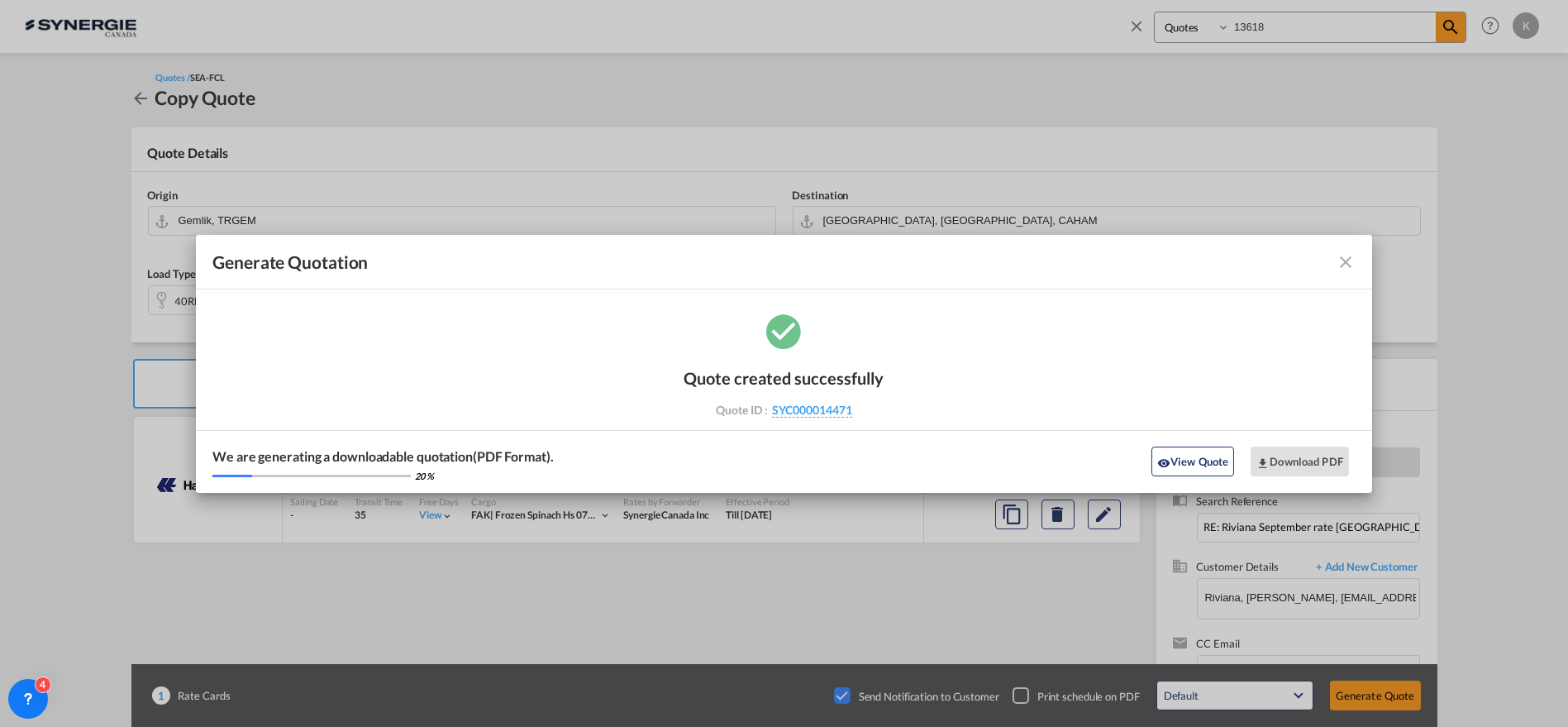
click at [1345, 256] on md-icon "icon-close fg-AAA8AD cursor m-0" at bounding box center [1345, 262] width 20 height 20
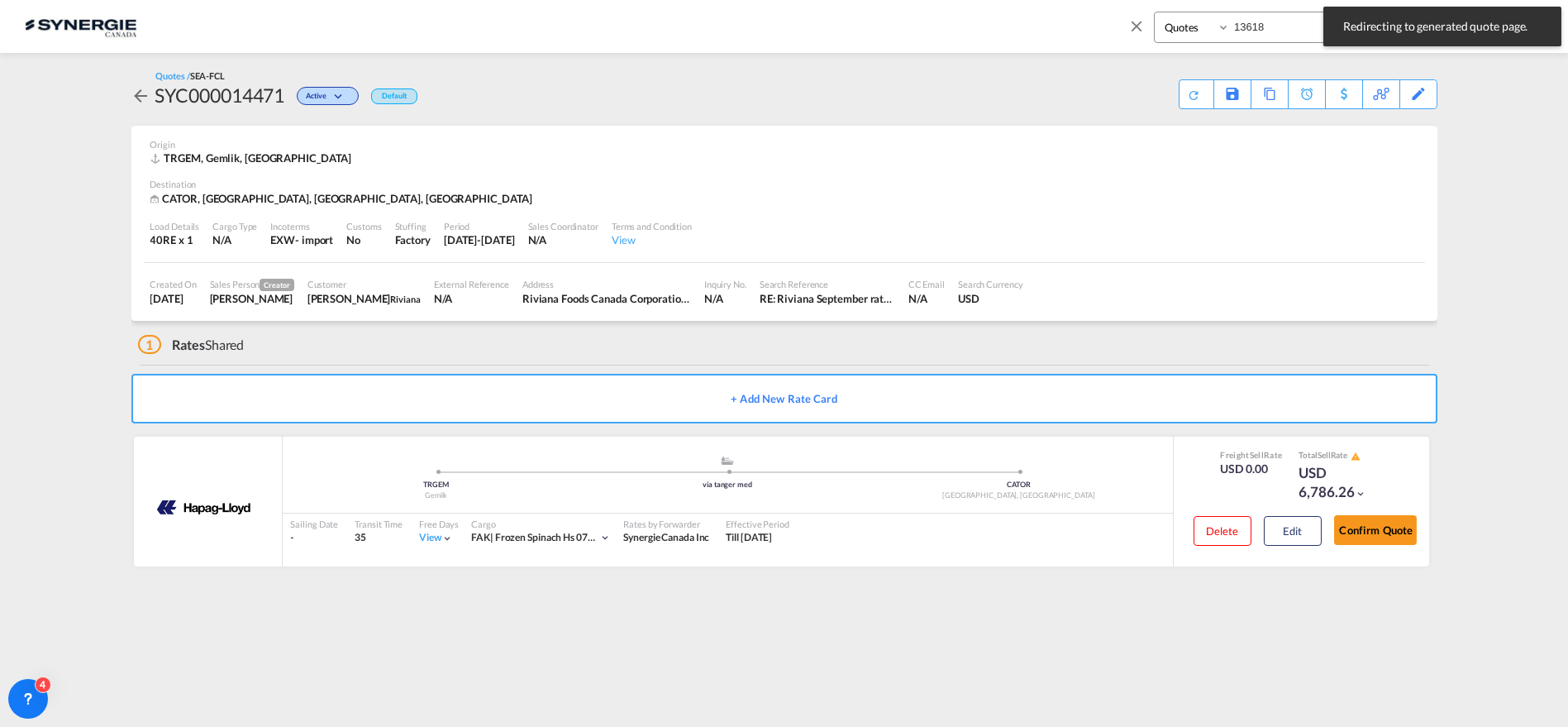
click at [1256, 24] on input "13618" at bounding box center [1333, 26] width 206 height 29
type input "13619"
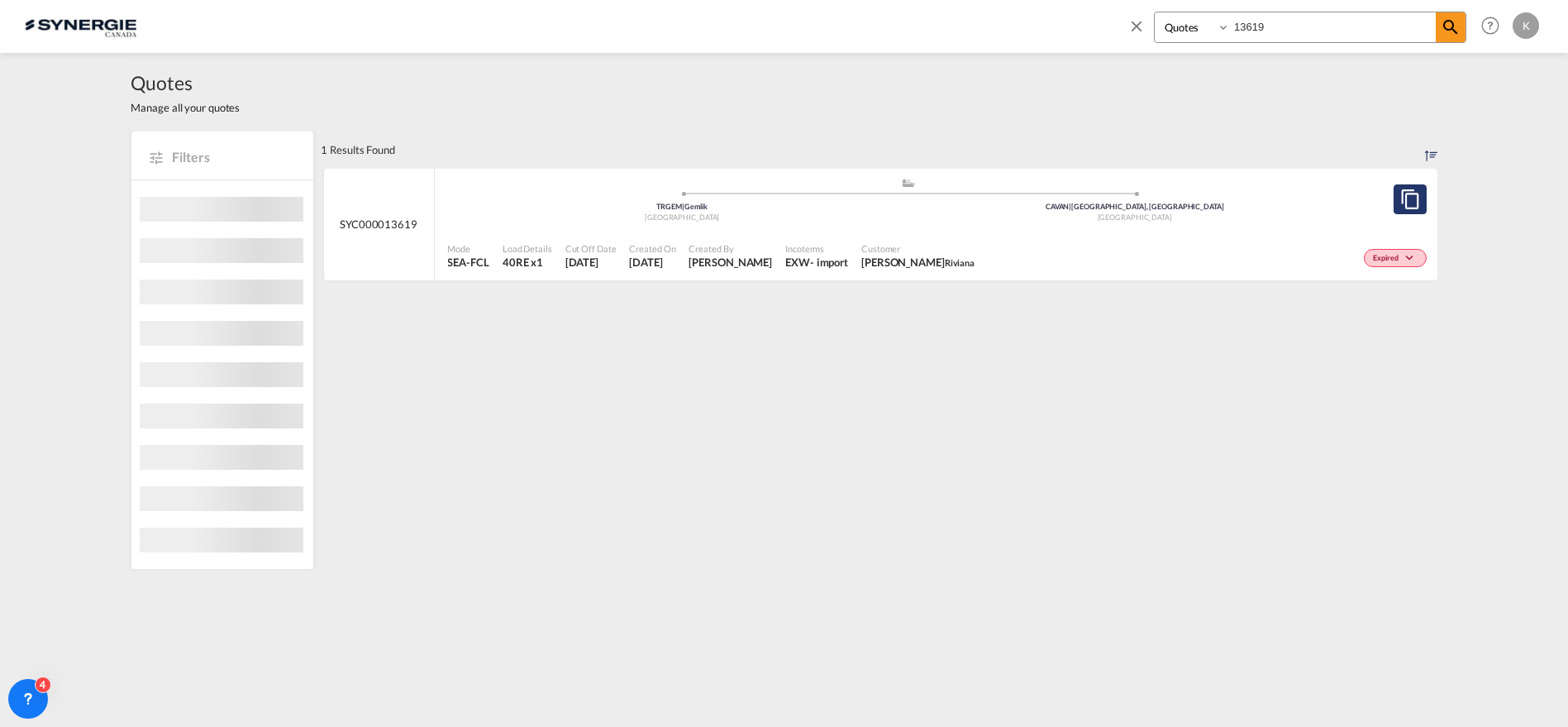
click at [1416, 201] on button "Copy Quote" at bounding box center [1410, 200] width 33 height 30
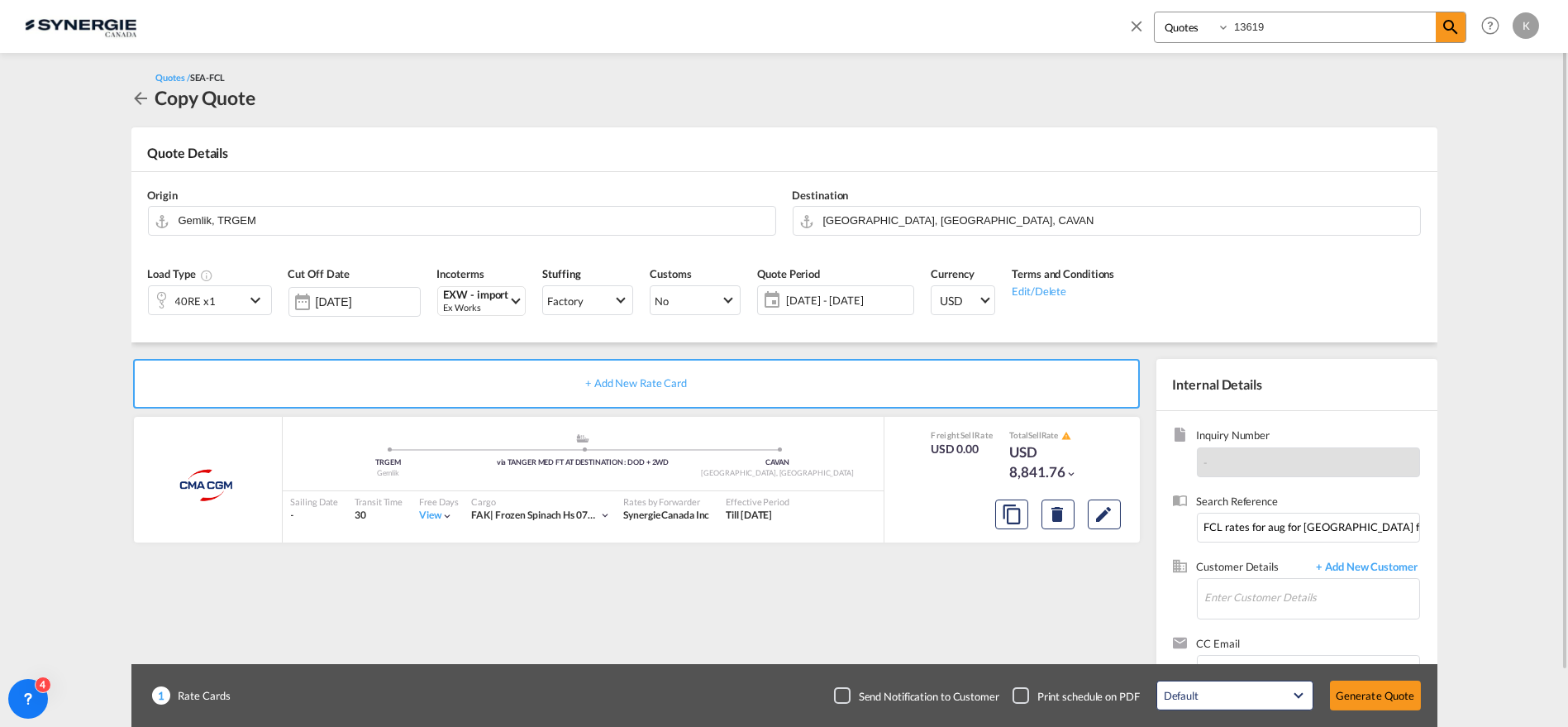
click at [853, 307] on span "[DATE] - [DATE]" at bounding box center [847, 300] width 123 height 15
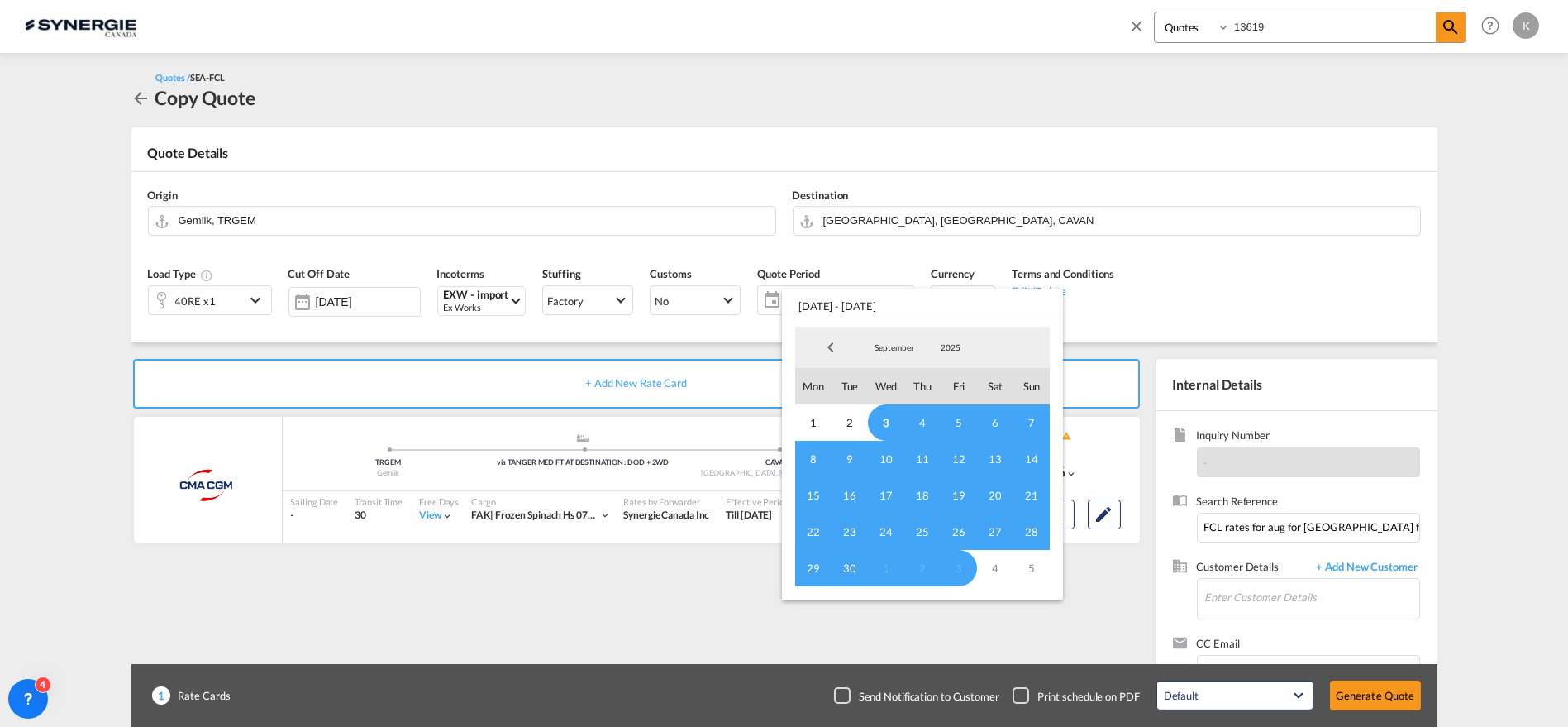
click at [880, 413] on span "3" at bounding box center [886, 422] width 37 height 37
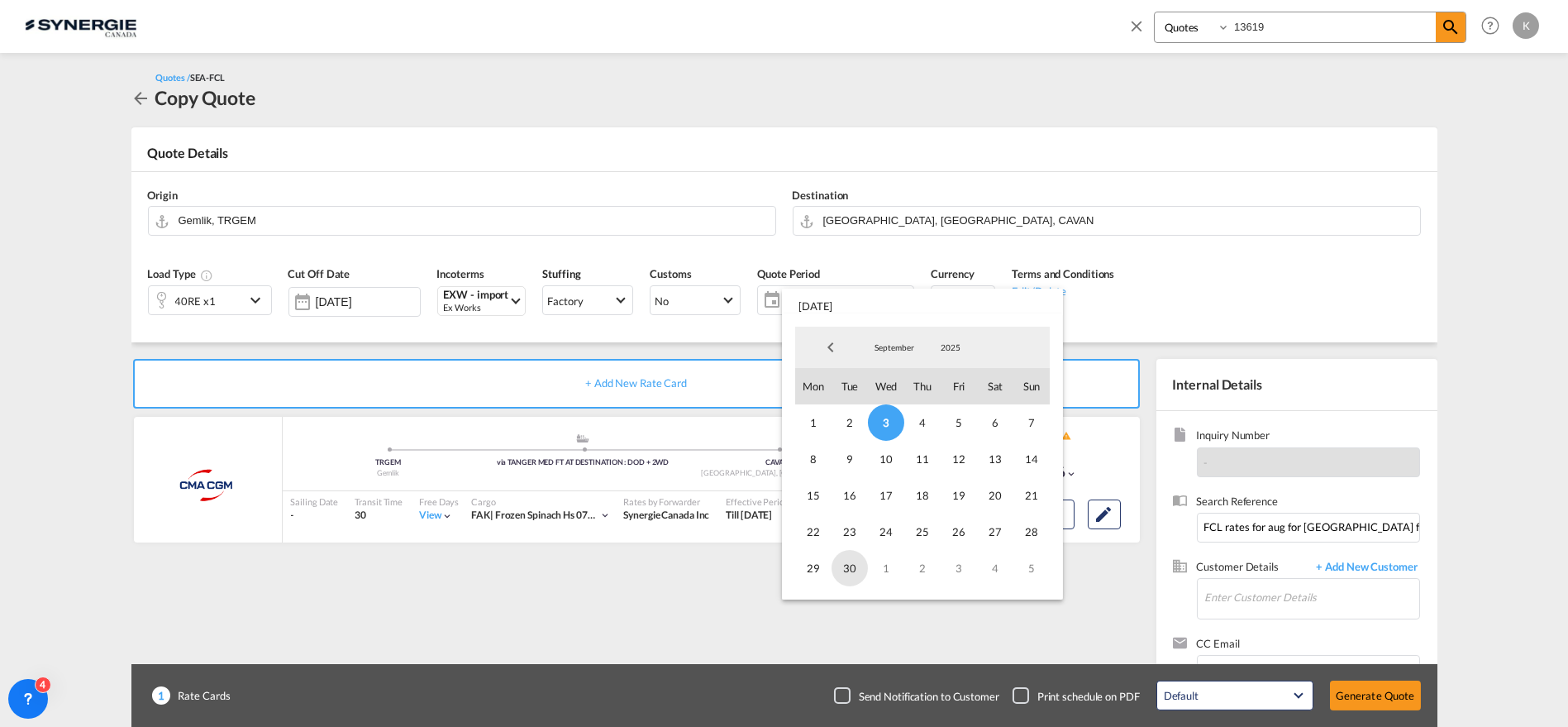
click at [855, 560] on span "30" at bounding box center [850, 568] width 37 height 37
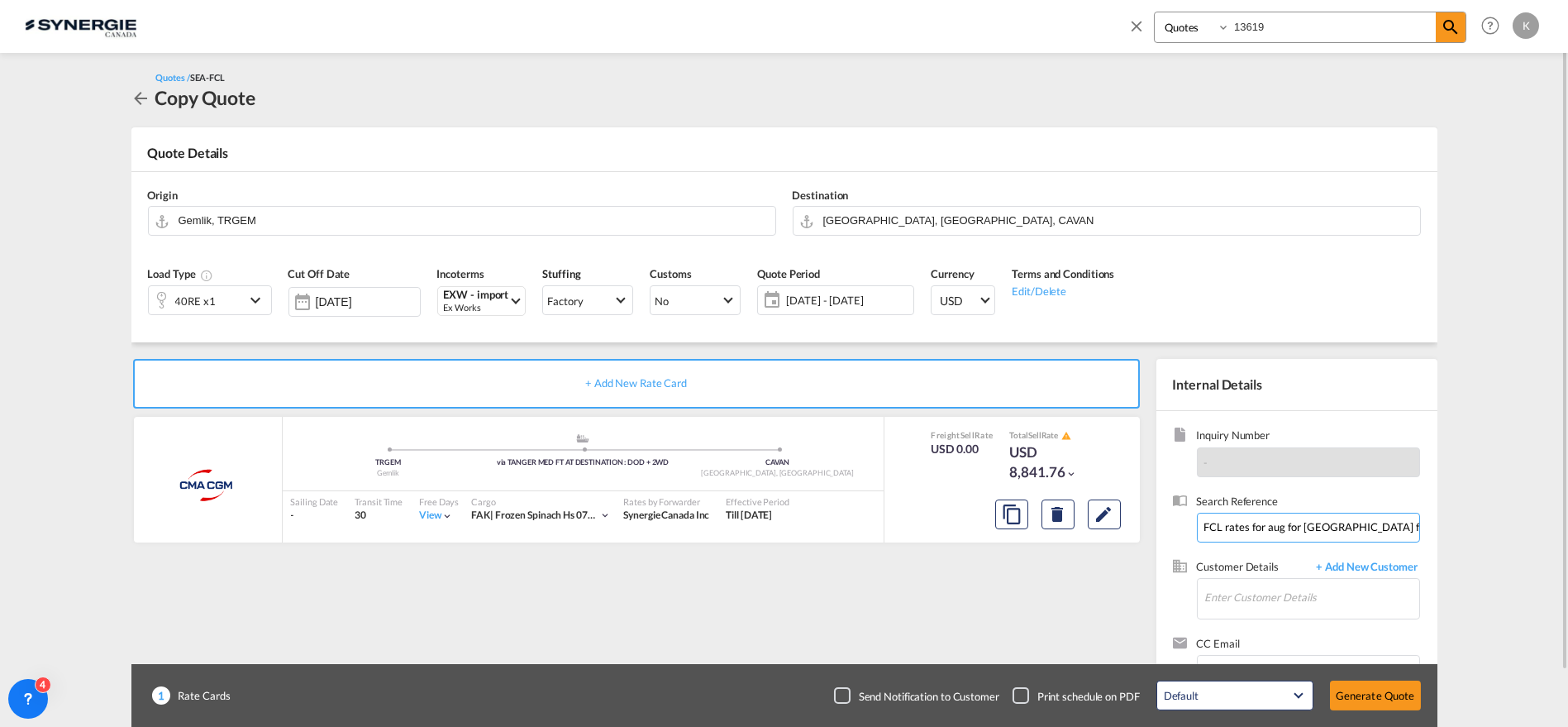
click at [1303, 522] on input "FCL rates for aug for [GEOGRAPHIC_DATA] from [GEOGRAPHIC_DATA] || OVS251300" at bounding box center [1308, 528] width 223 height 30
paste input "RE: Riviana September rate [GEOGRAPHIC_DATA] to [GEOGRAPHIC_DATA] and [GEOGRAPH…"
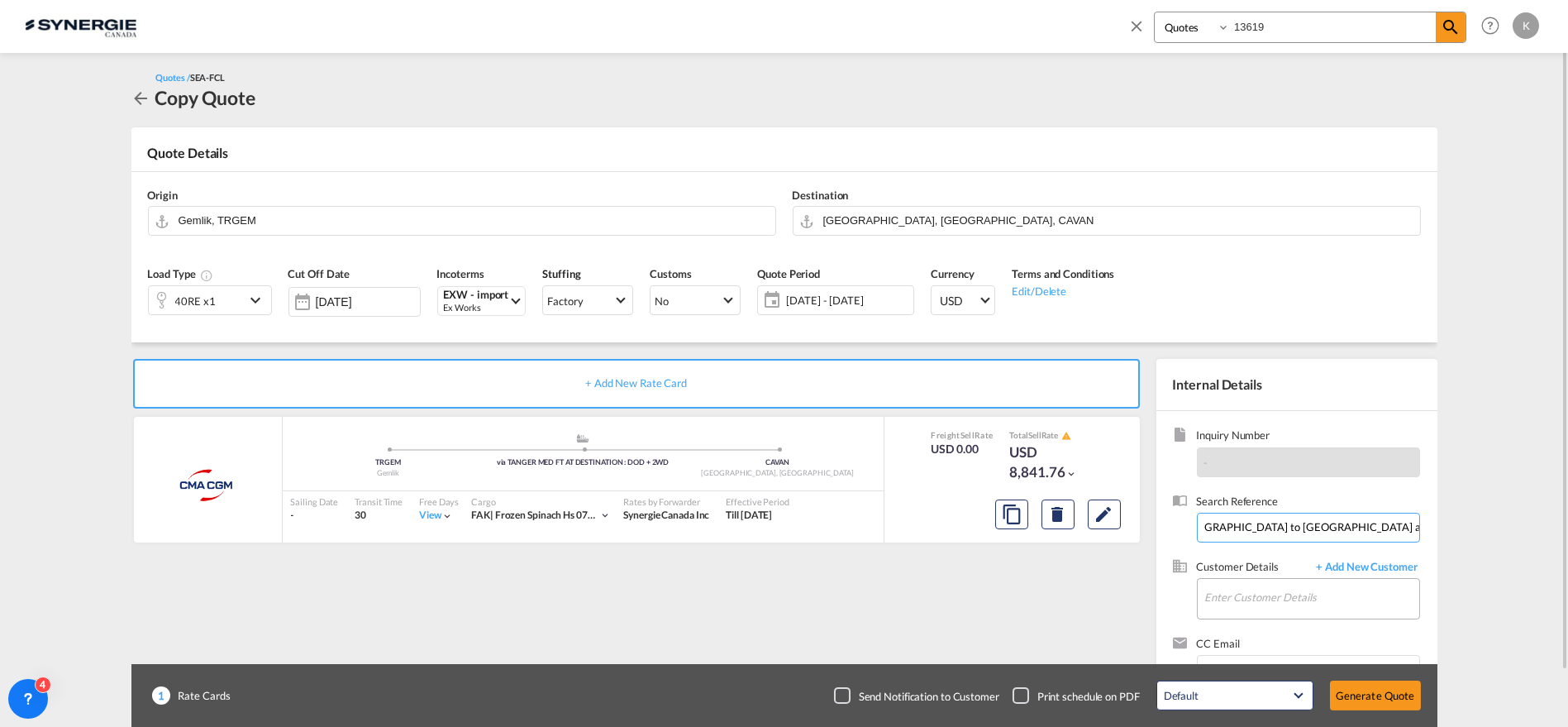
type input "RE: Riviana September rate [GEOGRAPHIC_DATA] to [GEOGRAPHIC_DATA] and [GEOGRAPH…"
click at [1281, 595] on input "Enter Customer Details" at bounding box center [1312, 598] width 214 height 38
click at [1271, 547] on div "[PERSON_NAME] [EMAIL_ADDRESS][DOMAIN_NAME] | Riviana" at bounding box center [1311, 556] width 216 height 44
type input "Riviana, [PERSON_NAME], [EMAIL_ADDRESS][DOMAIN_NAME]"
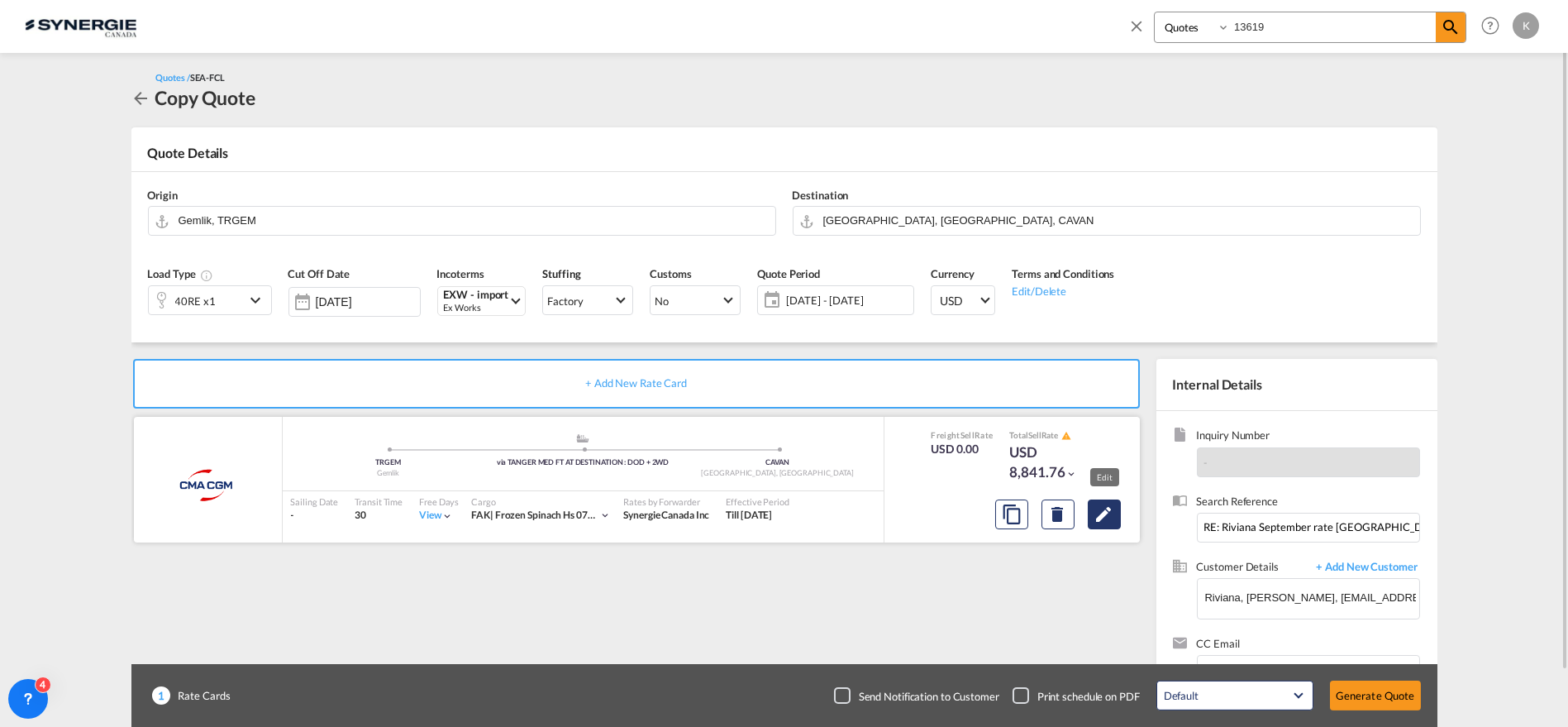
click at [1104, 511] on md-icon "Edit" at bounding box center [1104, 514] width 20 height 20
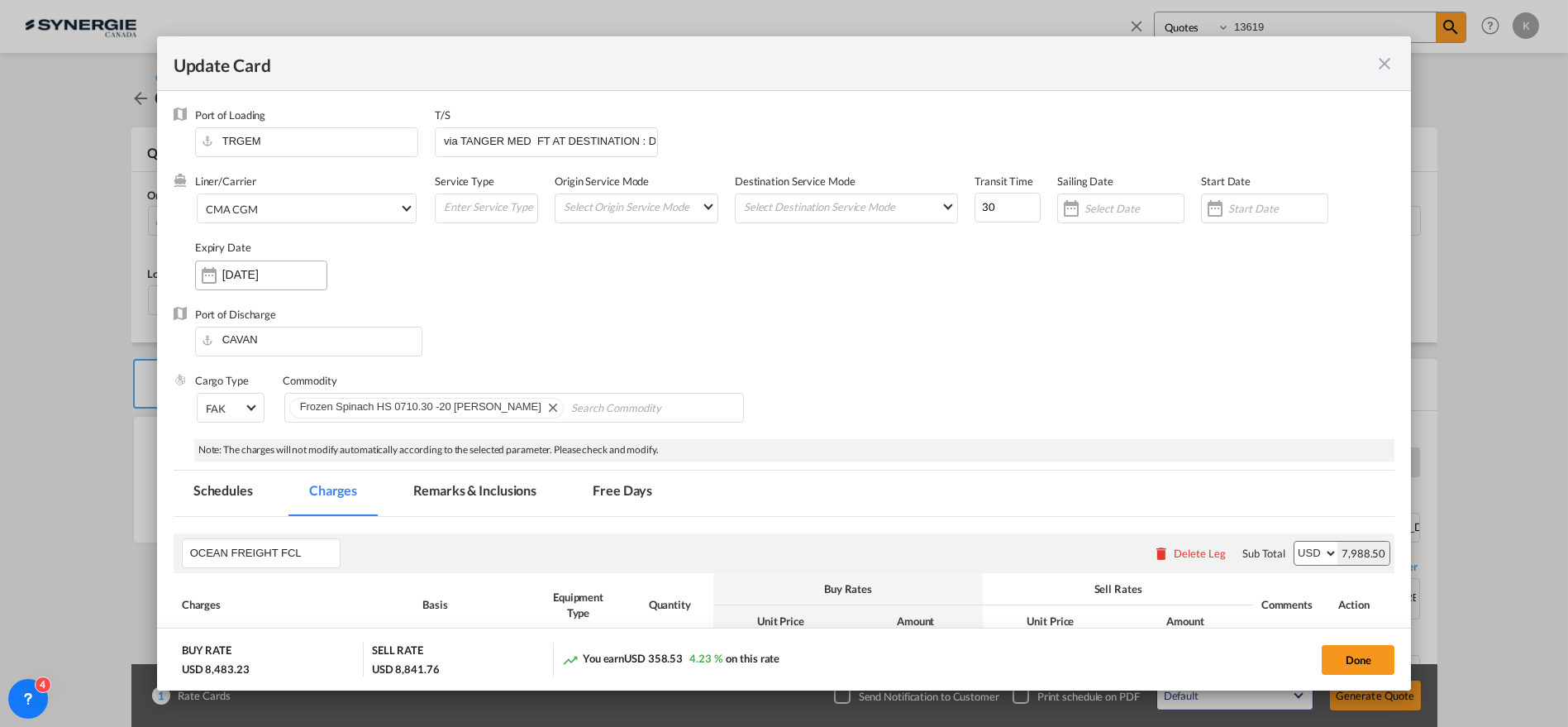
click at [228, 272] on input "[DATE]" at bounding box center [274, 275] width 104 height 13
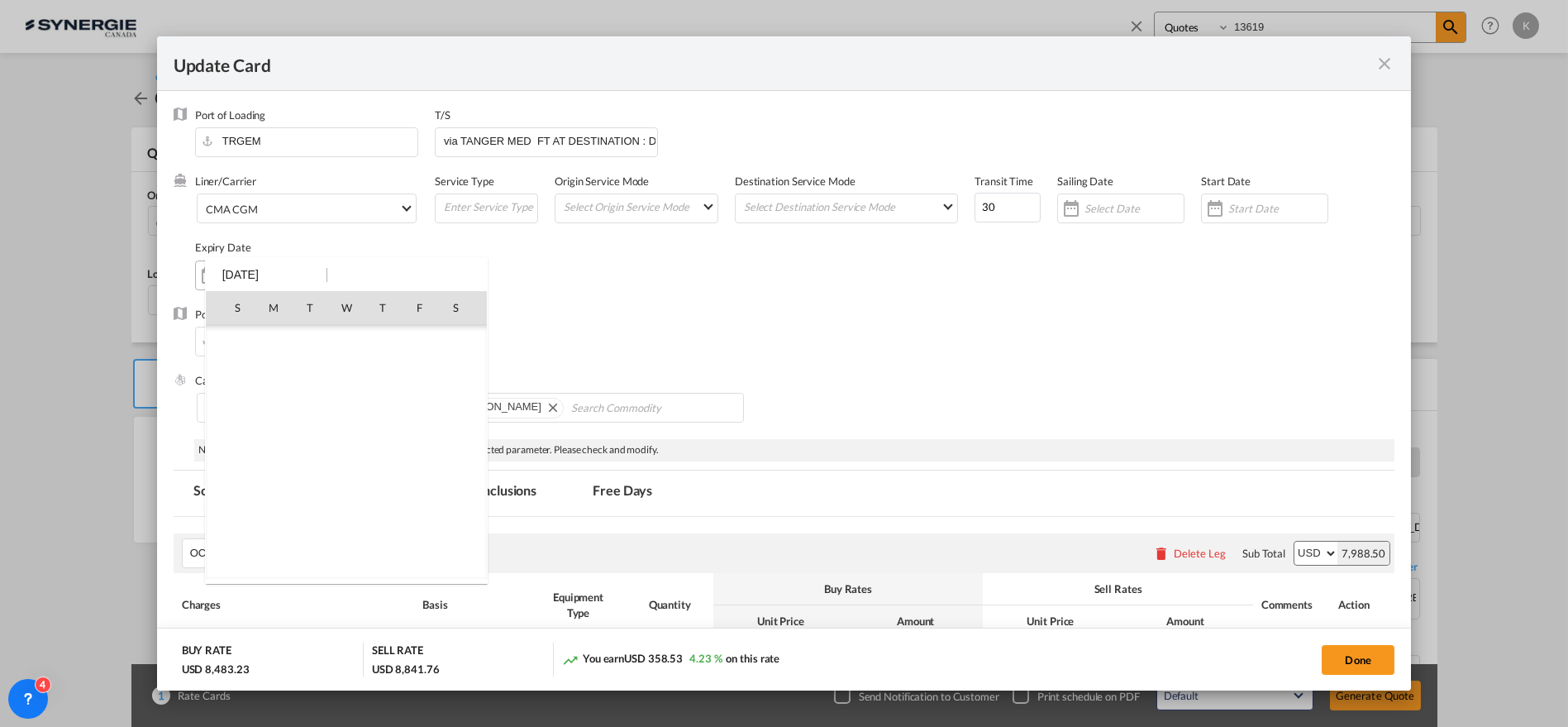
scroll to position [383137, 0]
click at [317, 522] on span "30" at bounding box center [310, 525] width 33 height 33
type input "[DATE]"
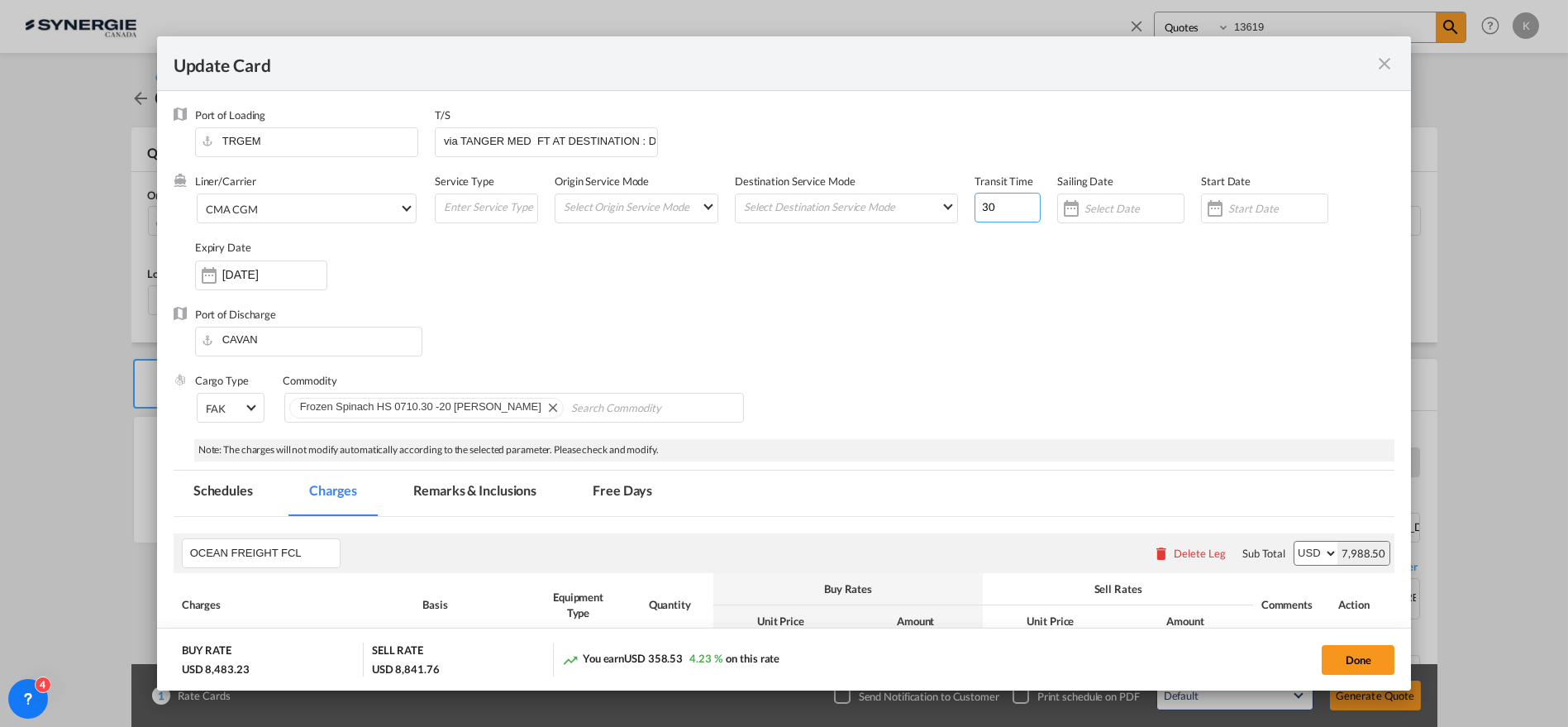
drag, startPoint x: 1016, startPoint y: 214, endPoint x: 966, endPoint y: 226, distance: 51.4
click at [975, 214] on input "30" at bounding box center [1008, 208] width 66 height 30
type input "35"
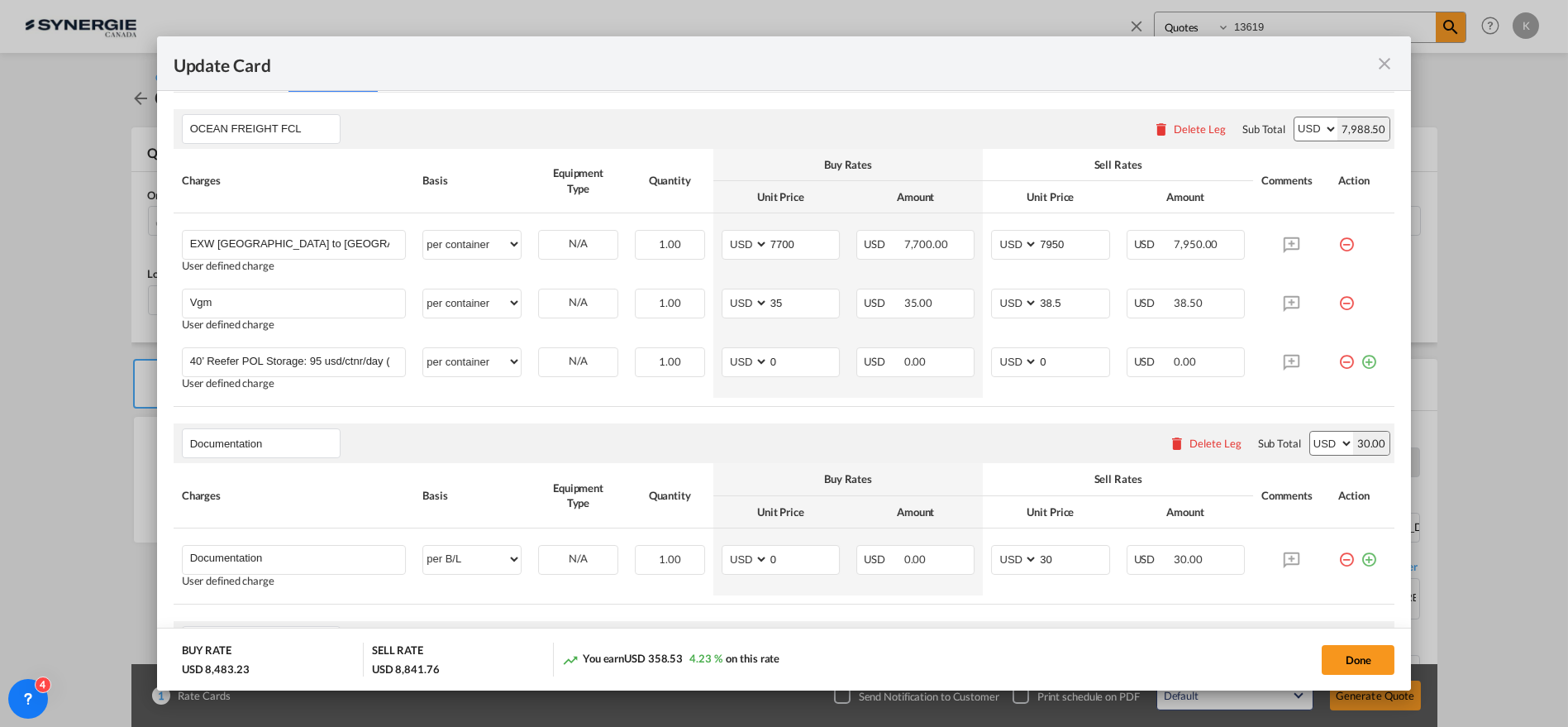
scroll to position [448, 0]
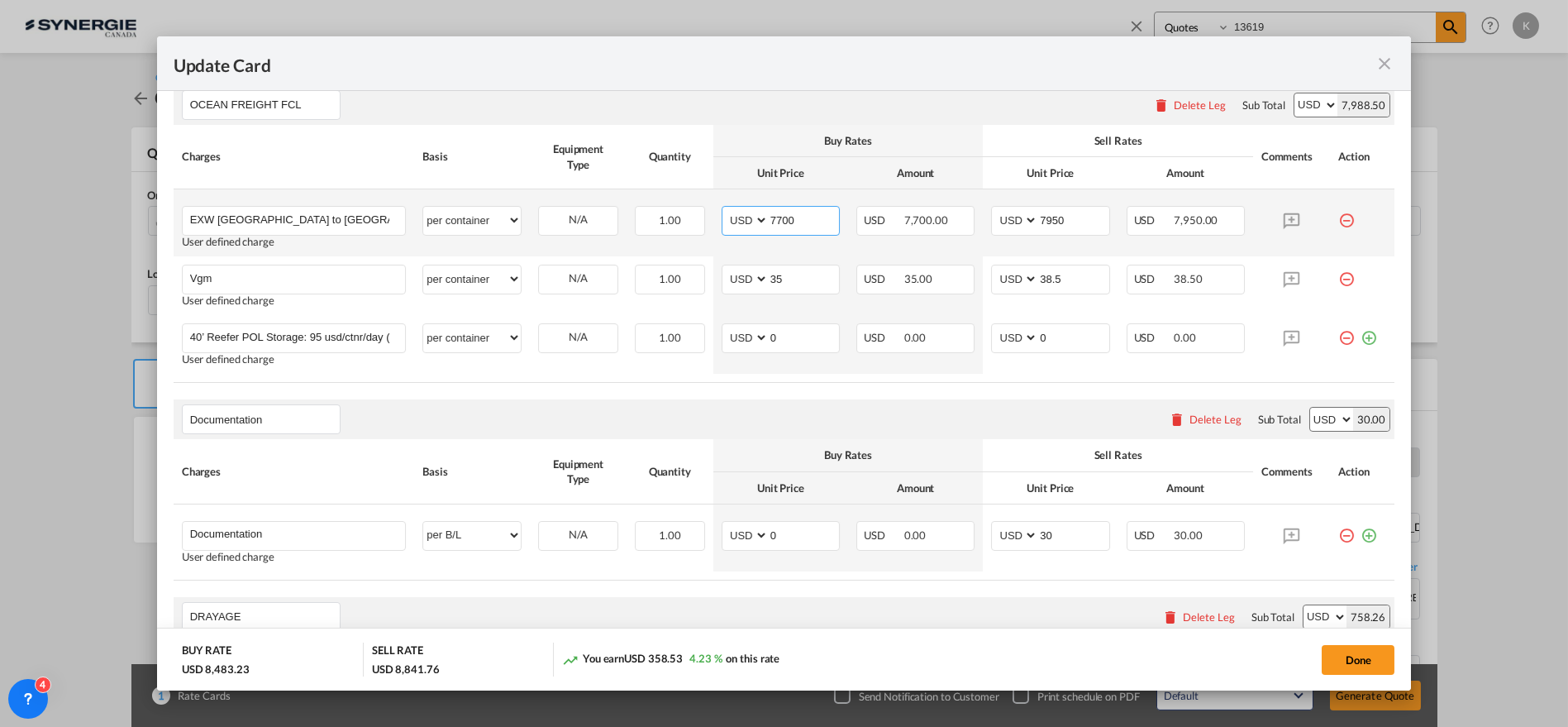
drag, startPoint x: 743, startPoint y: 218, endPoint x: 730, endPoint y: 218, distance: 13.0
click at [730, 218] on md-input-container "AED AFN ALL AMD ANG AOA ARS AUD AWG AZN BAM BBD BDT BGN BHD BIF BMD BND [PERSON…" at bounding box center [781, 221] width 119 height 30
type input "7600"
type input "7980"
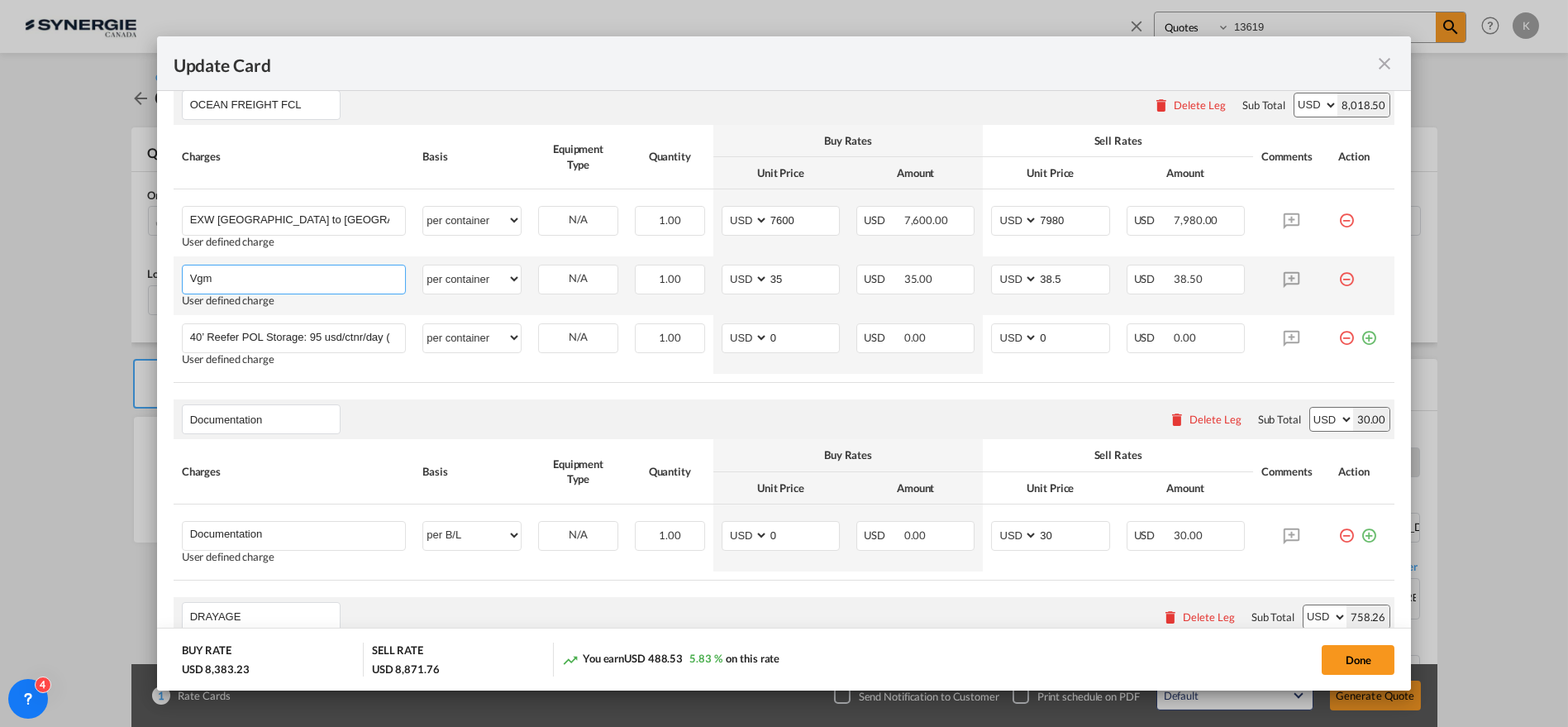
click at [266, 274] on input "Vgm" at bounding box center [297, 278] width 216 height 24
paste input "Inland haulage, vgm , thc and ocean freight included. There is no storage free …"
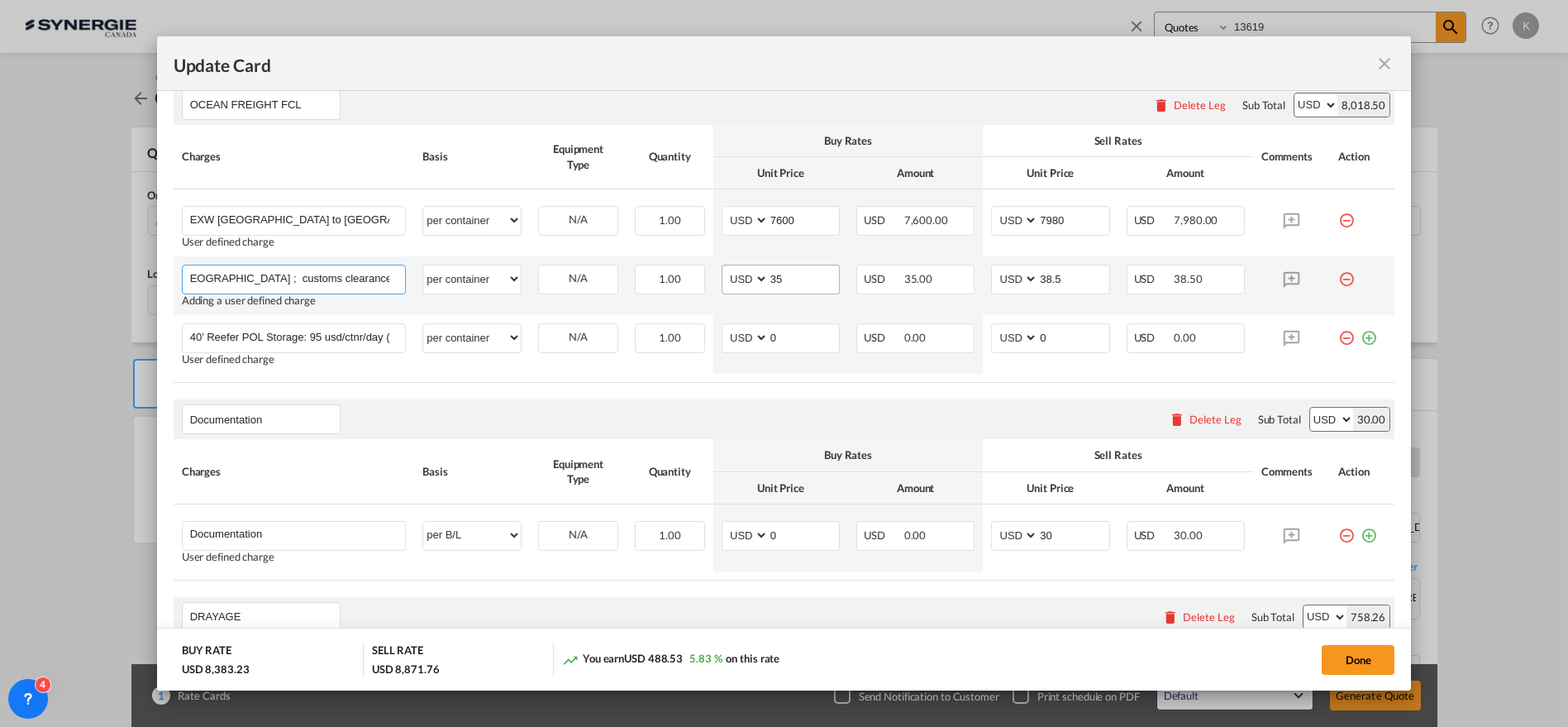
type input "Inland haulage, vgm , thc and ocean freight included. There is no storage free …"
drag, startPoint x: 786, startPoint y: 275, endPoint x: 737, endPoint y: 276, distance: 49.0
click at [737, 276] on md-input-container "AED AFN ALL AMD ANG AOA ARS AUD AWG AZN BAM BBD BDT BGN BHD BIF BMD BND [PERSON…" at bounding box center [781, 280] width 119 height 30
type input "0"
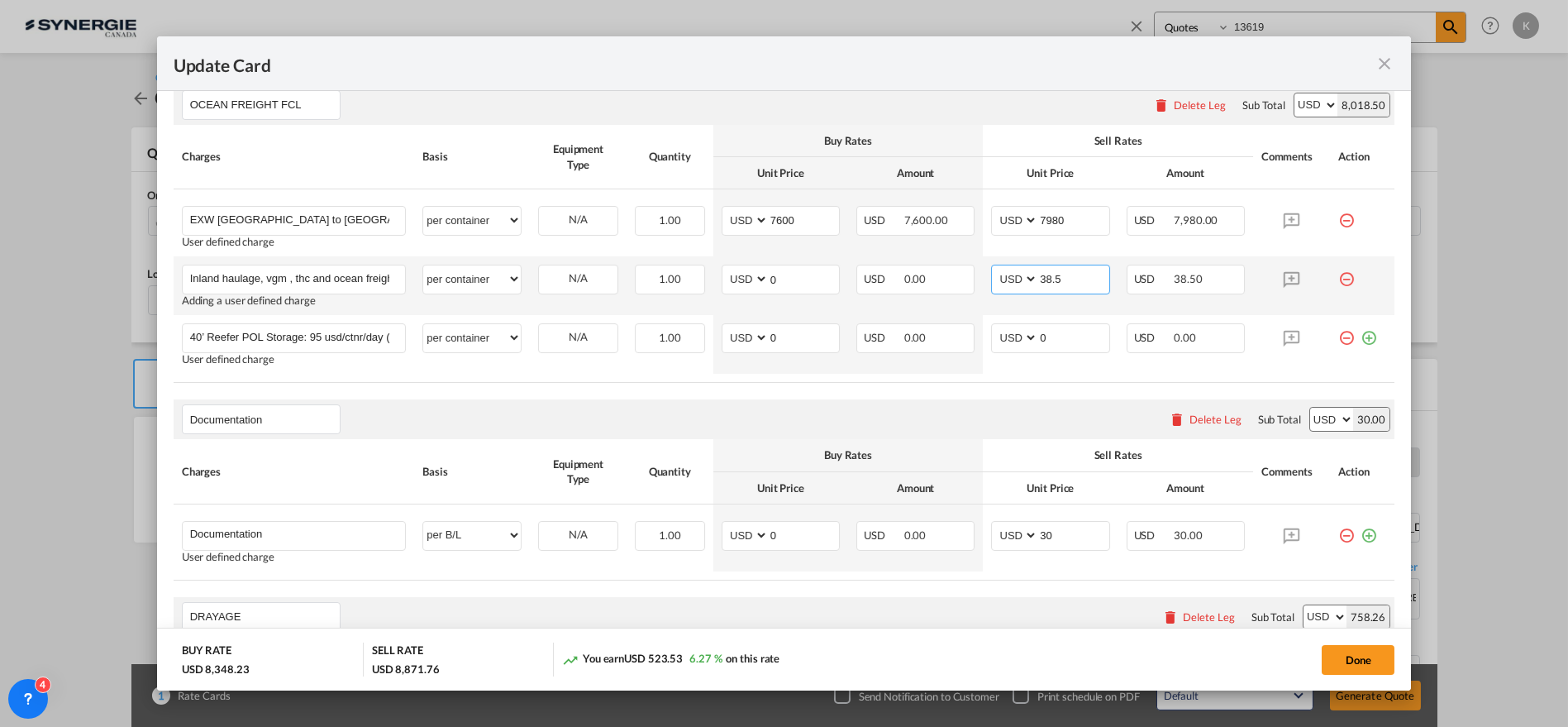
click at [1000, 283] on md-input-container "AED AFN ALL AMD ANG AOA ARS AUD AWG AZN BAM BBD BDT BGN BHD BIF BMD BND [PERSON…" at bounding box center [1050, 280] width 119 height 30
type input "0"
click at [1338, 335] on md-icon "icon-minus-circle-outline red-400-fg" at bounding box center [1347, 331] width 17 height 17
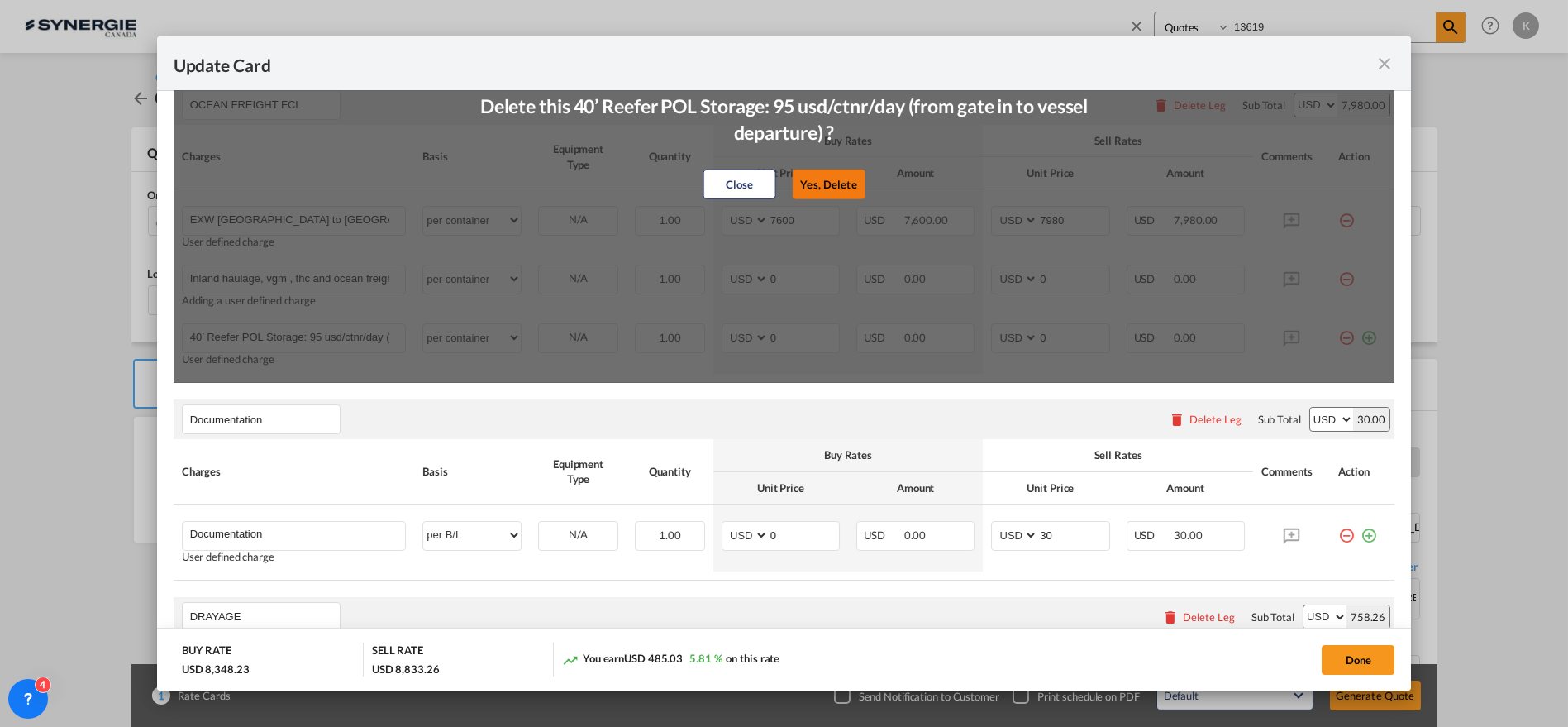
click at [825, 191] on button "Yes, Delete" at bounding box center [827, 185] width 72 height 30
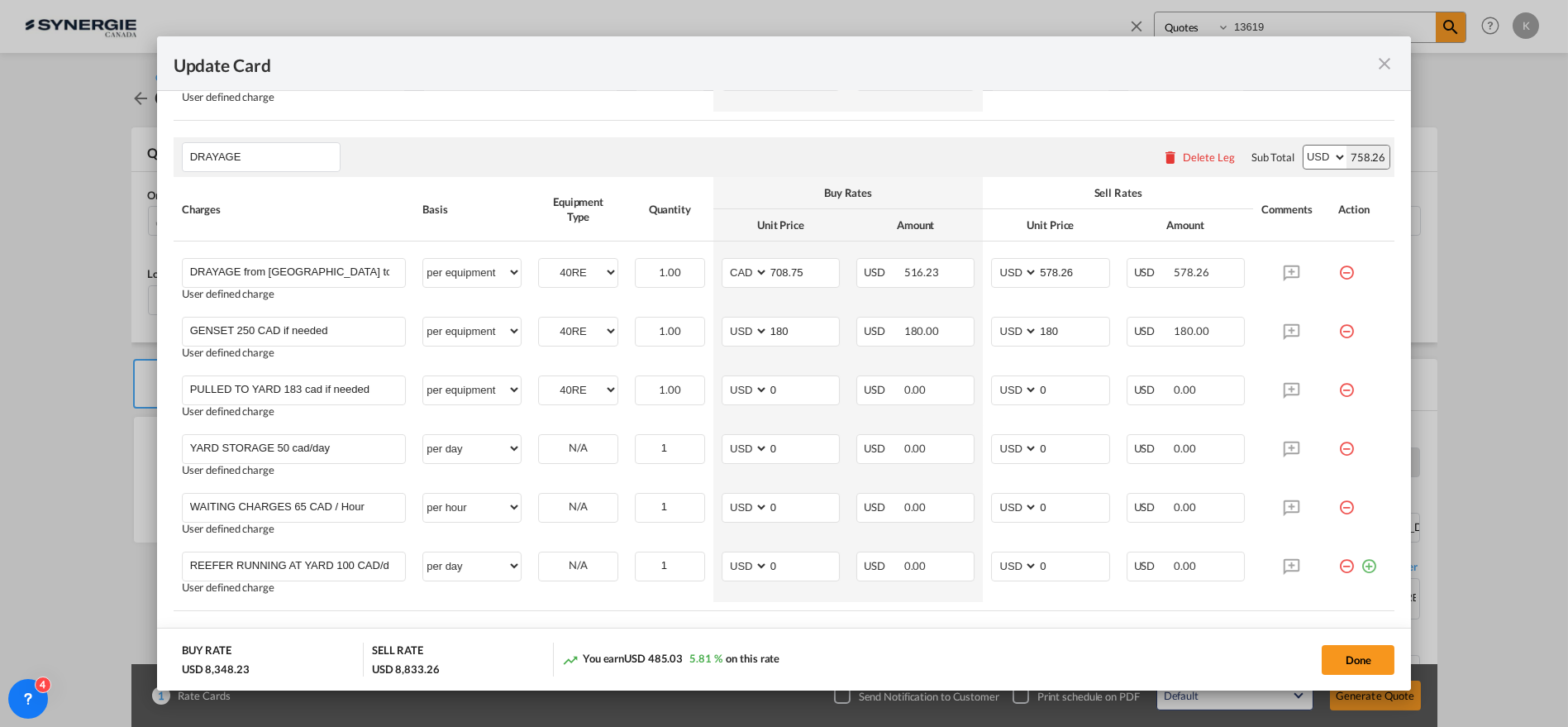
scroll to position [884, 0]
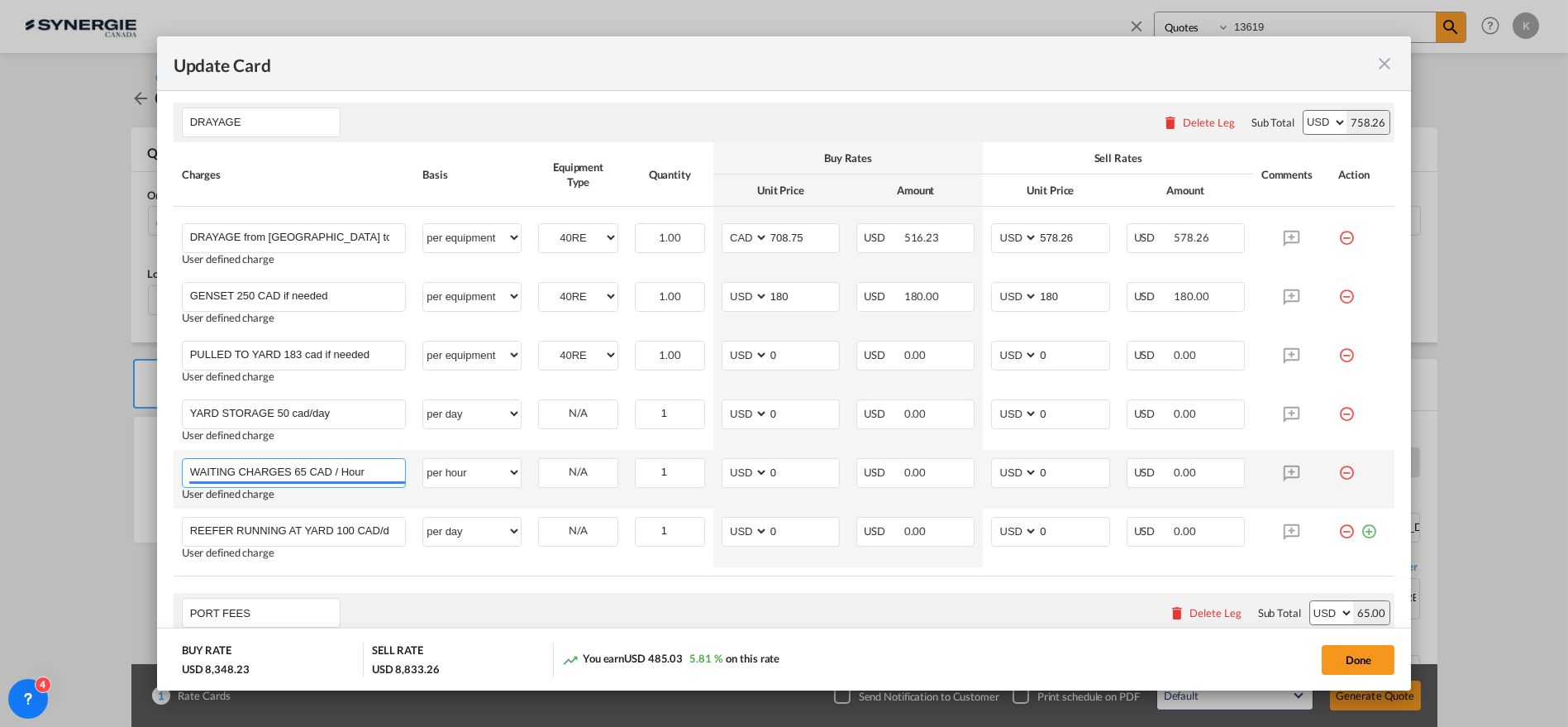
drag, startPoint x: 293, startPoint y: 469, endPoint x: 328, endPoint y: 471, distance: 35.1
click at [328, 471] on input "WAITING CHARGES 65 CAD / Hour" at bounding box center [297, 471] width 216 height 24
type input "WAITING CHARGES 95 USD / Hour"
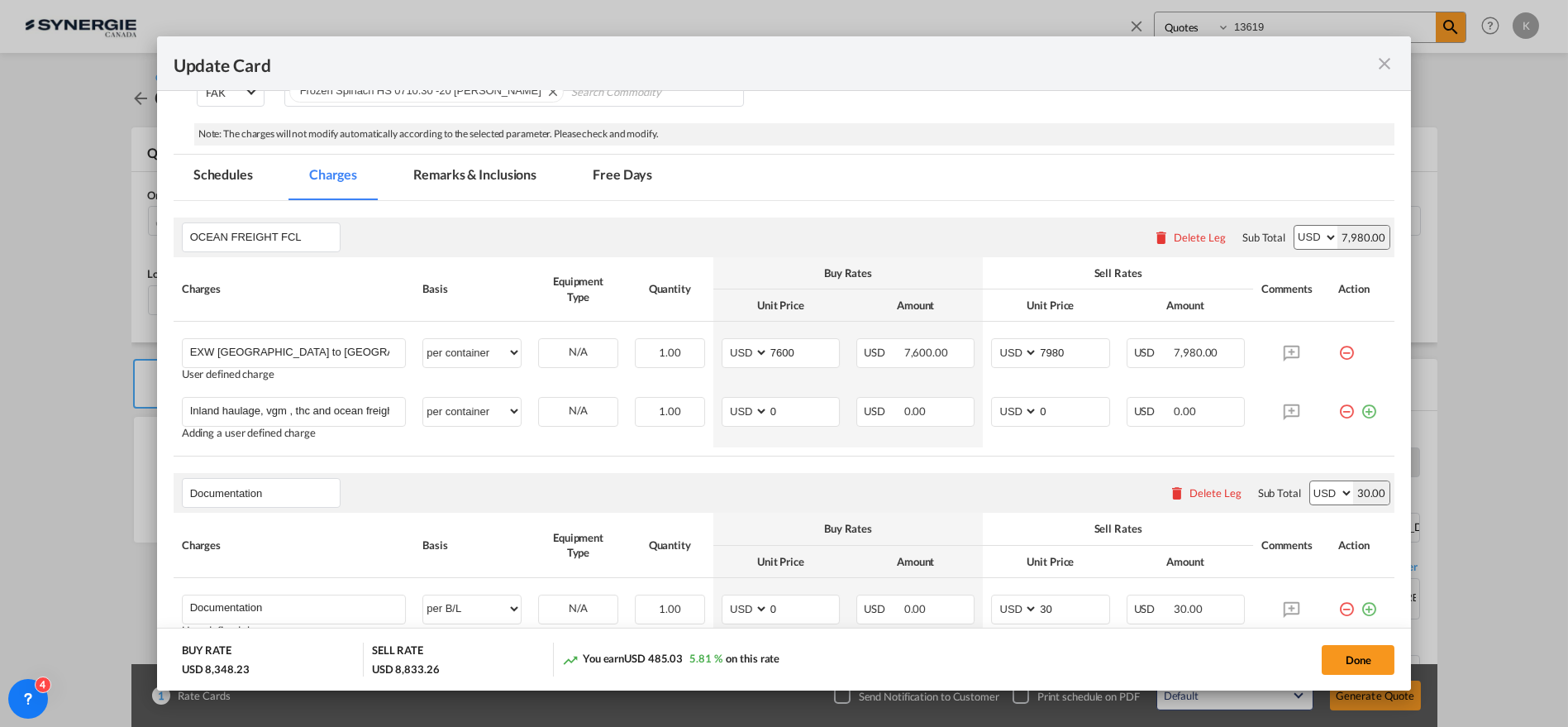
scroll to position [255, 0]
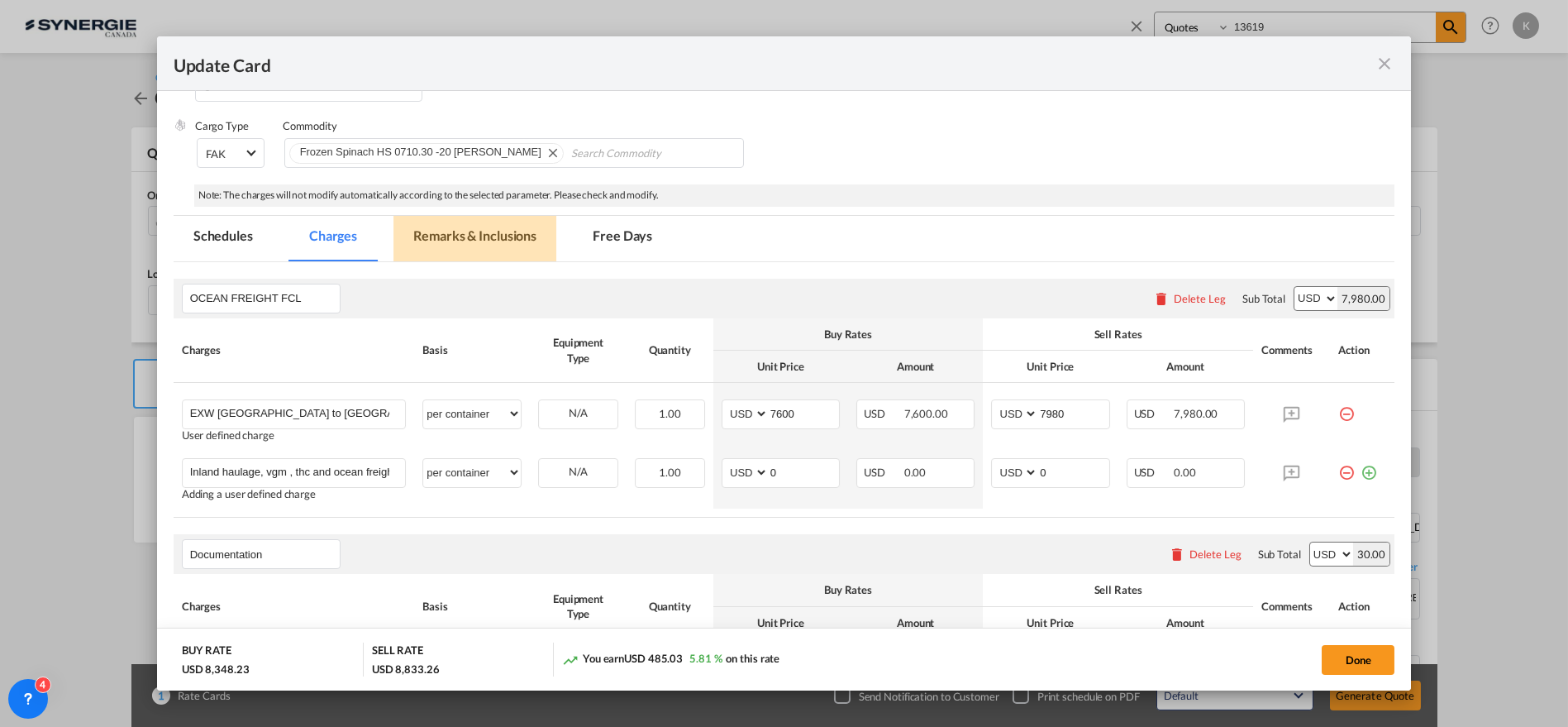
click at [427, 230] on md-tab-item "Remarks & Inclusions" at bounding box center [474, 238] width 163 height 45
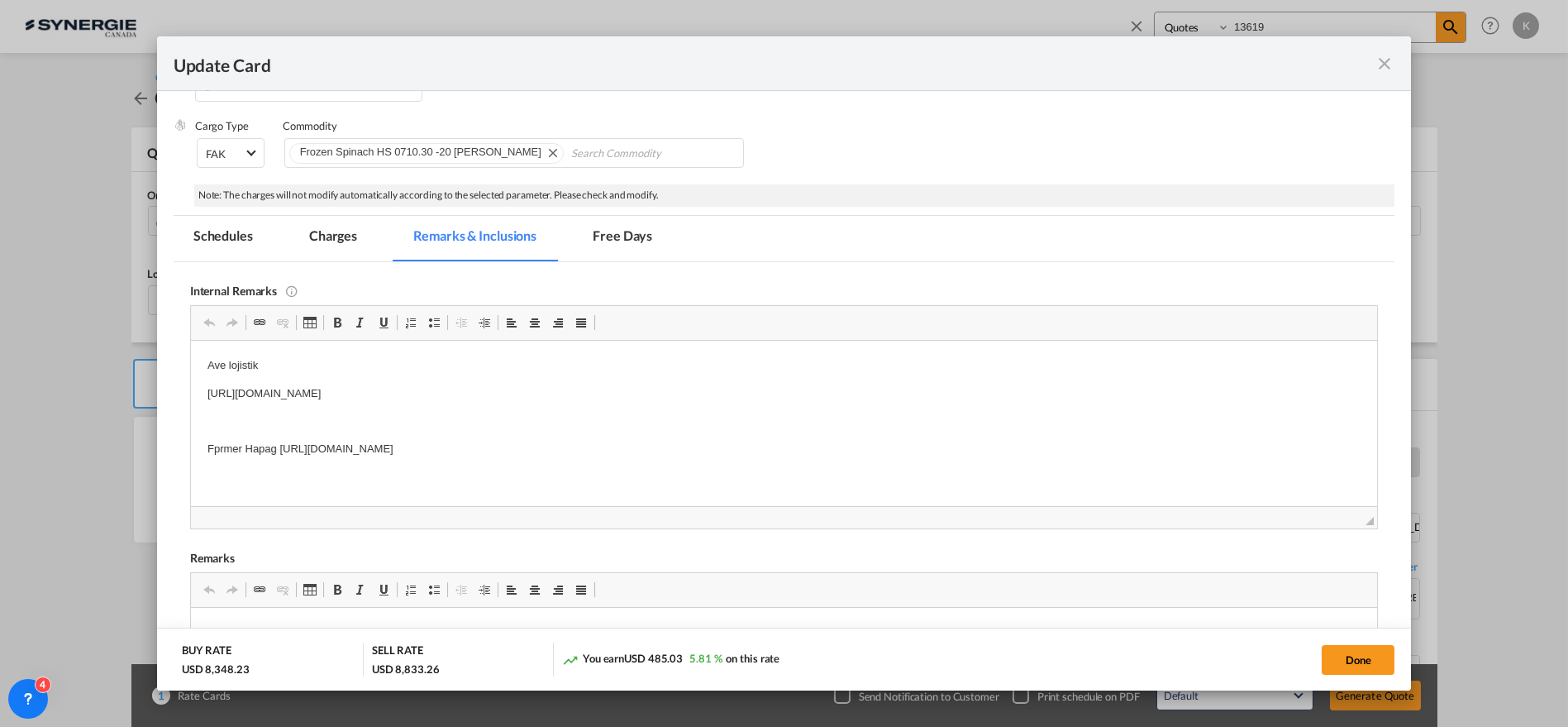
scroll to position [0, 0]
drag, startPoint x: 744, startPoint y: 448, endPoint x: 140, endPoint y: 370, distance: 609.0
click at [190, 370] on html "Ave lojistik [URL][DOMAIN_NAME] Fprmer Hapag [URL][DOMAIN_NAME]" at bounding box center [783, 407] width 1187 height 134
drag, startPoint x: 1343, startPoint y: 656, endPoint x: 741, endPoint y: 632, distance: 602.5
click at [1343, 656] on button "Done" at bounding box center [1357, 660] width 72 height 30
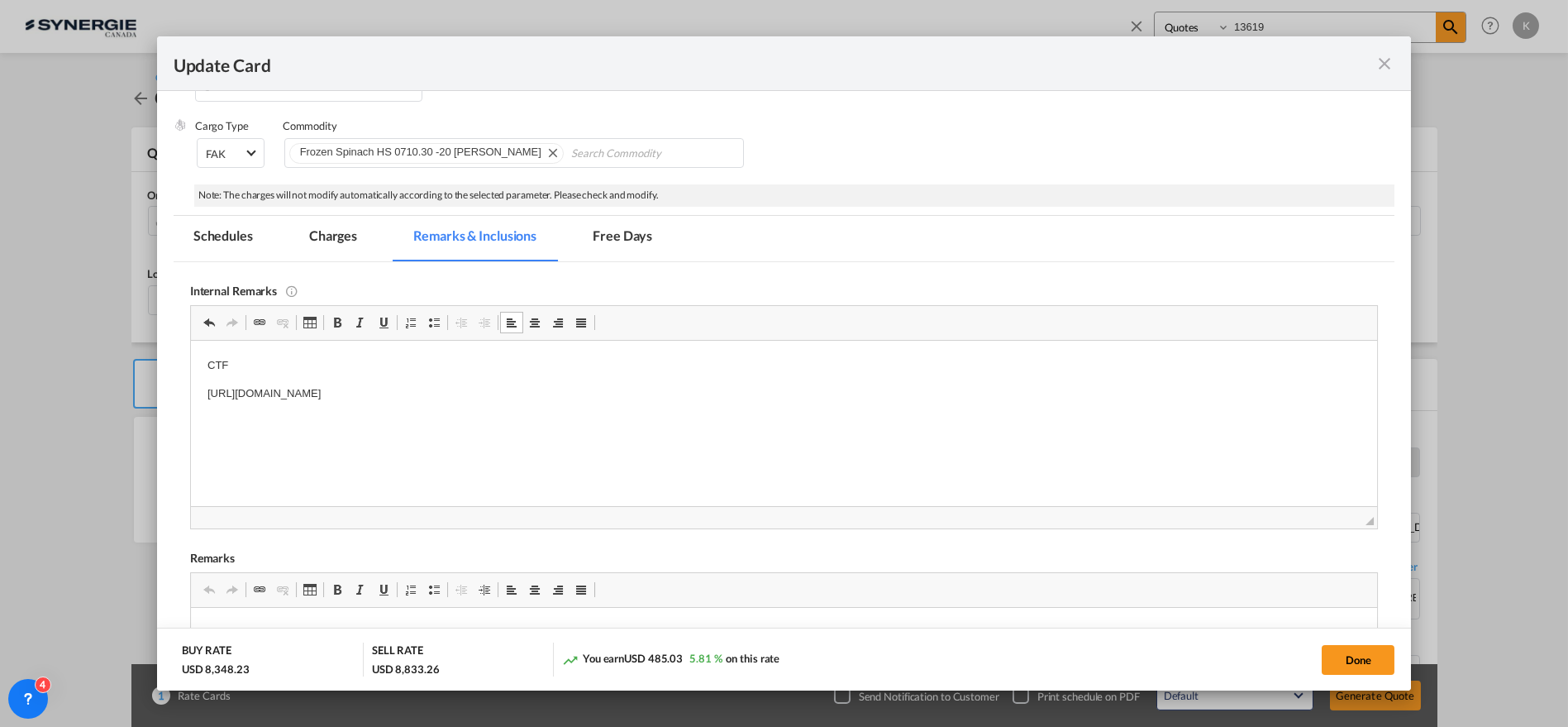
type input "[DATE]"
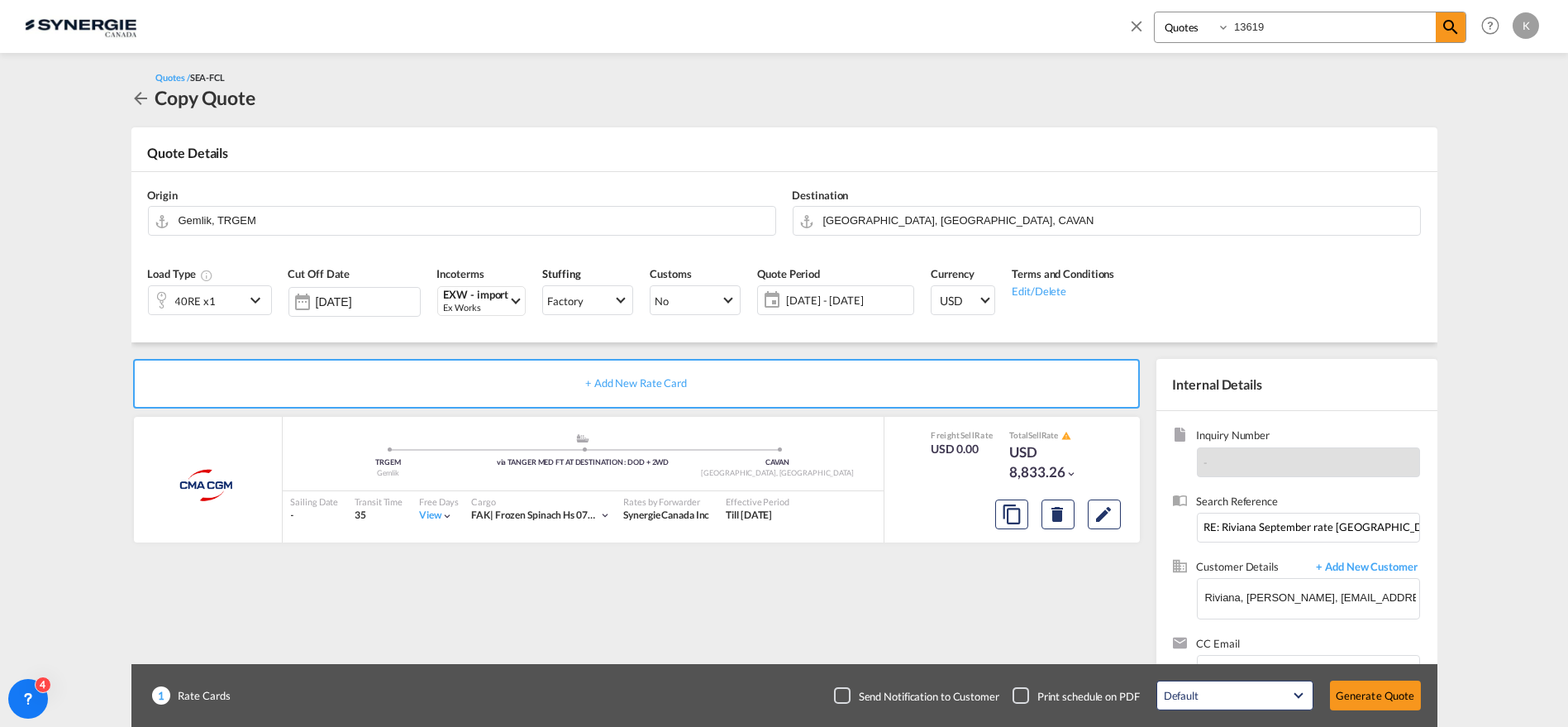
scroll to position [210, 0]
click at [840, 693] on div "Checkbox No Ink" at bounding box center [842, 696] width 17 height 17
click at [1384, 692] on button "Generate Quote" at bounding box center [1375, 696] width 91 height 30
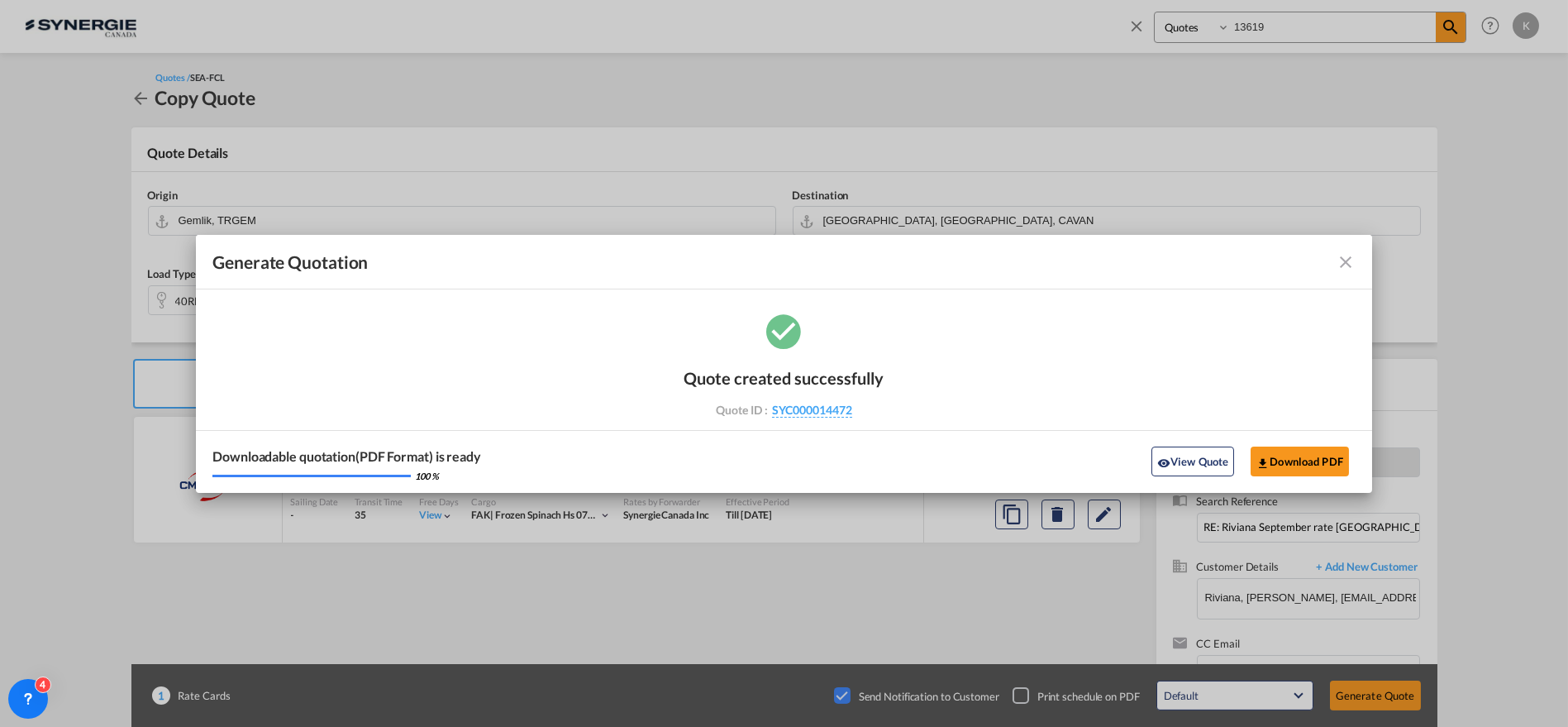
click at [1347, 263] on md-icon "icon-close fg-AAA8AD cursor m-0" at bounding box center [1345, 262] width 20 height 20
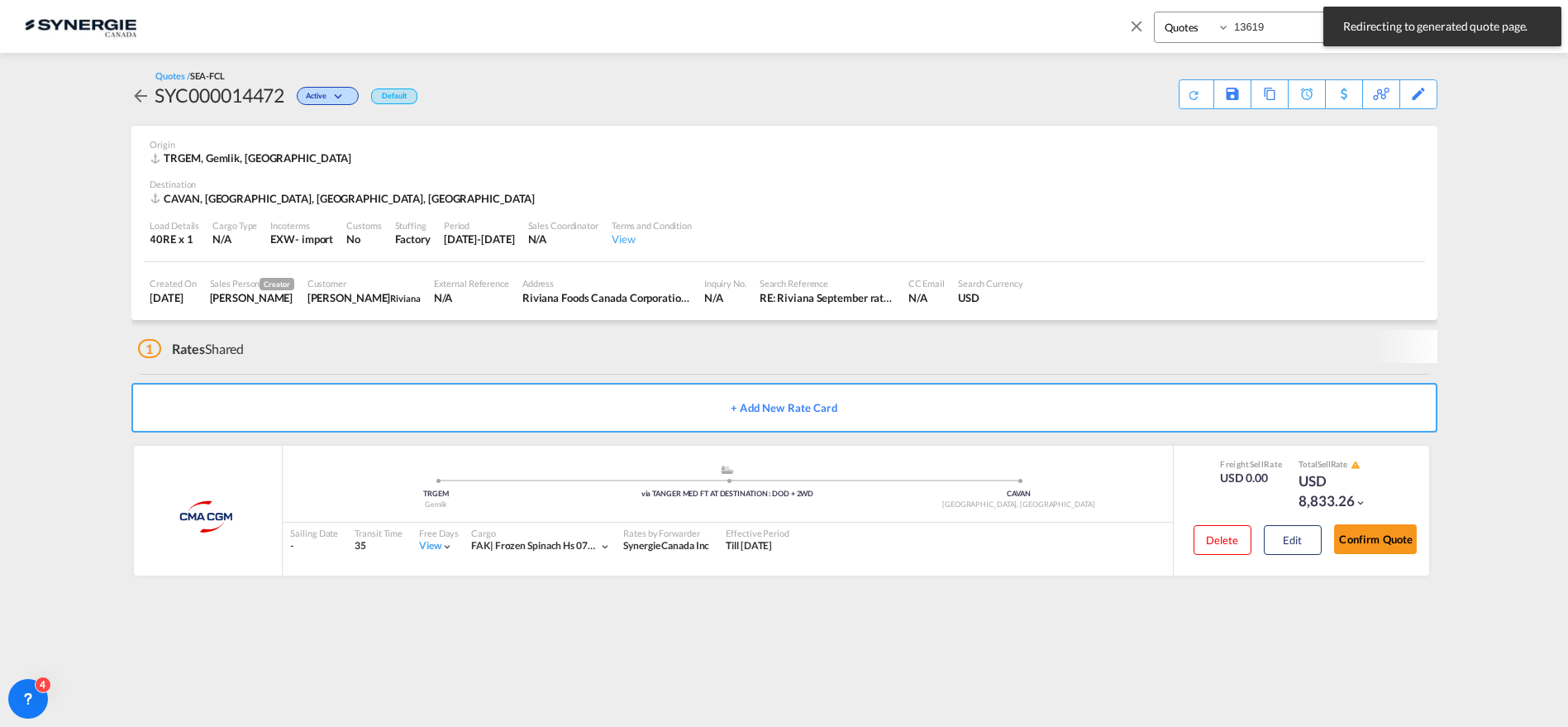
click at [1240, 24] on input "13619" at bounding box center [1333, 26] width 206 height 29
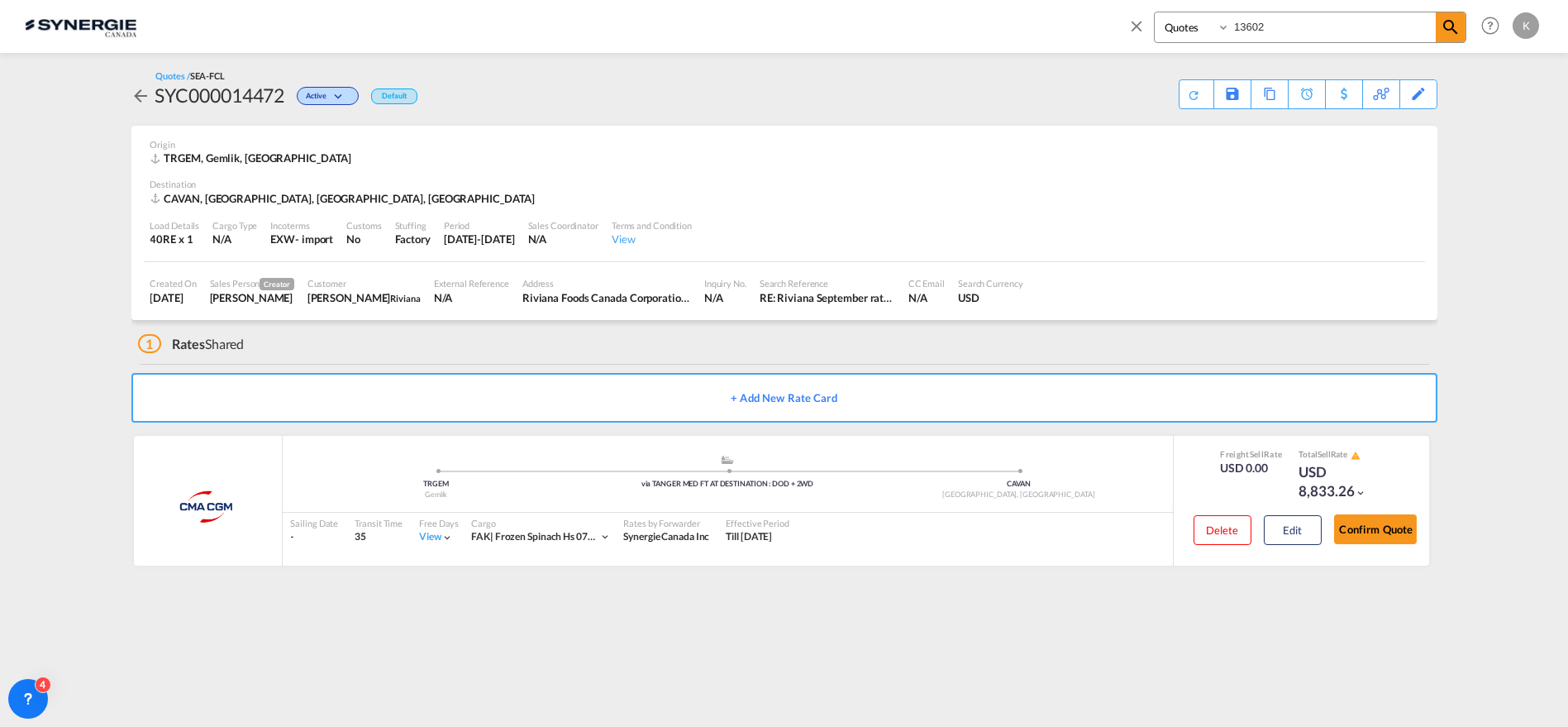
type input "13602"
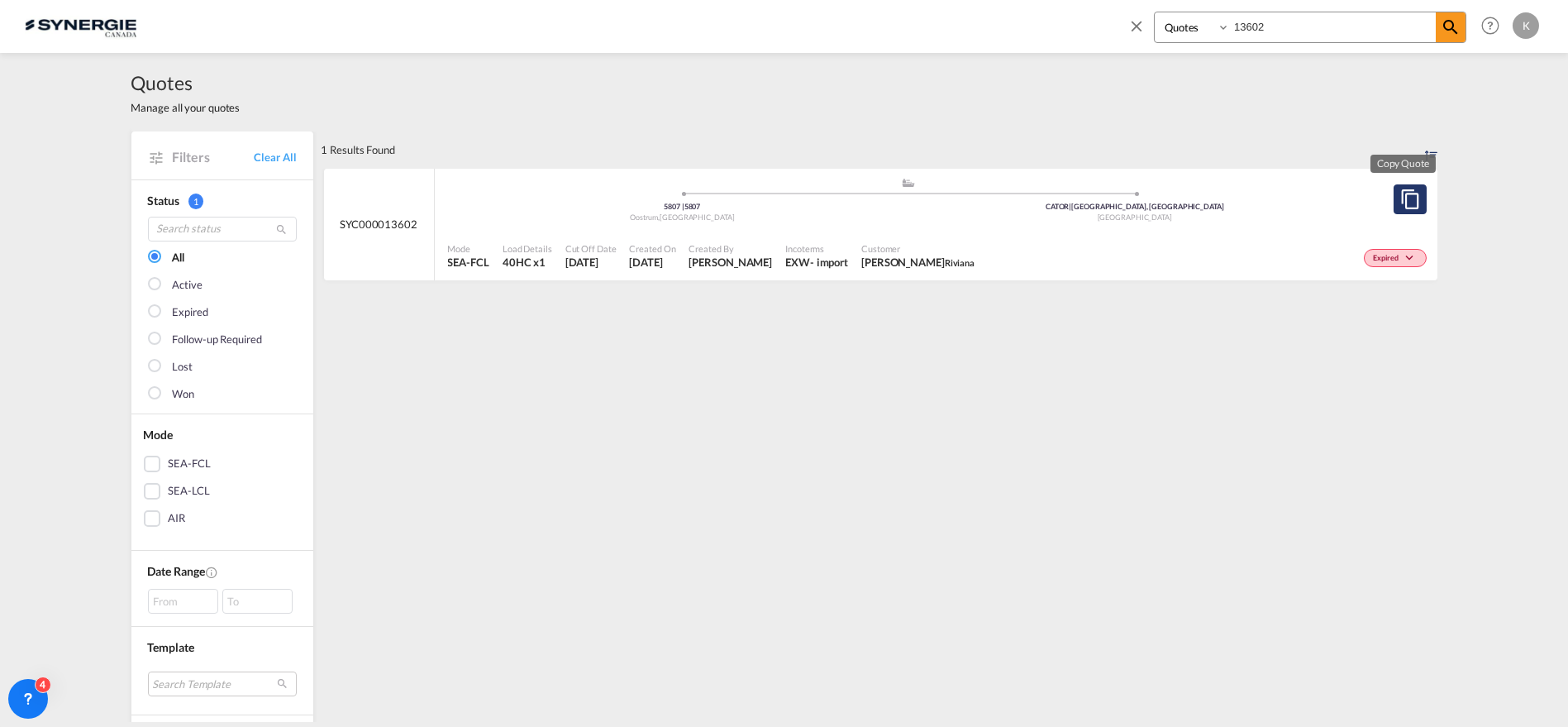
click at [1410, 202] on md-icon "assets/icons/custom/copyQuote.svg" at bounding box center [1410, 199] width 20 height 20
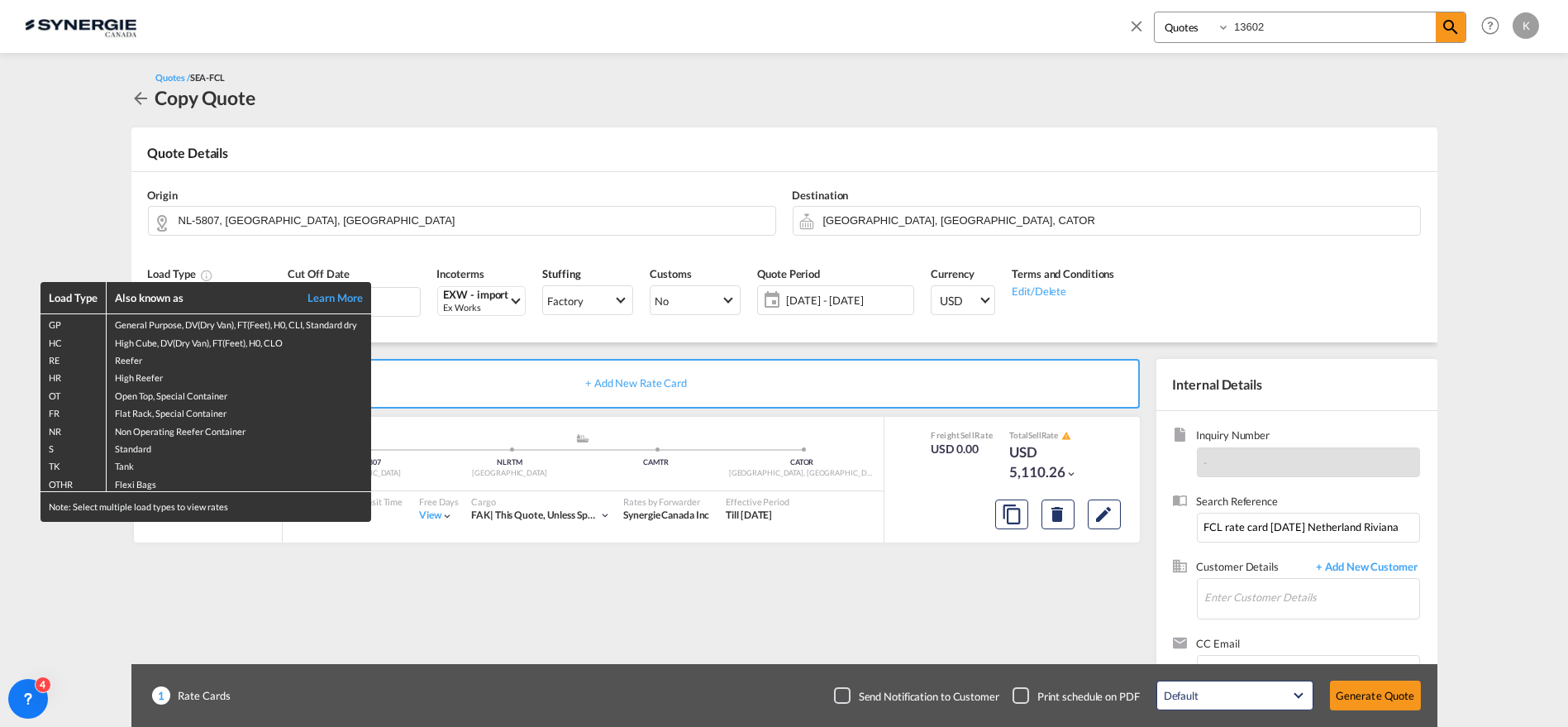
click at [800, 301] on div "Load Type Also known as Learn More GP General Purpose, DV(Dry Van), FT(Feet), H…" at bounding box center [784, 364] width 1568 height 727
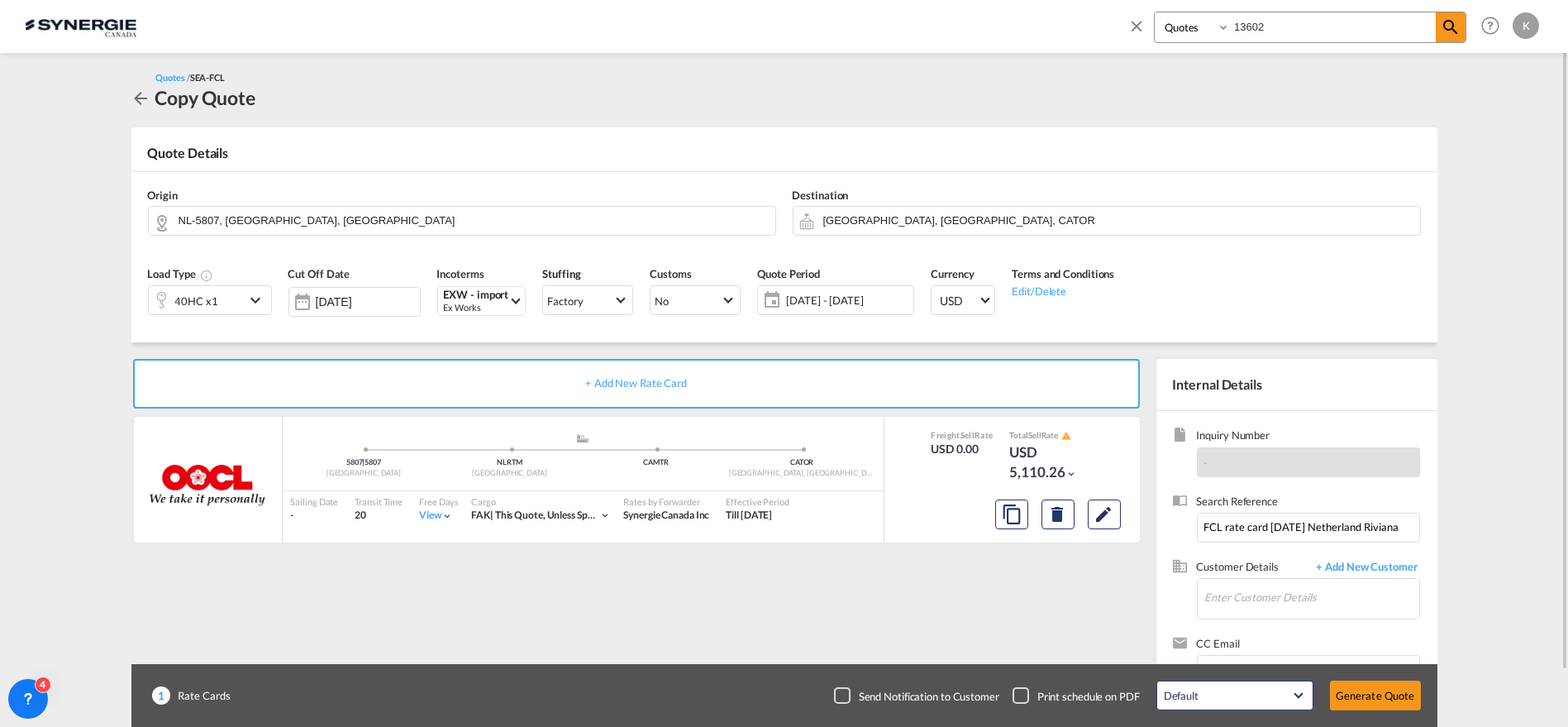
click at [813, 299] on span "[DATE] - [DATE]" at bounding box center [847, 300] width 123 height 15
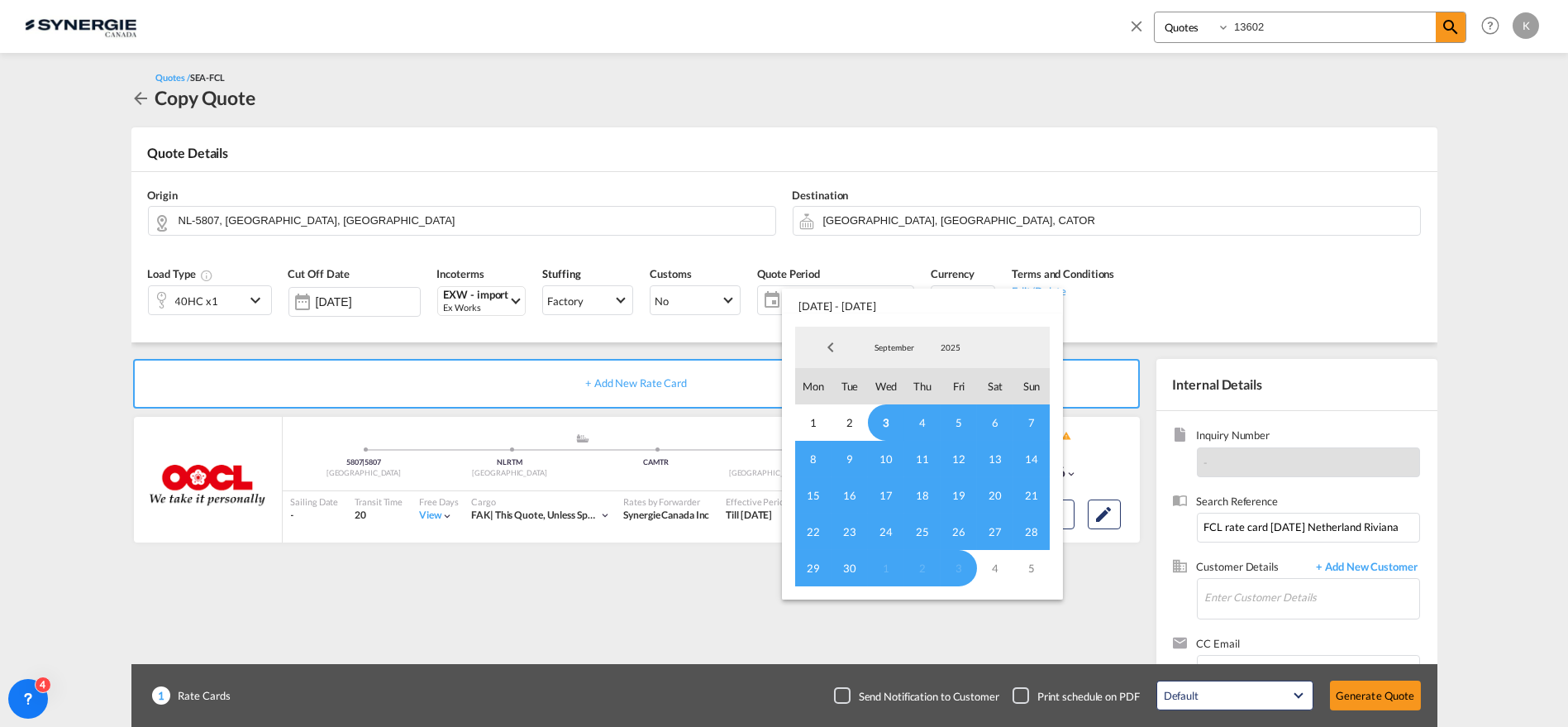
click at [883, 418] on span "3" at bounding box center [886, 422] width 37 height 37
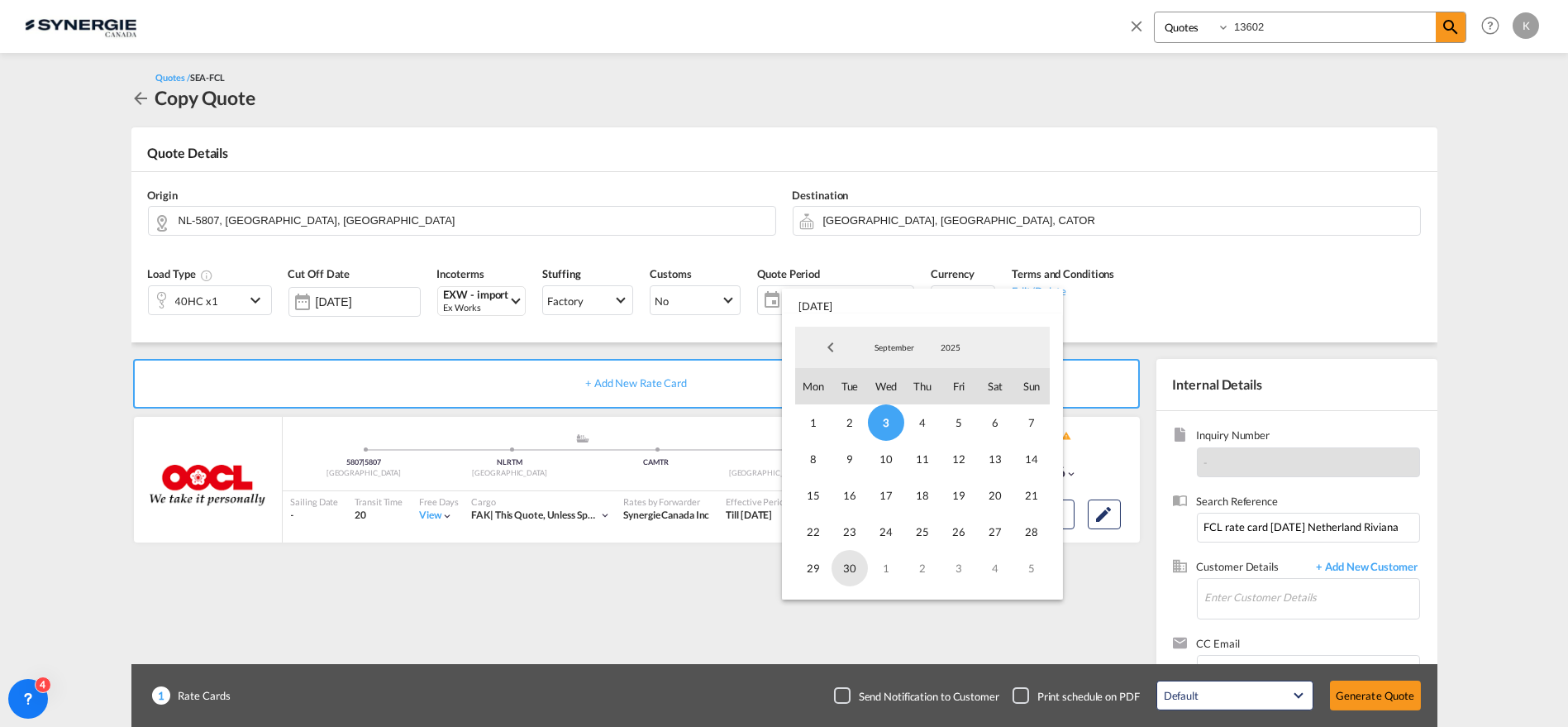
click at [844, 573] on span "30" at bounding box center [850, 568] width 37 height 37
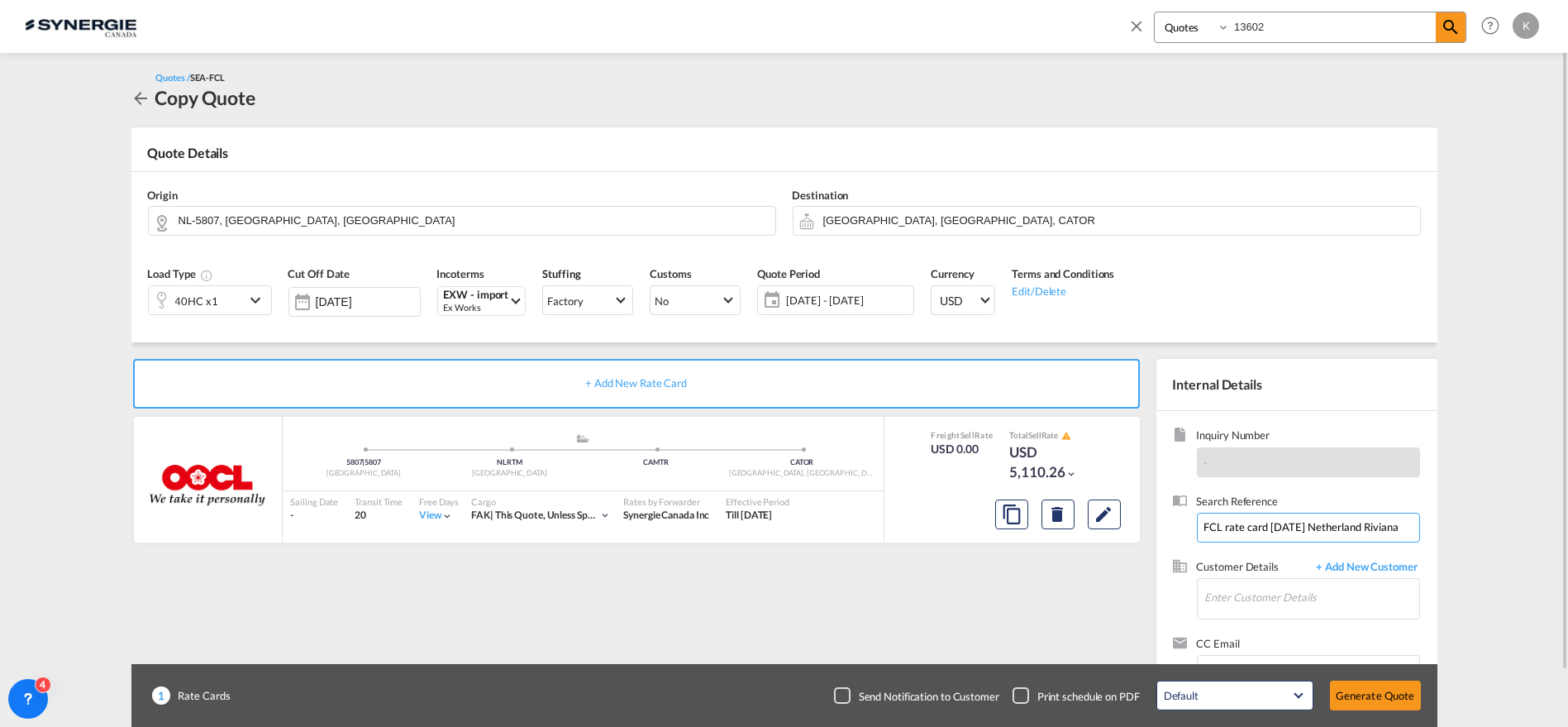
click at [1317, 522] on input "FCL rate card [DATE] Netherland Riviana" at bounding box center [1308, 528] width 223 height 30
paste input "RE: Riviana September rate Netherland to [GEOGRAPHIC_DATA]"
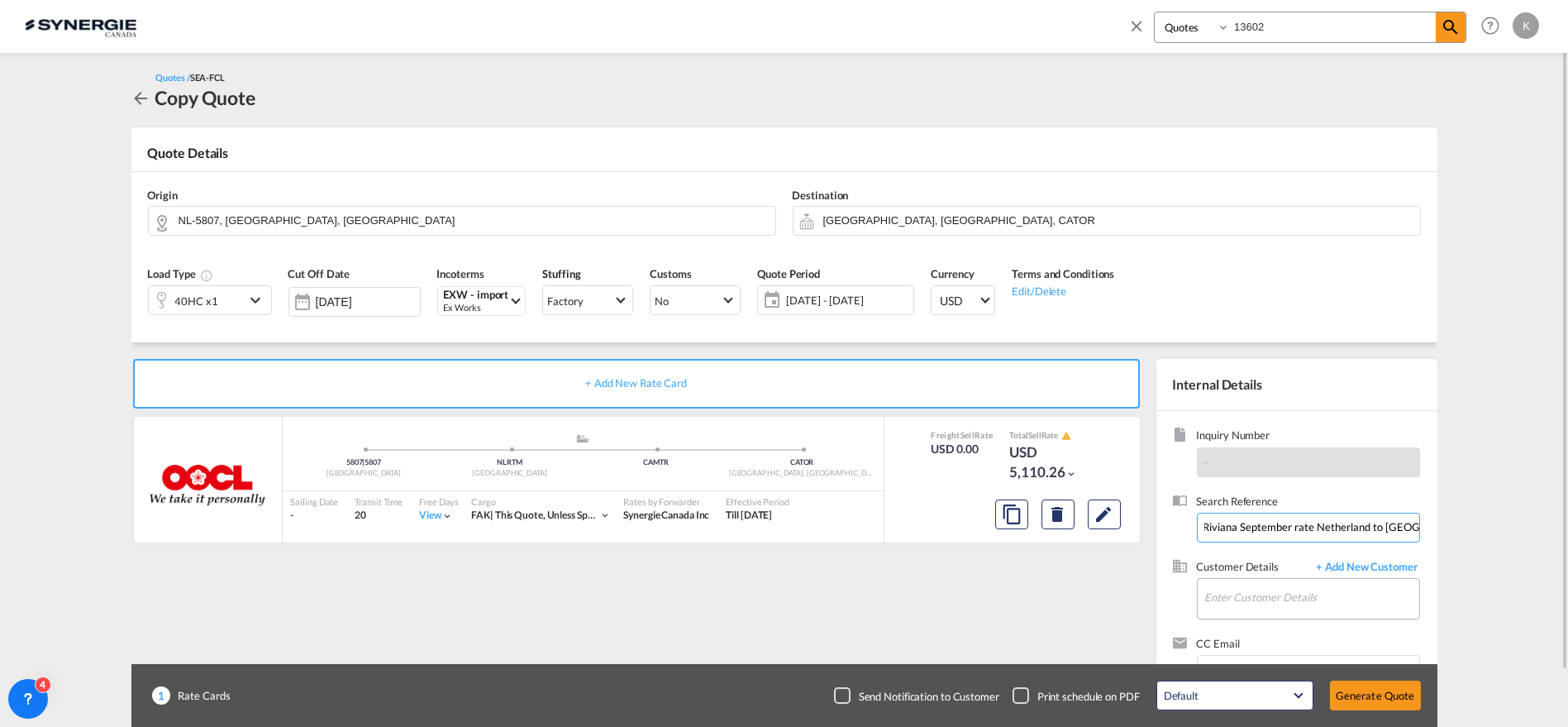
type input "RE: Riviana September rate Netherland to [GEOGRAPHIC_DATA]"
click at [1271, 606] on input "Enter Customer Details" at bounding box center [1312, 598] width 214 height 38
click at [1257, 553] on div "[PERSON_NAME] [EMAIL_ADDRESS][DOMAIN_NAME] | Riviana" at bounding box center [1311, 556] width 216 height 44
type input "Riviana, [PERSON_NAME], [EMAIL_ADDRESS][DOMAIN_NAME]"
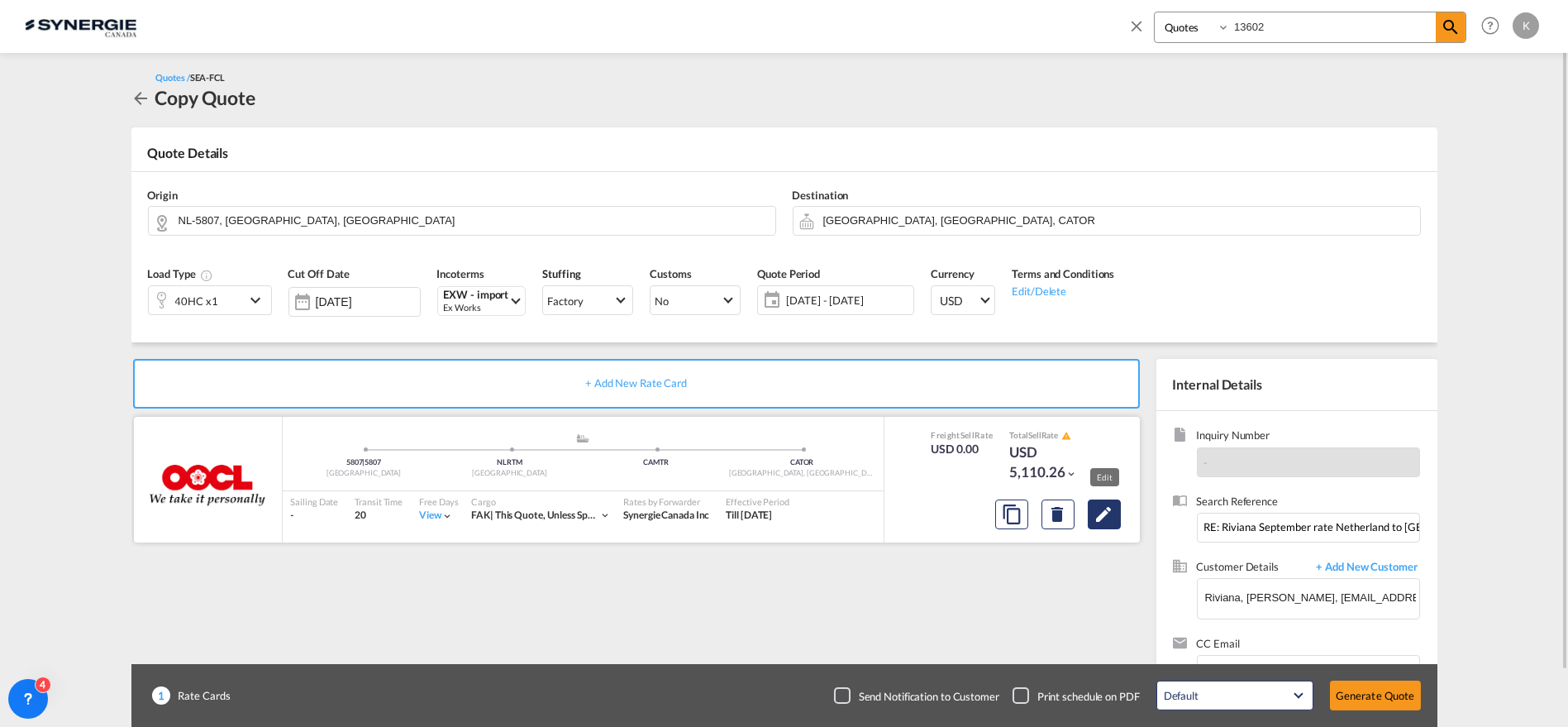
click at [1107, 519] on md-icon "Edit" at bounding box center [1104, 514] width 20 height 20
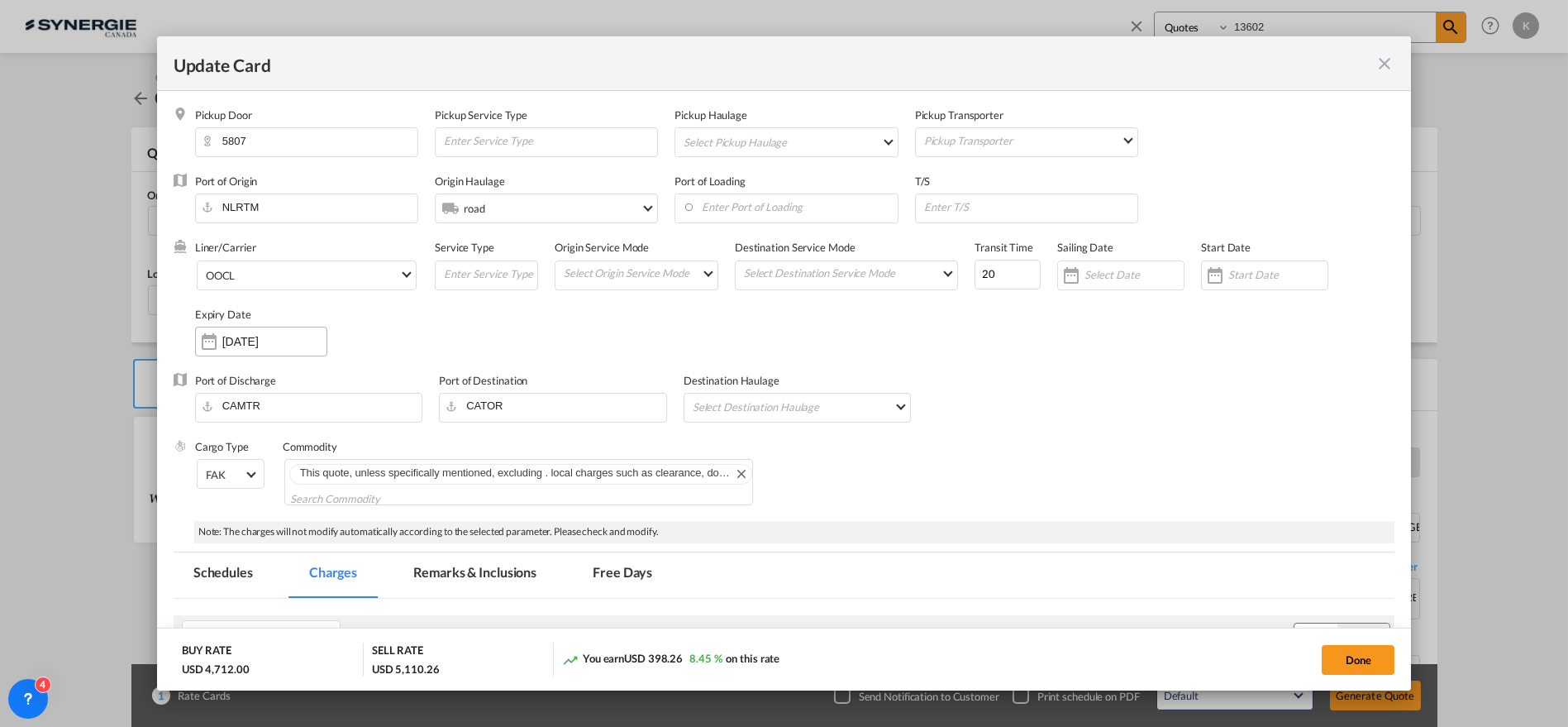
click at [246, 341] on input "[DATE]" at bounding box center [274, 342] width 104 height 13
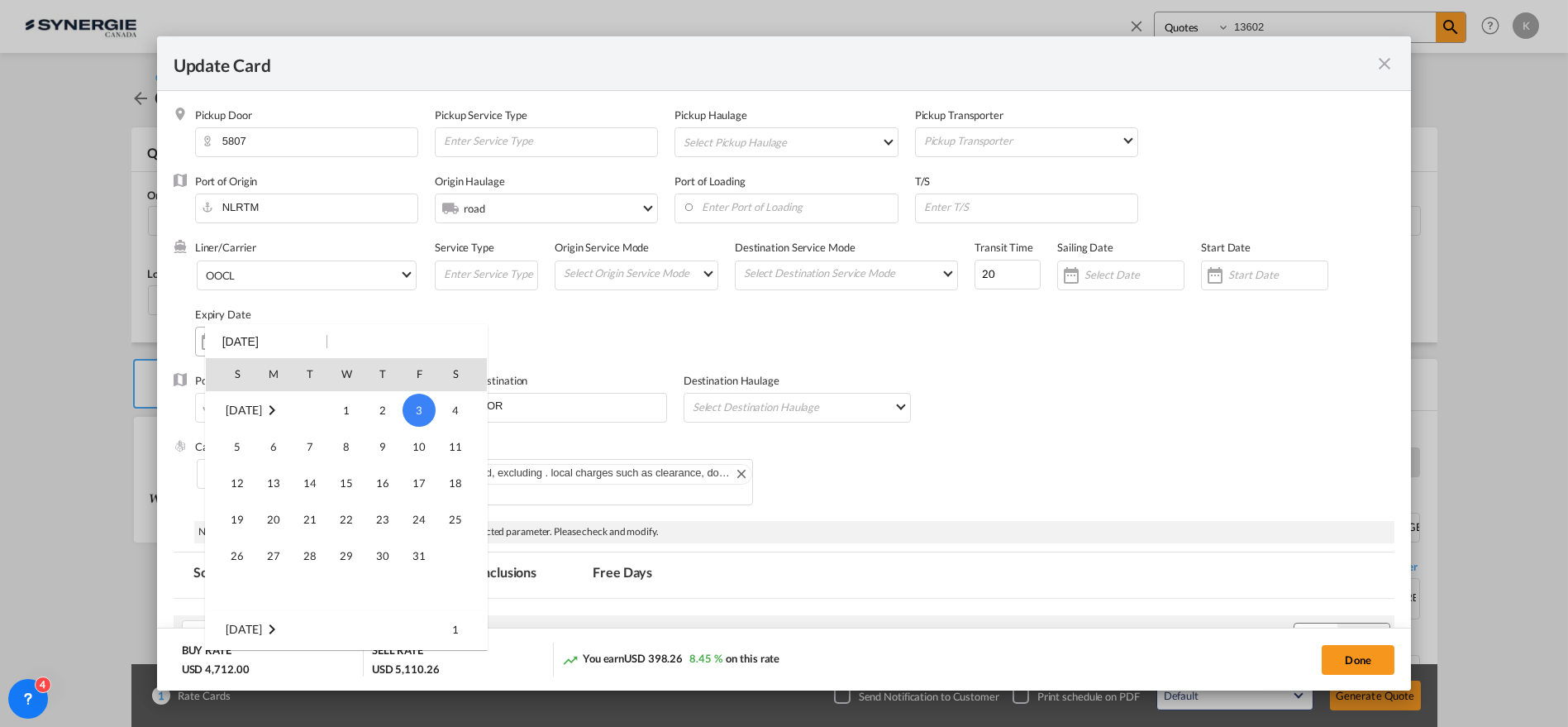
scroll to position [383137, 0]
click at [312, 582] on span "30" at bounding box center [310, 591] width 33 height 33
type input "[DATE]"
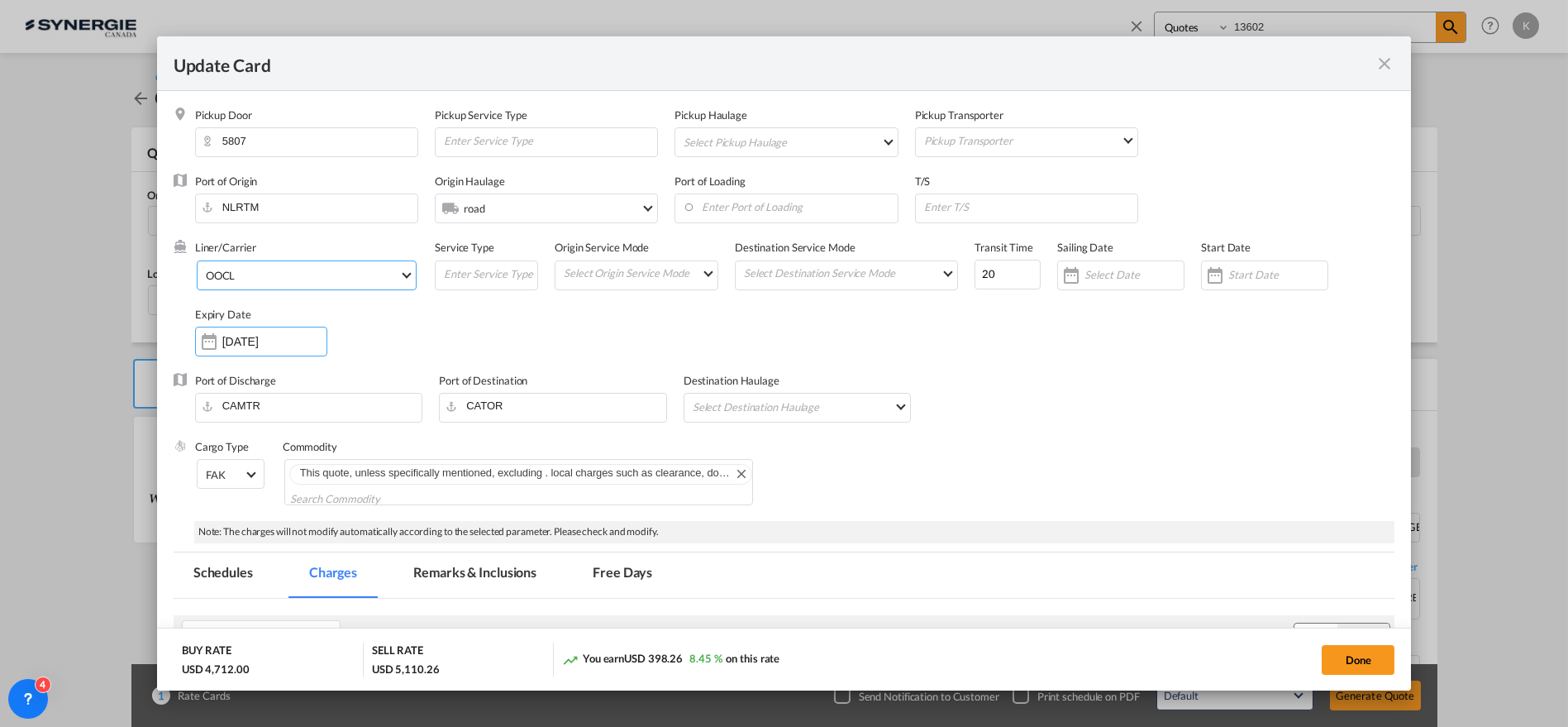
click at [289, 275] on span "OOCL" at bounding box center [303, 276] width 194 height 15
type md-option "33"
type md-option "2"
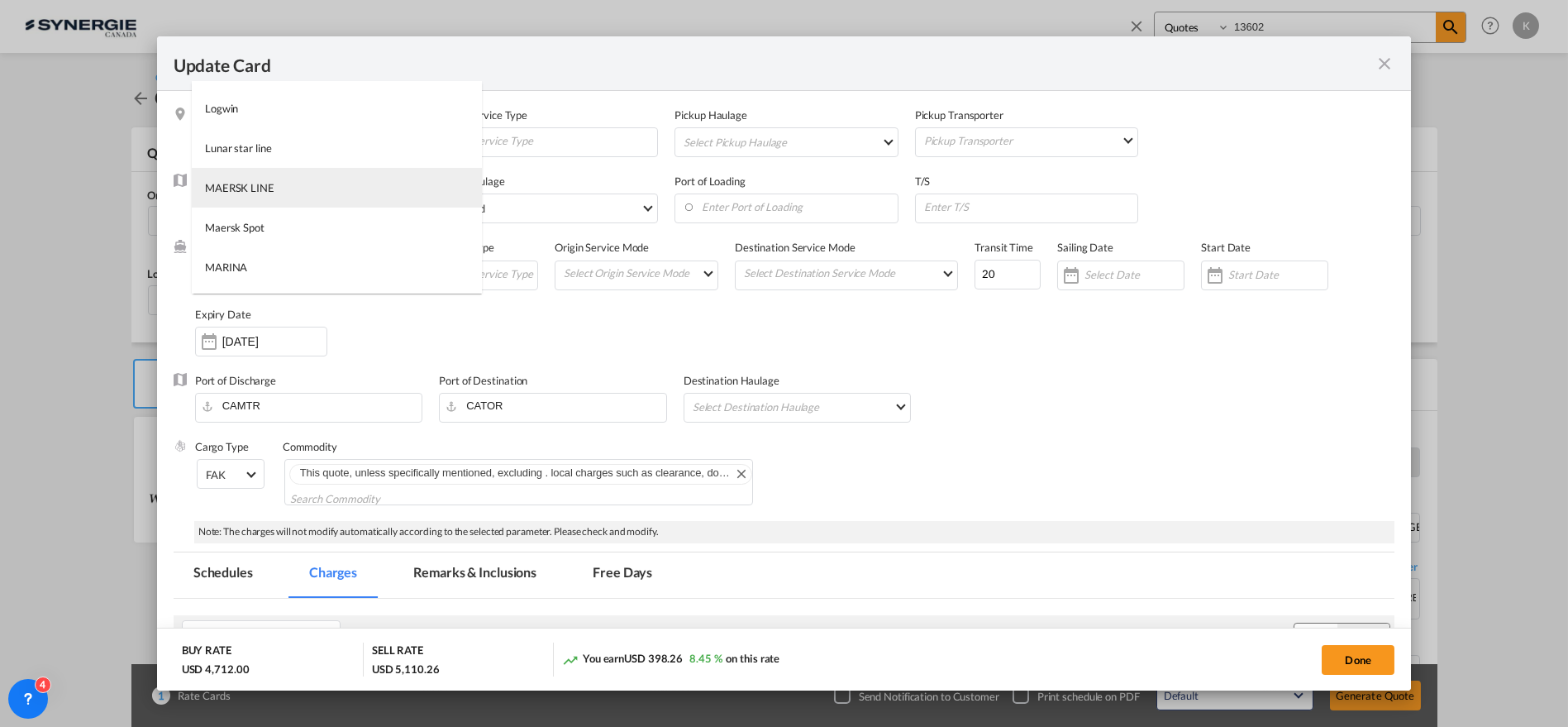
click at [243, 183] on div "MAERSK LINE" at bounding box center [240, 187] width 70 height 15
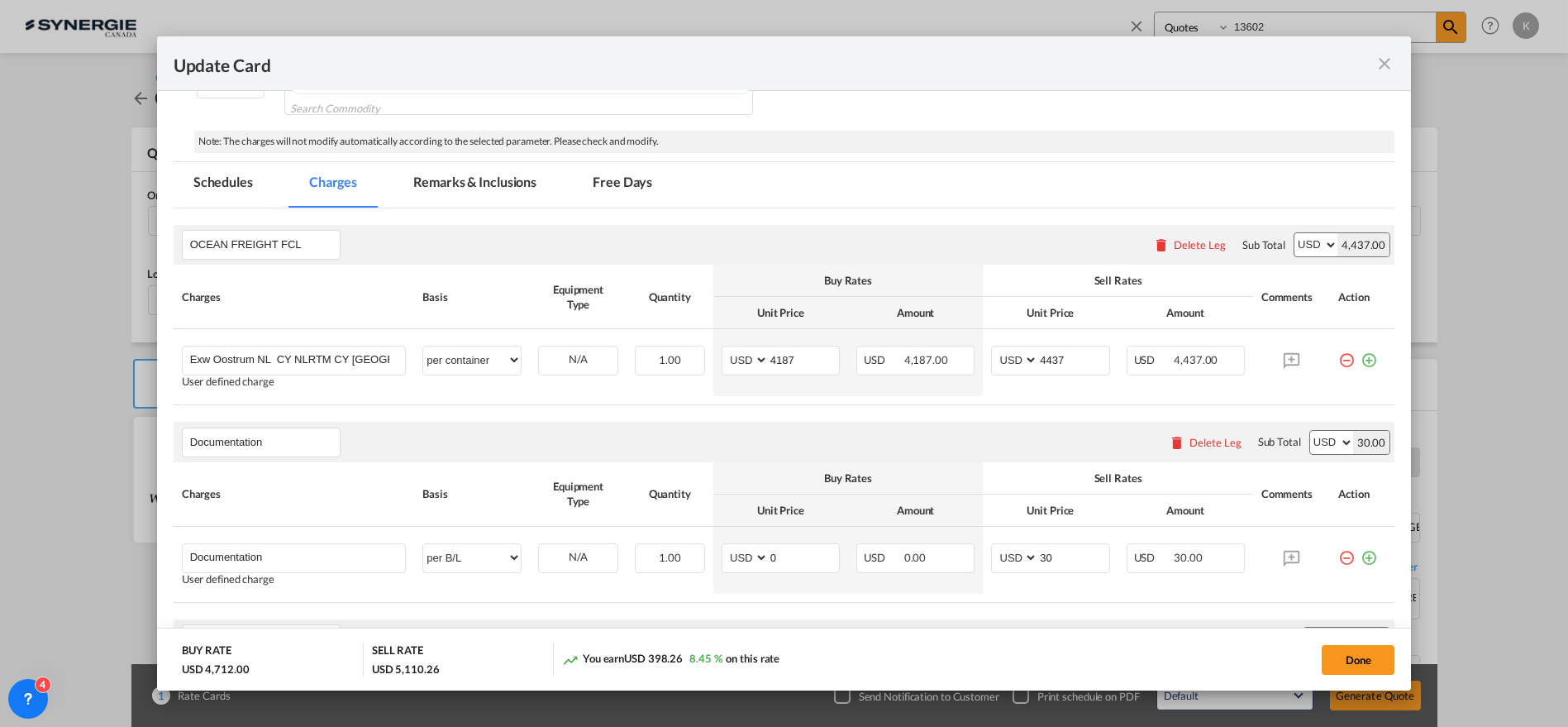
scroll to position [414, 0]
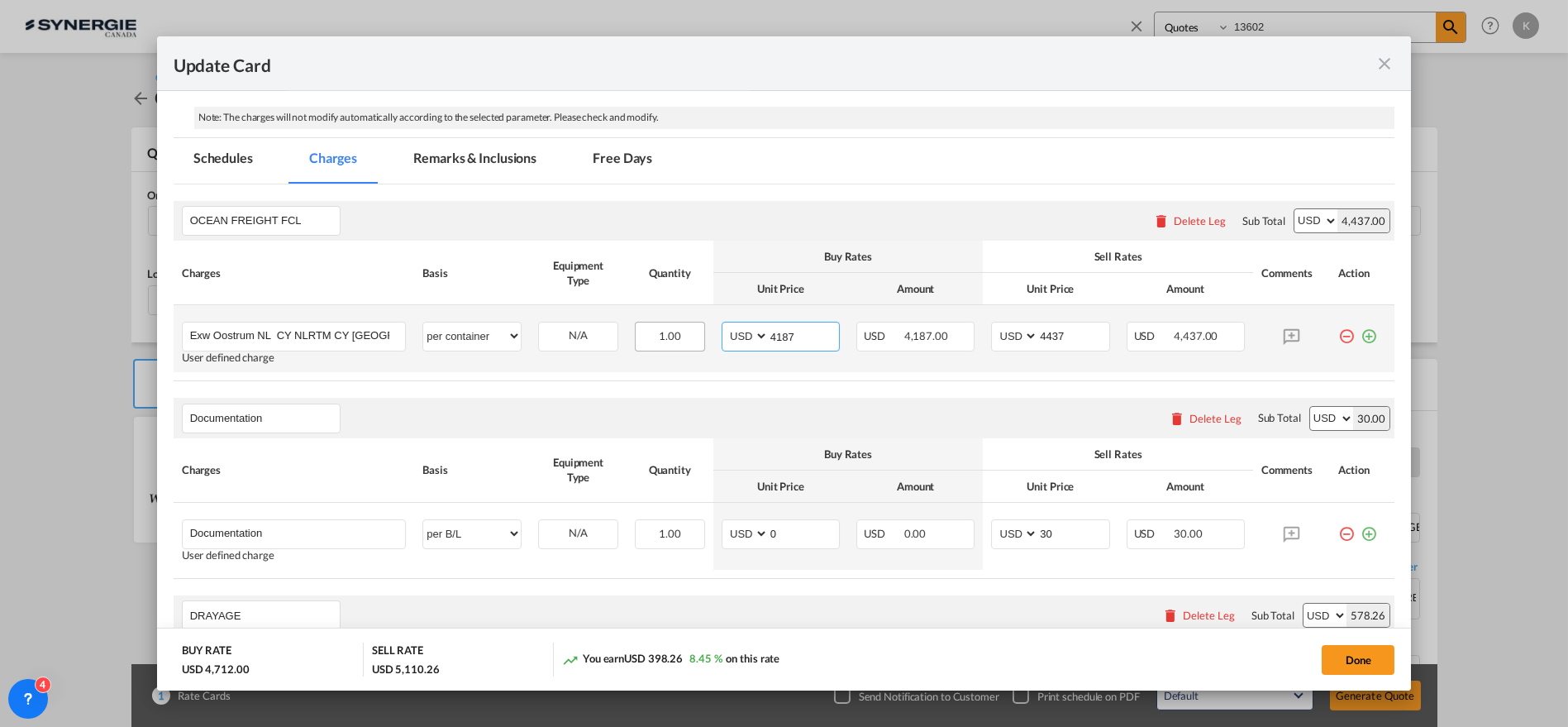
drag, startPoint x: 810, startPoint y: 332, endPoint x: 698, endPoint y: 332, distance: 112.0
click at [700, 332] on tr "Exw Oostrum NL CY NLRTM CY [GEOGRAPHIC_DATA], [GEOGRAPHIC_DATA] via MTR ( exw/ …" at bounding box center [784, 338] width 1222 height 67
type input "3300"
type input "3550"
drag, startPoint x: 360, startPoint y: 331, endPoint x: 427, endPoint y: 331, distance: 67.0
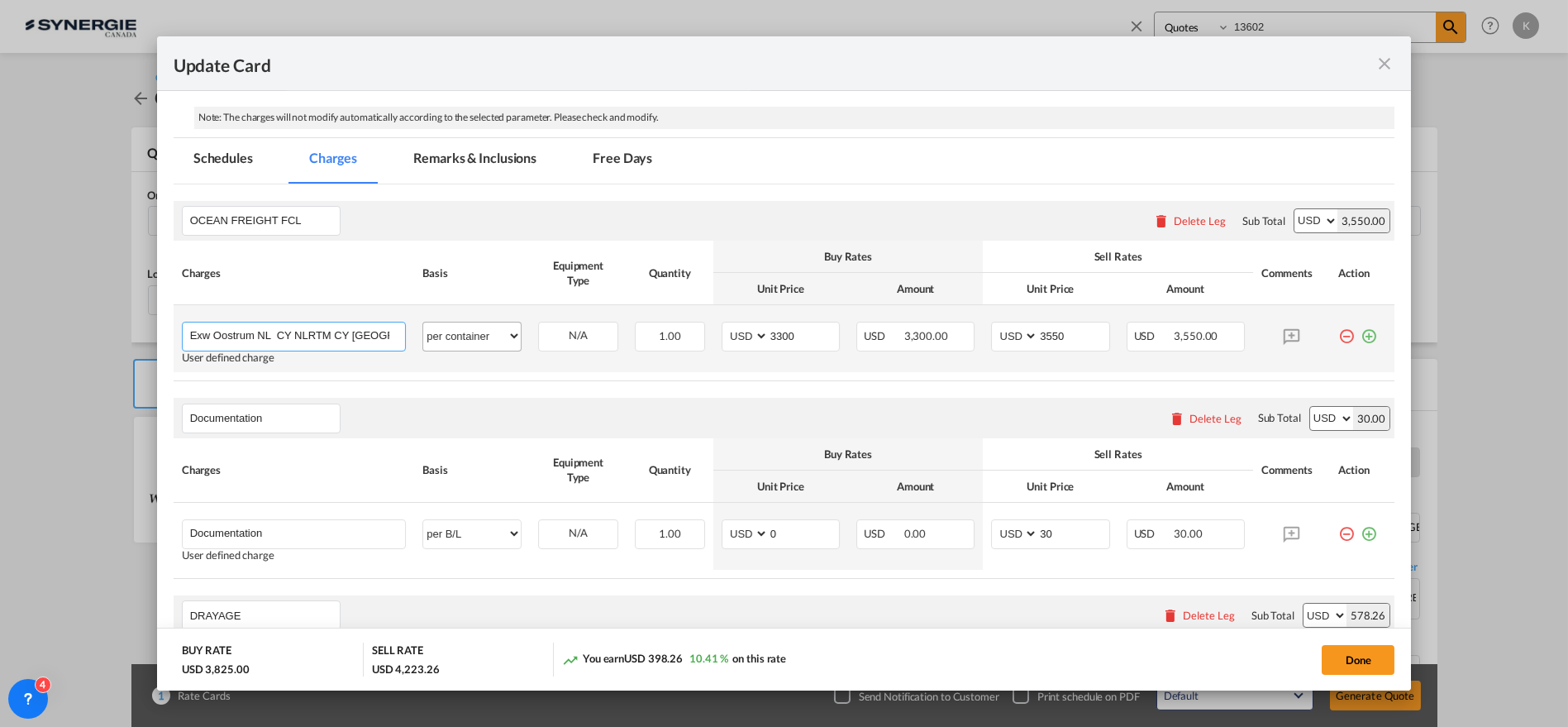
click at [361, 331] on input "Exw Oostrum NL CY NLRTM CY [GEOGRAPHIC_DATA], [GEOGRAPHIC_DATA] via MTR ( exw/ …" at bounding box center [297, 335] width 216 height 24
drag, startPoint x: 304, startPoint y: 336, endPoint x: 434, endPoint y: 336, distance: 130.0
click at [434, 336] on tr "Exw Oostrum NL CY NLRTM CY [GEOGRAPHIC_DATA], [GEOGRAPHIC_DATA] via MTR ( exw/ …" at bounding box center [784, 338] width 1222 height 67
paste input "all-in per container ( exw/ dthc incl )"
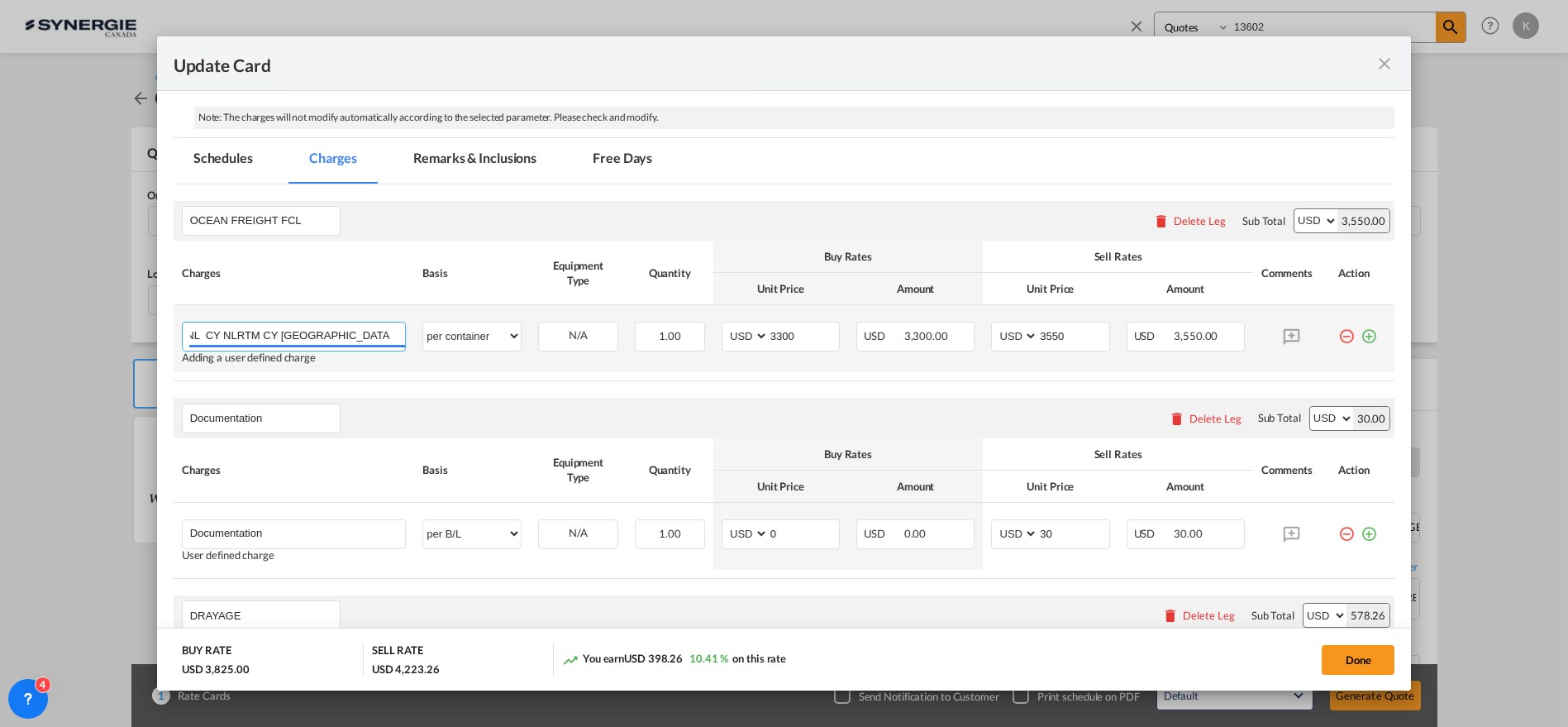
scroll to position [0, 246]
type input "Exw Oostrum NL CY NLRTM CY [GEOGRAPHIC_DATA], [GEOGRAPHIC_DATA] via MTR all-in …"
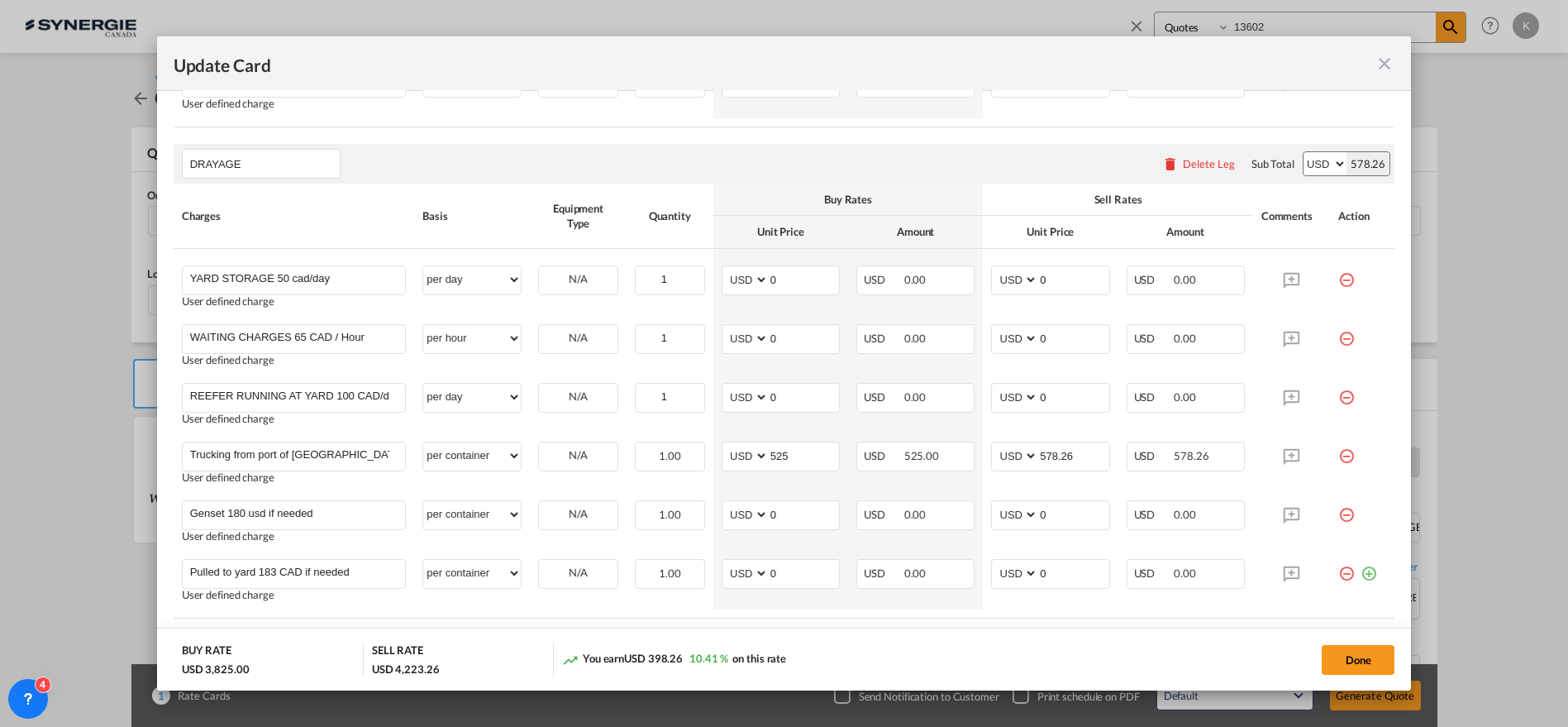
scroll to position [914, 0]
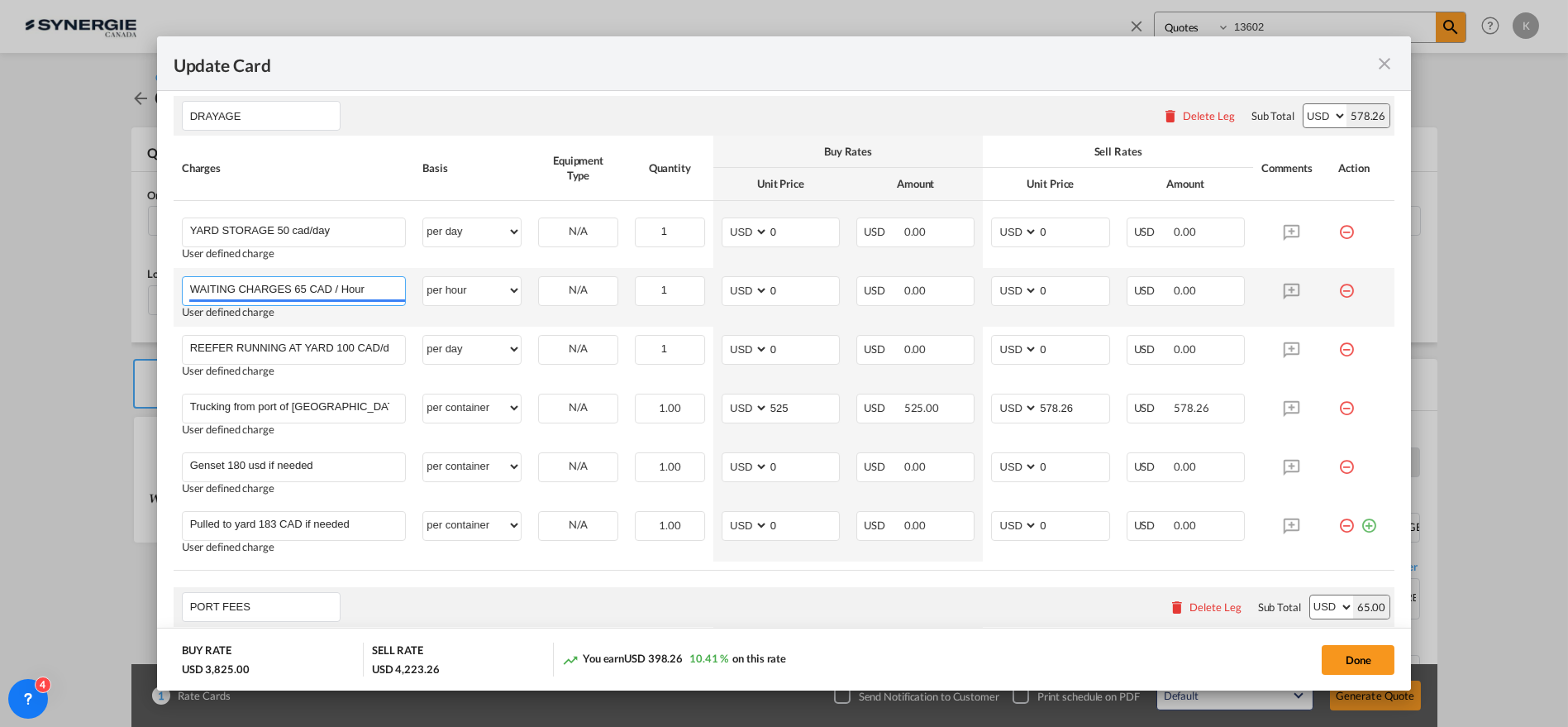
drag, startPoint x: 292, startPoint y: 285, endPoint x: 330, endPoint y: 287, distance: 38.1
click at [330, 287] on input "WAITING CHARGES 65 CAD / Hour" at bounding box center [297, 289] width 216 height 24
type input "WAITING CHARGES95 usd / Hour"
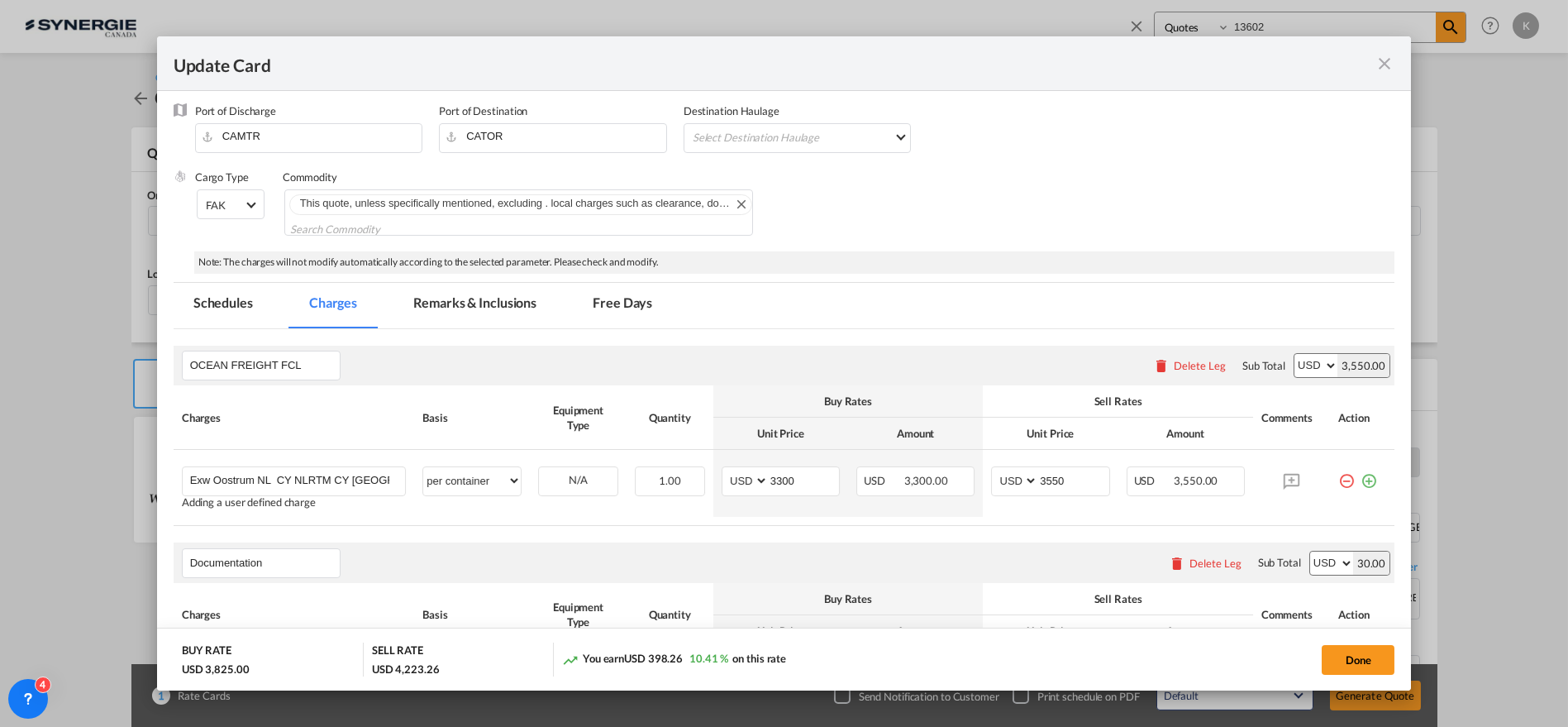
scroll to position [240, 0]
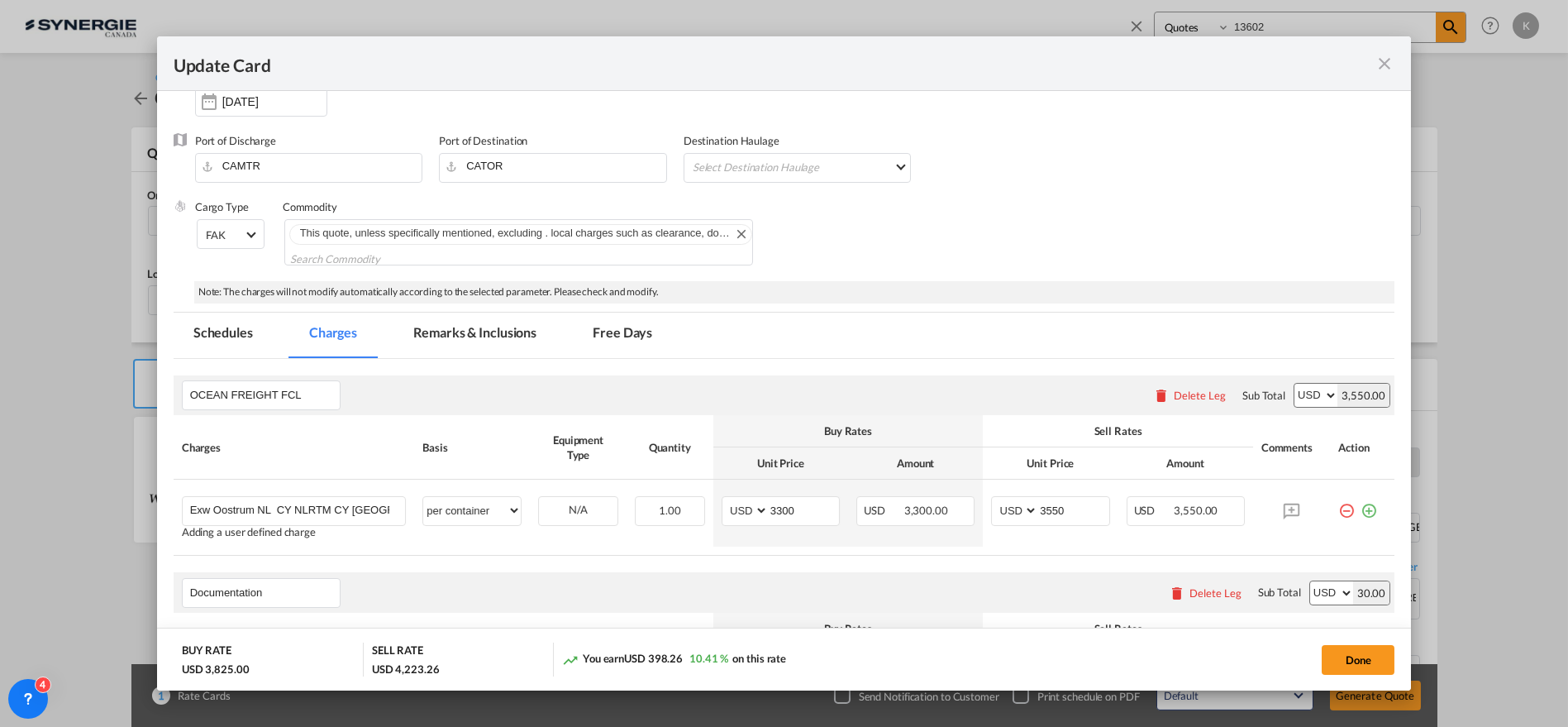
click at [466, 327] on md-tab-item "Remarks & Inclusions" at bounding box center [474, 335] width 163 height 45
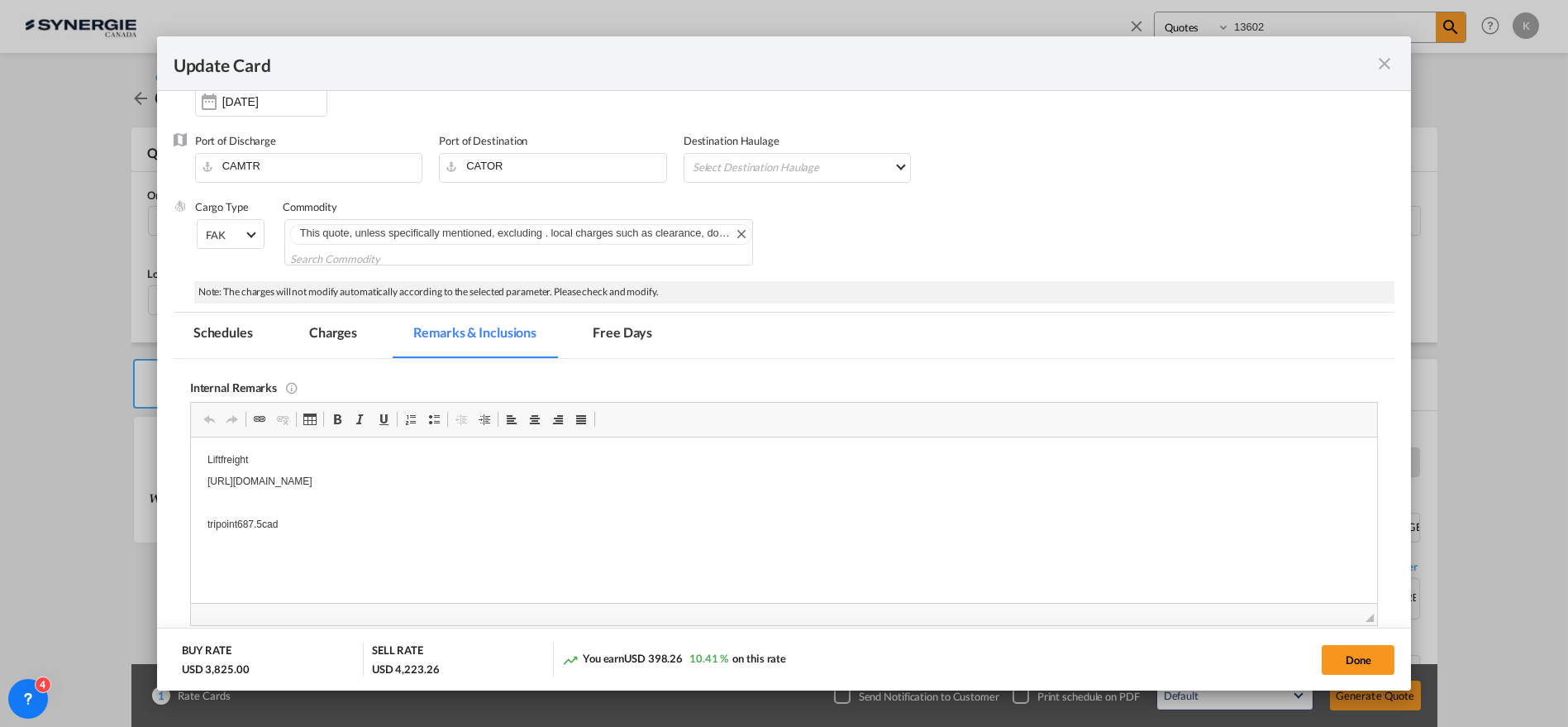
scroll to position [0, 0]
drag, startPoint x: 424, startPoint y: 479, endPoint x: 387, endPoint y: 488, distance: 38.1
click at [387, 488] on body "Liftfreight [URL][DOMAIN_NAME] tripoint687.5cad" at bounding box center [784, 503] width 1154 height 101
click at [660, 485] on p "[URL][DOMAIN_NAME]" at bounding box center [784, 490] width 1154 height 17
drag, startPoint x: 649, startPoint y: 494, endPoint x: 372, endPoint y: 880, distance: 475.1
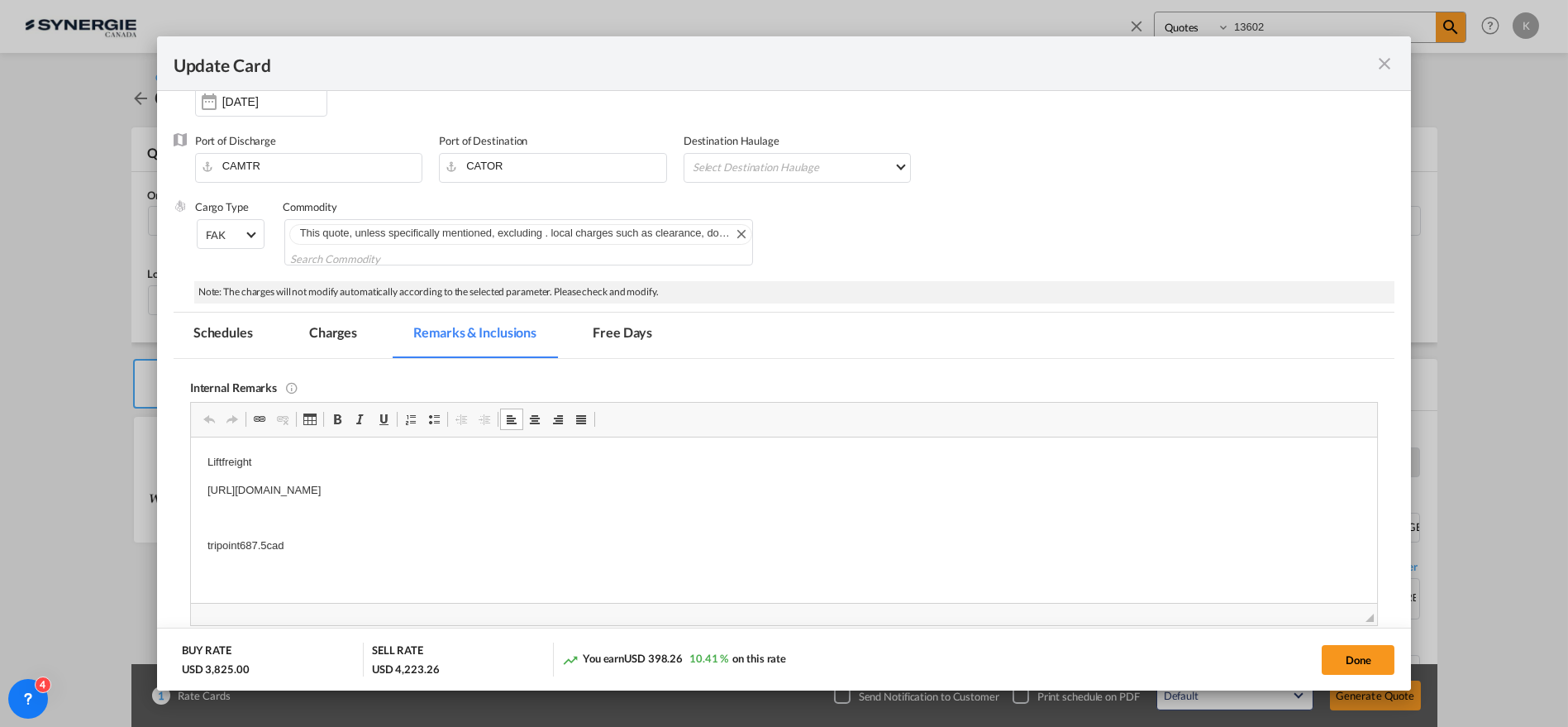
click at [190, 444] on html "Liftfreight [URL][DOMAIN_NAME] tripoint687.5cad" at bounding box center [783, 504] width 1187 height 134
click at [1351, 654] on button "Done" at bounding box center [1357, 660] width 72 height 30
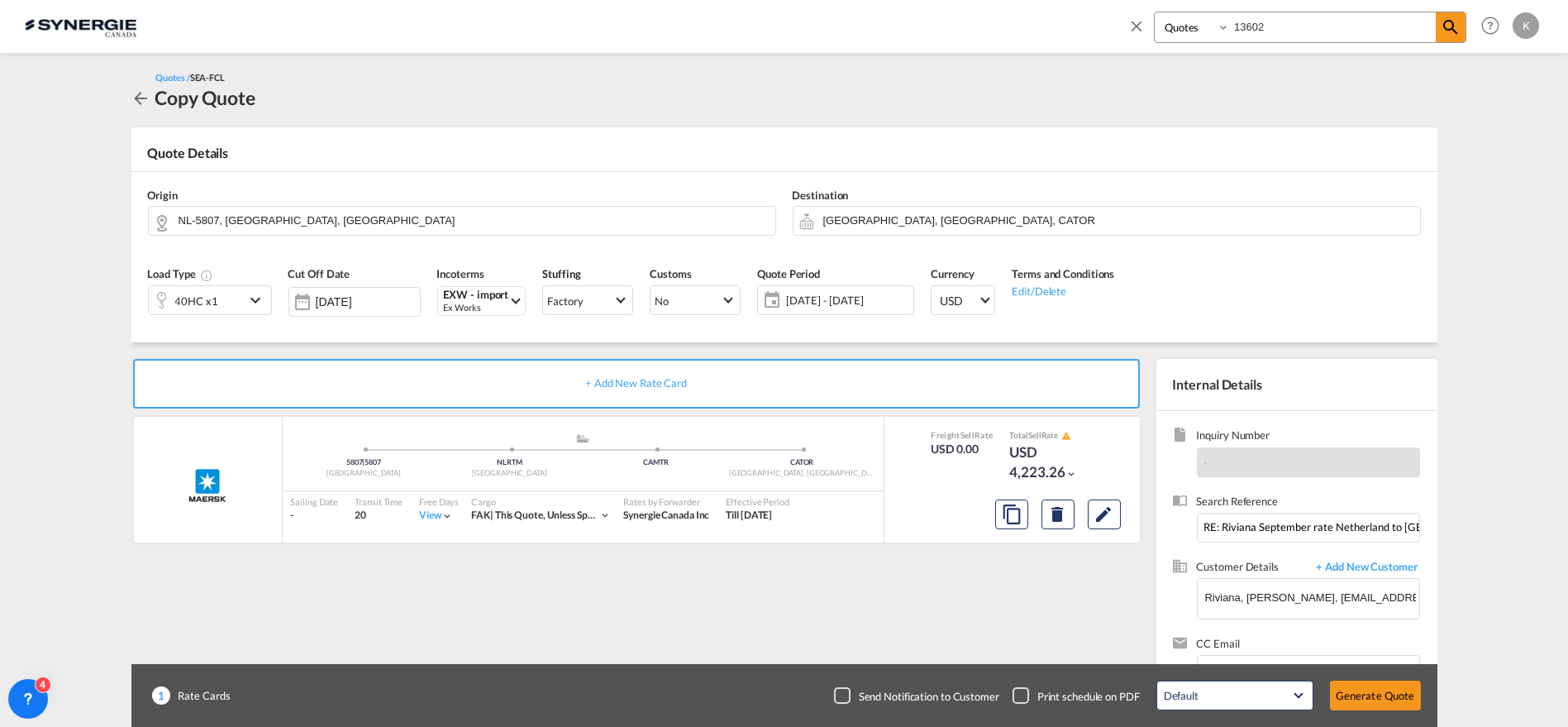
type input "[DATE]"
drag, startPoint x: 853, startPoint y: 690, endPoint x: 878, endPoint y: 689, distance: 25.0
click at [851, 690] on div "Checkbox No Ink" at bounding box center [842, 696] width 17 height 17
click at [1374, 688] on button "Generate Quote" at bounding box center [1375, 696] width 91 height 30
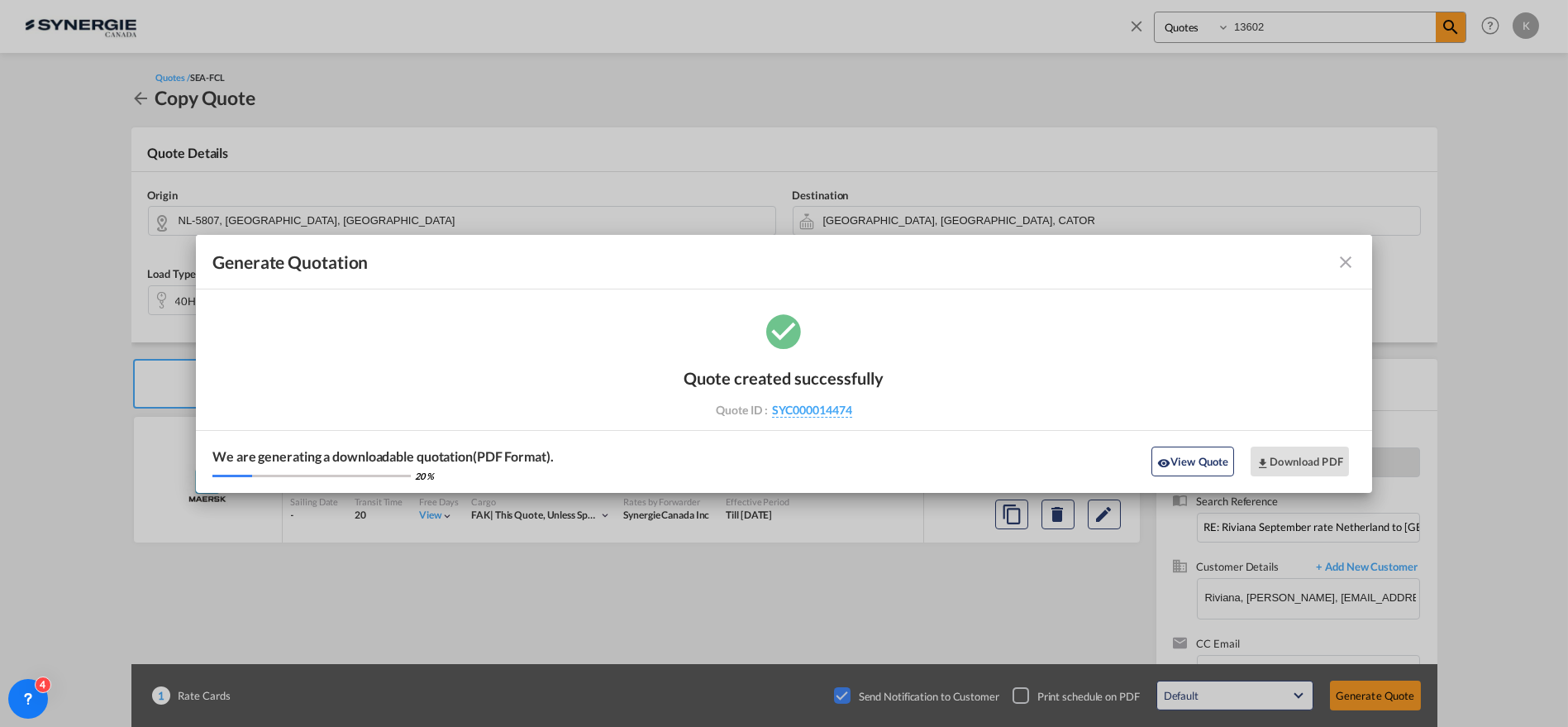
click at [1260, 356] on div "Quote created successfully Quote ID : SYC000014474 Note: Email not sent to cust…" at bounding box center [784, 401] width 1176 height 183
click at [1349, 263] on md-icon "icon-close fg-AAA8AD cursor m-0" at bounding box center [1345, 262] width 20 height 20
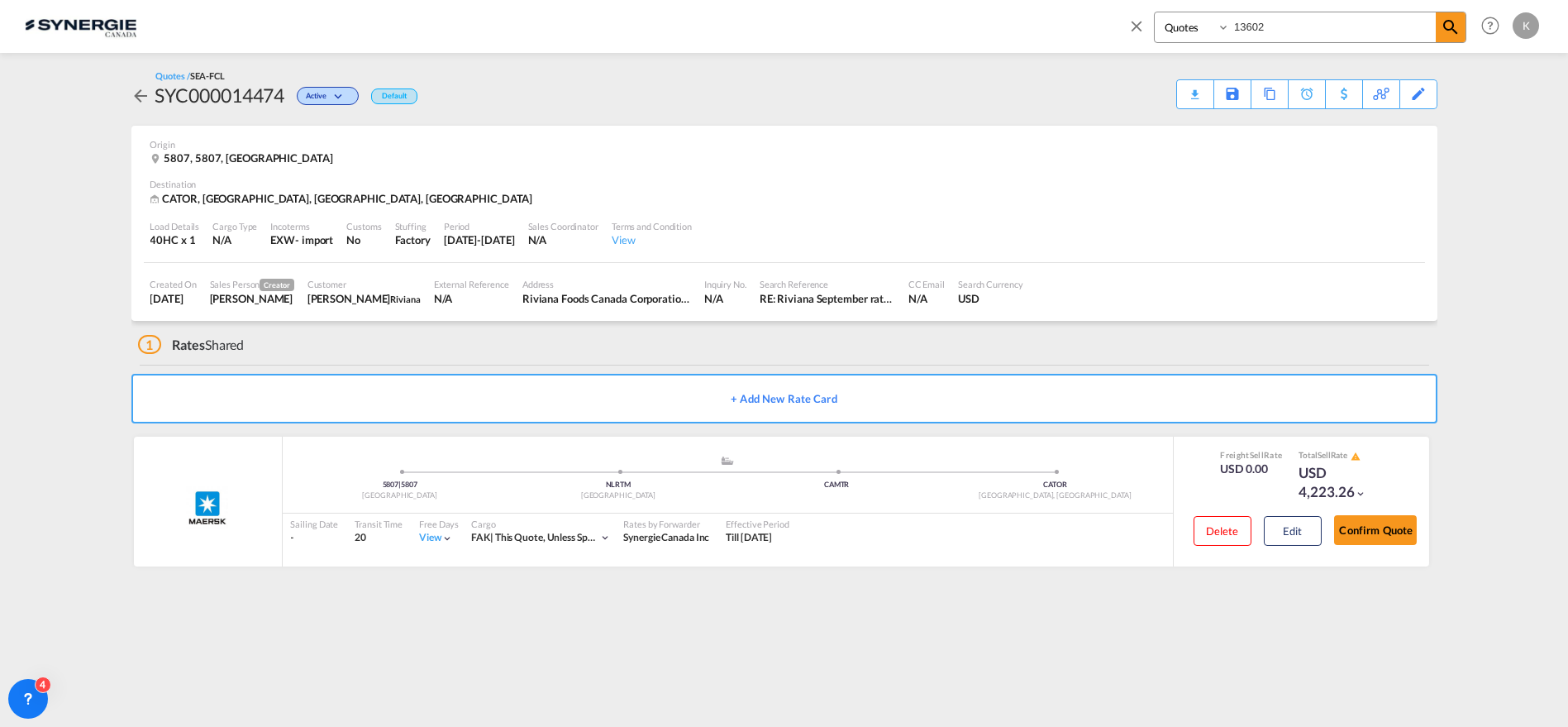
click at [1131, 27] on md-icon "icon-close" at bounding box center [1136, 25] width 18 height 18
click at [437, 29] on span "Quotes" at bounding box center [432, 24] width 37 height 14
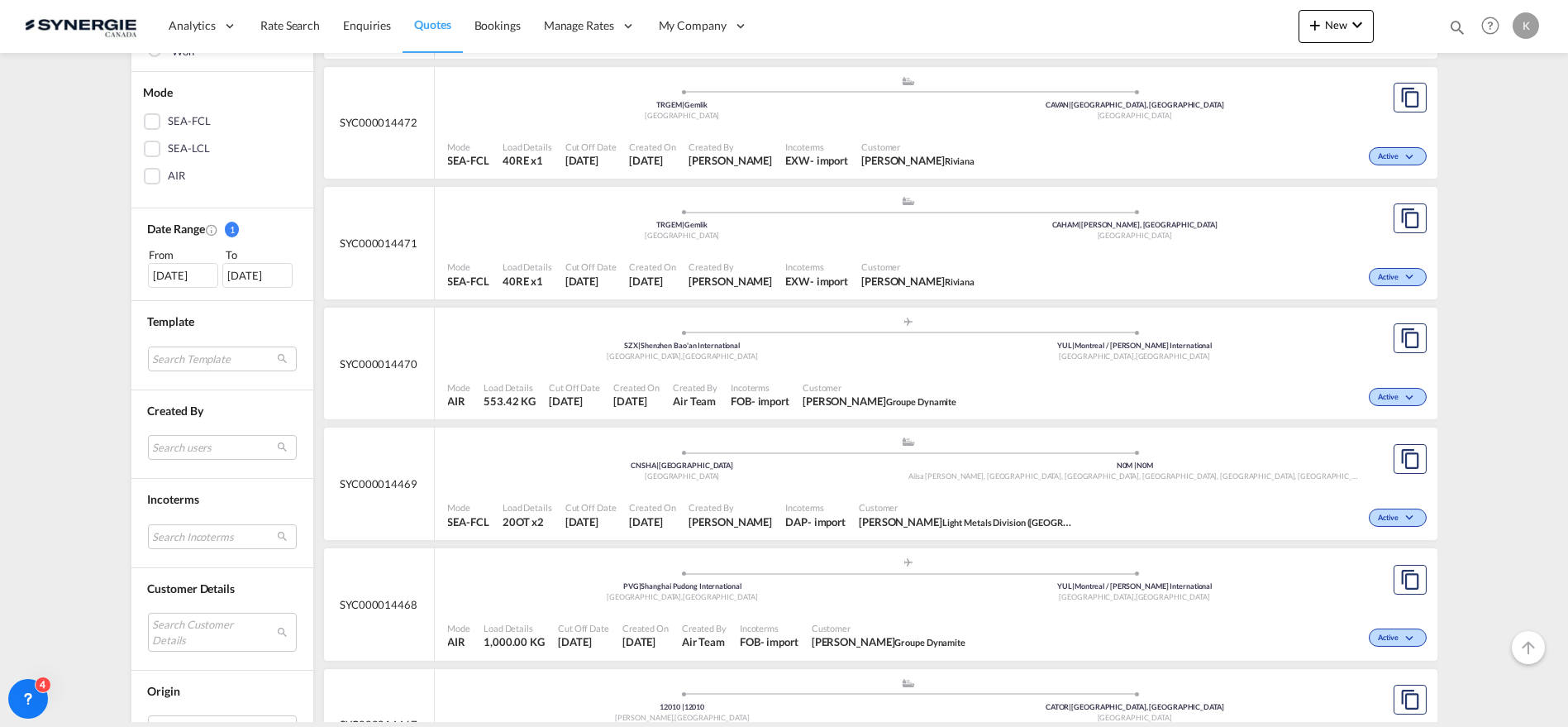
scroll to position [352, 0]
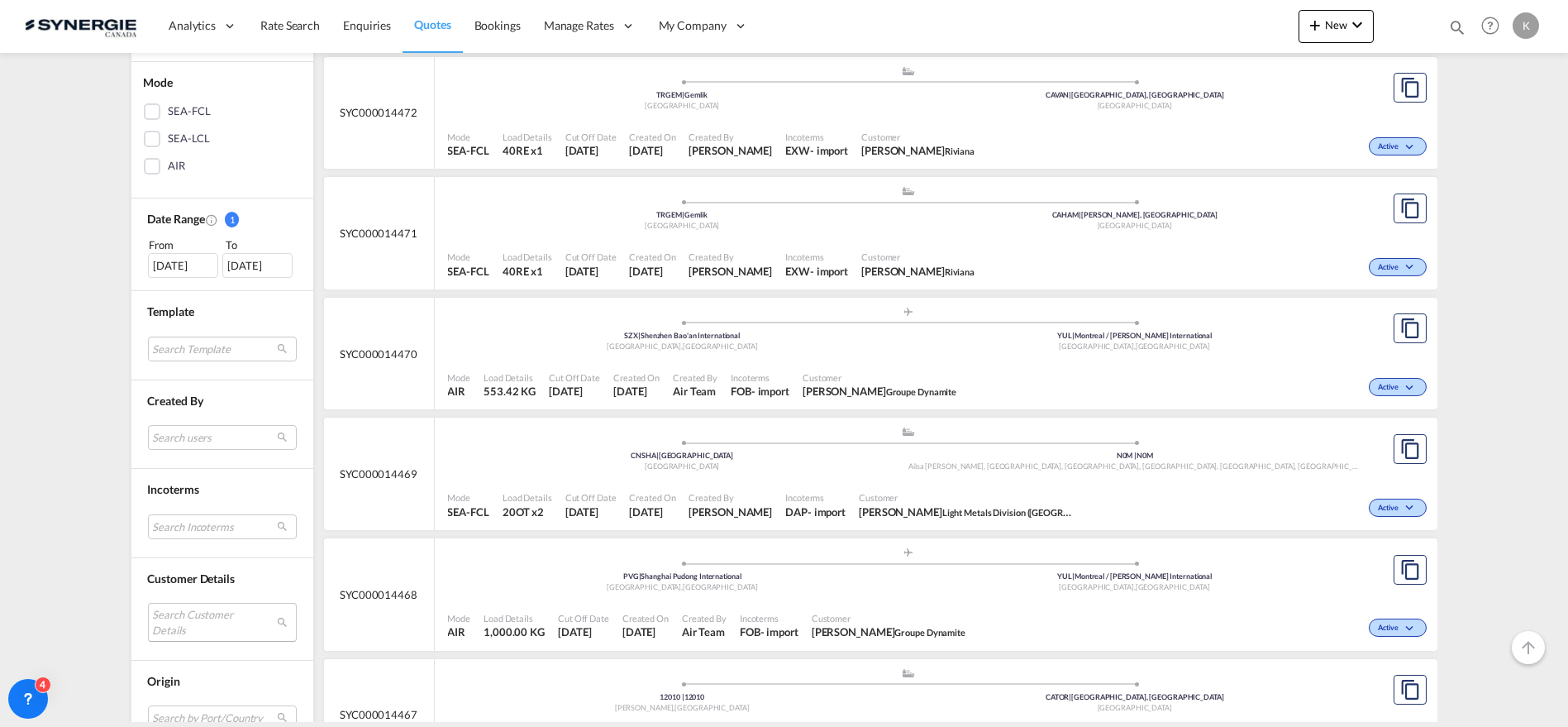
click at [227, 615] on md-select "Search Customer Details user name user [PERSON_NAME] [EMAIL_ADDRESS][DOMAIN_NAM…" at bounding box center [222, 622] width 149 height 38
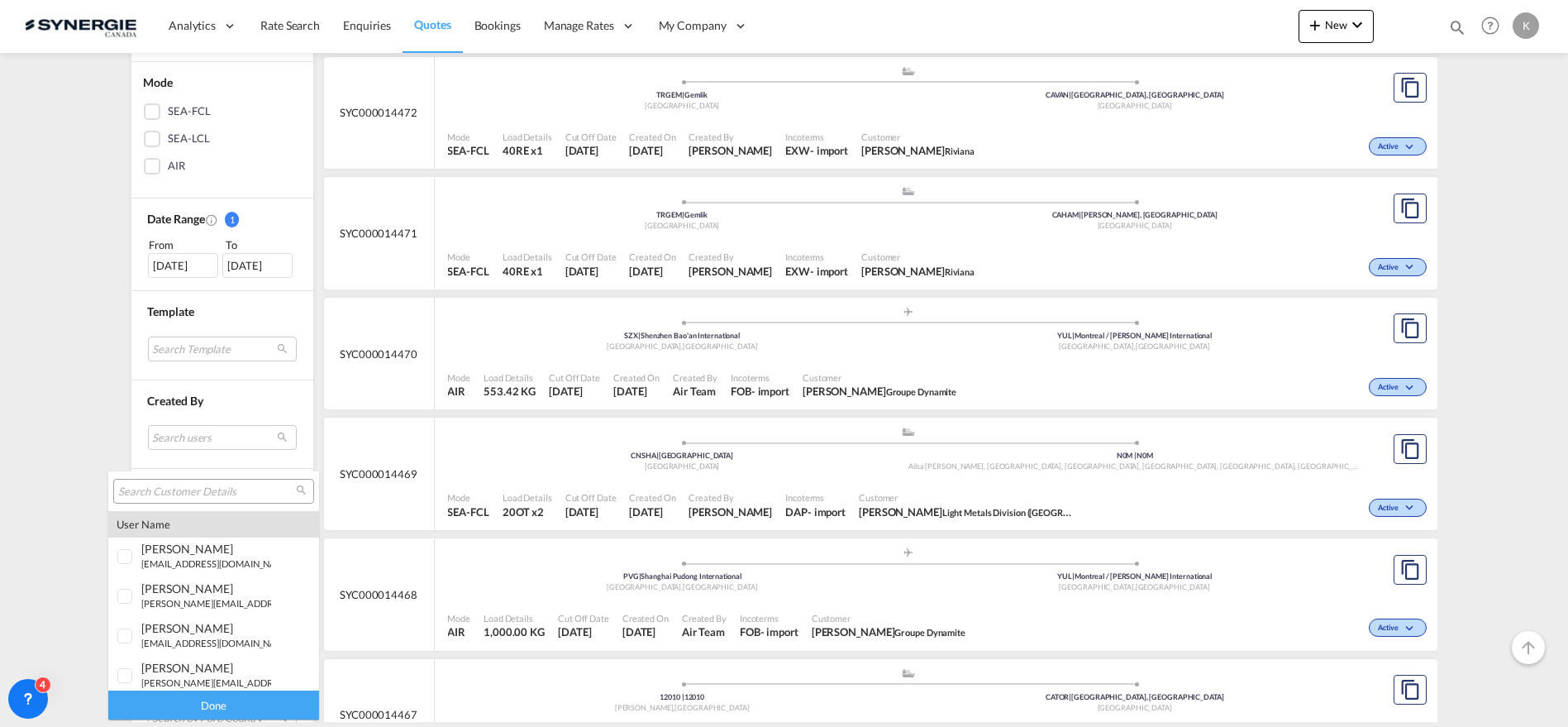
click at [233, 486] on input "search" at bounding box center [207, 493] width 178 height 15
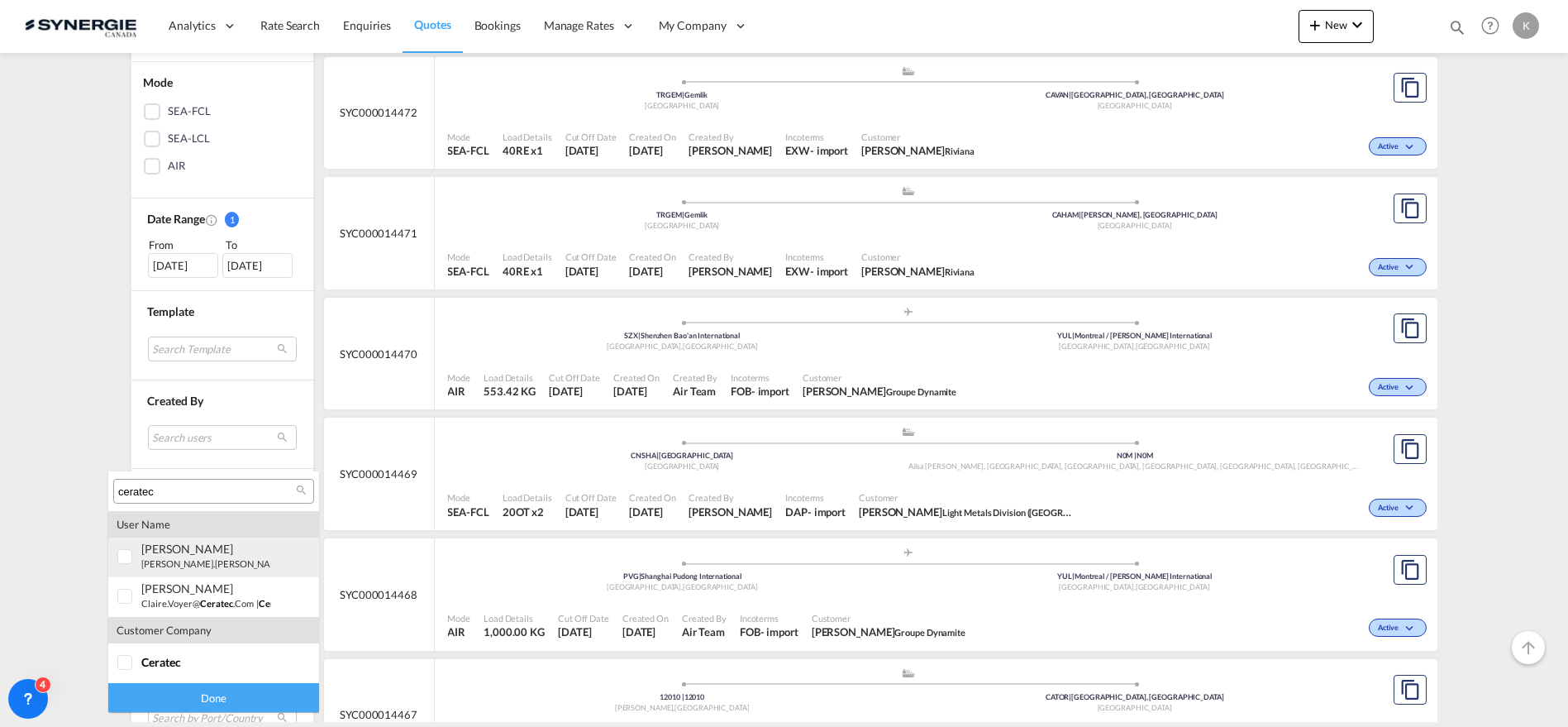
type input "ceratec"
click at [167, 560] on small "[PERSON_NAME].[PERSON_NAME]@ ceratec .com" at bounding box center [245, 563] width 207 height 10
click at [210, 695] on div "Done" at bounding box center [214, 697] width 211 height 29
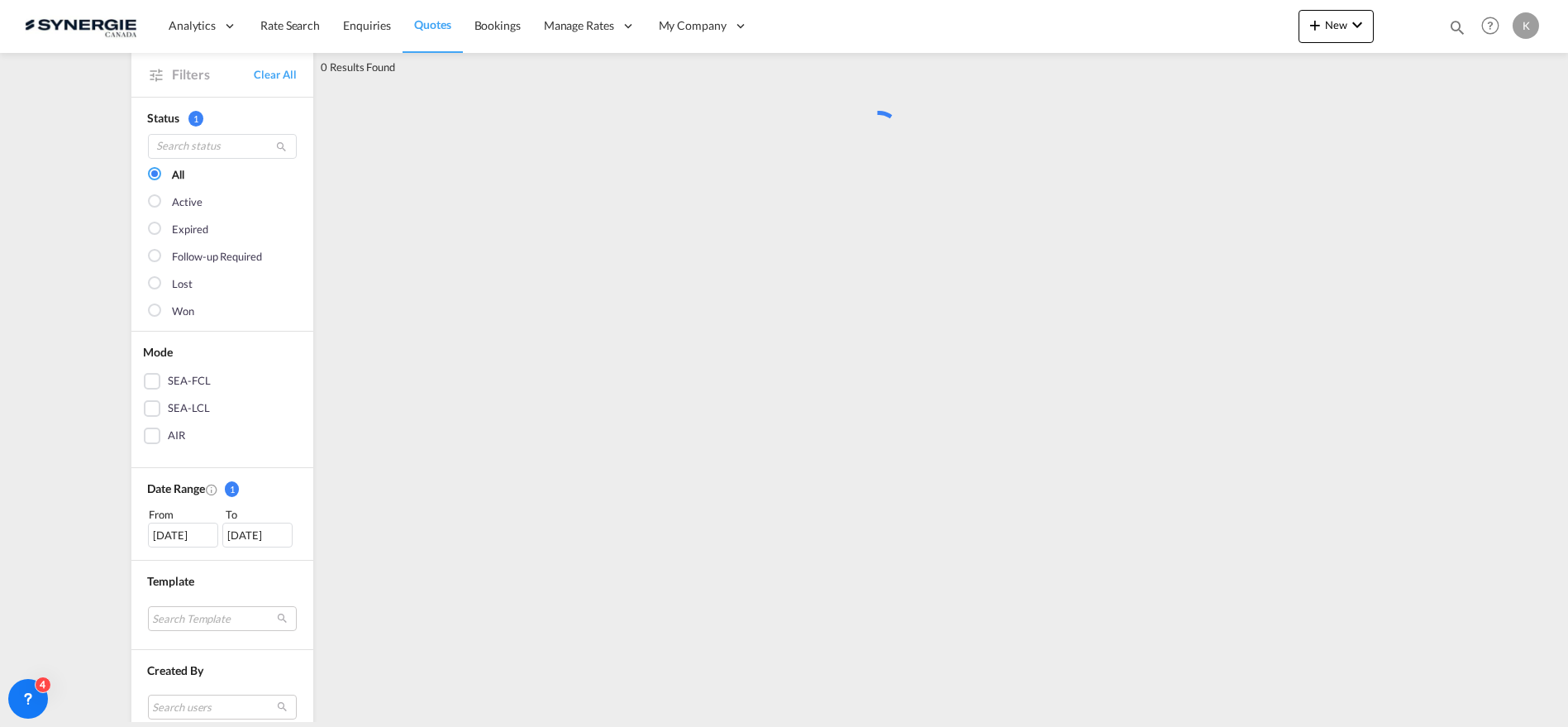
scroll to position [0, 0]
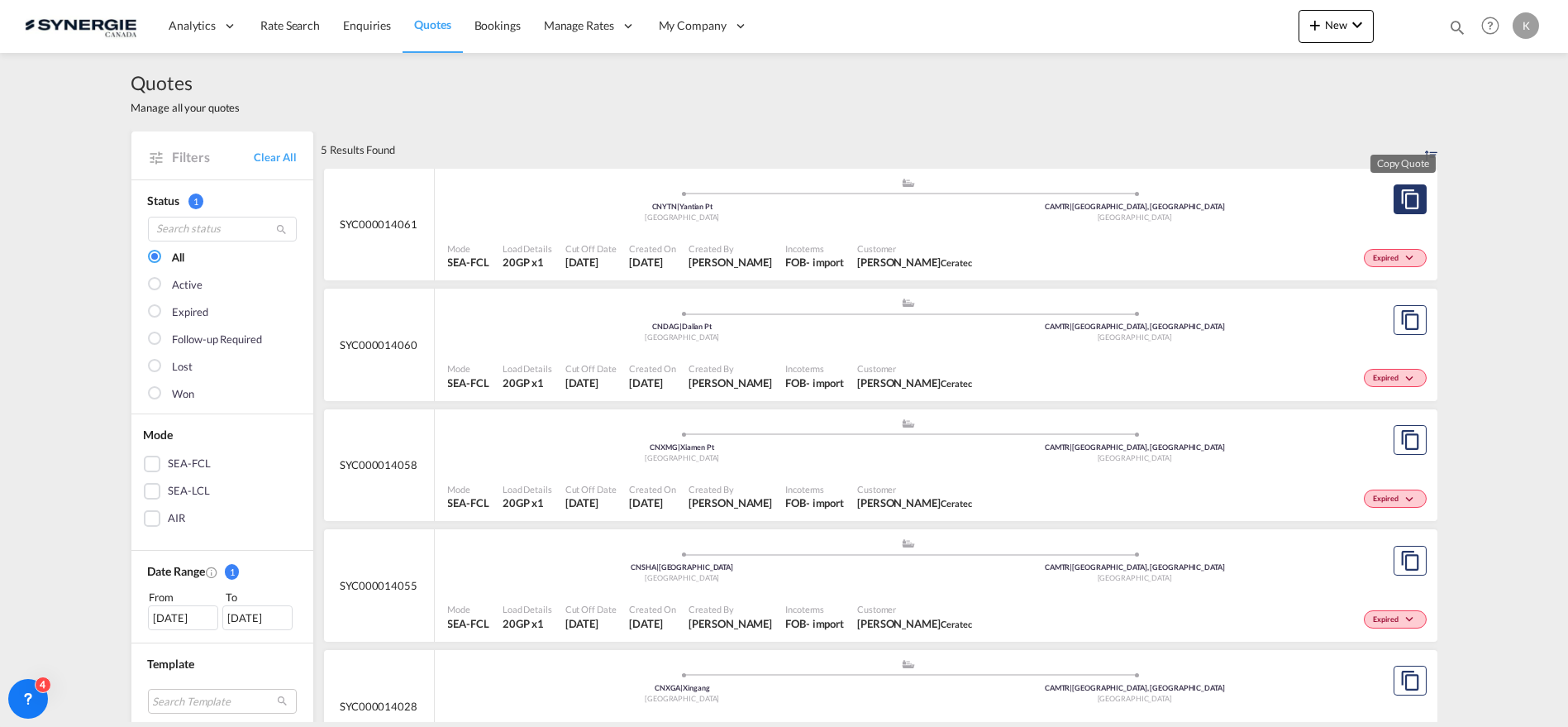
click at [1400, 202] on md-icon "assets/icons/custom/copyQuote.svg" at bounding box center [1410, 199] width 20 height 20
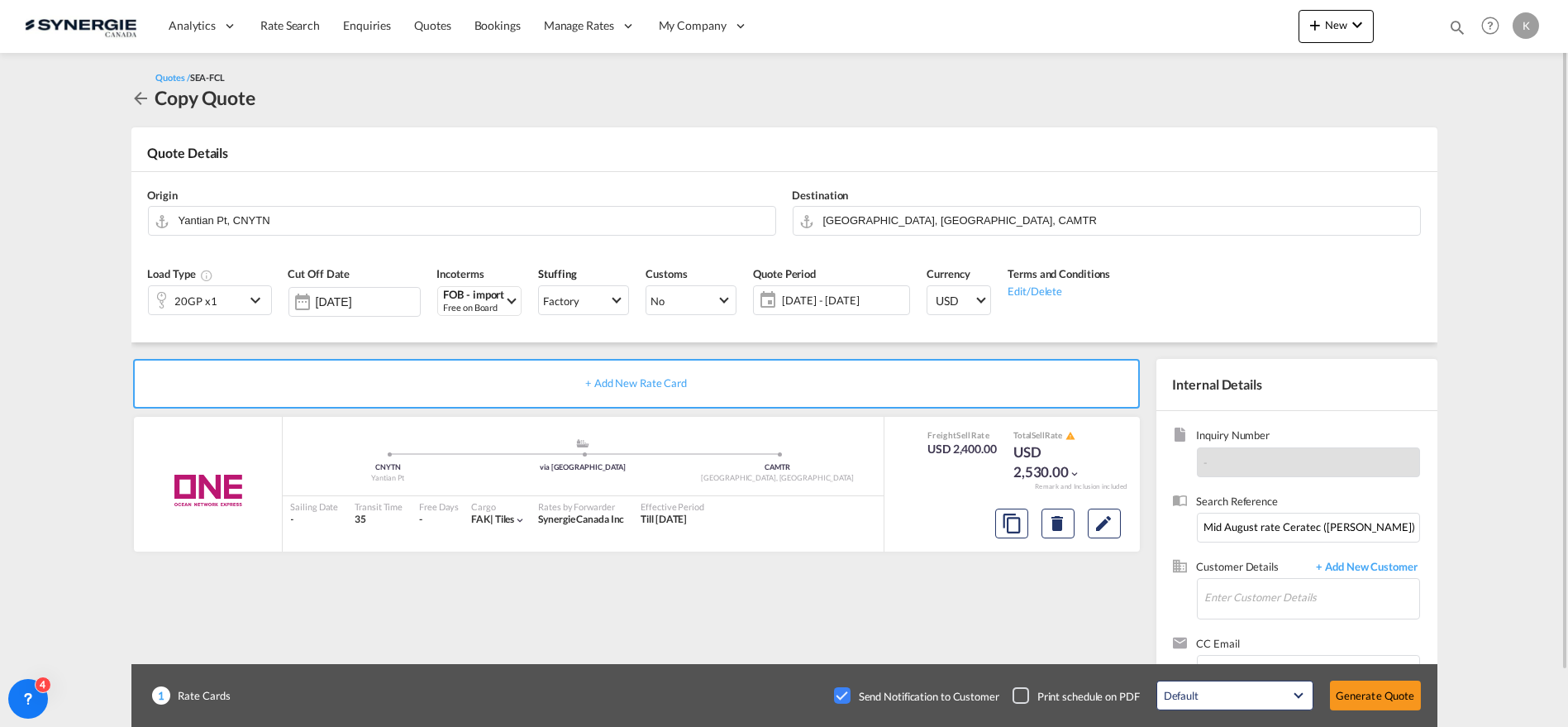
click at [840, 300] on span "[DATE] - [DATE]" at bounding box center [843, 300] width 123 height 15
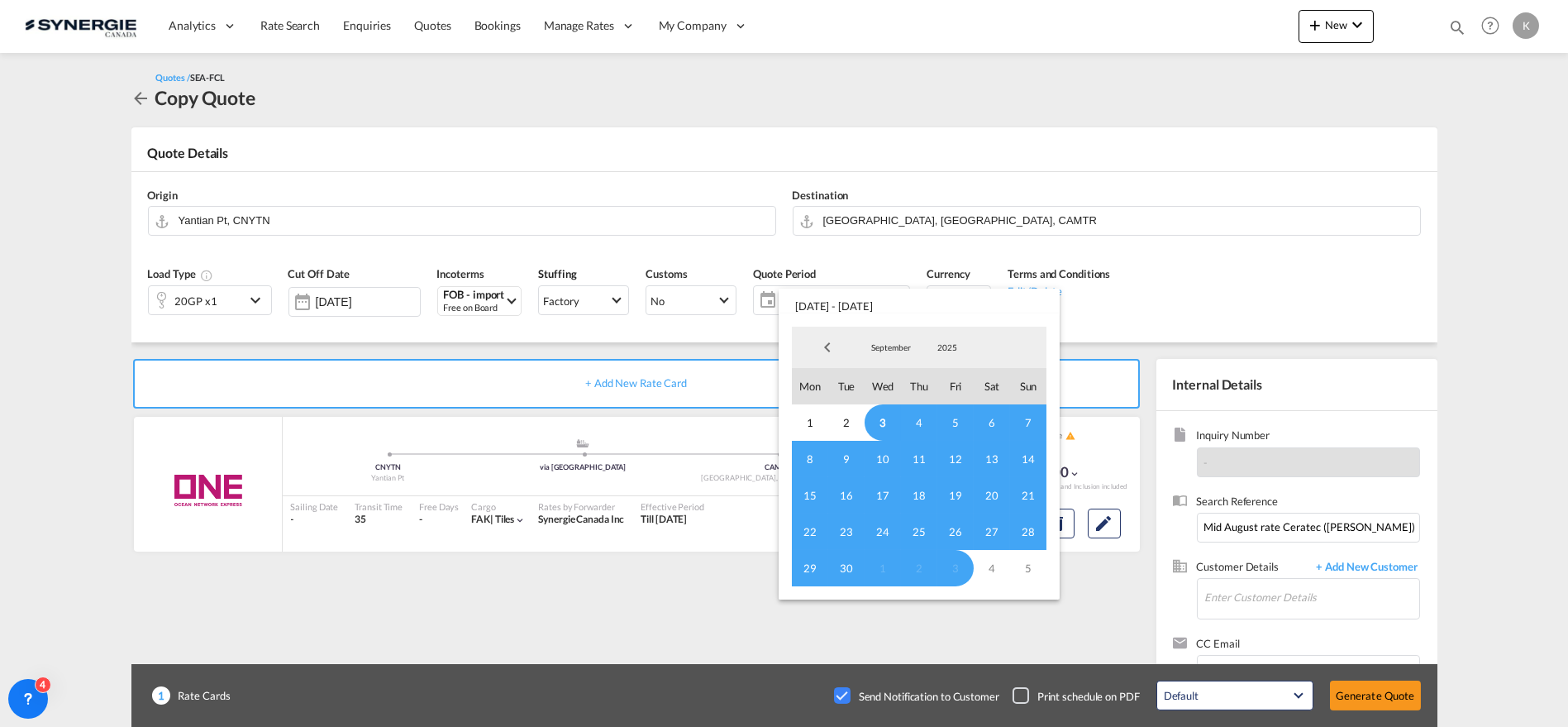
click at [886, 414] on span "3" at bounding box center [883, 422] width 37 height 37
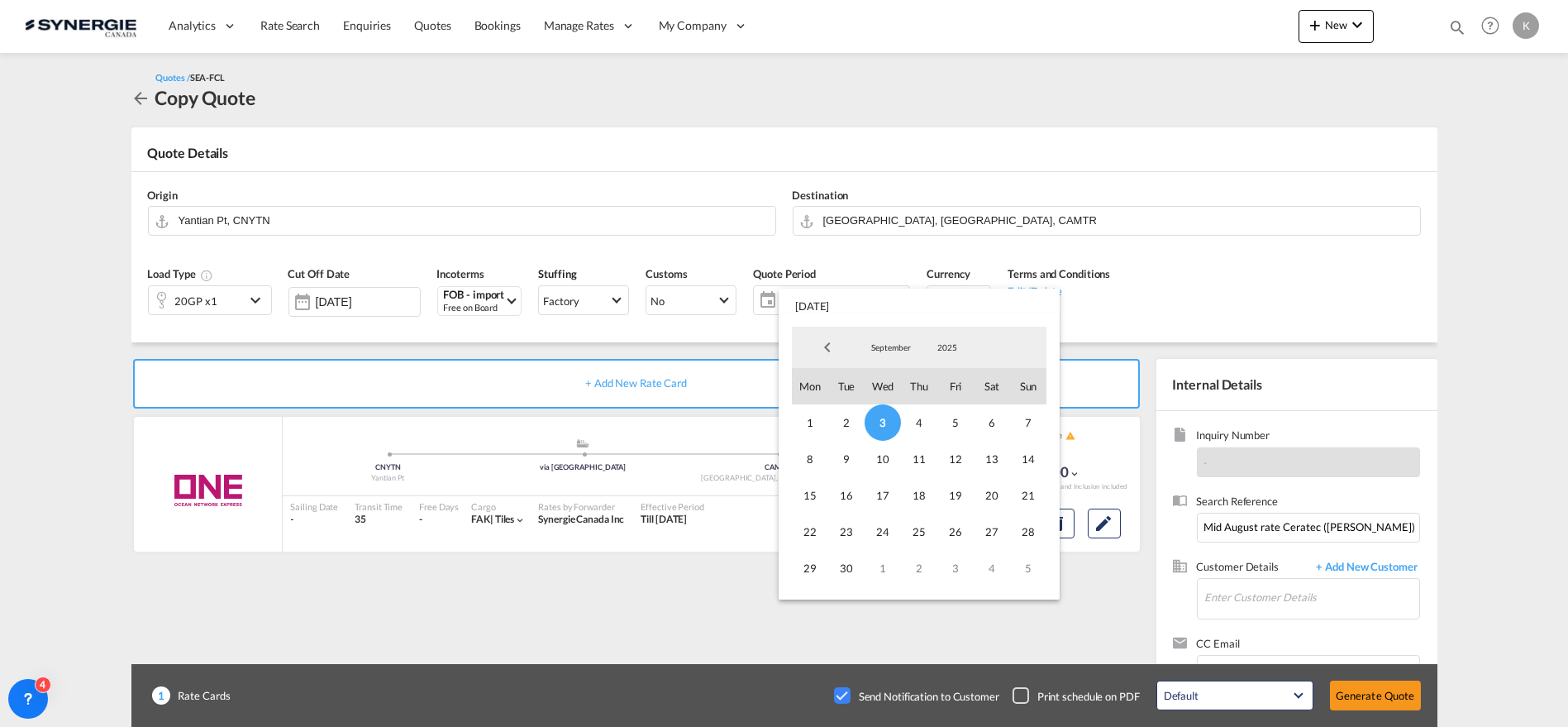
click at [1048, 464] on div "September January February March April May June July August September October N…" at bounding box center [919, 457] width 268 height 273
click at [1025, 460] on span "14" at bounding box center [1028, 459] width 37 height 37
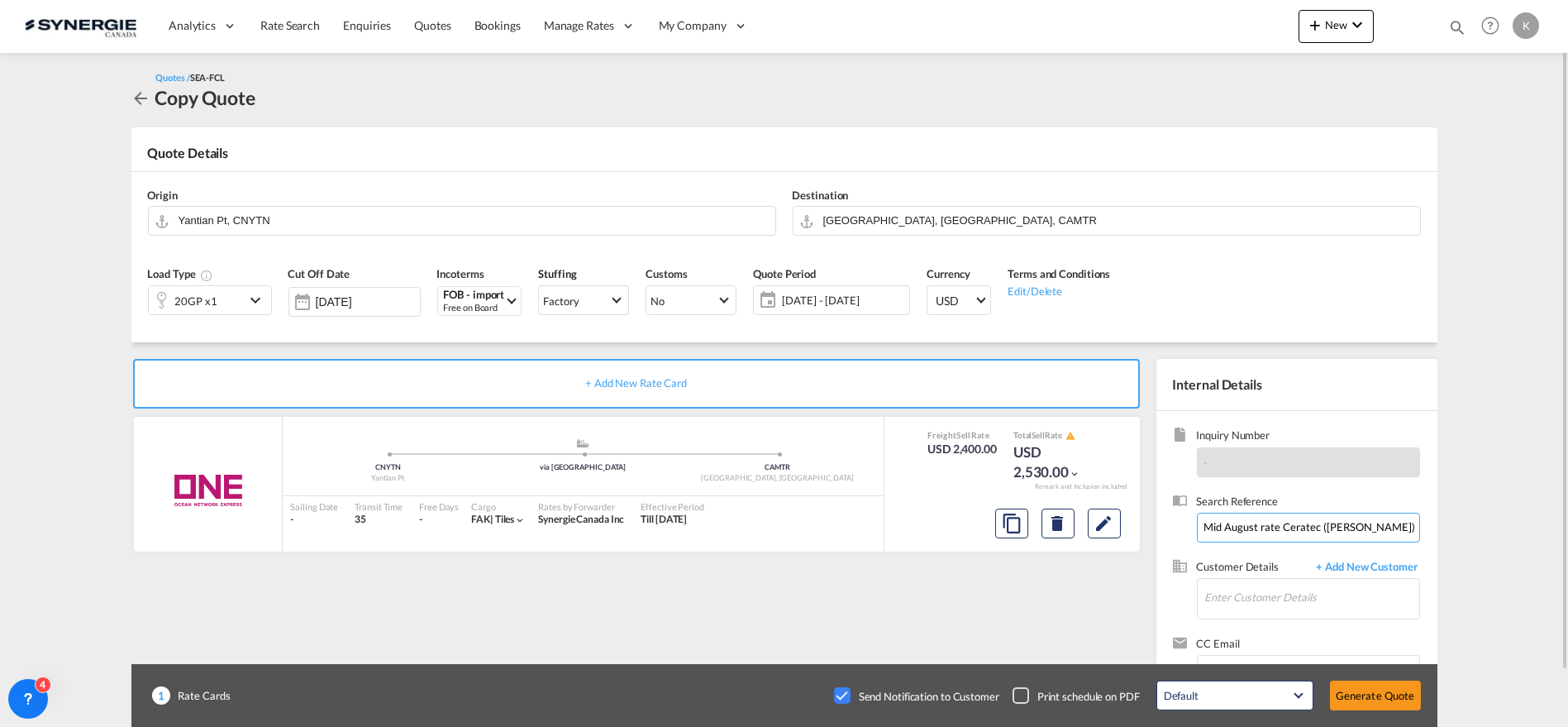
click at [1240, 525] on input "Mid August rate Ceratec ([PERSON_NAME])" at bounding box center [1308, 528] width 223 height 30
click at [1261, 525] on input "Mid August rate Ceratec ([PERSON_NAME])" at bounding box center [1308, 528] width 223 height 30
drag, startPoint x: 1256, startPoint y: 526, endPoint x: 1162, endPoint y: 526, distance: 94.0
click at [1162, 526] on div "Inquiry Number - Search Reference Mid August rate Ceratec ([PERSON_NAME]) Custo…" at bounding box center [1297, 562] width 281 height 302
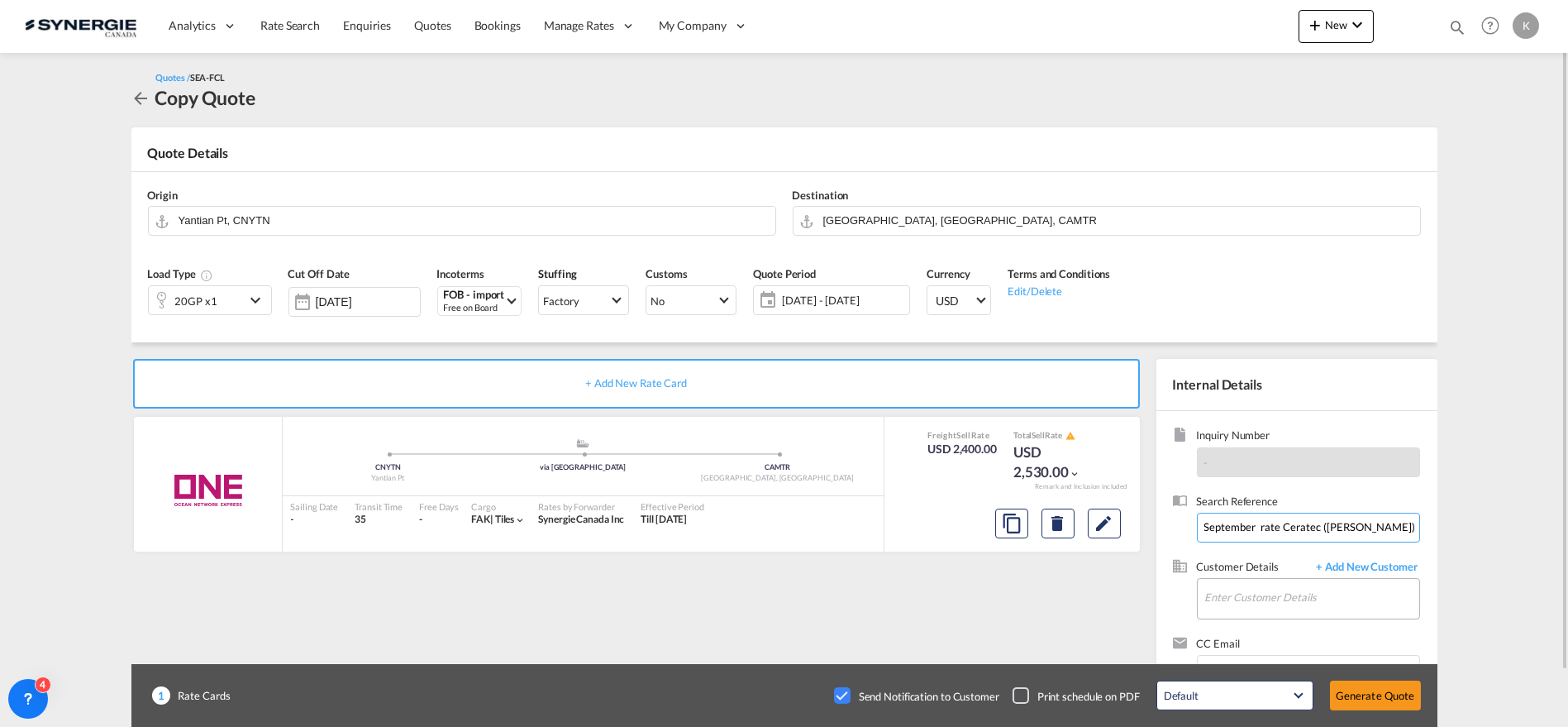
type input "September rate Ceratec ([PERSON_NAME])"
click at [1251, 606] on input "Enter Customer Details" at bounding box center [1312, 598] width 214 height 38
click at [1277, 515] on div "[PERSON_NAME] [PERSON_NAME].[PERSON_NAME]@ ceratec .com | Ceratec" at bounding box center [1311, 510] width 216 height 44
type input "Ceratec, [PERSON_NAME], [PERSON_NAME][EMAIL_ADDRESS][PERSON_NAME][DOMAIN_NAME]"
click at [1117, 520] on button "Edit" at bounding box center [1104, 524] width 33 height 30
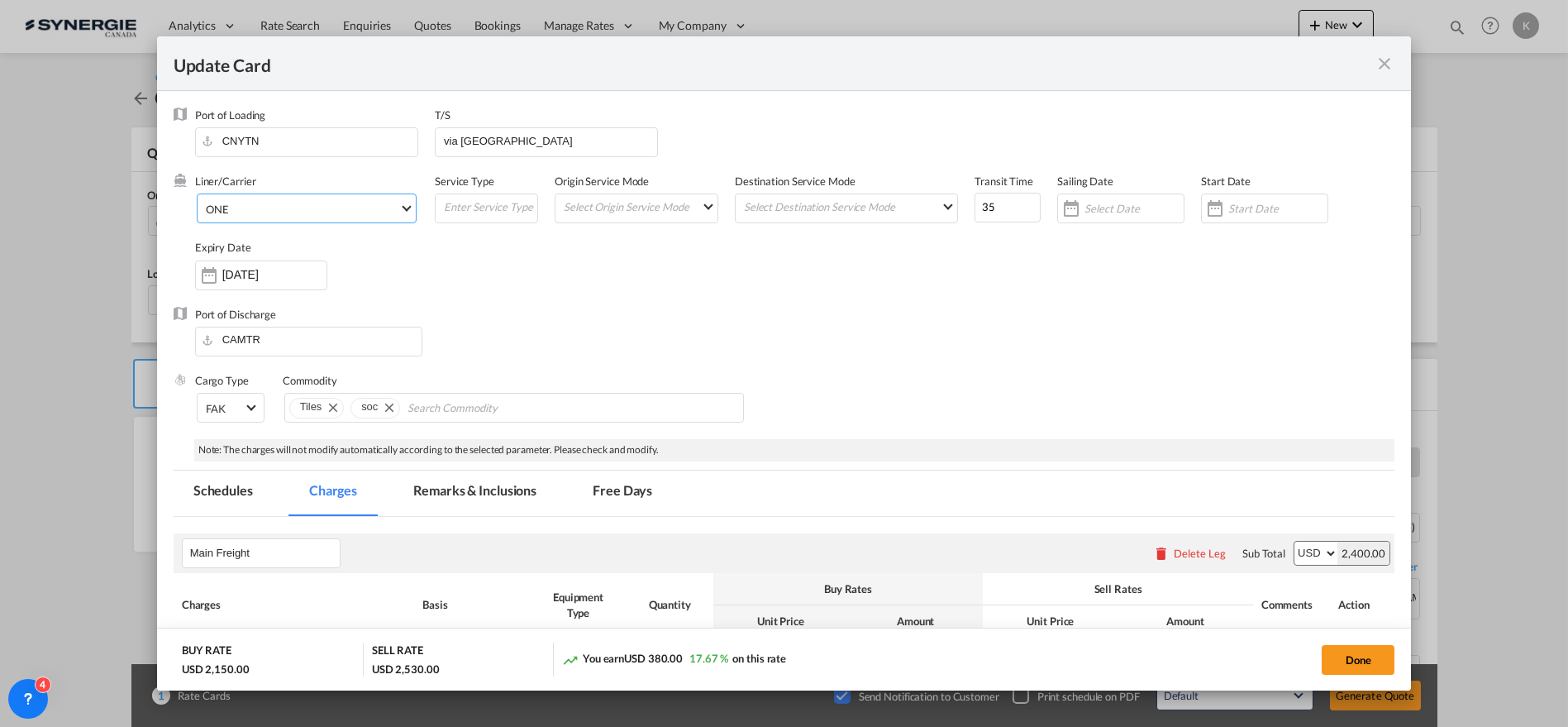
click at [296, 223] on md-select "ONE 2HM LOGISTICS D.O.O AAXL GLOBAL SHIPPING LINES LLC [PERSON_NAME] SHIPPING L…" at bounding box center [307, 209] width 220 height 30
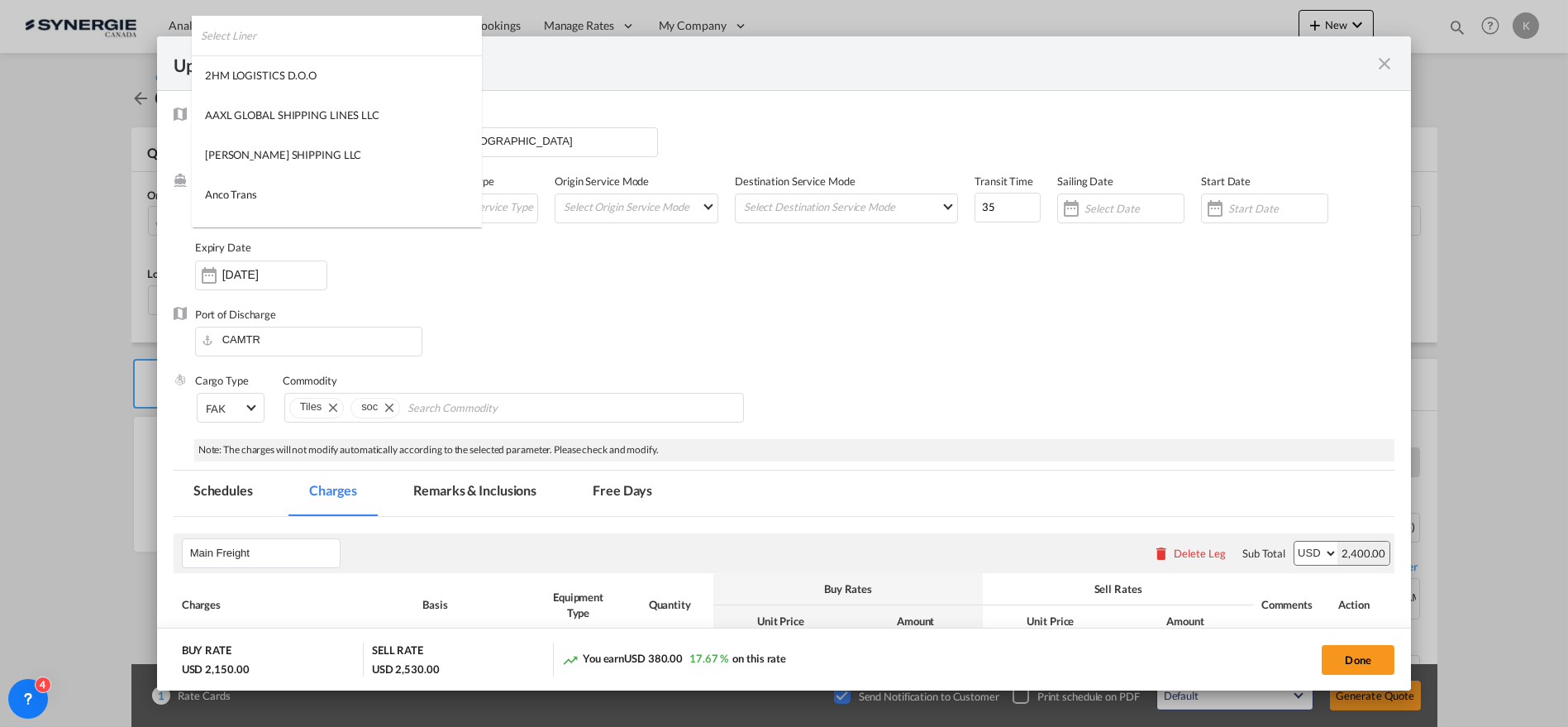
scroll to position [2249, 0]
type md-option "68"
type md-option "2"
click at [259, 115] on div "MAERSK LINE" at bounding box center [240, 121] width 70 height 15
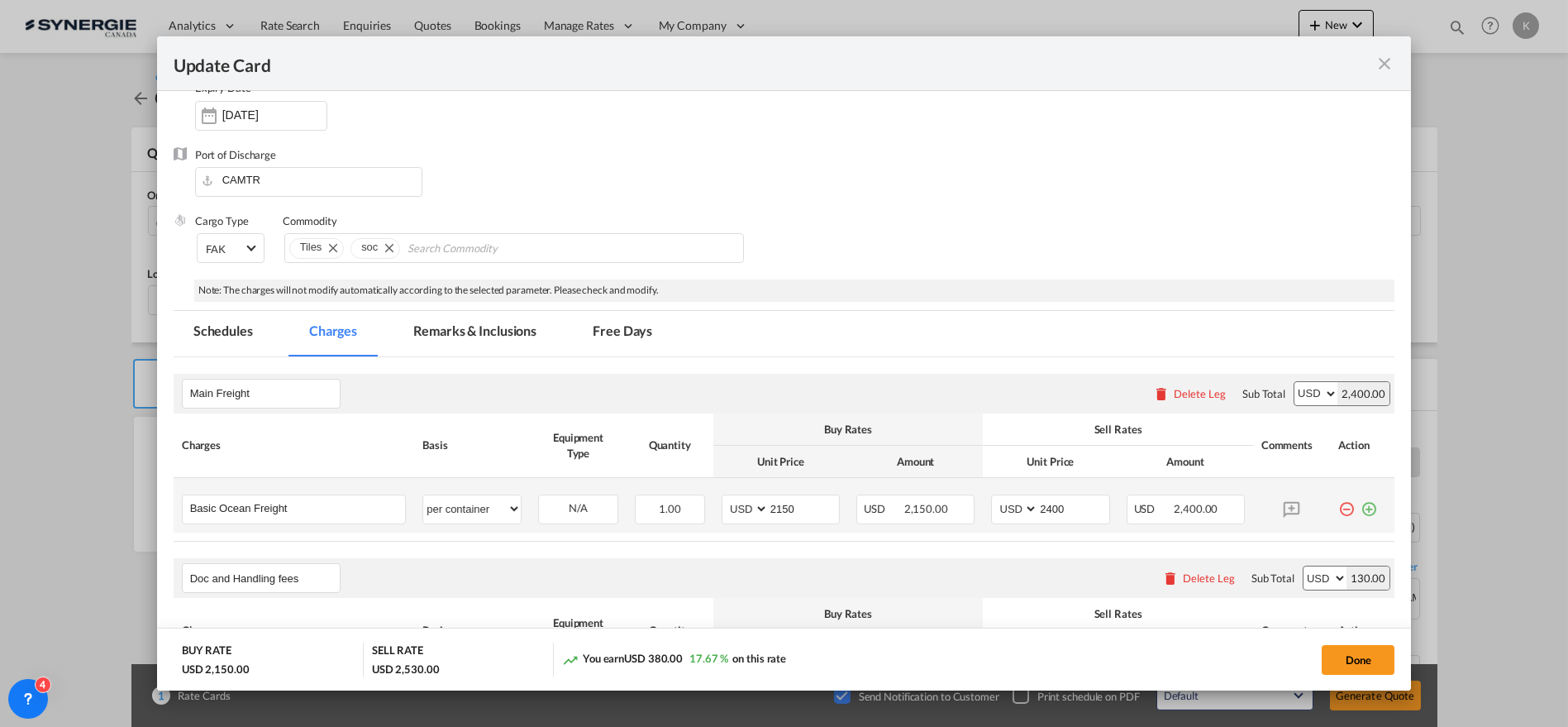
scroll to position [184, 0]
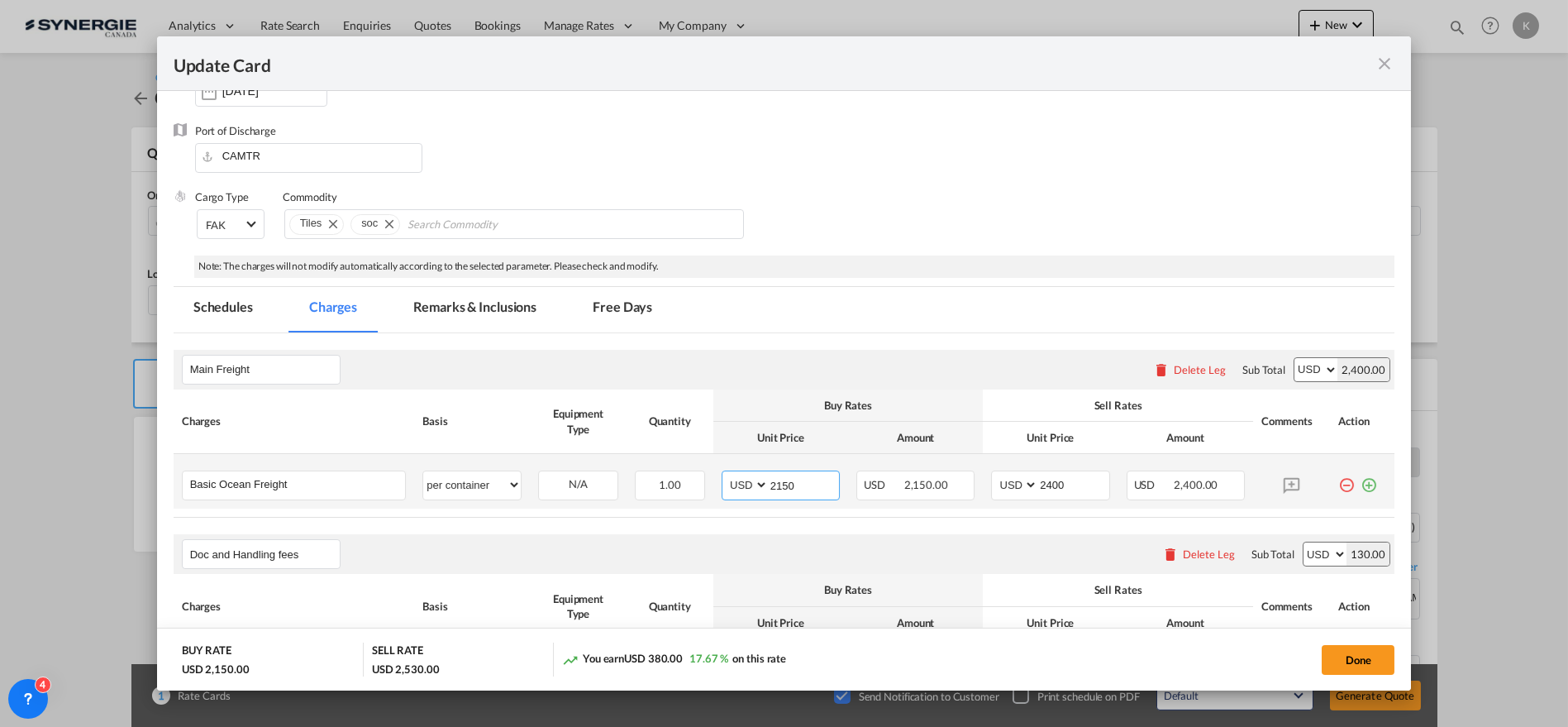
drag, startPoint x: 792, startPoint y: 486, endPoint x: 742, endPoint y: 486, distance: 50.0
click at [742, 486] on md-input-container "AED AFN ALL AMD ANG AOA ARS AUD AWG AZN BAM BBD BDT BGN BHD BIF BMD BND [PERSON…" at bounding box center [781, 486] width 119 height 30
